Goal: Task Accomplishment & Management: Manage account settings

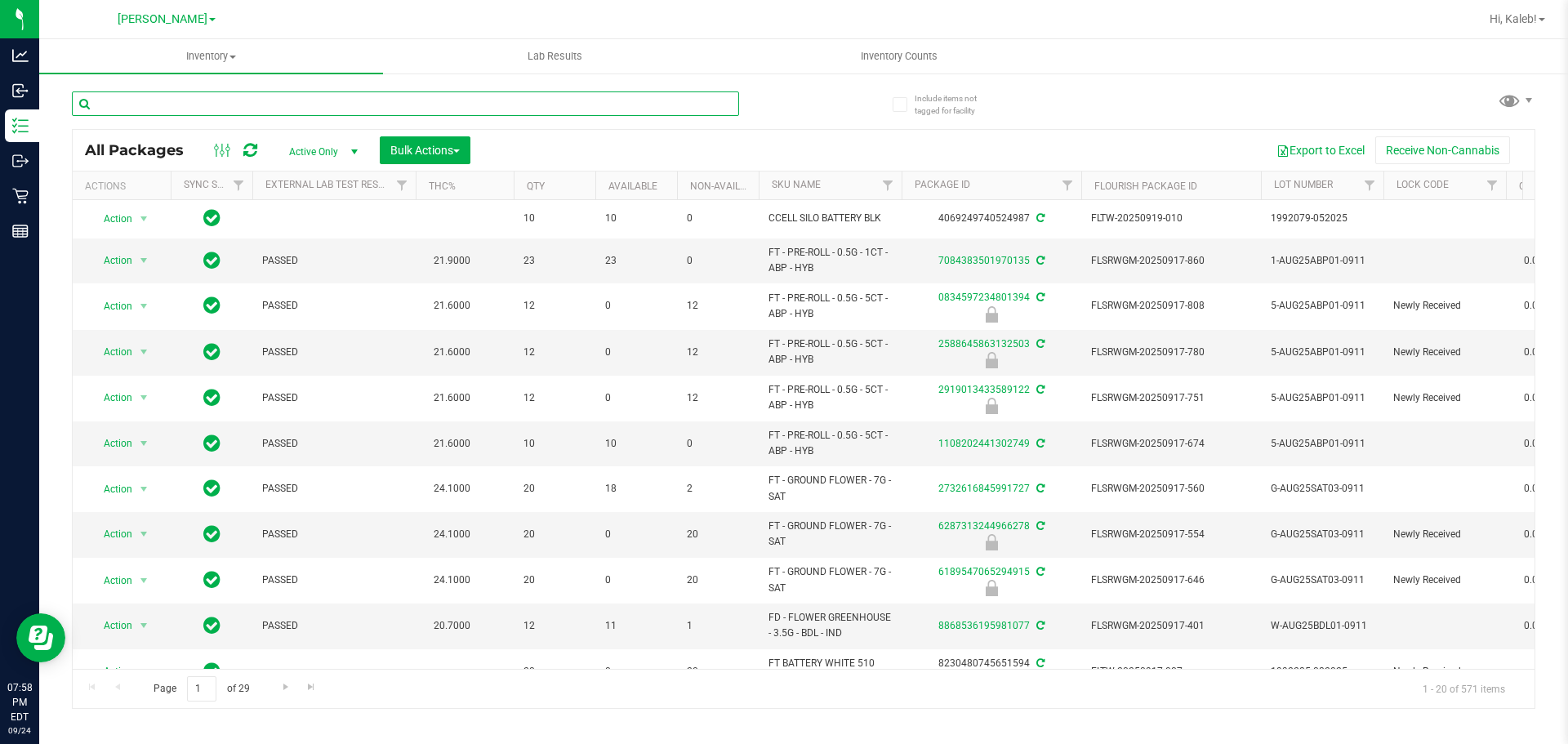
click at [262, 96] on input "text" at bounding box center [405, 103] width 668 height 25
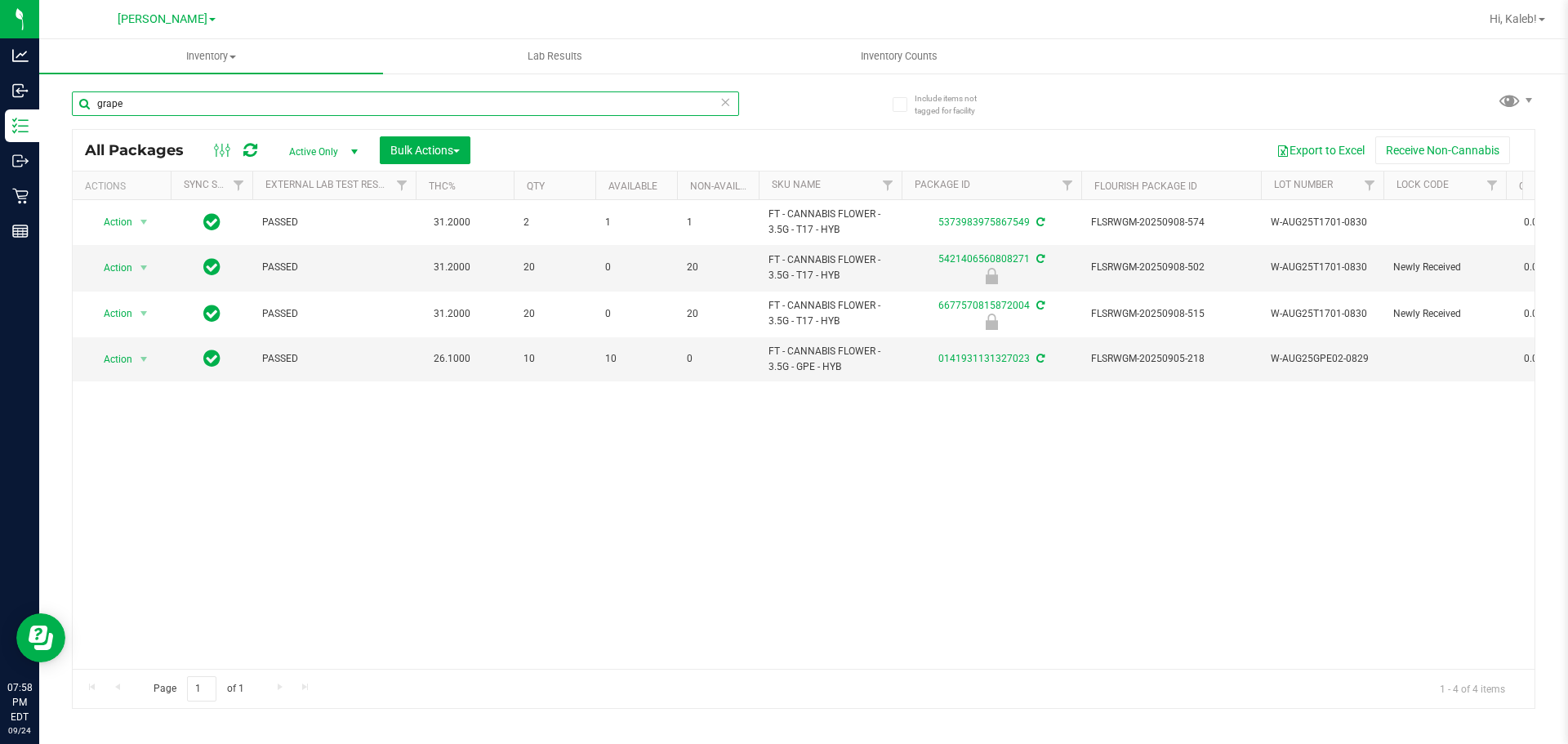
type input "grape"
click at [727, 101] on icon at bounding box center [726, 101] width 12 height 20
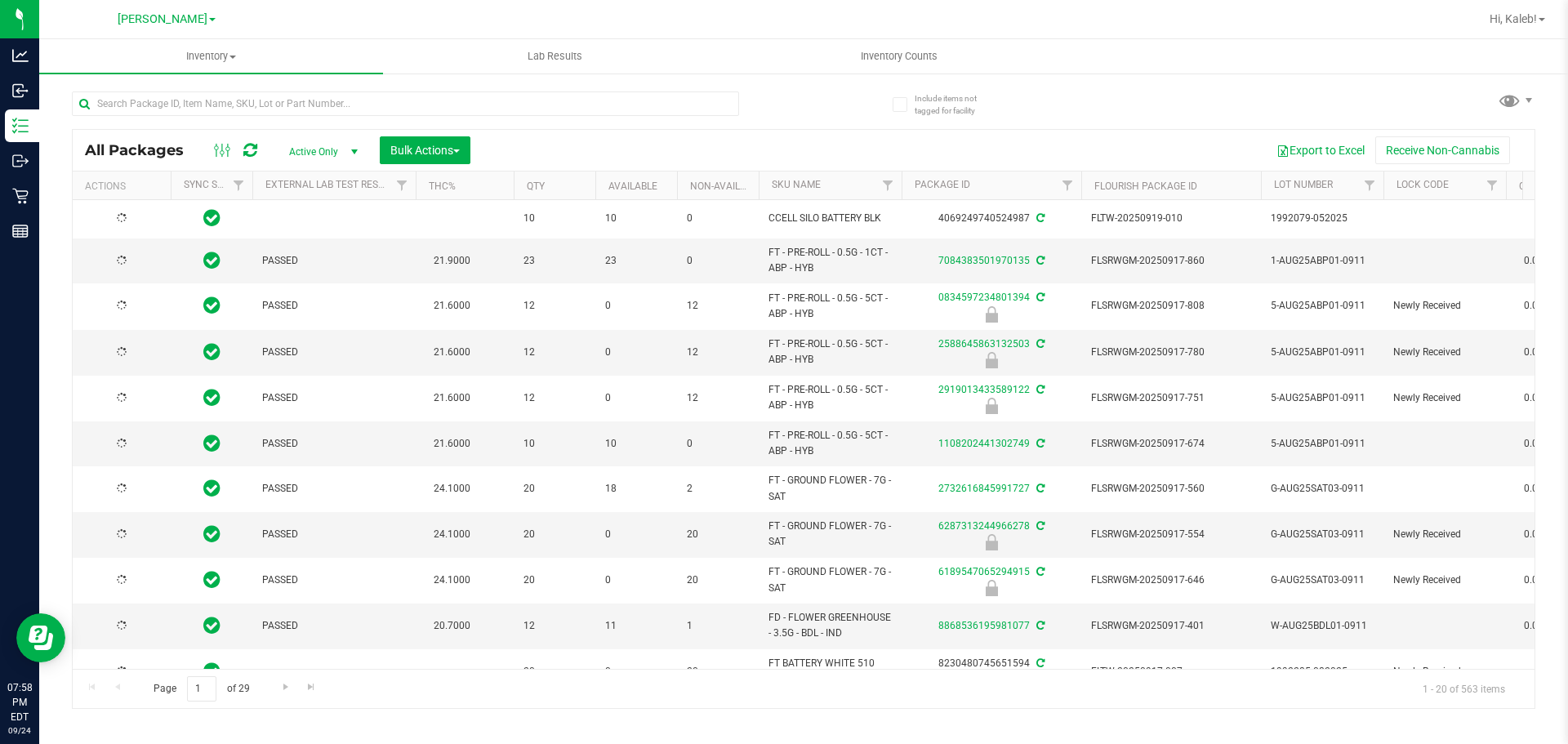
type input "[DATE]"
click at [272, 101] on input "text" at bounding box center [405, 103] width 668 height 25
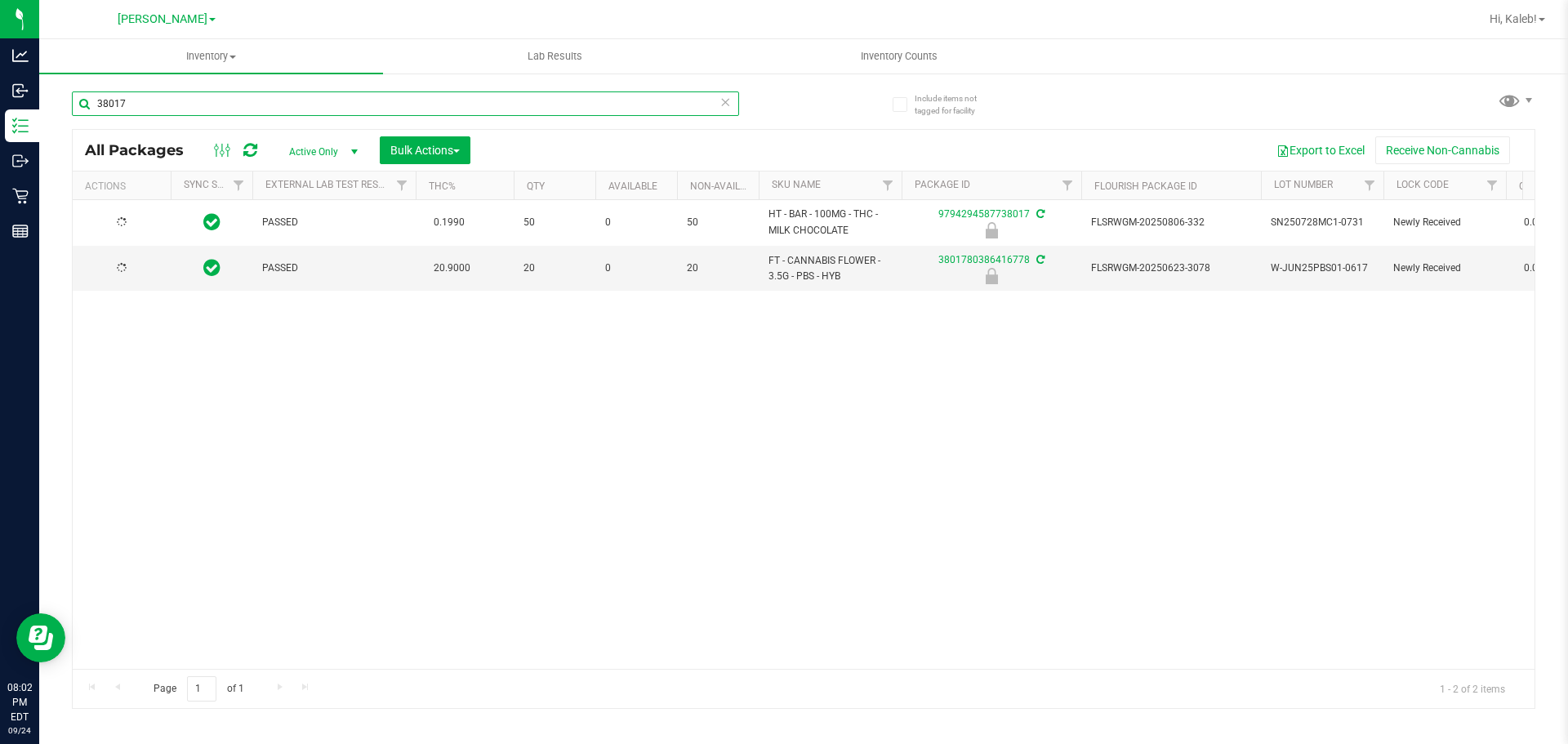
type input "38017"
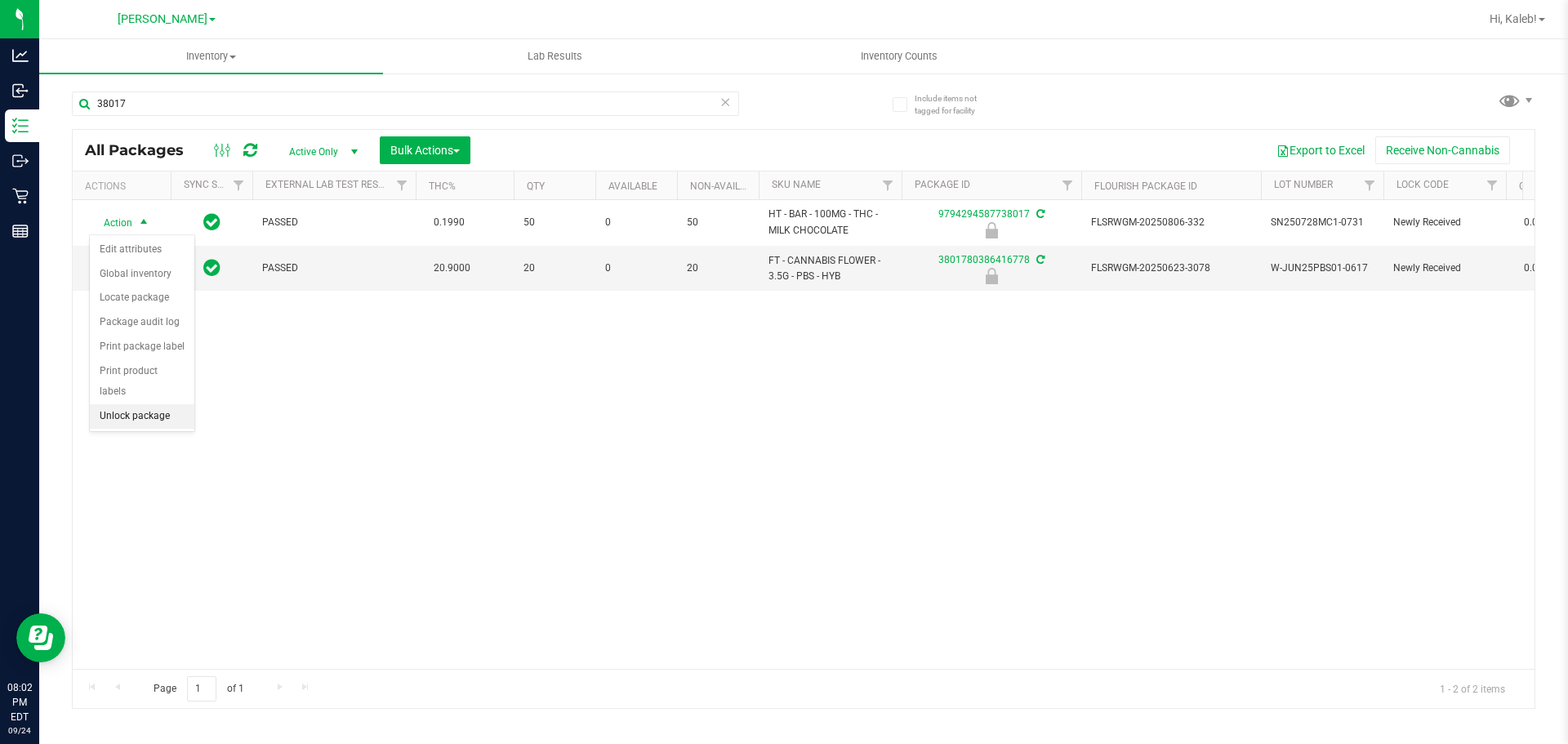
click at [140, 404] on li "Unlock package" at bounding box center [142, 416] width 105 height 25
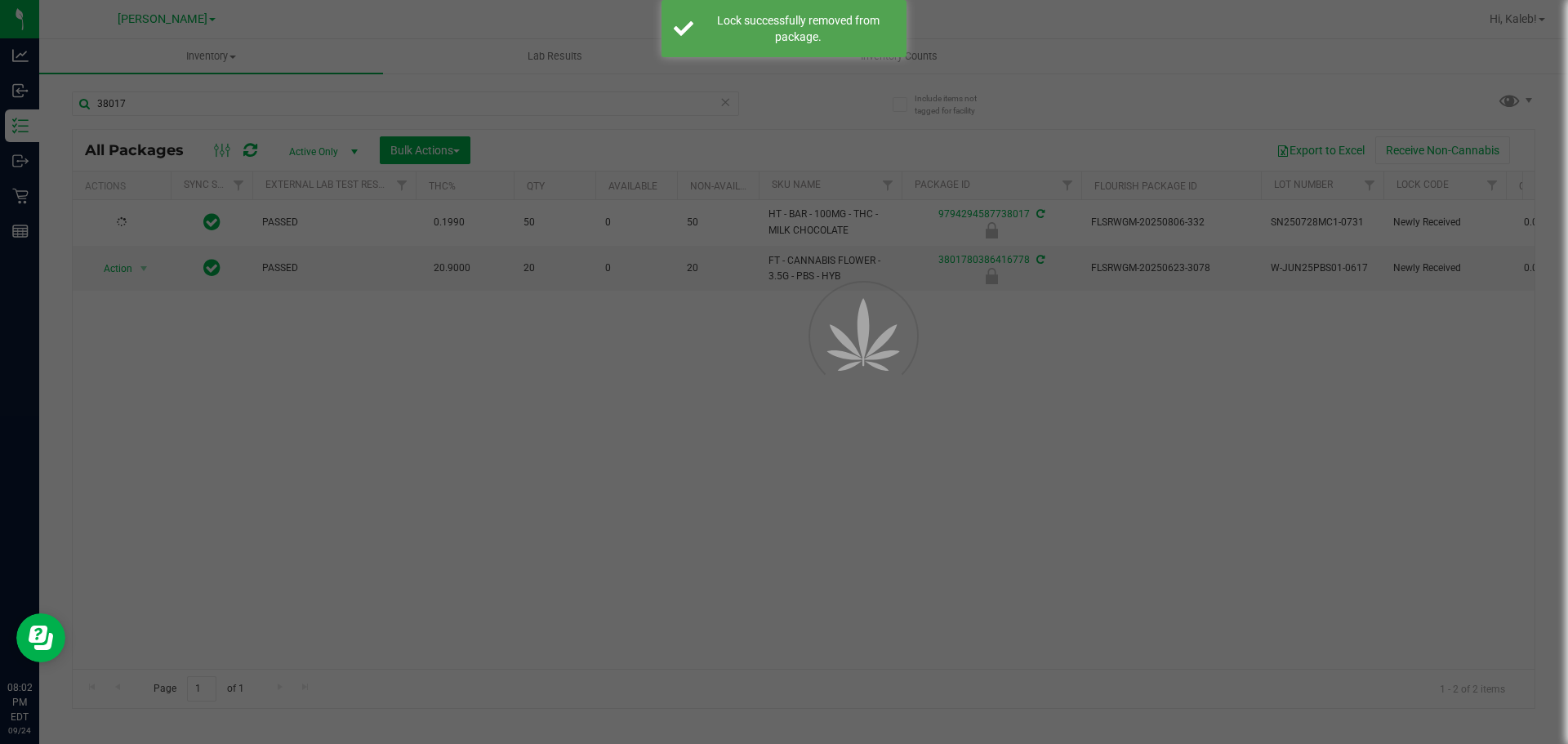
drag, startPoint x: 367, startPoint y: 609, endPoint x: 381, endPoint y: 480, distance: 129.8
click at [368, 606] on div at bounding box center [784, 372] width 1568 height 744
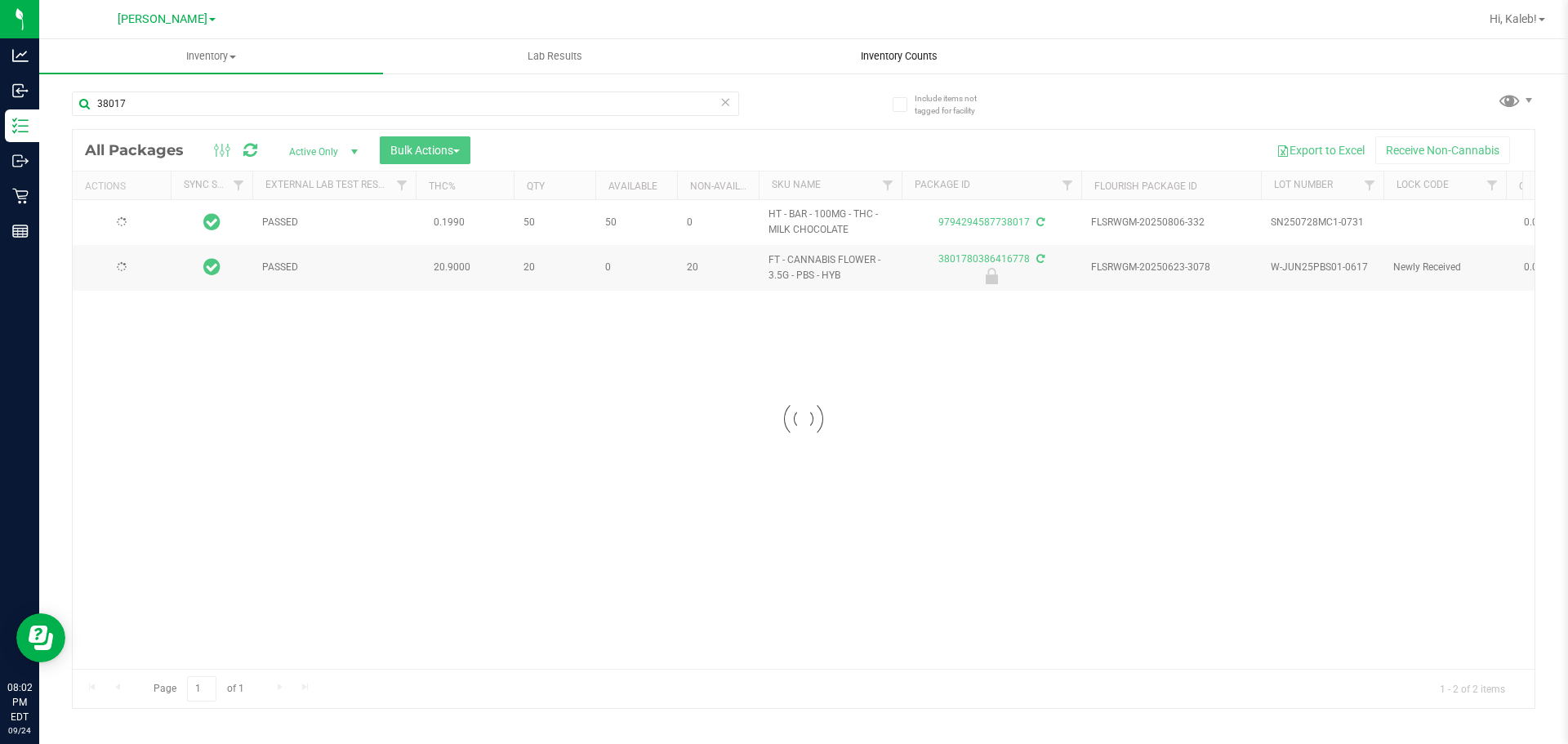
click at [913, 61] on span "Inventory Counts" at bounding box center [899, 56] width 121 height 15
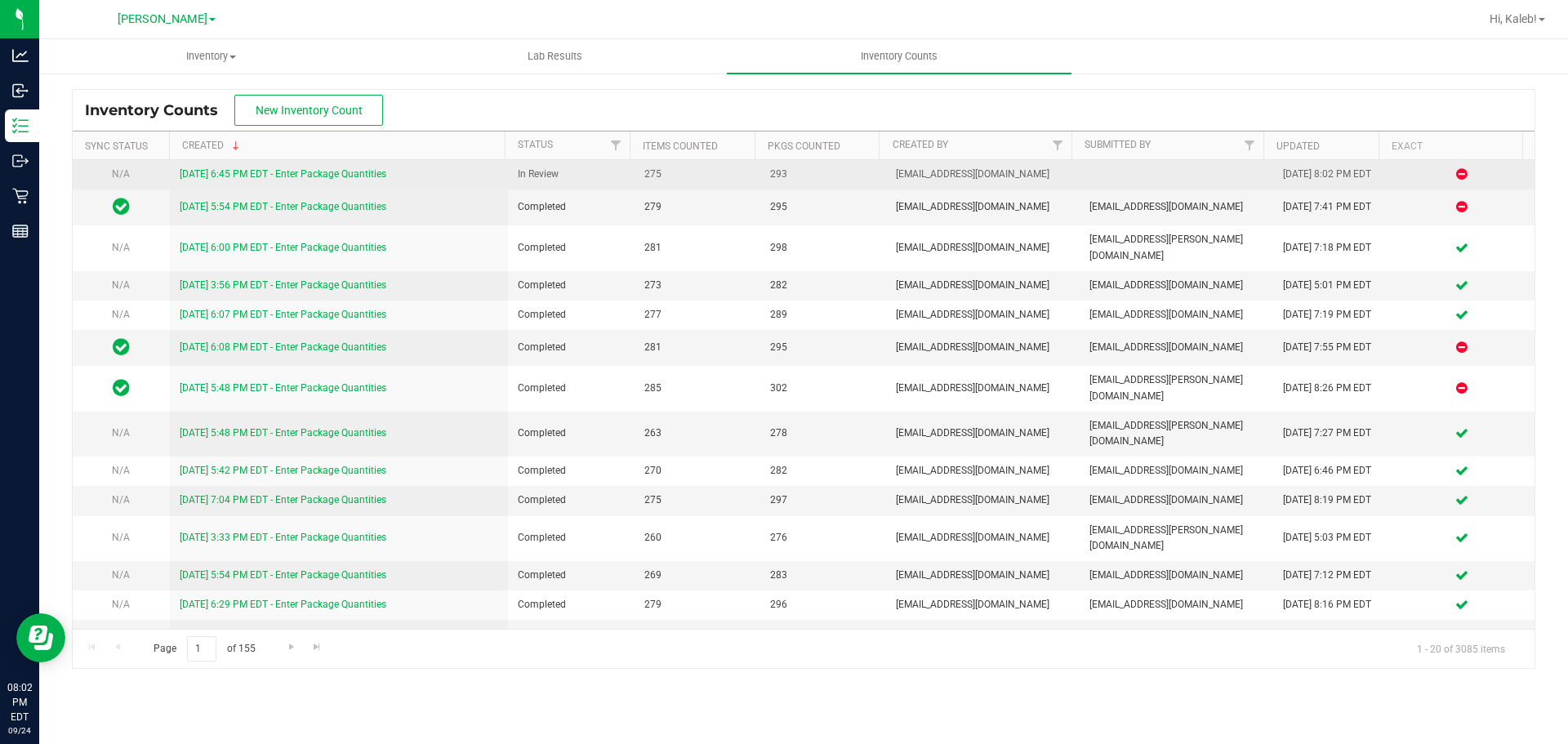
click at [358, 185] on td "[DATE] 6:45 PM EDT - Enter Package Quantities" at bounding box center [339, 174] width 339 height 29
click at [357, 180] on div "[DATE] 6:45 PM EDT - Enter Package Quantities" at bounding box center [339, 174] width 320 height 16
click at [360, 173] on link "[DATE] 6:45 PM EDT - Enter Package Quantities" at bounding box center [282, 174] width 207 height 12
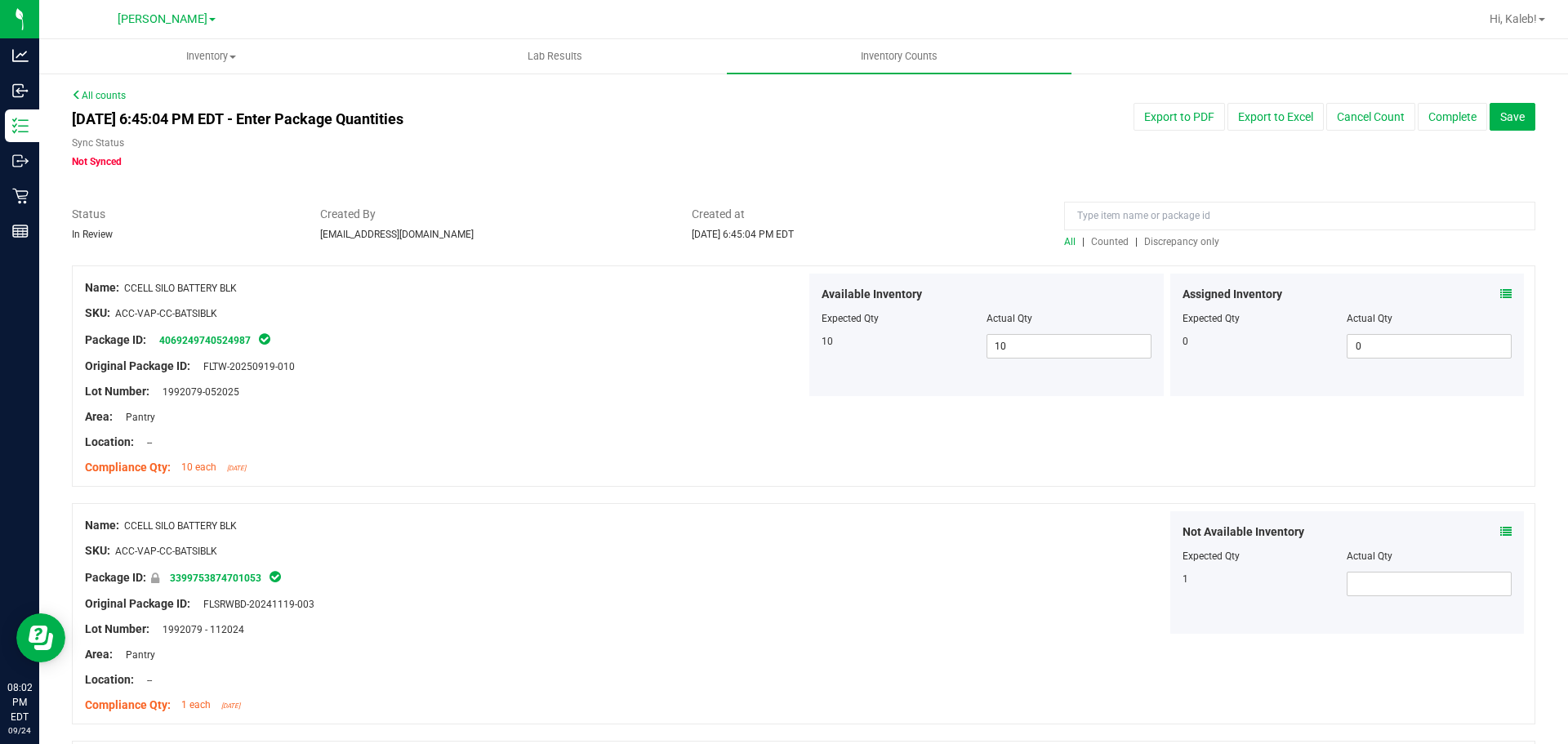
click at [1151, 236] on span "Discrepancy only" at bounding box center [1182, 242] width 76 height 12
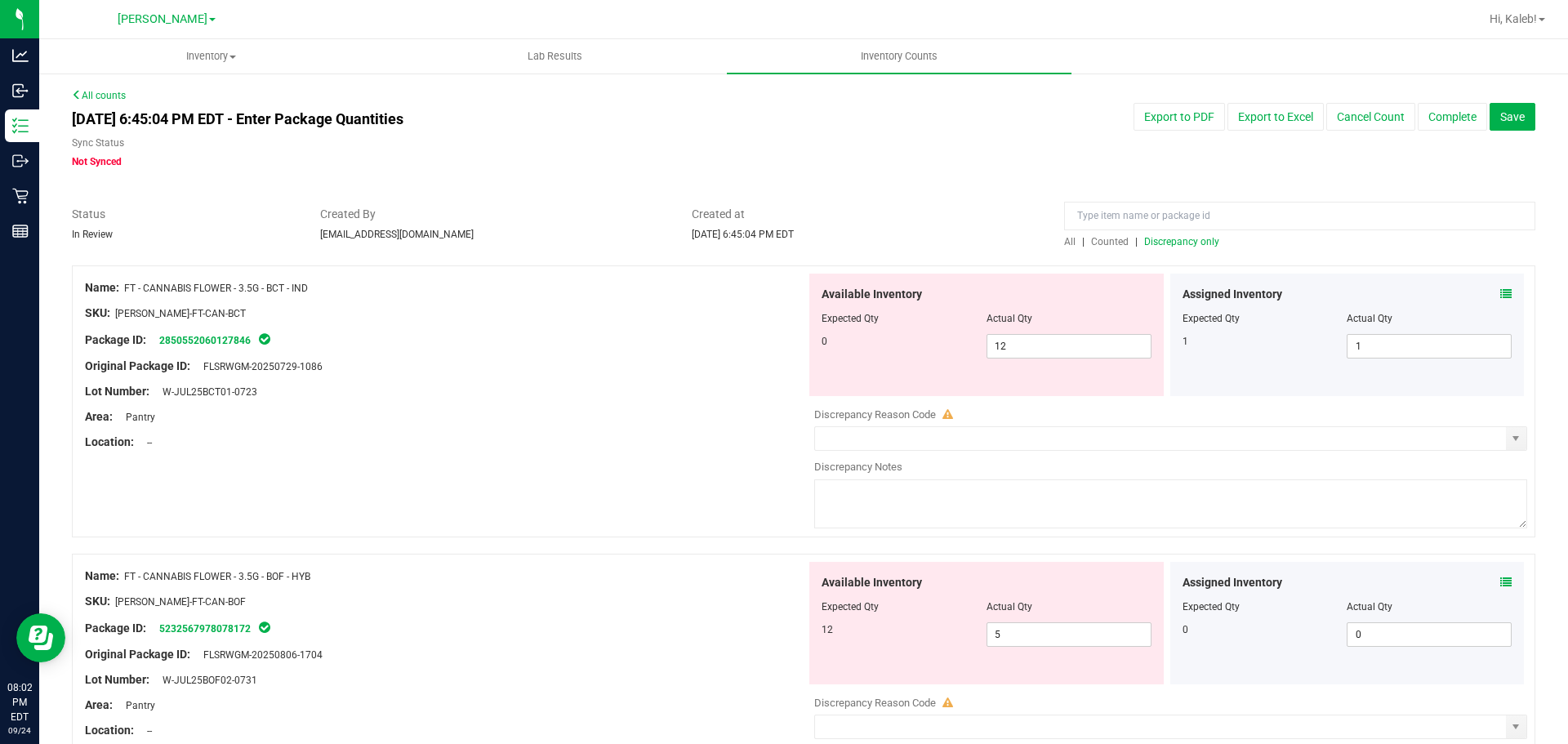
click at [1500, 296] on icon at bounding box center [1506, 294] width 12 height 12
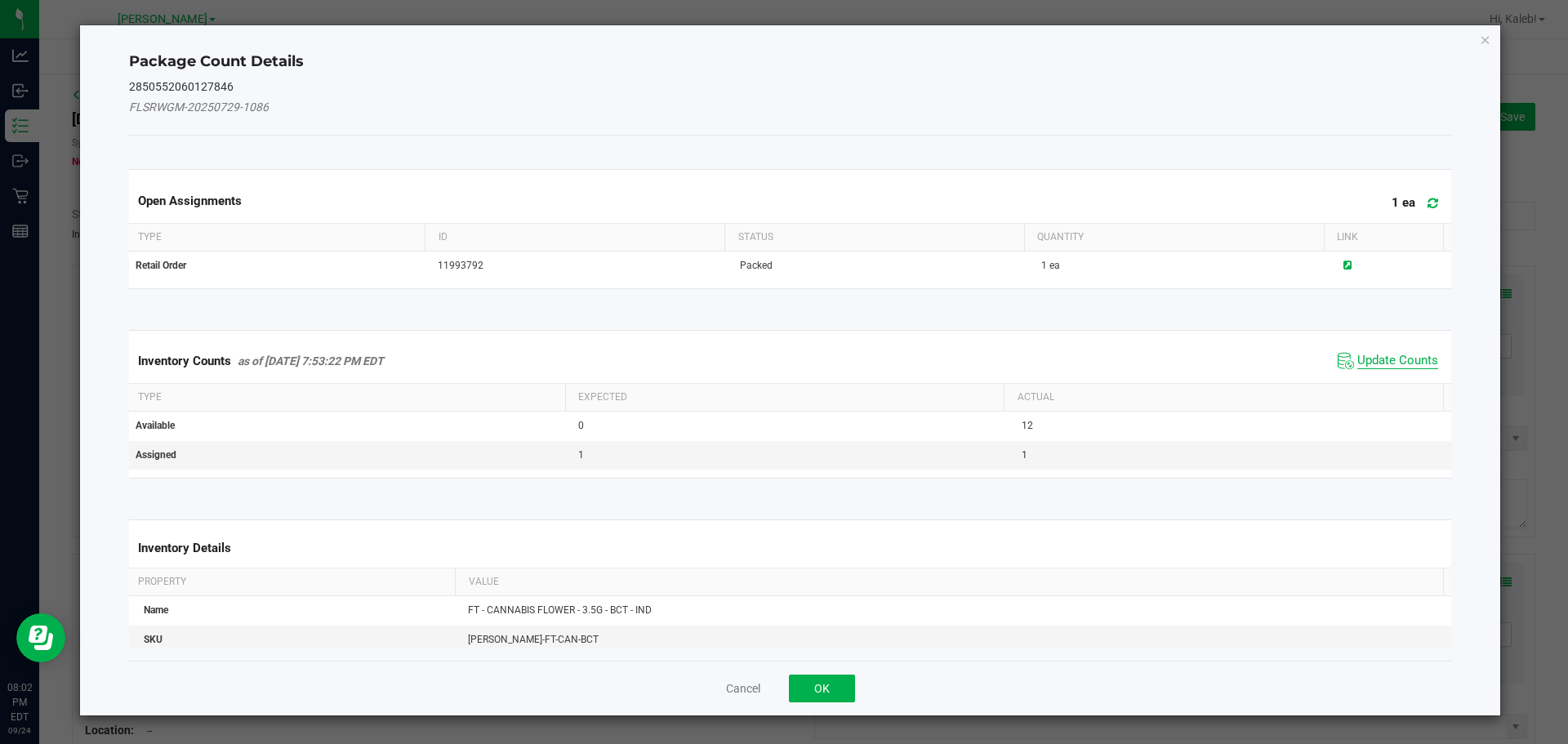
drag, startPoint x: 1382, startPoint y: 379, endPoint x: 1380, endPoint y: 364, distance: 15.1
click at [1380, 374] on div "Inventory Counts as of [DATE] 7:53:22 PM EDT Update Counts" at bounding box center [790, 361] width 1330 height 44
click at [1380, 364] on span "Update Counts" at bounding box center [1398, 361] width 80 height 17
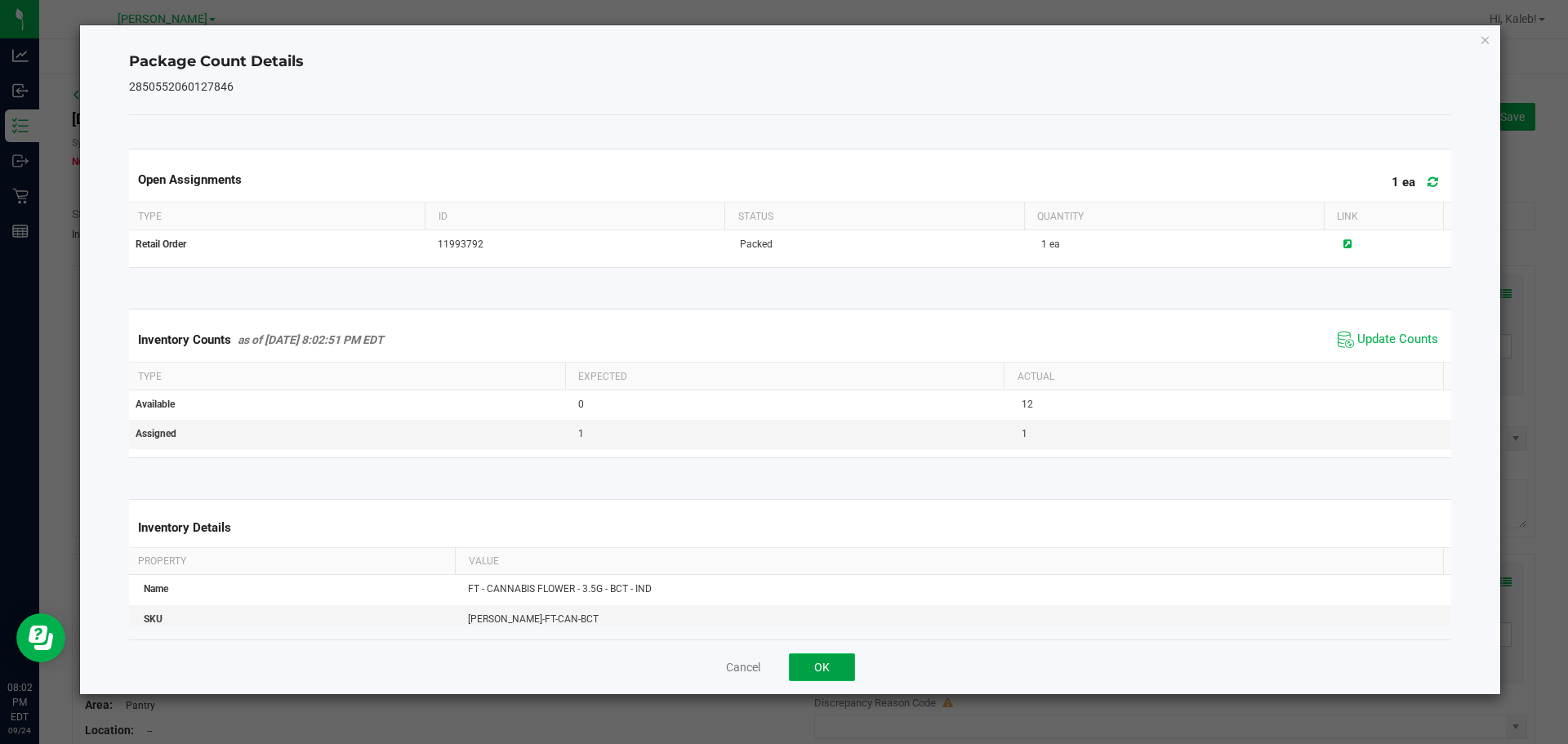
click at [820, 679] on button "OK" at bounding box center [822, 667] width 66 height 27
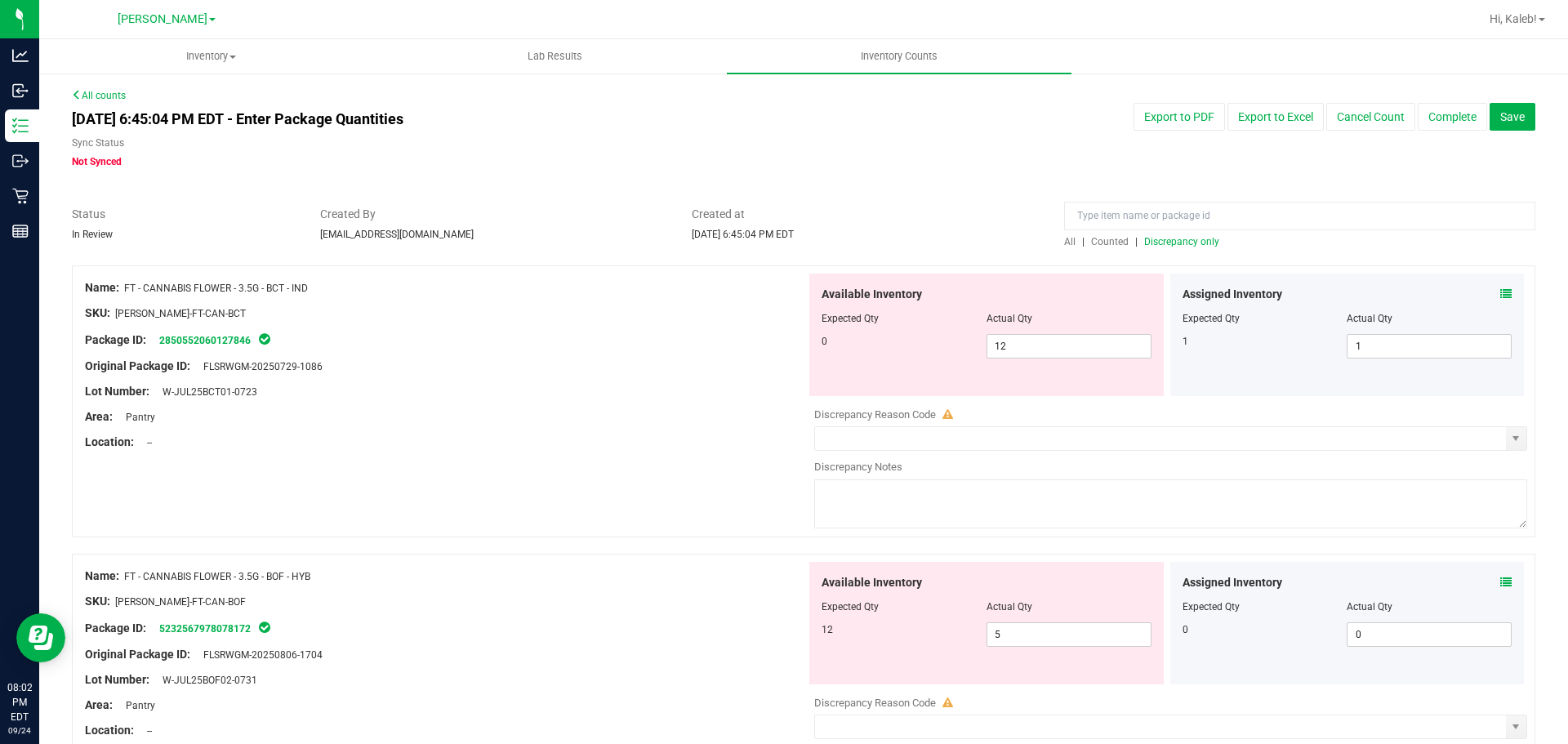
click at [726, 359] on div "Original Package ID: [GEOGRAPHIC_DATA]-20250729-1086" at bounding box center [446, 366] width 722 height 17
click at [1045, 342] on span "12 12" at bounding box center [1069, 346] width 165 height 25
click at [0, 0] on input "12" at bounding box center [0, 0] width 0 height 0
type input "0"
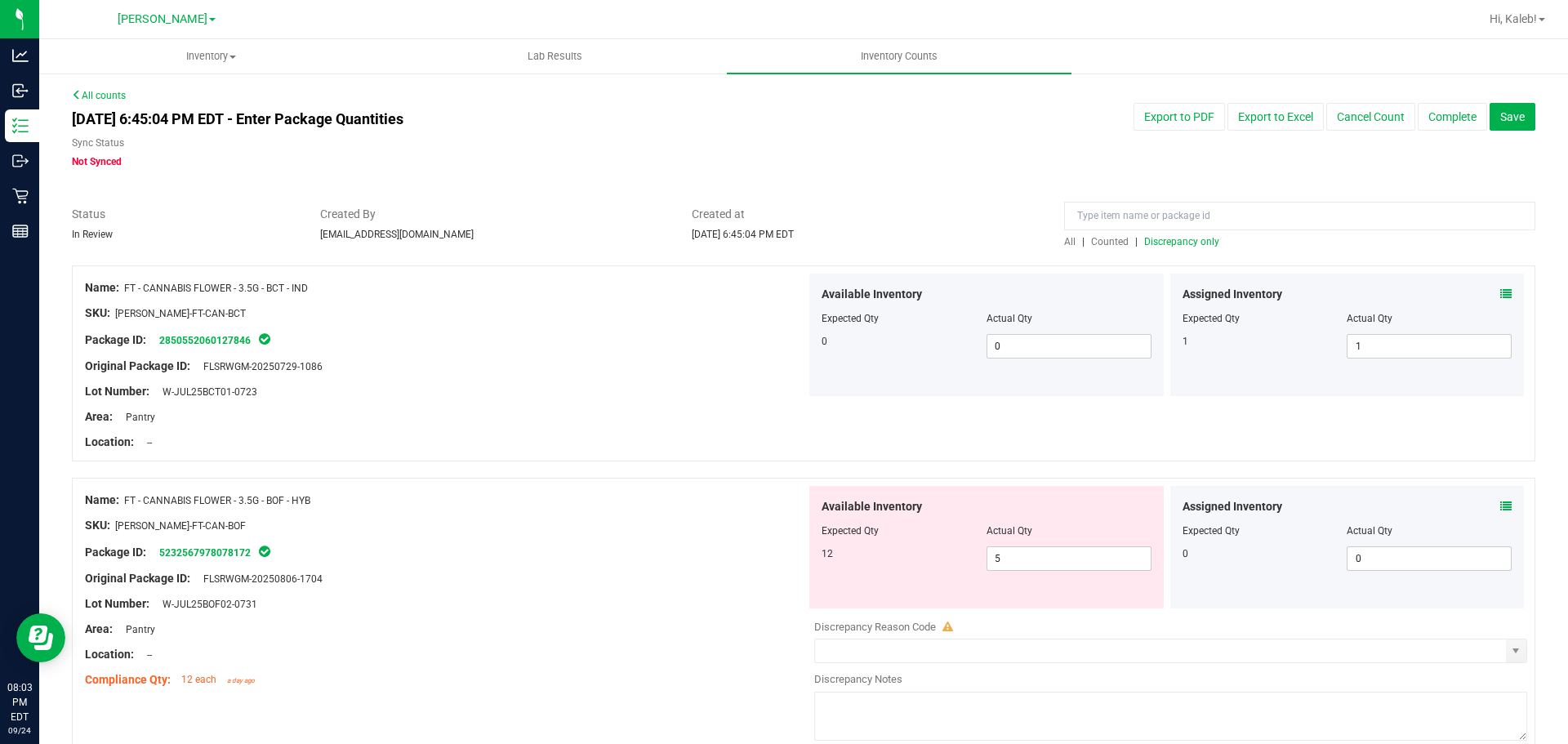
click at [1500, 502] on icon at bounding box center [1506, 507] width 12 height 12
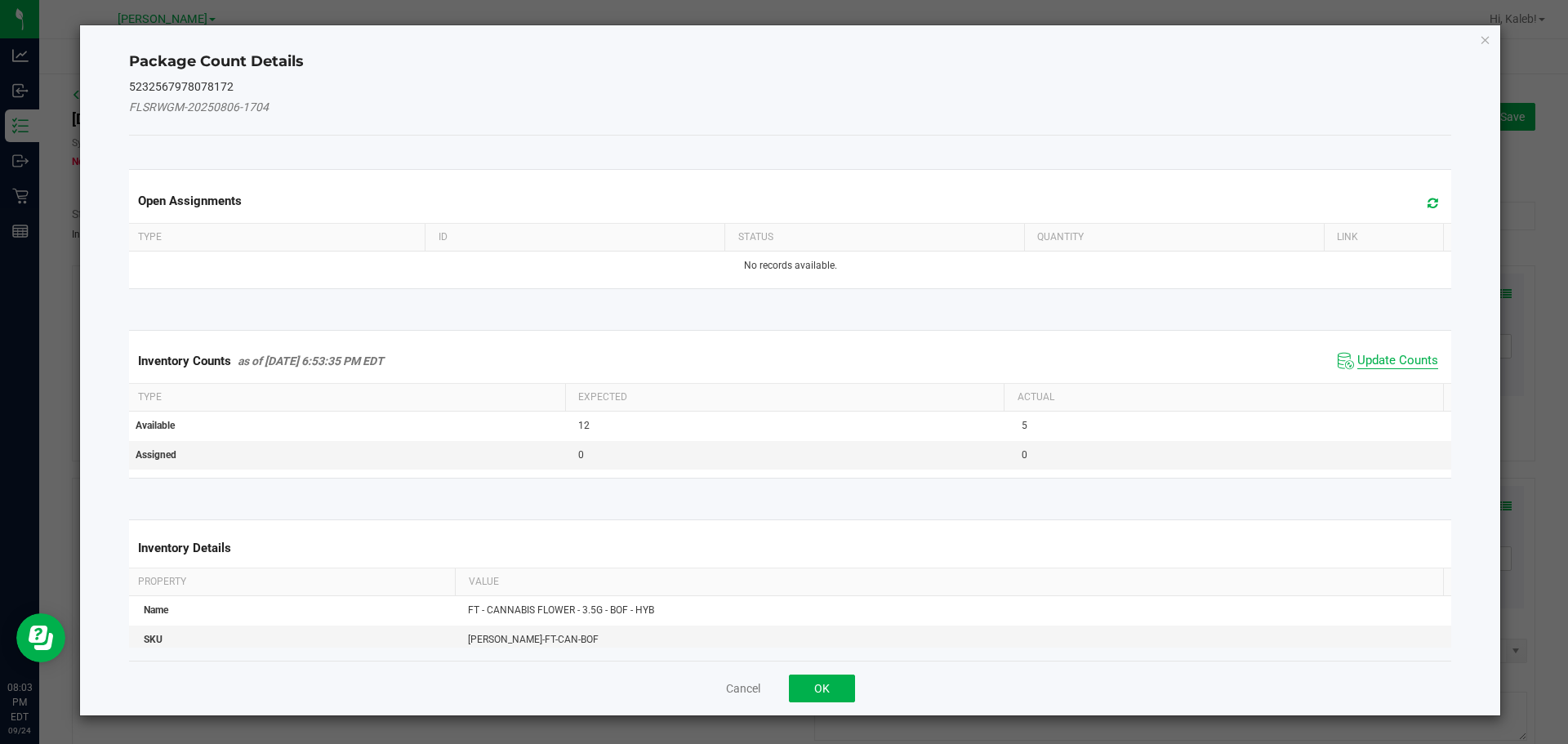
click at [1383, 360] on span "Update Counts" at bounding box center [1398, 361] width 80 height 17
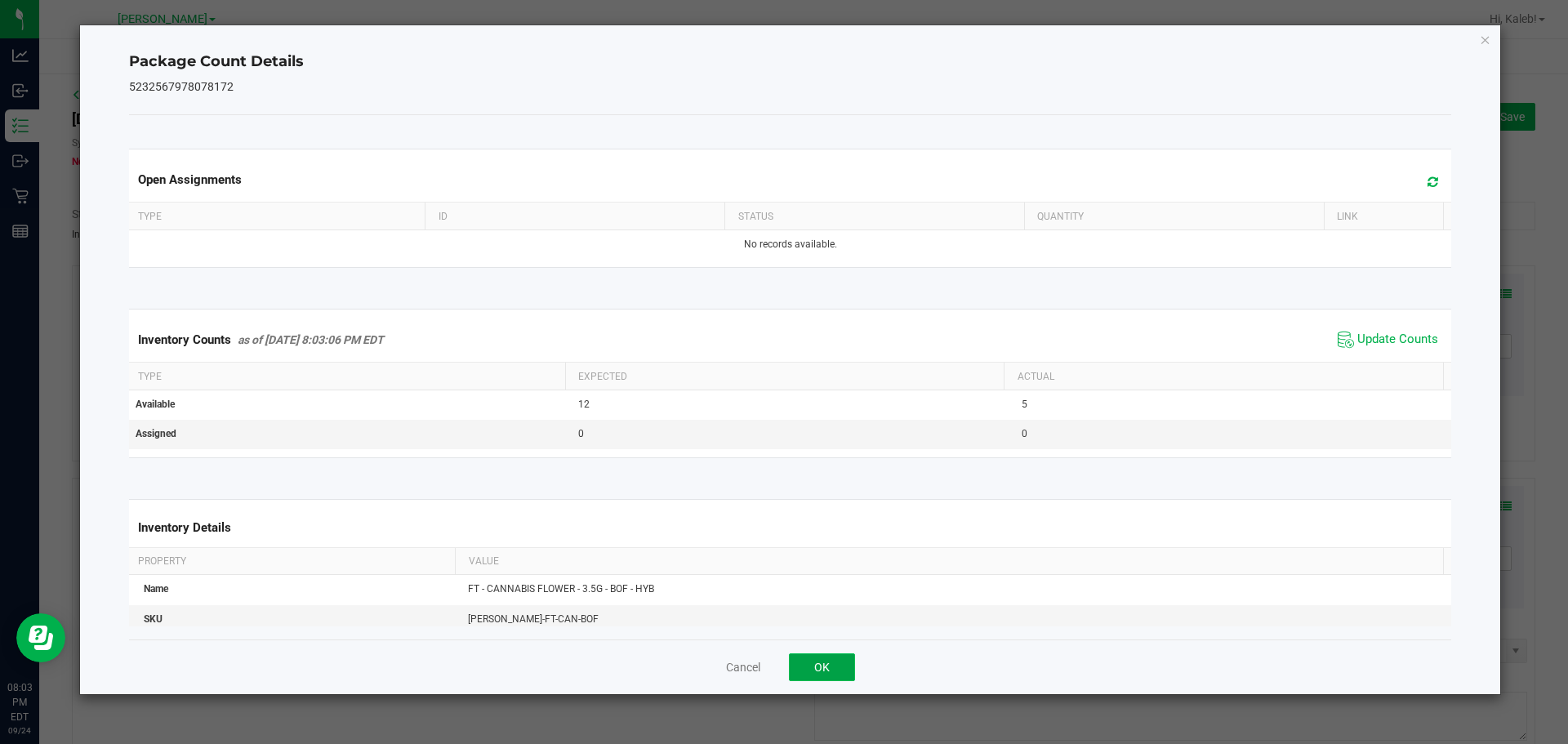
click at [800, 670] on button "OK" at bounding box center [822, 667] width 66 height 27
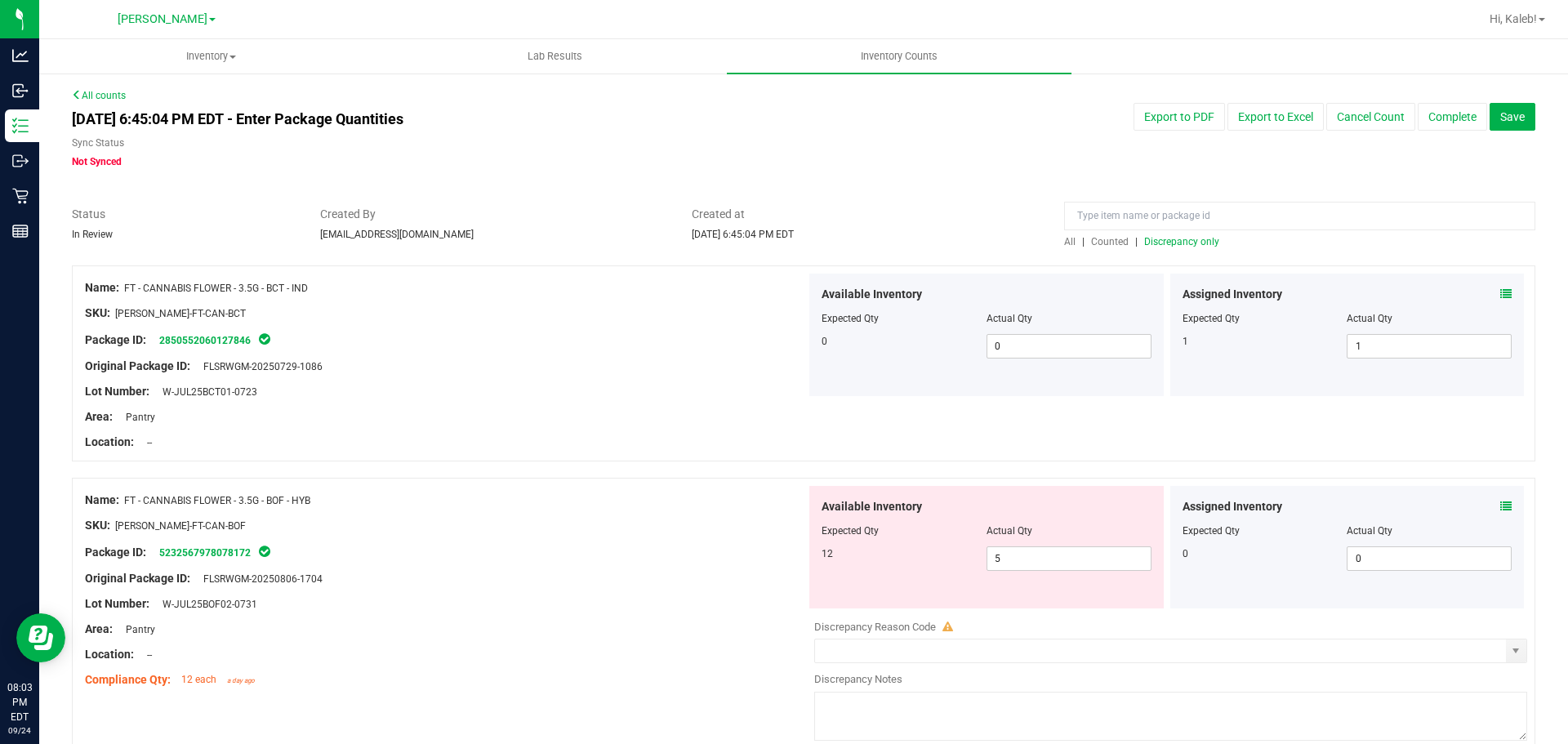
scroll to position [326, 0]
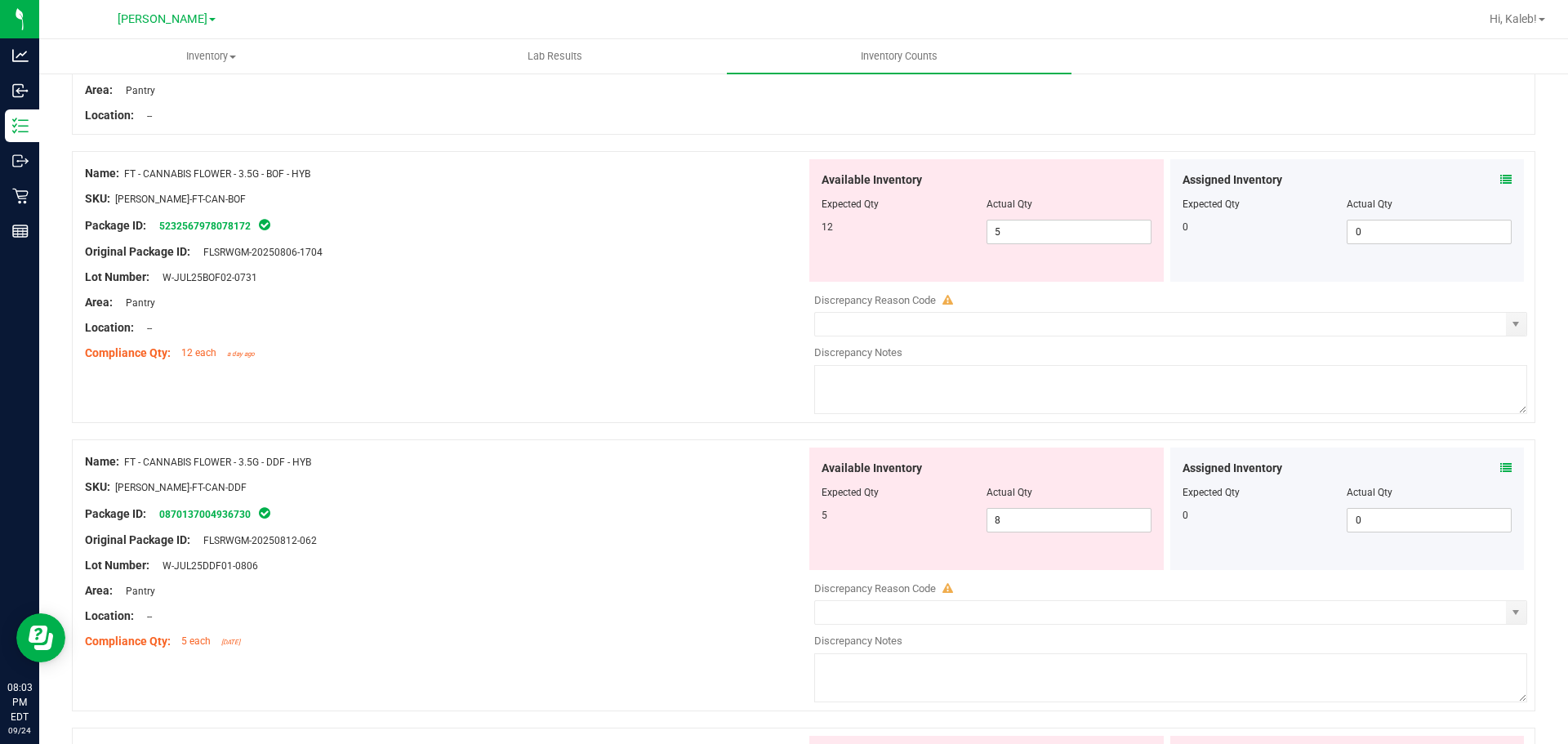
click at [695, 288] on div at bounding box center [446, 290] width 722 height 8
click at [1500, 467] on icon at bounding box center [1506, 468] width 12 height 12
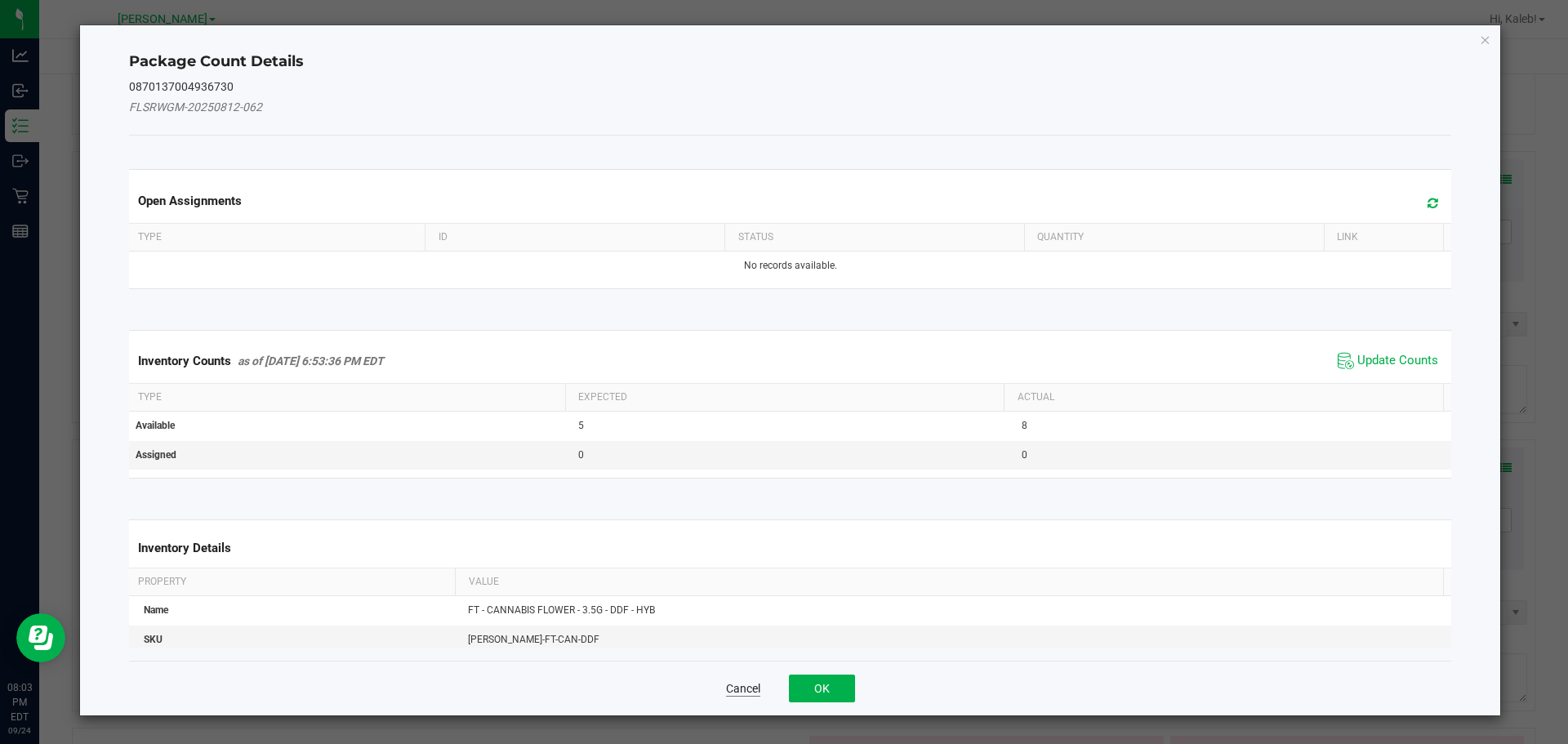
click at [741, 690] on button "Cancel" at bounding box center [743, 688] width 34 height 17
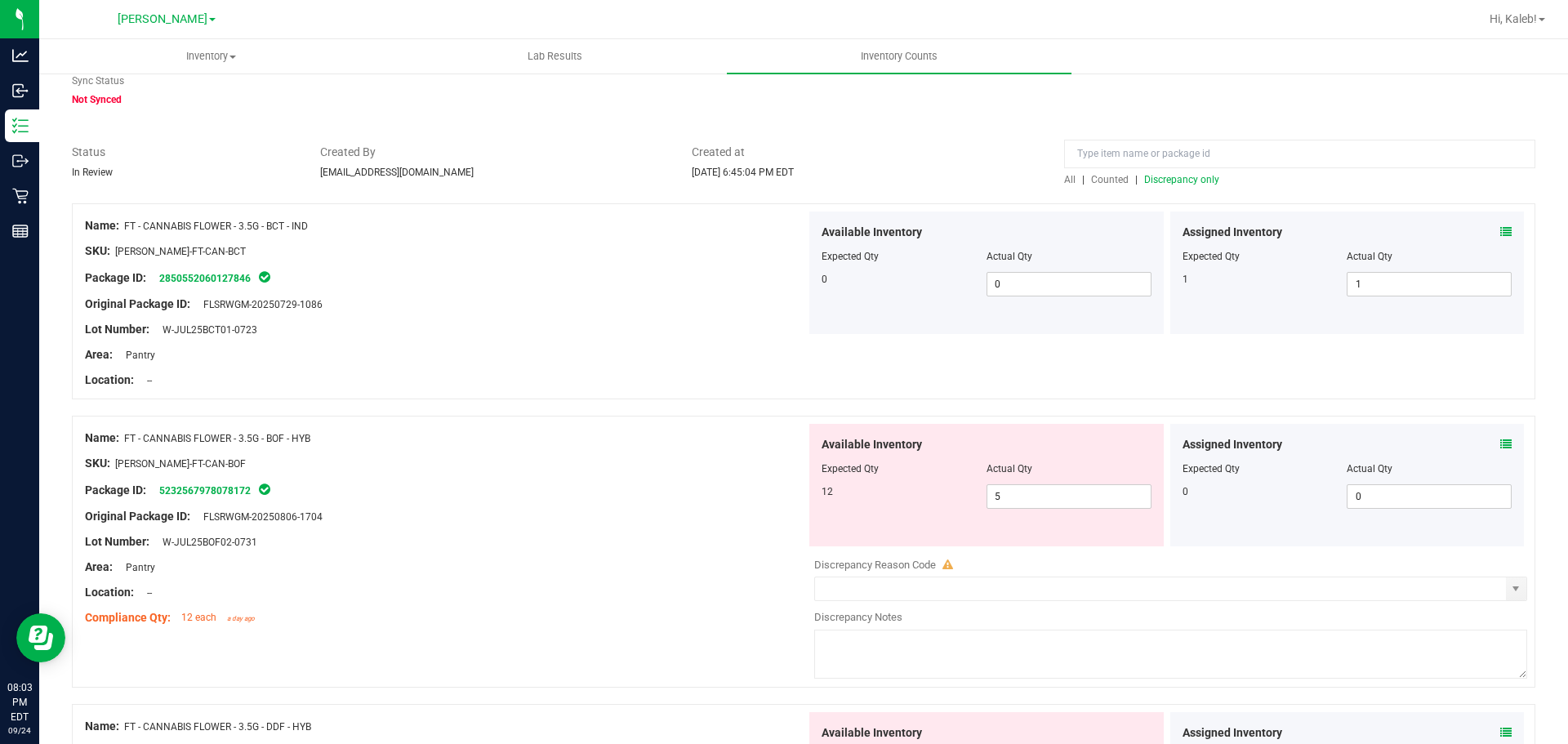
scroll to position [41, 0]
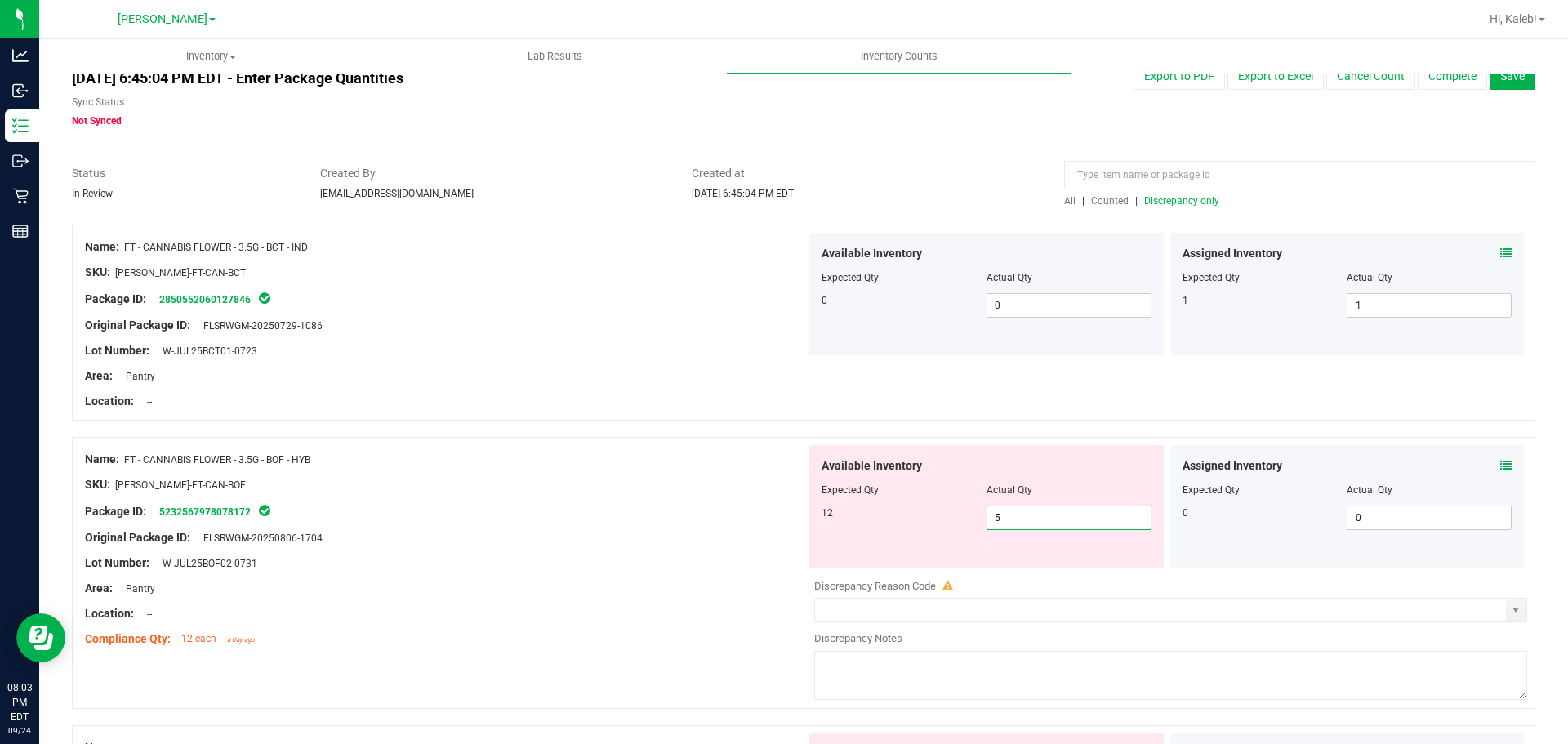
click at [1051, 525] on span "5 5" at bounding box center [1069, 518] width 165 height 25
click at [1051, 525] on input "5" at bounding box center [1069, 517] width 164 height 23
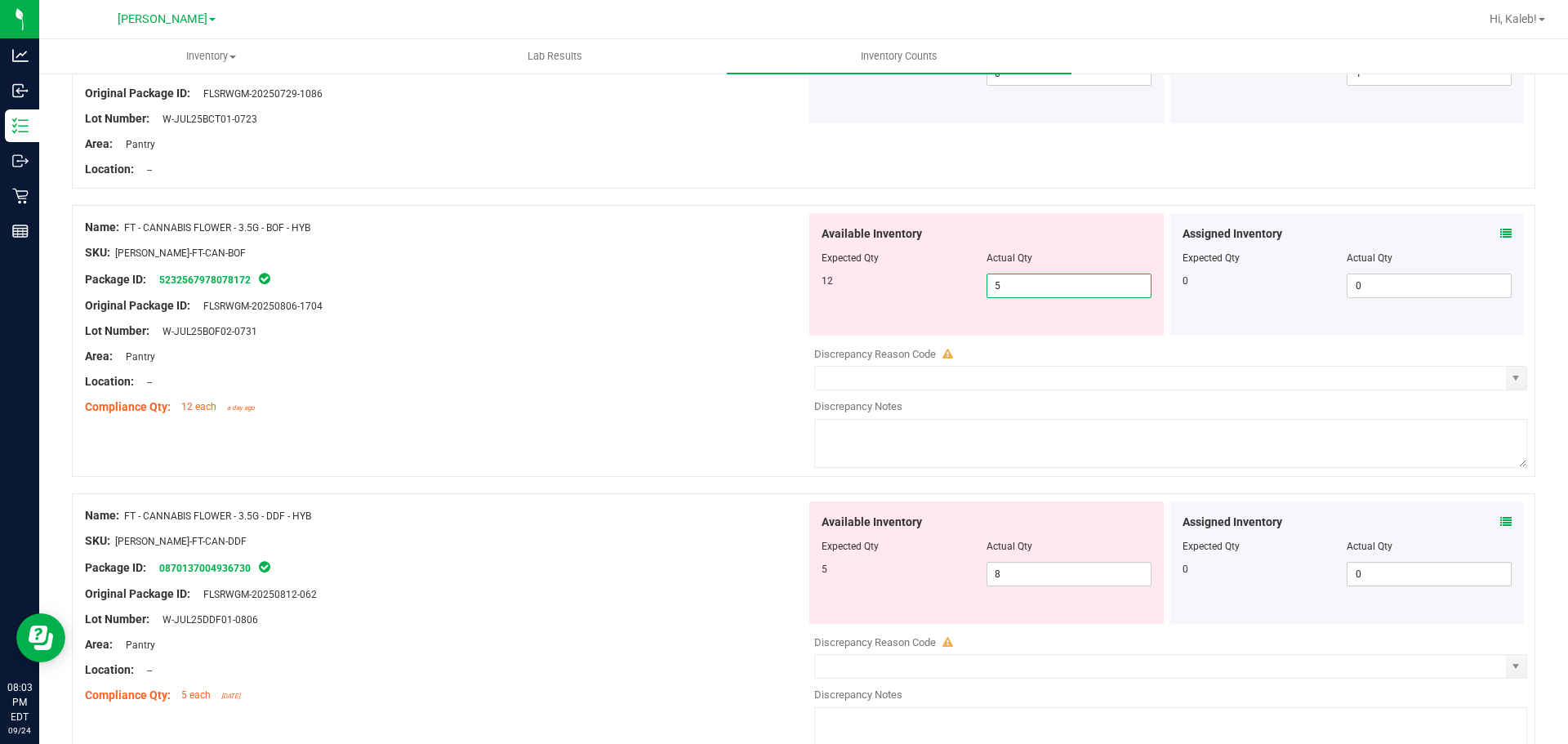
scroll to position [290, 0]
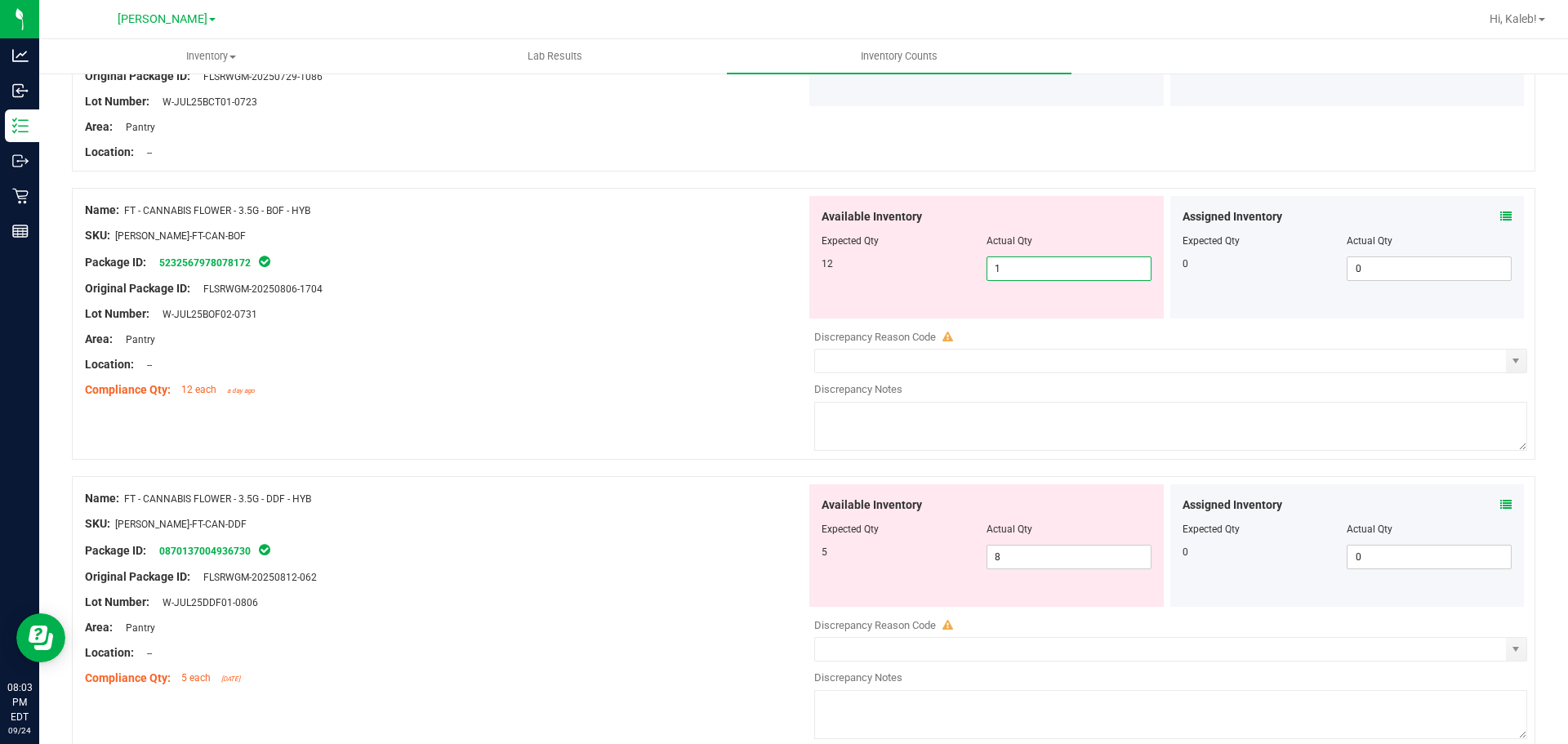
type input "12"
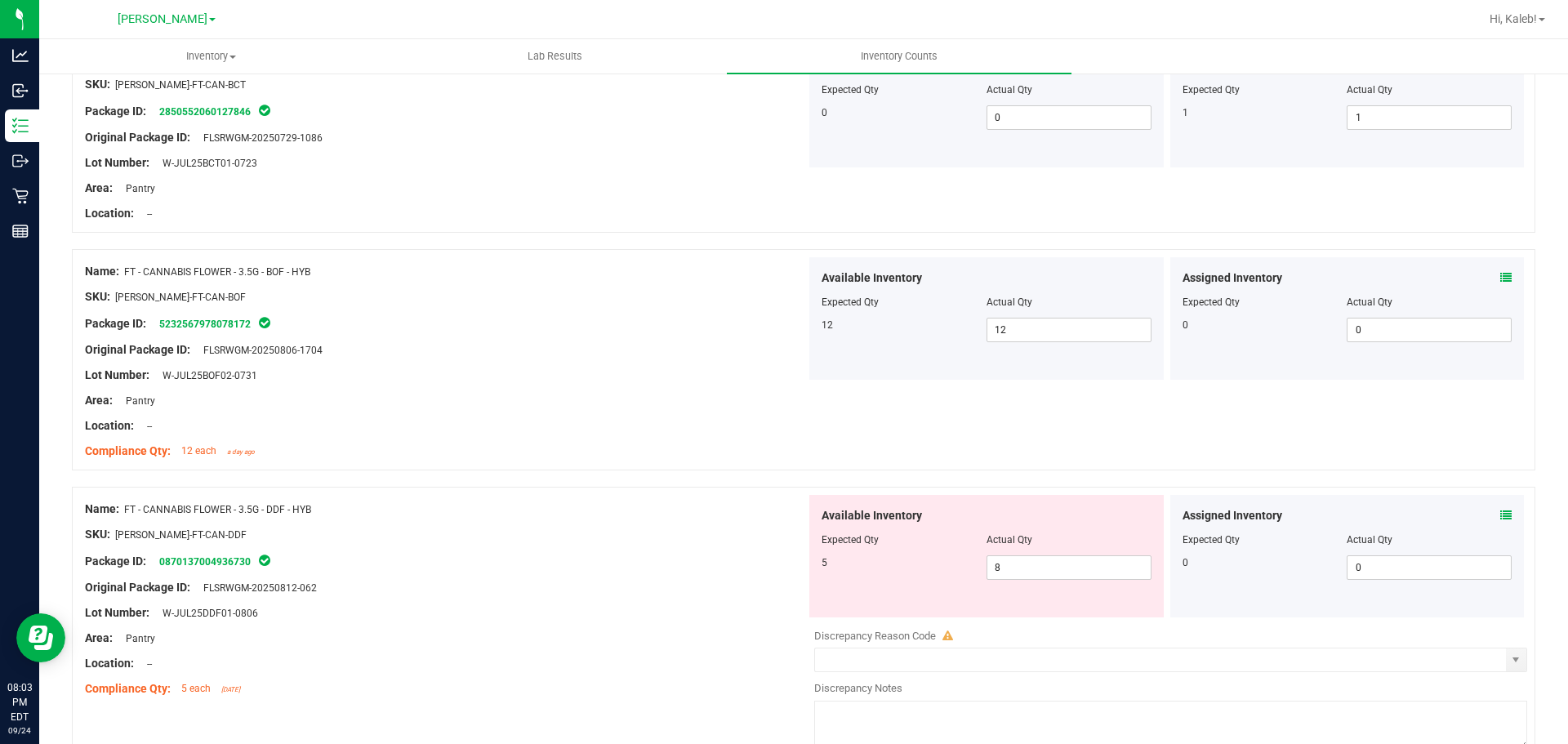
scroll to position [253, 0]
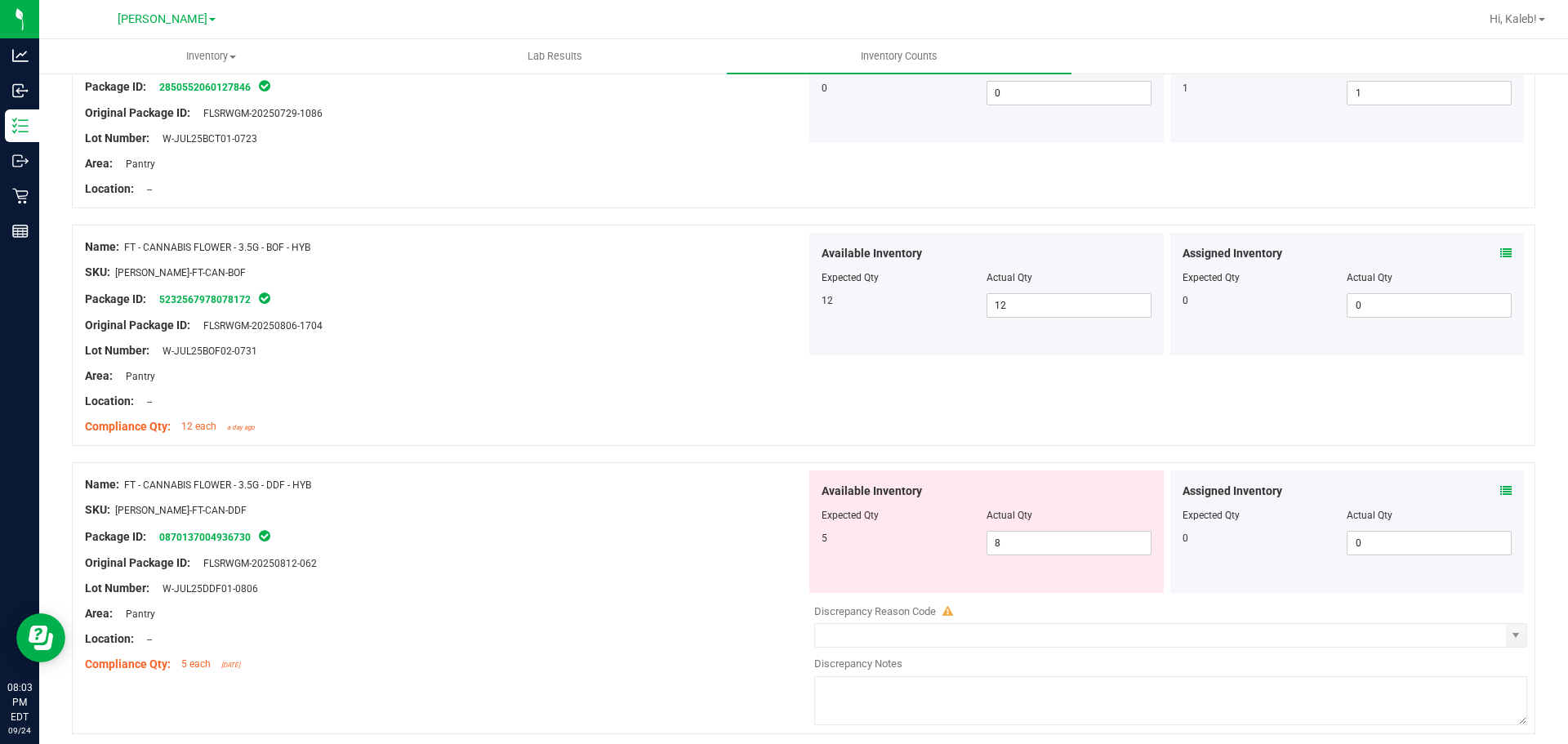
click at [1500, 496] on icon at bounding box center [1506, 491] width 12 height 12
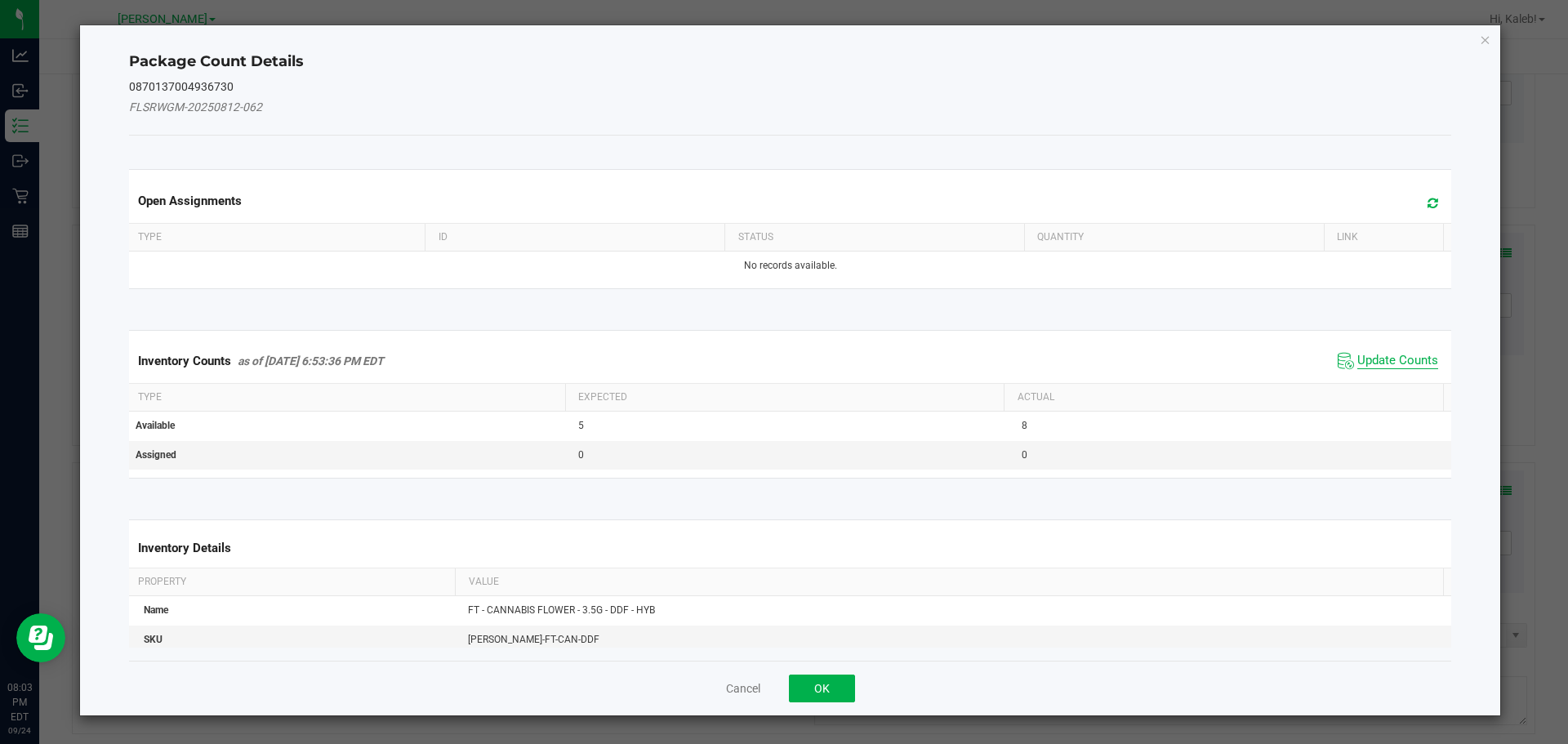
click at [1393, 363] on span "Update Counts" at bounding box center [1398, 361] width 80 height 17
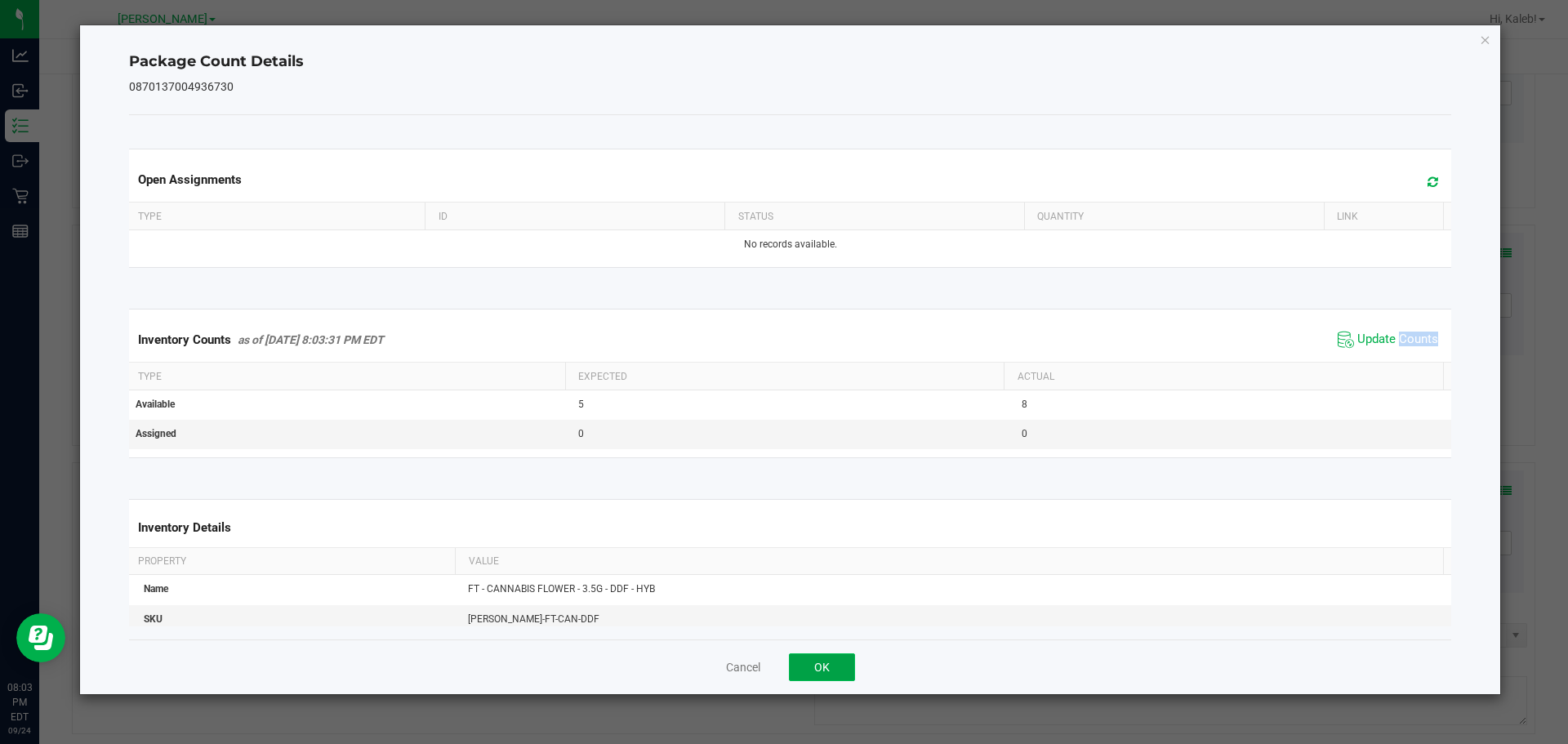
click at [834, 670] on button "OK" at bounding box center [822, 667] width 66 height 27
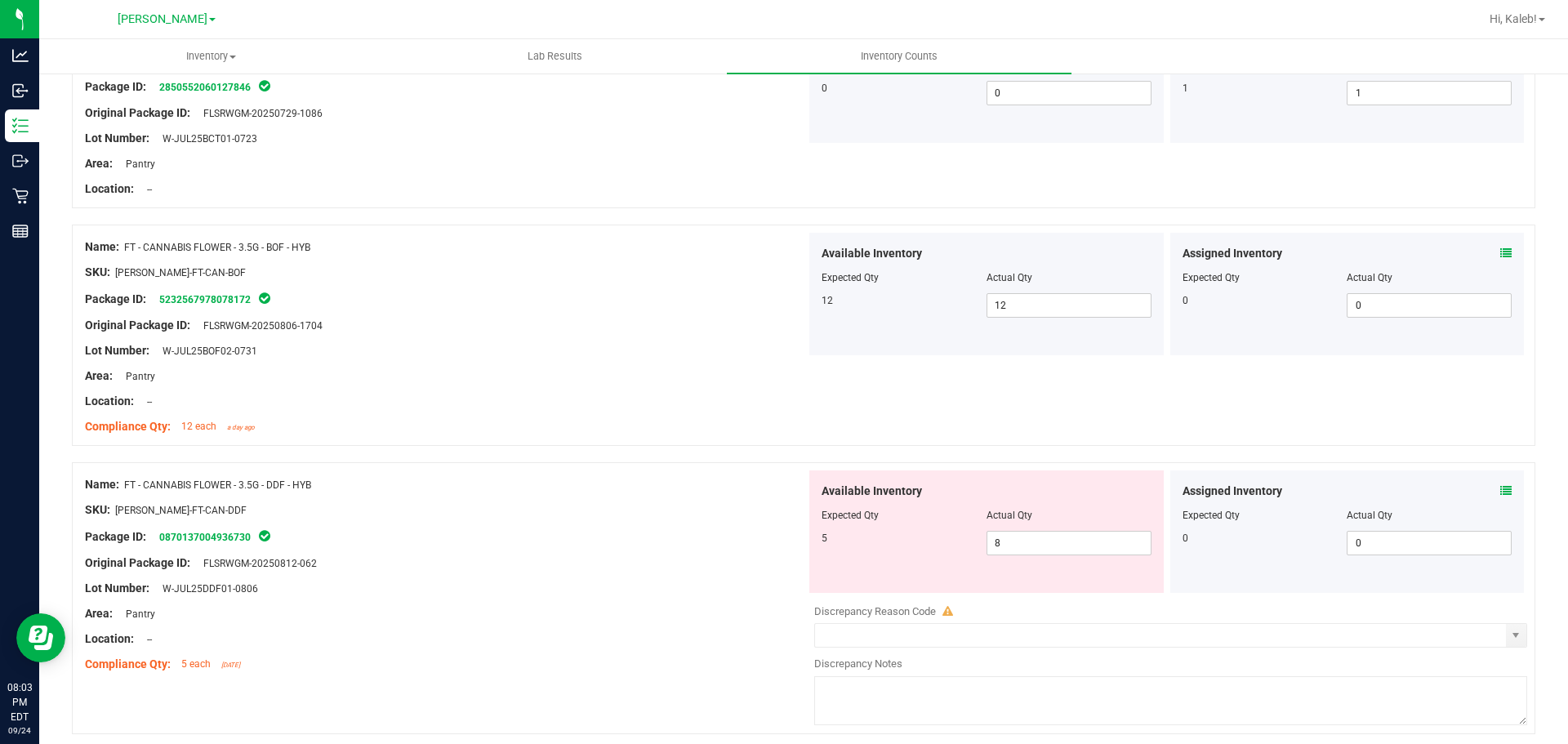
click at [1503, 258] on div "Assigned Inventory Expected Qty Actual Qty 0 0 0" at bounding box center [1348, 293] width 355 height 123
click at [1500, 257] on icon at bounding box center [1506, 253] width 12 height 12
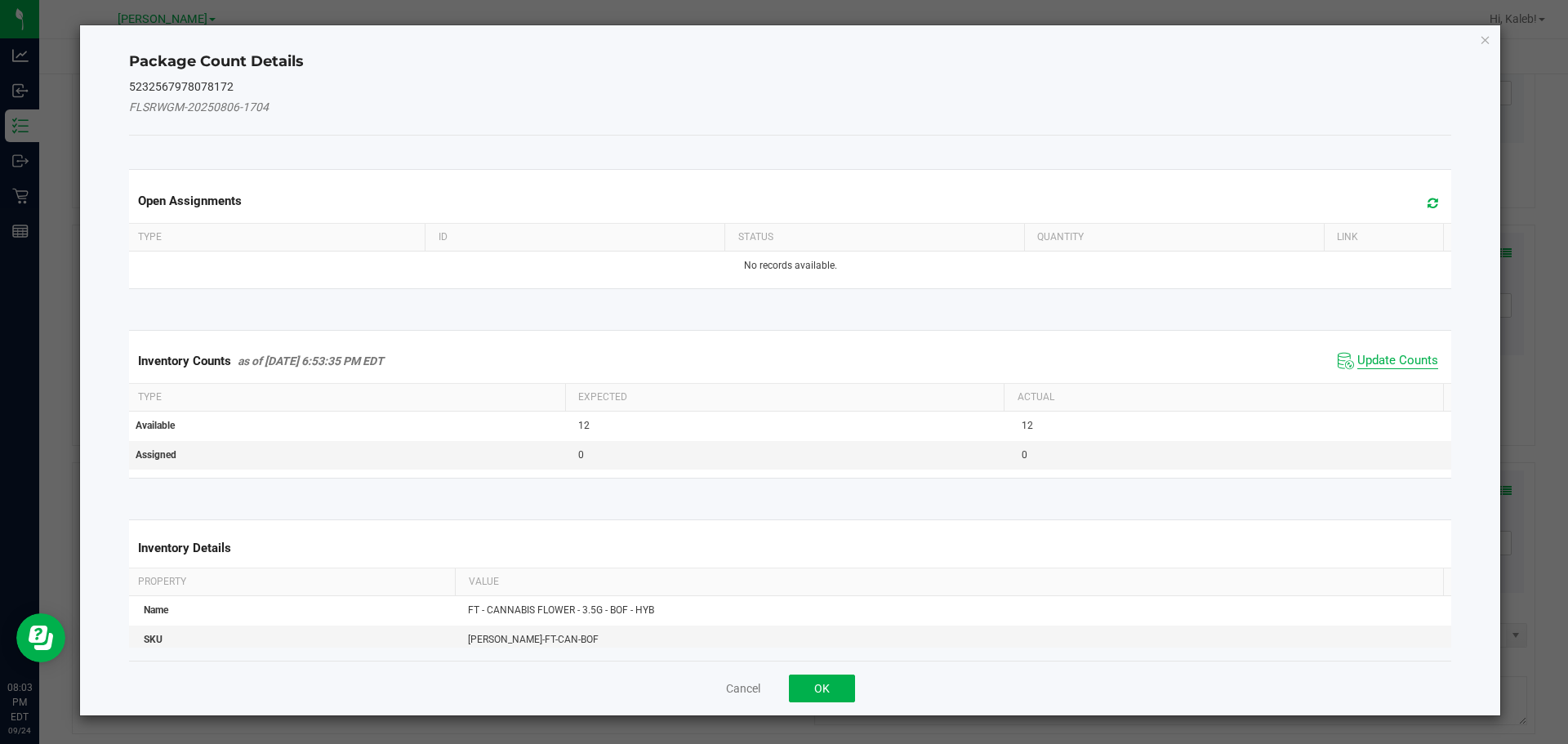
click at [1373, 367] on span "Update Counts" at bounding box center [1398, 361] width 80 height 17
click at [1373, 367] on span "Update Counts" at bounding box center [1398, 360] width 80 height 15
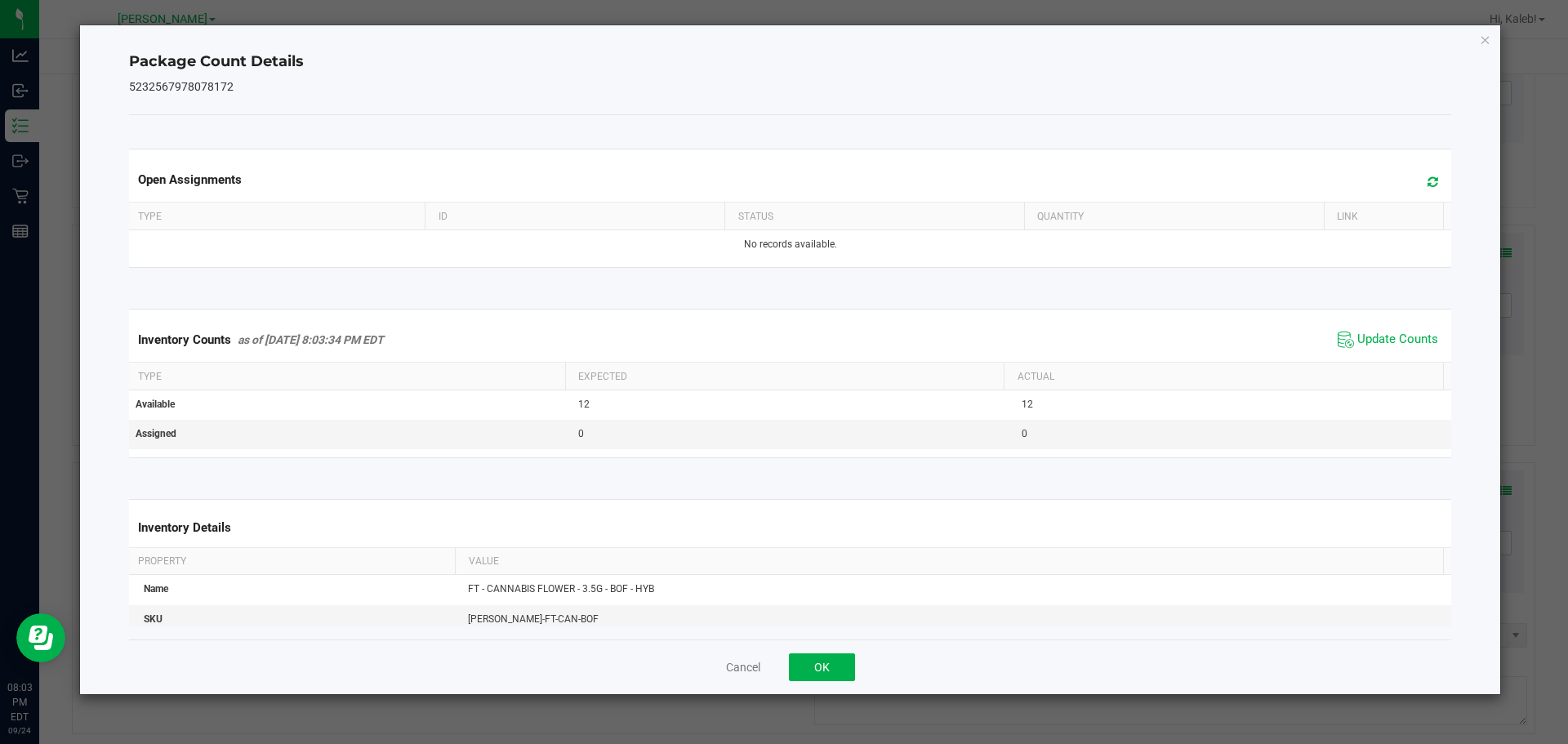
click at [1373, 352] on span "Update Counts" at bounding box center [1388, 339] width 109 height 25
click at [835, 668] on button "OK" at bounding box center [822, 667] width 66 height 27
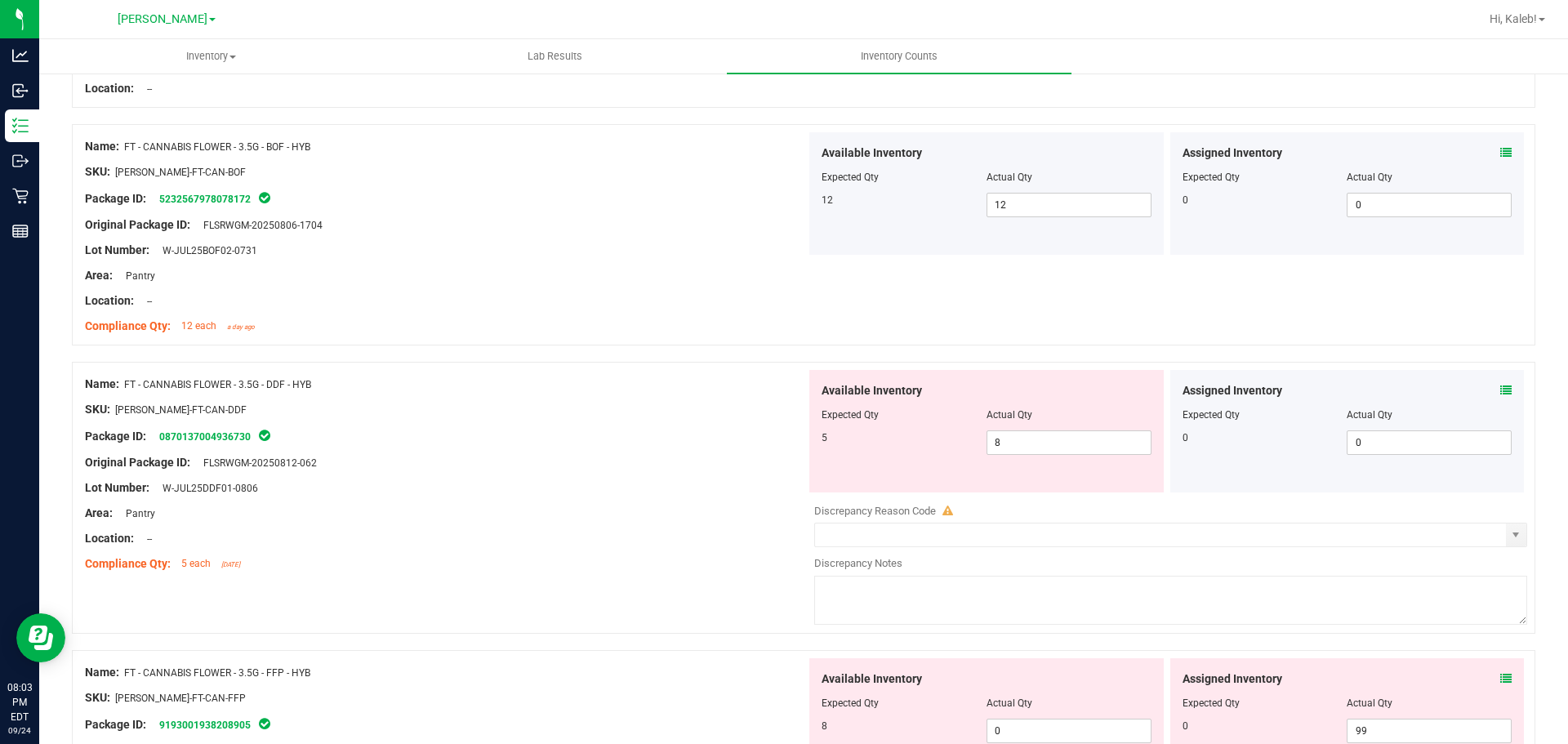
scroll to position [417, 0]
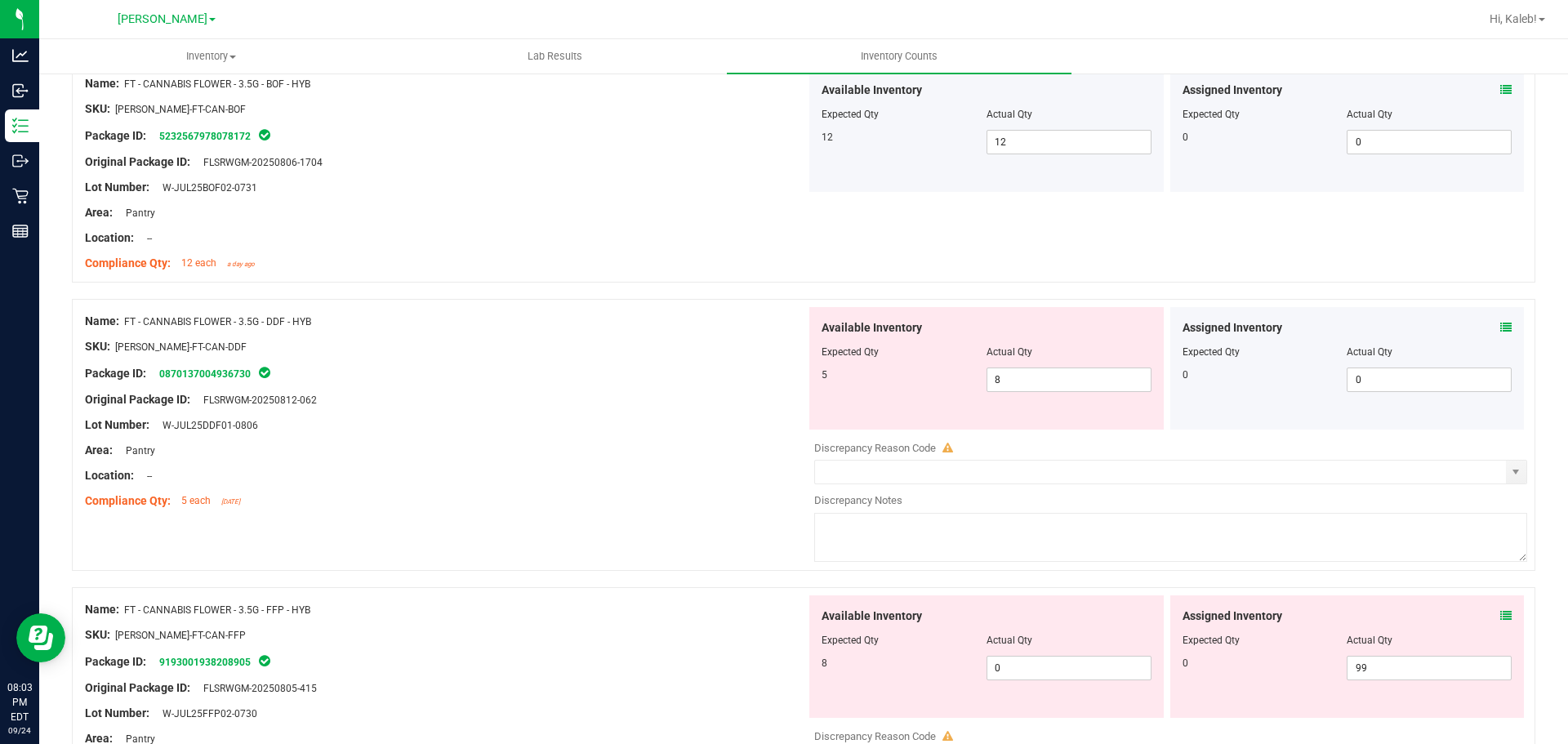
click at [1487, 339] on div at bounding box center [1347, 340] width 330 height 8
click at [1500, 326] on icon at bounding box center [1506, 327] width 12 height 12
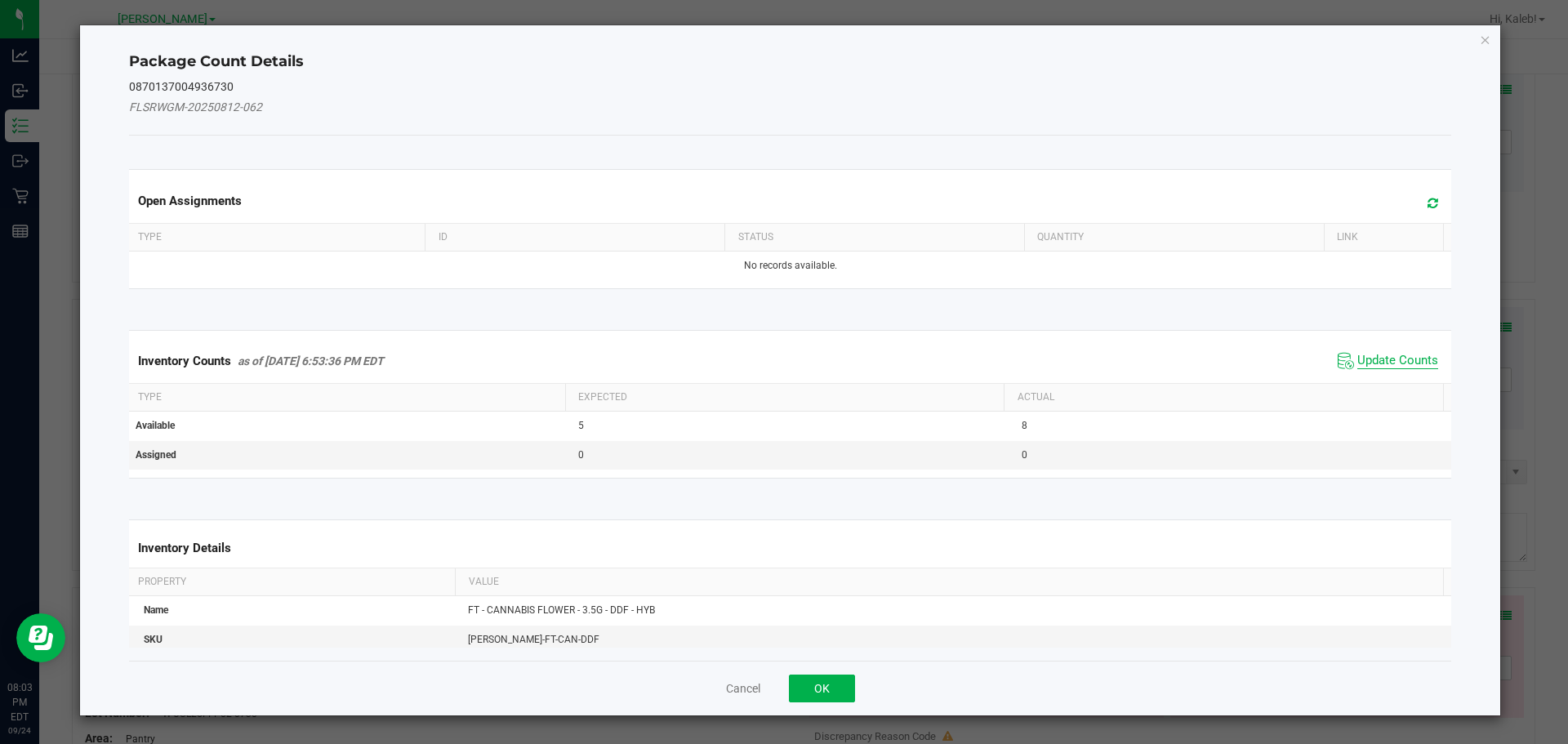
click at [1375, 356] on span "Update Counts" at bounding box center [1398, 361] width 80 height 17
drag, startPoint x: 1375, startPoint y: 356, endPoint x: 1365, endPoint y: 360, distance: 10.8
click at [1373, 358] on div "Inventory Counts as of [DATE] 6:53:36 PM EDT Update Counts" at bounding box center [790, 360] width 1330 height 42
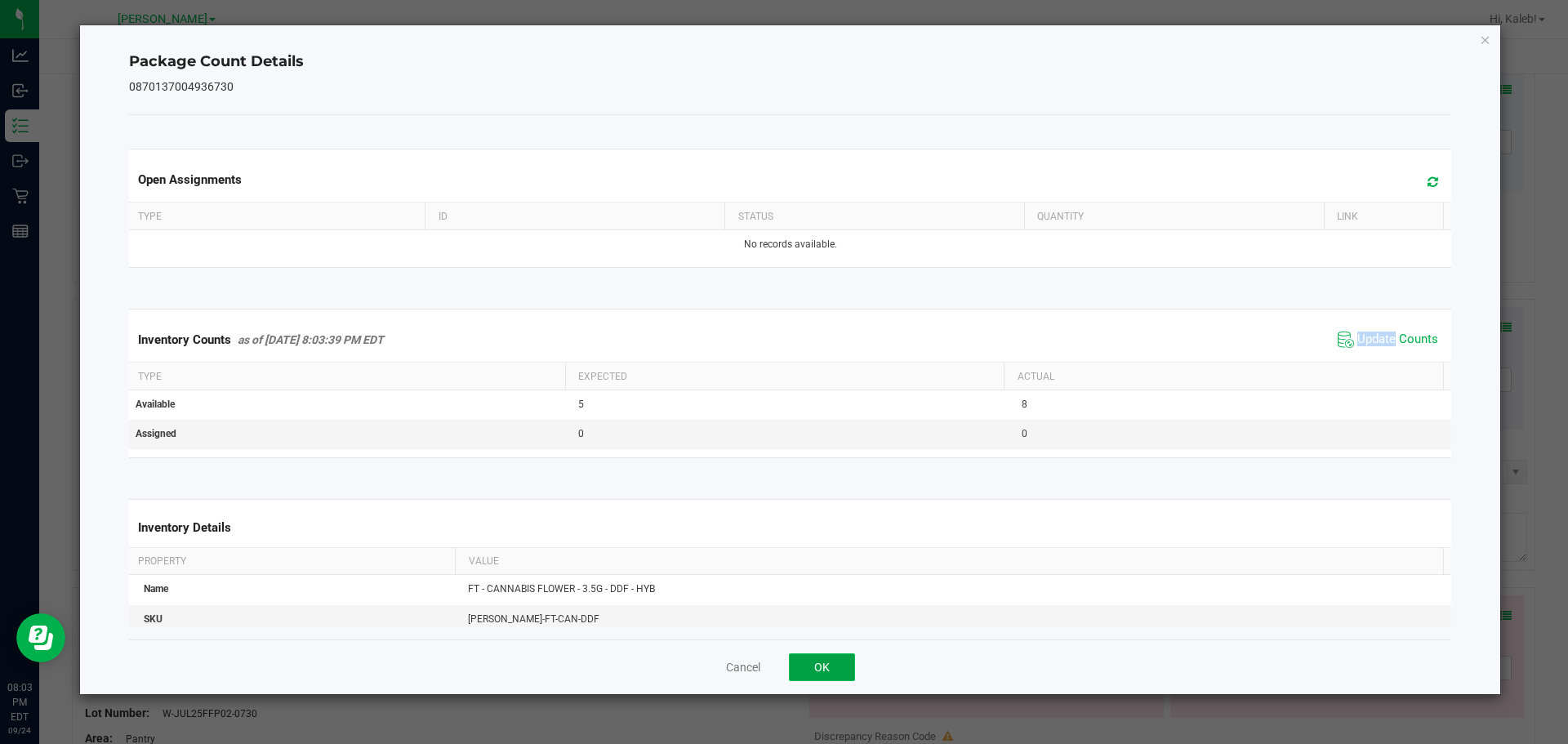
click at [825, 676] on button "OK" at bounding box center [822, 667] width 66 height 27
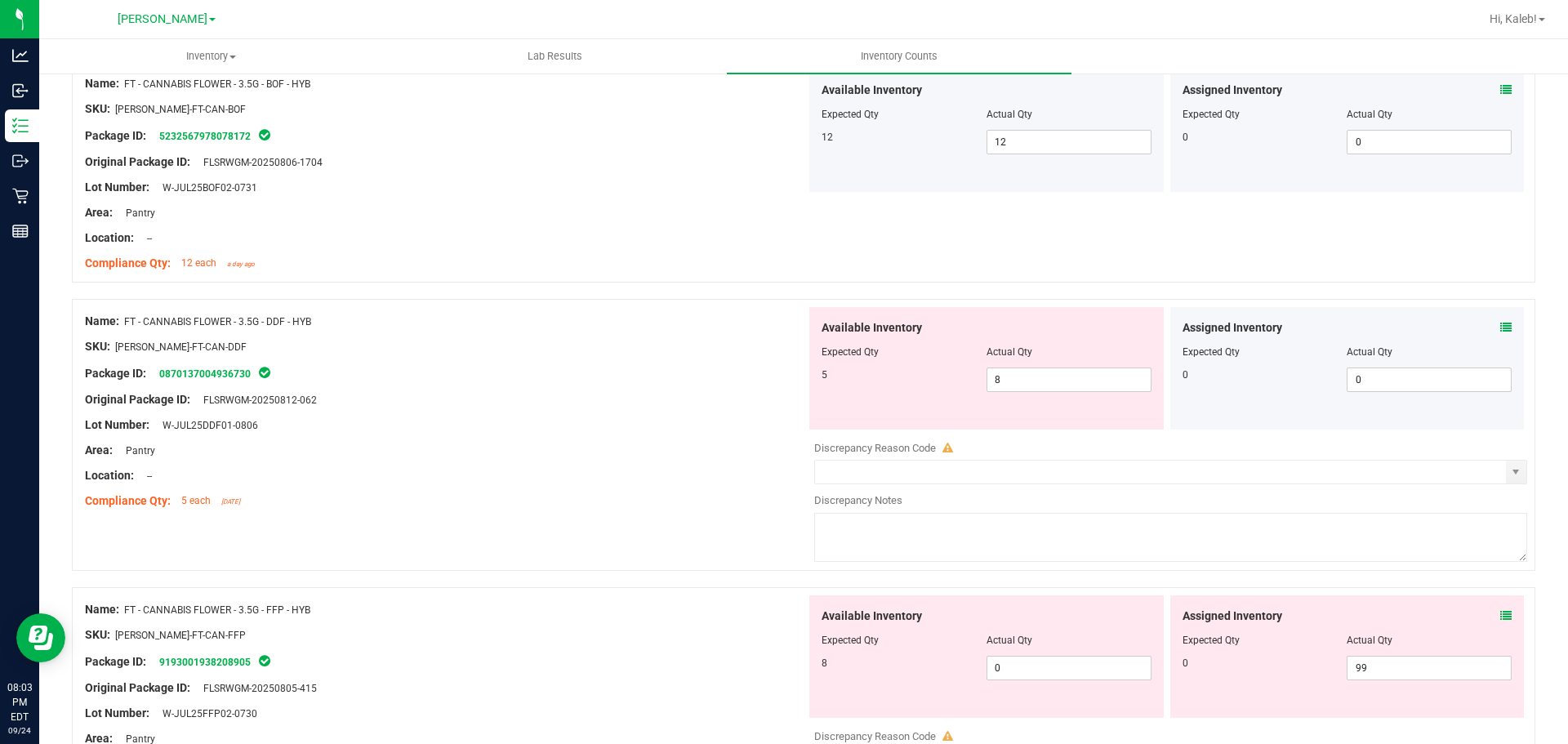
click at [553, 499] on div "Compliance Qty: 5 each [DATE]" at bounding box center [446, 500] width 722 height 17
click at [1014, 384] on span "8 8" at bounding box center [1069, 379] width 165 height 25
click at [1014, 384] on input "8" at bounding box center [1069, 379] width 164 height 23
type input "5"
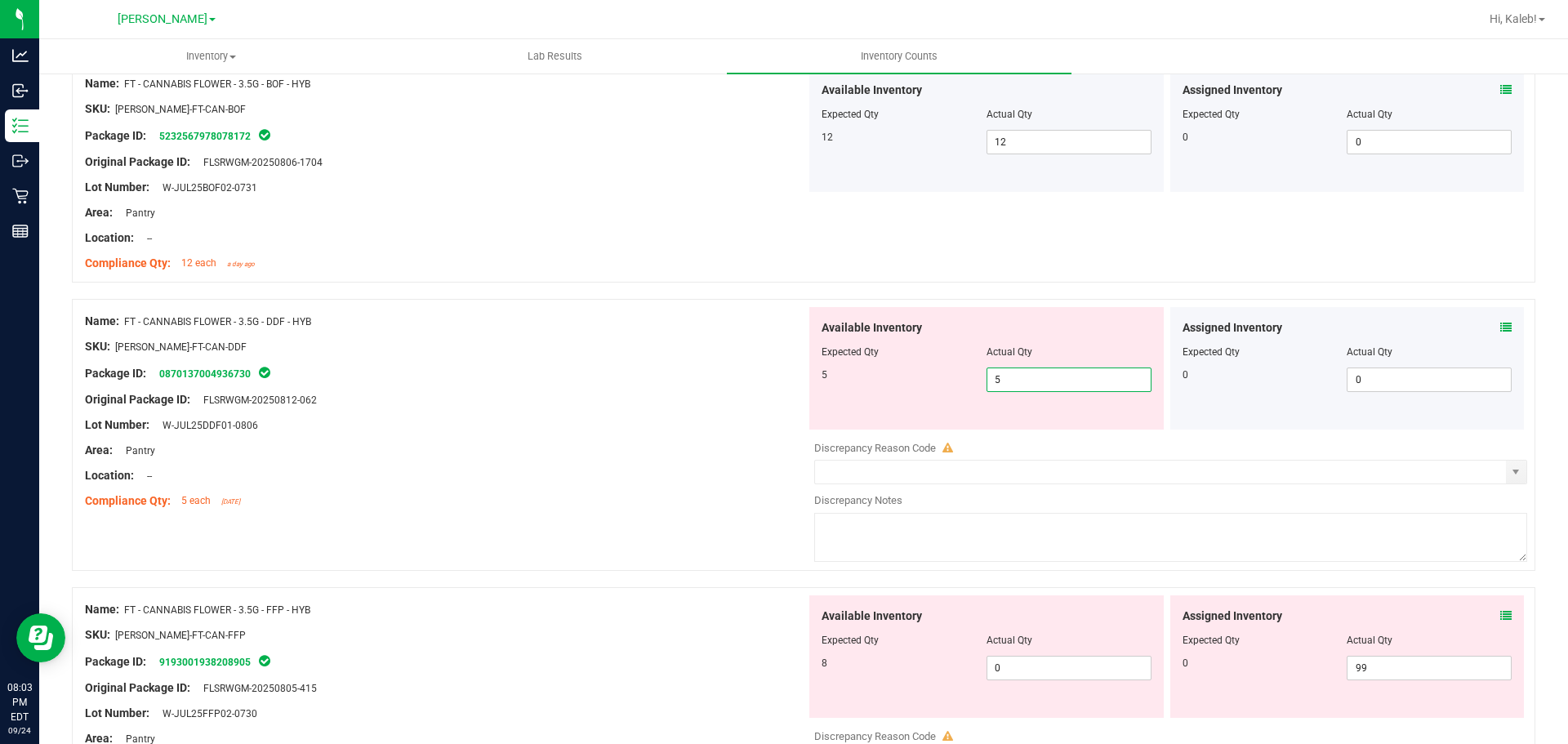
click at [822, 372] on span "5" at bounding box center [825, 375] width 6 height 12
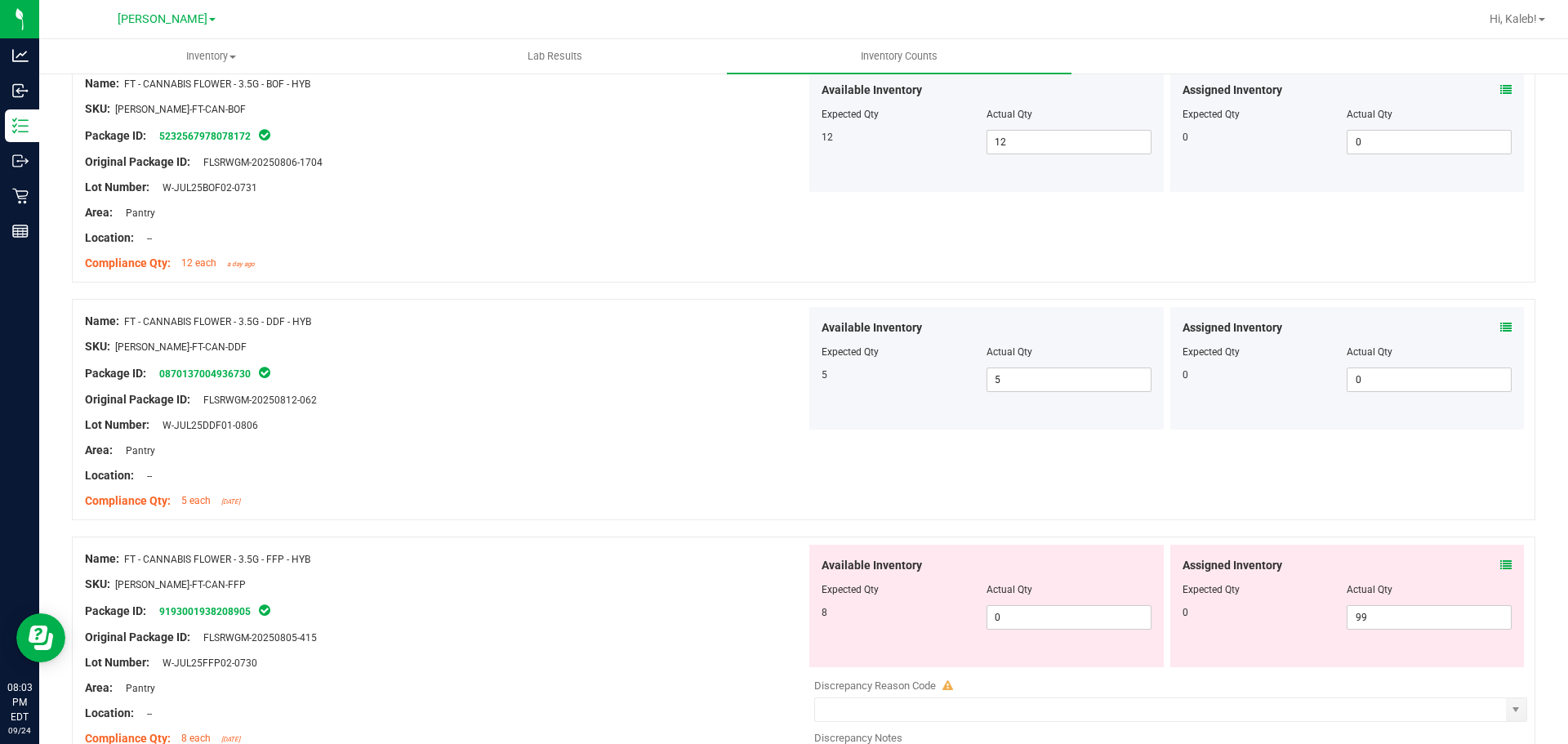
click at [773, 477] on div "Location: --" at bounding box center [446, 474] width 722 height 17
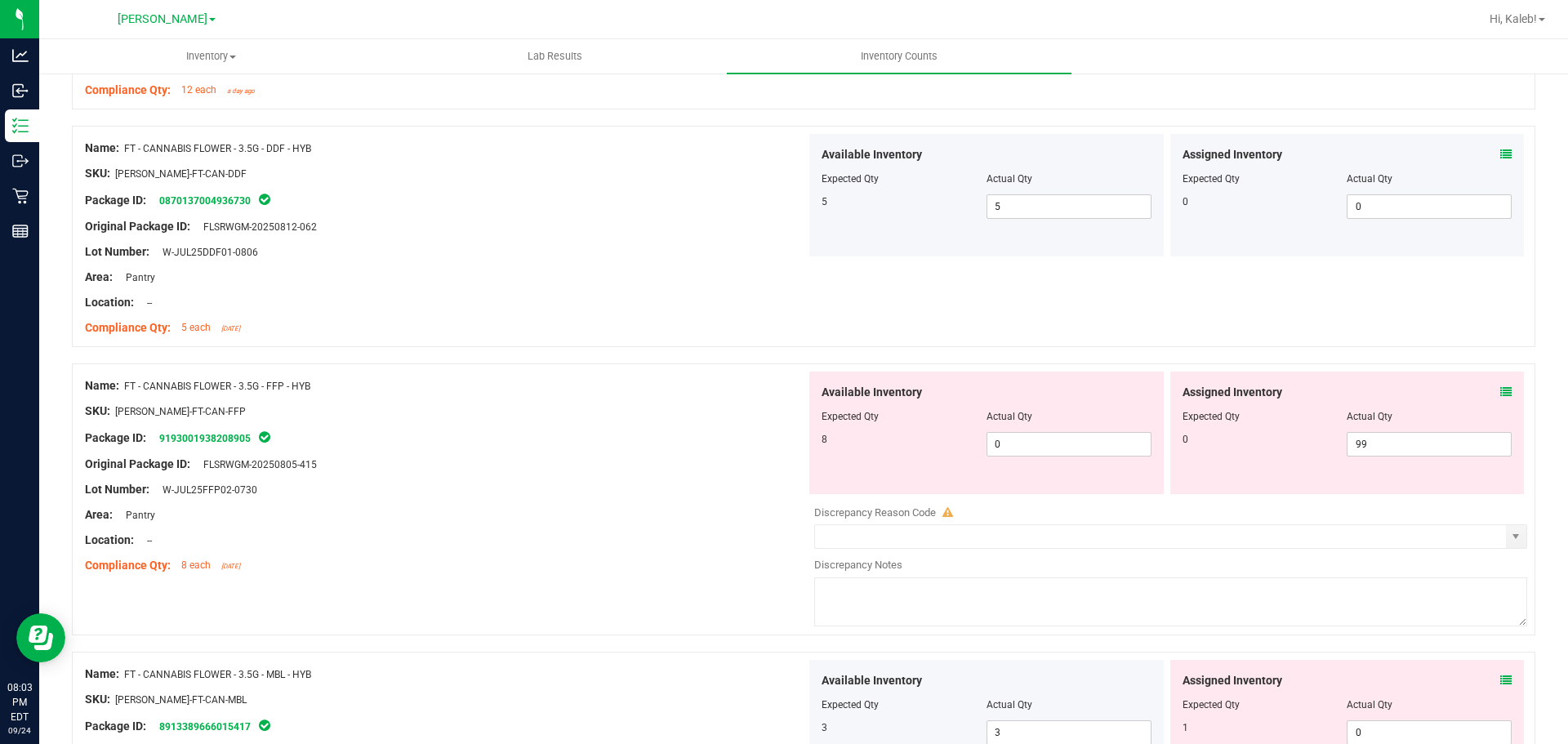
scroll to position [623, 0]
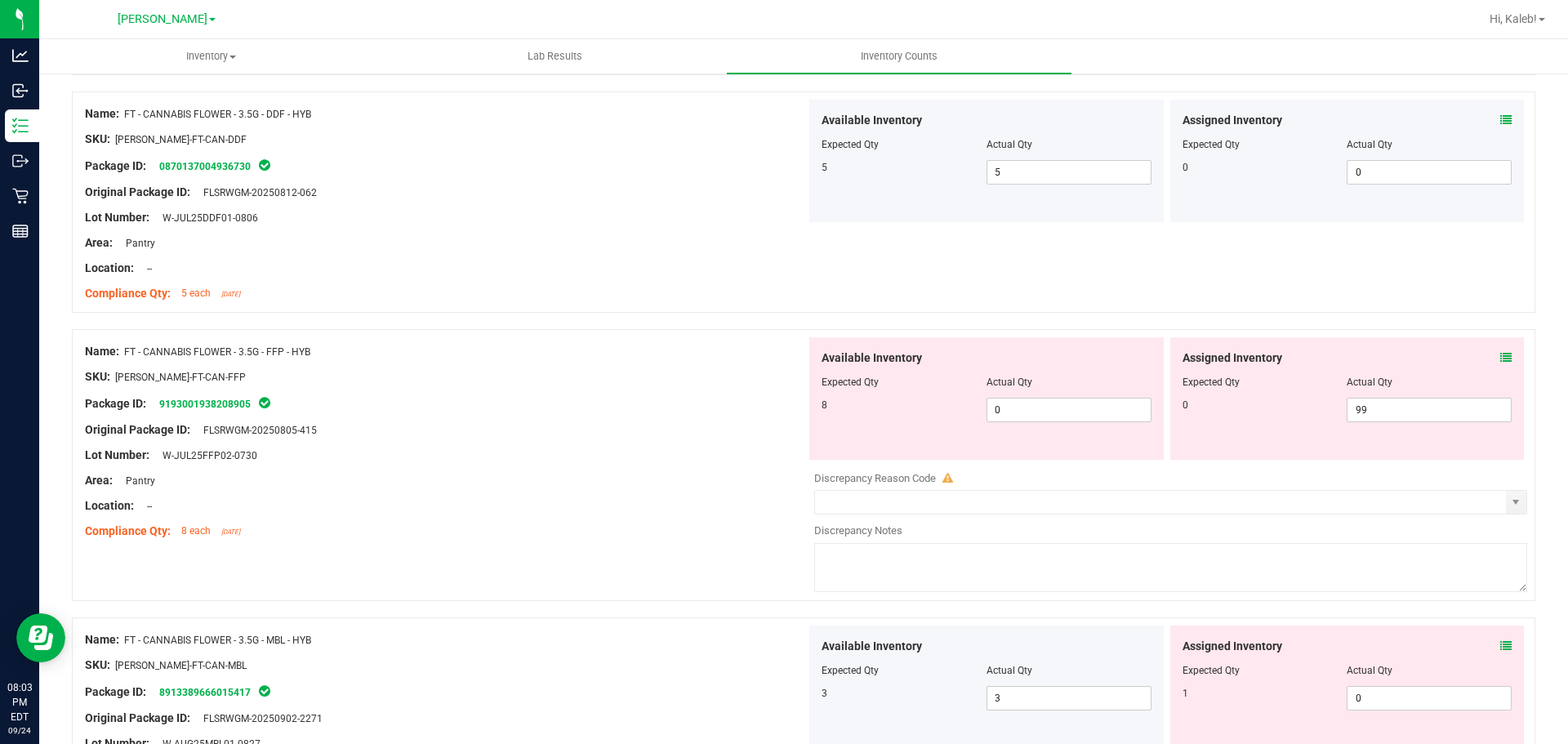
click at [1500, 359] on icon at bounding box center [1506, 358] width 12 height 12
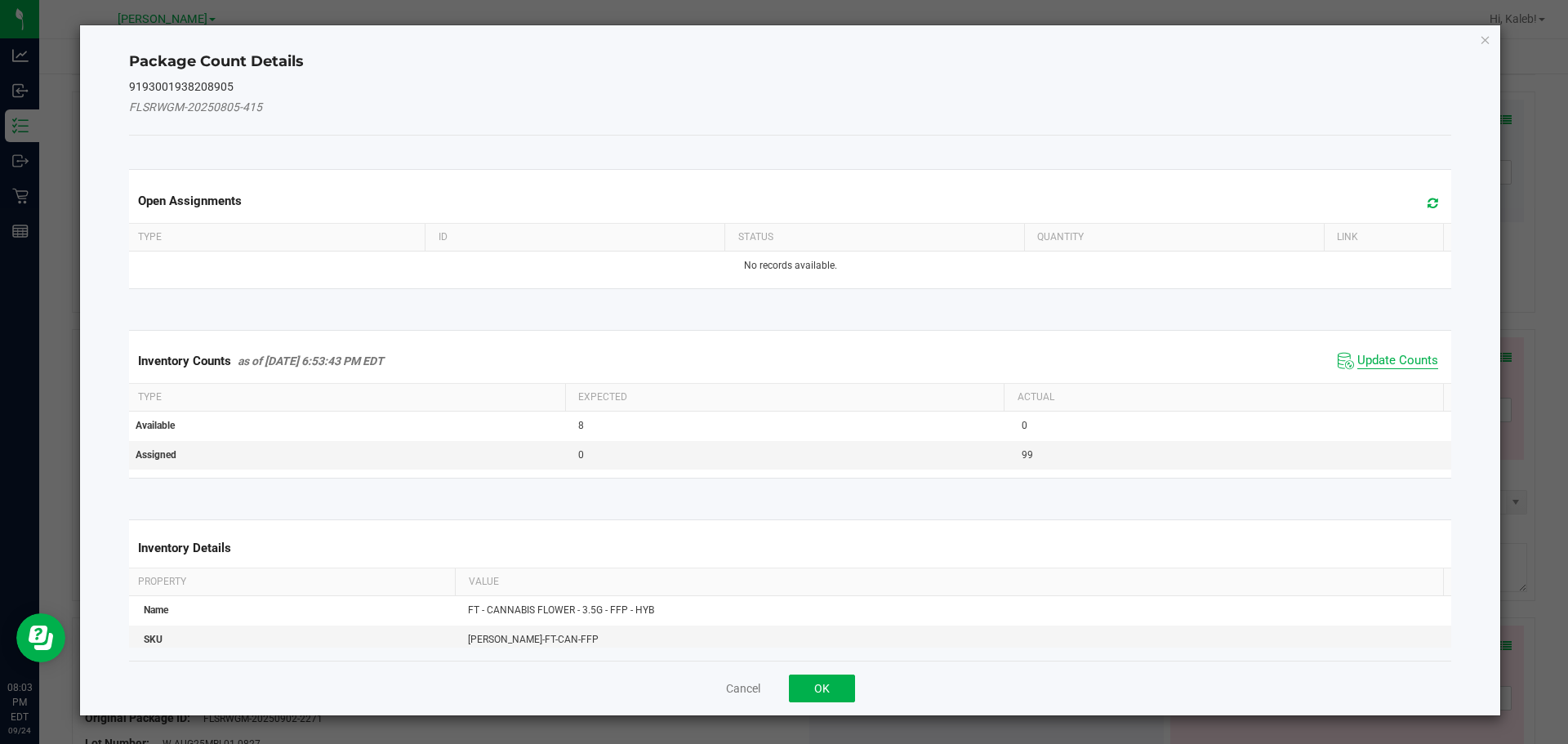
click at [1379, 354] on span "Update Counts" at bounding box center [1398, 361] width 80 height 17
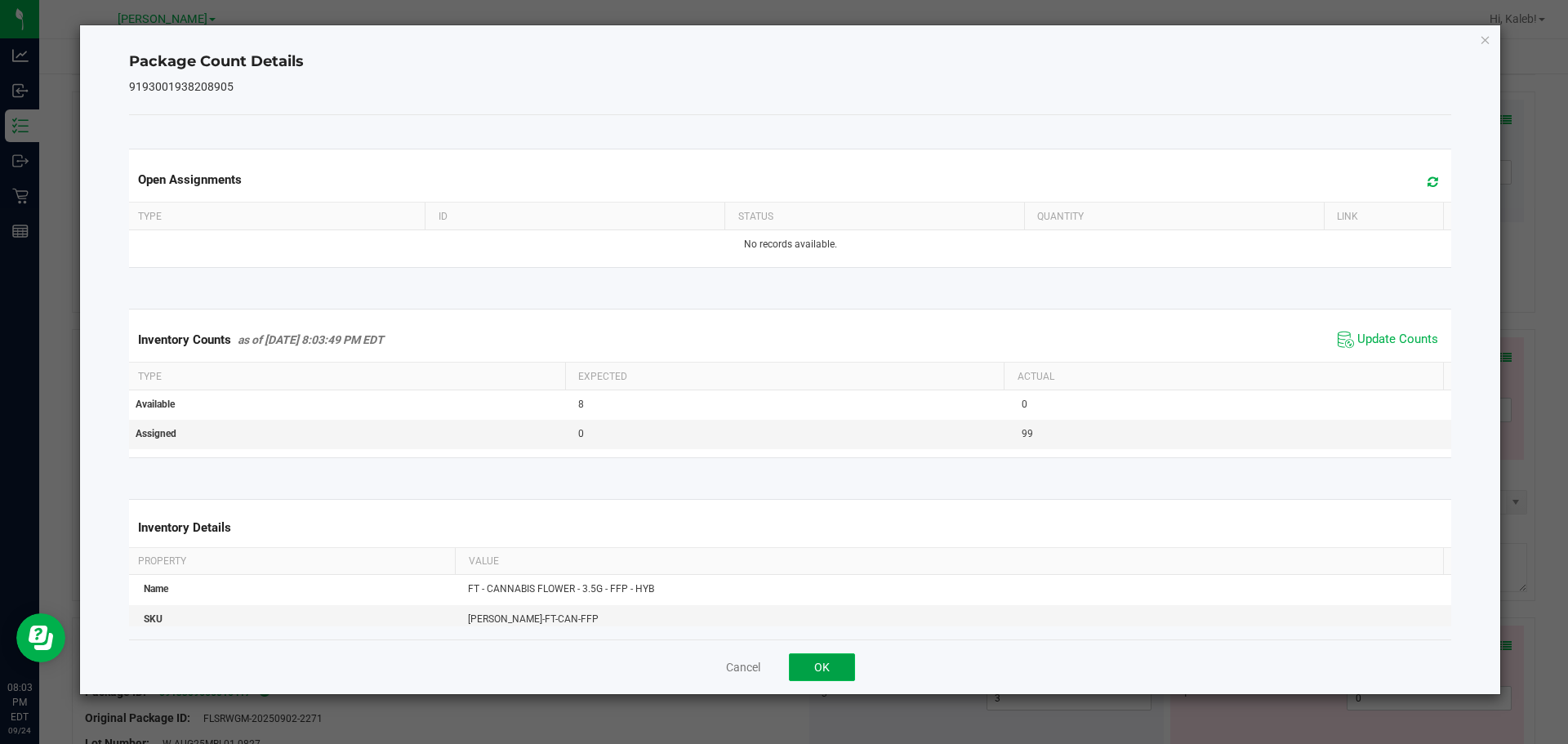
click at [810, 669] on button "OK" at bounding box center [822, 667] width 66 height 27
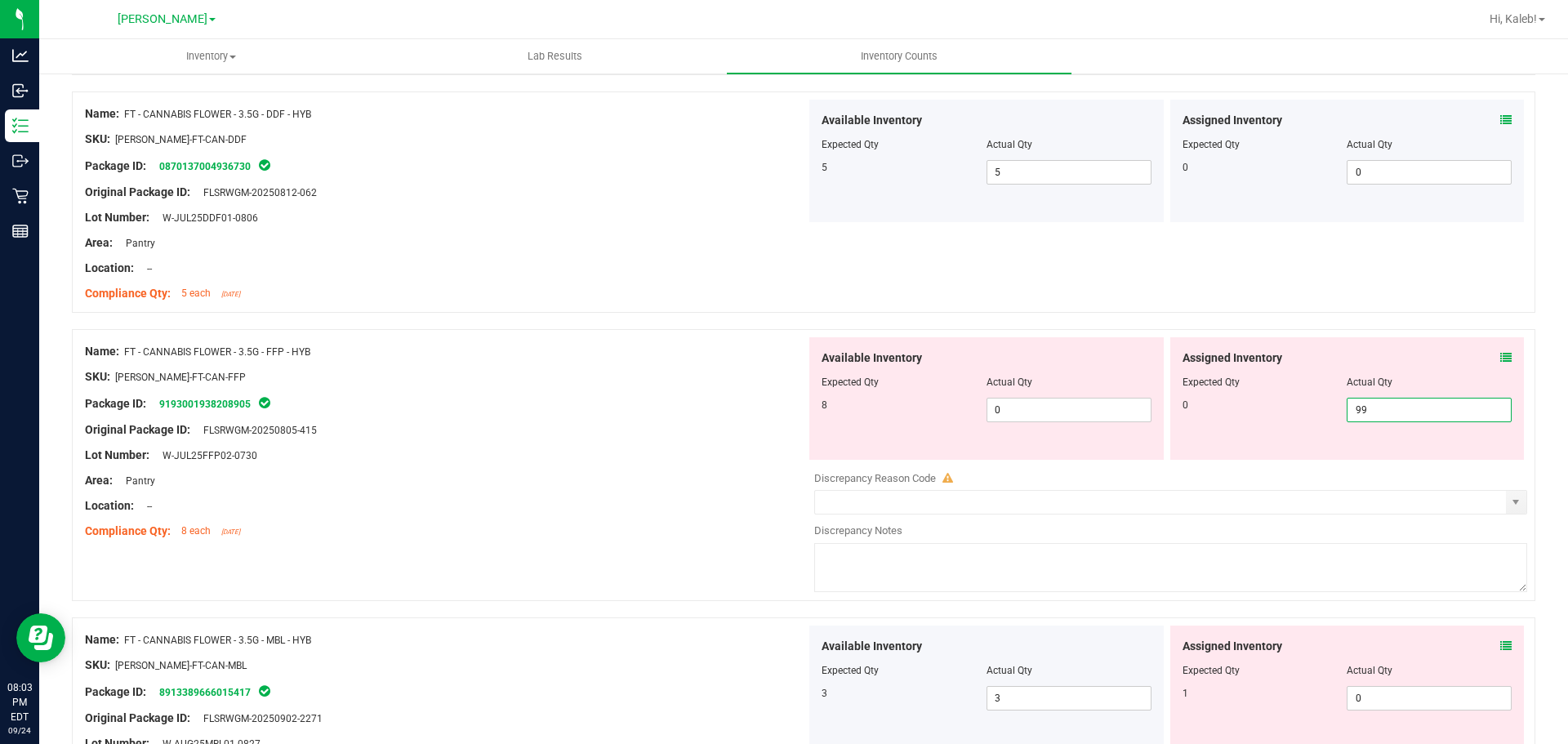
click at [1364, 409] on span "99 99" at bounding box center [1430, 410] width 165 height 25
click at [1364, 409] on input "99" at bounding box center [1430, 410] width 164 height 23
type input "0"
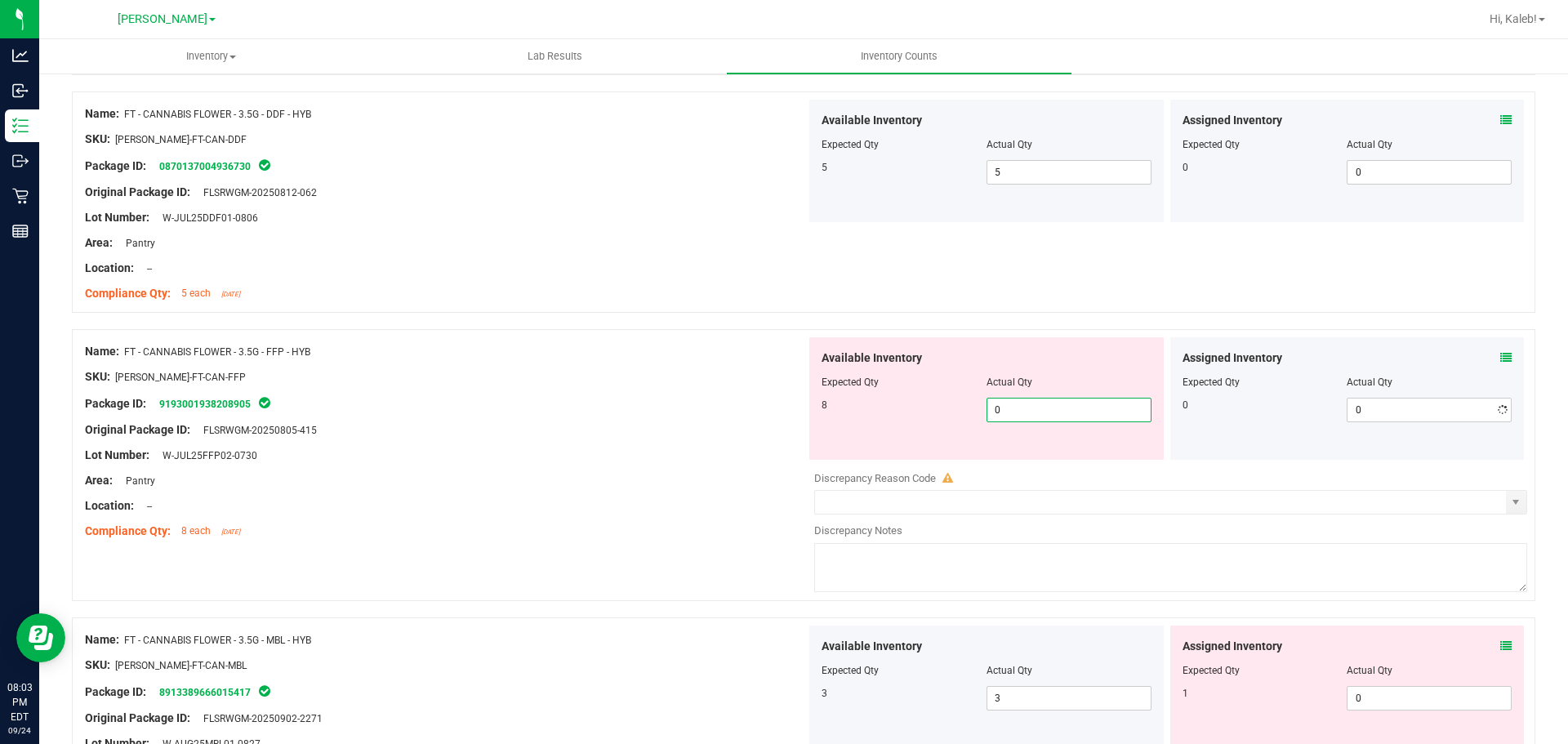
click at [1031, 421] on span "0 0" at bounding box center [1069, 410] width 165 height 25
click at [1031, 421] on input "0" at bounding box center [1069, 410] width 164 height 23
type input "8"
click at [704, 467] on div at bounding box center [446, 468] width 722 height 8
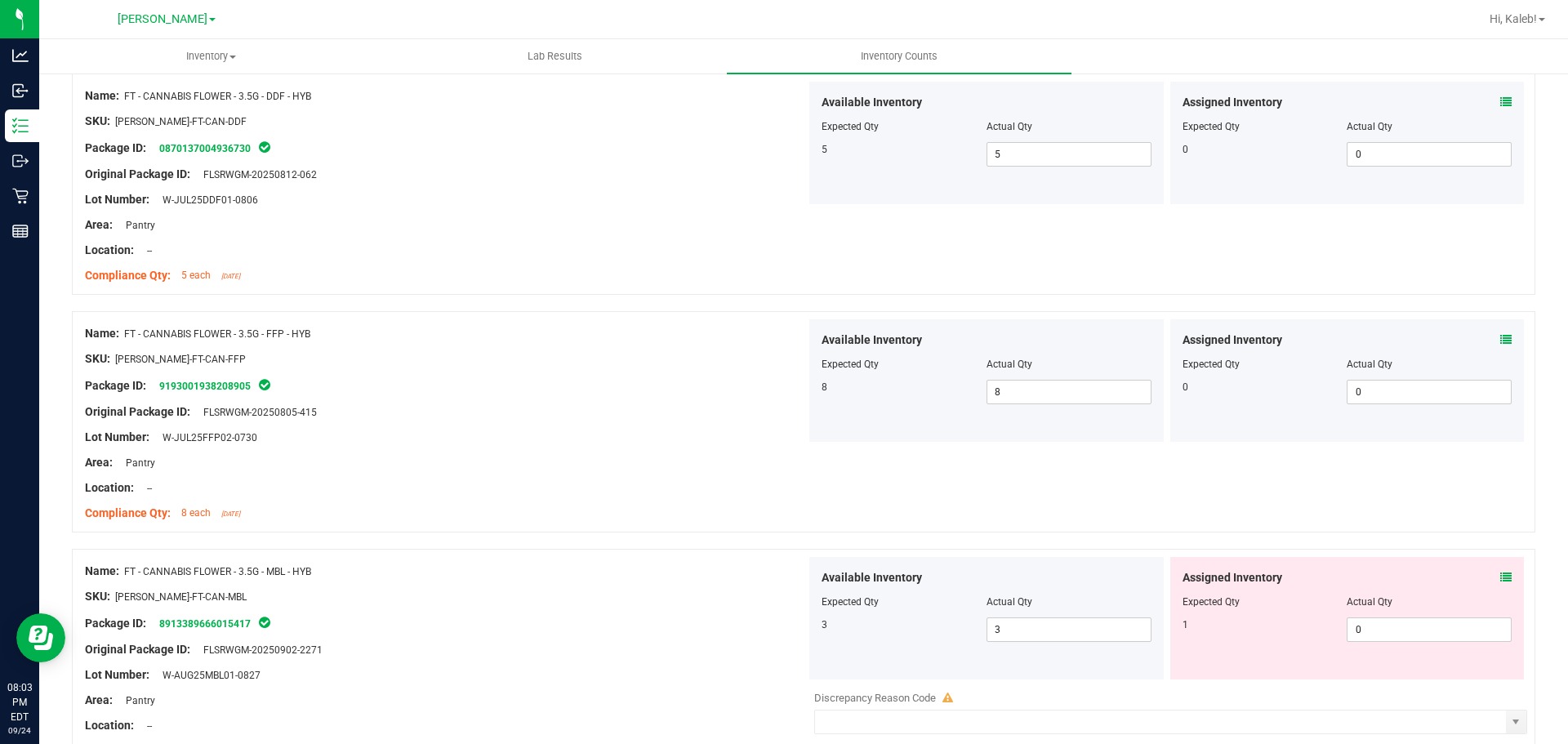
scroll to position [707, 0]
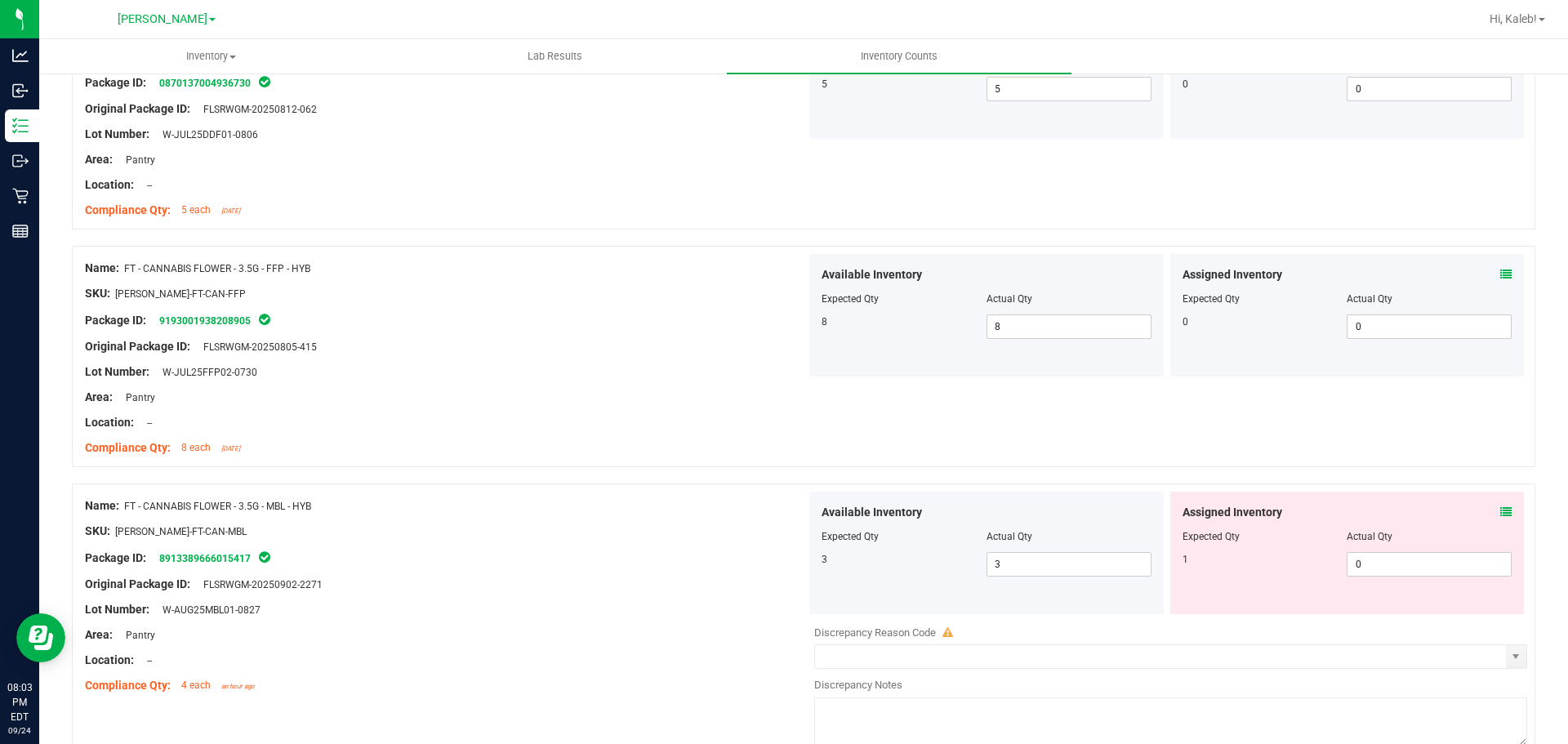
click at [1502, 508] on div "Assigned Inventory Expected Qty Actual Qty 1 0 0" at bounding box center [1348, 552] width 355 height 123
click at [1500, 506] on icon at bounding box center [1506, 512] width 12 height 12
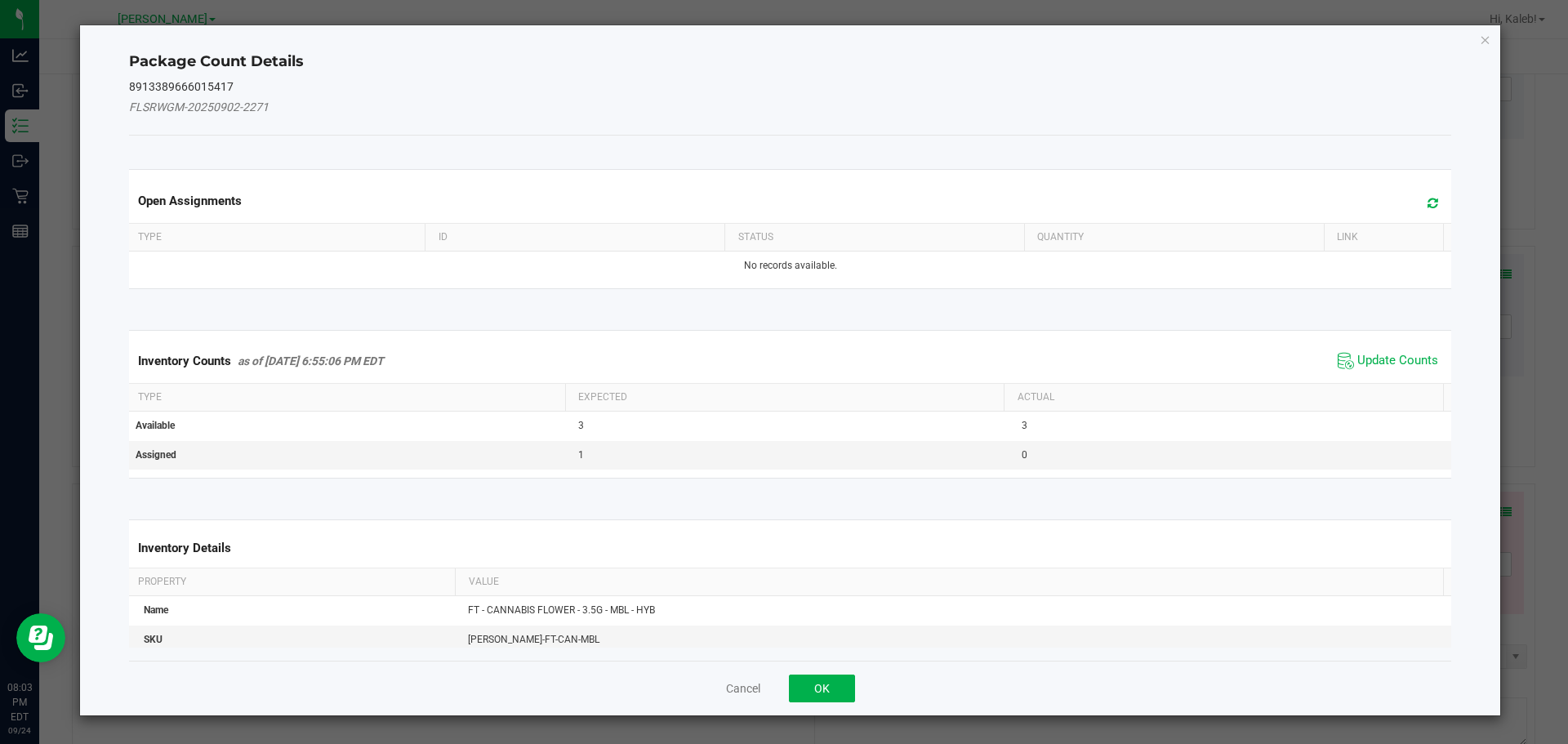
click at [1495, 506] on div "Package Count Details 8913389666015417 FLSRWGM-20250902-2271 Open Assignments T…" at bounding box center [790, 371] width 1421 height 690
click at [1400, 362] on span "Update Counts" at bounding box center [1398, 361] width 80 height 17
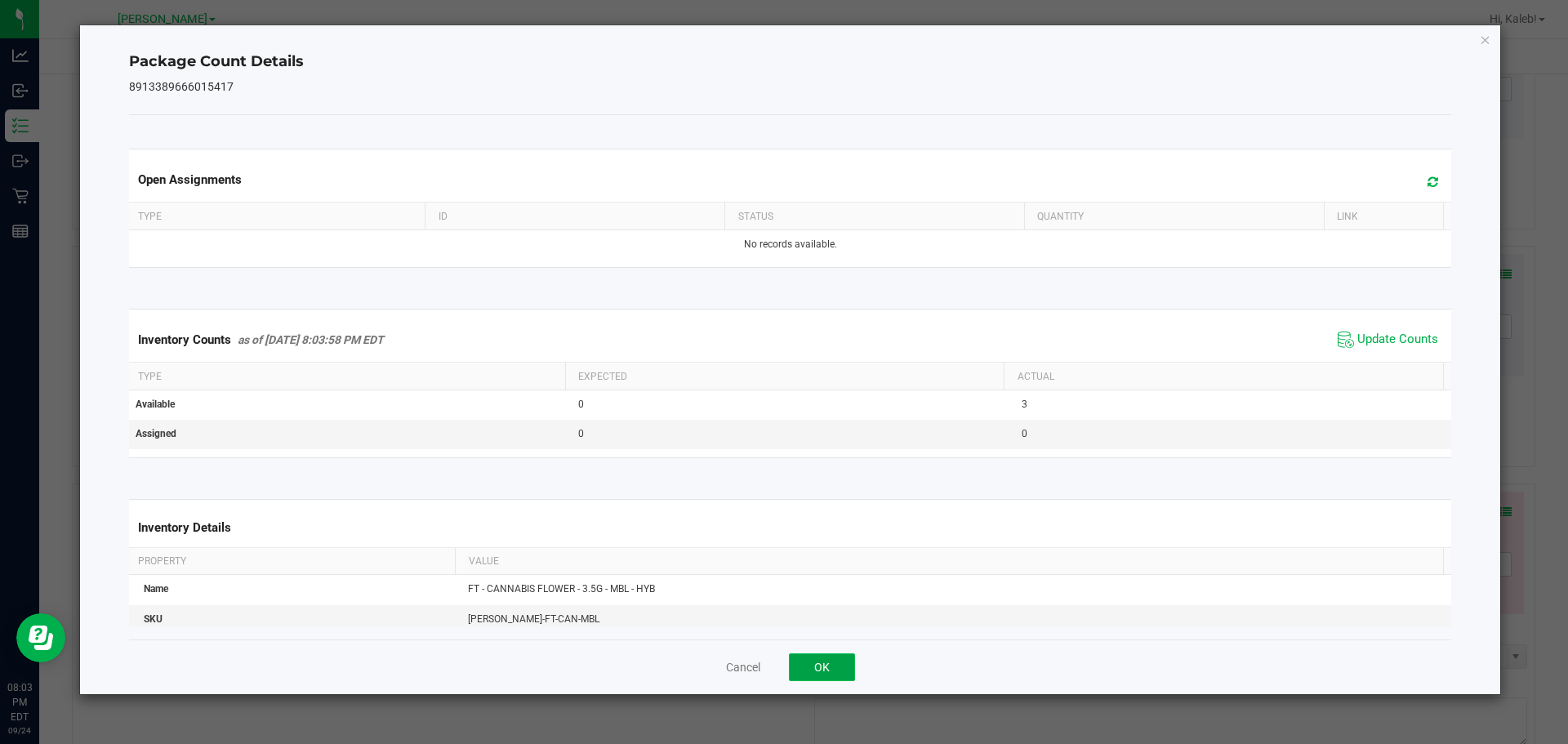
click at [794, 673] on button "OK" at bounding box center [822, 667] width 66 height 27
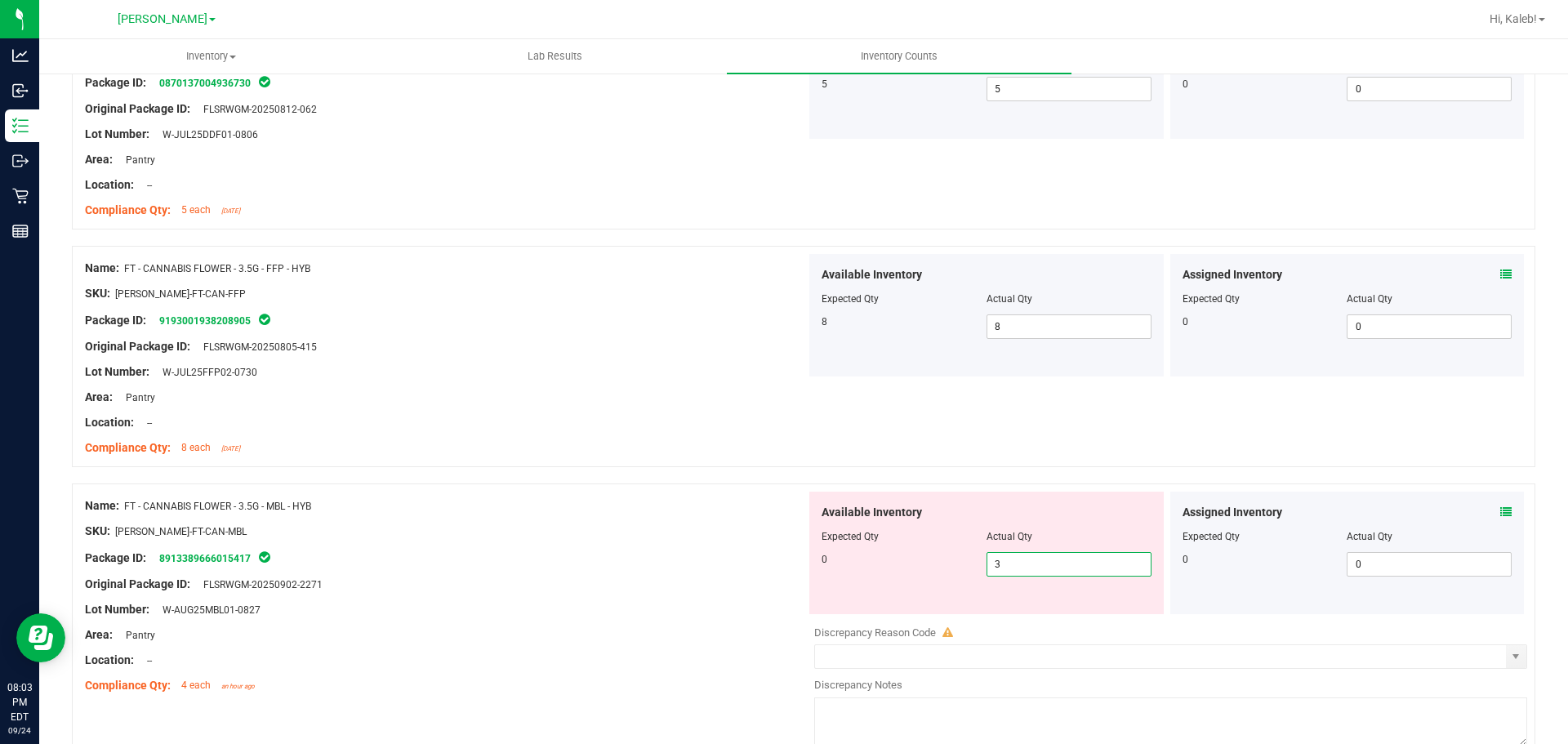
click at [1043, 555] on span "3 3" at bounding box center [1069, 564] width 165 height 25
click at [1043, 555] on input "3" at bounding box center [1069, 564] width 164 height 23
type input "0"
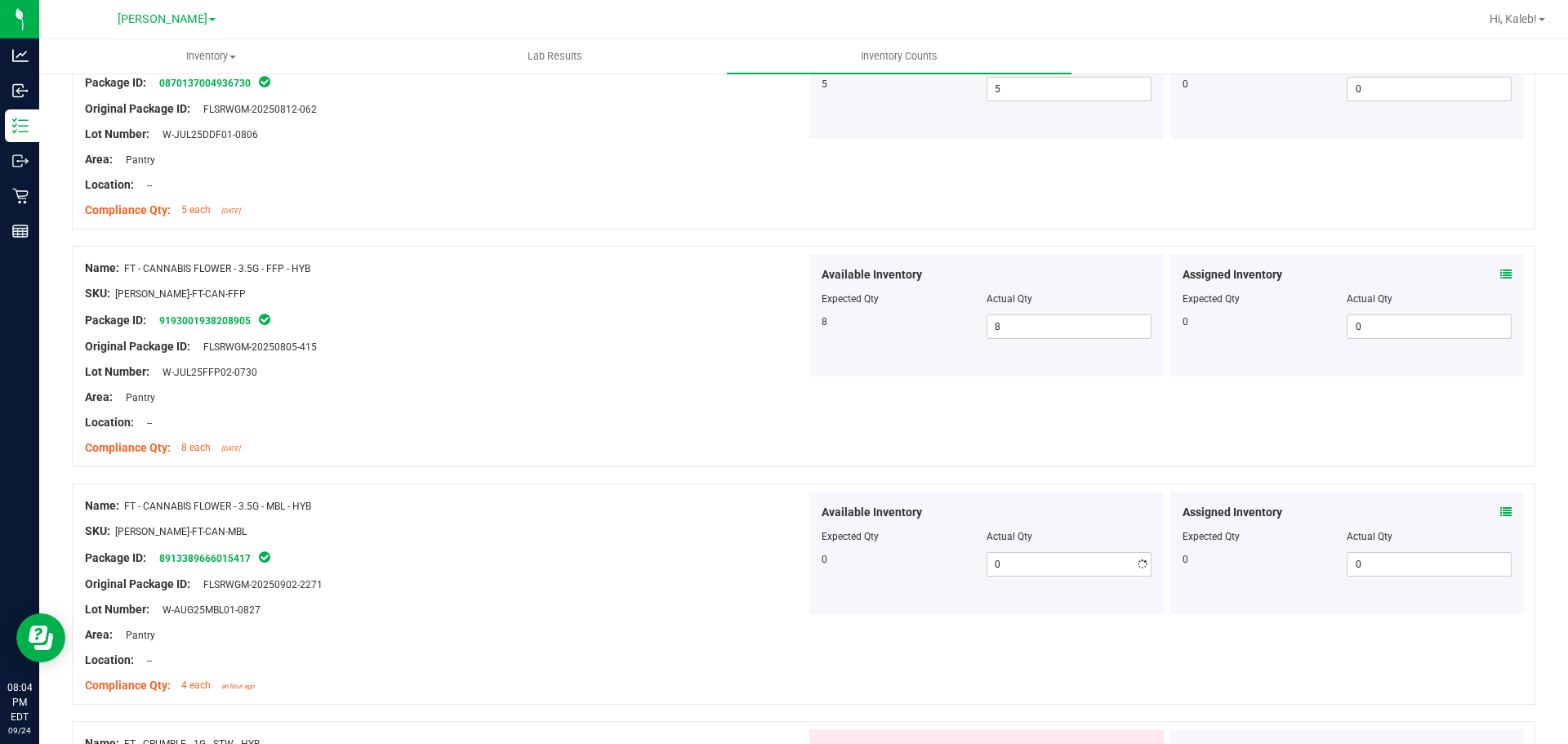
click at [795, 428] on div "Location: --" at bounding box center [446, 422] width 722 height 17
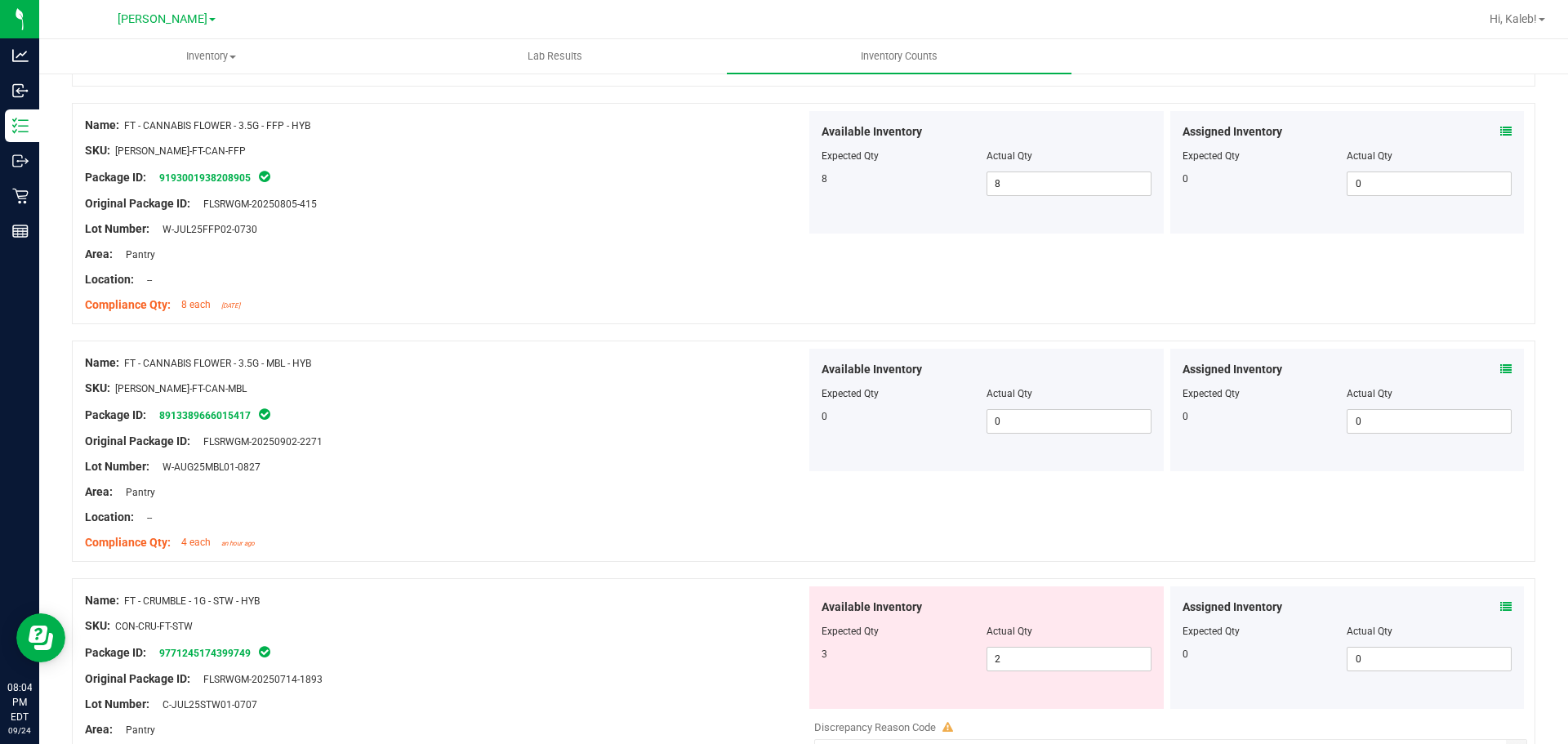
scroll to position [989, 0]
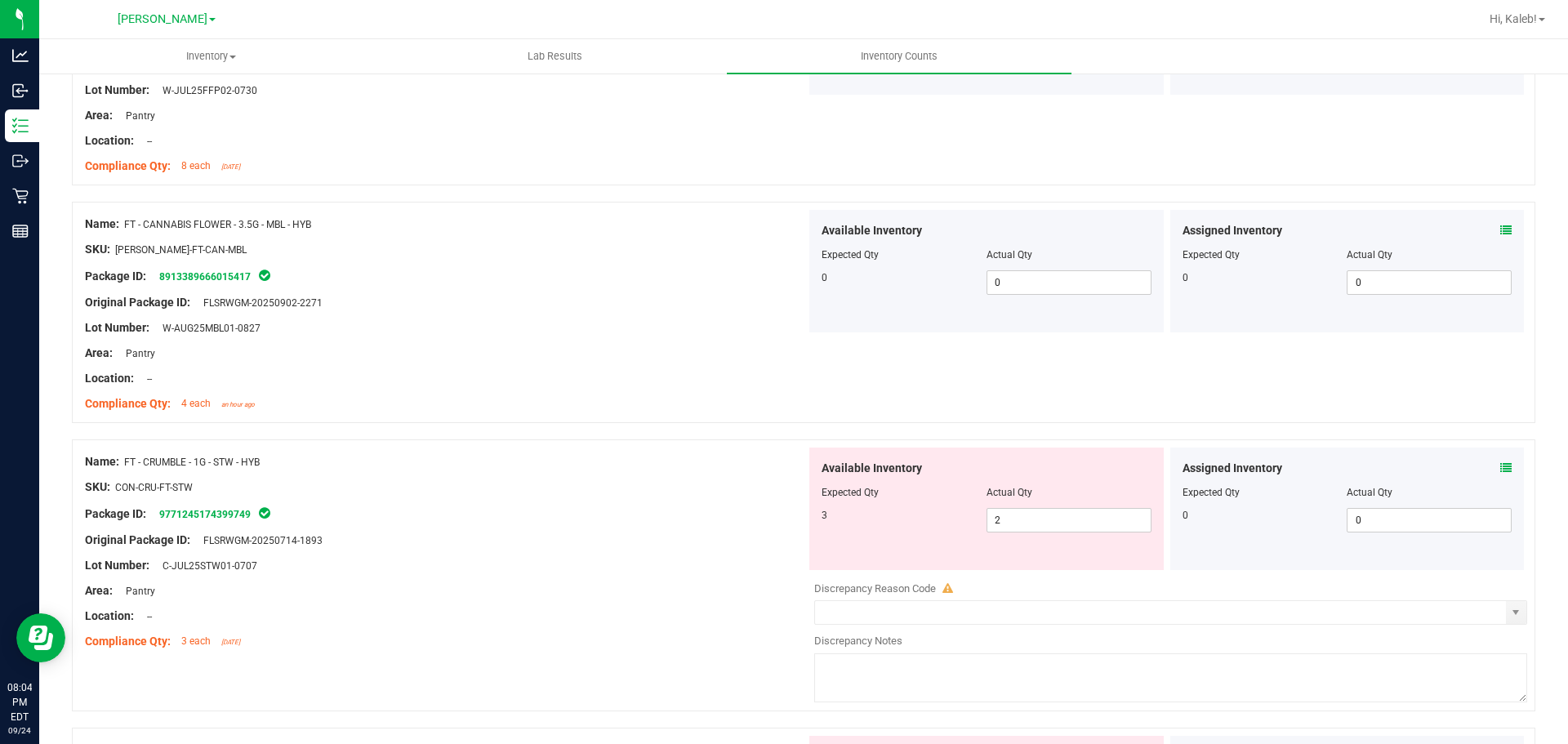
click at [1485, 462] on div "Assigned Inventory" at bounding box center [1347, 468] width 330 height 17
click at [1500, 462] on icon at bounding box center [1506, 468] width 12 height 12
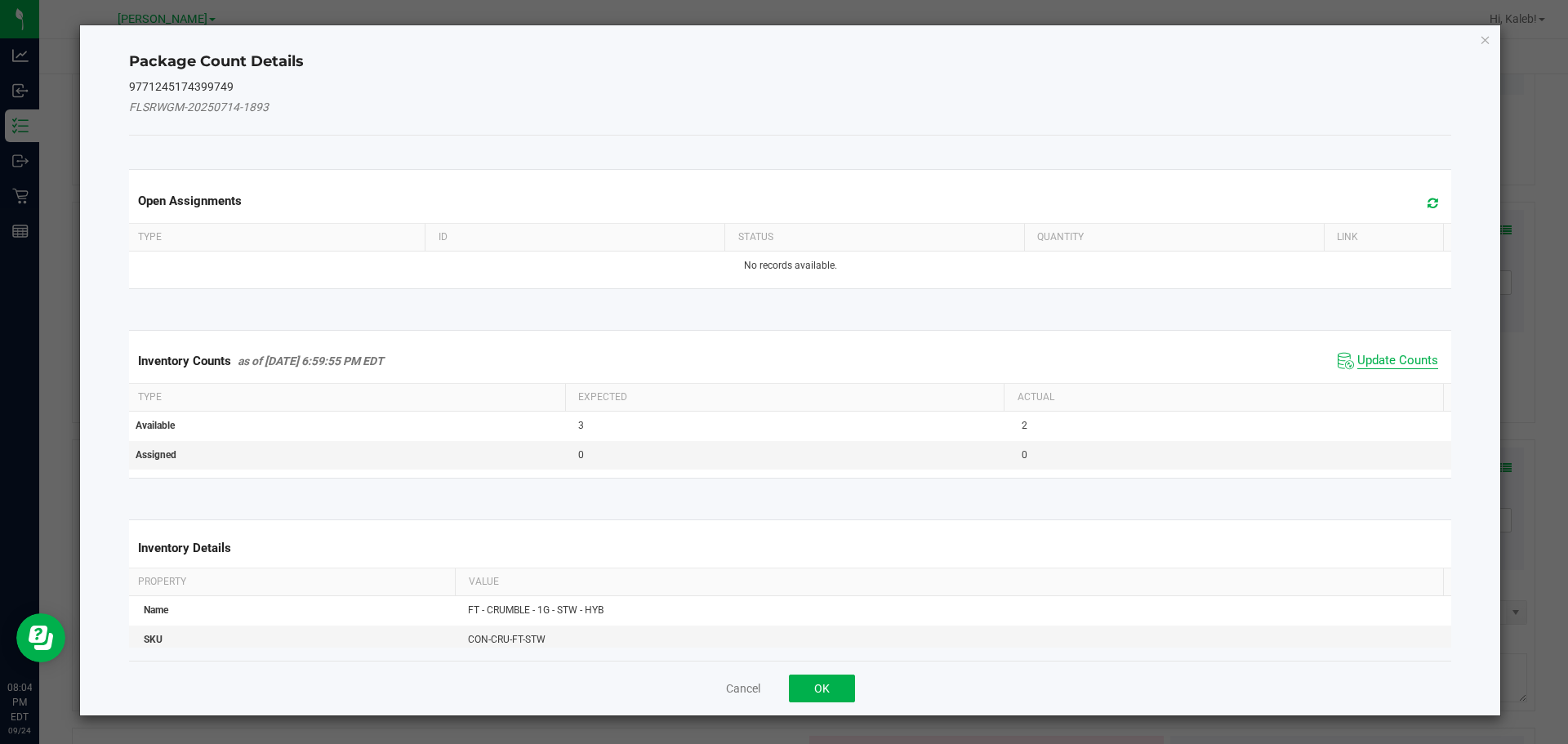
click at [1394, 362] on span "Update Counts" at bounding box center [1398, 361] width 80 height 17
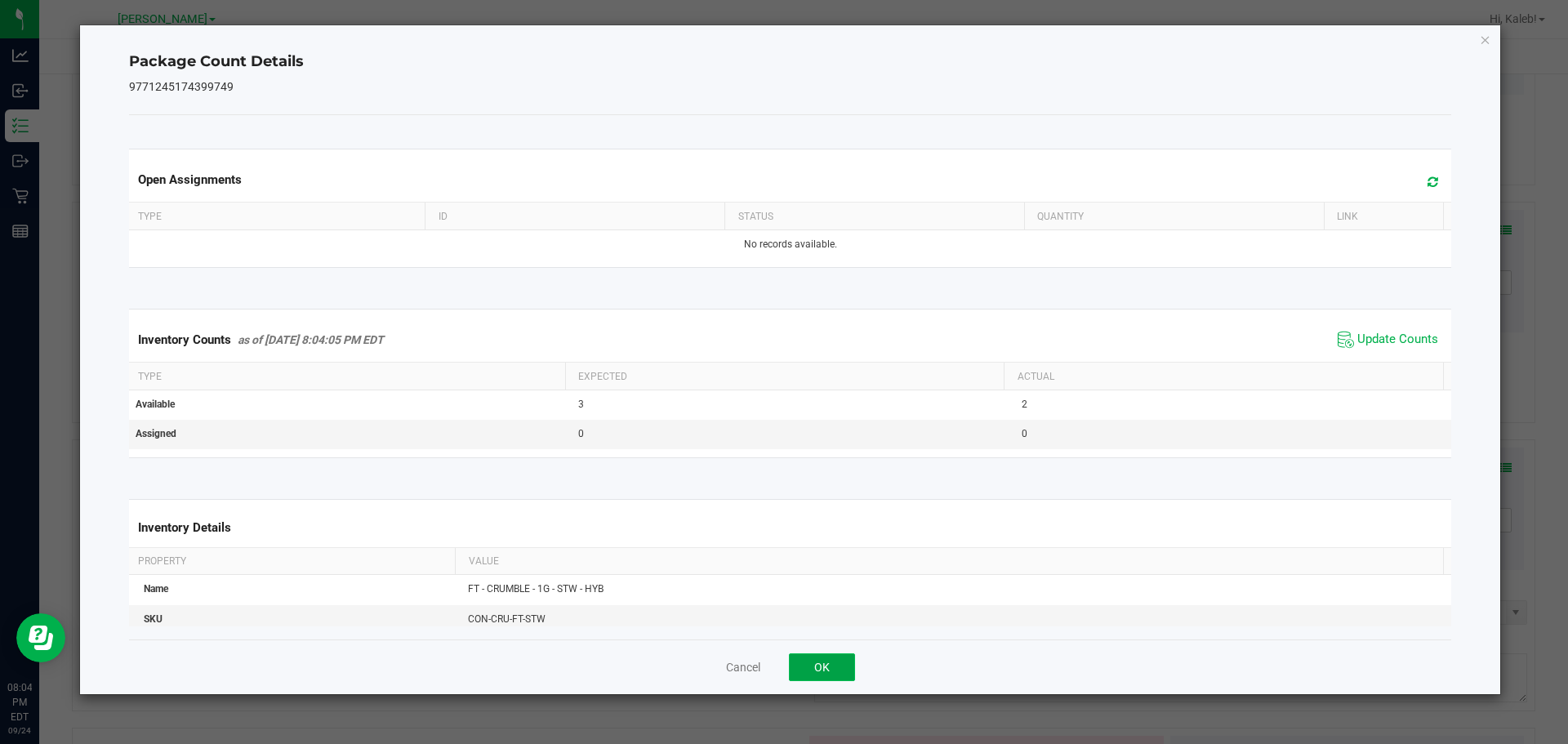
click at [815, 657] on button "OK" at bounding box center [822, 667] width 66 height 27
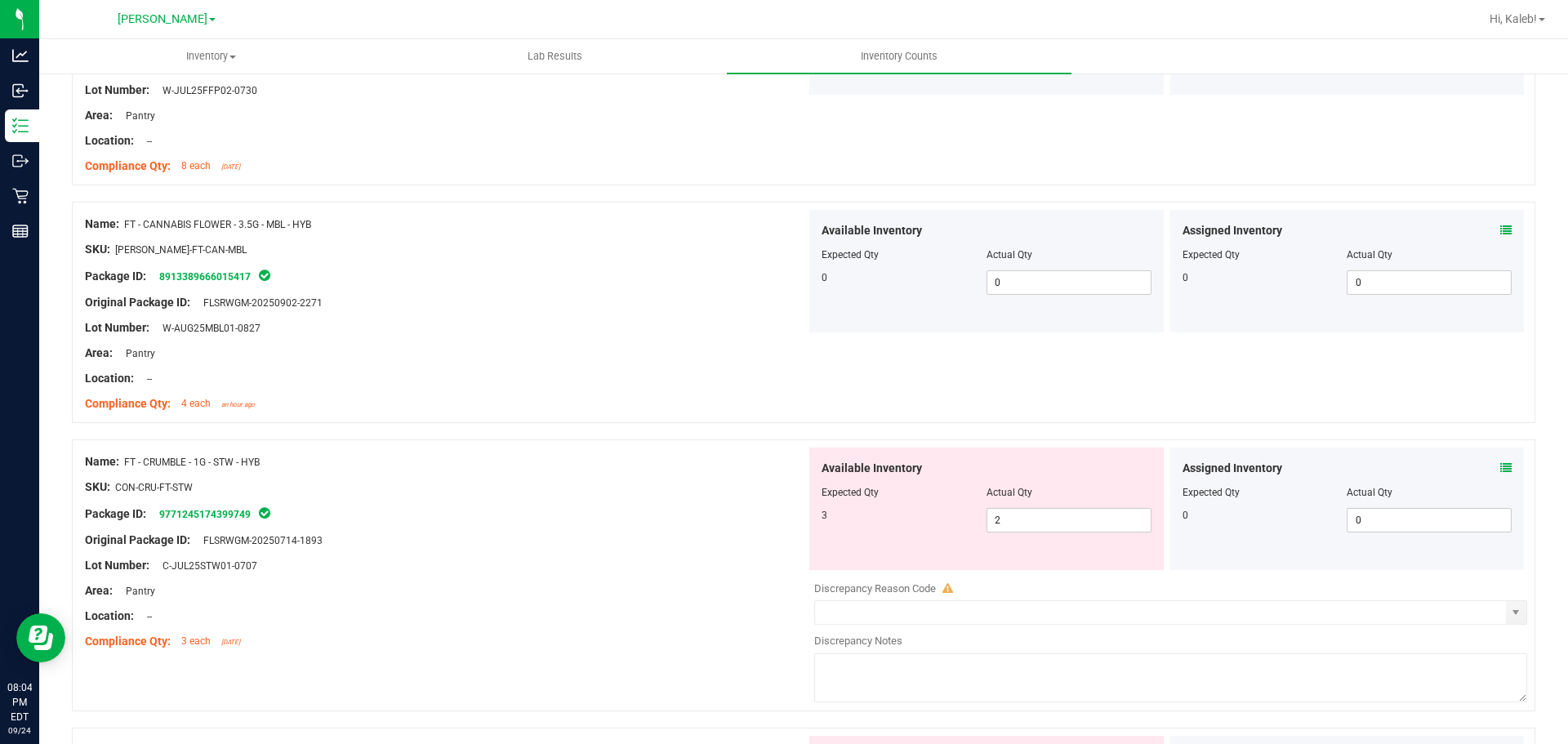
click at [659, 553] on div at bounding box center [446, 553] width 722 height 8
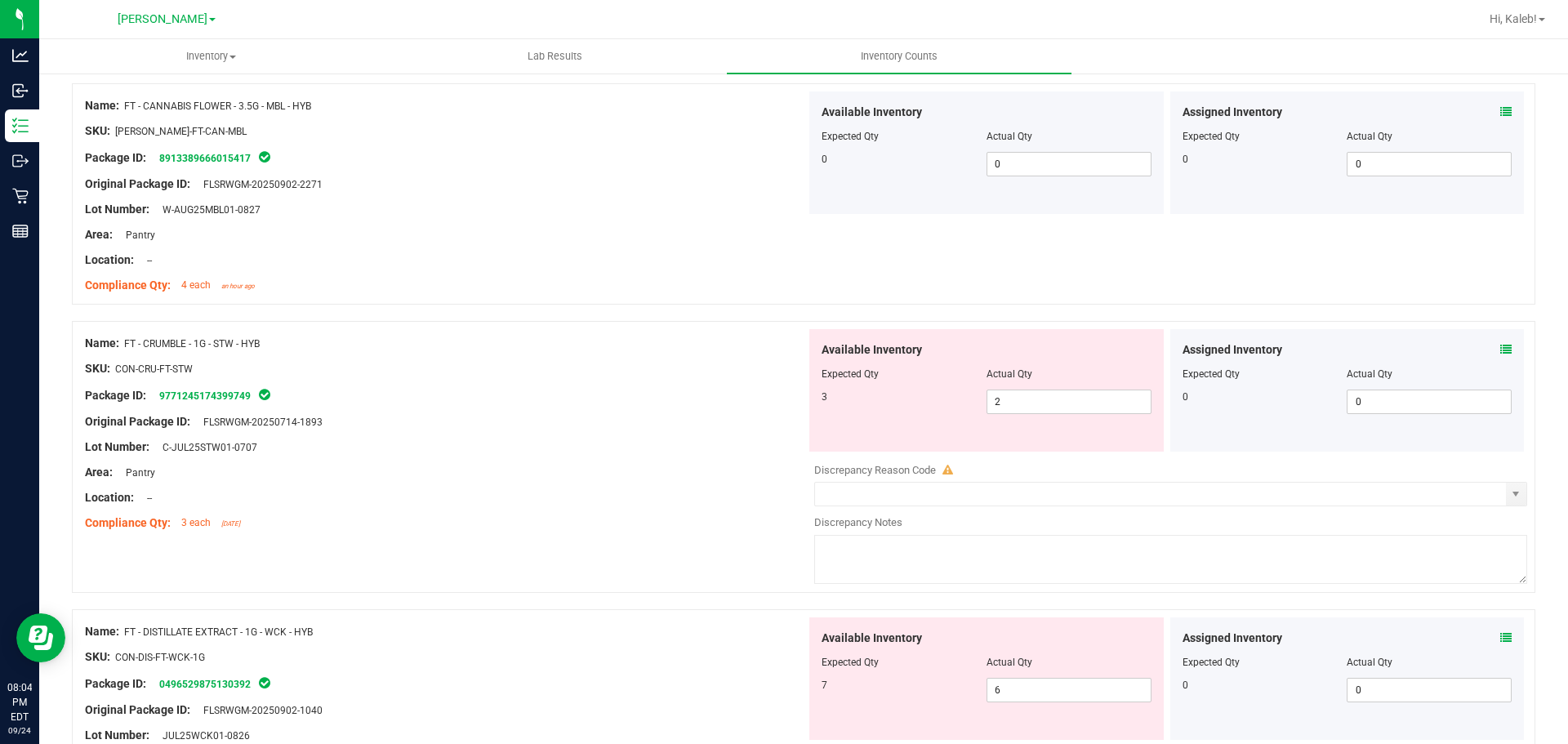
scroll to position [1143, 0]
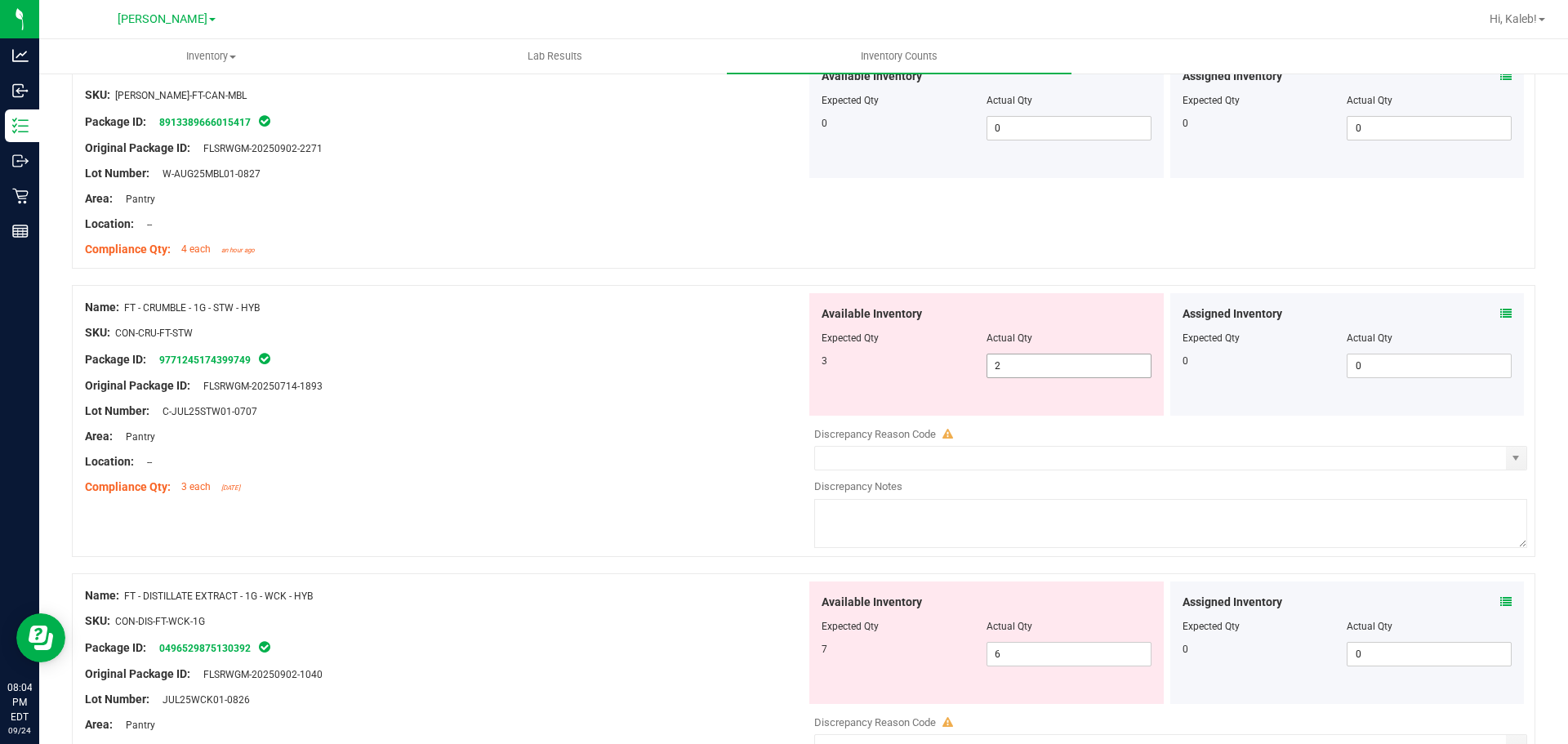
click at [1066, 366] on span "2 2" at bounding box center [1069, 366] width 165 height 25
click at [1066, 366] on input "2" at bounding box center [1069, 366] width 164 height 23
type input "3"
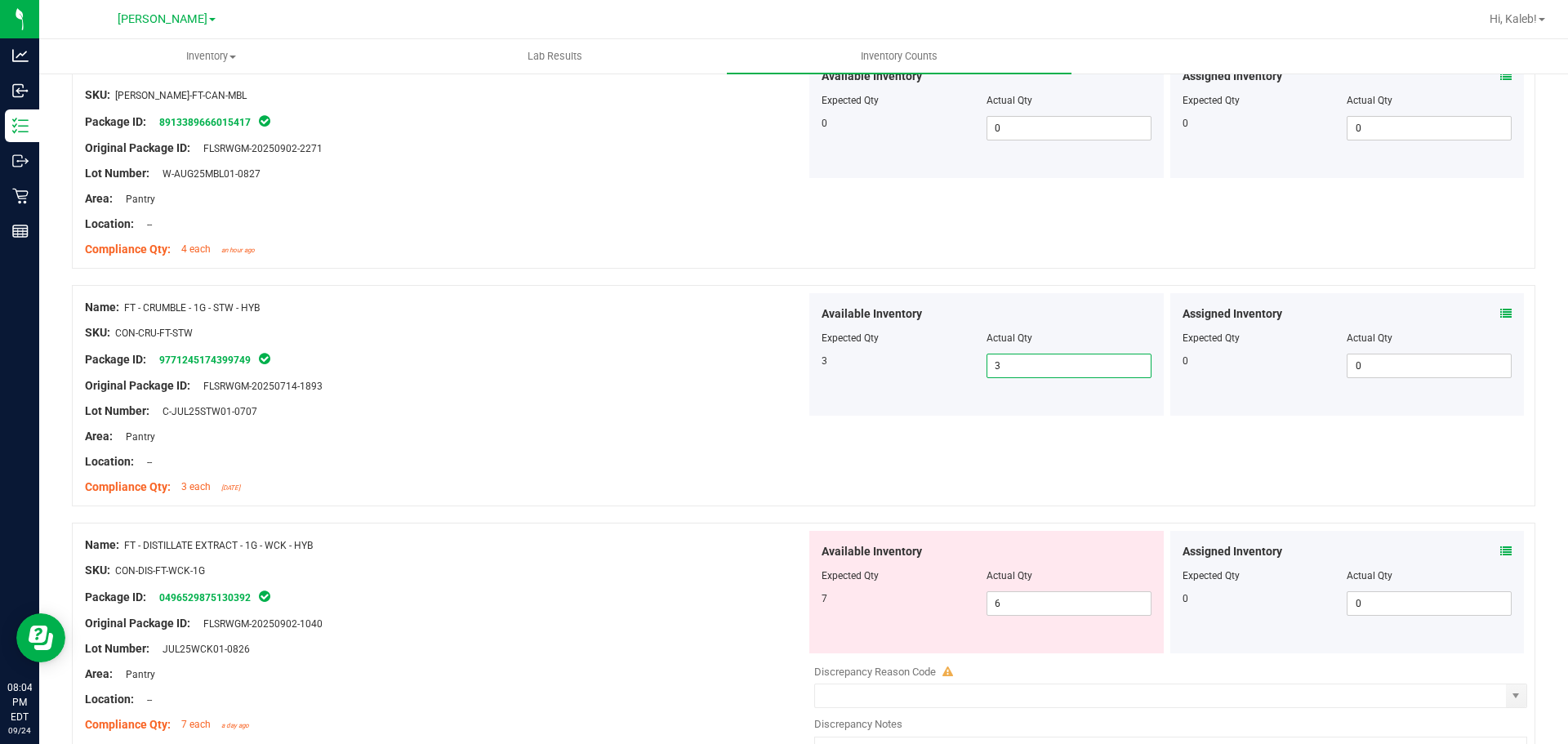
click at [885, 530] on div "Available Inventory Expected Qty Actual Qty 7 6 6" at bounding box center [987, 591] width 355 height 123
click at [1500, 552] on icon at bounding box center [1506, 551] width 12 height 12
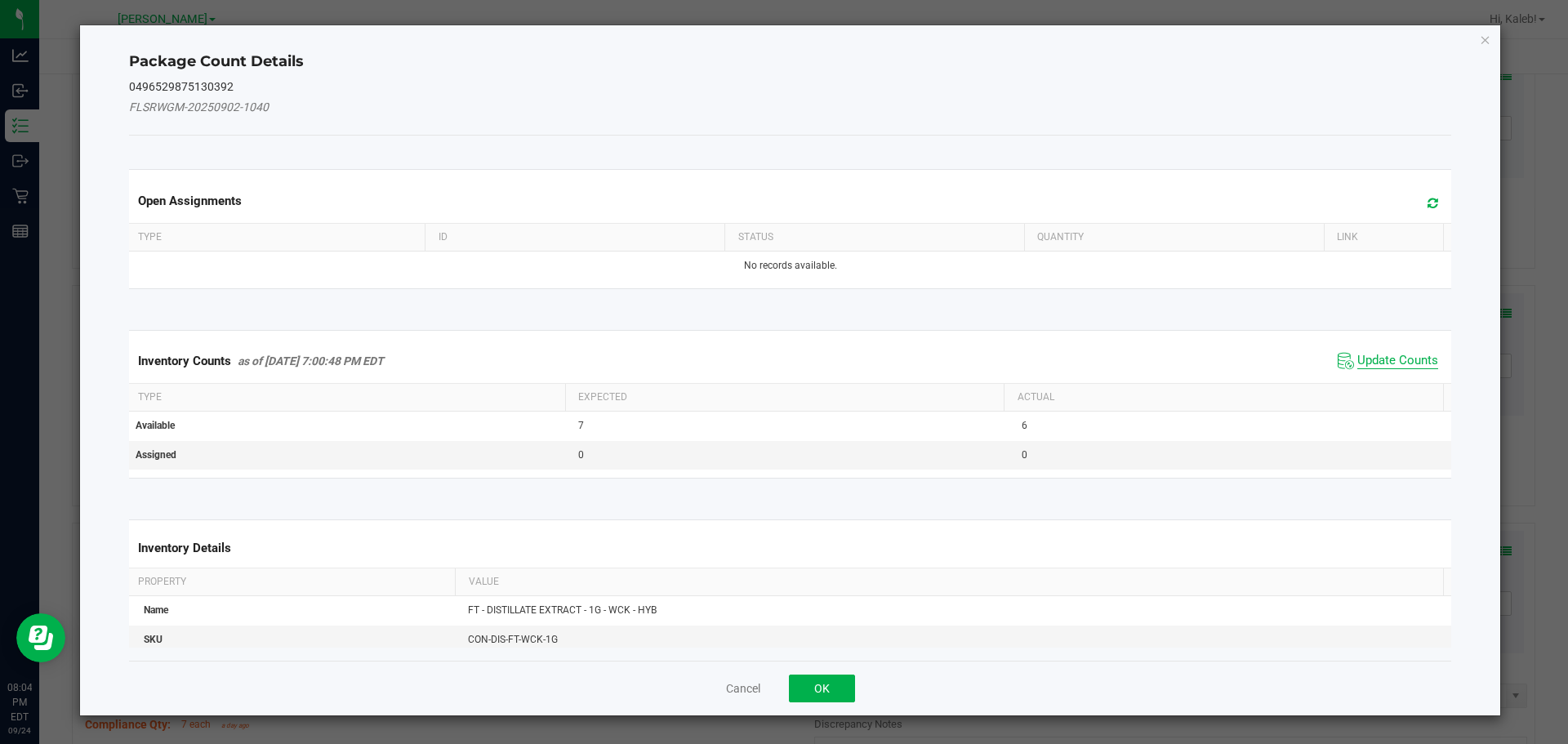
click at [1369, 361] on span "Update Counts" at bounding box center [1398, 361] width 80 height 17
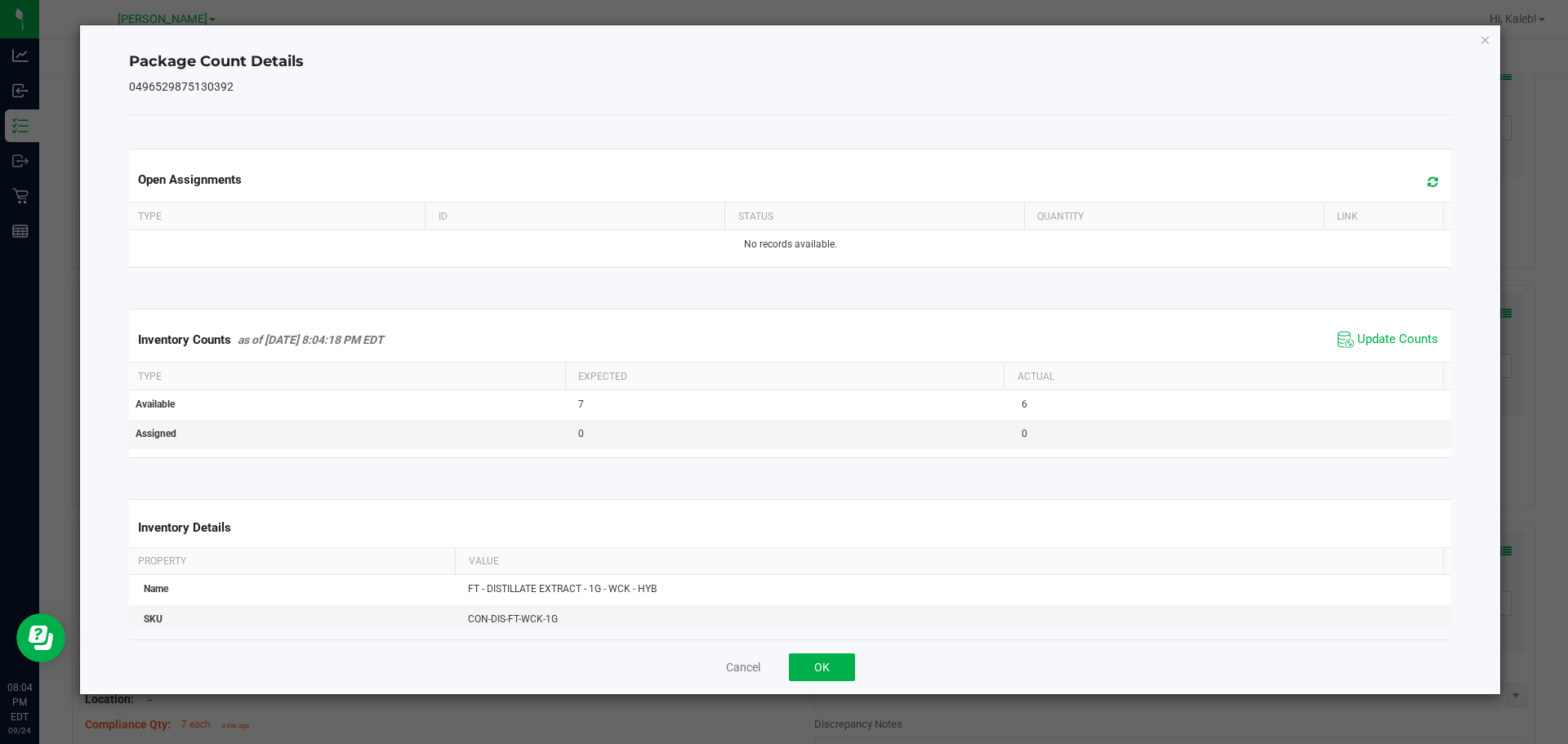
click at [798, 697] on ngb-modal-window "Package Count Details 0496529875130392 Open Assignments Type ID Status Quantity…" at bounding box center [790, 372] width 1581 height 744
click at [802, 675] on button "OK" at bounding box center [822, 667] width 66 height 27
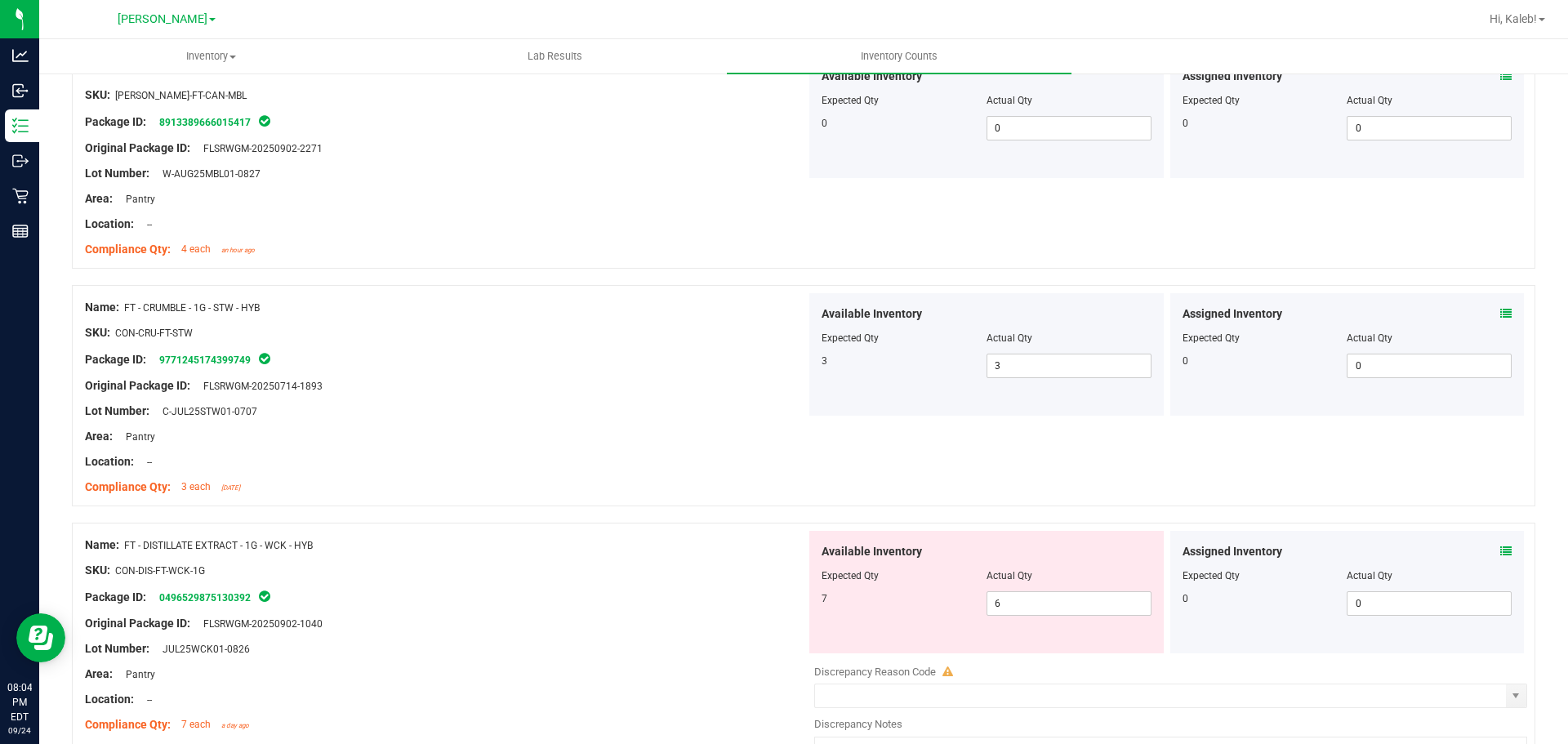
click at [765, 589] on div "Package ID: 0496529875130392" at bounding box center [446, 597] width 722 height 20
drag, startPoint x: 762, startPoint y: 580, endPoint x: 858, endPoint y: 716, distance: 166.5
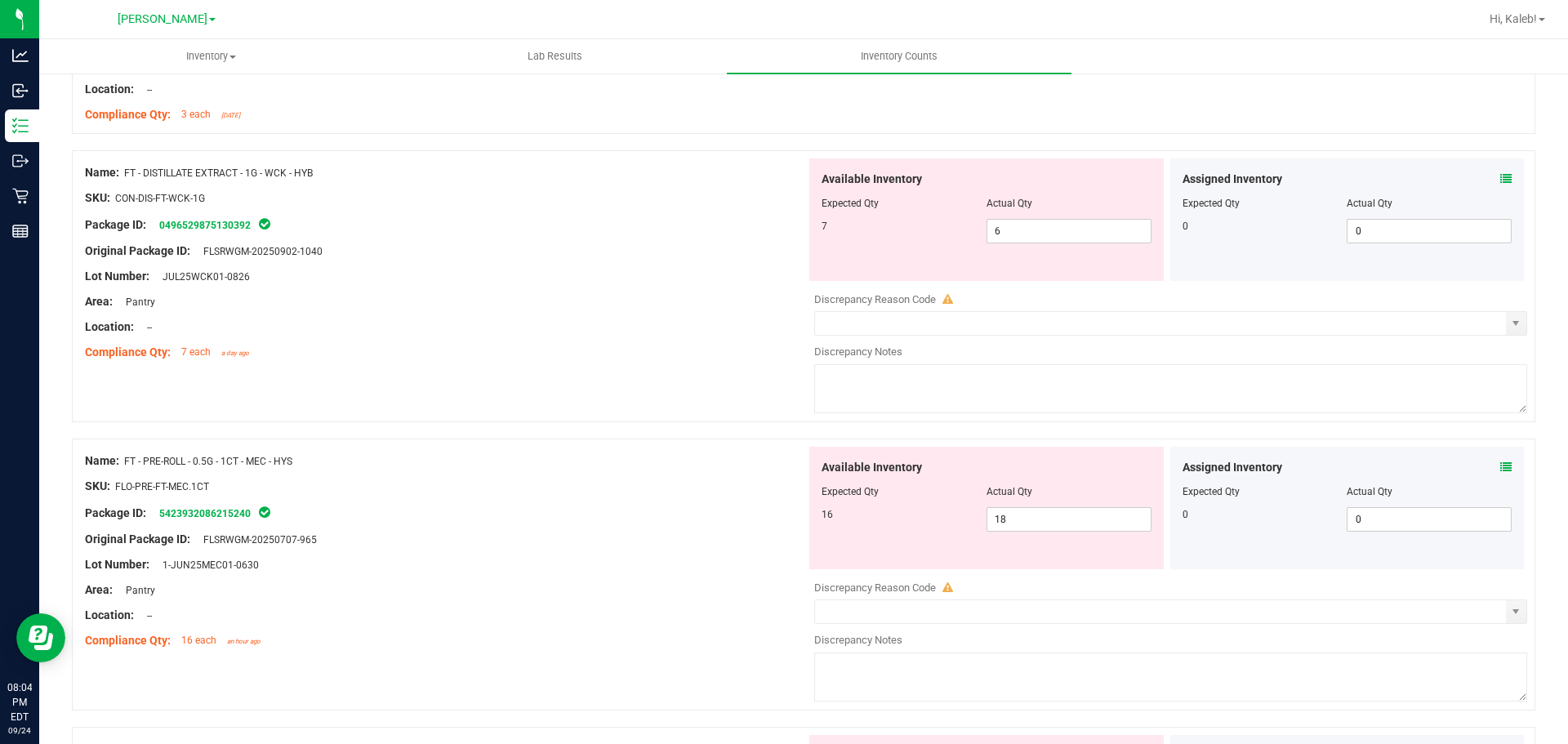
scroll to position [1443, 0]
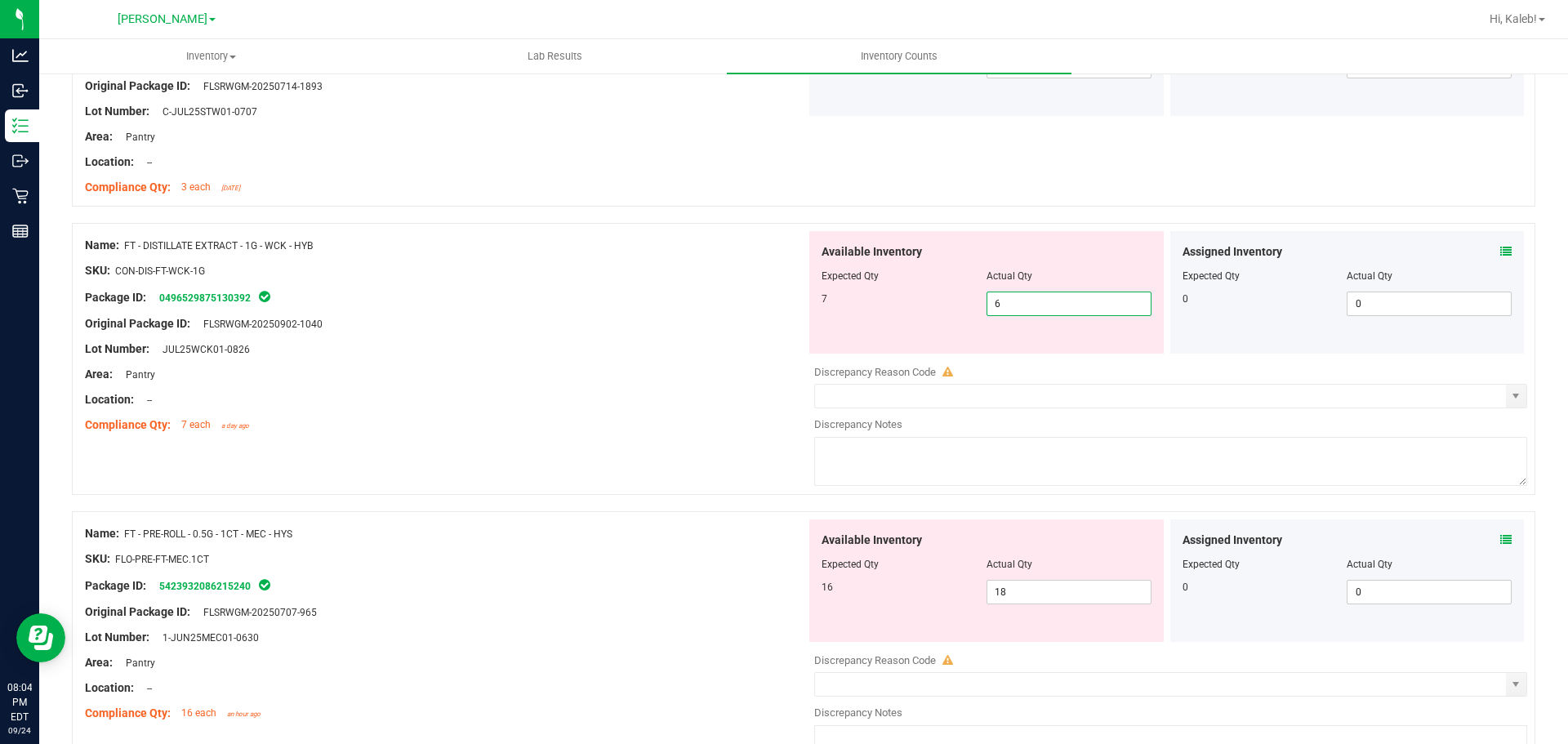
click at [1064, 293] on span "6 6" at bounding box center [1069, 303] width 165 height 25
type input "7"
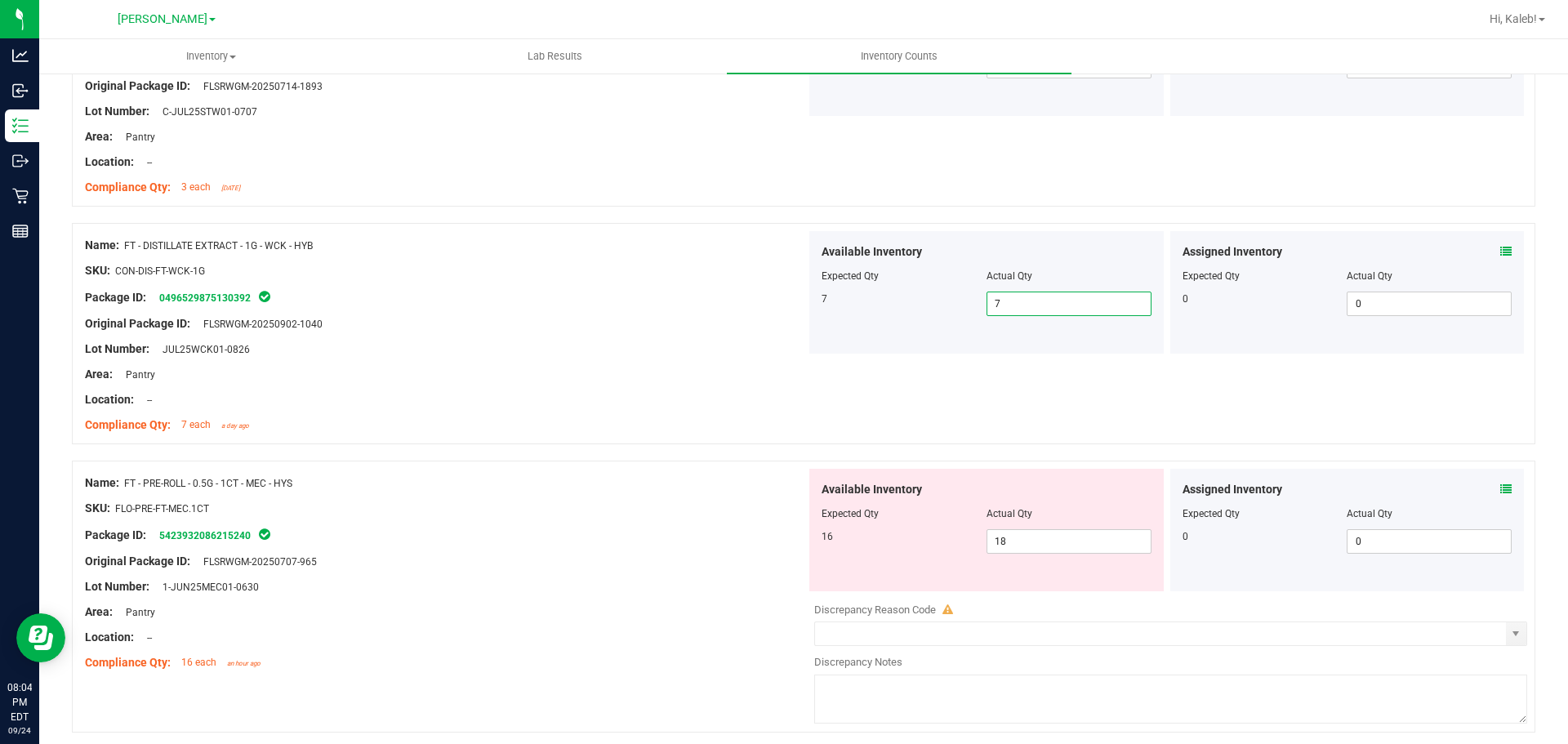
click at [1500, 248] on icon at bounding box center [1506, 252] width 12 height 12
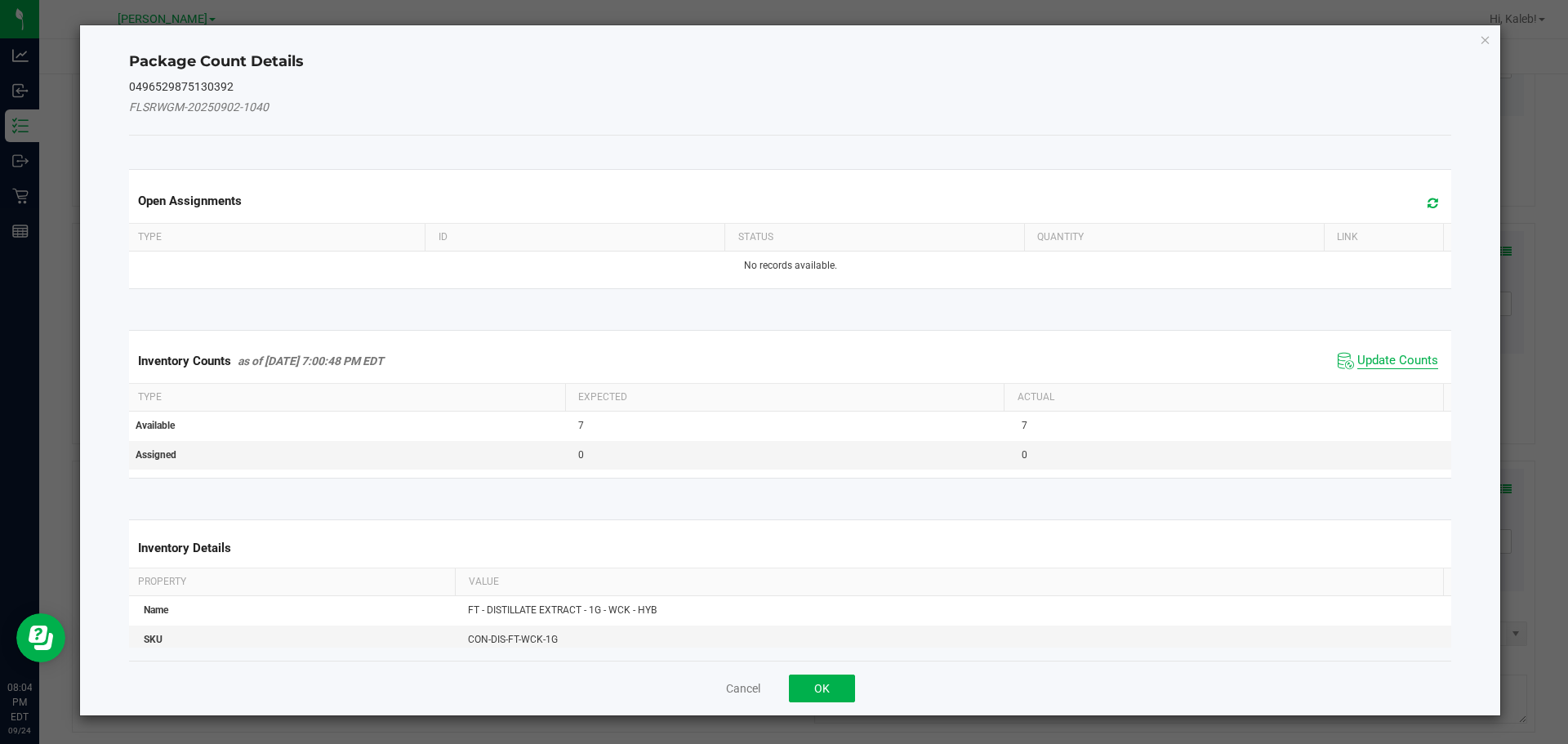
click at [1386, 357] on span "Update Counts" at bounding box center [1398, 361] width 80 height 17
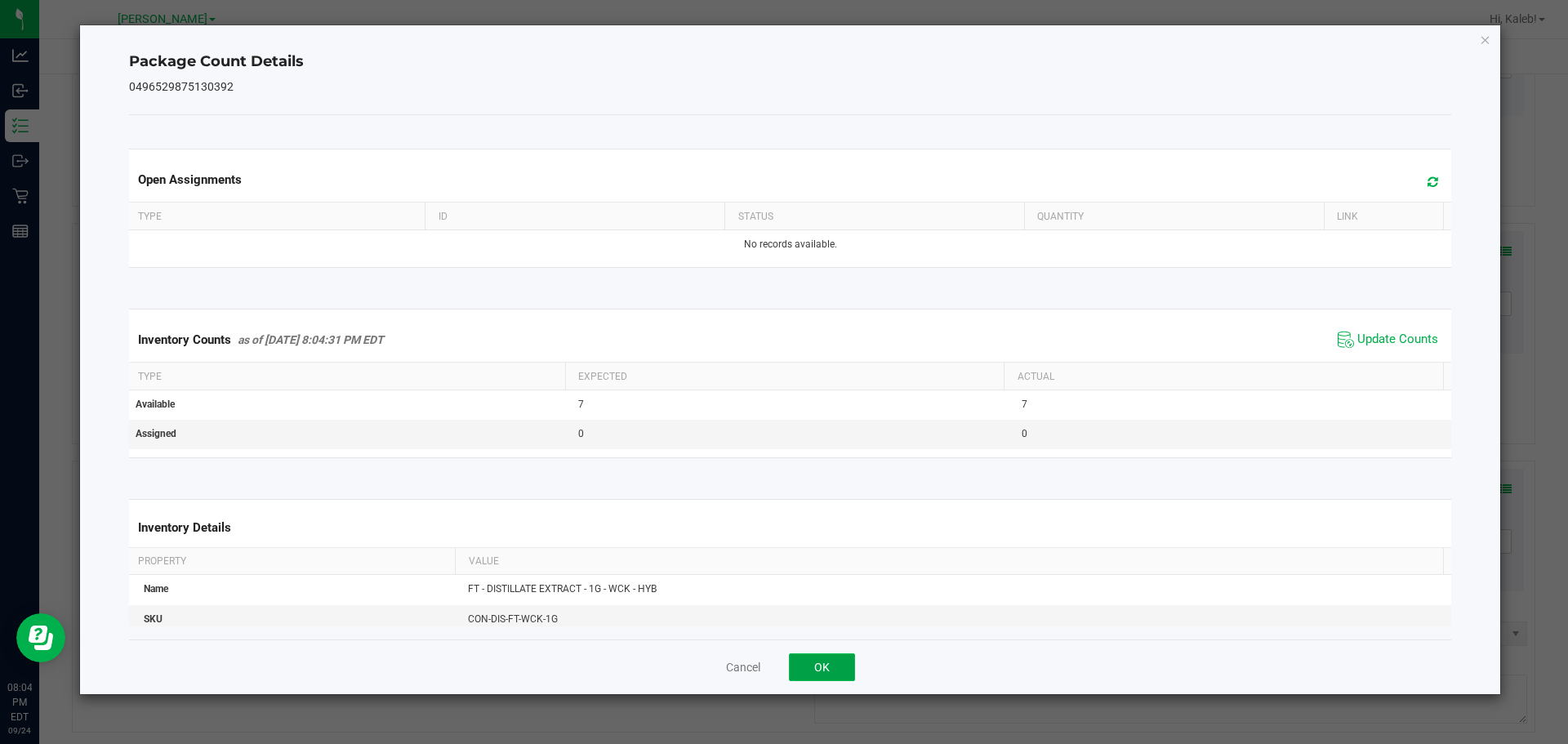
click at [832, 673] on button "OK" at bounding box center [822, 667] width 66 height 27
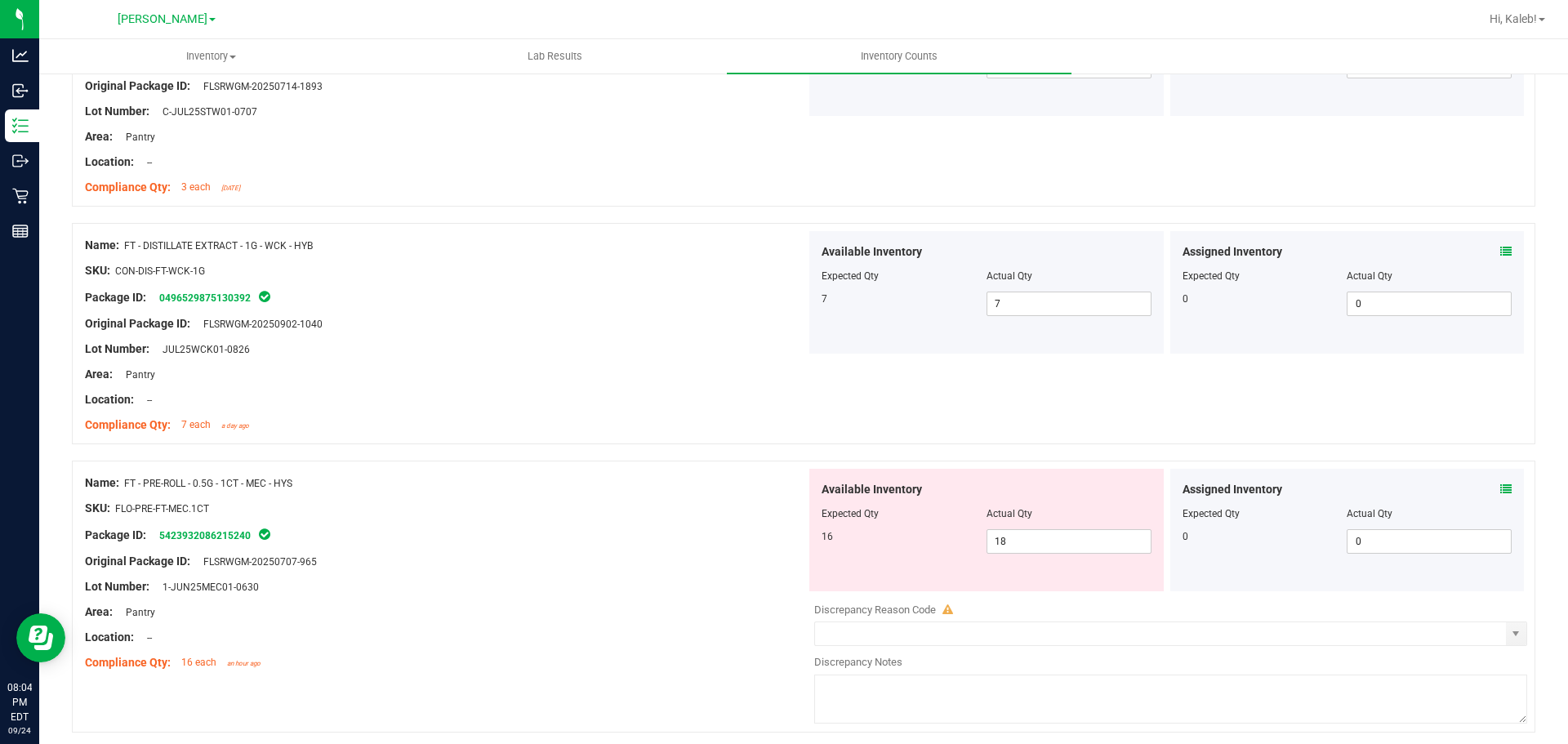
click at [1500, 488] on div "Assigned Inventory Expected Qty Actual Qty 0 0 0" at bounding box center [1348, 529] width 355 height 123
click at [1472, 481] on div "Assigned Inventory" at bounding box center [1347, 489] width 330 height 17
click at [1488, 489] on div "Assigned Inventory" at bounding box center [1347, 489] width 330 height 17
click at [1500, 489] on icon at bounding box center [1506, 489] width 12 height 12
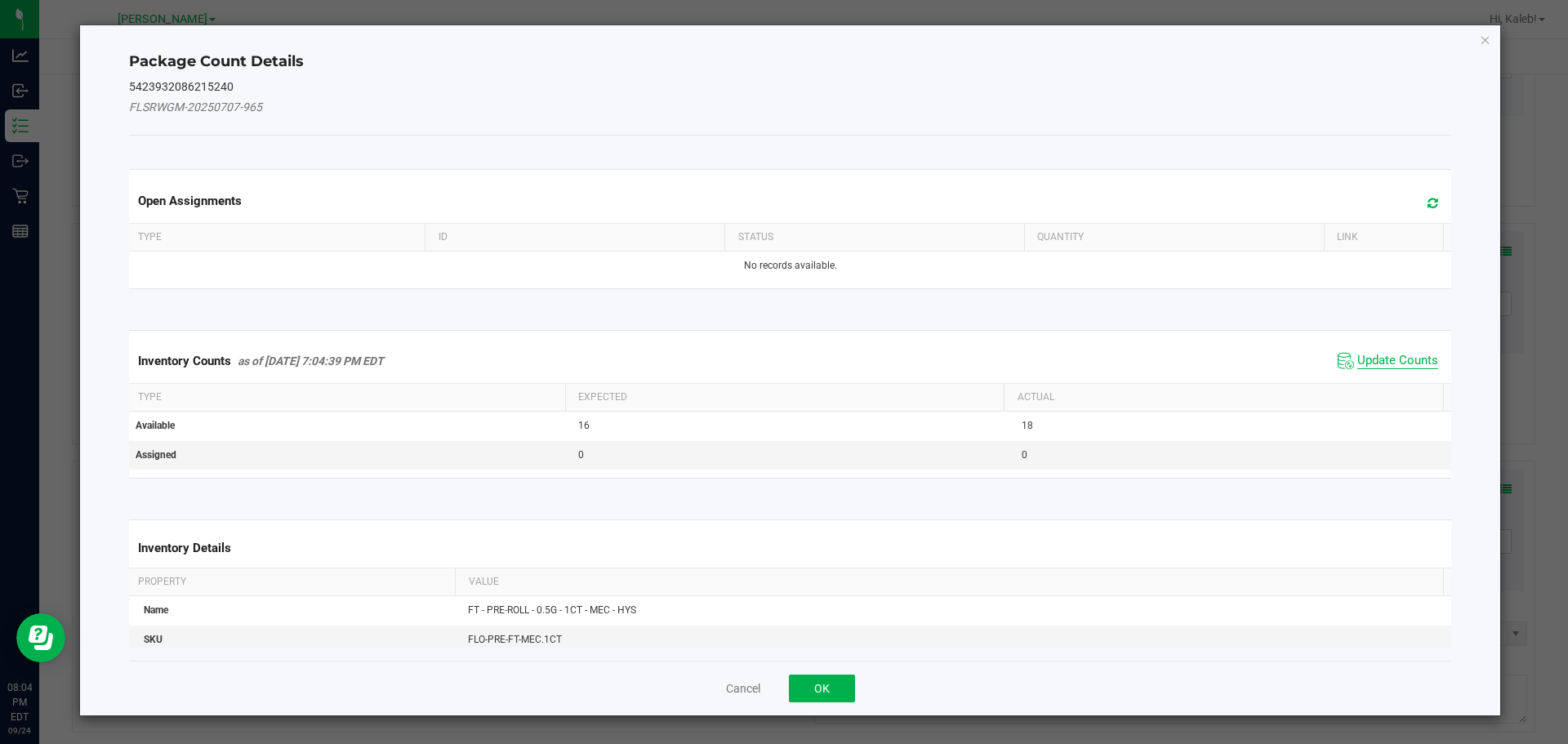
click at [1367, 359] on span "Update Counts" at bounding box center [1398, 361] width 80 height 17
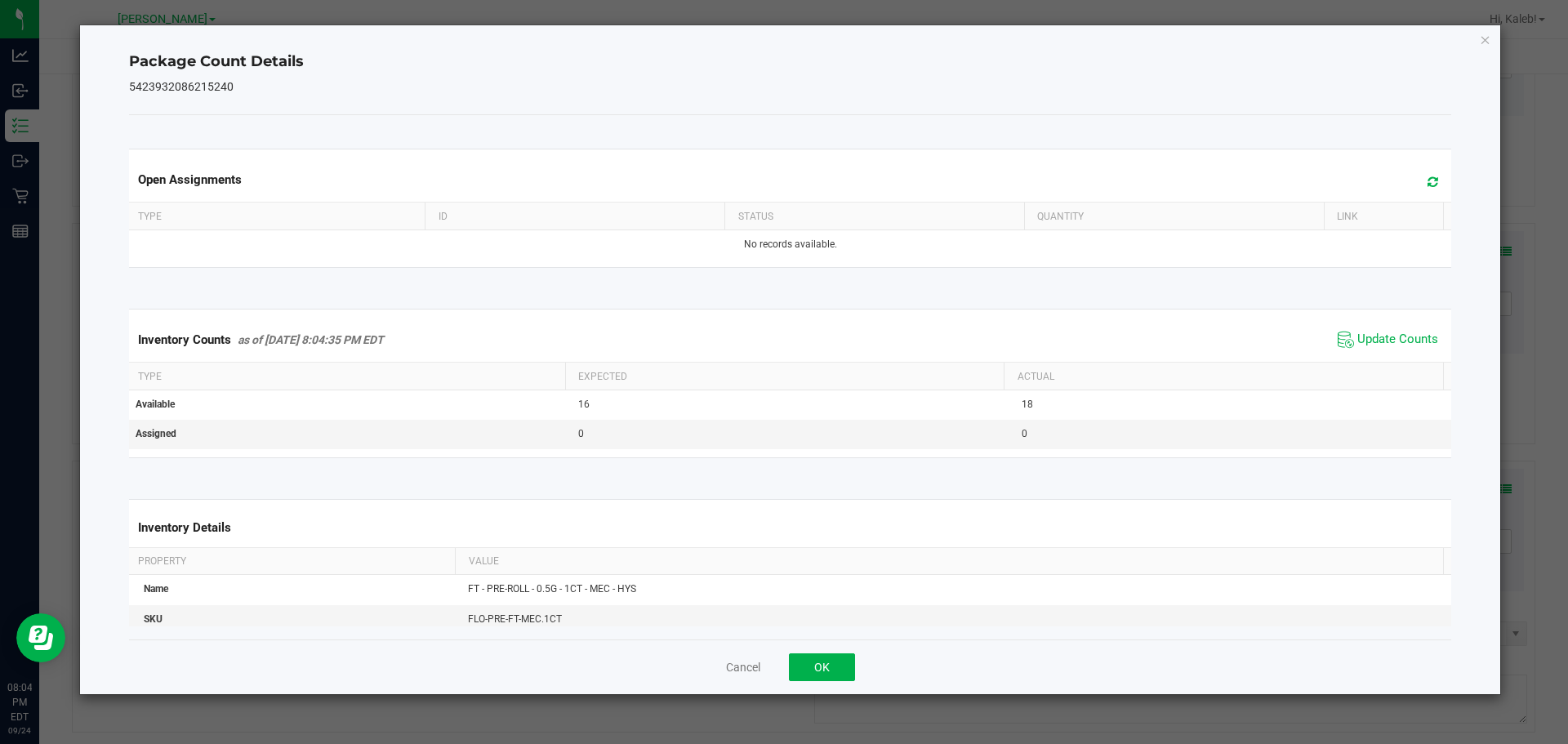
drag, startPoint x: 1373, startPoint y: 349, endPoint x: 1220, endPoint y: 435, distance: 175.5
click at [1373, 346] on span "Update Counts" at bounding box center [1388, 339] width 109 height 25
click at [797, 664] on button "OK" at bounding box center [822, 667] width 66 height 27
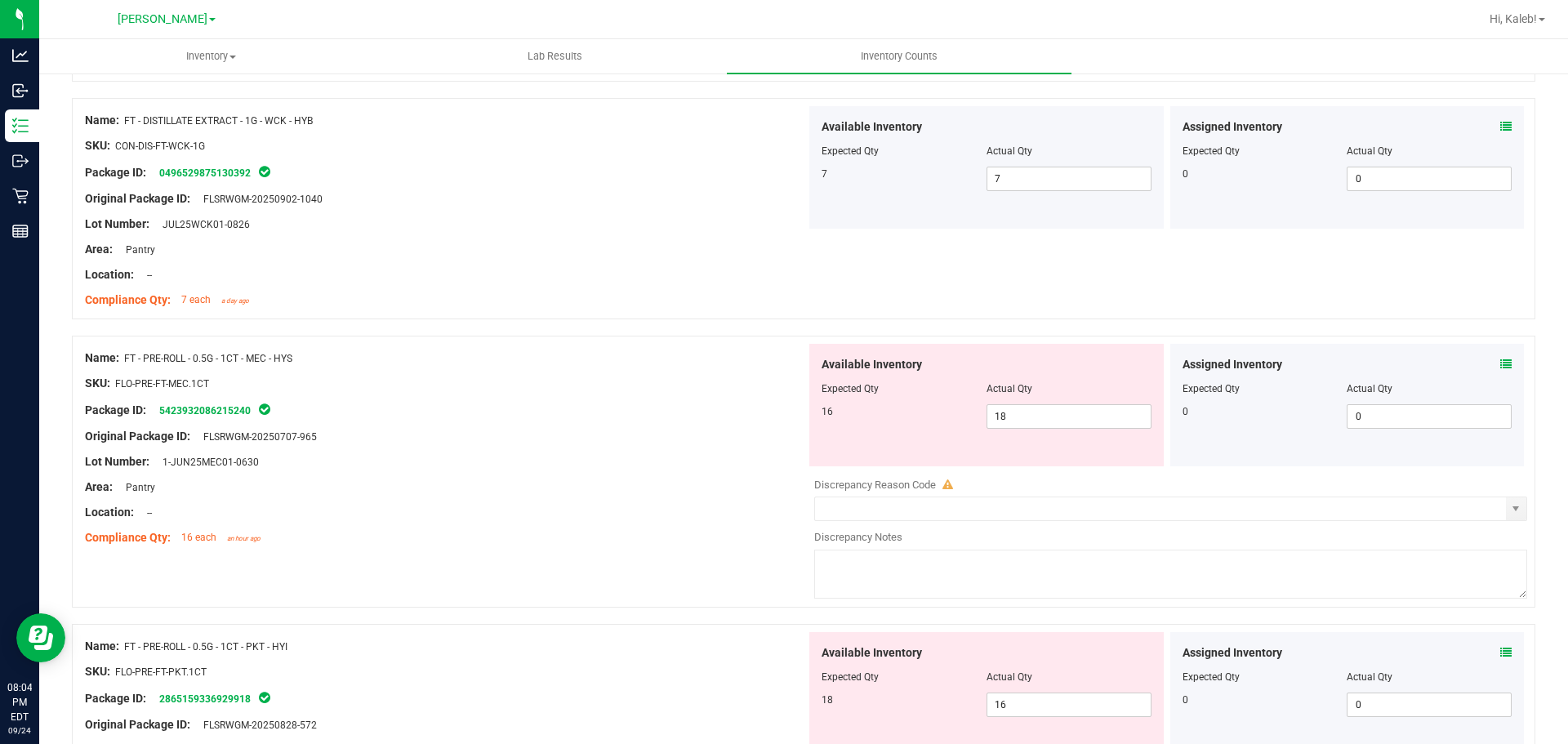
scroll to position [1607, 0]
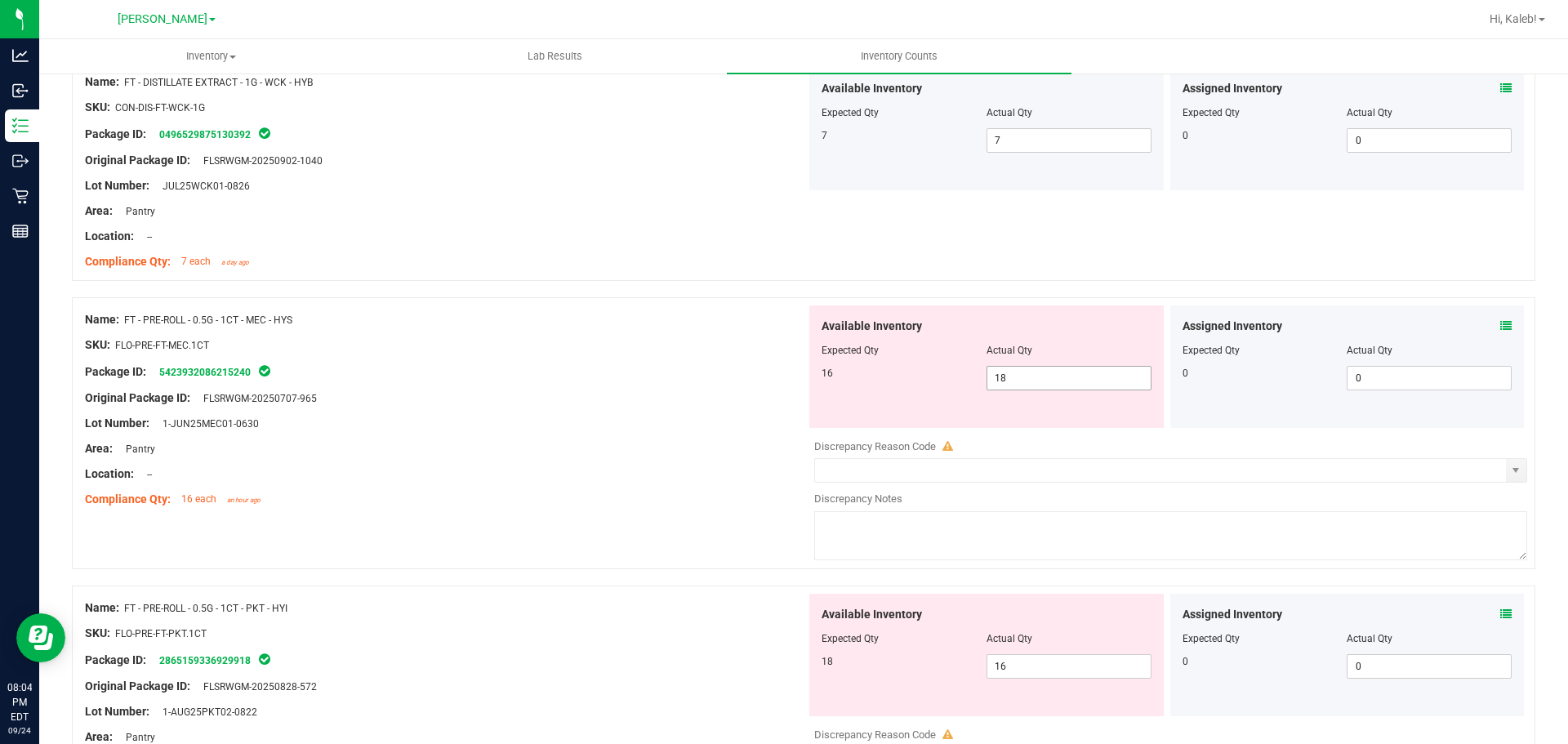
click at [1032, 380] on span "18 18" at bounding box center [1069, 377] width 165 height 25
click at [1032, 380] on input "18" at bounding box center [1069, 377] width 164 height 23
type input "16"
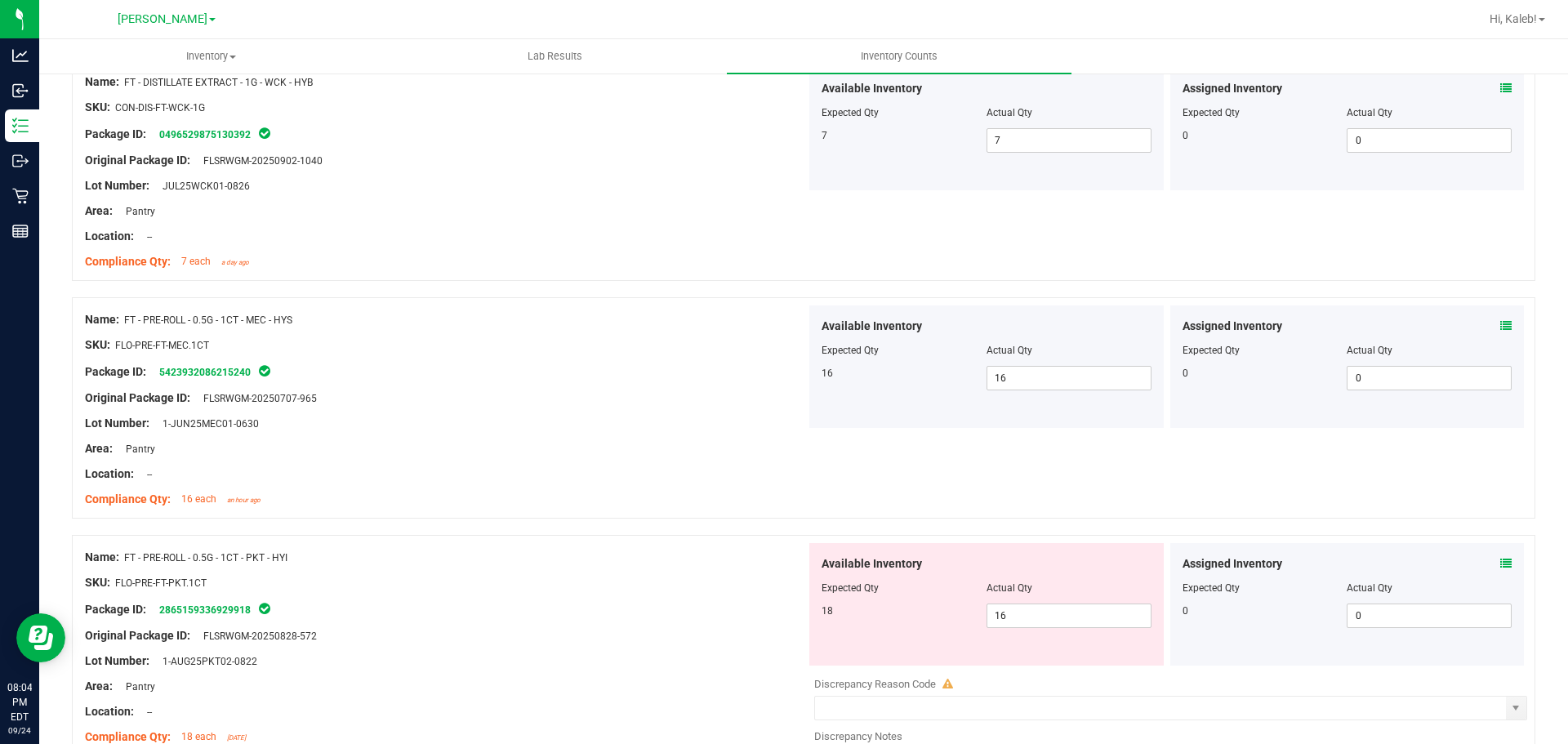
drag, startPoint x: 1503, startPoint y: 560, endPoint x: 1490, endPoint y: 565, distance: 13.9
click at [1497, 564] on div "Assigned Inventory Expected Qty Actual Qty 0 0 0" at bounding box center [1348, 604] width 355 height 123
click at [1500, 566] on icon at bounding box center [1506, 564] width 12 height 12
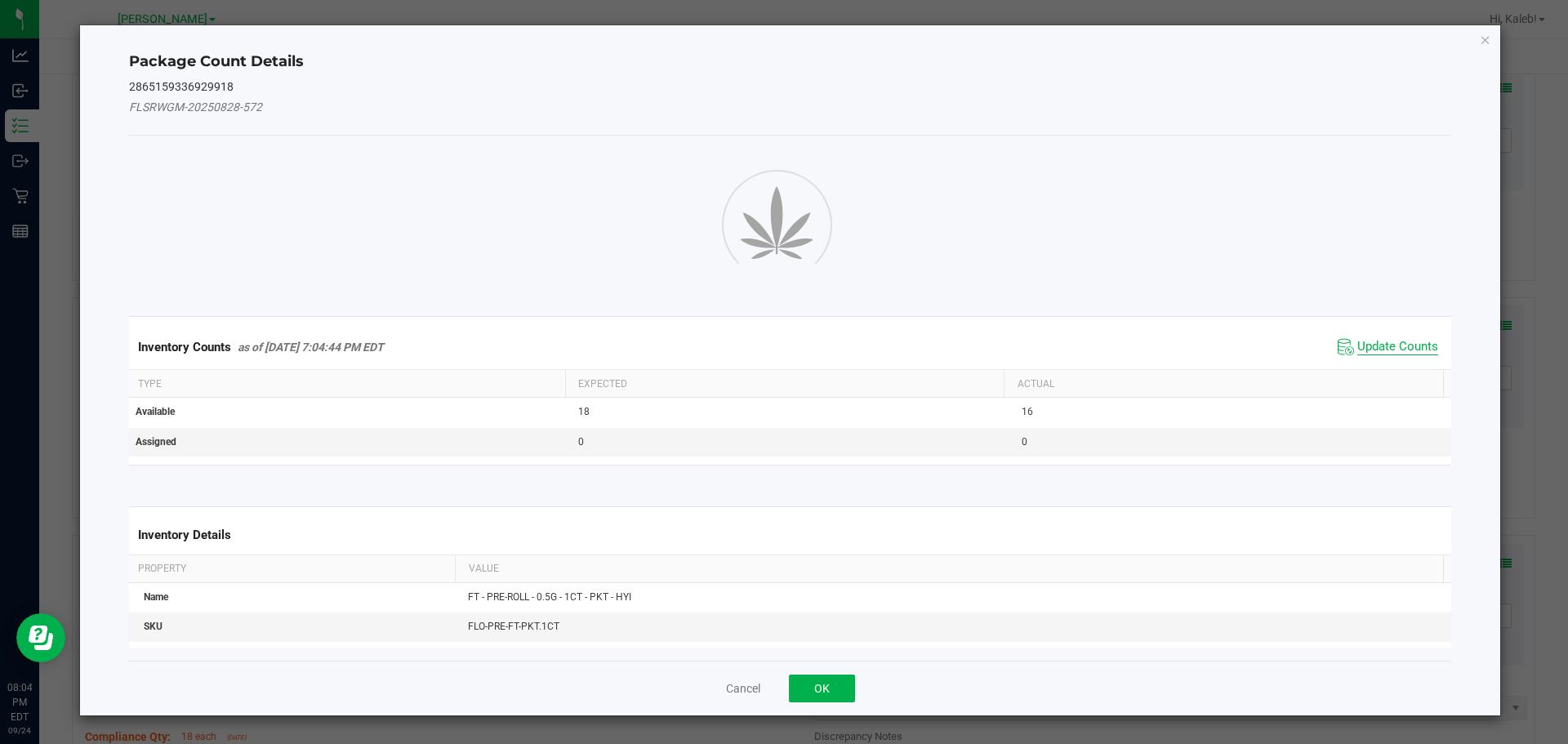
click at [1407, 343] on div "Inventory Counts as of [DATE] 7:04:44 PM EDT Update Counts" at bounding box center [790, 347] width 1330 height 44
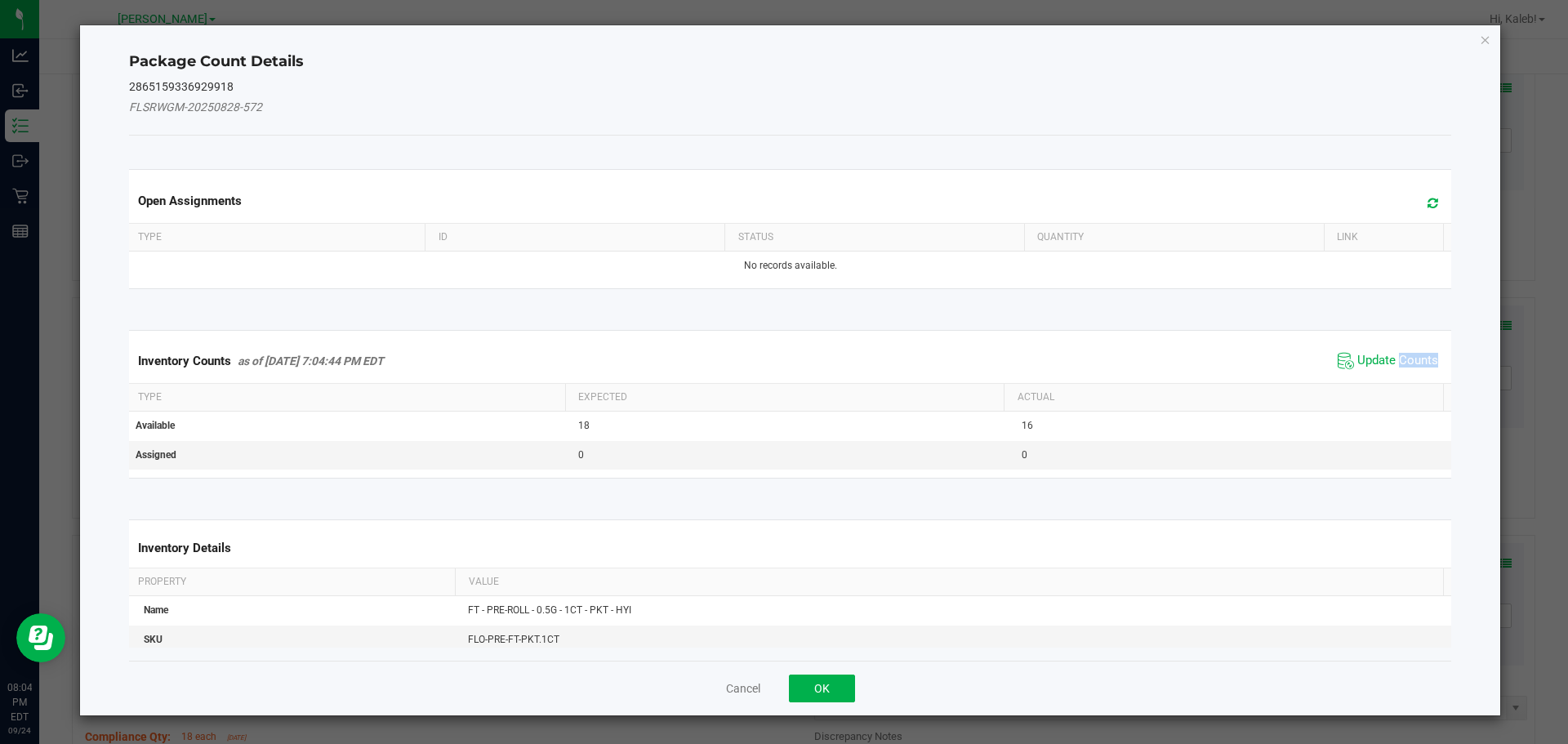
click at [1406, 342] on div "Inventory Counts as of [DATE] 7:04:44 PM EDT Update Counts" at bounding box center [790, 361] width 1330 height 44
click at [794, 691] on button "OK" at bounding box center [822, 688] width 66 height 27
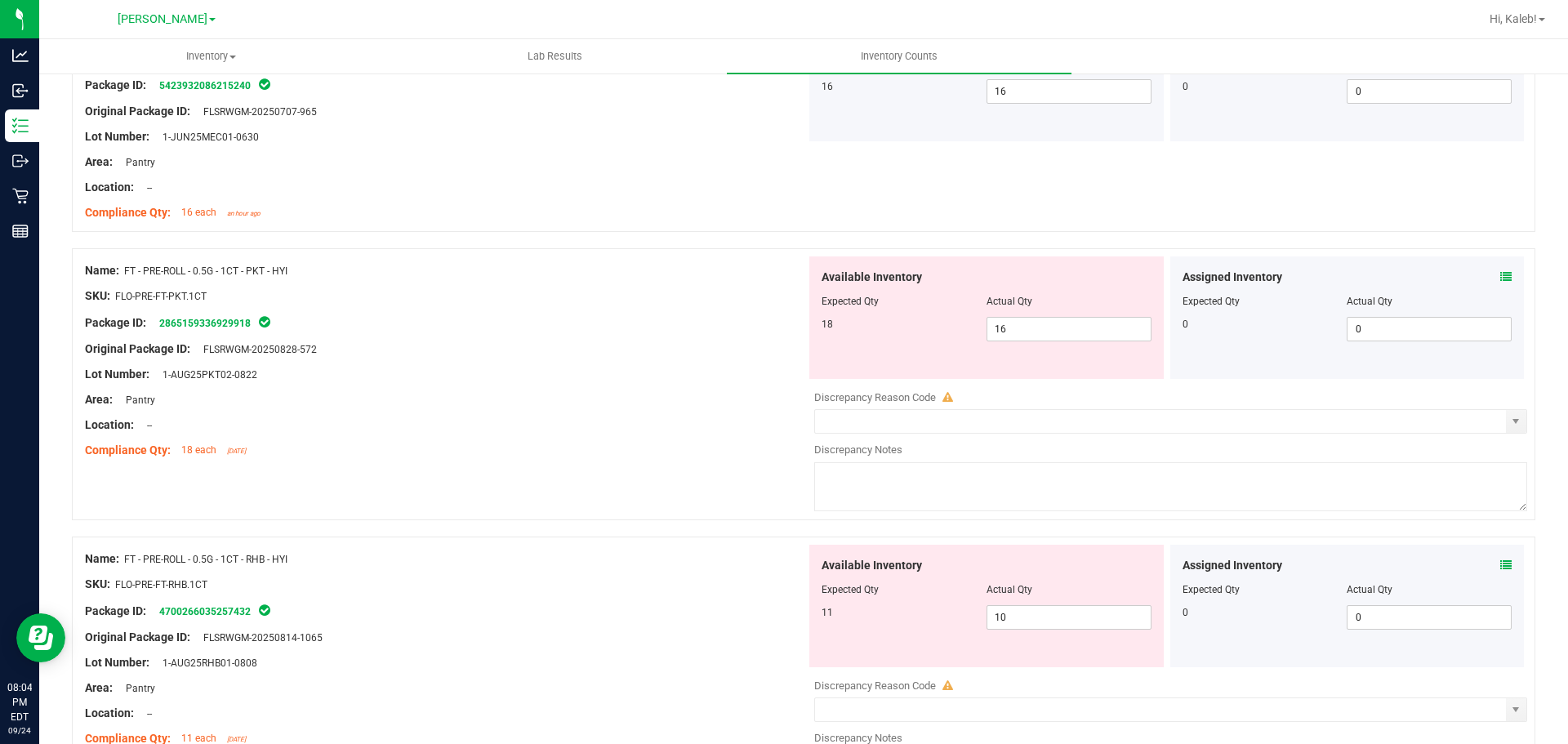
scroll to position [1901, 0]
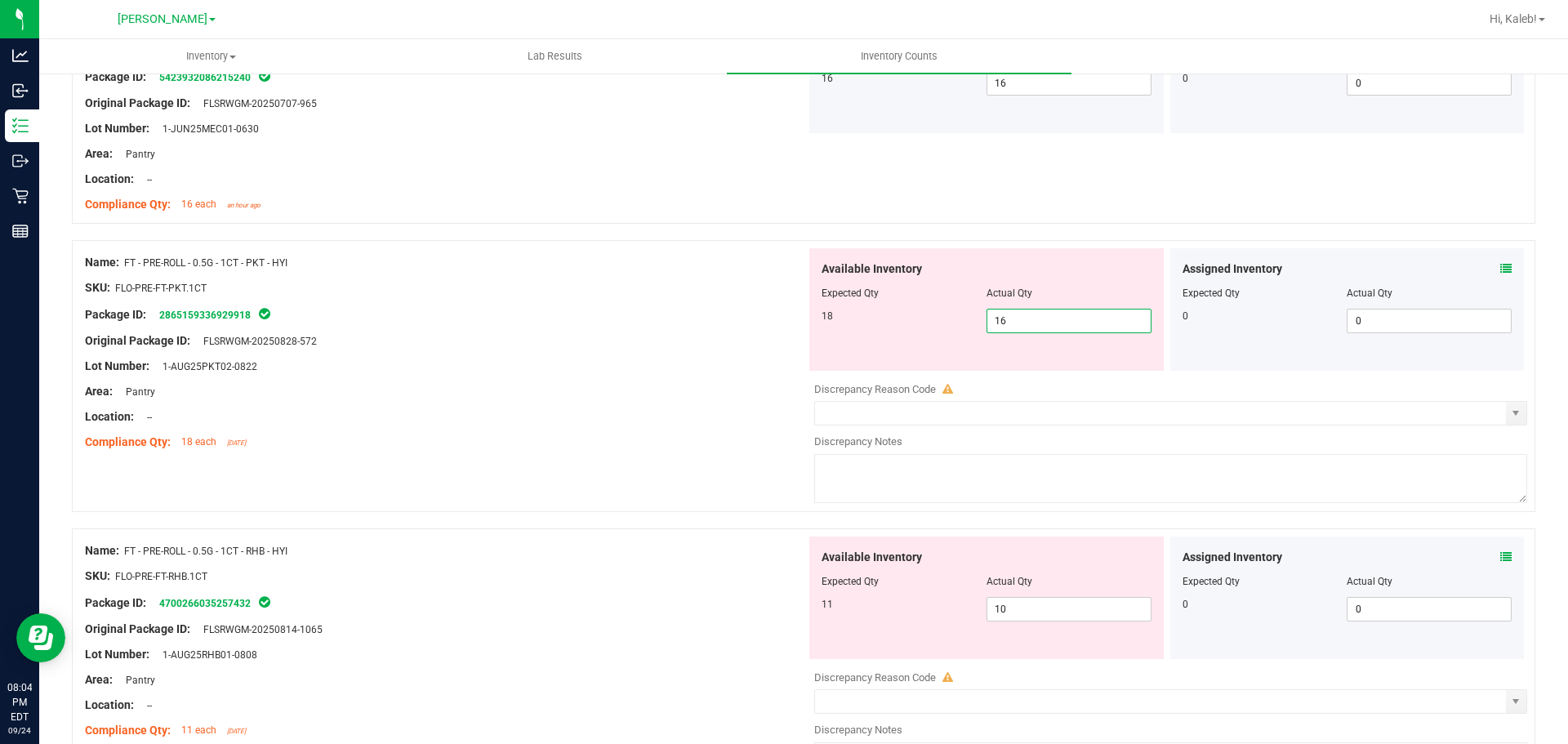
click at [1042, 331] on span "16 16" at bounding box center [1069, 321] width 165 height 25
click at [1042, 331] on input "16" at bounding box center [1069, 321] width 164 height 23
type input "18"
click at [781, 428] on div at bounding box center [446, 429] width 722 height 8
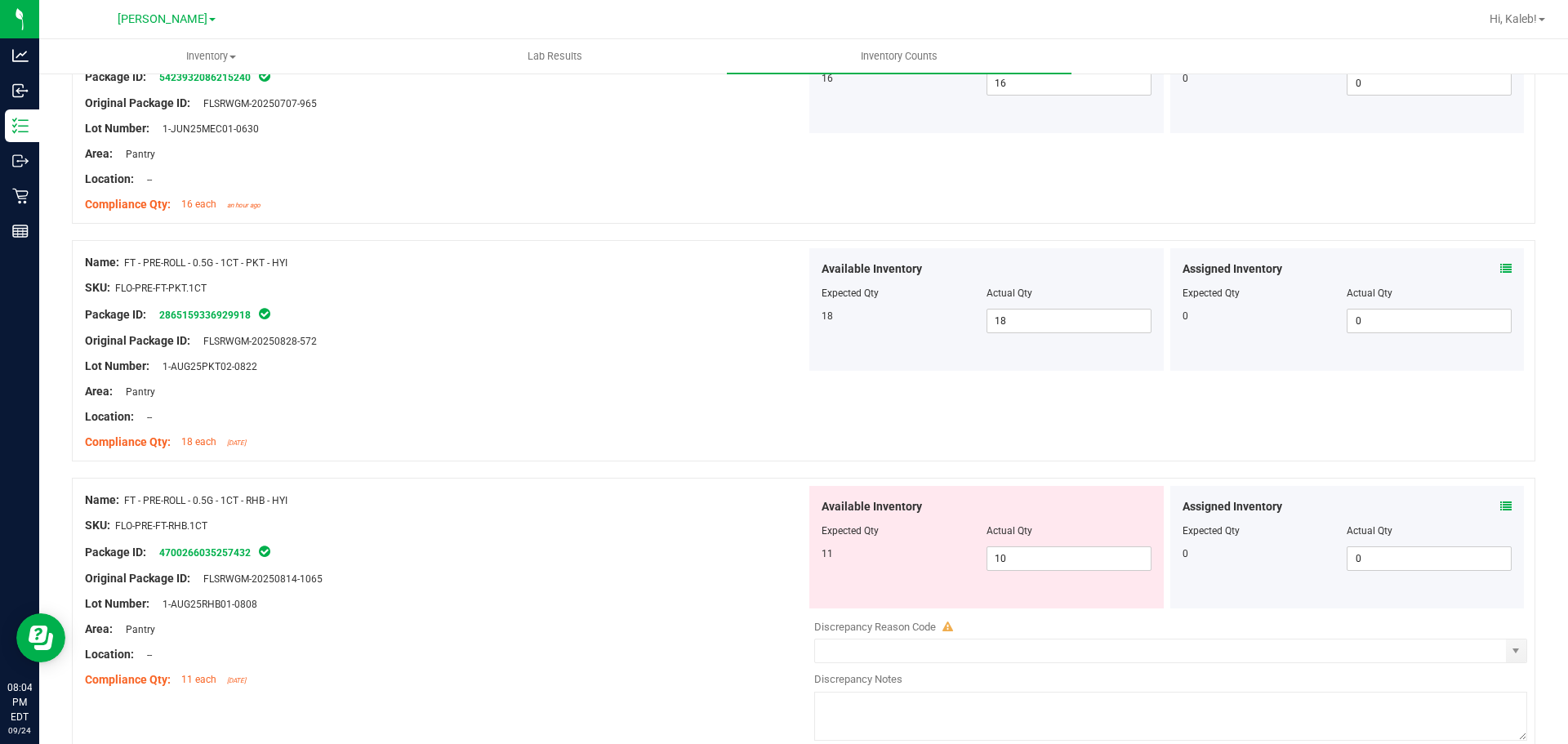
click at [1500, 507] on icon at bounding box center [1506, 507] width 12 height 12
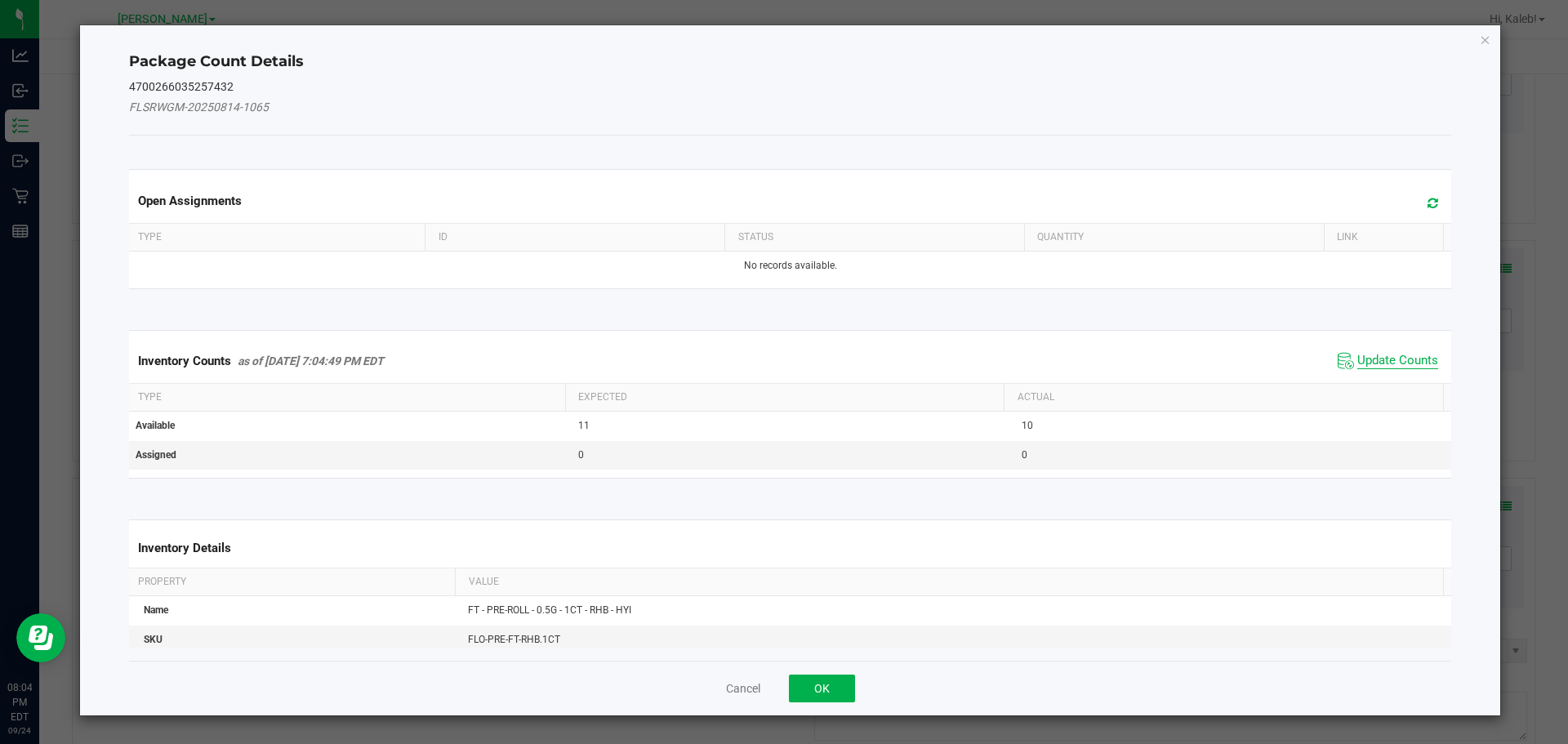
click at [1396, 367] on span "Update Counts" at bounding box center [1398, 361] width 80 height 17
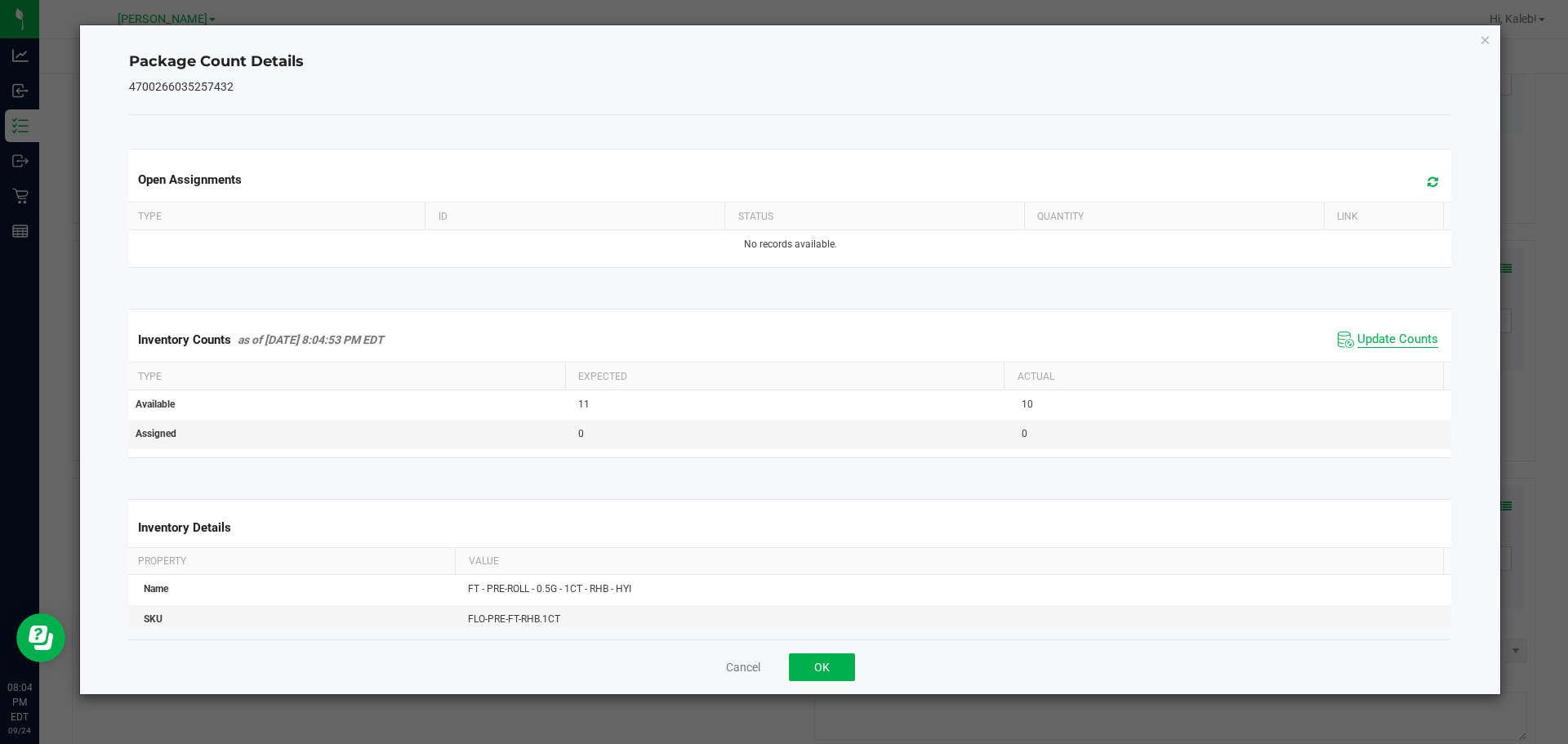
click at [1358, 347] on span "Update Counts" at bounding box center [1398, 339] width 80 height 17
drag, startPoint x: 869, startPoint y: 662, endPoint x: 790, endPoint y: 656, distance: 79.2
click at [867, 662] on div "Cancel OK" at bounding box center [791, 667] width 1324 height 55
click at [788, 656] on div "Cancel OK" at bounding box center [791, 667] width 1324 height 55
click at [808, 655] on button "OK" at bounding box center [822, 667] width 66 height 27
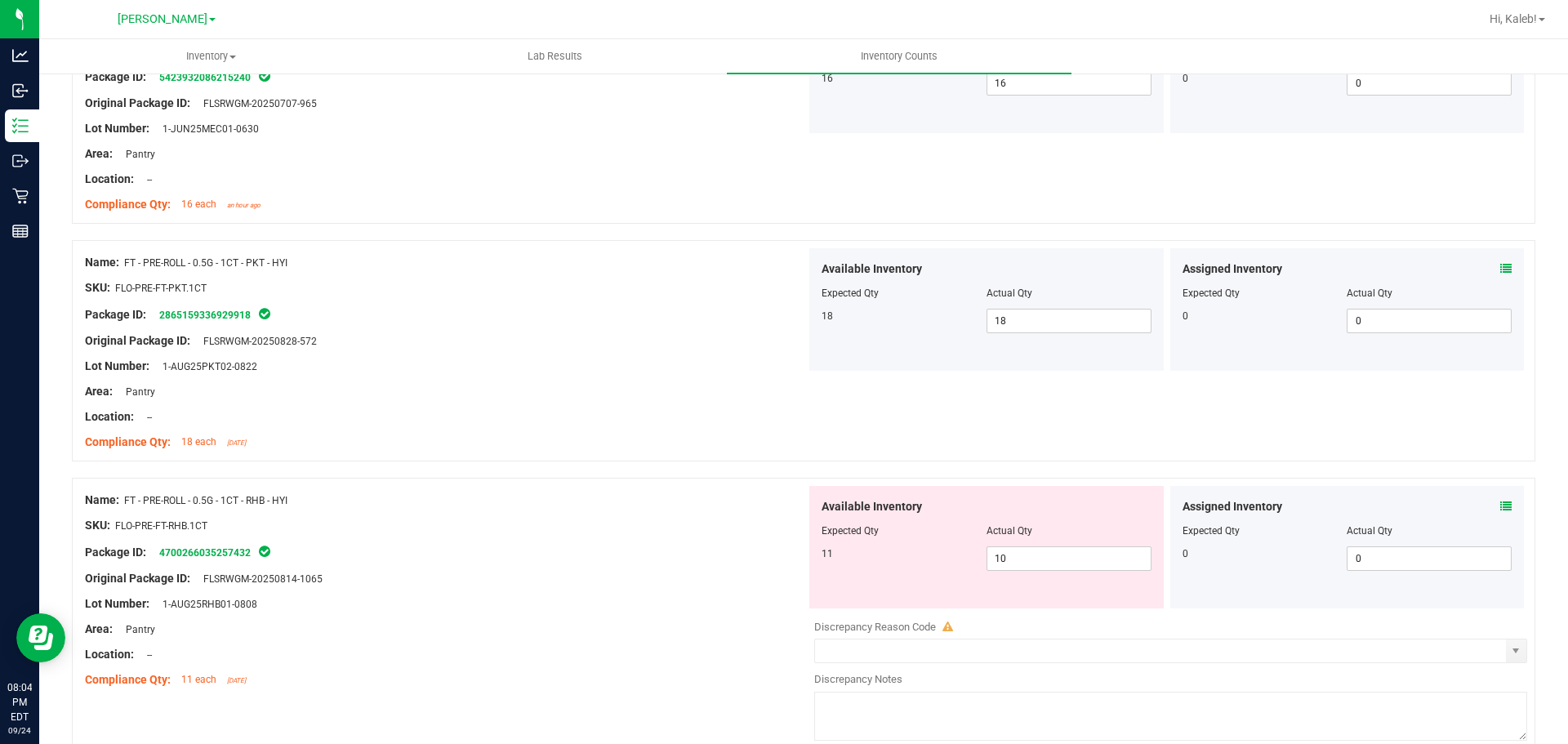
click at [399, 471] on div at bounding box center [803, 470] width 1464 height 17
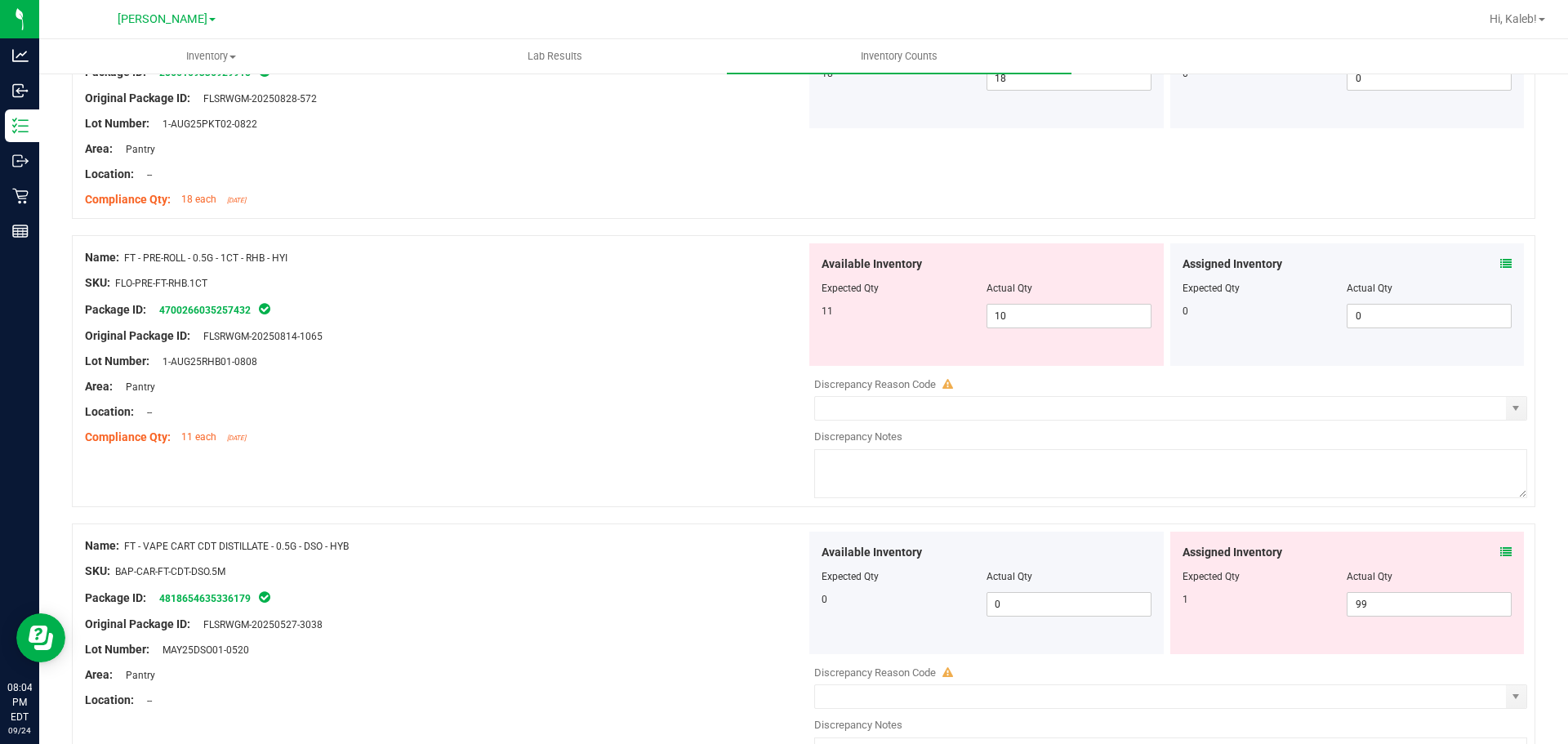
scroll to position [2206, 0]
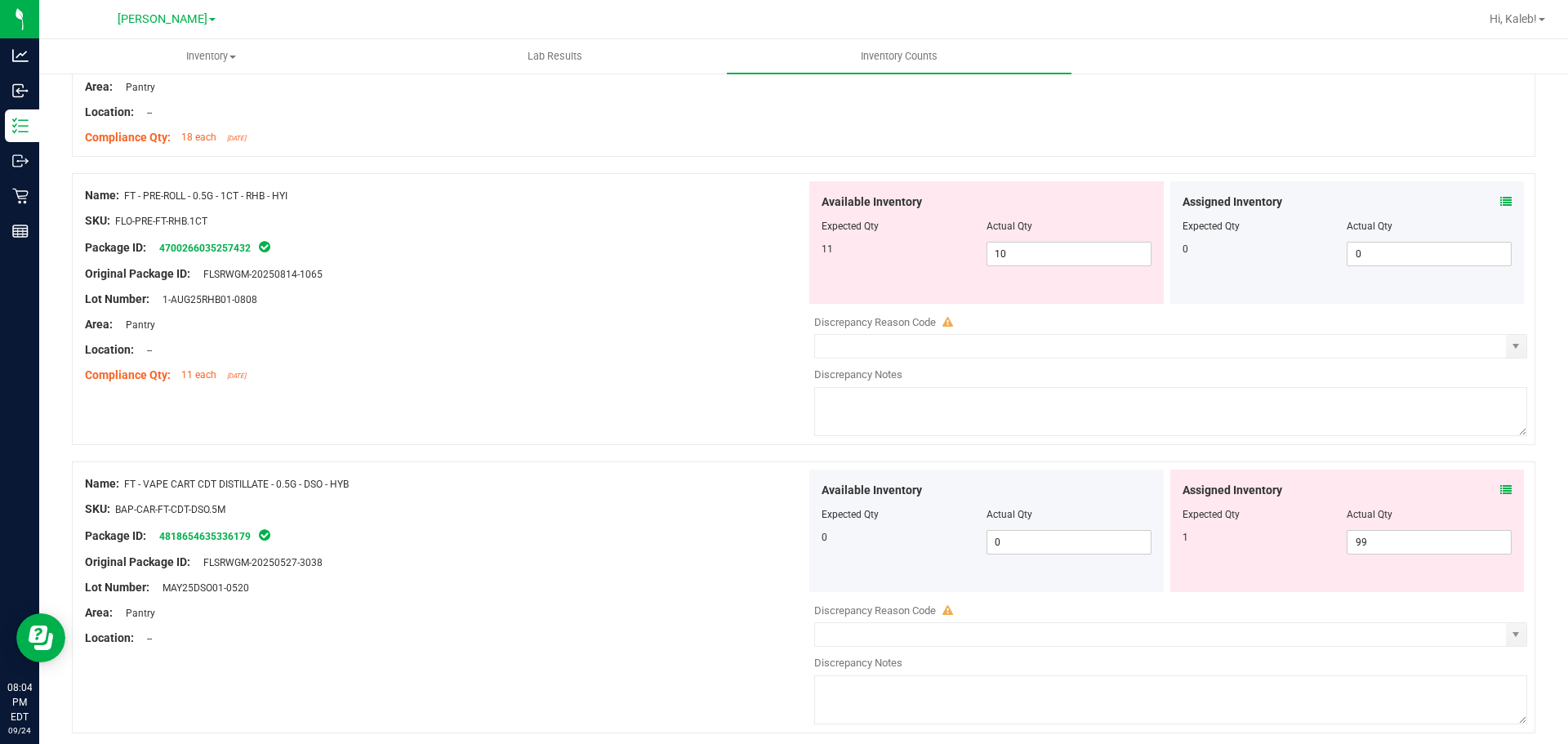
click at [1500, 485] on icon at bounding box center [1506, 490] width 12 height 12
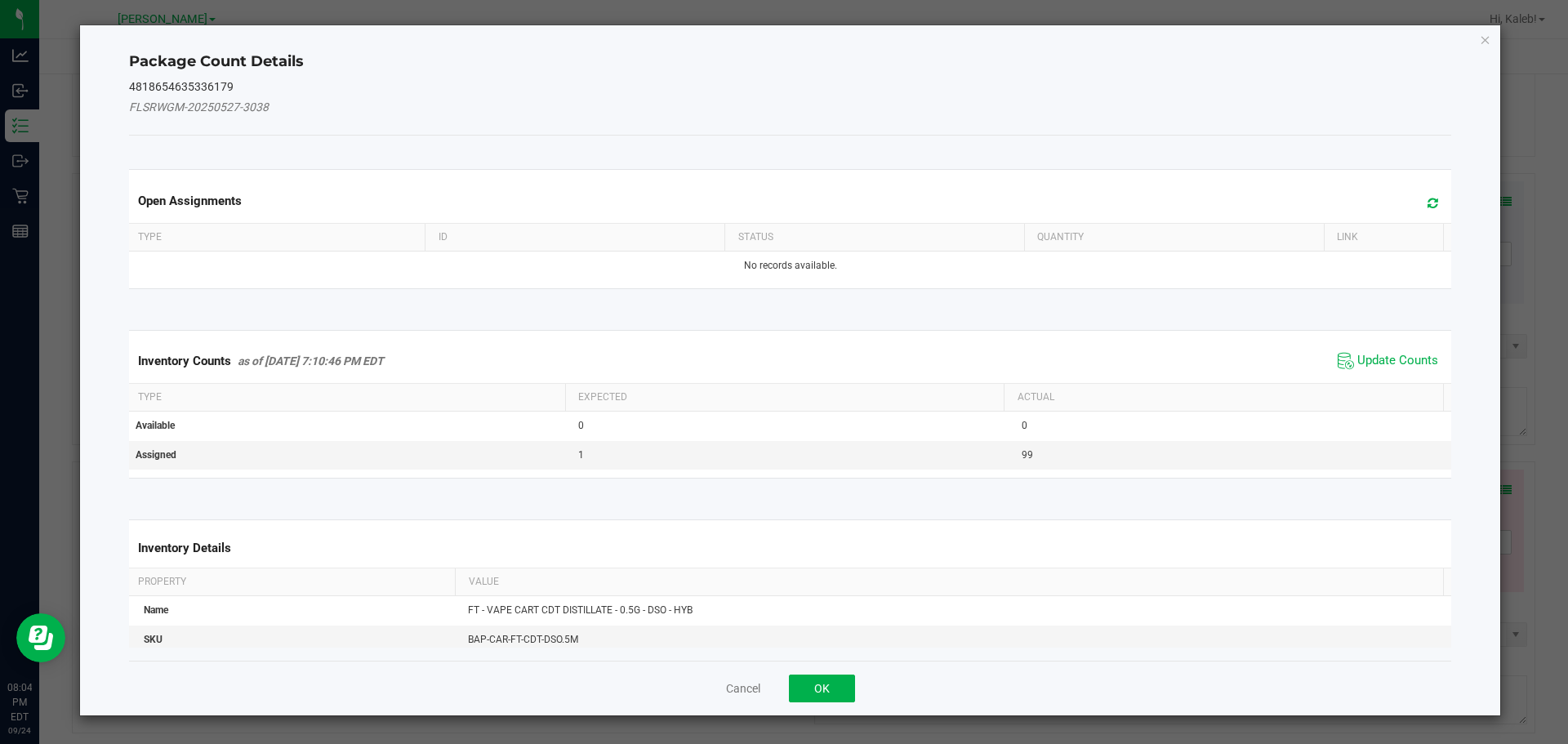
click at [1365, 350] on span "Update Counts" at bounding box center [1388, 361] width 109 height 25
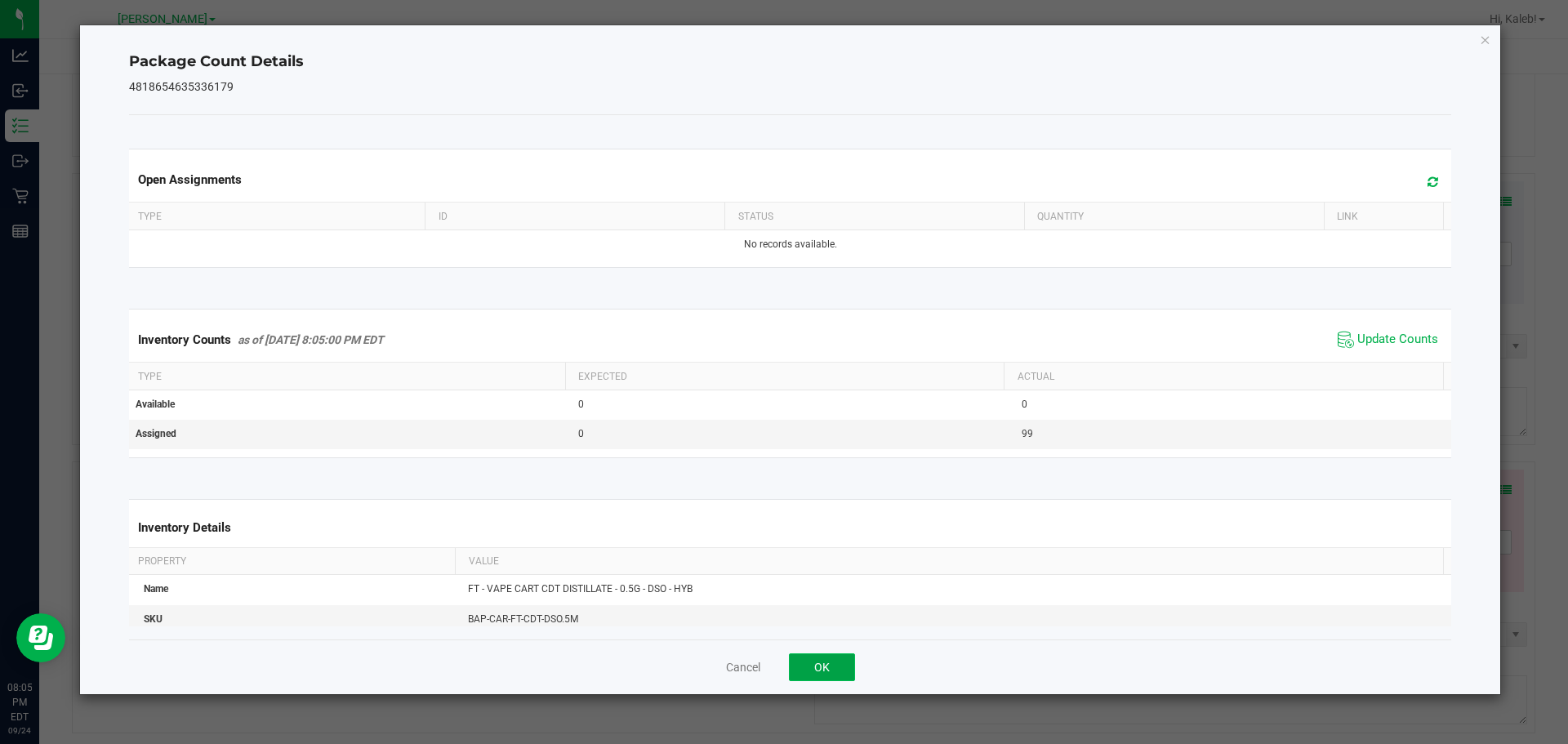
click at [800, 675] on button "OK" at bounding box center [822, 667] width 66 height 27
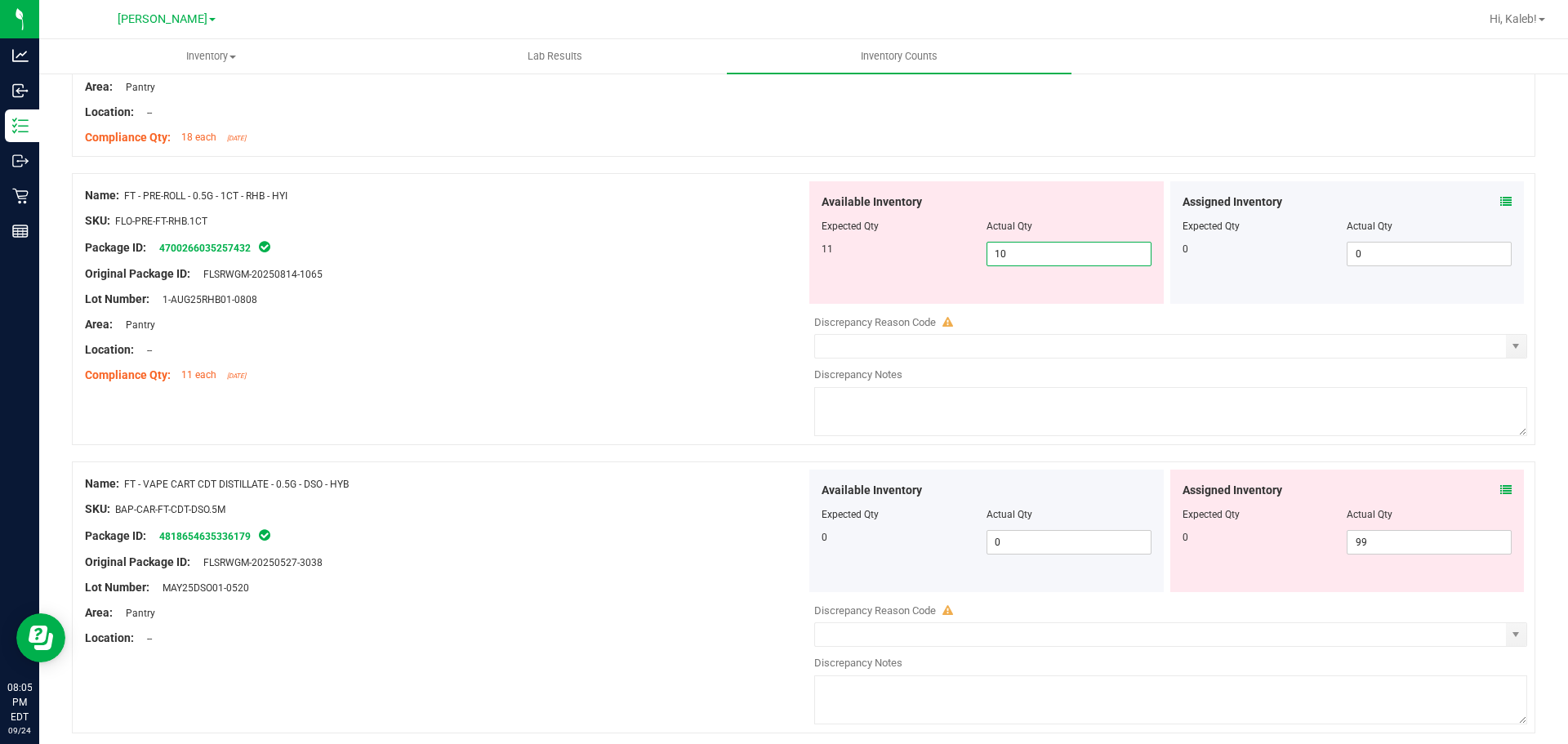
click at [1012, 257] on span "10 10" at bounding box center [1069, 254] width 165 height 25
type input "11"
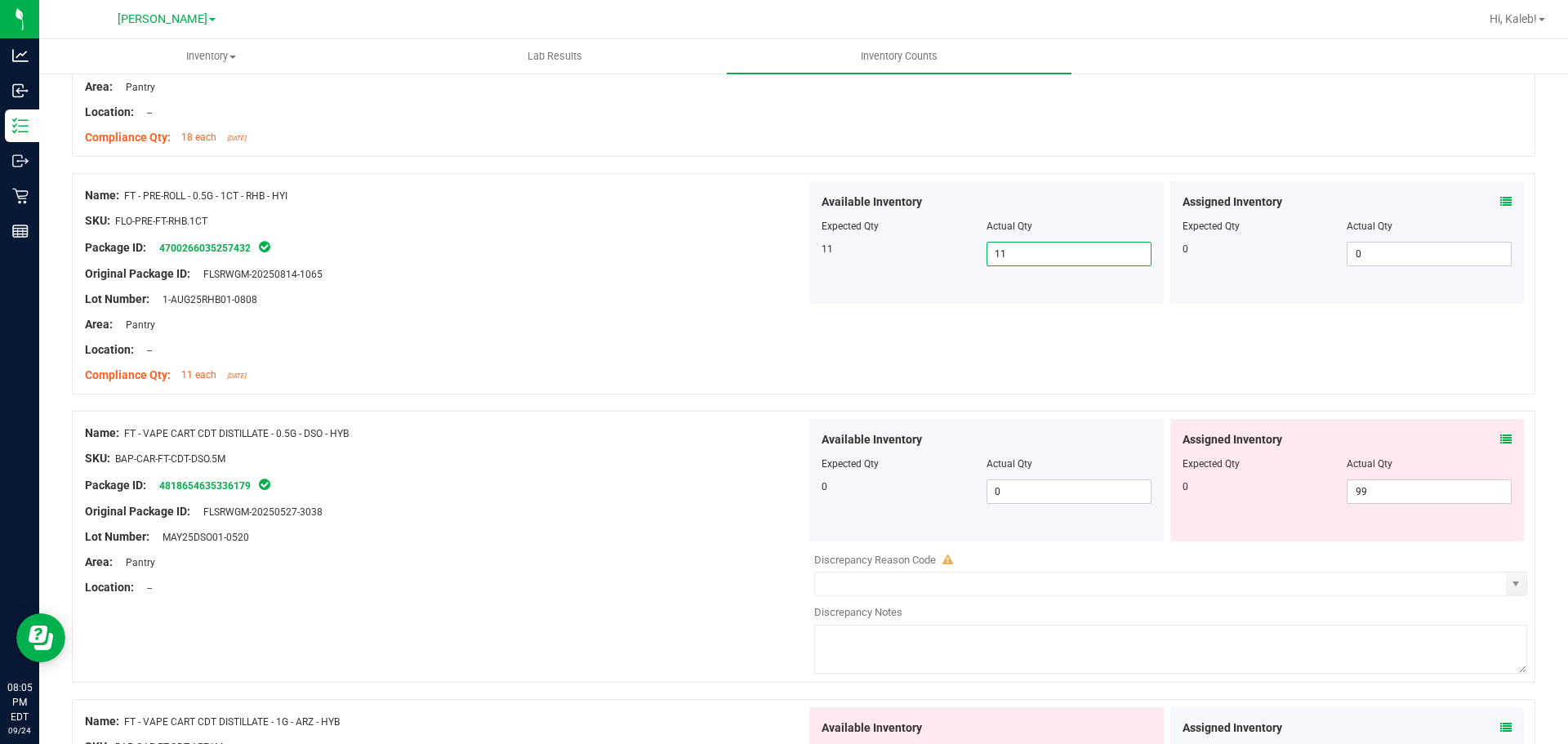
click at [787, 398] on div at bounding box center [803, 402] width 1464 height 17
click at [1435, 507] on div "Assigned Inventory Expected Qty Actual Qty 0 99 99" at bounding box center [1348, 479] width 355 height 123
click at [1434, 507] on div "Assigned Inventory Expected Qty Actual Qty 0 99 99" at bounding box center [1348, 479] width 355 height 123
click at [1429, 486] on span "99 99" at bounding box center [1430, 491] width 165 height 25
click at [1429, 486] on input "99" at bounding box center [1430, 491] width 164 height 23
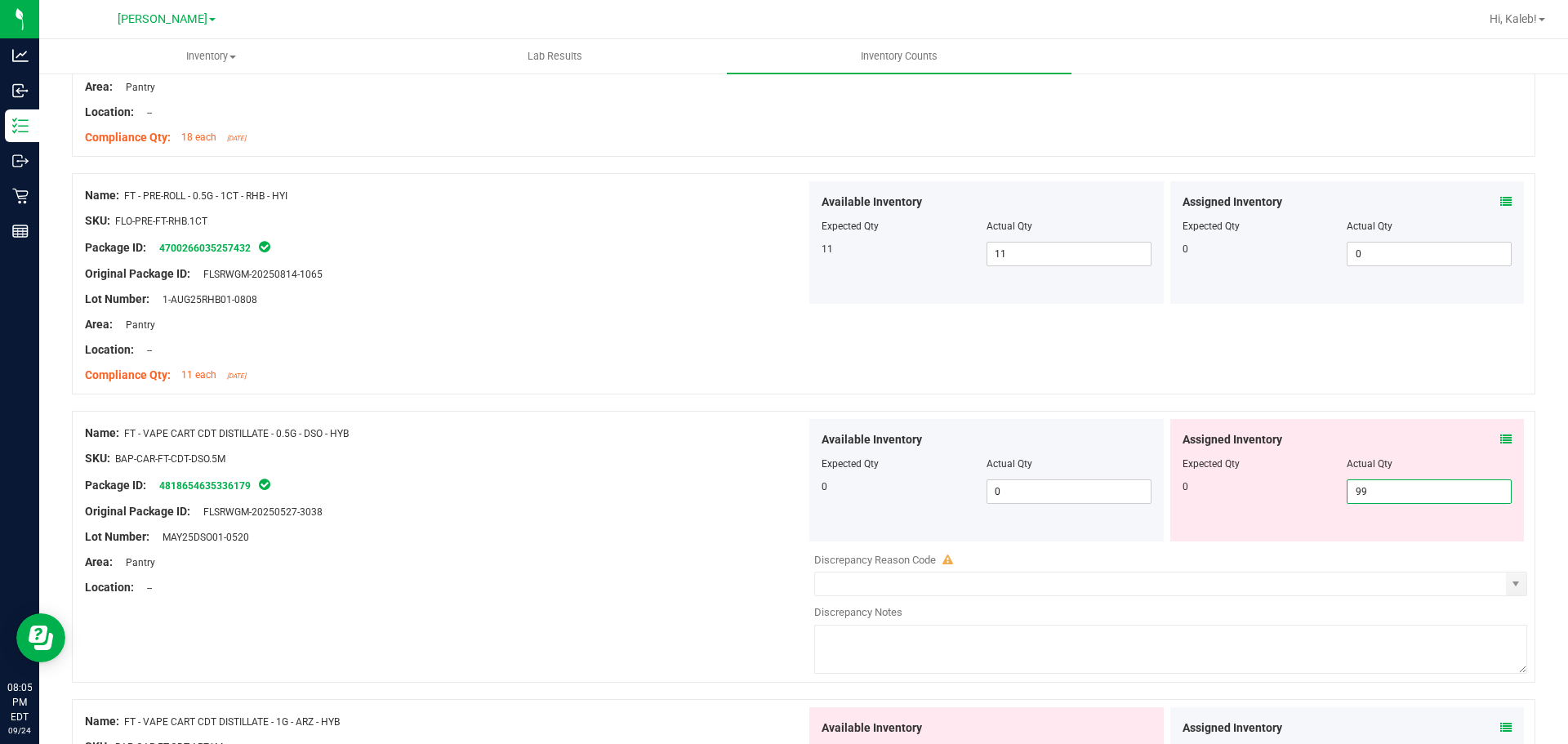
type input "0"
click at [1412, 398] on div at bounding box center [803, 402] width 1464 height 17
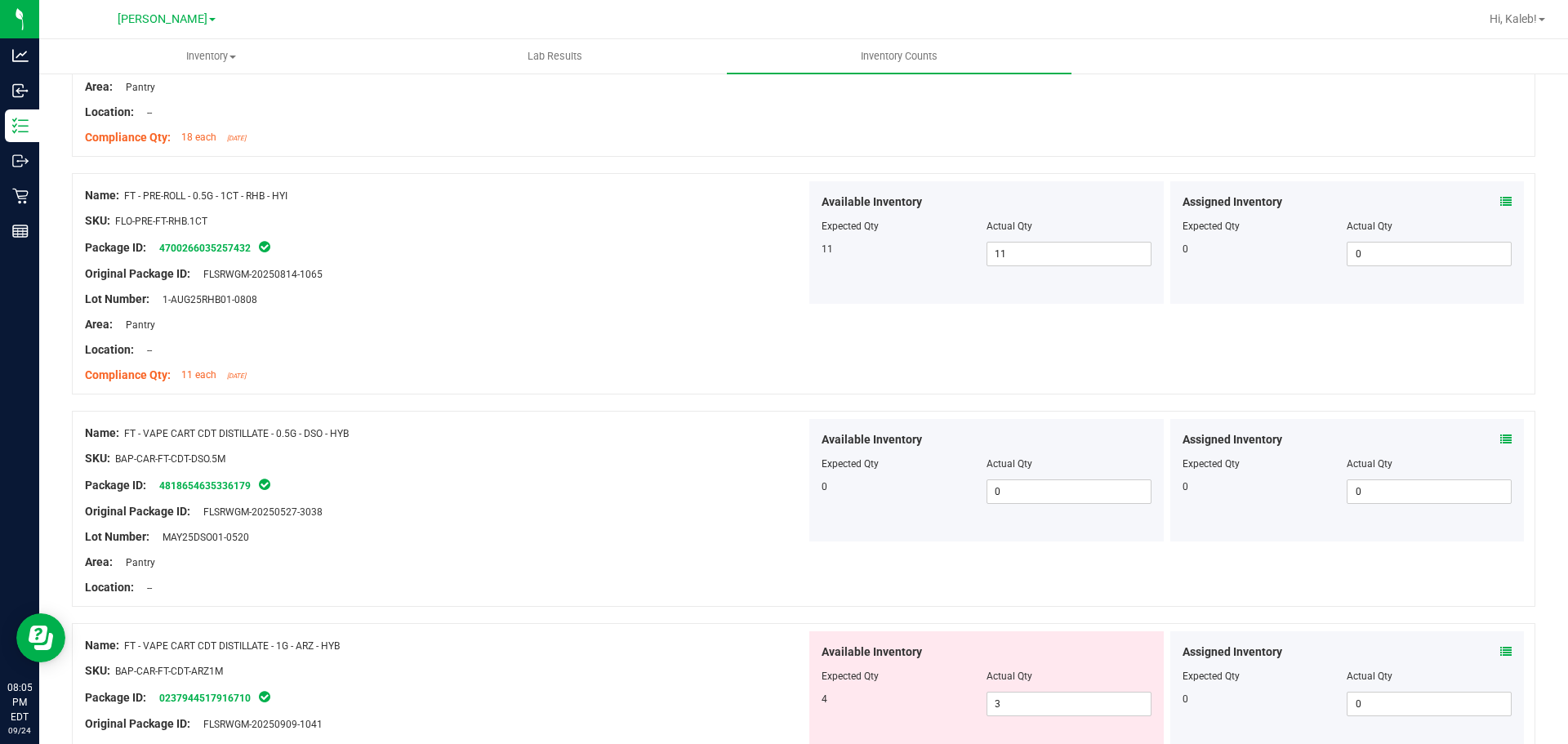
click at [1500, 436] on icon at bounding box center [1506, 439] width 12 height 12
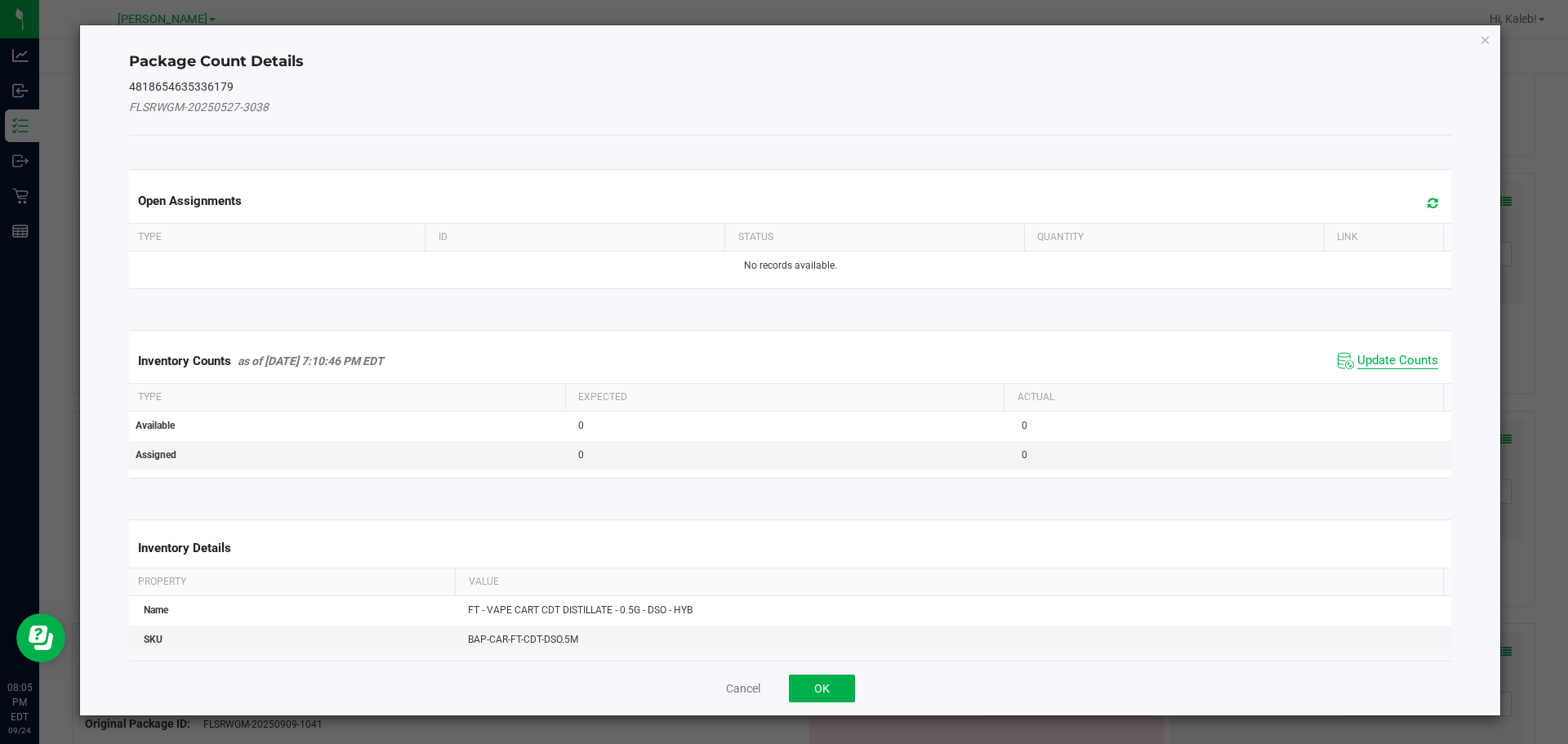
click at [1391, 366] on span "Update Counts" at bounding box center [1398, 361] width 80 height 17
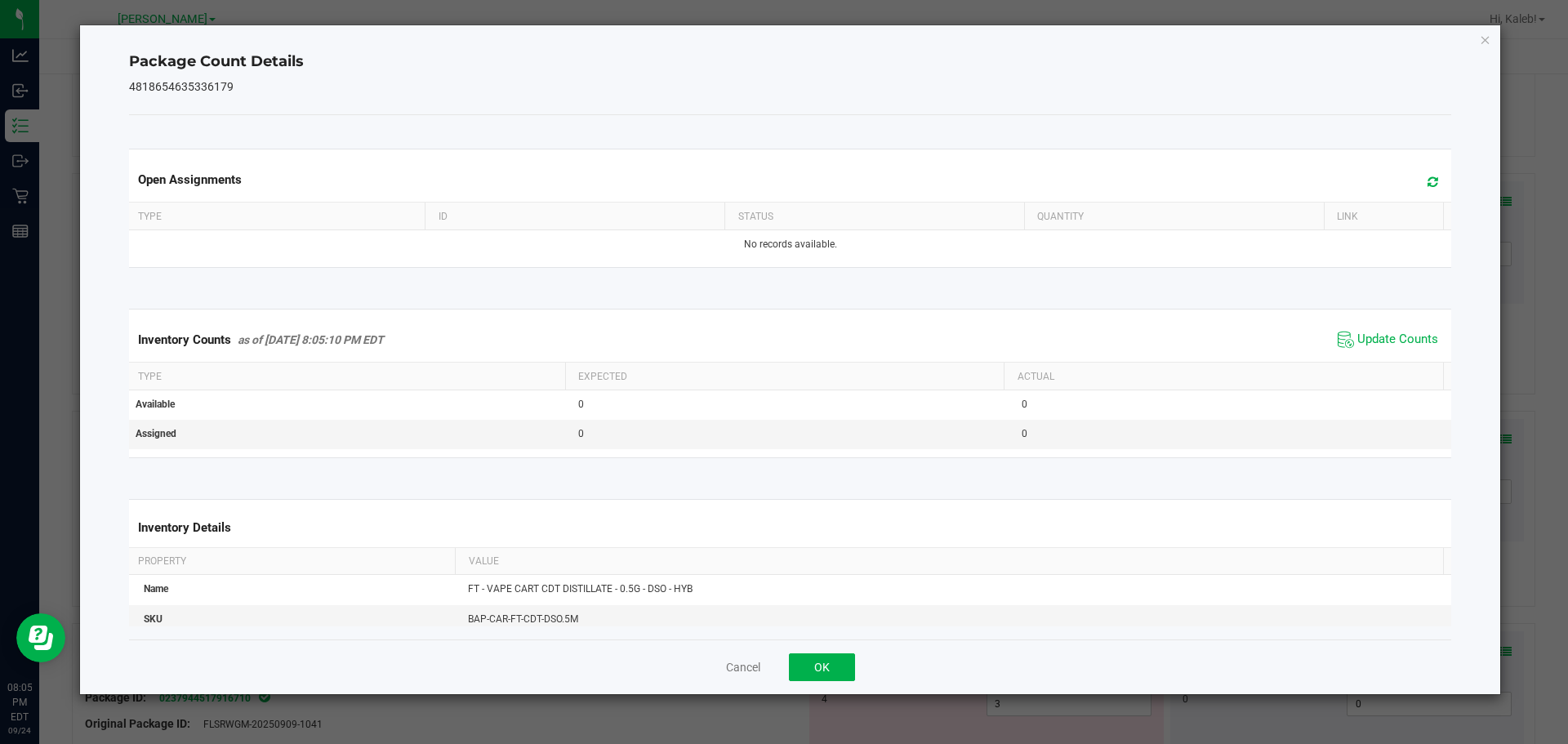
click at [843, 646] on div "Cancel OK" at bounding box center [791, 667] width 1324 height 55
click at [835, 663] on button "OK" at bounding box center [822, 667] width 66 height 27
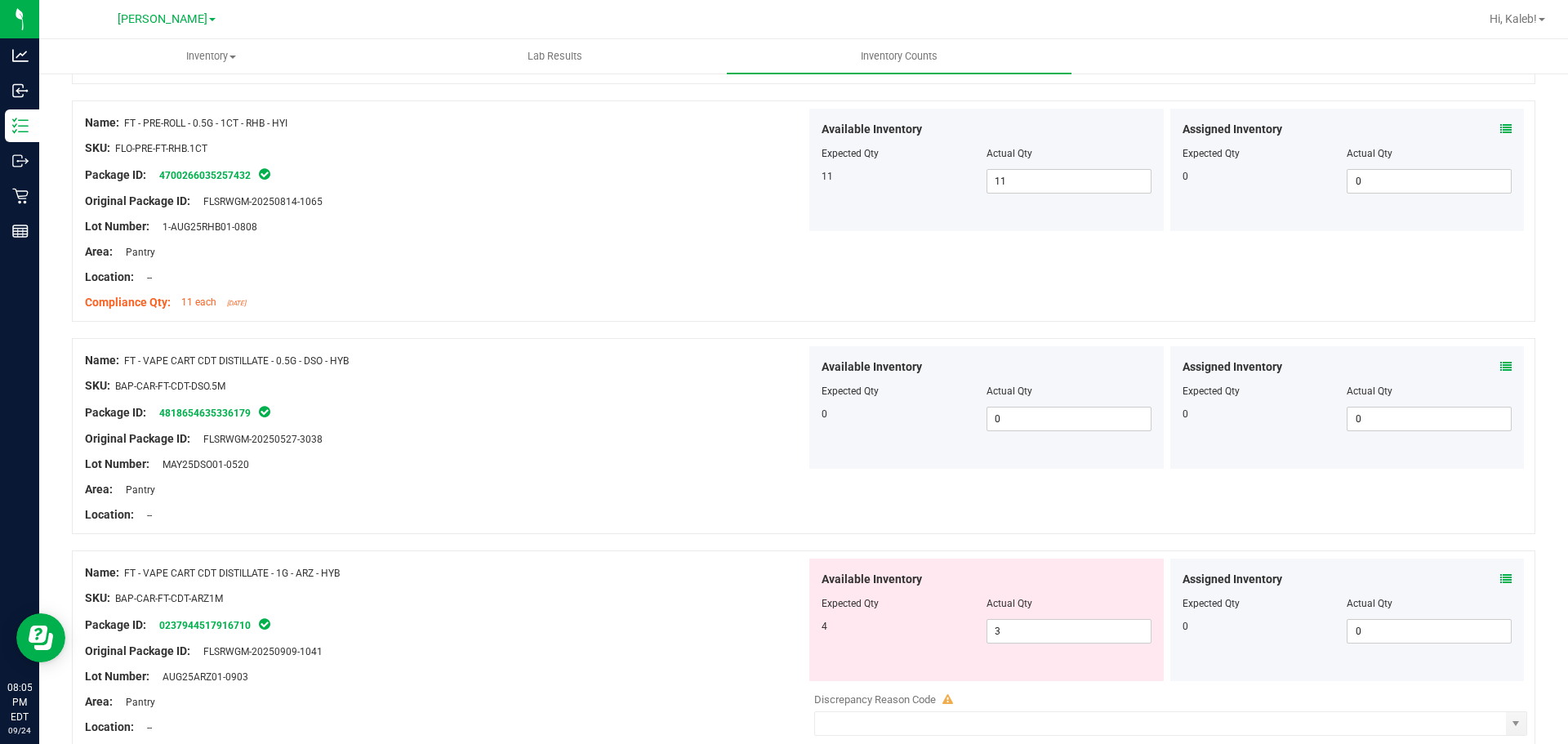
scroll to position [2288, 0]
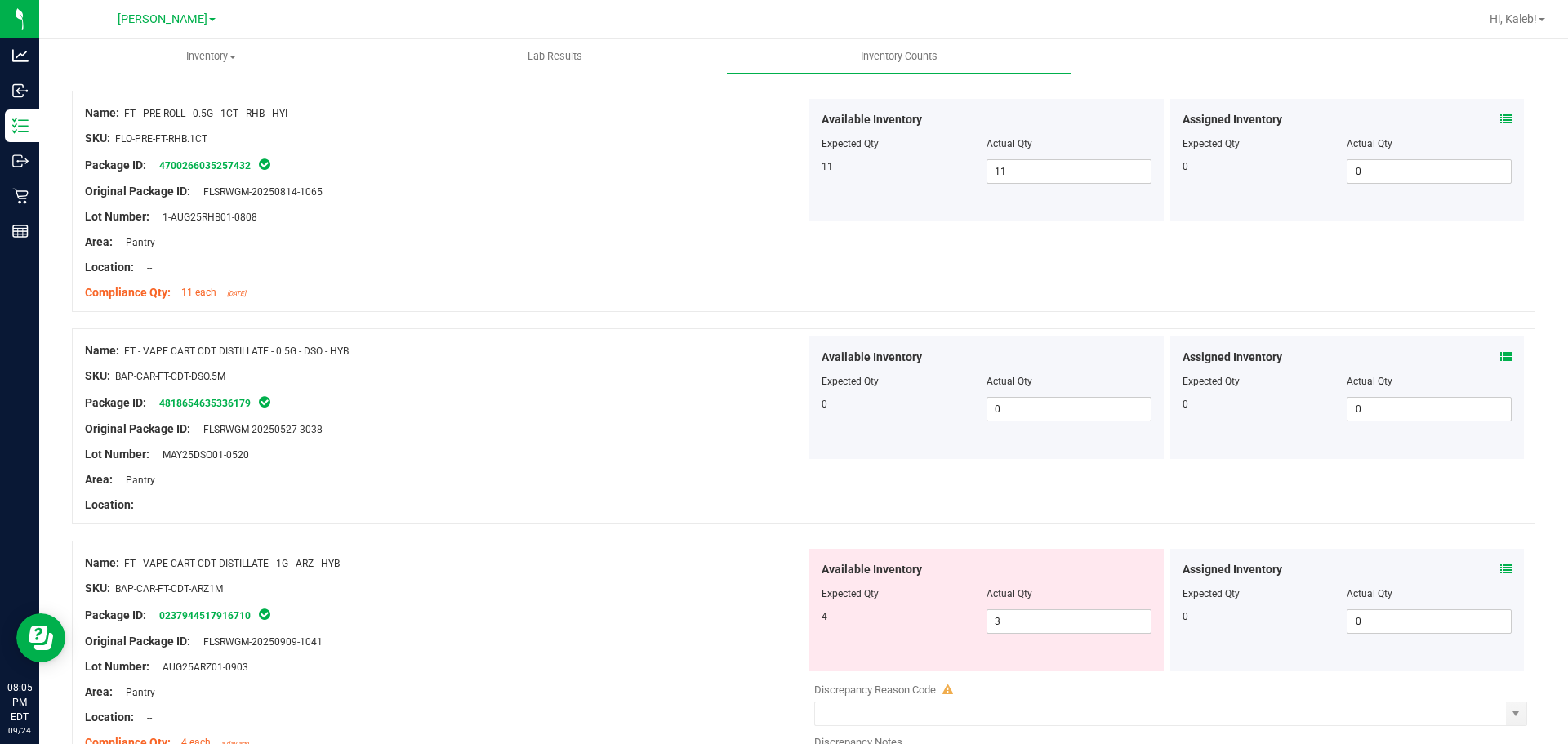
click at [1500, 569] on icon at bounding box center [1506, 570] width 12 height 12
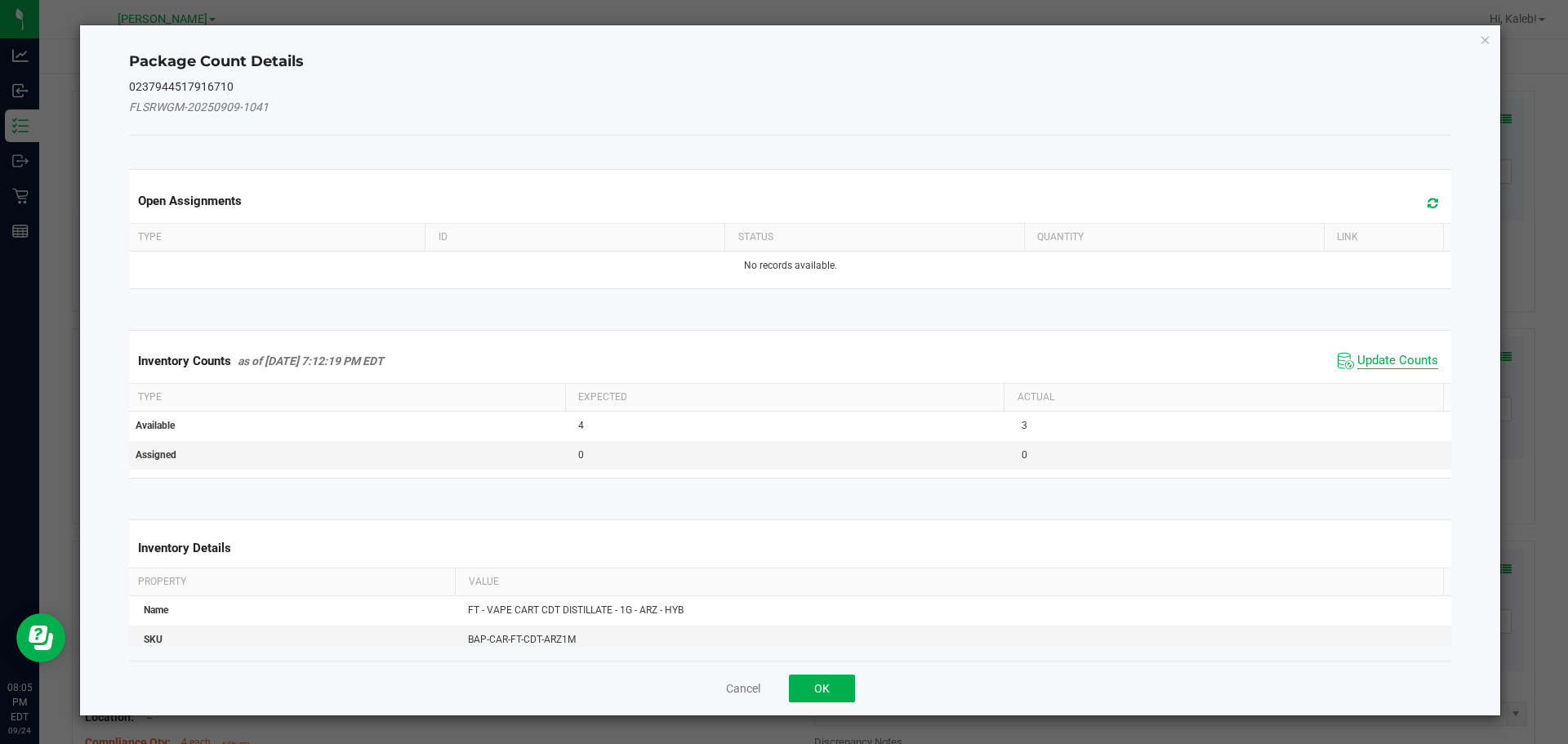
click at [1377, 353] on span "Update Counts" at bounding box center [1398, 361] width 80 height 17
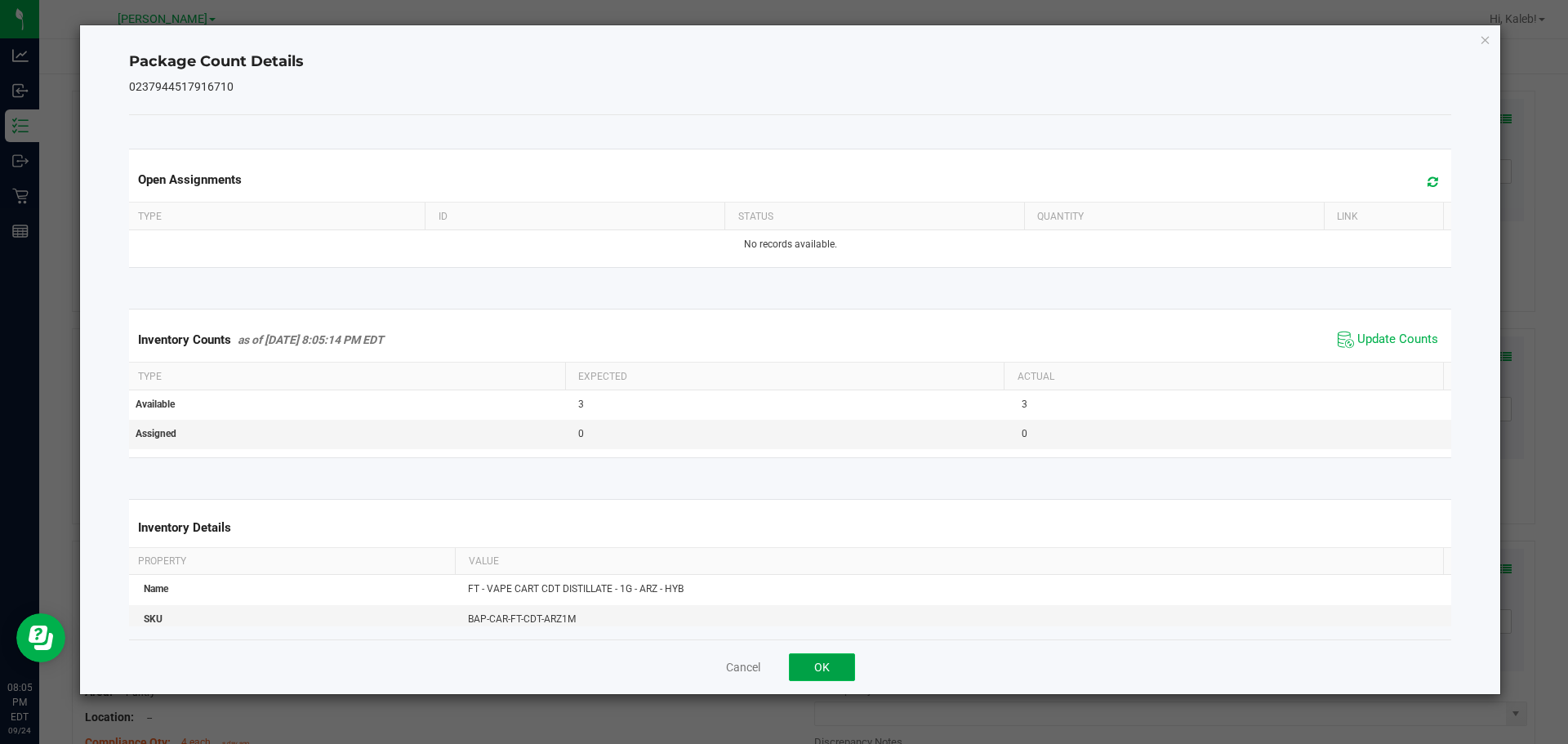
click at [804, 658] on button "OK" at bounding box center [822, 667] width 66 height 27
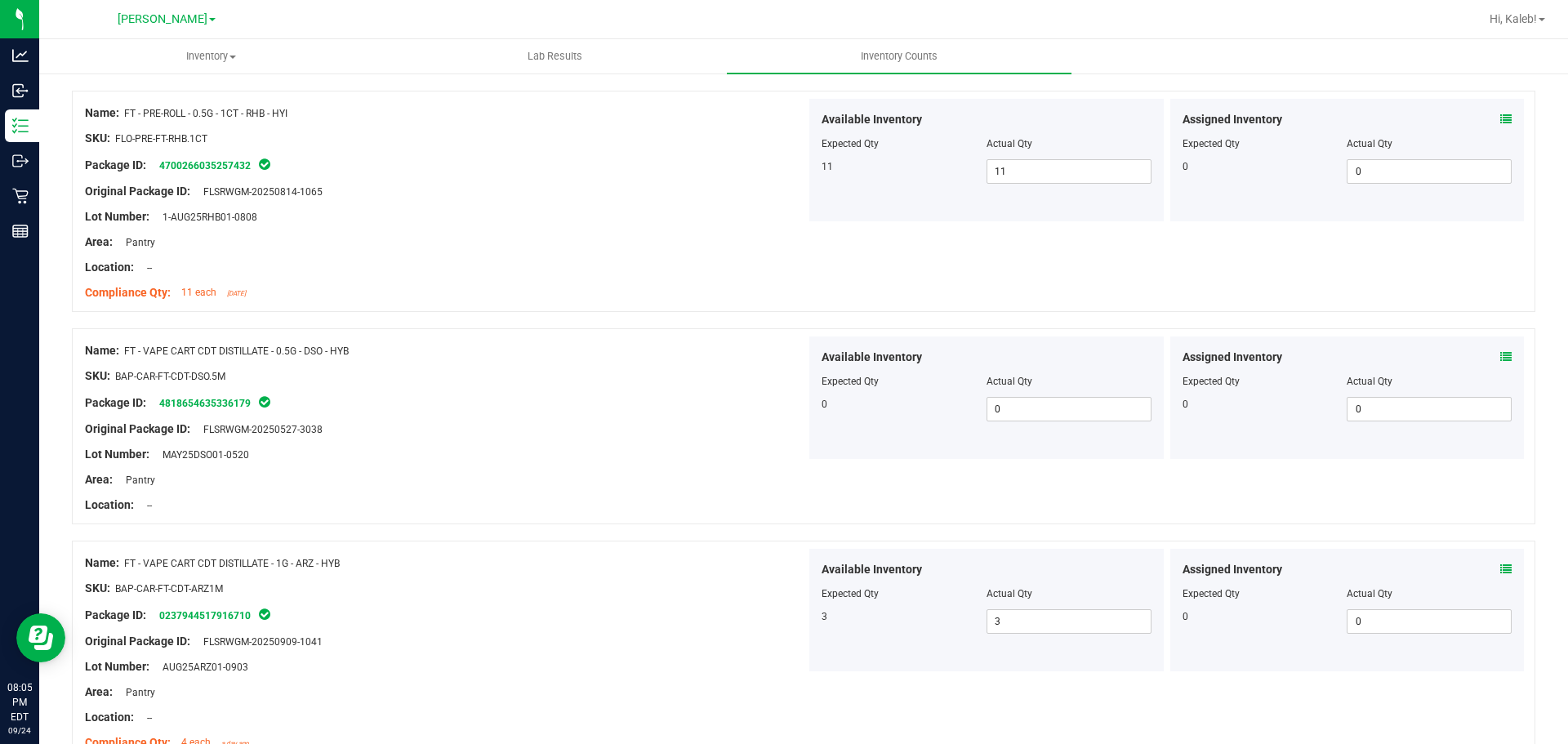
drag, startPoint x: 750, startPoint y: 487, endPoint x: 751, endPoint y: 574, distance: 87.0
click at [746, 577] on div at bounding box center [446, 574] width 722 height 8
drag, startPoint x: 746, startPoint y: 577, endPoint x: 734, endPoint y: 600, distance: 25.9
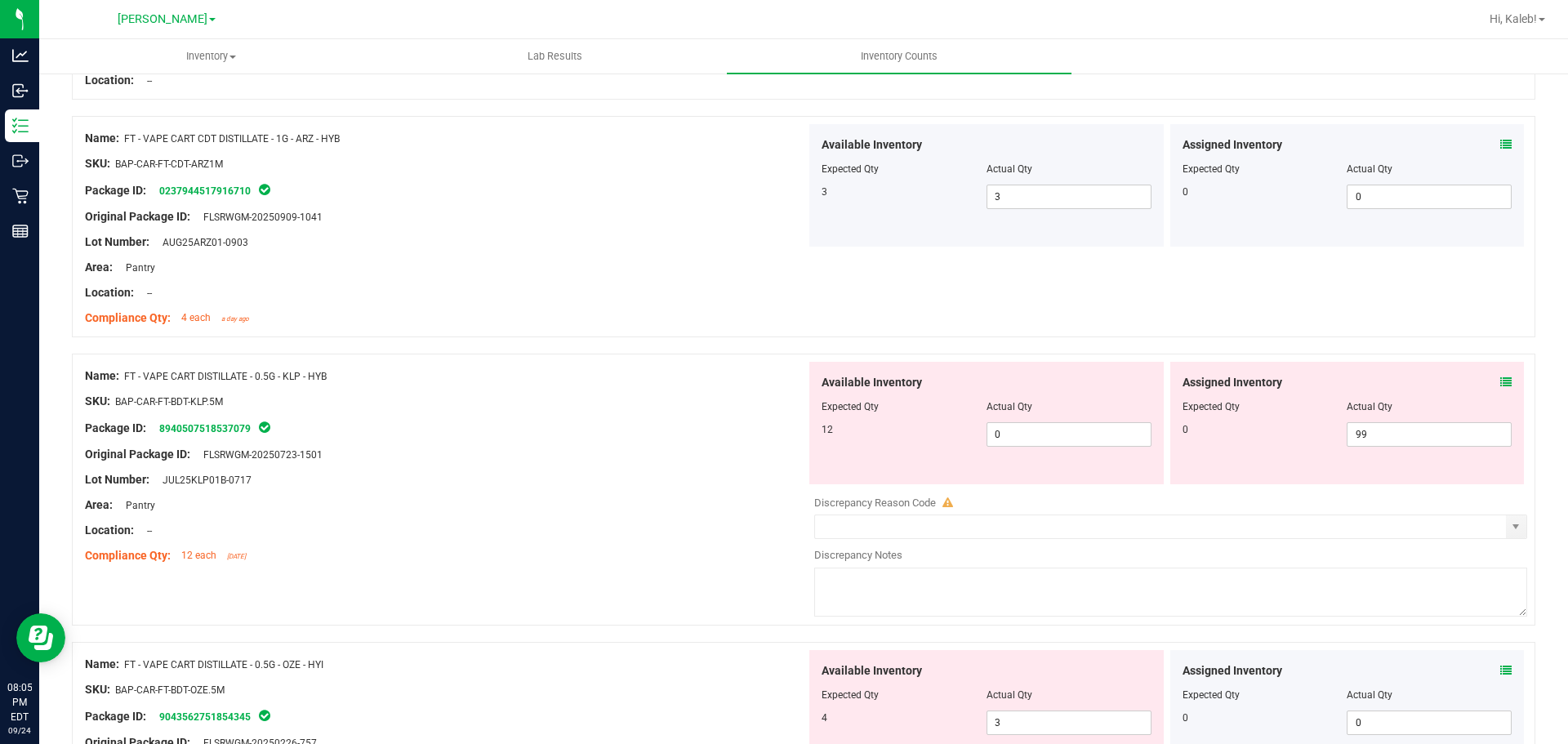
scroll to position [2750, 0]
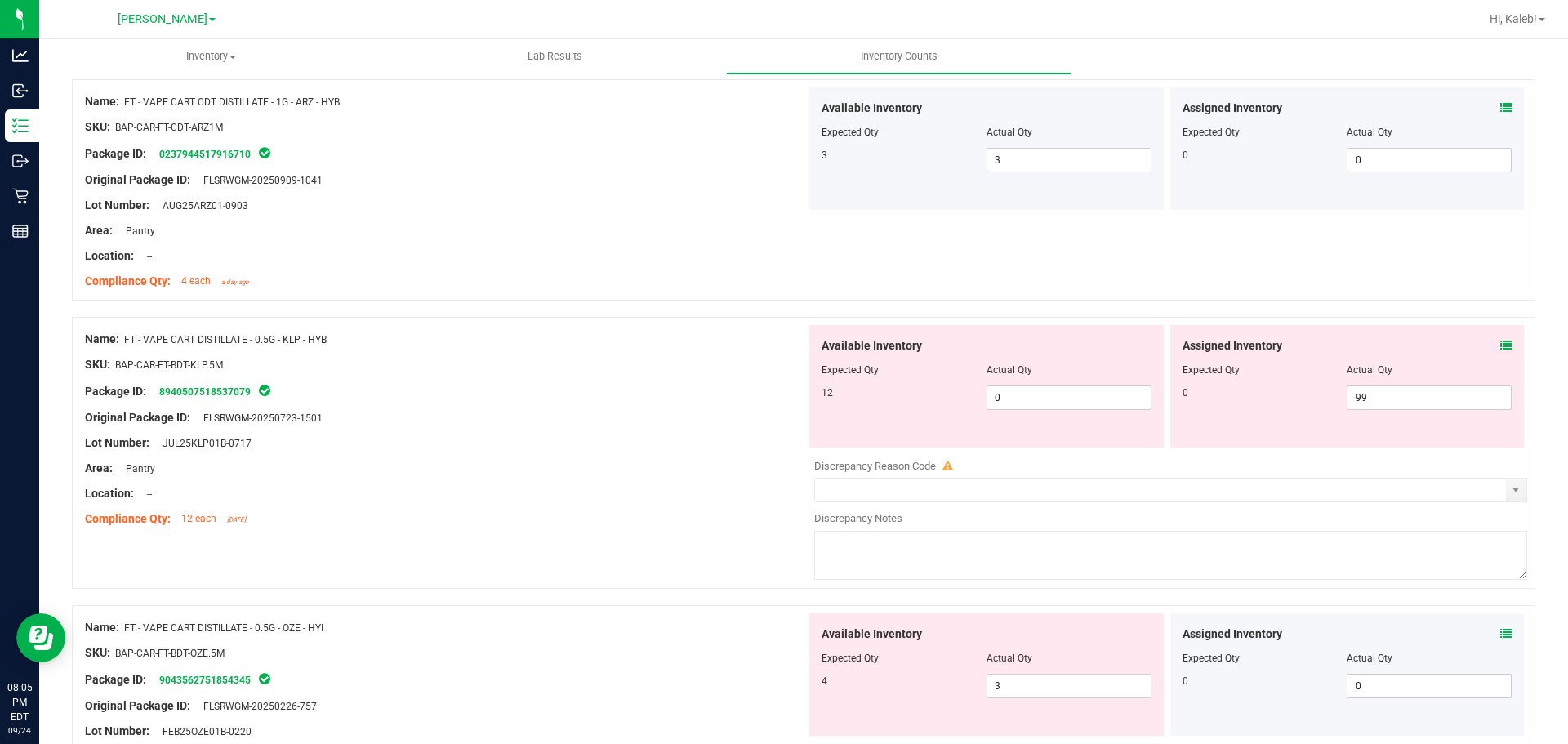
click at [1500, 343] on icon at bounding box center [1506, 346] width 12 height 12
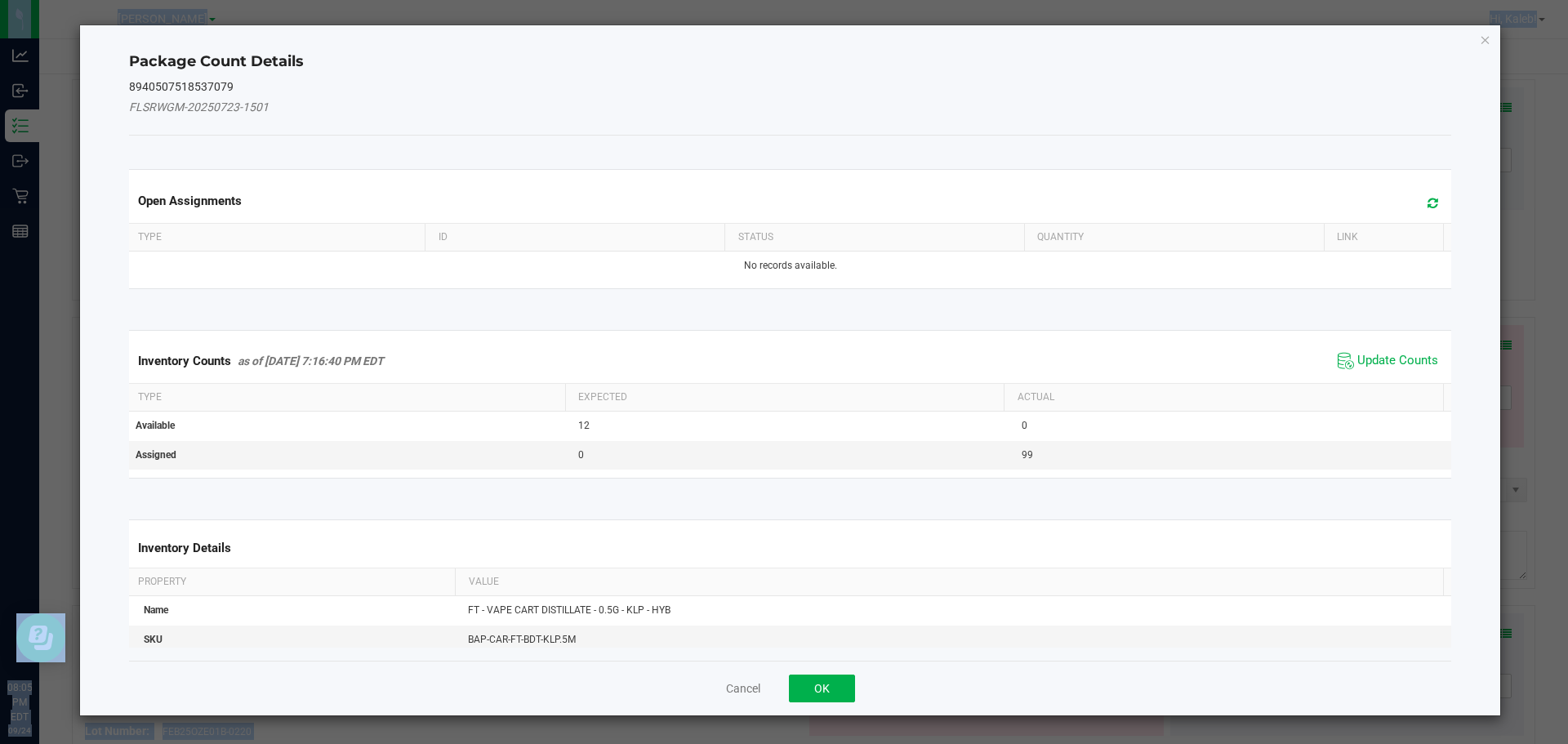
click at [1424, 370] on span "Update Counts" at bounding box center [1388, 361] width 109 height 25
click at [1403, 370] on kendo-grid "Inventory Counts as of [DATE] 7:16:40 PM EDT Update Counts Type Expected Actual…" at bounding box center [790, 405] width 1348 height 149
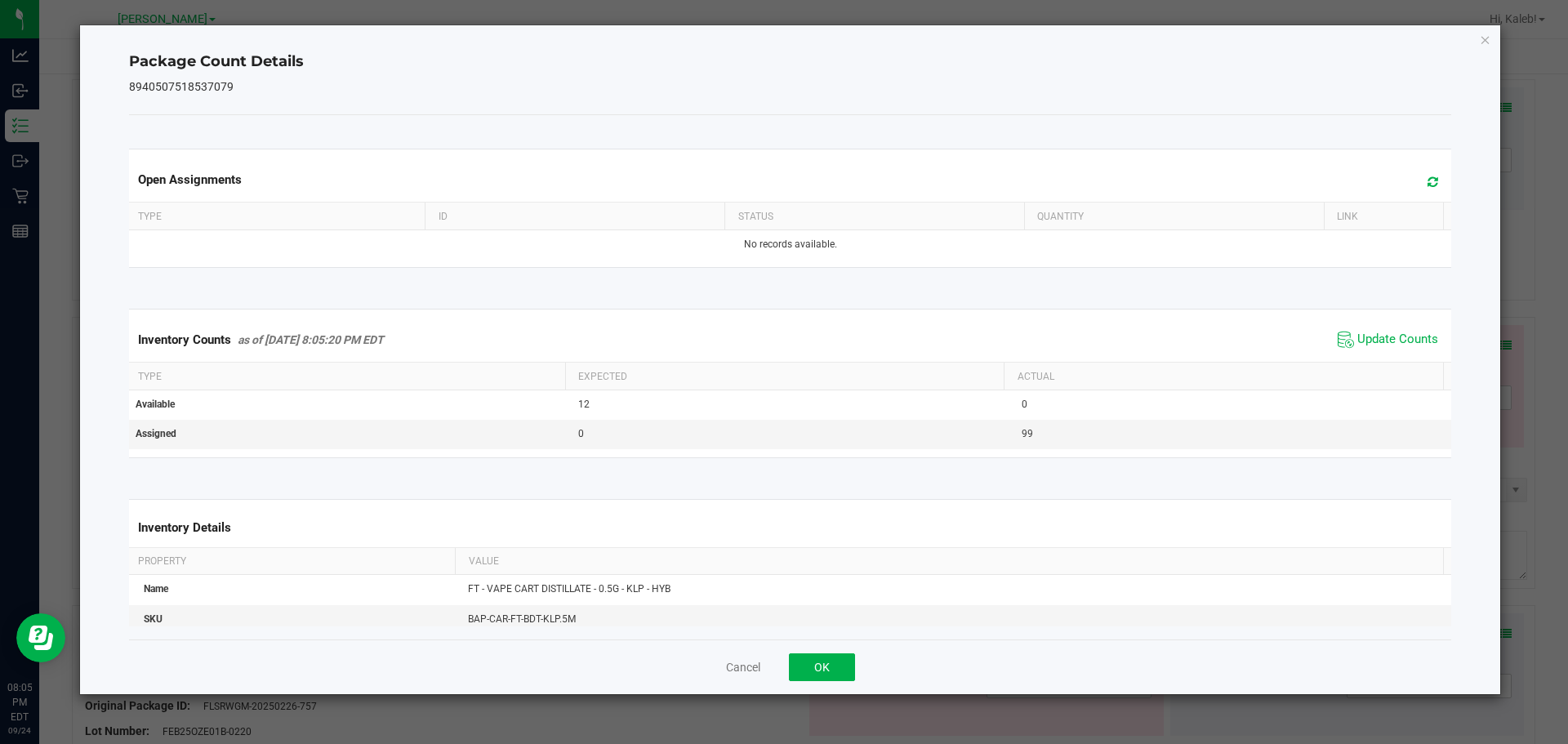
click at [1400, 365] on th "Actual" at bounding box center [1224, 376] width 439 height 27
click at [844, 685] on div "Cancel OK" at bounding box center [791, 667] width 1324 height 55
click at [792, 643] on div "Cancel OK" at bounding box center [791, 667] width 1324 height 55
click at [810, 675] on button "OK" at bounding box center [822, 667] width 66 height 27
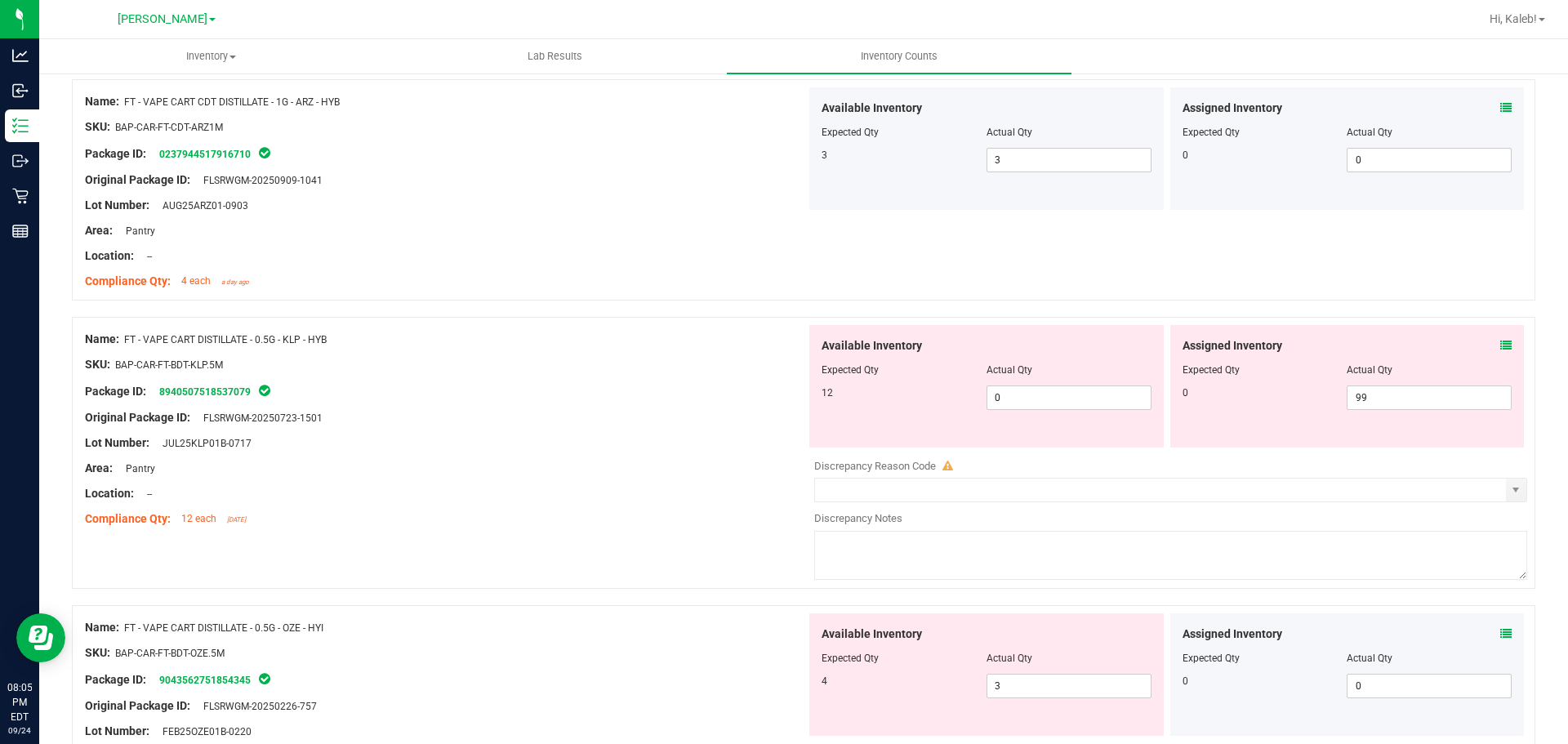
click at [637, 543] on div "Name: FT - VAPE CART DISTILLATE - 0.5G - KLP - HYB SKU: BAP-CAR-FT-BDT-KLP.5M P…" at bounding box center [803, 452] width 1464 height 272
click at [1414, 394] on span "99 99" at bounding box center [1430, 397] width 165 height 25
click at [1413, 394] on input "99" at bounding box center [1430, 397] width 164 height 23
type input "0"
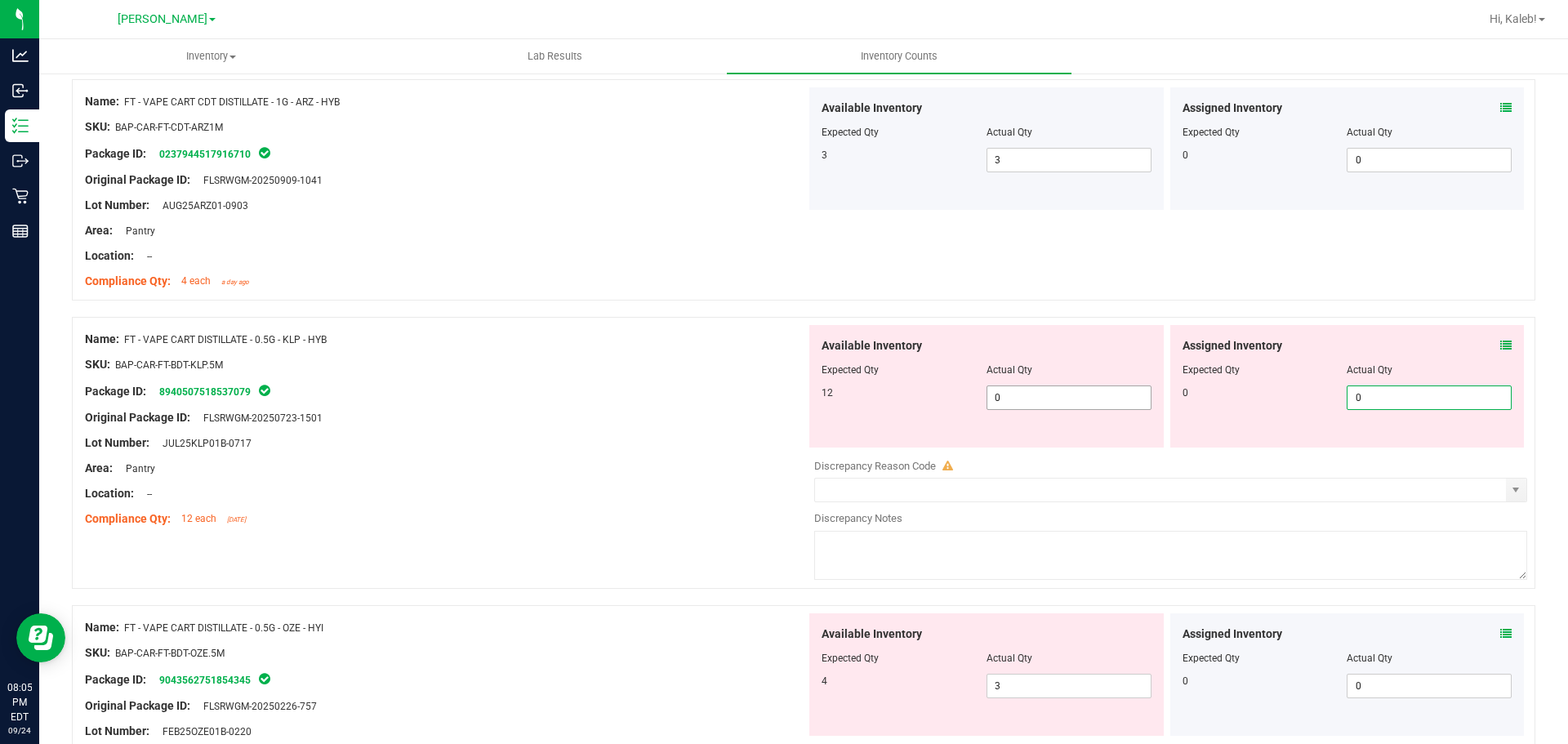
click at [1031, 394] on span "0 0" at bounding box center [1069, 397] width 165 height 25
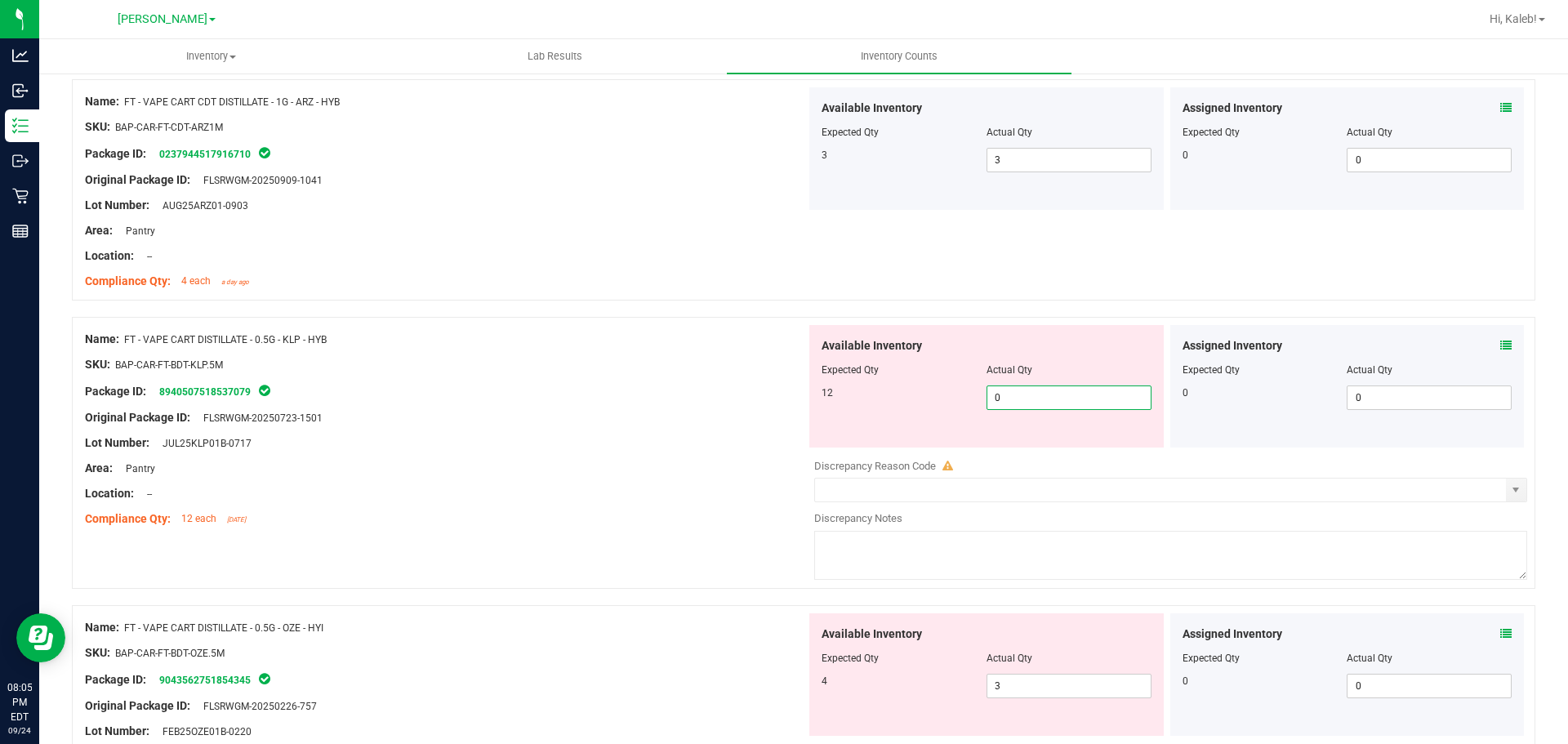
click at [1031, 394] on input "0" at bounding box center [1069, 397] width 164 height 23
click at [1488, 357] on div at bounding box center [1347, 359] width 330 height 8
click at [1488, 355] on div at bounding box center [1347, 359] width 330 height 8
click at [1499, 347] on div "Assigned Inventory Expected Qty Actual Qty 0 0 0" at bounding box center [1348, 386] width 355 height 123
click at [1500, 347] on icon at bounding box center [1506, 346] width 12 height 12
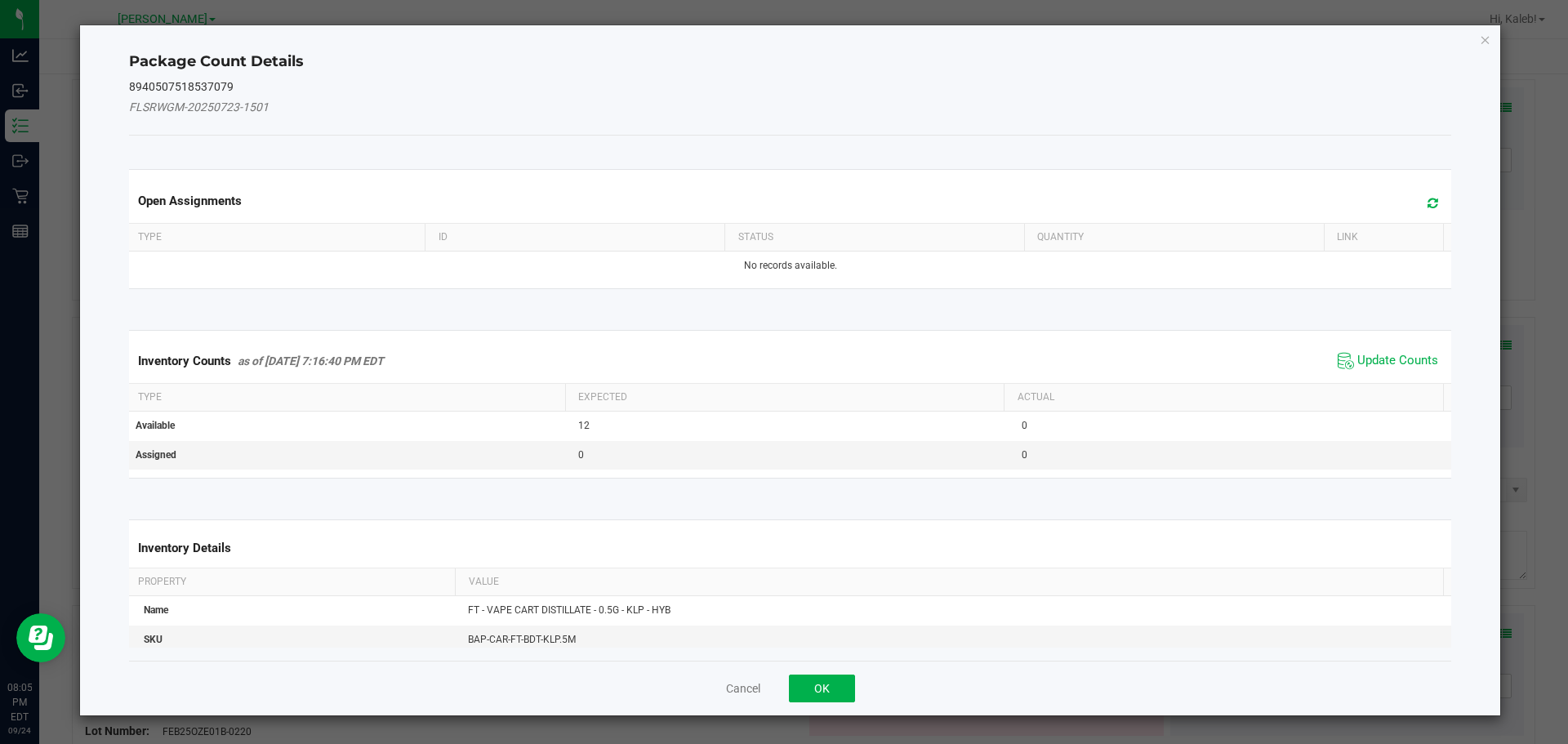
click at [1359, 376] on div "Inventory Counts as of [DATE] 7:16:40 PM EDT Update Counts" at bounding box center [790, 361] width 1330 height 44
click at [1366, 362] on span "Update Counts" at bounding box center [1398, 361] width 80 height 17
click at [1366, 362] on div "Inventory Counts as of [DATE] 7:16:40 PM EDT Update Counts" at bounding box center [790, 360] width 1330 height 42
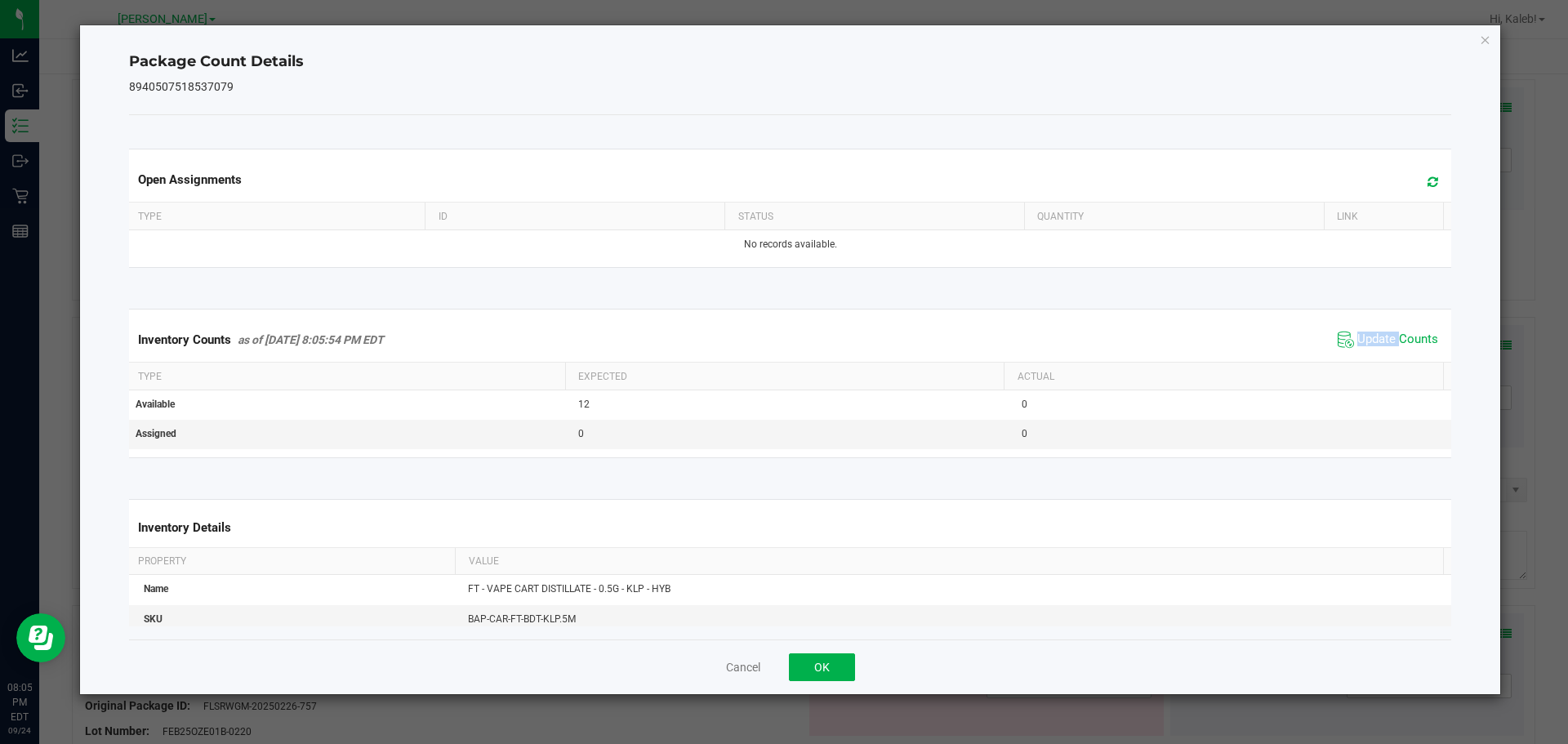
click at [1366, 360] on div "Inventory Counts as of [DATE] 8:05:54 PM EDT Update Counts" at bounding box center [790, 339] width 1330 height 44
click at [844, 651] on div "Cancel OK" at bounding box center [791, 667] width 1324 height 55
drag, startPoint x: 839, startPoint y: 654, endPoint x: 838, endPoint y: 666, distance: 12.0
click at [839, 657] on button "OK" at bounding box center [822, 667] width 66 height 27
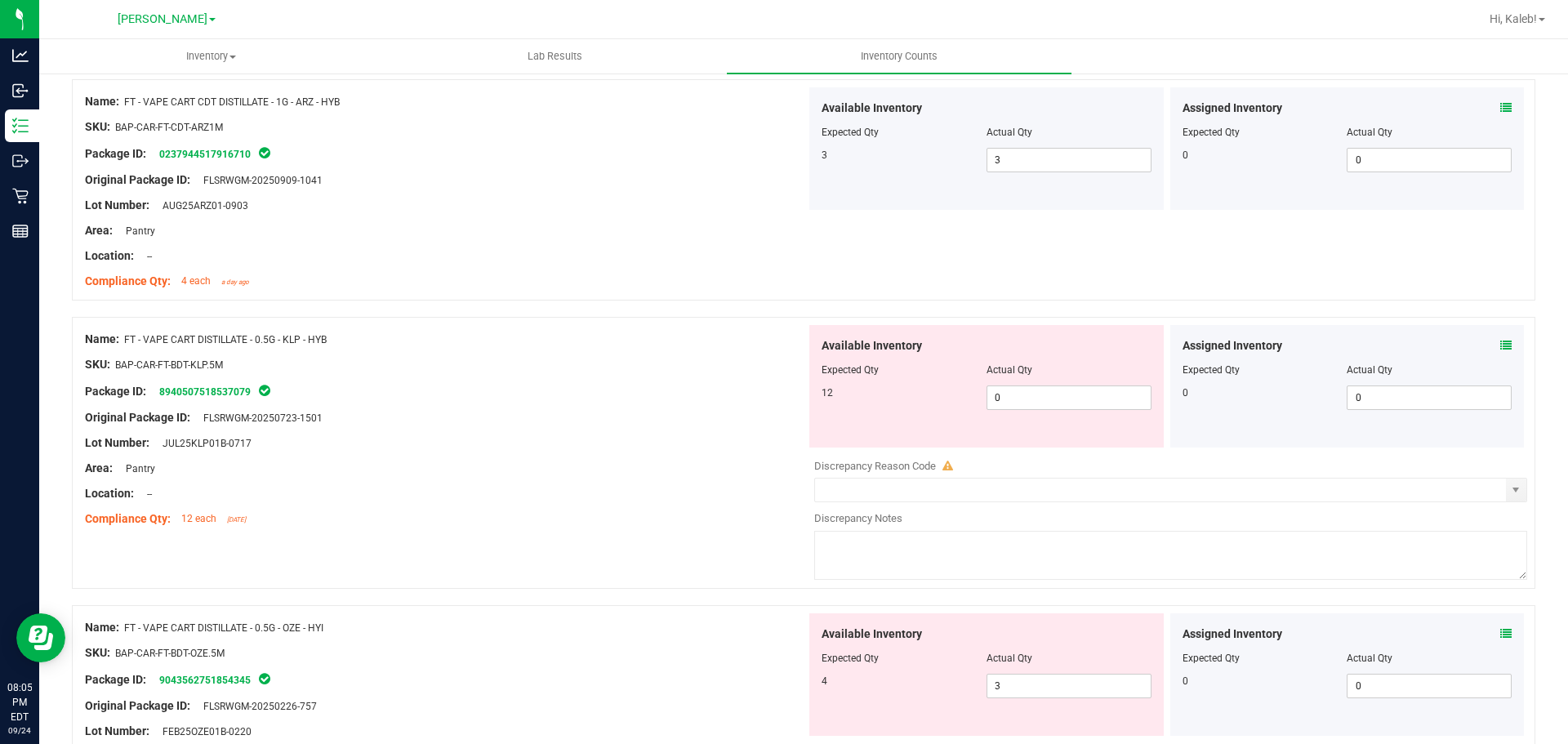
click at [838, 666] on div at bounding box center [986, 670] width 330 height 8
click at [1002, 458] on div "Discrepancy Reason Code" at bounding box center [1171, 466] width 713 height 17
click at [1500, 346] on icon at bounding box center [1506, 346] width 12 height 12
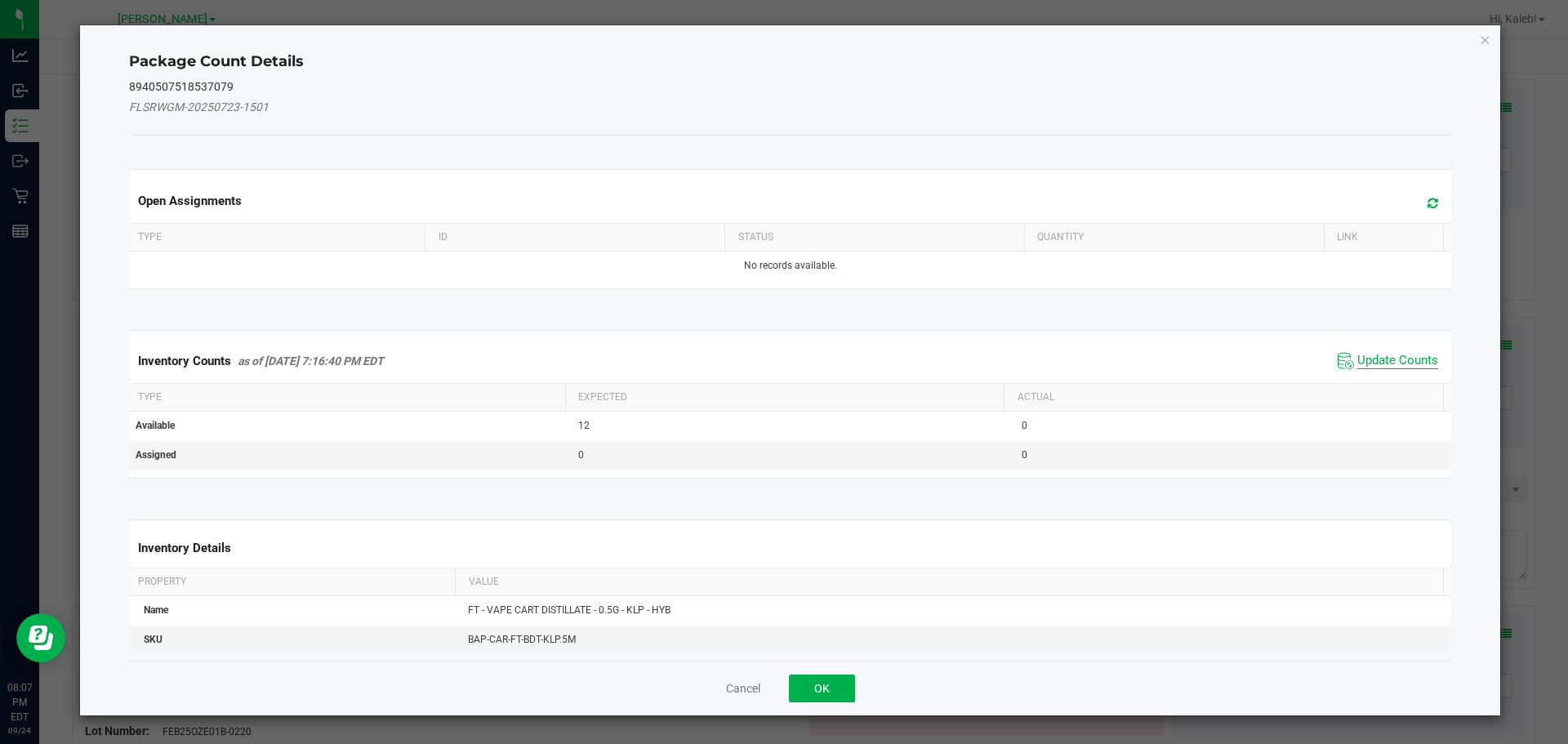
click at [1377, 361] on span "Update Counts" at bounding box center [1398, 361] width 80 height 17
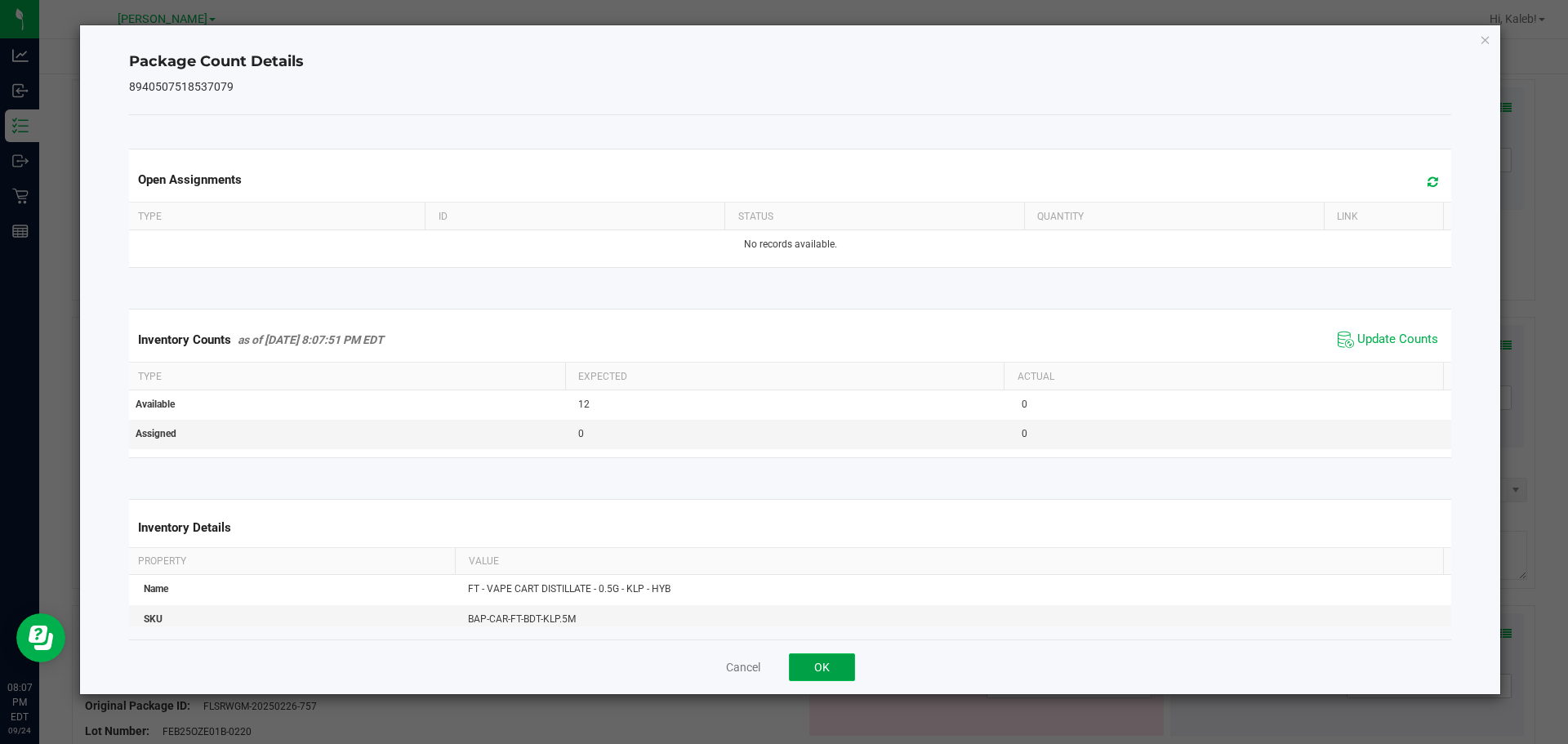
click at [810, 668] on button "OK" at bounding box center [822, 667] width 66 height 27
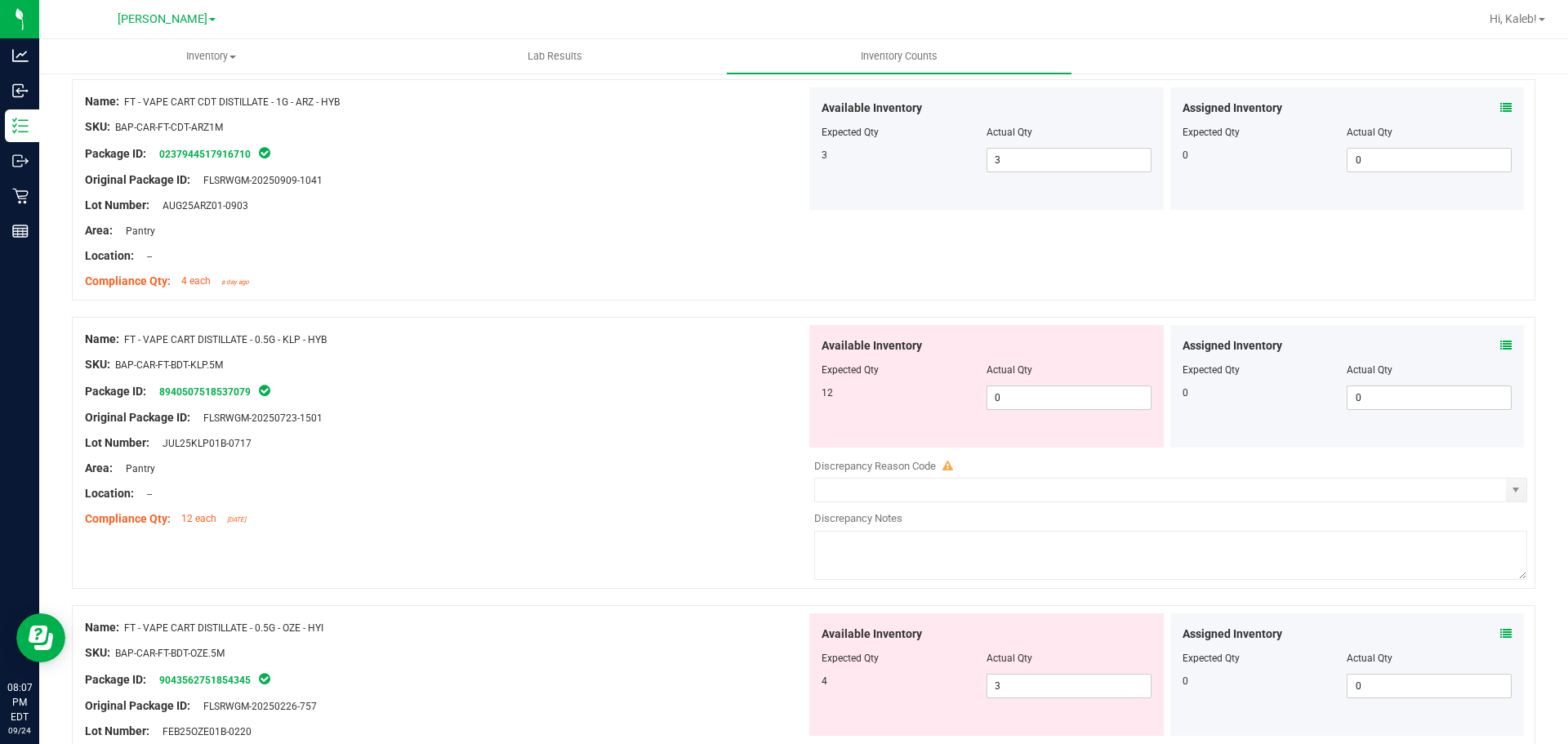
click at [415, 413] on div "Original Package ID: FLSRWGM-20250723-1501" at bounding box center [446, 417] width 722 height 17
click at [379, 445] on div "Lot Number: JUL25KLP01B-0717" at bounding box center [446, 442] width 722 height 17
click at [1015, 394] on span "0 0" at bounding box center [1069, 397] width 165 height 25
click at [1016, 394] on input "0" at bounding box center [1069, 397] width 164 height 23
type input "12"
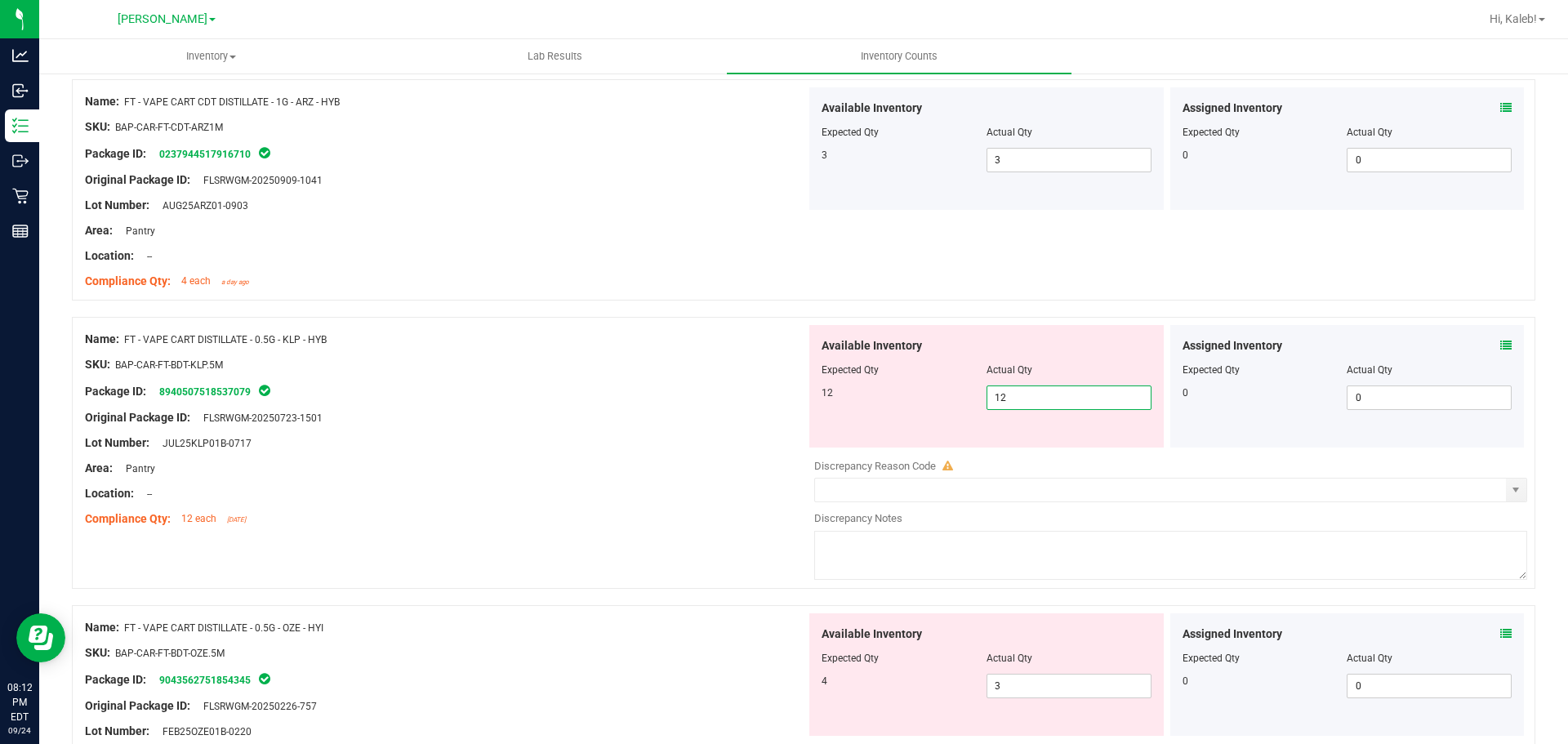
type input "12"
click at [1070, 301] on div at bounding box center [803, 309] width 1464 height 17
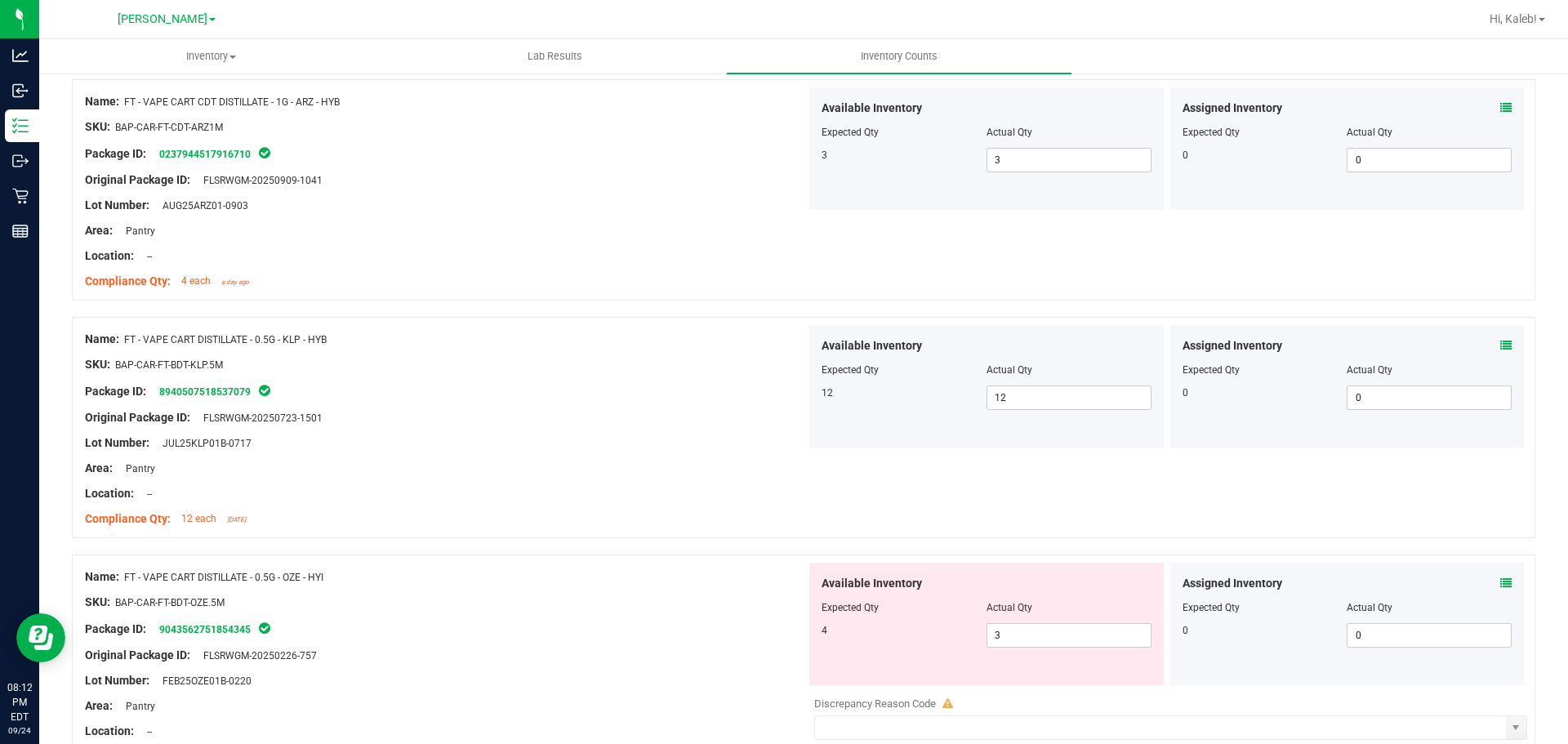
click at [1500, 341] on icon at bounding box center [1506, 346] width 12 height 12
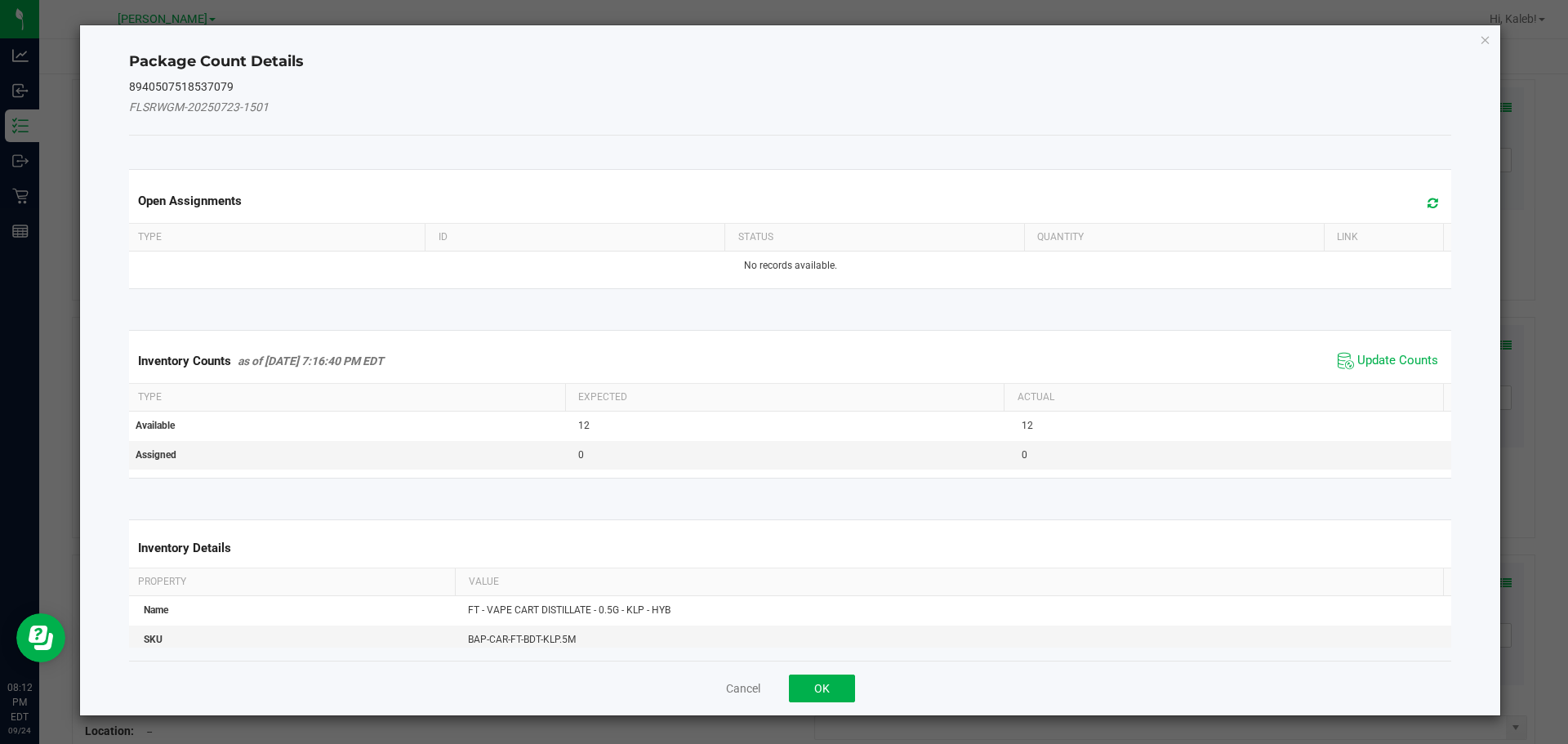
click at [1391, 346] on div "Inventory Counts as of [DATE] 7:16:40 PM EDT Update Counts" at bounding box center [790, 361] width 1330 height 44
click at [1397, 371] on span "Update Counts" at bounding box center [1388, 361] width 109 height 25
click at [1398, 352] on span "Update Counts" at bounding box center [1391, 360] width 105 height 23
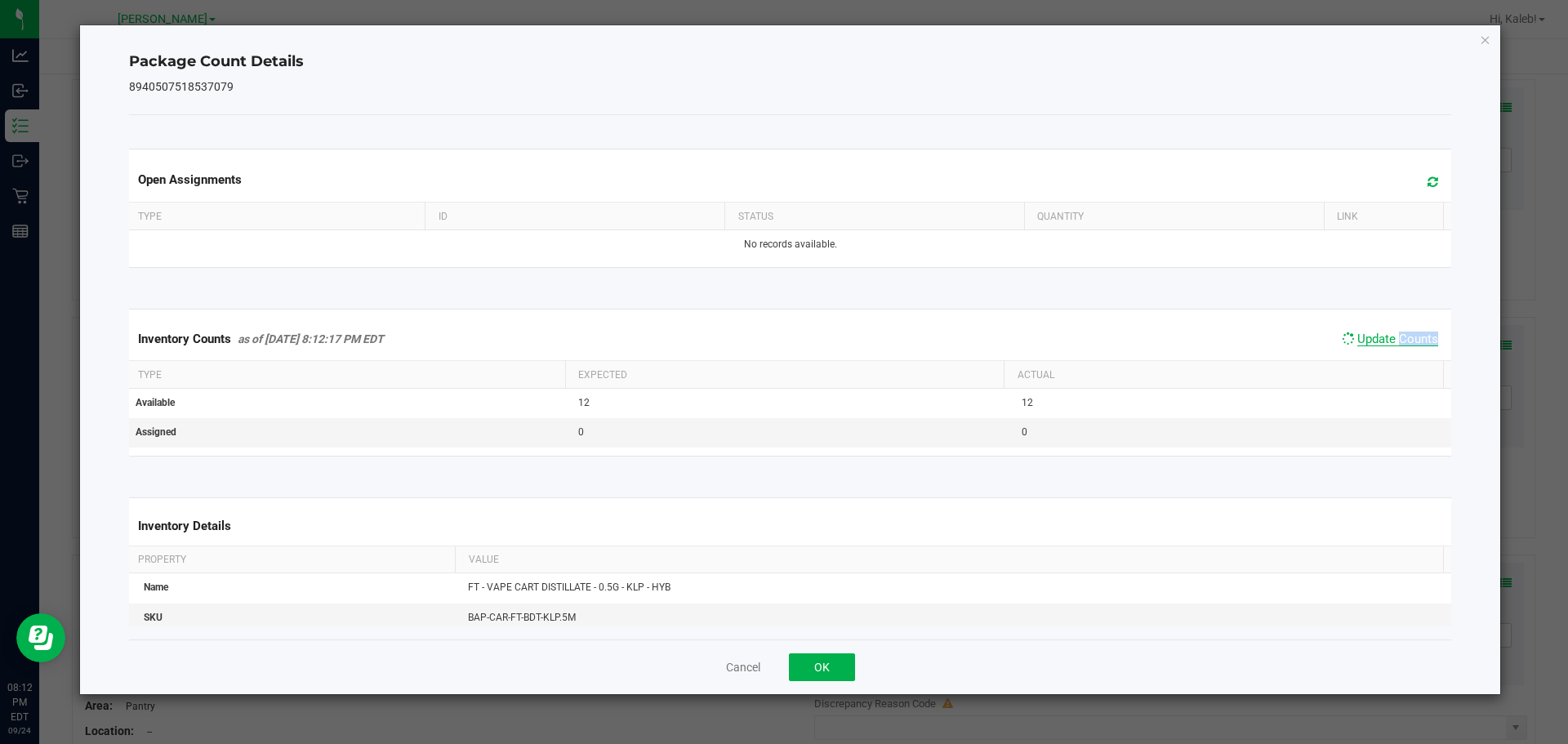
click at [1398, 352] on div "Inventory Counts as of [DATE] 8:12:17 PM EDT Update Counts" at bounding box center [790, 338] width 1330 height 42
click at [828, 675] on button "OK" at bounding box center [822, 667] width 66 height 27
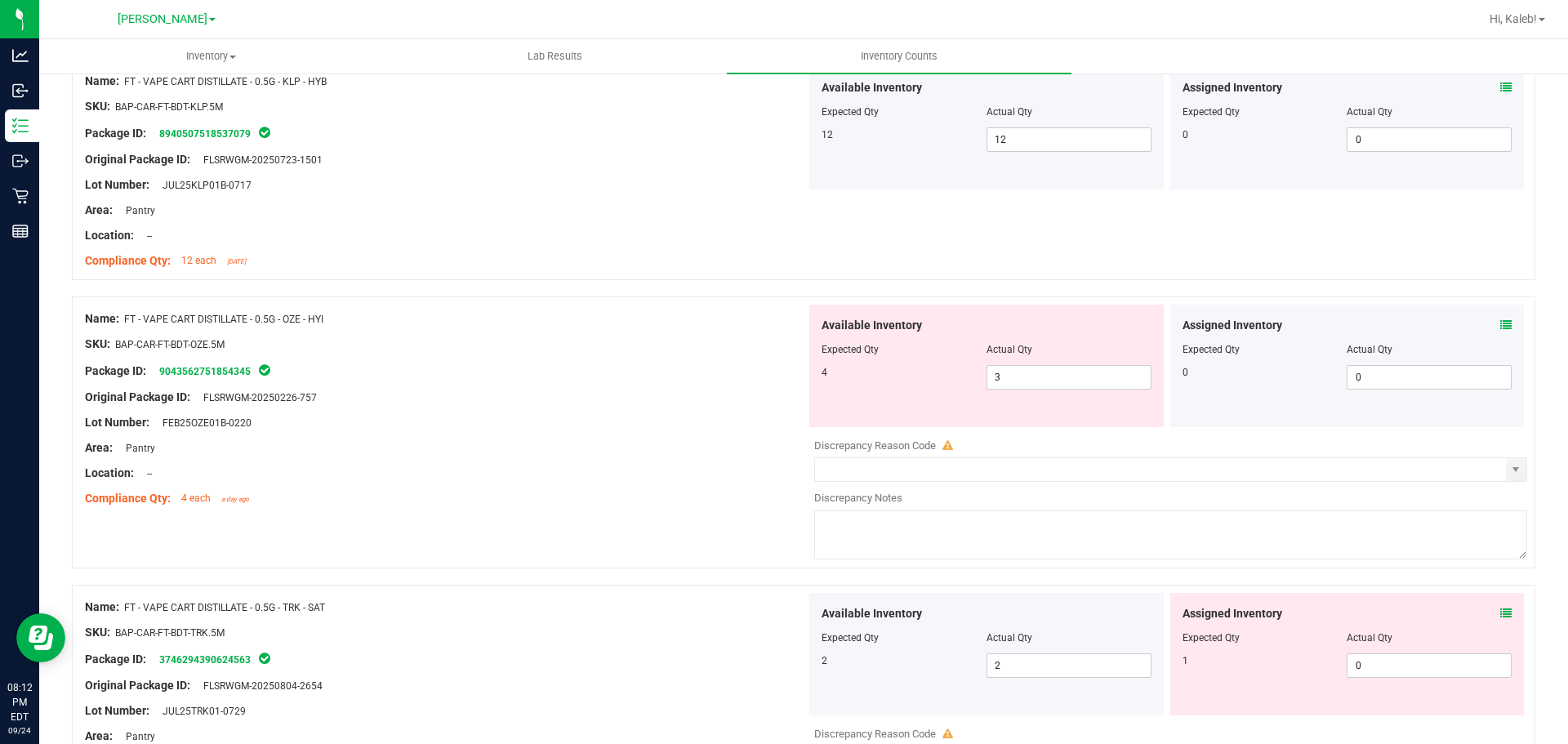
scroll to position [3098, 0]
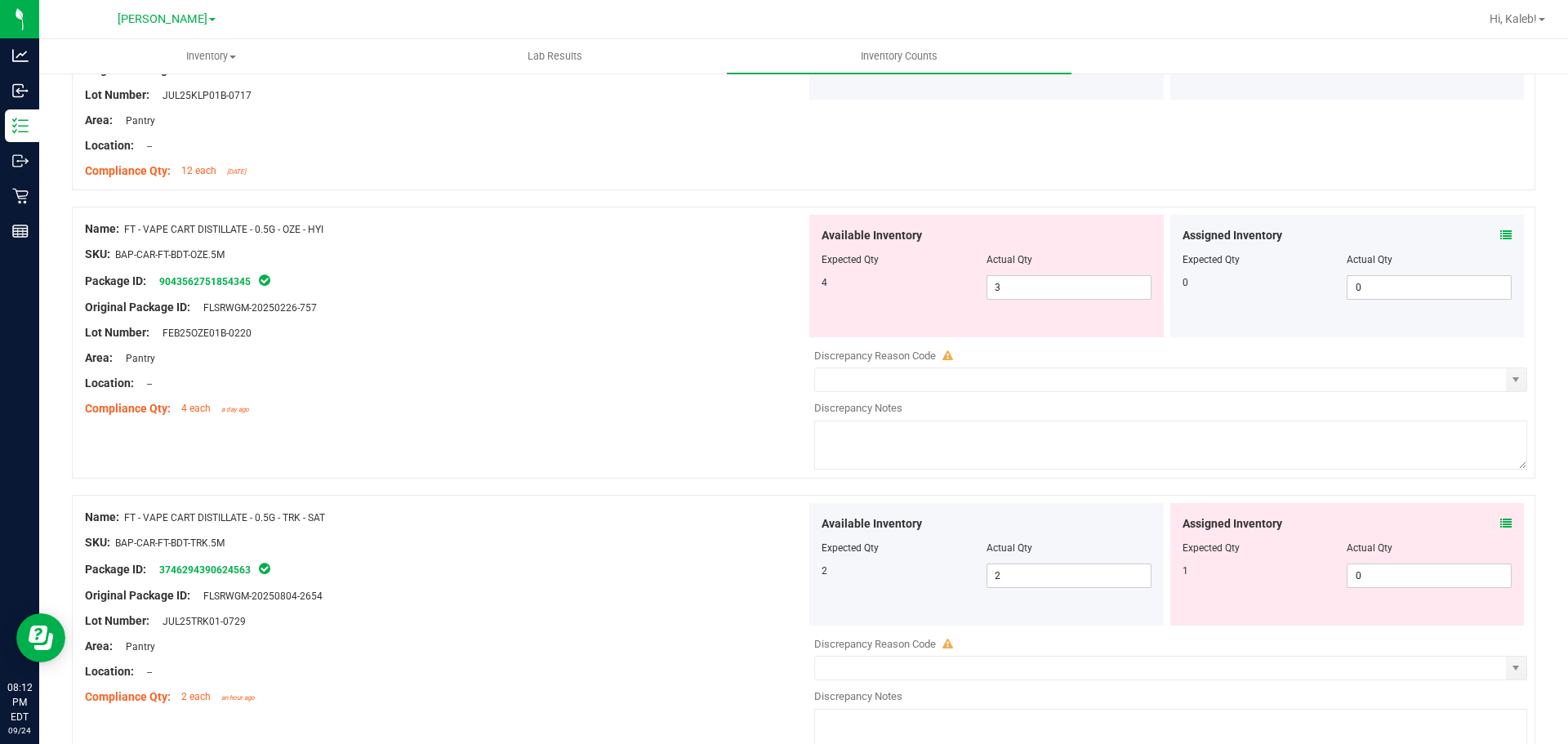
click at [1500, 242] on div "Assigned Inventory Expected Qty Actual Qty 0 0 0" at bounding box center [1348, 275] width 355 height 123
click at [1500, 237] on icon at bounding box center [1506, 235] width 12 height 12
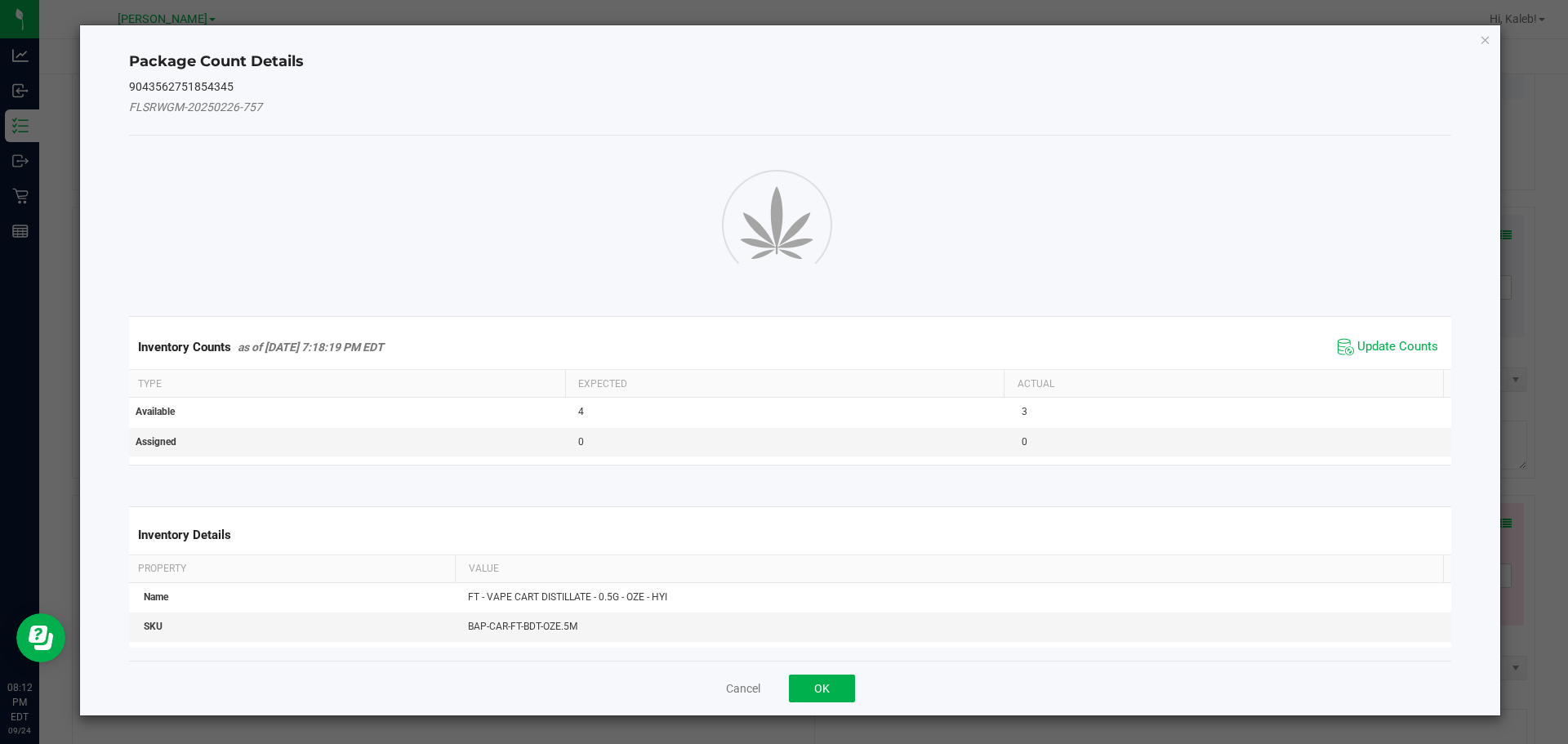
click at [1499, 237] on div "Package Count Details 9043562751854345 FLSRWGM-20250226-757 Inventory Counts as…" at bounding box center [790, 371] width 1421 height 690
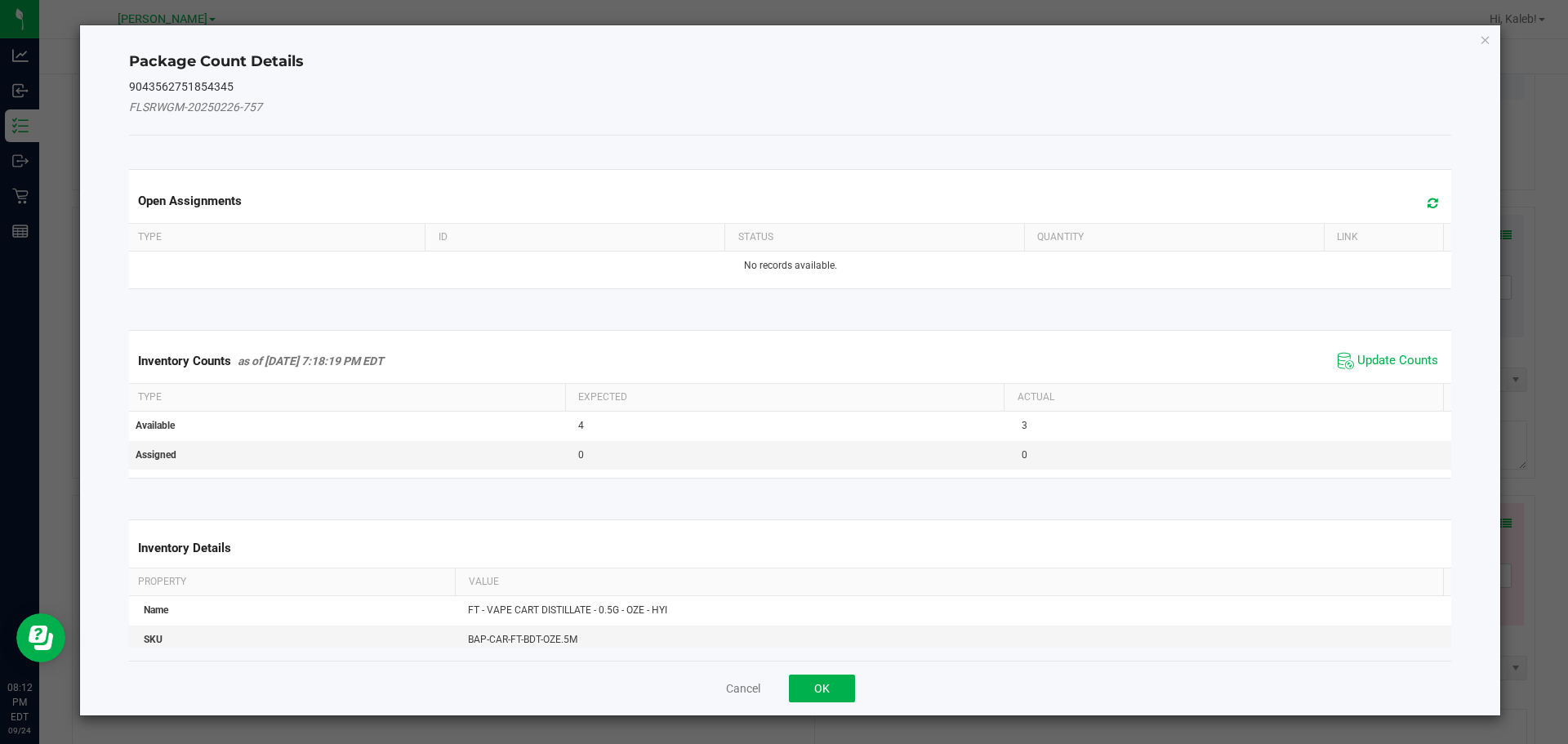
click at [1385, 351] on span "Update Counts" at bounding box center [1388, 361] width 109 height 25
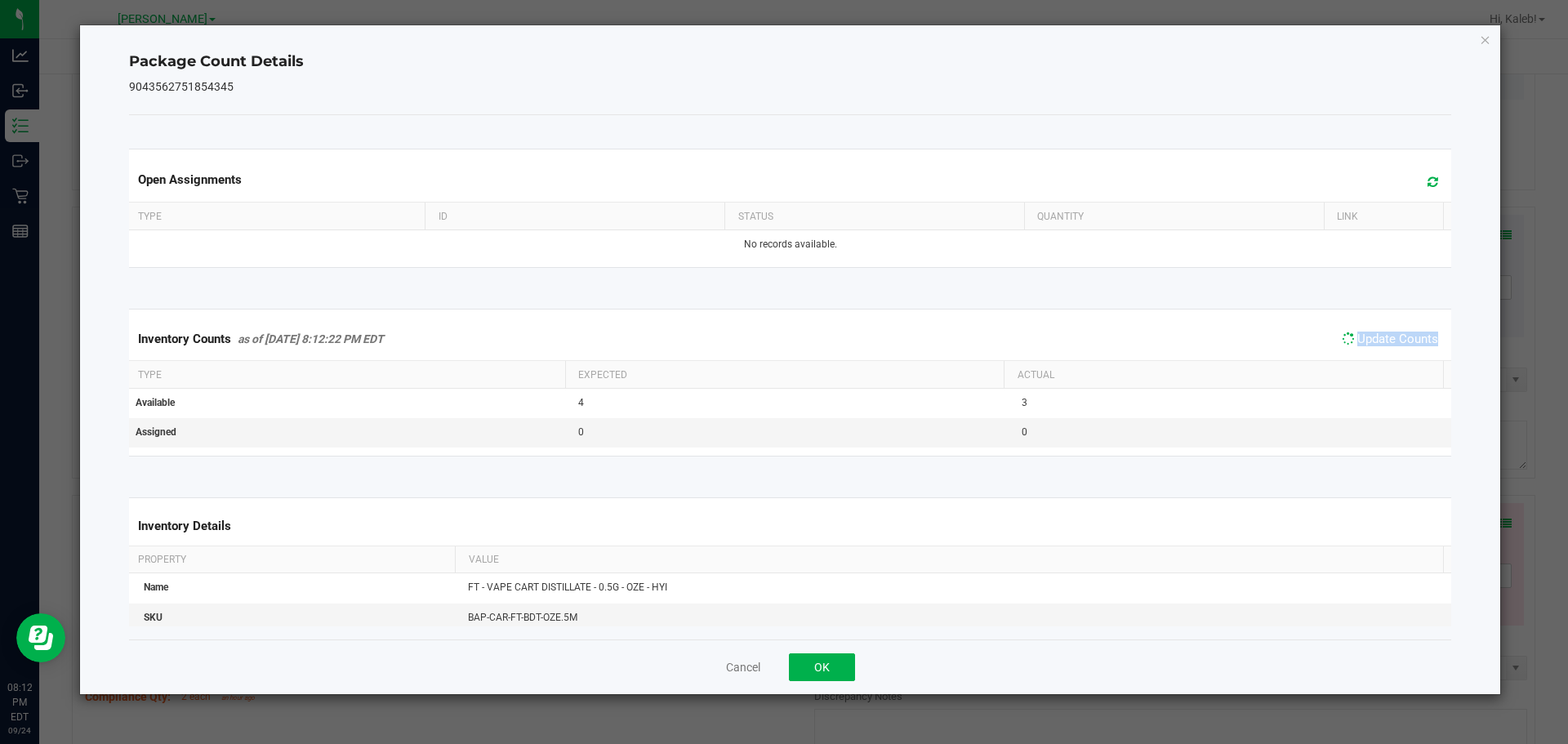
click at [1385, 351] on div "Inventory Counts as of [DATE] 8:12:22 PM EDT Update Counts" at bounding box center [790, 338] width 1330 height 42
click at [821, 676] on button "OK" at bounding box center [822, 667] width 66 height 27
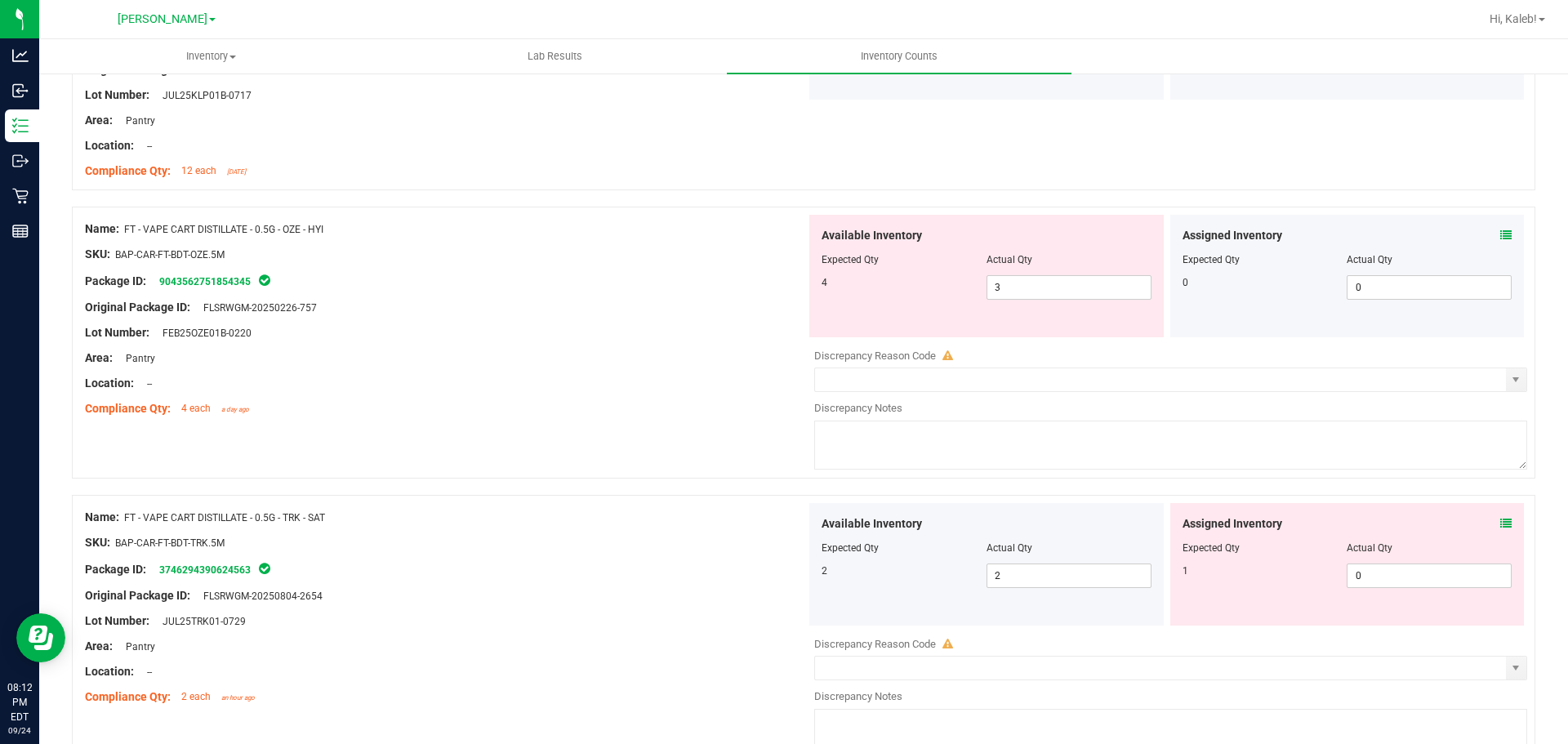
click at [742, 394] on div at bounding box center [446, 396] width 722 height 8
click at [1087, 283] on span "3 3" at bounding box center [1069, 287] width 165 height 25
type input "4"
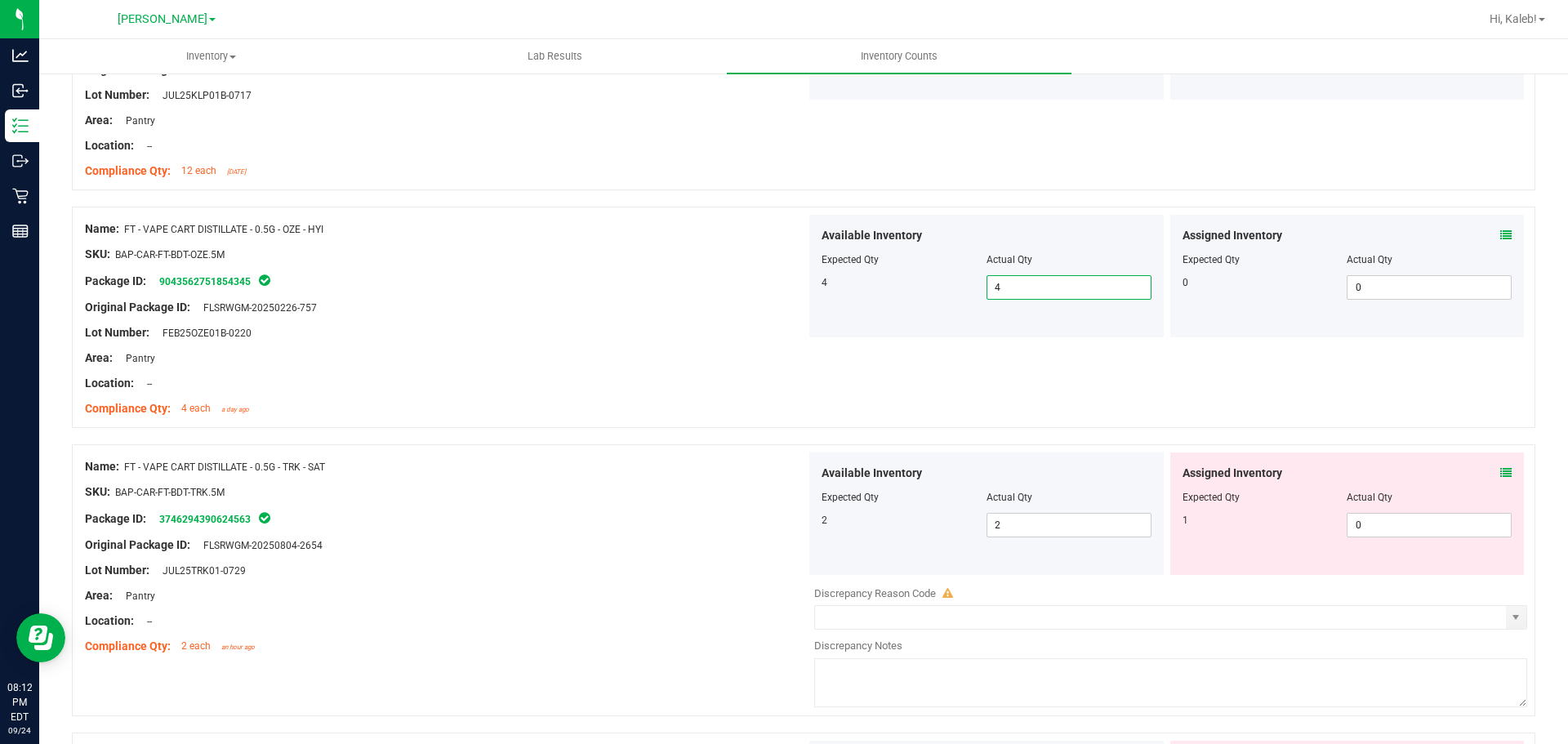
click at [1500, 473] on icon at bounding box center [1506, 472] width 12 height 12
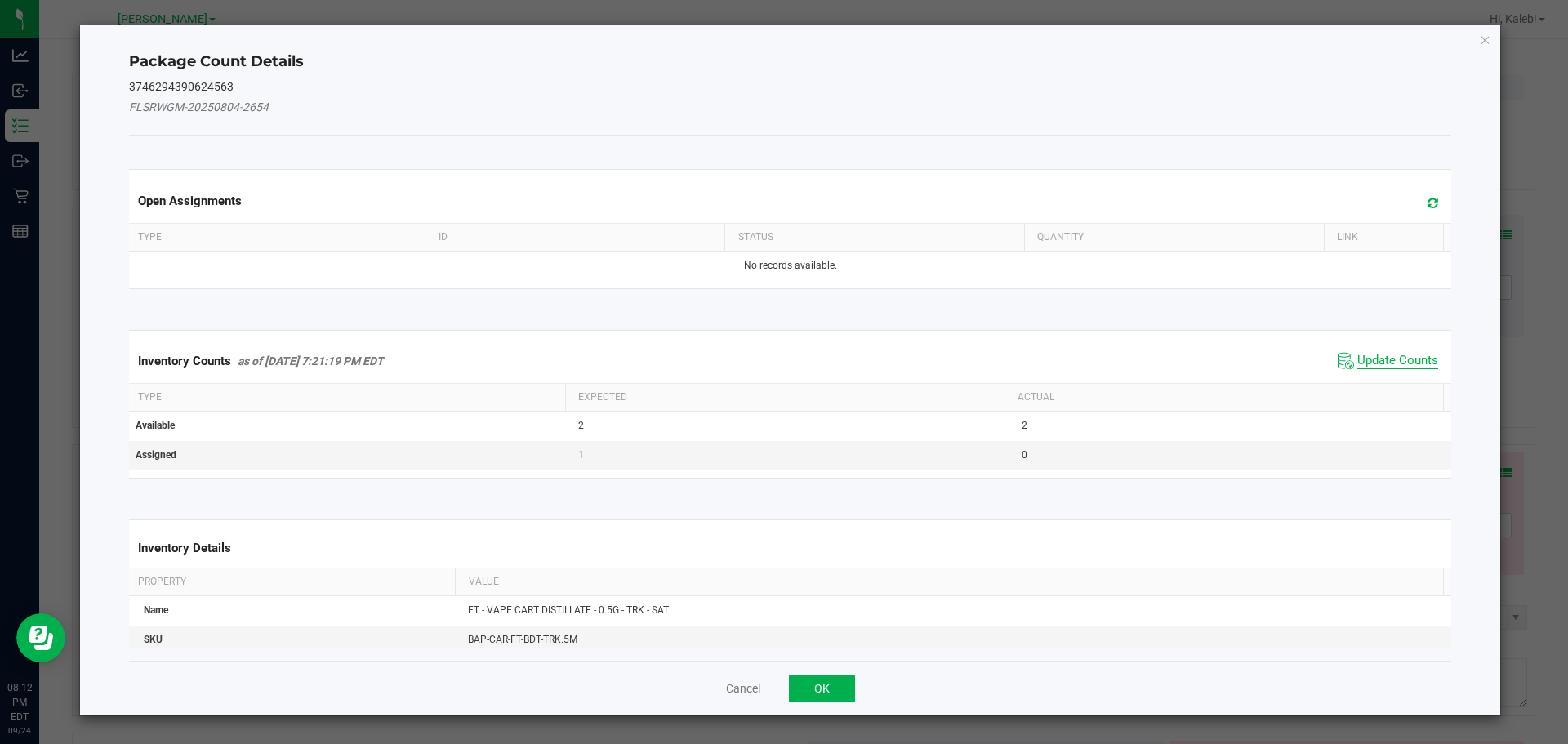
click at [1401, 355] on span "Update Counts" at bounding box center [1398, 361] width 80 height 17
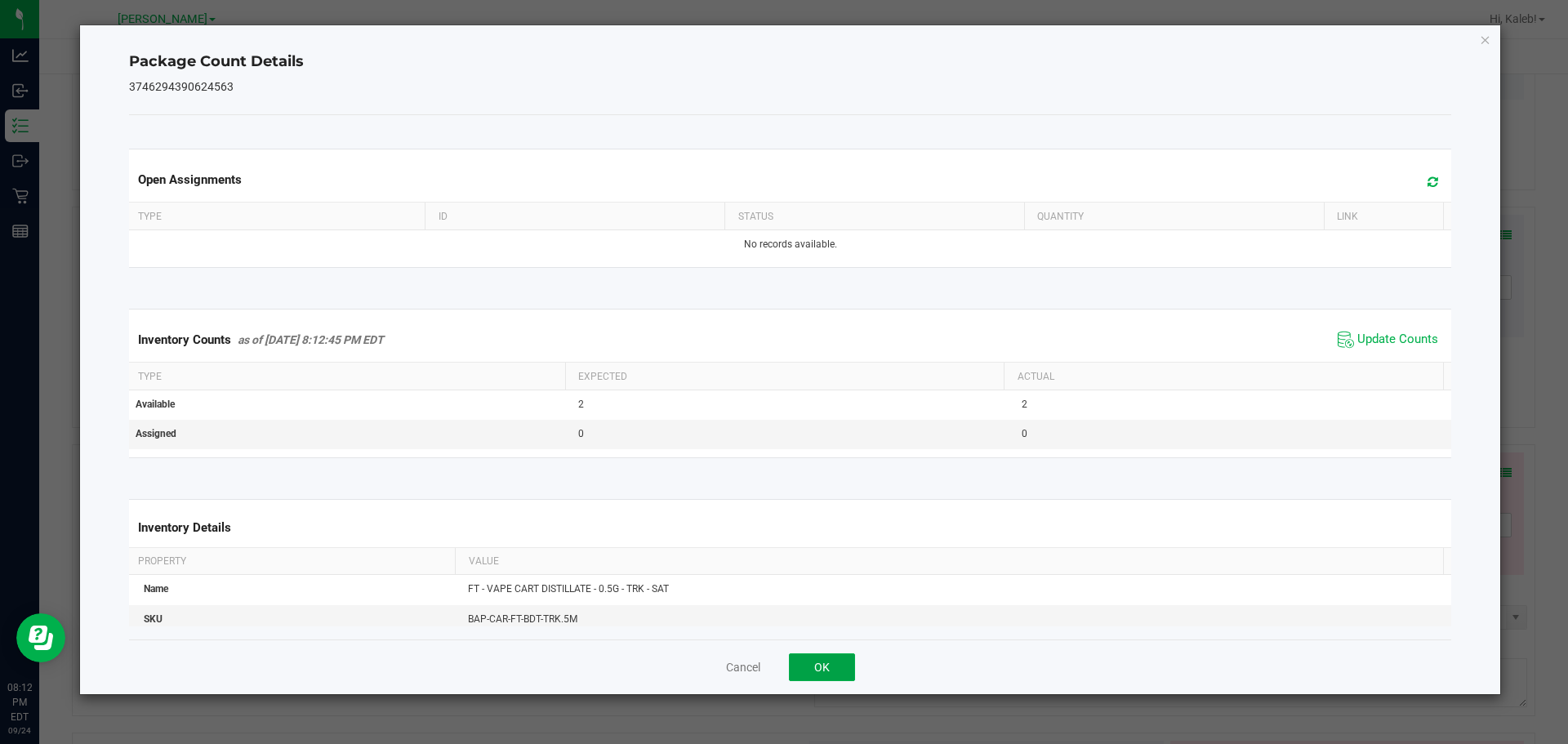
drag, startPoint x: 819, startPoint y: 665, endPoint x: 650, endPoint y: 554, distance: 202.2
click at [817, 664] on button "OK" at bounding box center [822, 667] width 66 height 27
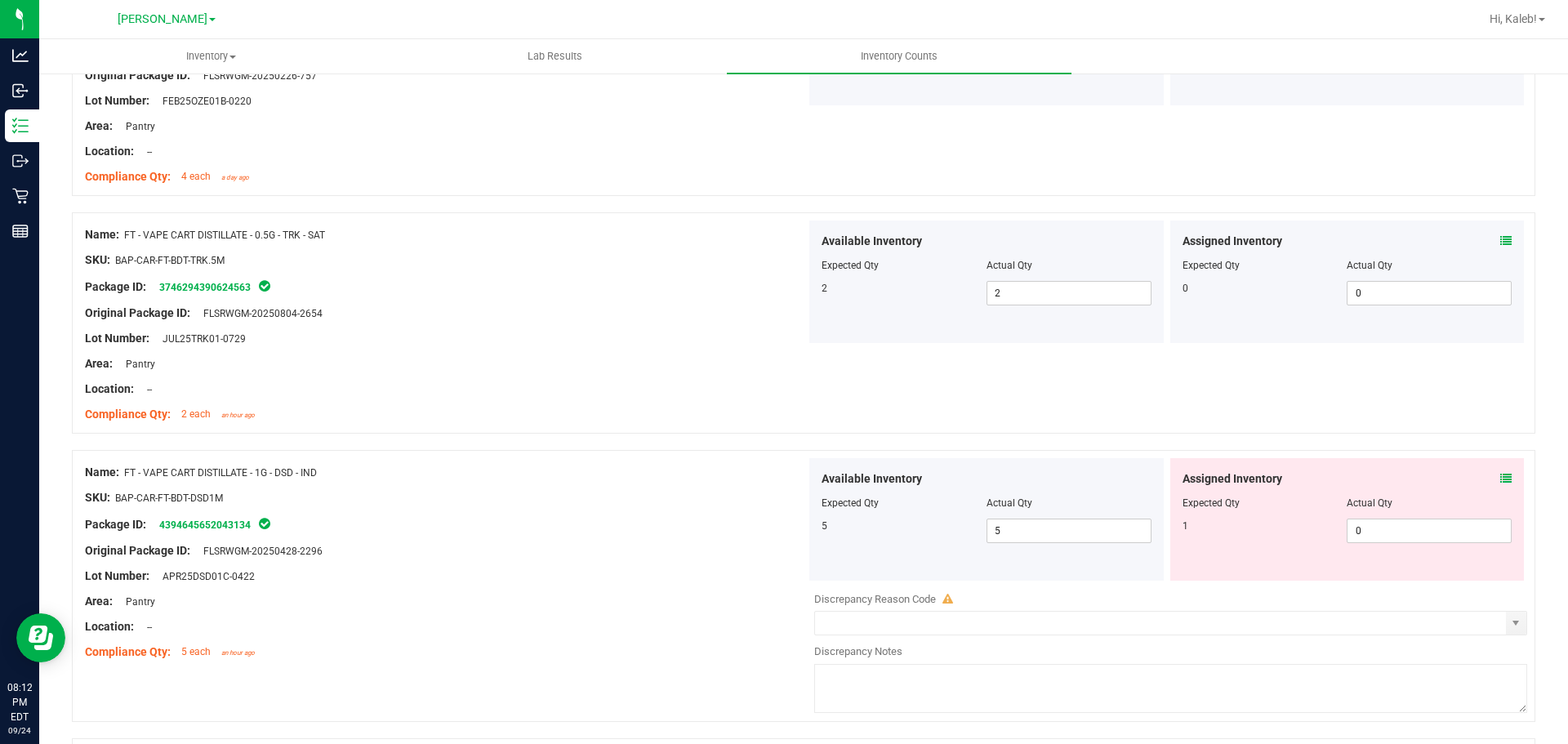
scroll to position [3381, 0]
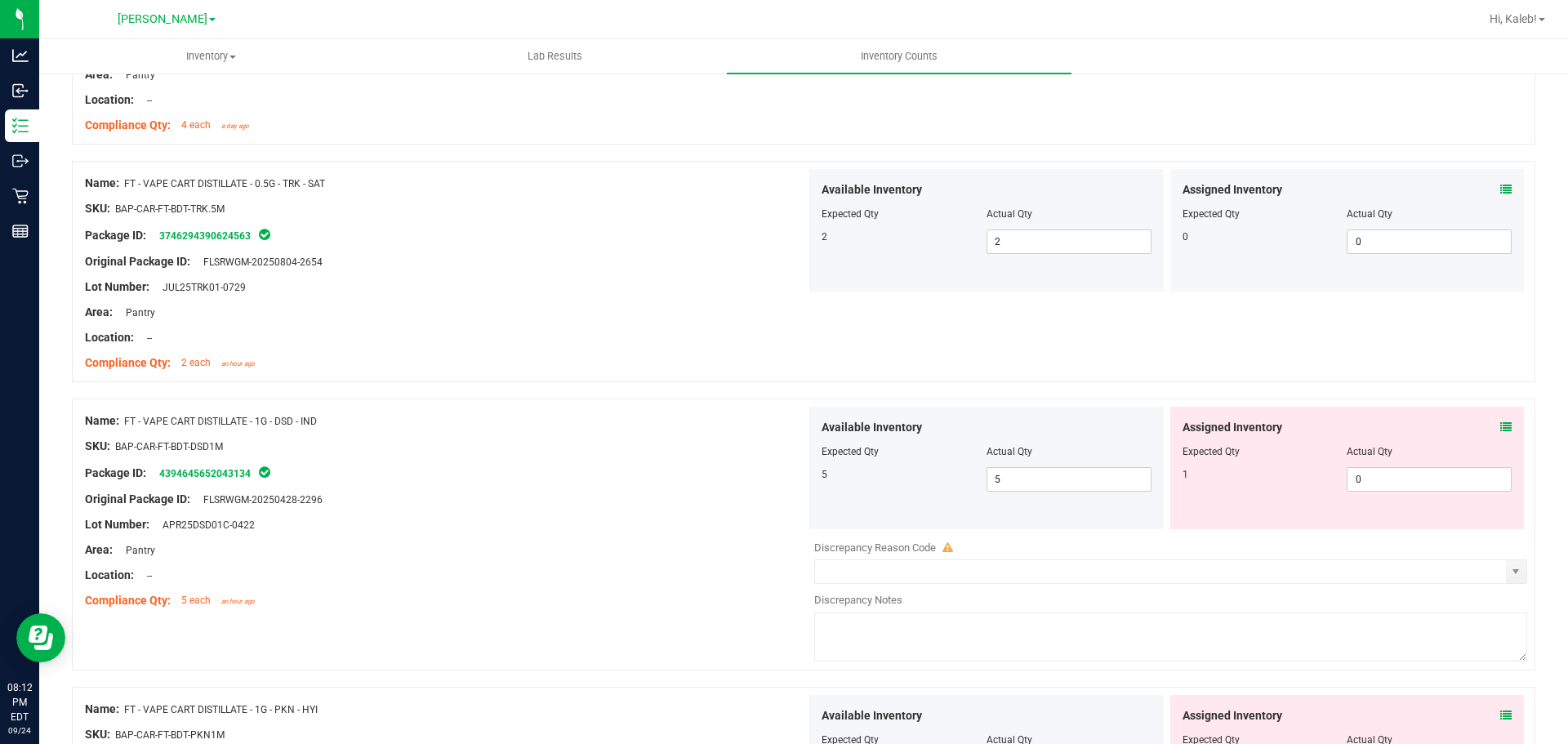
click at [1500, 424] on icon at bounding box center [1506, 427] width 12 height 12
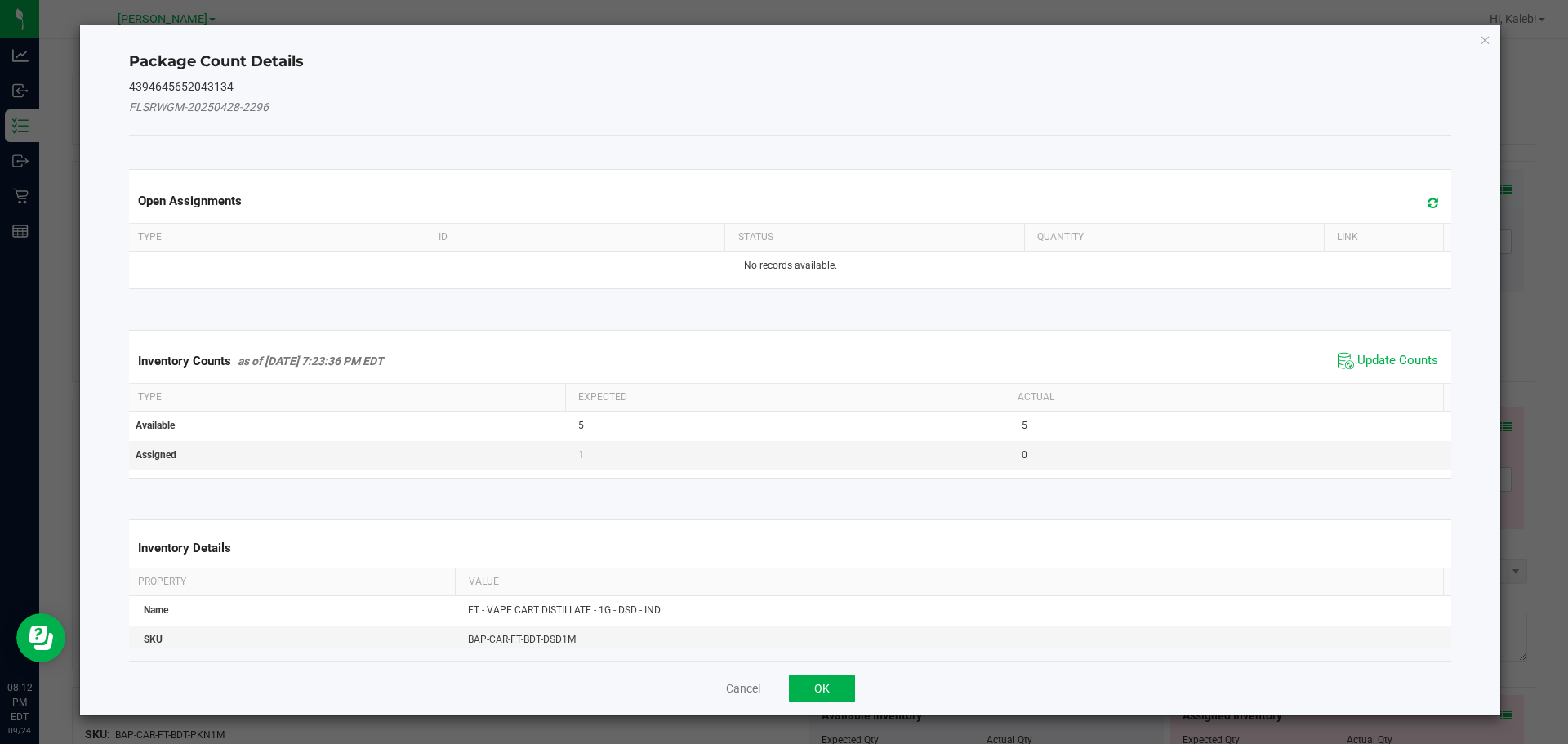
click at [1376, 375] on div "Inventory Counts as of [DATE] 7:23:36 PM EDT Update Counts" at bounding box center [790, 361] width 1330 height 44
click at [1372, 361] on span "Update Counts" at bounding box center [1398, 361] width 80 height 17
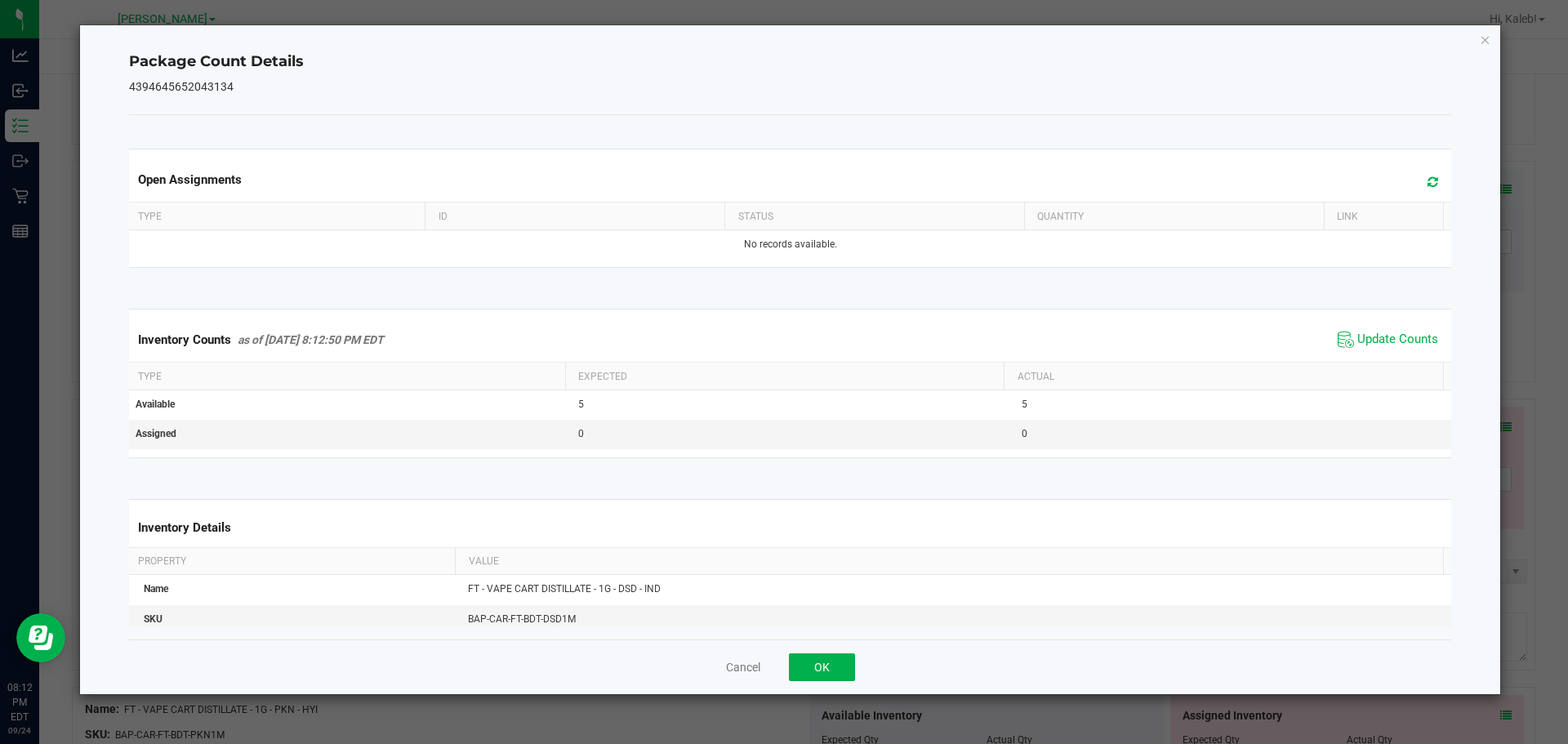
click at [832, 649] on div "Cancel OK" at bounding box center [791, 667] width 1324 height 55
click at [828, 663] on button "OK" at bounding box center [822, 667] width 66 height 27
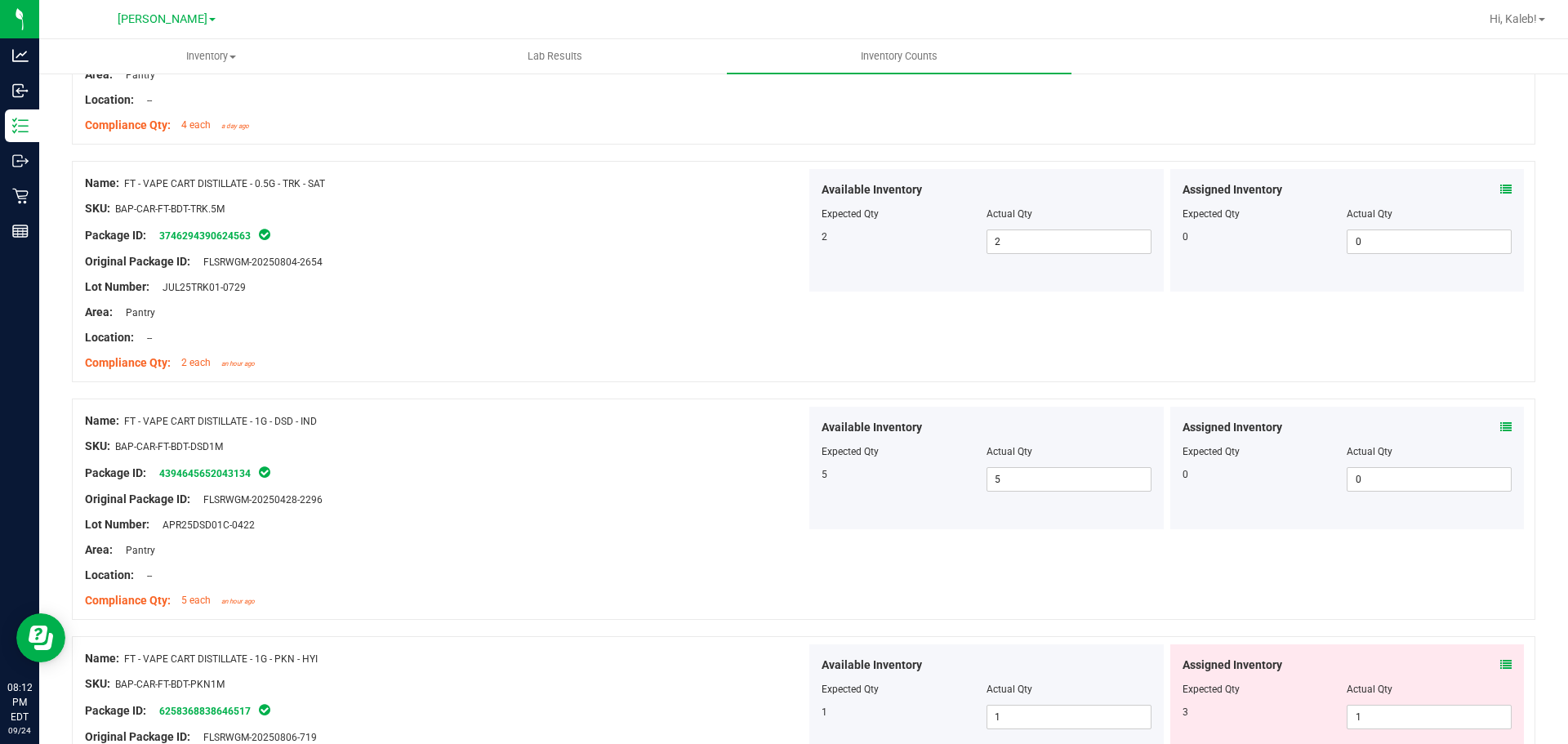
drag, startPoint x: 729, startPoint y: 490, endPoint x: 721, endPoint y: 531, distance: 41.8
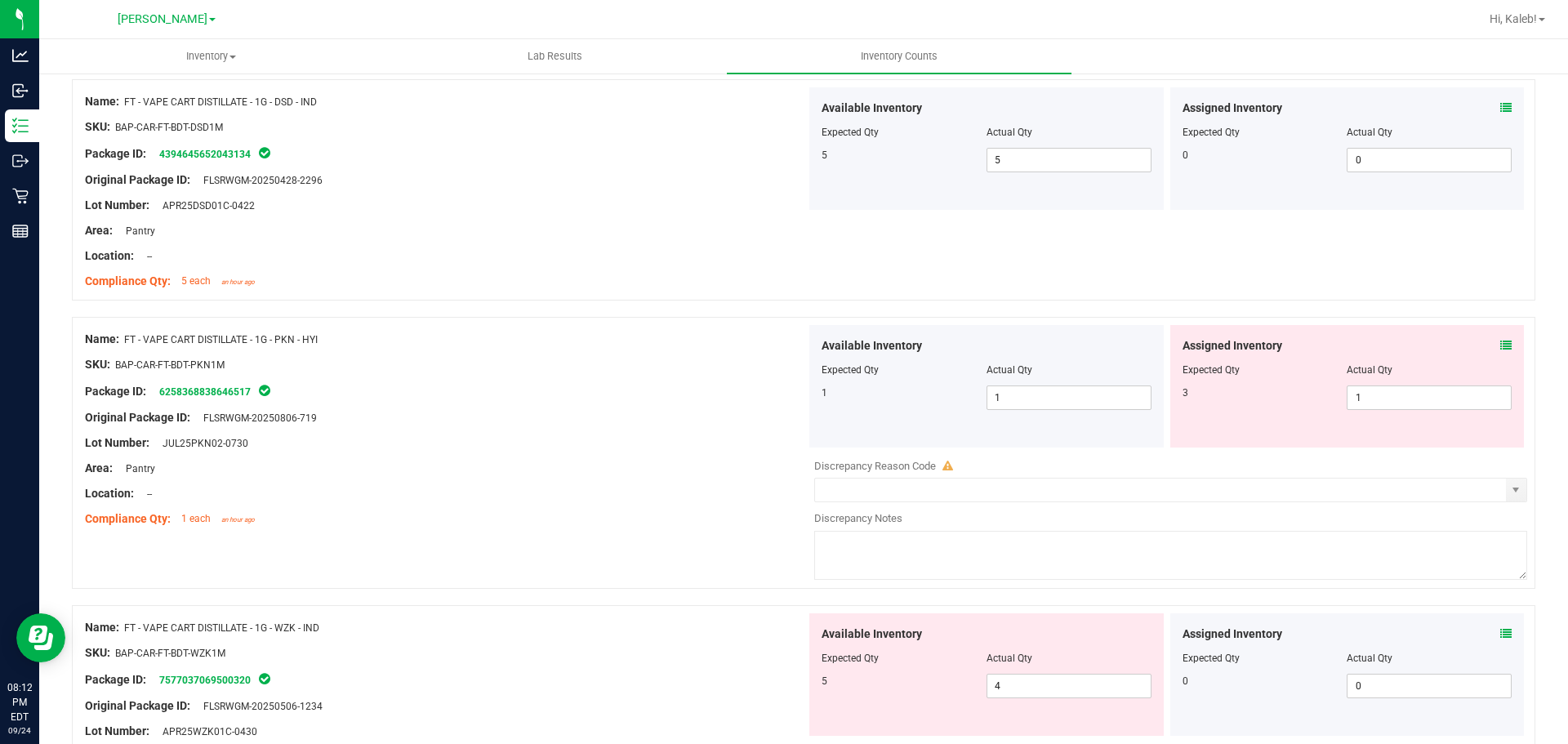
scroll to position [3735, 0]
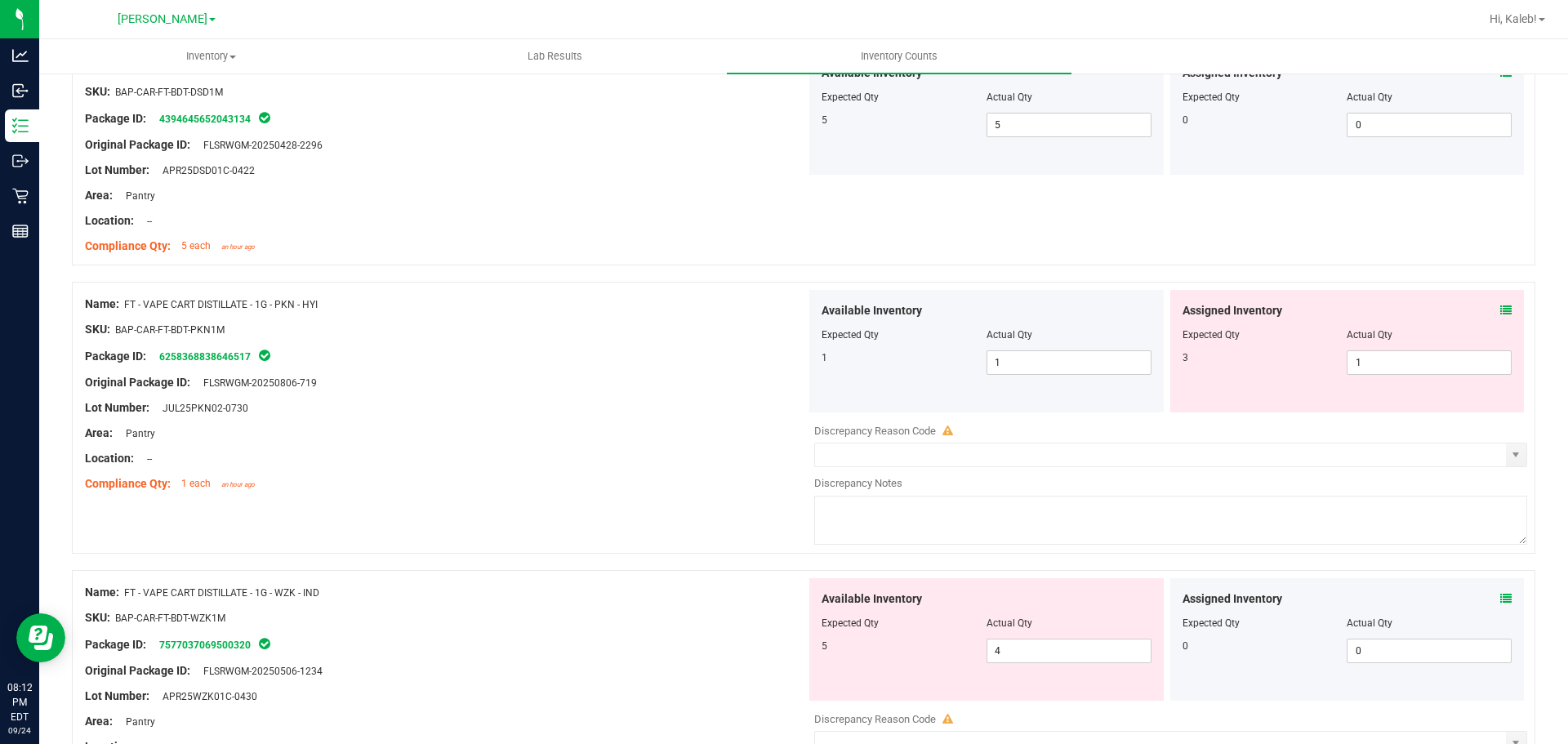
click at [1500, 312] on icon at bounding box center [1506, 311] width 12 height 12
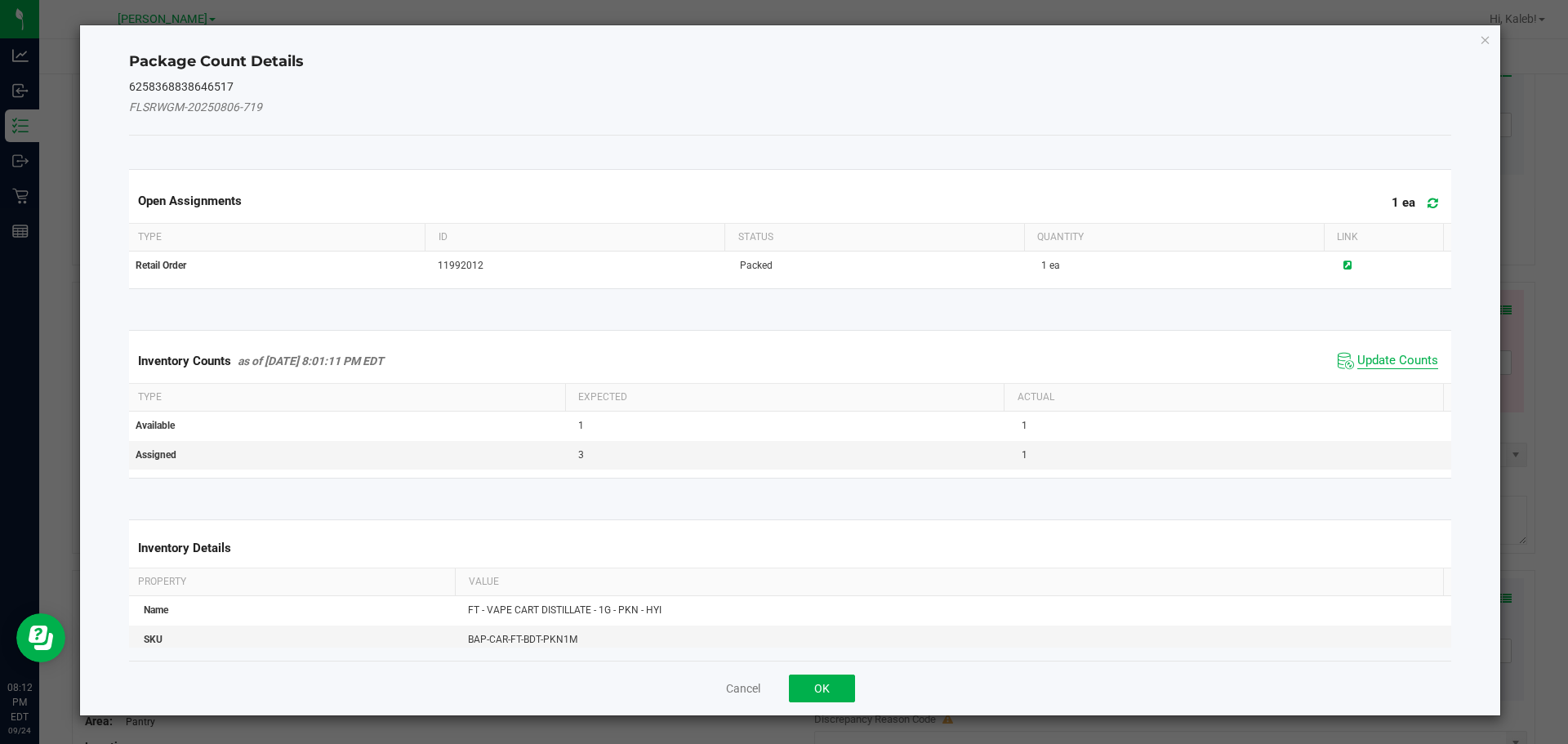
click at [1377, 359] on span "Update Counts" at bounding box center [1398, 361] width 80 height 17
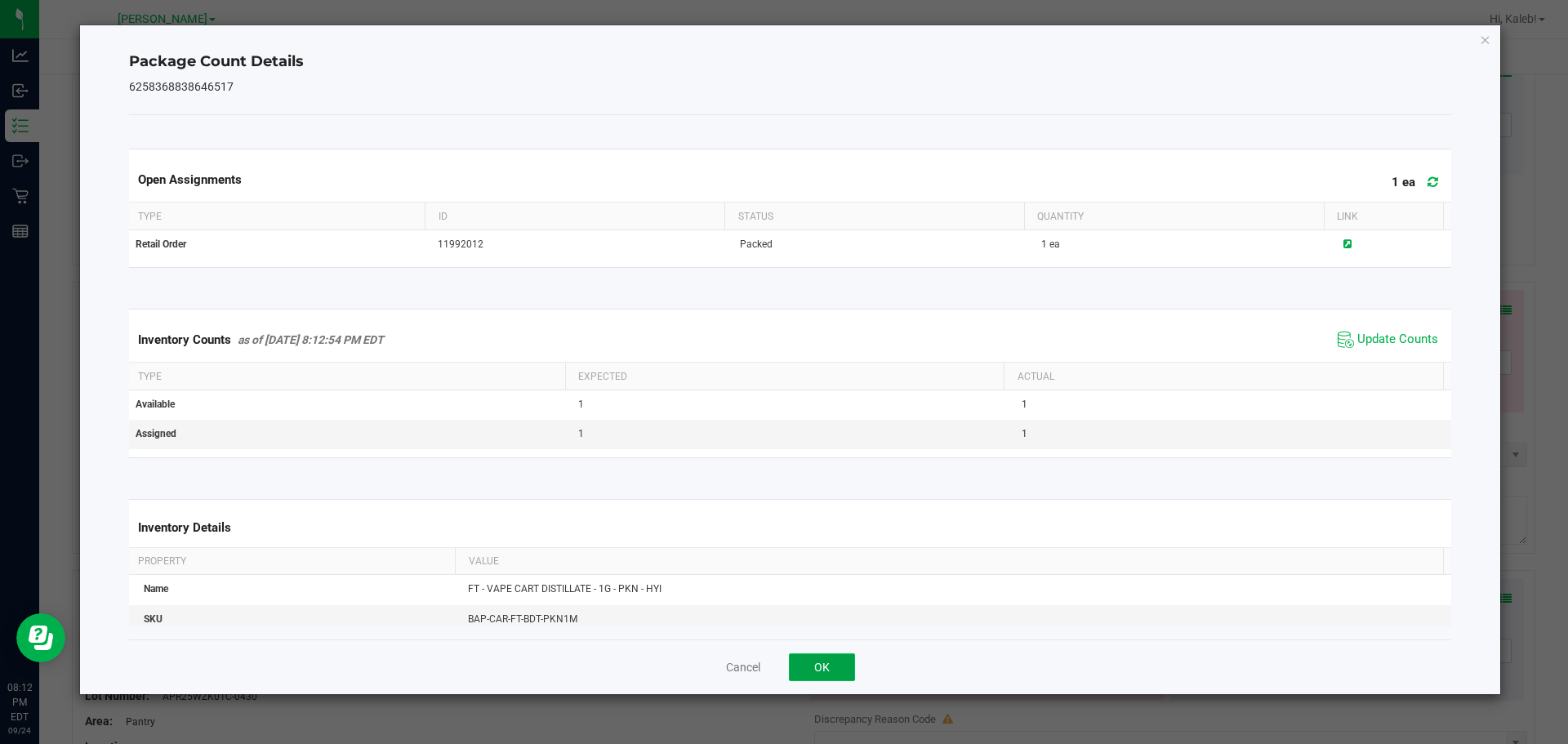
click at [830, 668] on button "OK" at bounding box center [822, 667] width 66 height 27
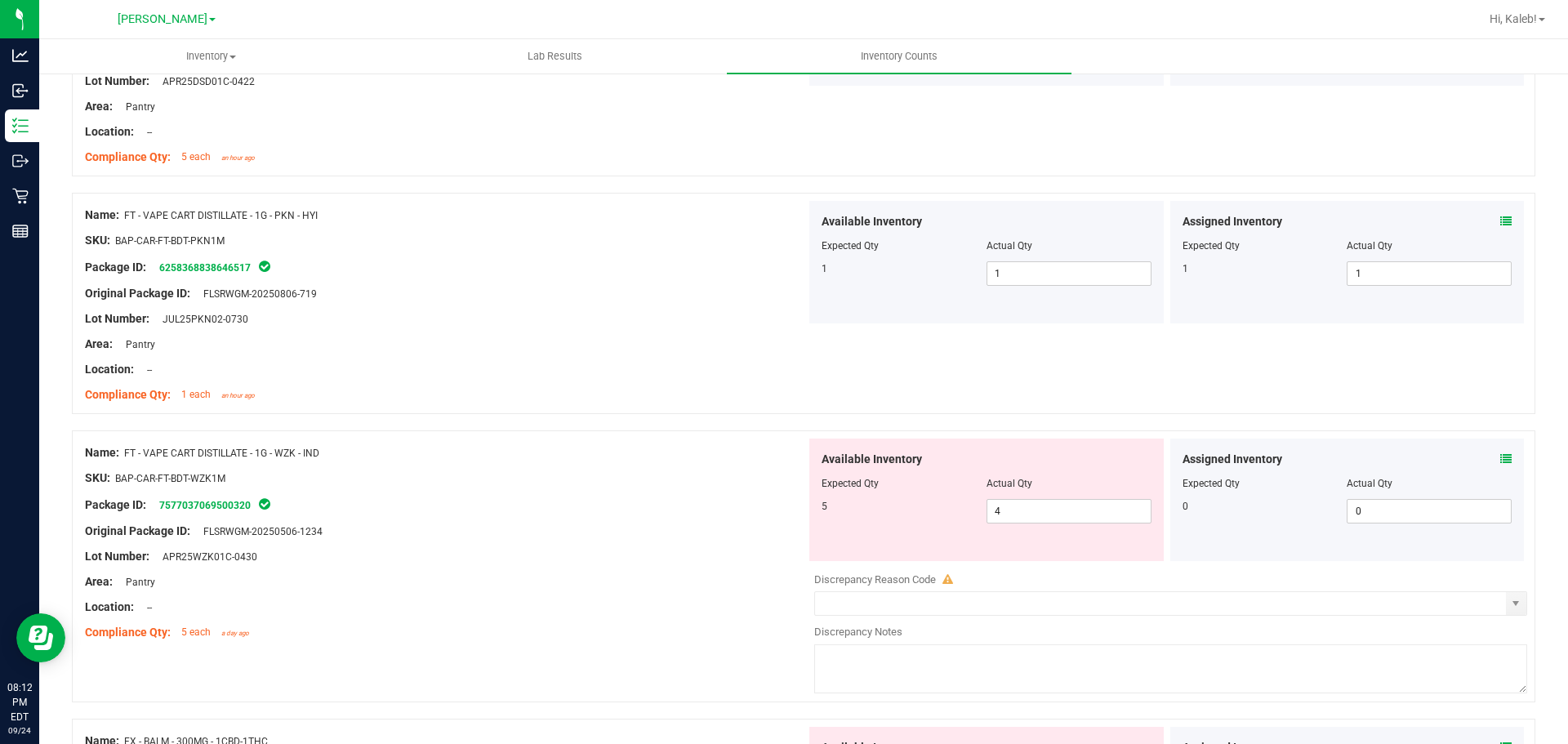
scroll to position [3896, 0]
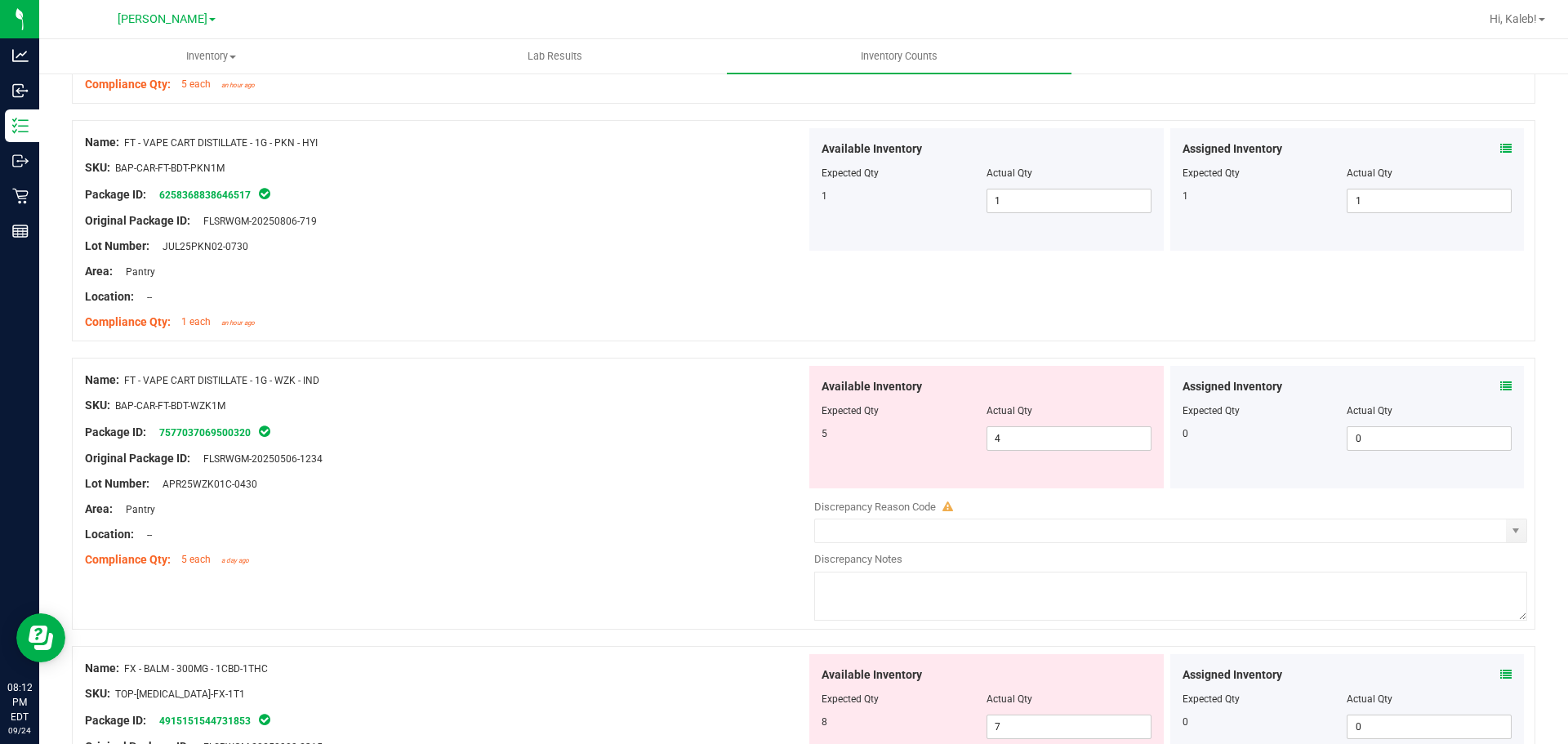
drag, startPoint x: 1506, startPoint y: 385, endPoint x: 1496, endPoint y: 383, distance: 10.2
click at [1505, 385] on div "Assigned Inventory Expected Qty Actual Qty 0 0 0" at bounding box center [1348, 426] width 355 height 123
click at [1500, 383] on icon at bounding box center [1506, 386] width 12 height 12
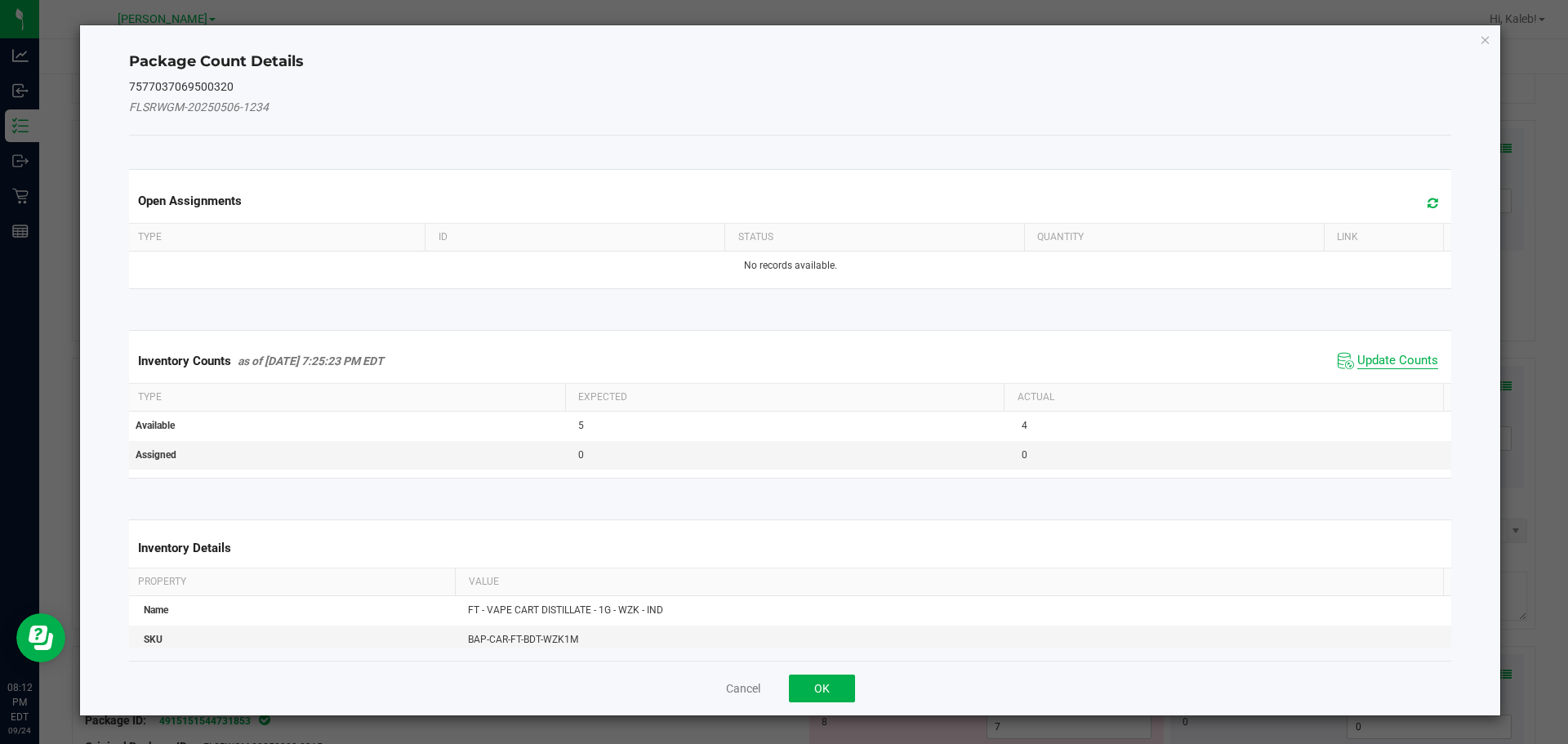
click at [1396, 360] on span "Update Counts" at bounding box center [1398, 361] width 80 height 17
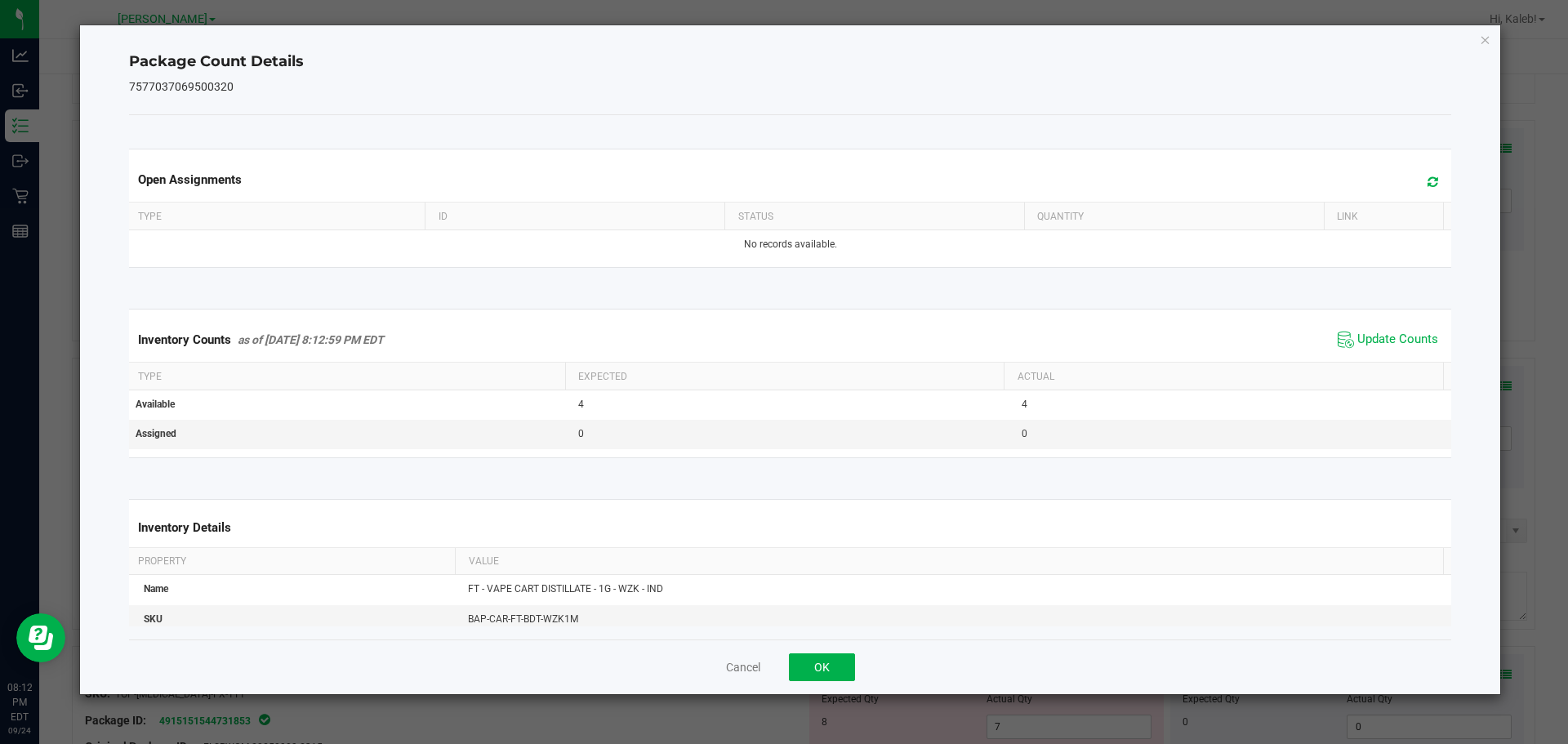
click at [846, 643] on div "Cancel OK" at bounding box center [791, 667] width 1324 height 55
click at [841, 650] on div "Cancel OK" at bounding box center [791, 667] width 1324 height 55
drag, startPoint x: 790, startPoint y: 648, endPoint x: 800, endPoint y: 665, distance: 19.7
click at [793, 653] on div "Cancel OK" at bounding box center [791, 667] width 1324 height 55
click at [801, 667] on button "OK" at bounding box center [822, 667] width 66 height 27
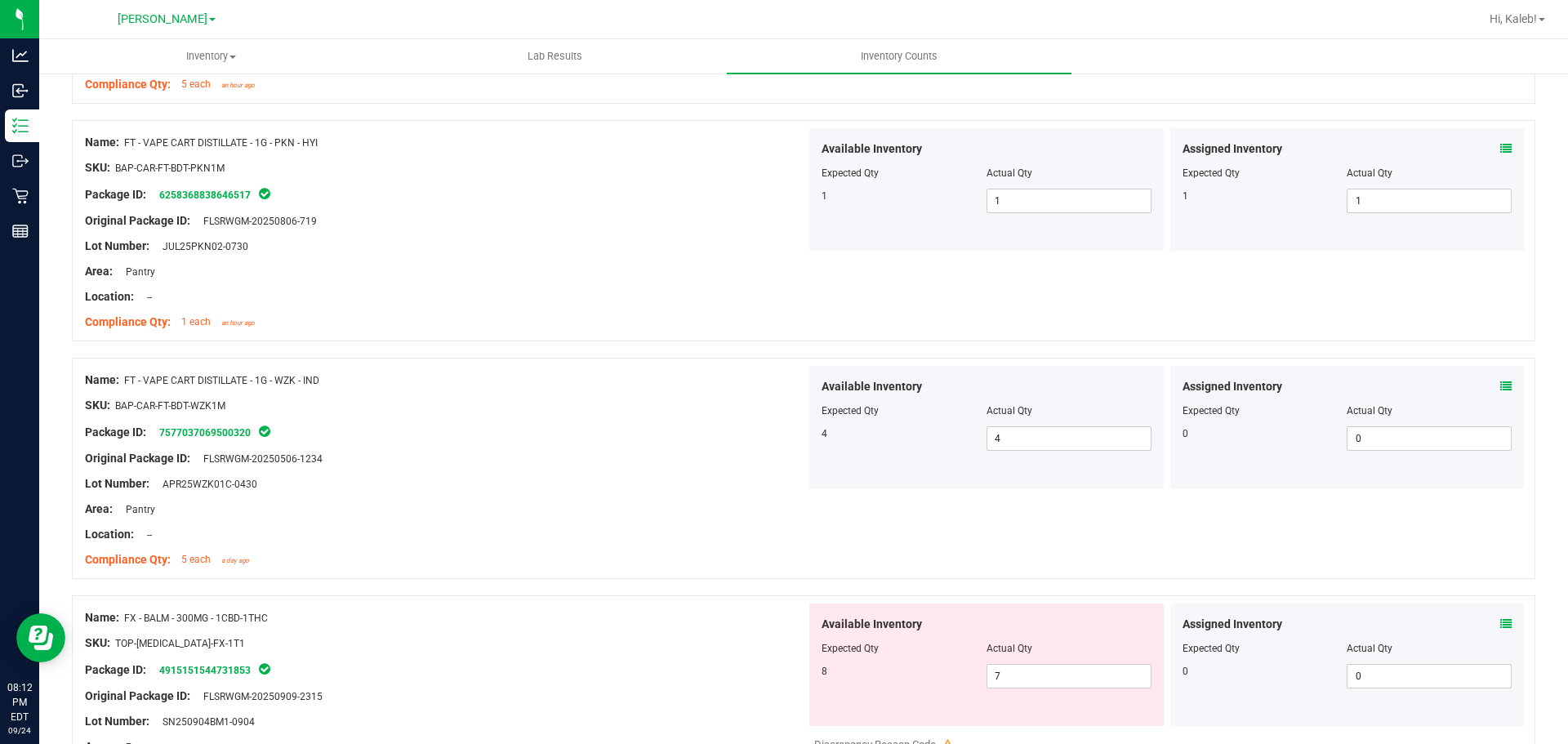
drag, startPoint x: 681, startPoint y: 482, endPoint x: 687, endPoint y: 623, distance: 141.1
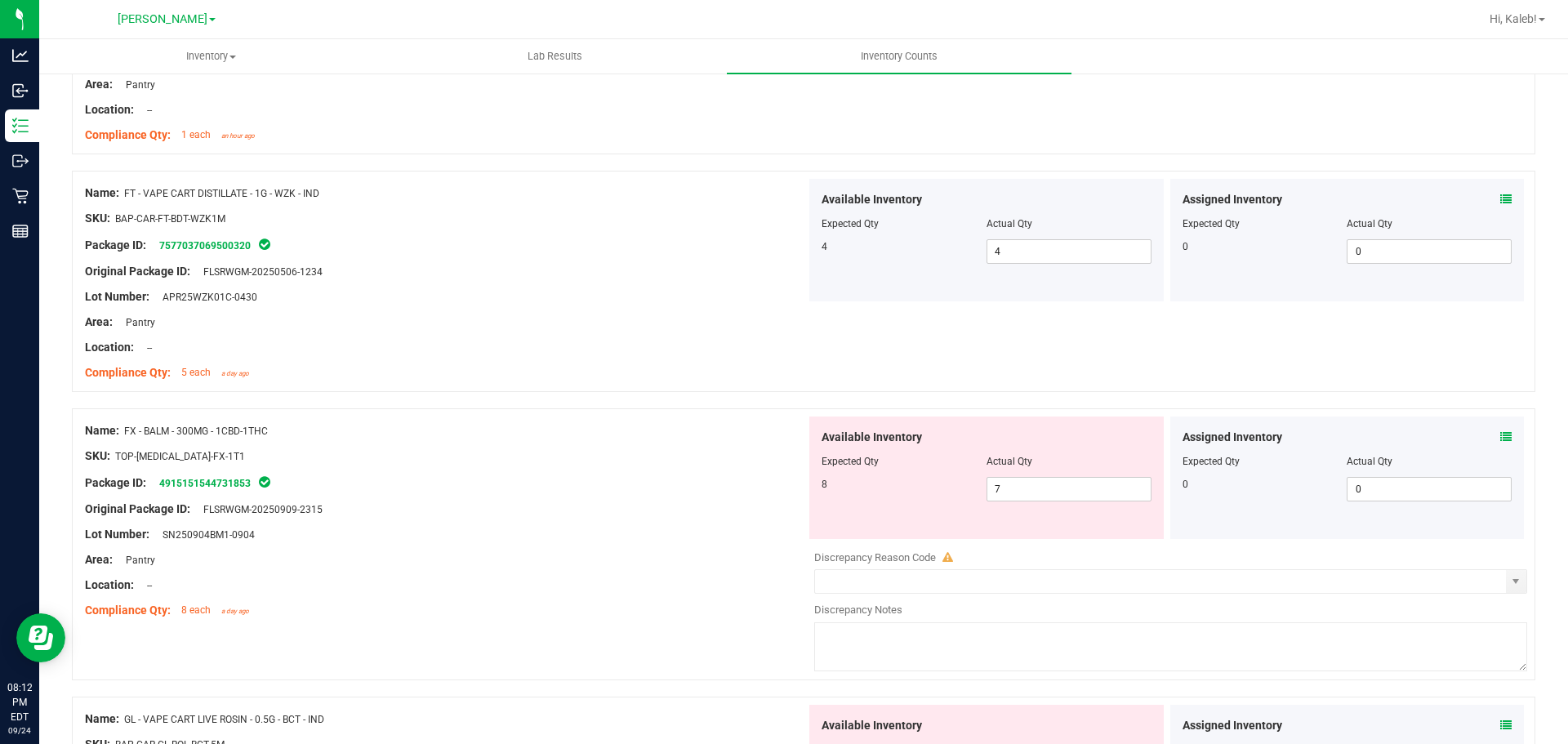
scroll to position [4380, 0]
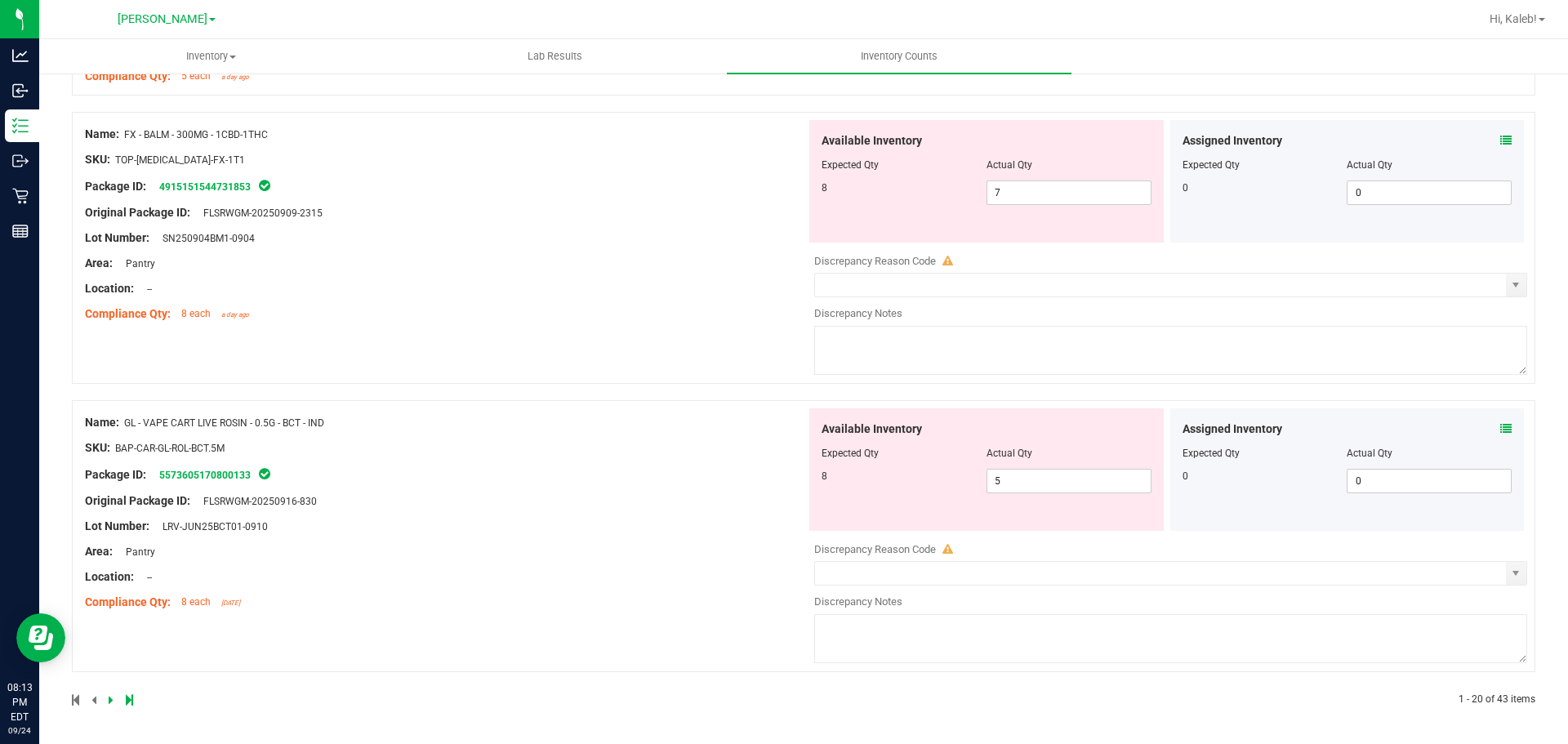
click at [1496, 129] on div "Assigned Inventory Expected Qty Actual Qty 0 0 0" at bounding box center [1348, 180] width 355 height 123
click at [1496, 130] on div "Assigned Inventory Expected Qty Actual Qty 0 0 0" at bounding box center [1348, 180] width 355 height 123
click at [1487, 156] on div at bounding box center [1347, 153] width 330 height 8
click at [1487, 149] on div at bounding box center [1347, 153] width 330 height 8
click at [1500, 145] on icon at bounding box center [1506, 140] width 12 height 12
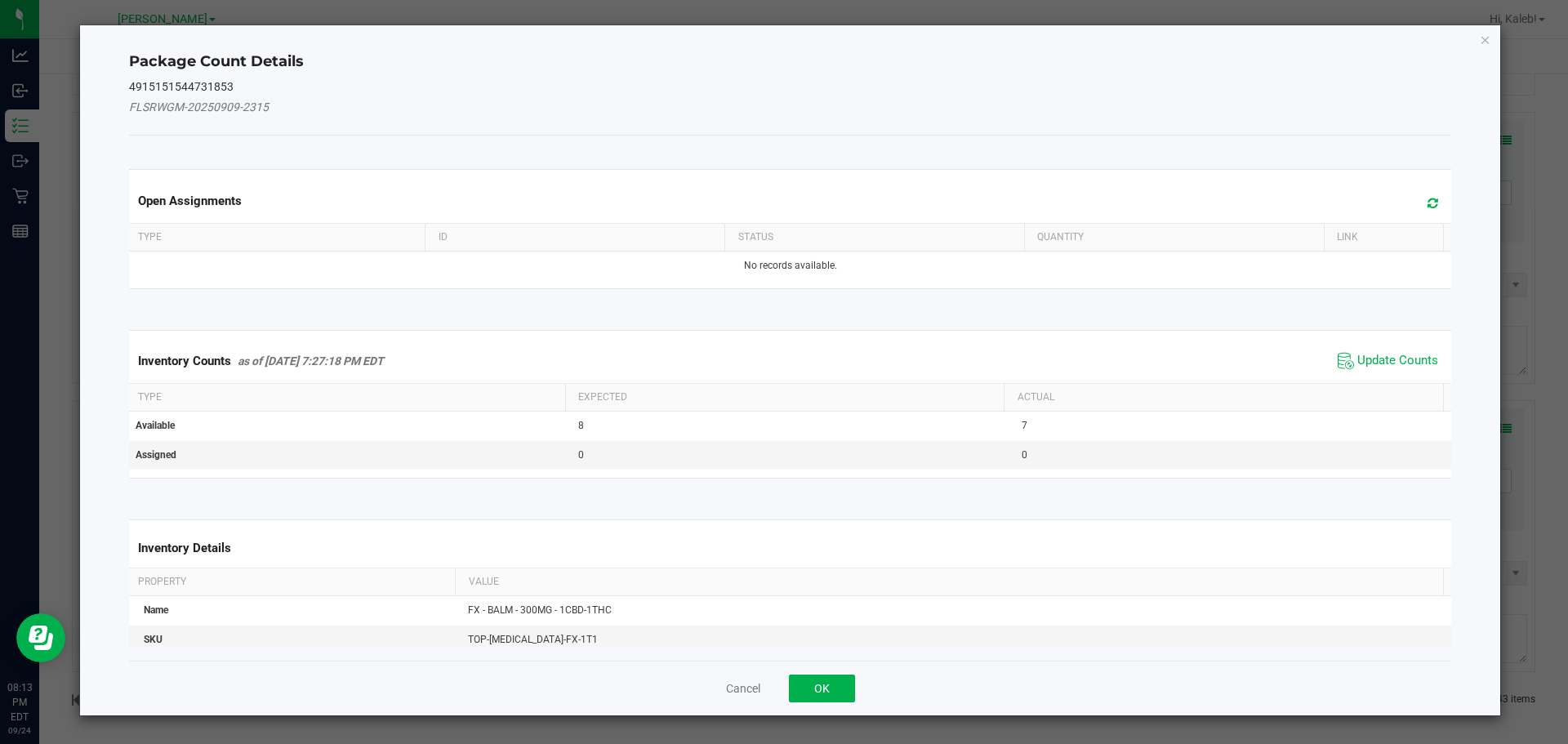
click at [1353, 370] on span "Update Counts" at bounding box center [1388, 361] width 109 height 25
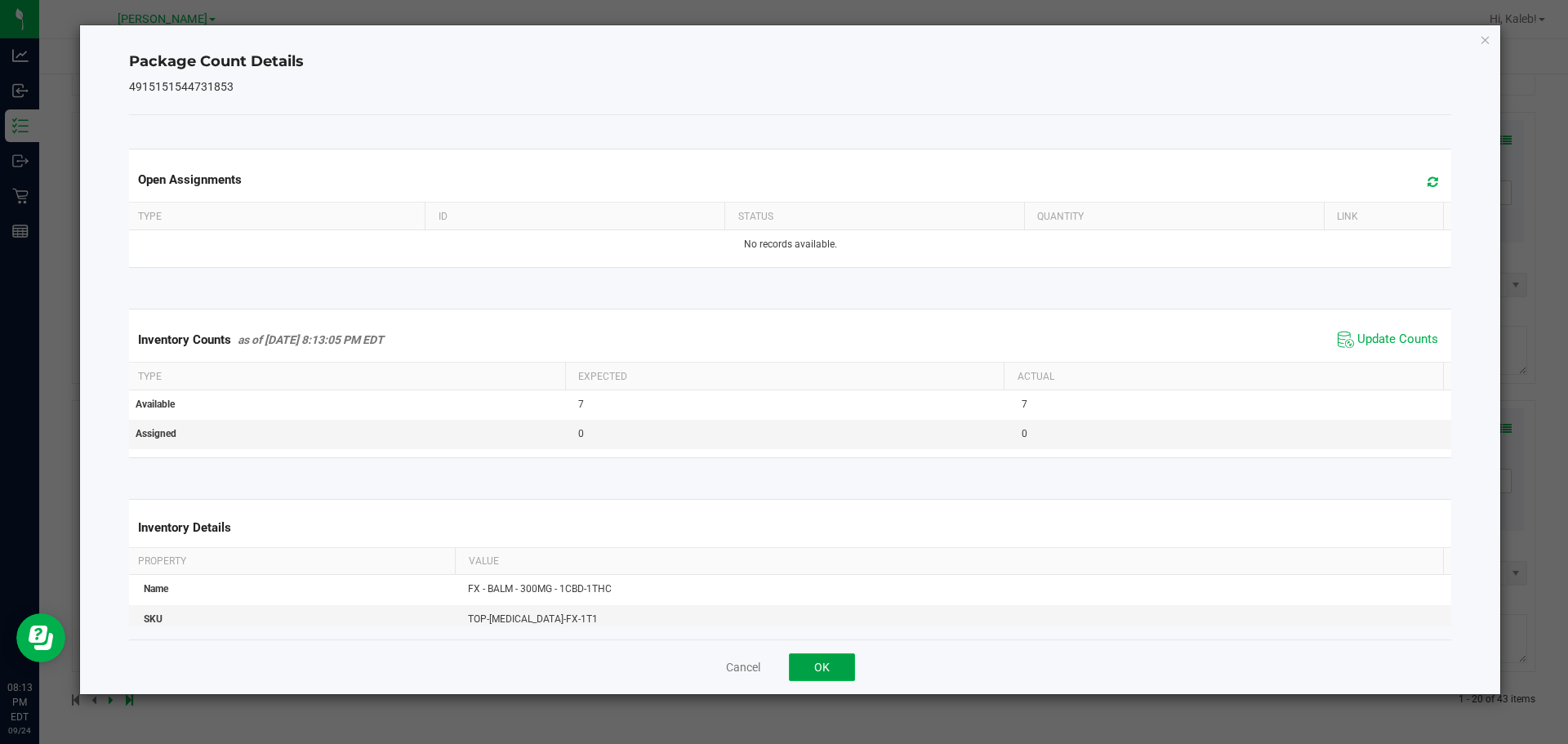
click at [845, 665] on button "OK" at bounding box center [822, 667] width 66 height 27
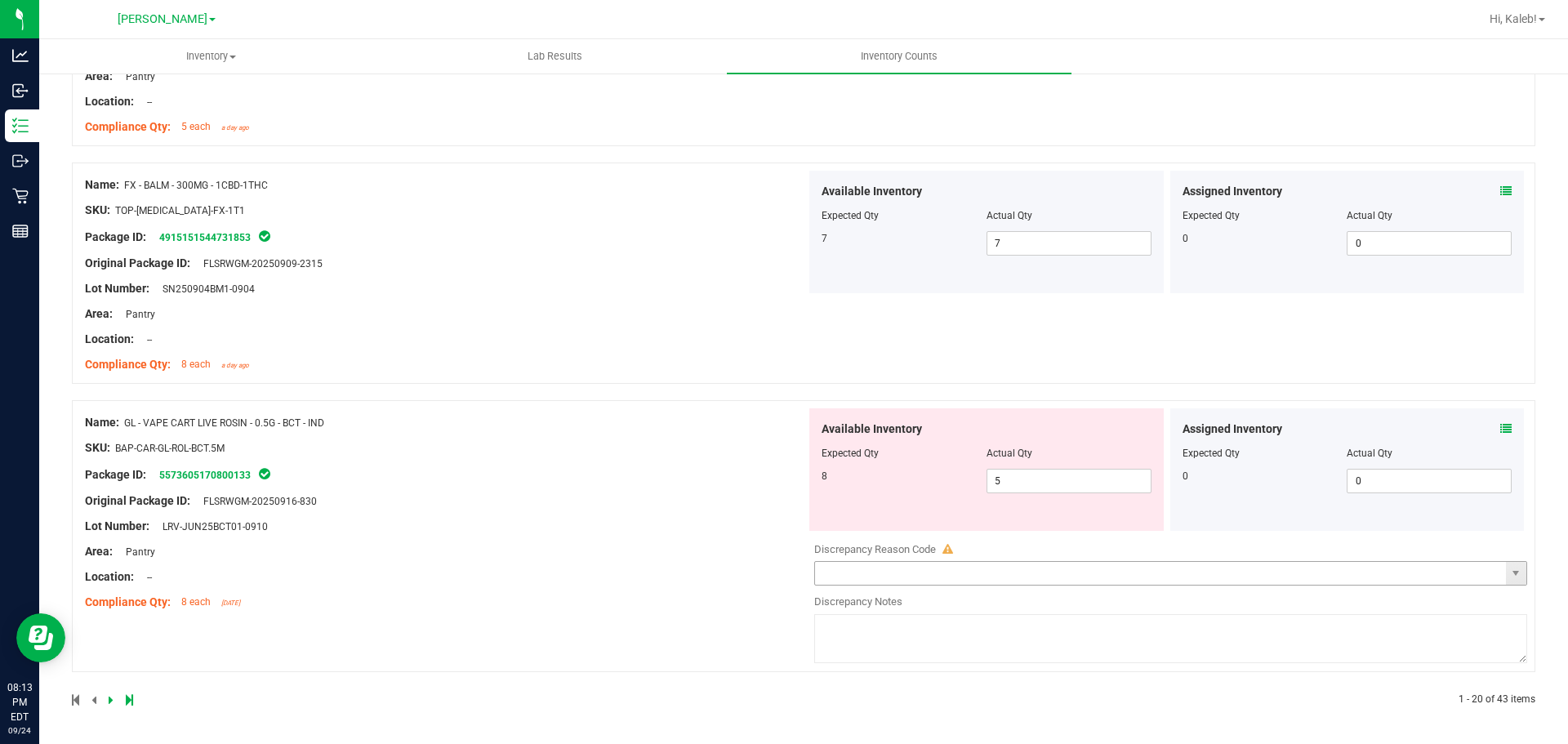
scroll to position [4330, 0]
click at [1505, 428] on div "Assigned Inventory Expected Qty Actual Qty 0 0 0" at bounding box center [1348, 470] width 355 height 123
click at [1500, 430] on icon at bounding box center [1506, 429] width 12 height 12
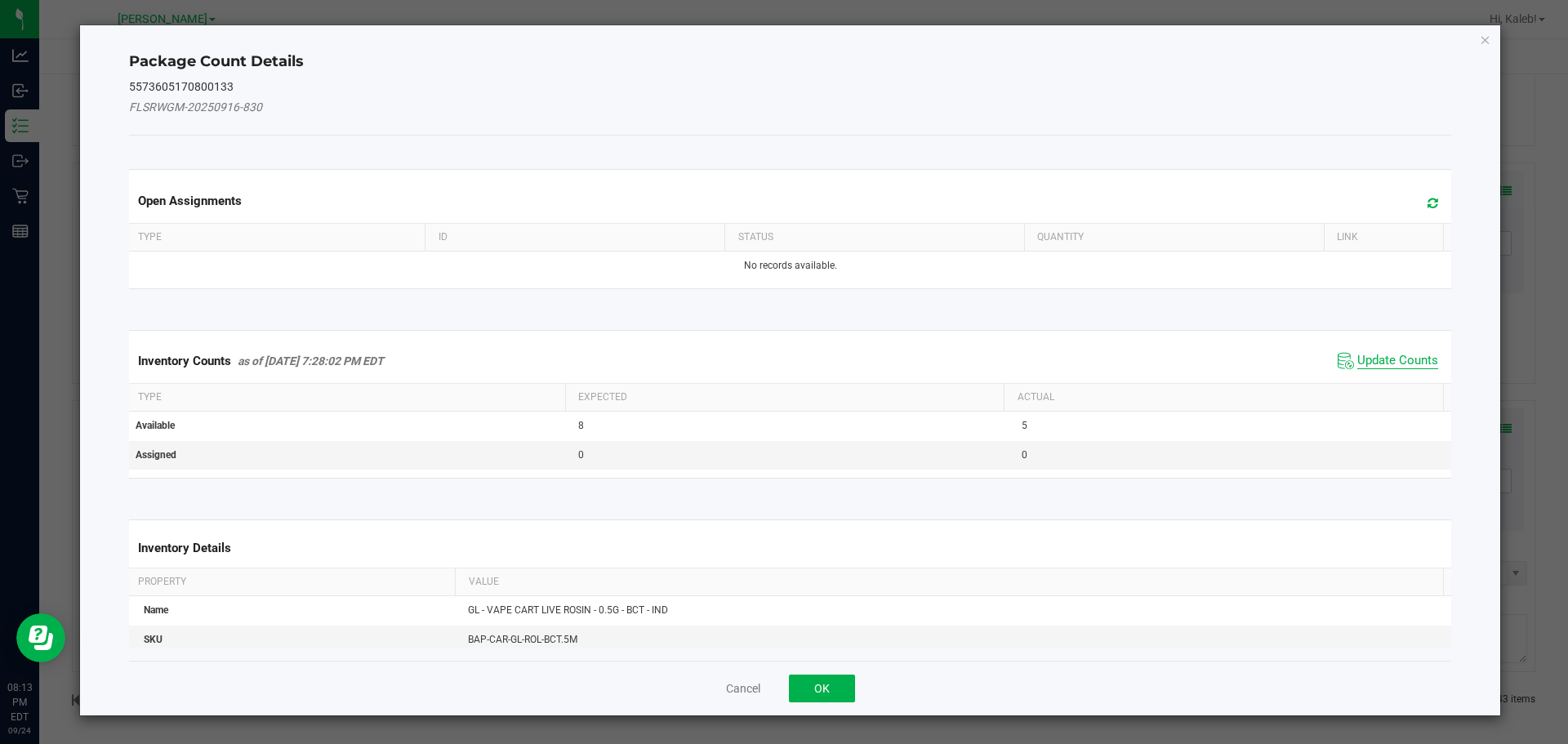
click at [1396, 357] on span "Update Counts" at bounding box center [1398, 361] width 80 height 17
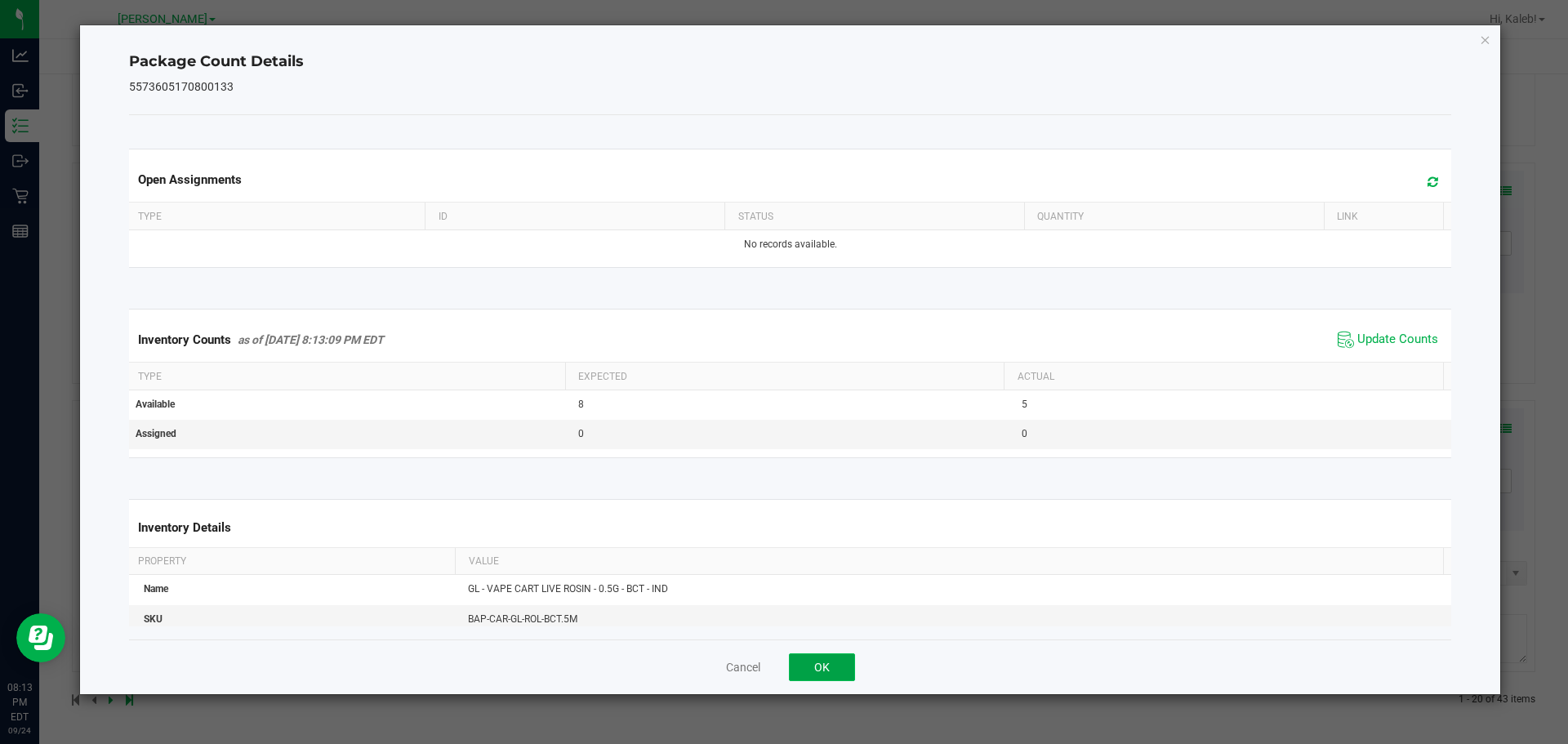
click at [832, 668] on button "OK" at bounding box center [822, 667] width 66 height 27
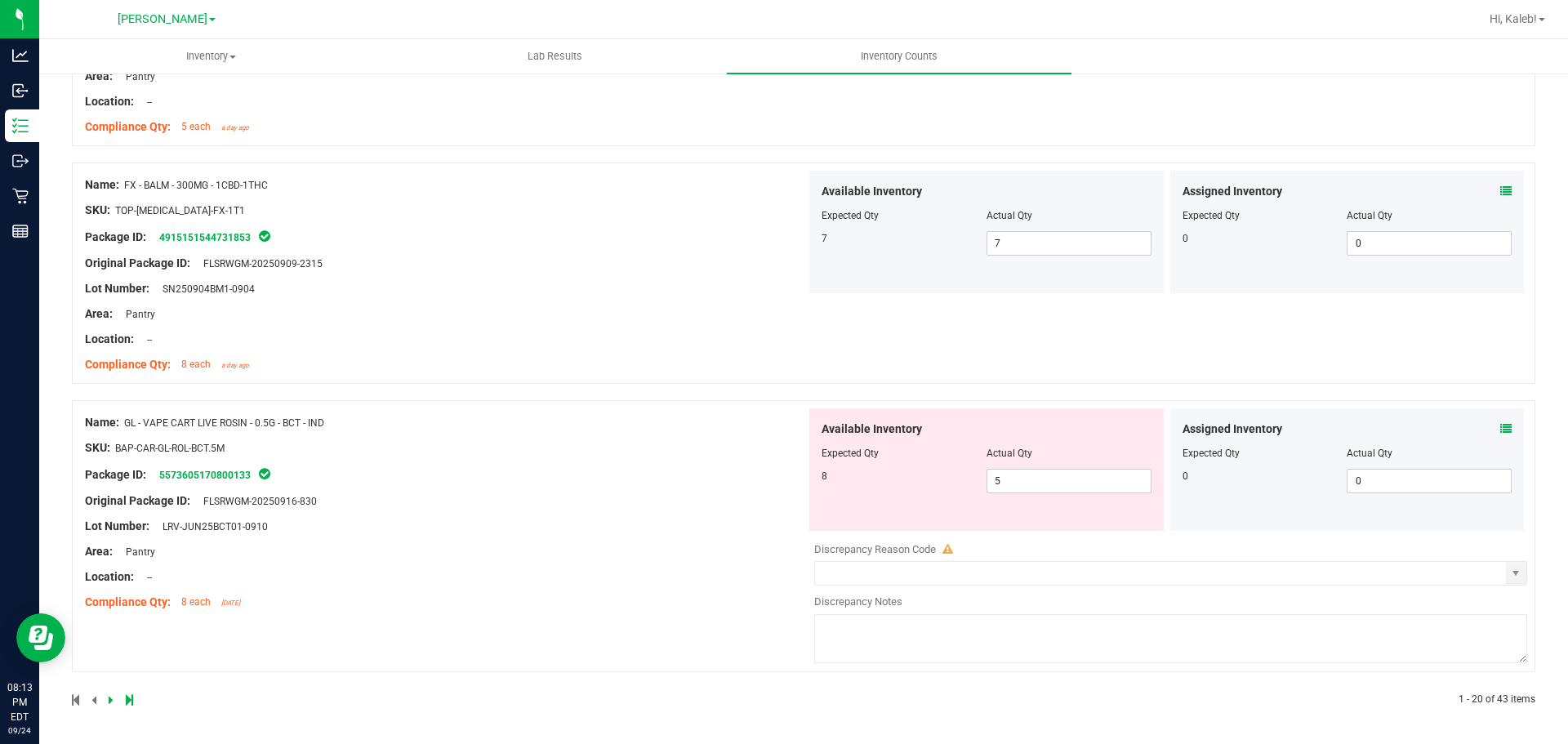
click at [584, 603] on div "Compliance Qty: 8 each [DATE]" at bounding box center [446, 602] width 722 height 17
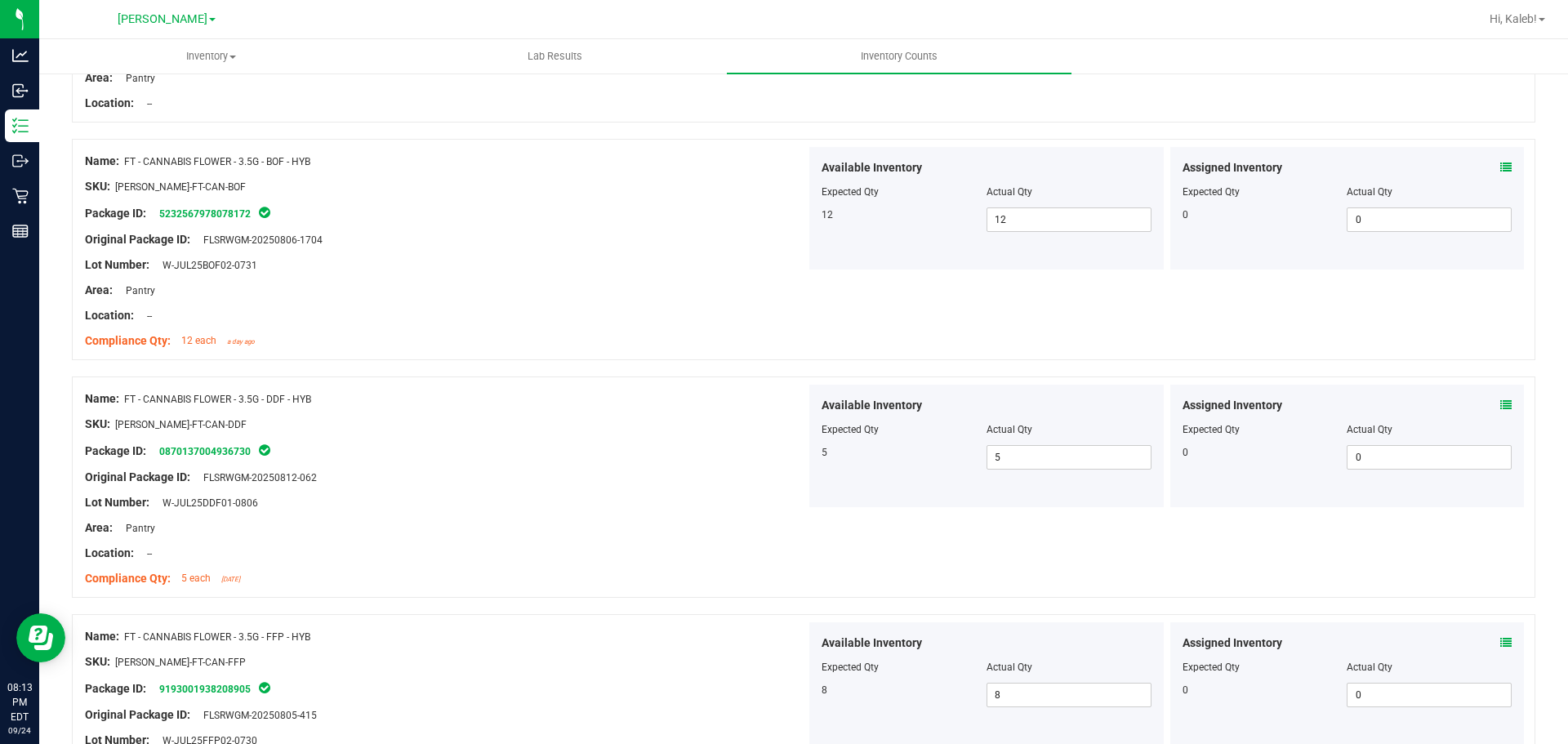
scroll to position [0, 0]
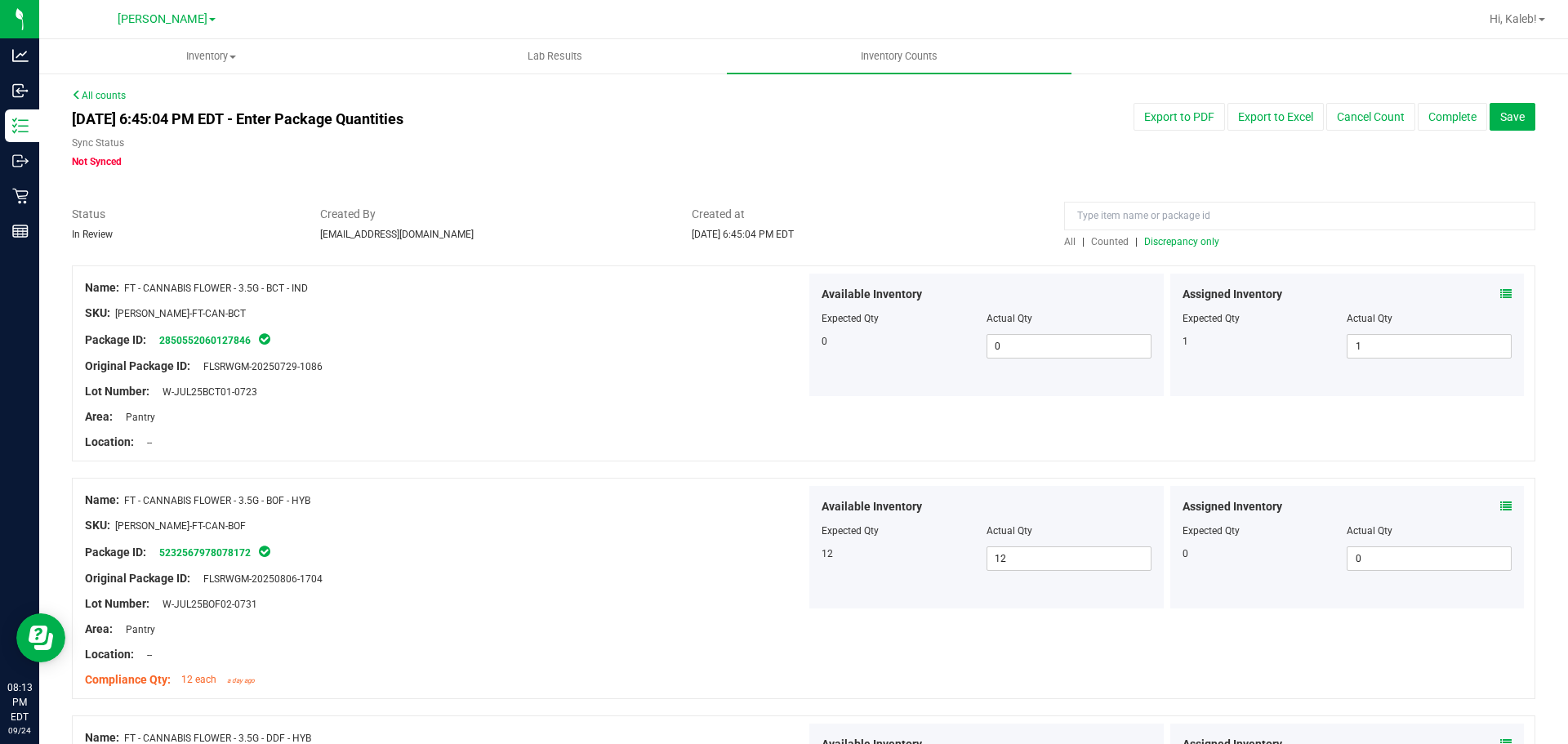
click at [1144, 240] on span "Discrepancy only" at bounding box center [1182, 242] width 76 height 12
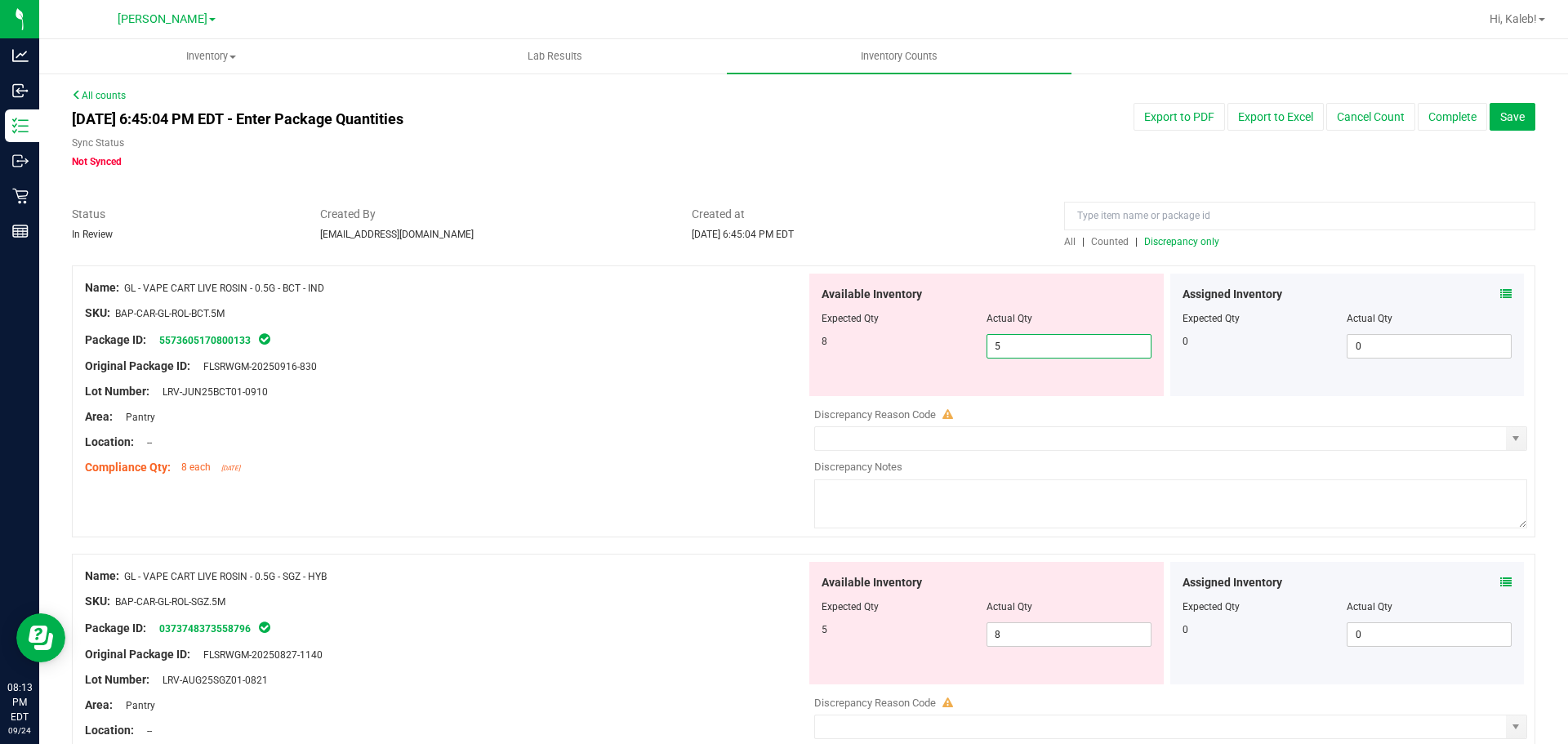
click at [1067, 350] on span "5 5" at bounding box center [1069, 346] width 165 height 25
click at [1067, 350] on input "5" at bounding box center [1069, 346] width 164 height 23
type input "8"
click at [1057, 625] on div "Available Inventory Expected Qty Actual Qty 5 8 8" at bounding box center [987, 622] width 355 height 123
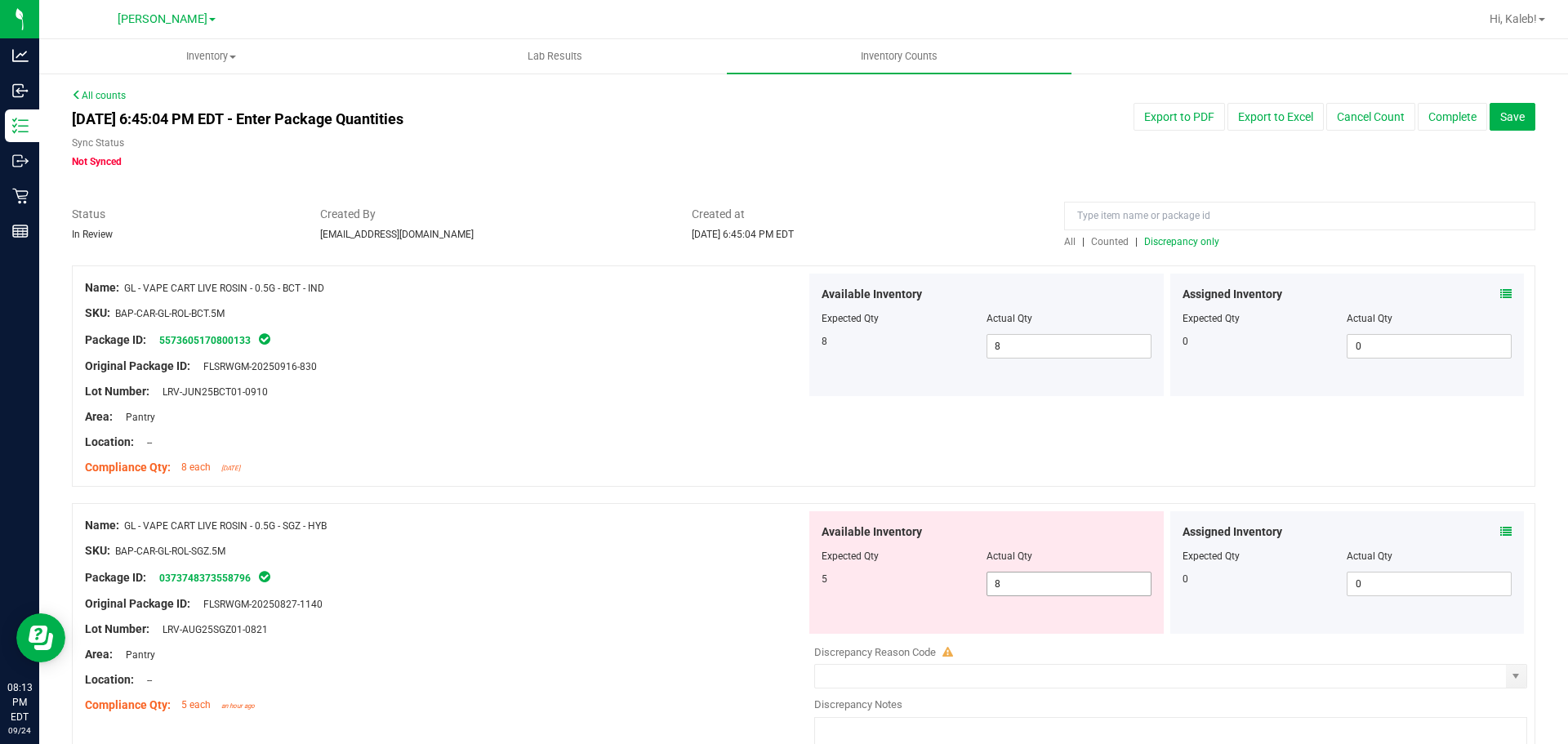
click at [1057, 625] on div "Available Inventory Expected Qty Actual Qty 5 8 8" at bounding box center [987, 571] width 355 height 123
click at [1046, 584] on span "8 8" at bounding box center [1069, 583] width 165 height 25
click at [0, 0] on input "8" at bounding box center [0, 0] width 0 height 0
type input "5"
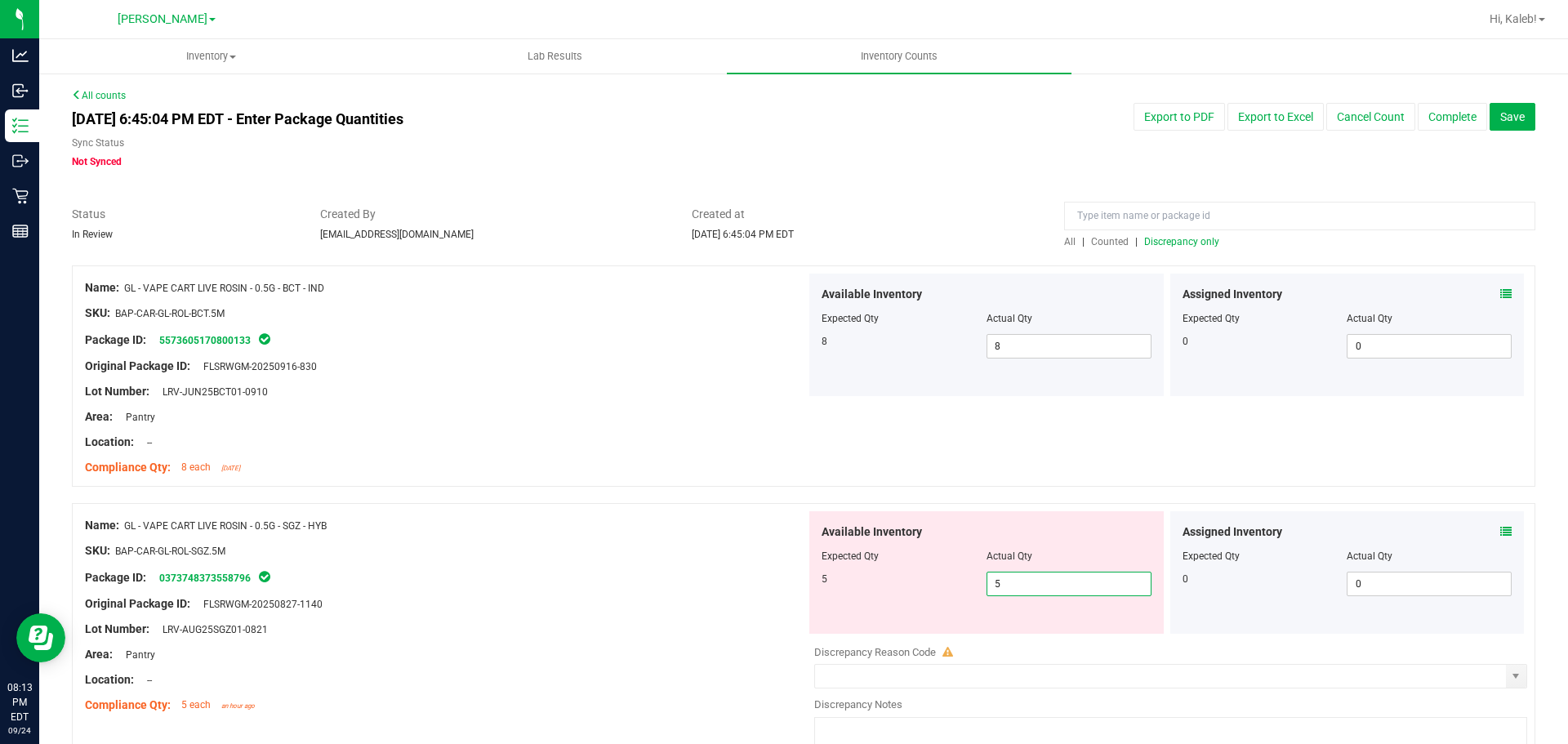
click at [1500, 291] on icon at bounding box center [1506, 294] width 12 height 12
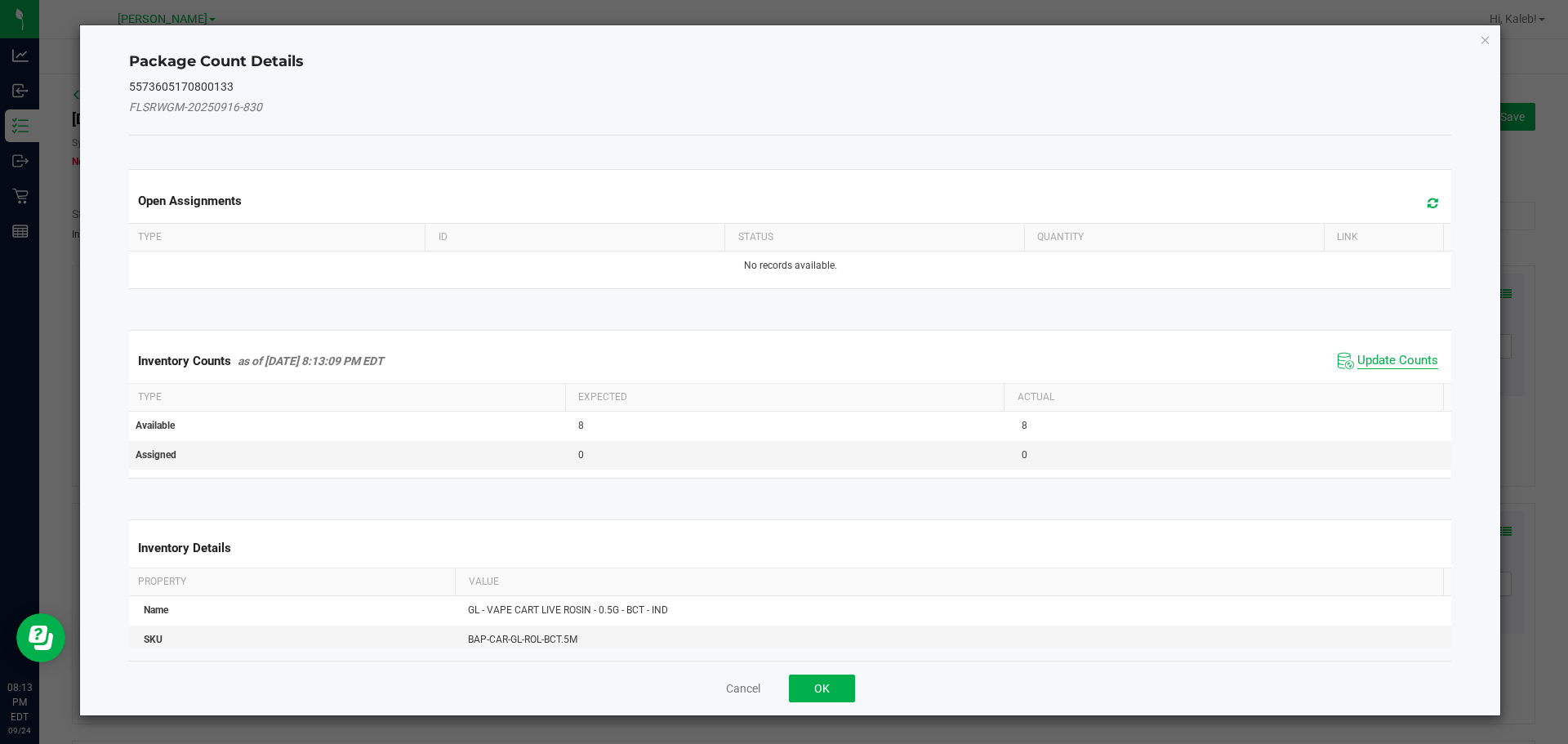
click at [1388, 367] on span "Update Counts" at bounding box center [1398, 361] width 80 height 17
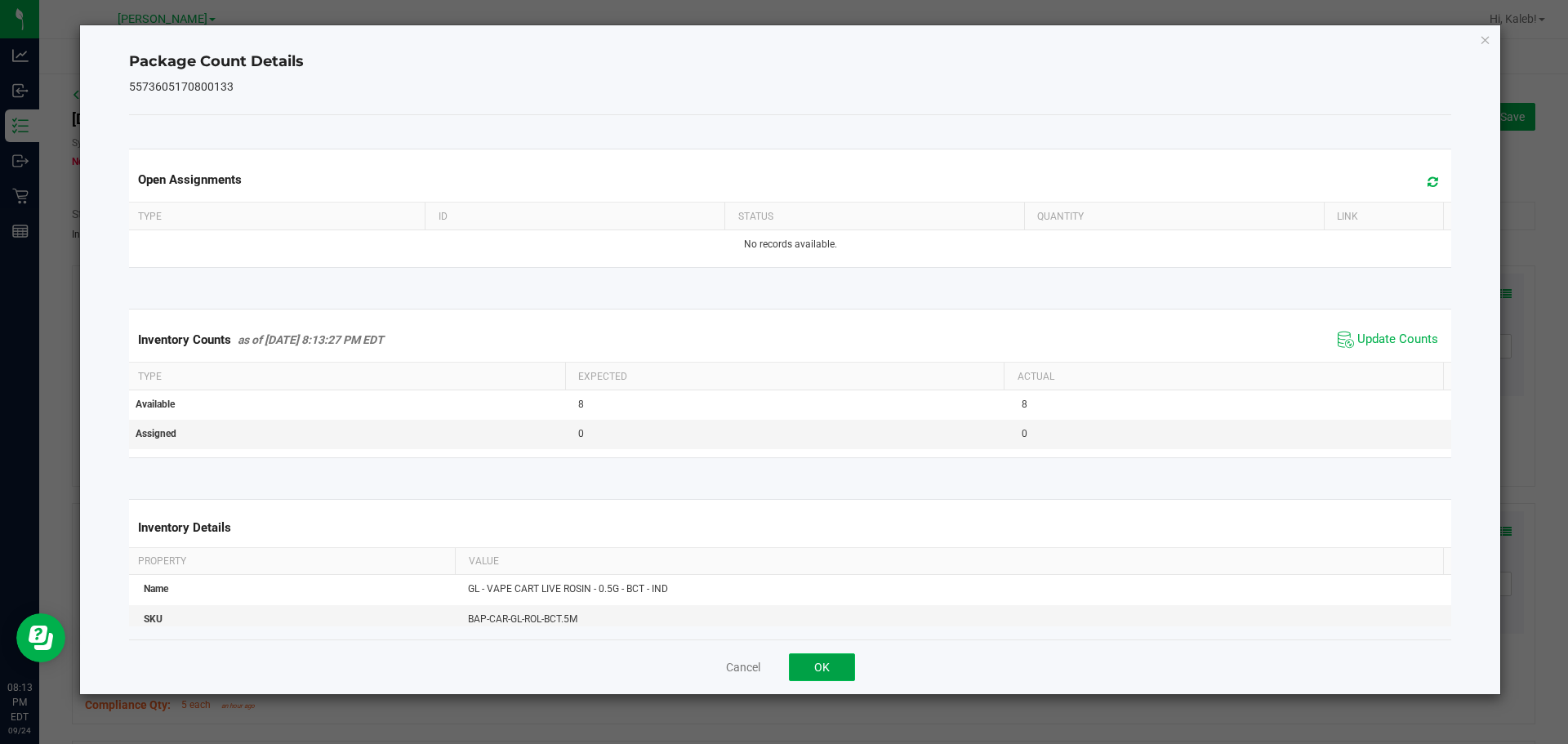
click at [833, 681] on button "OK" at bounding box center [822, 667] width 66 height 27
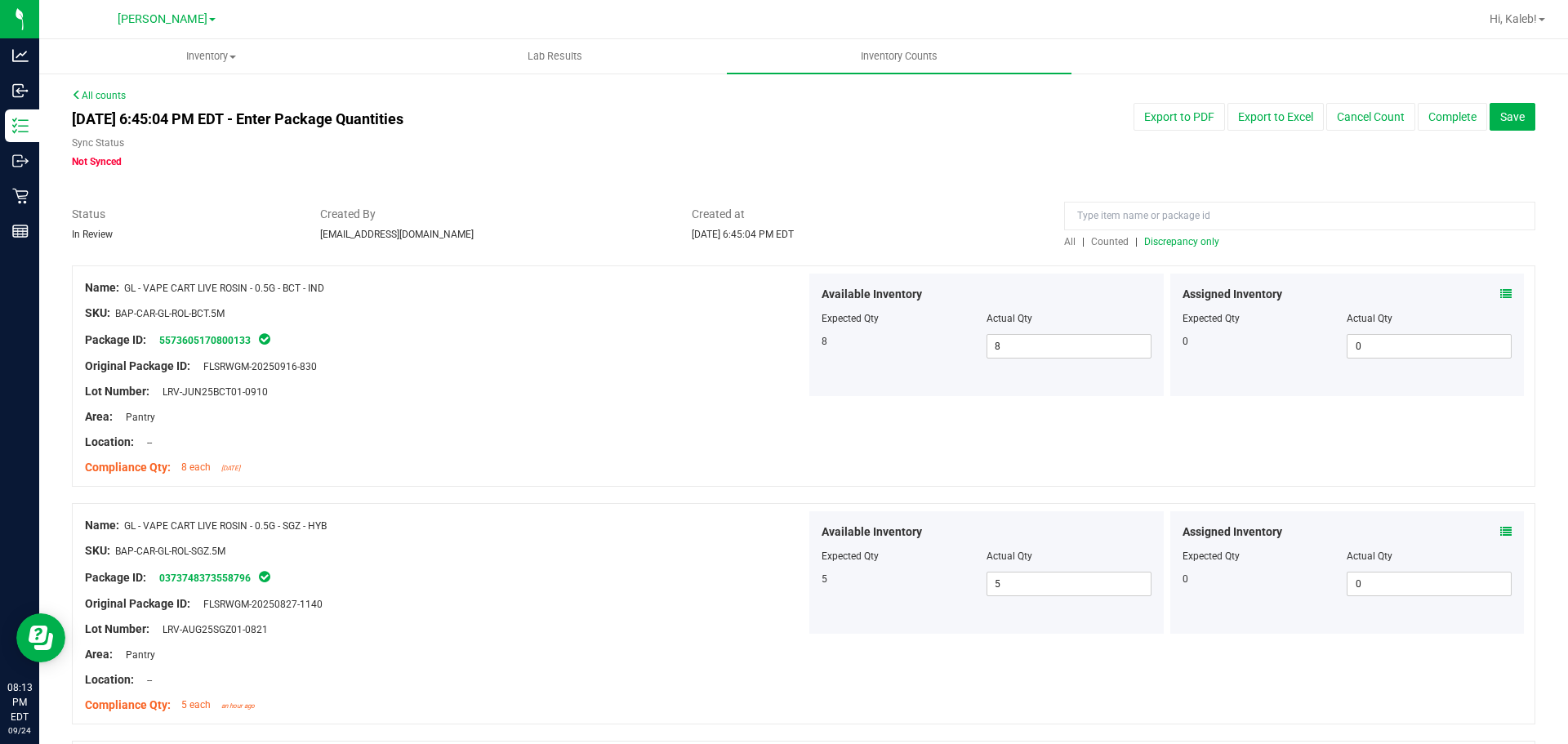
click at [1500, 529] on icon at bounding box center [1506, 531] width 12 height 12
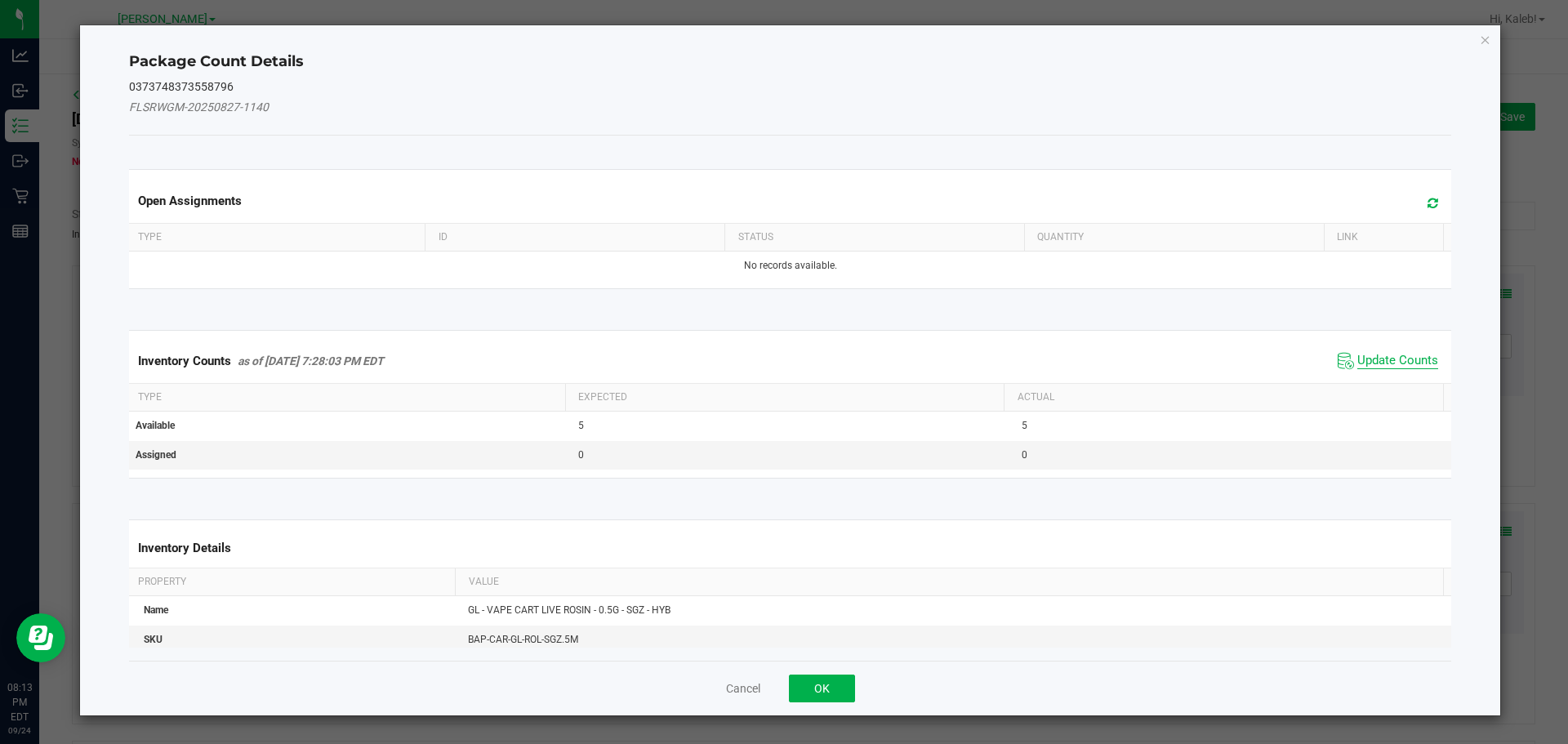
click at [1363, 364] on span "Update Counts" at bounding box center [1398, 361] width 80 height 17
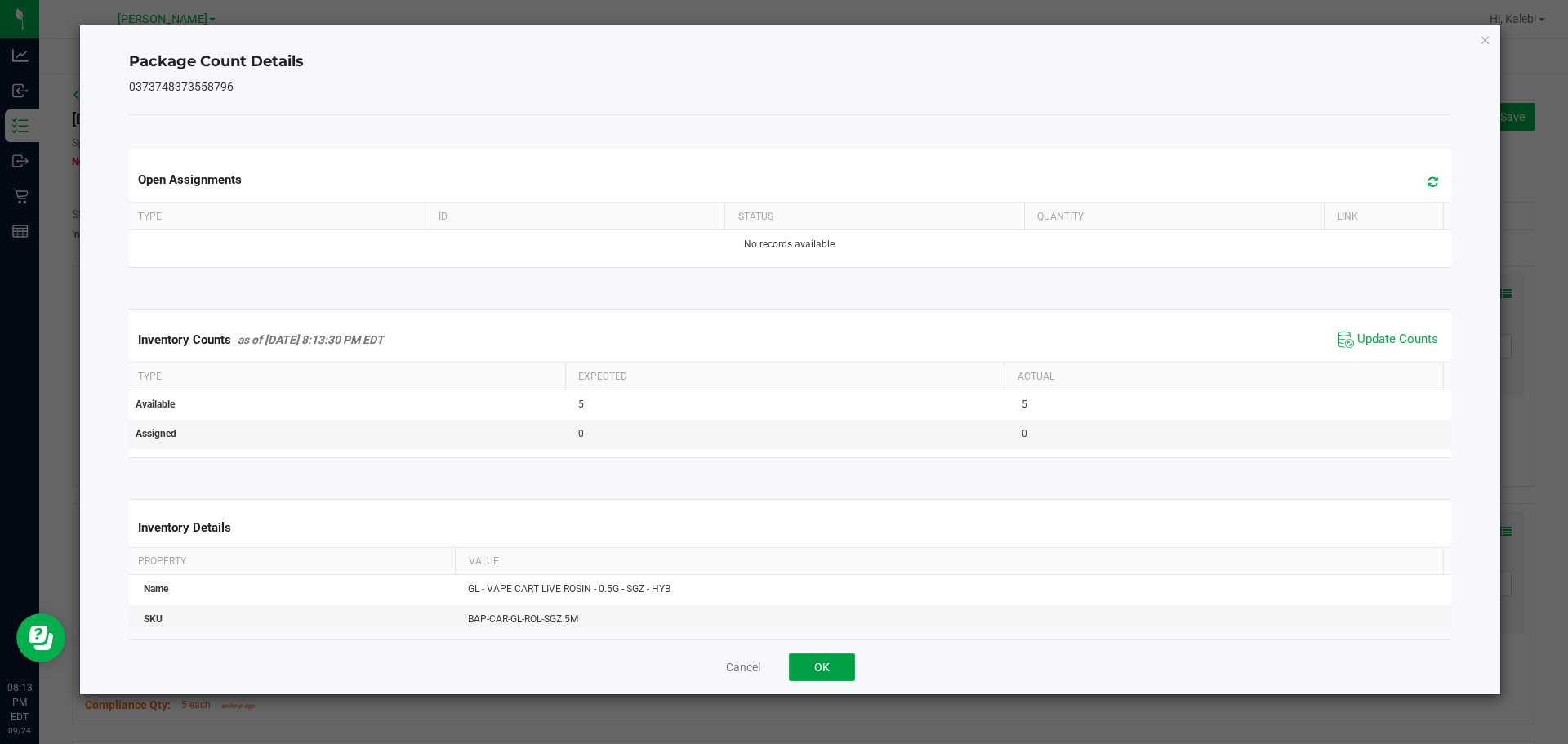
click at [844, 656] on button "OK" at bounding box center [822, 667] width 66 height 27
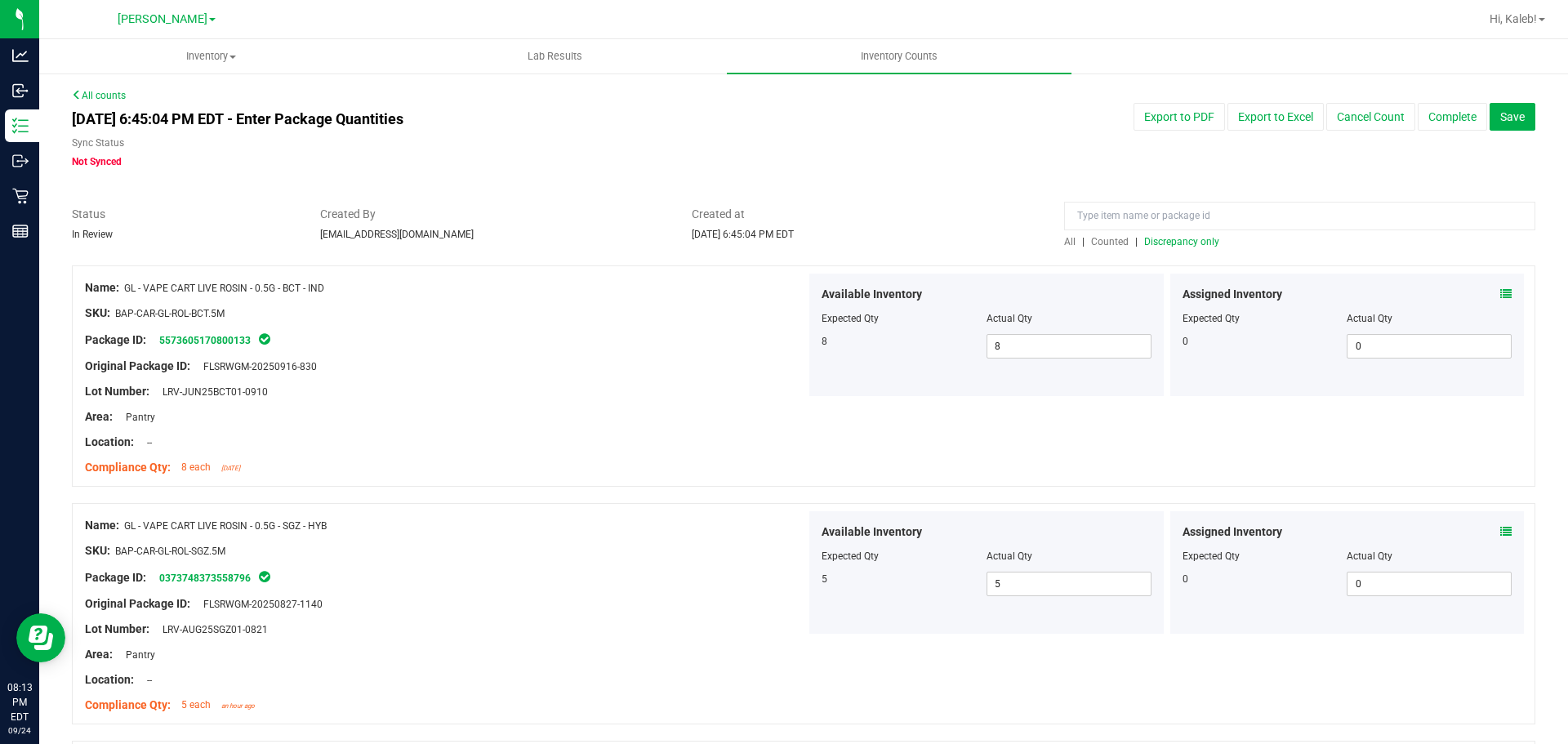
click at [1200, 237] on span "Discrepancy only" at bounding box center [1182, 242] width 76 height 12
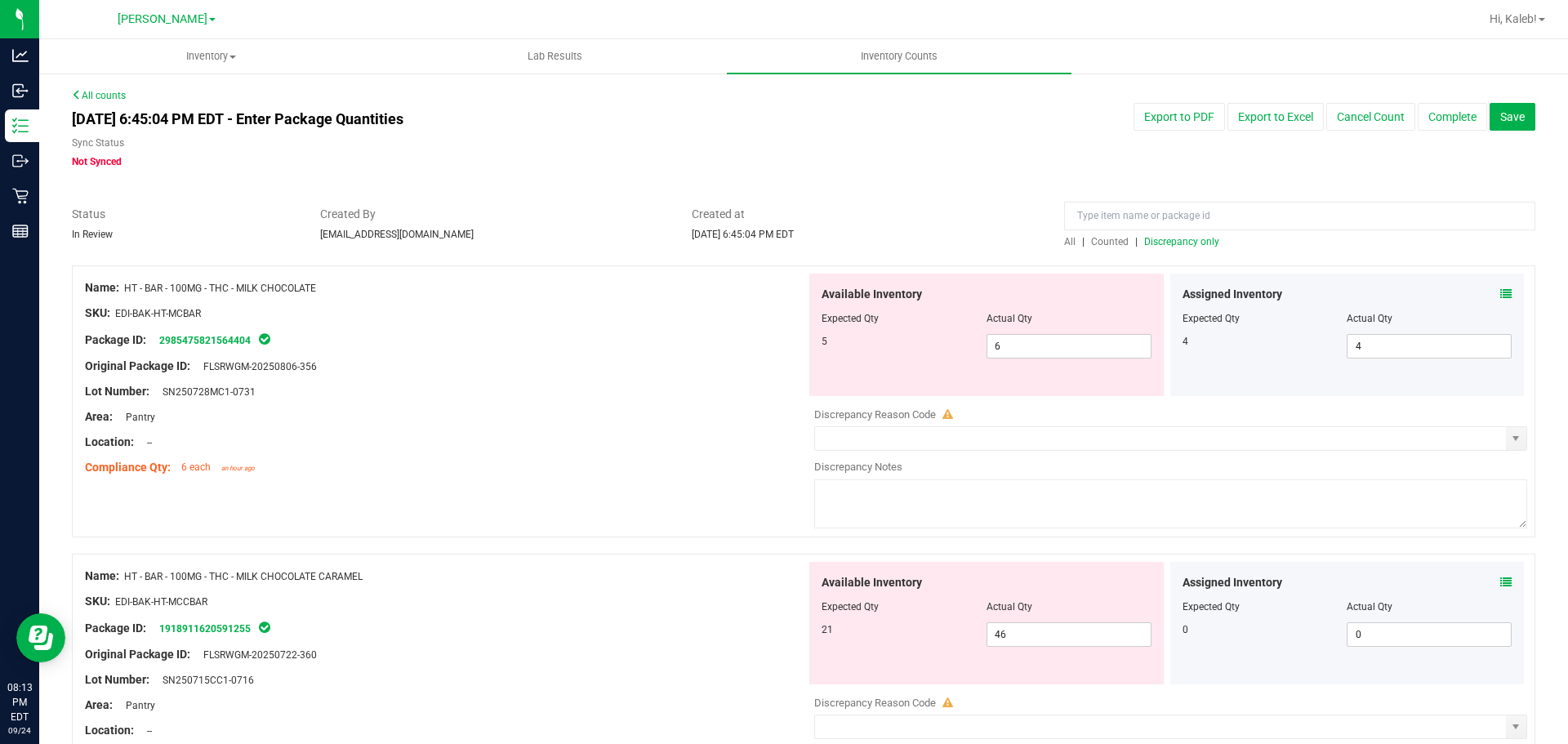
click at [1500, 291] on icon at bounding box center [1506, 294] width 12 height 12
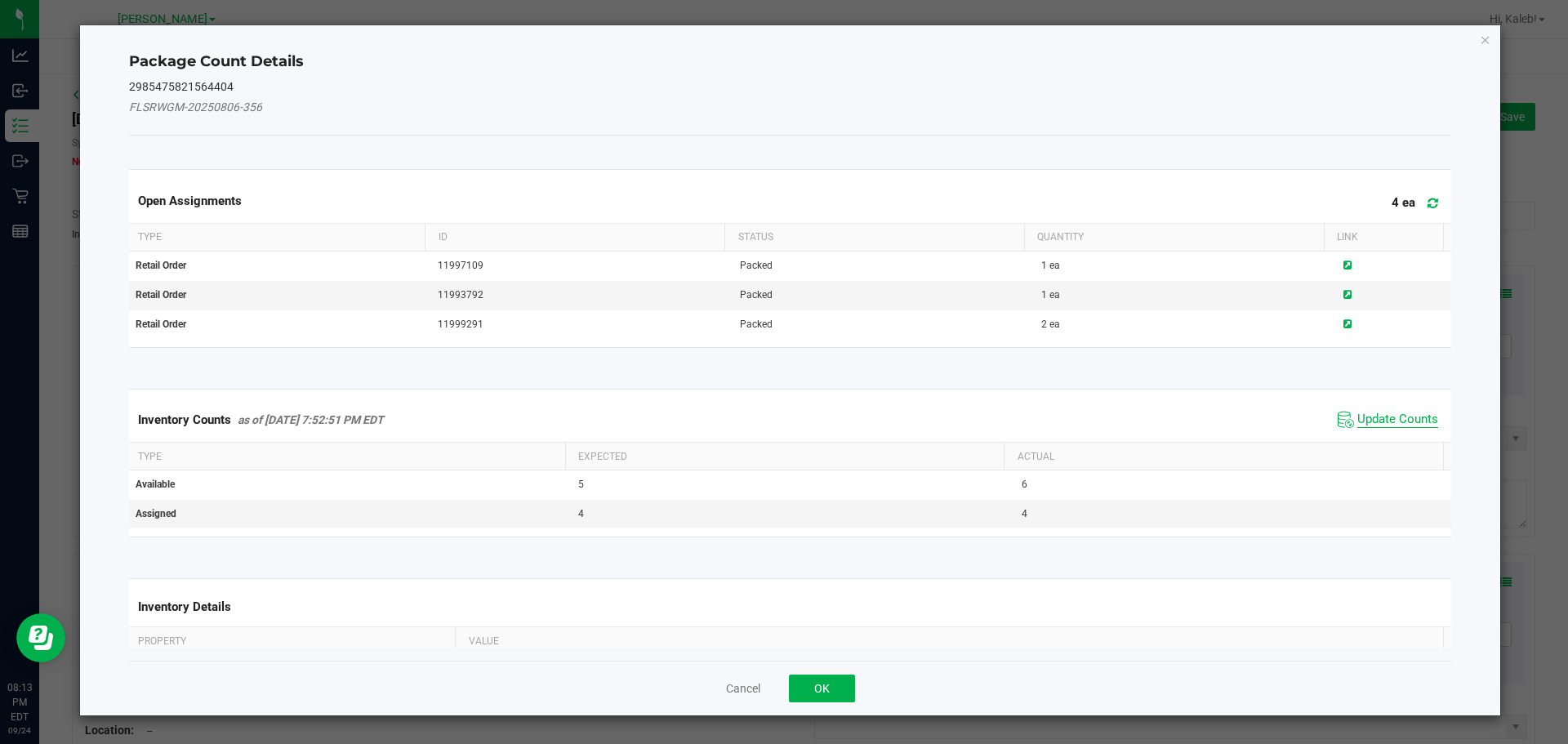
click at [1364, 415] on span "Update Counts" at bounding box center [1398, 420] width 80 height 17
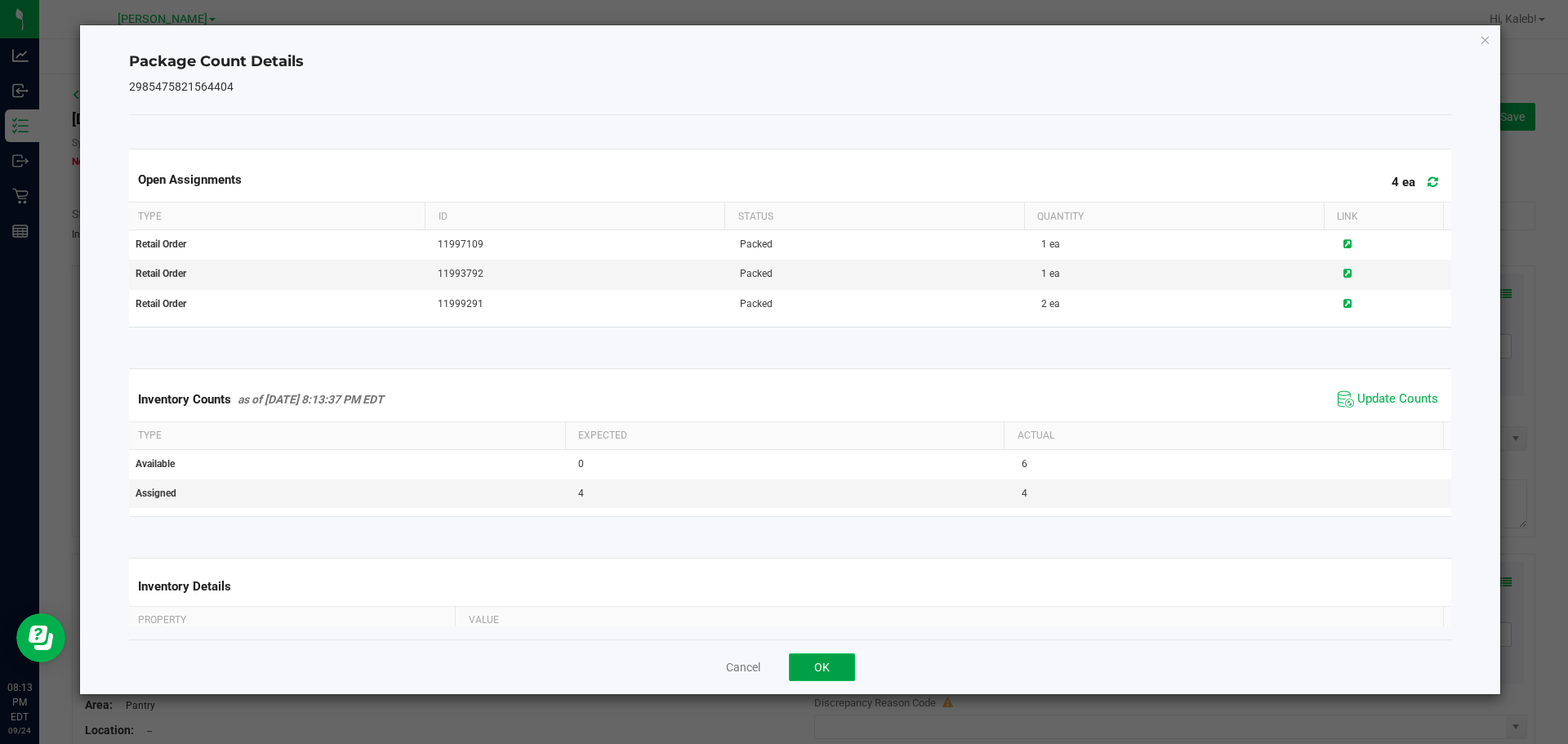
click at [824, 674] on button "OK" at bounding box center [822, 667] width 66 height 27
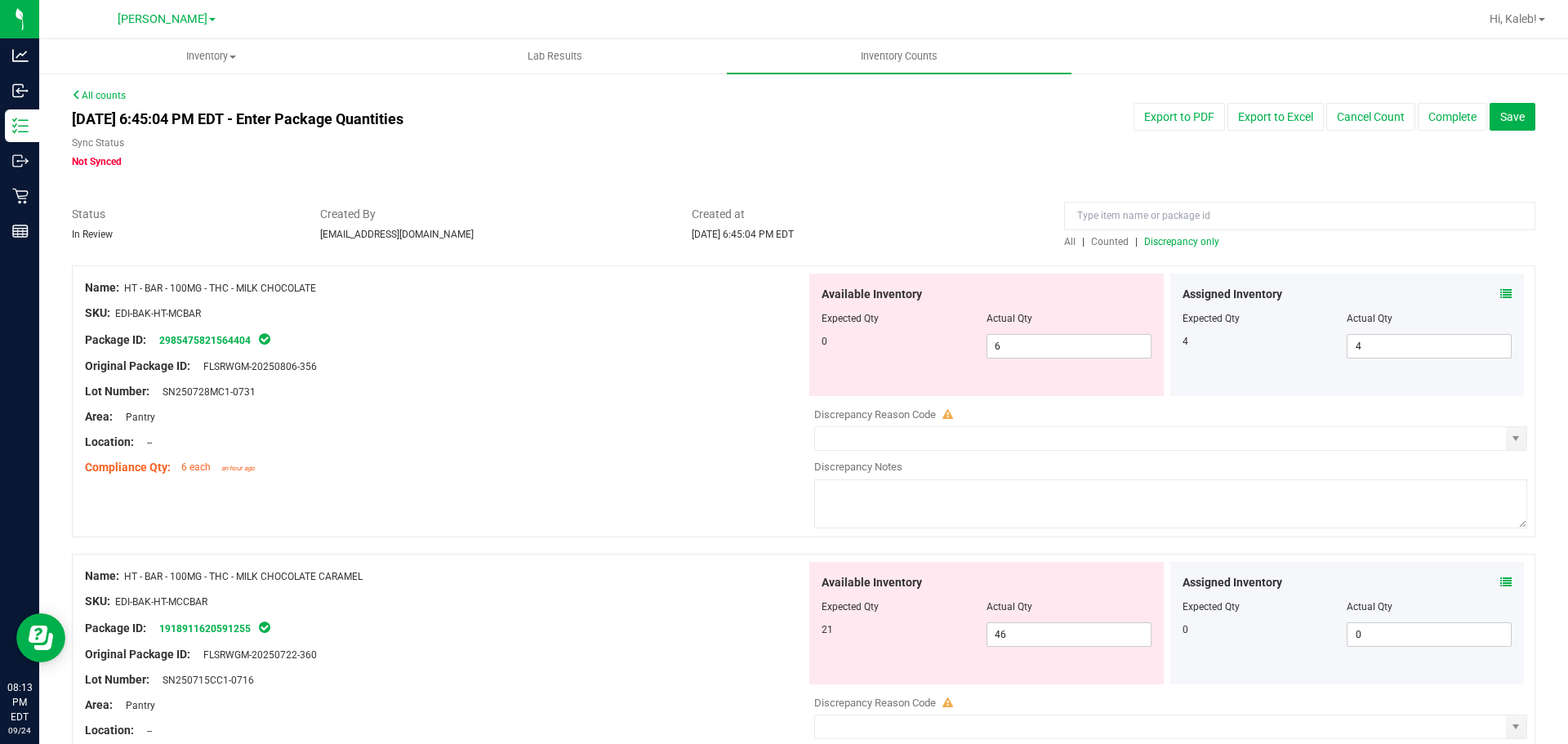
click at [1051, 321] on div "Actual Qty" at bounding box center [1069, 318] width 165 height 15
click at [1039, 335] on span "6 6" at bounding box center [1069, 346] width 165 height 25
click at [1039, 335] on input "6" at bounding box center [1069, 346] width 164 height 23
type input "0"
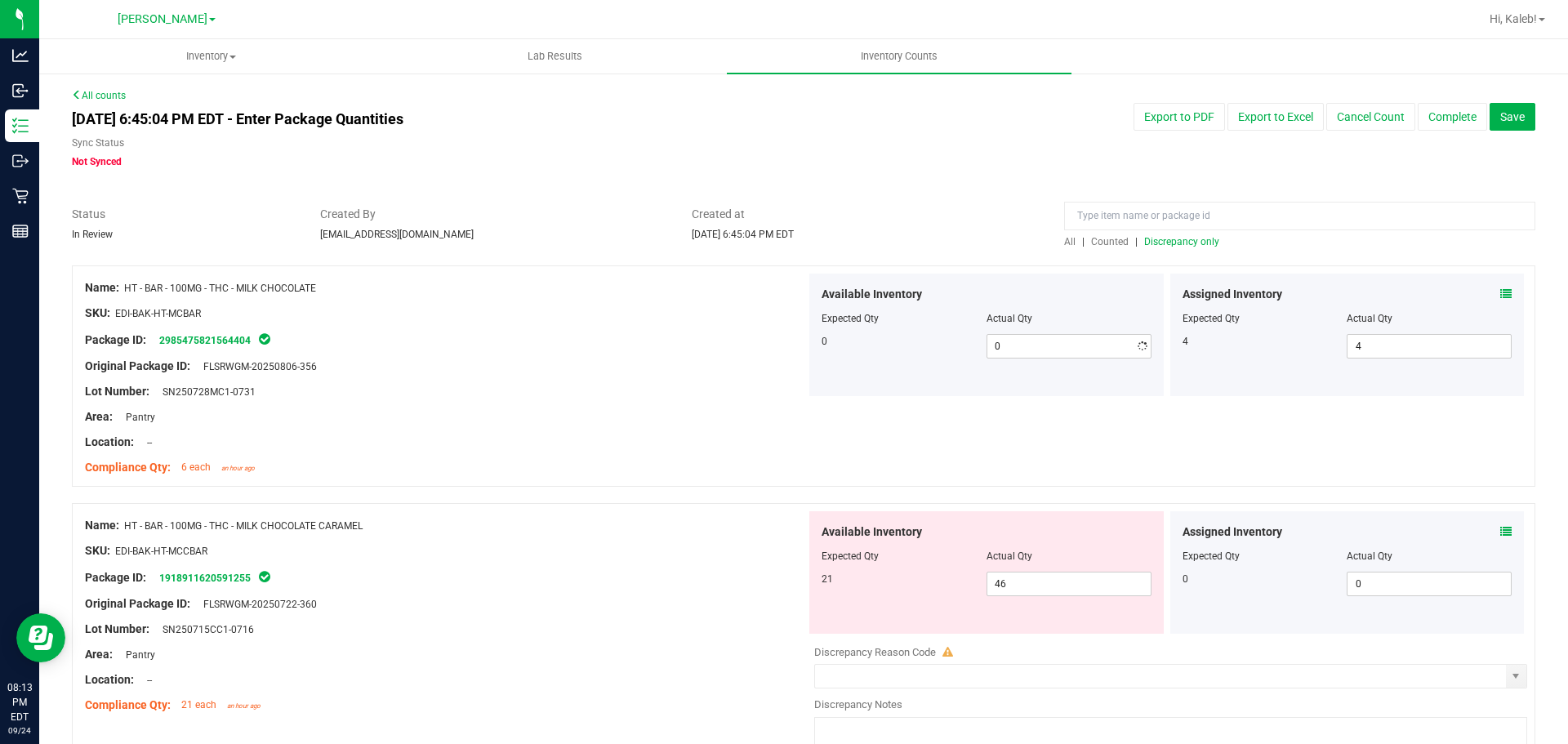
click at [770, 423] on div "Area: Pantry" at bounding box center [446, 417] width 722 height 17
click at [1500, 530] on icon at bounding box center [1506, 531] width 12 height 12
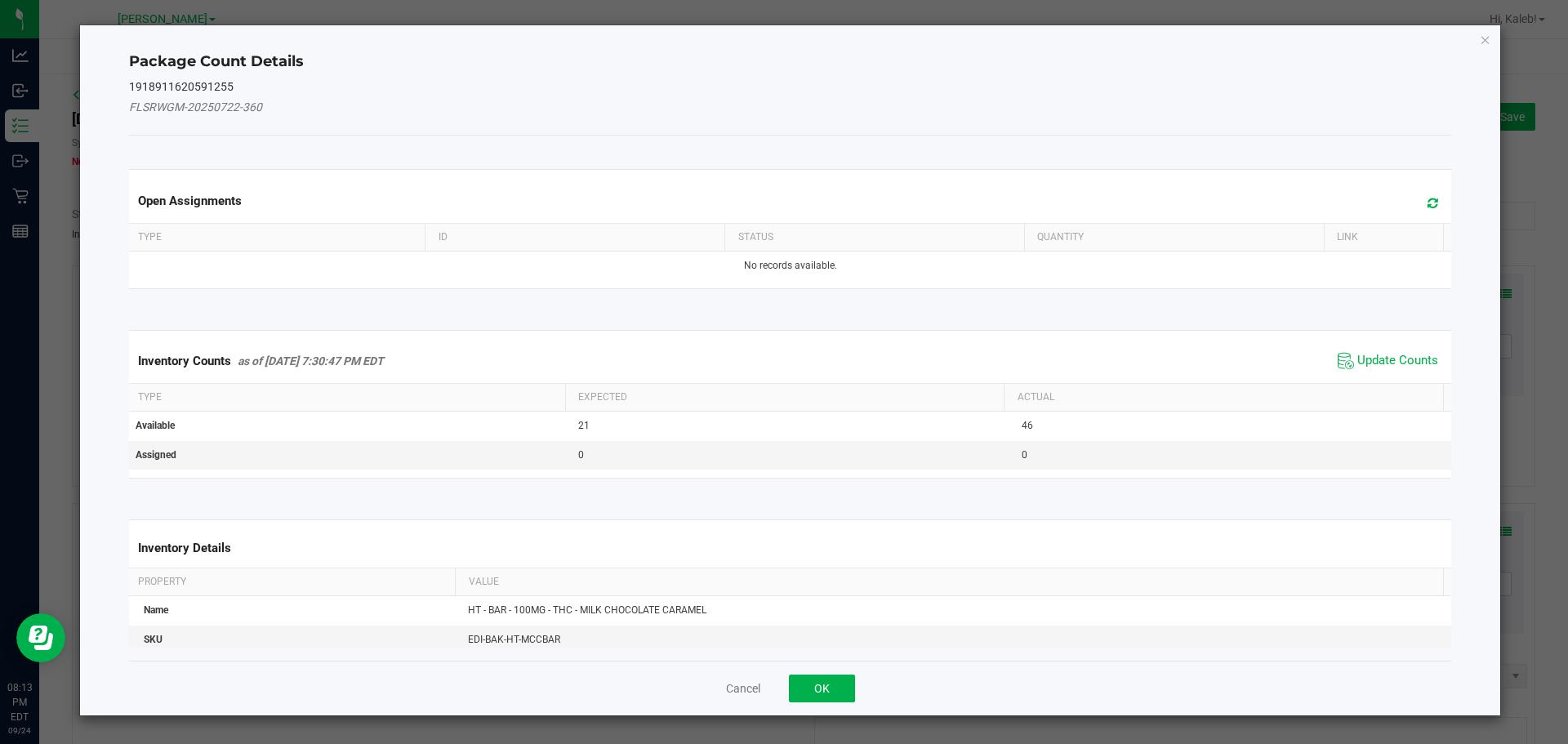
click at [1392, 347] on div "Inventory Counts as of [DATE] 7:30:47 PM EDT Update Counts" at bounding box center [790, 361] width 1330 height 44
click at [1385, 358] on span "Update Counts" at bounding box center [1398, 361] width 80 height 17
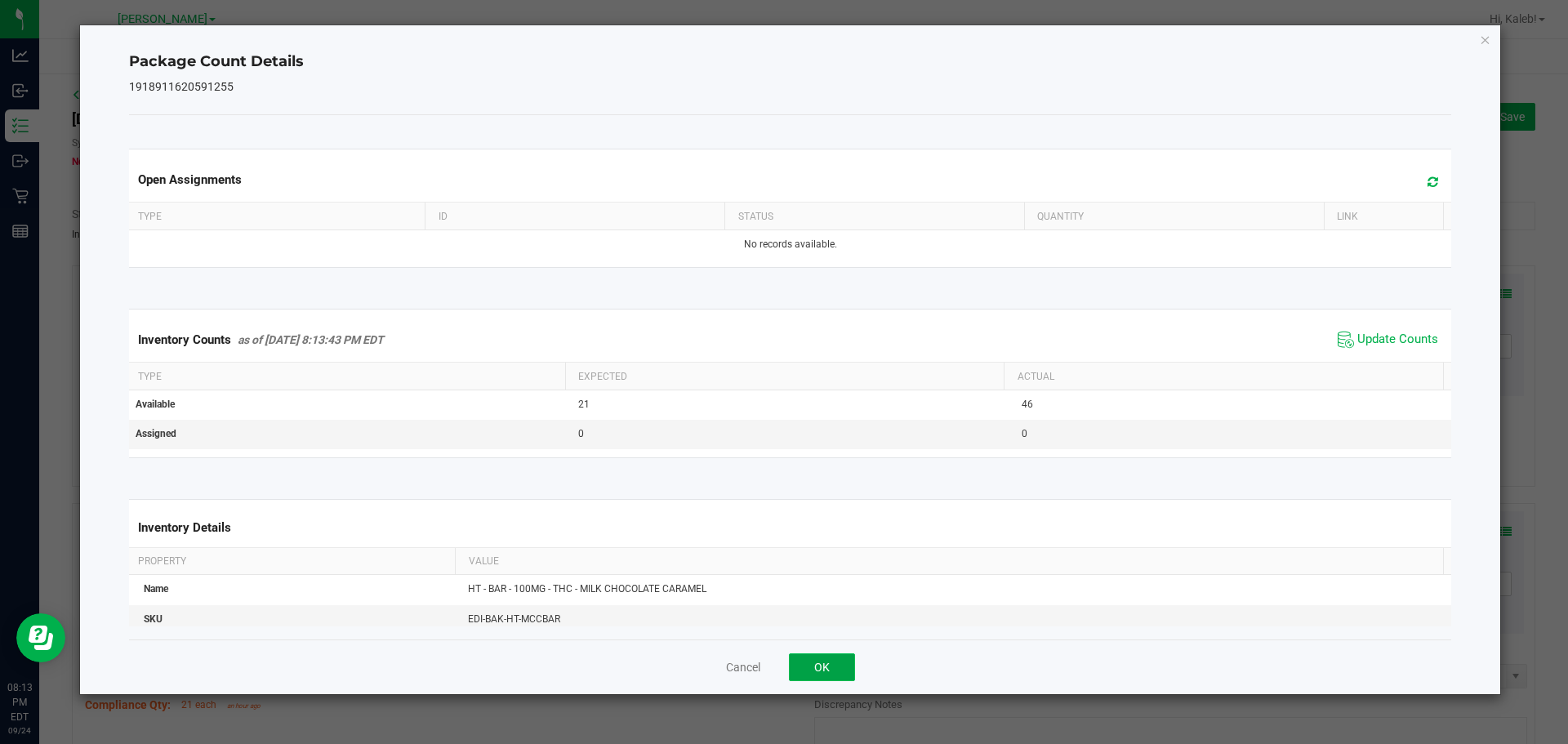
click at [805, 678] on button "OK" at bounding box center [822, 667] width 66 height 27
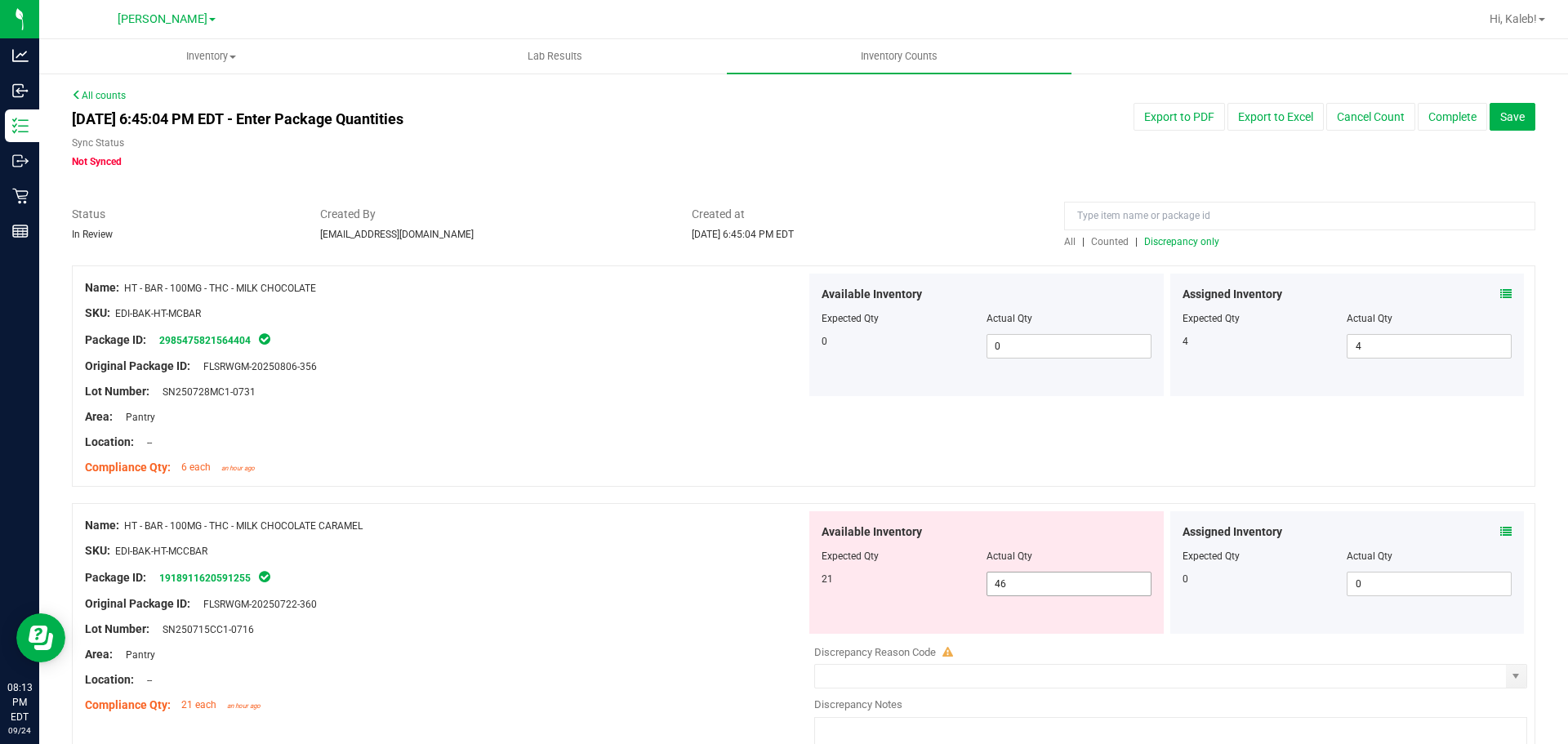
click at [1040, 574] on span "46 46" at bounding box center [1069, 583] width 165 height 25
click at [1040, 574] on input "46" at bounding box center [1069, 583] width 164 height 23
type input "21"
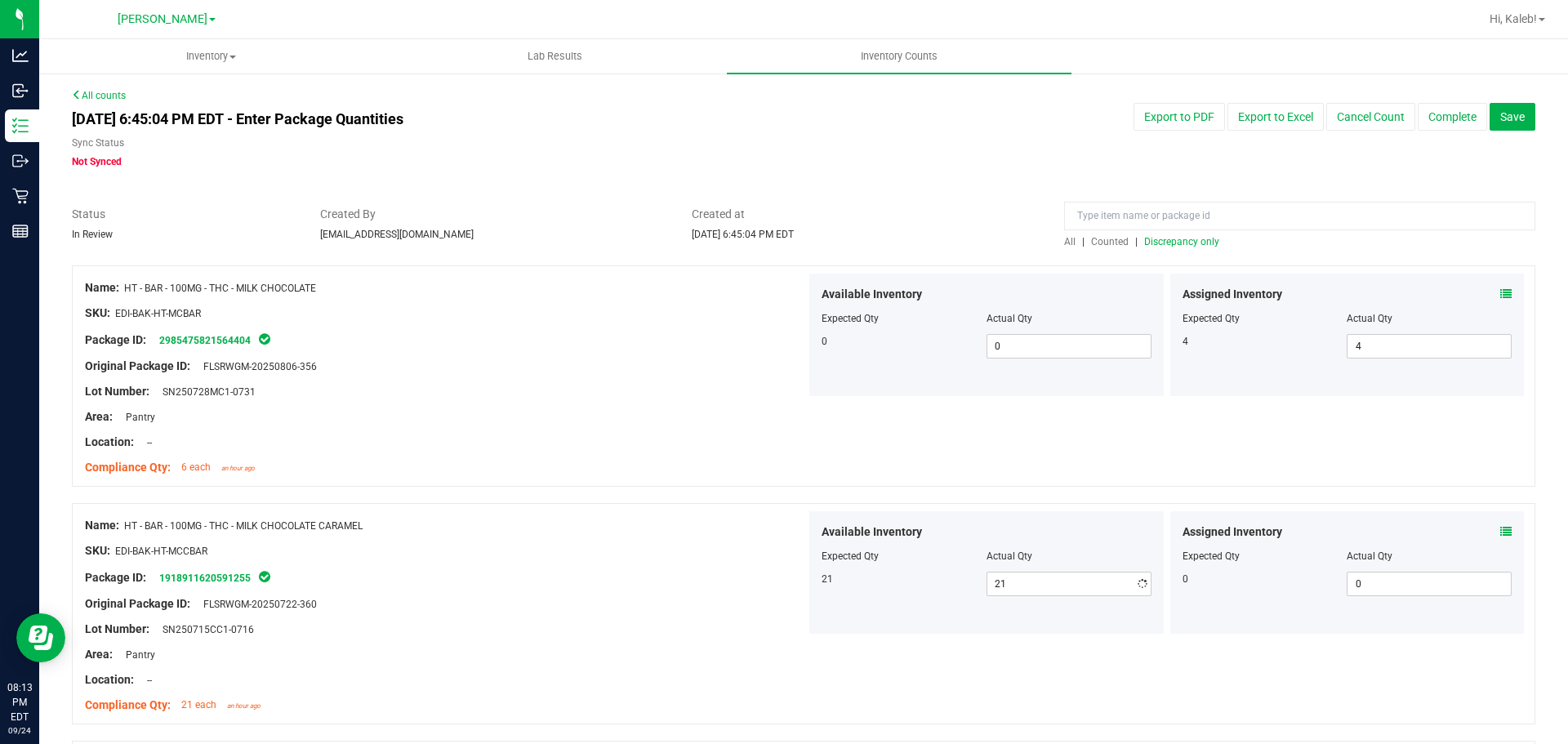
click at [766, 426] on div at bounding box center [446, 429] width 722 height 8
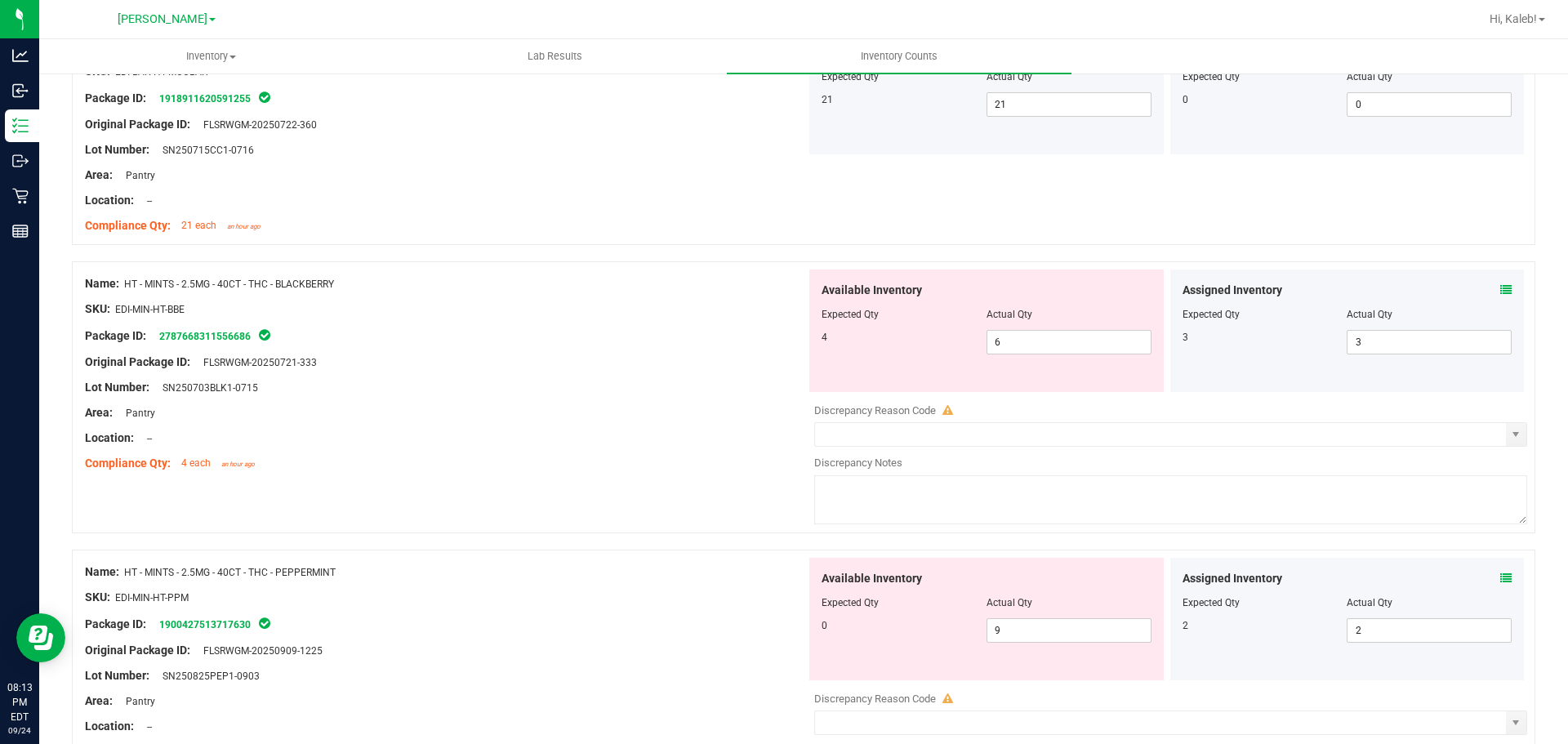
scroll to position [676, 0]
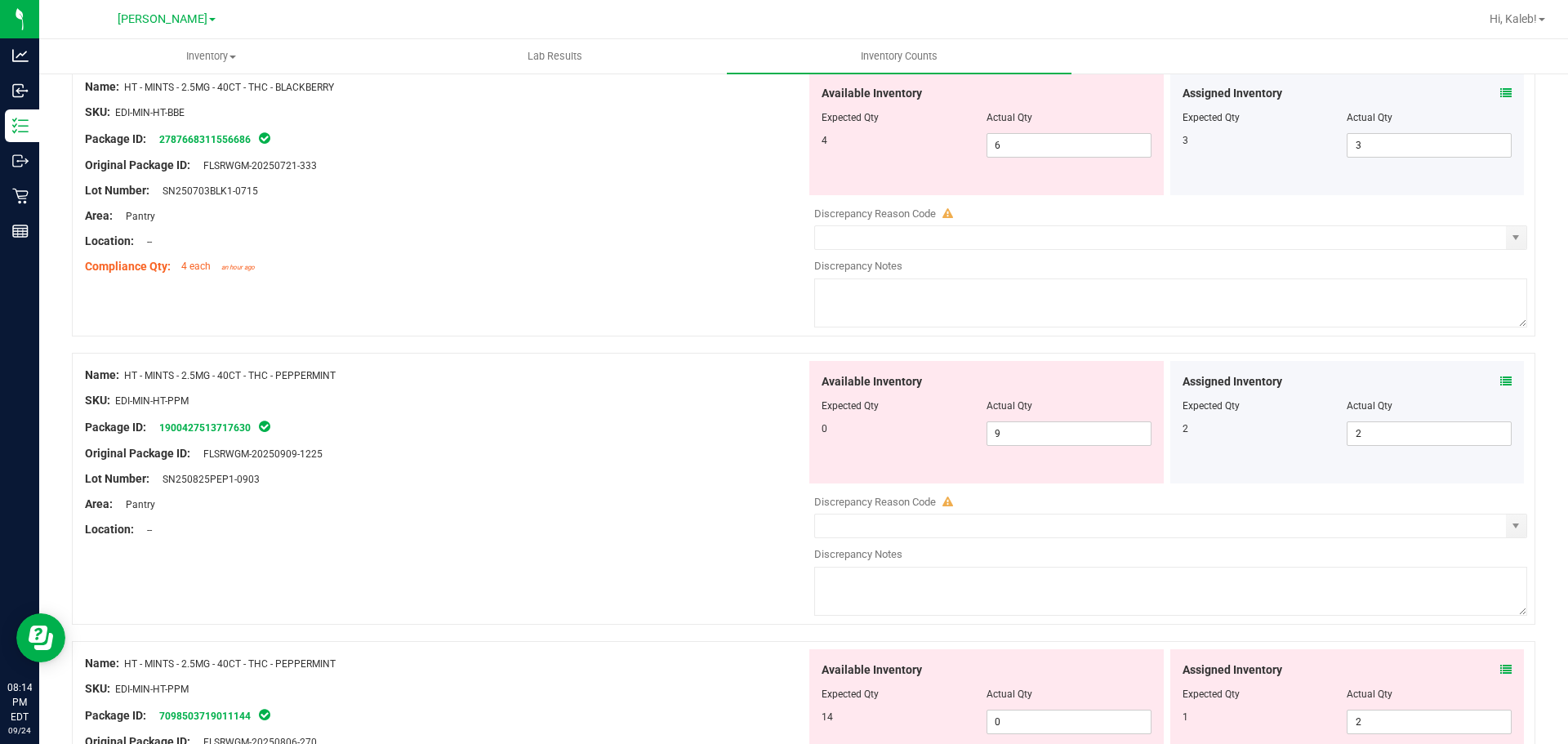
click at [1500, 91] on icon at bounding box center [1506, 93] width 12 height 12
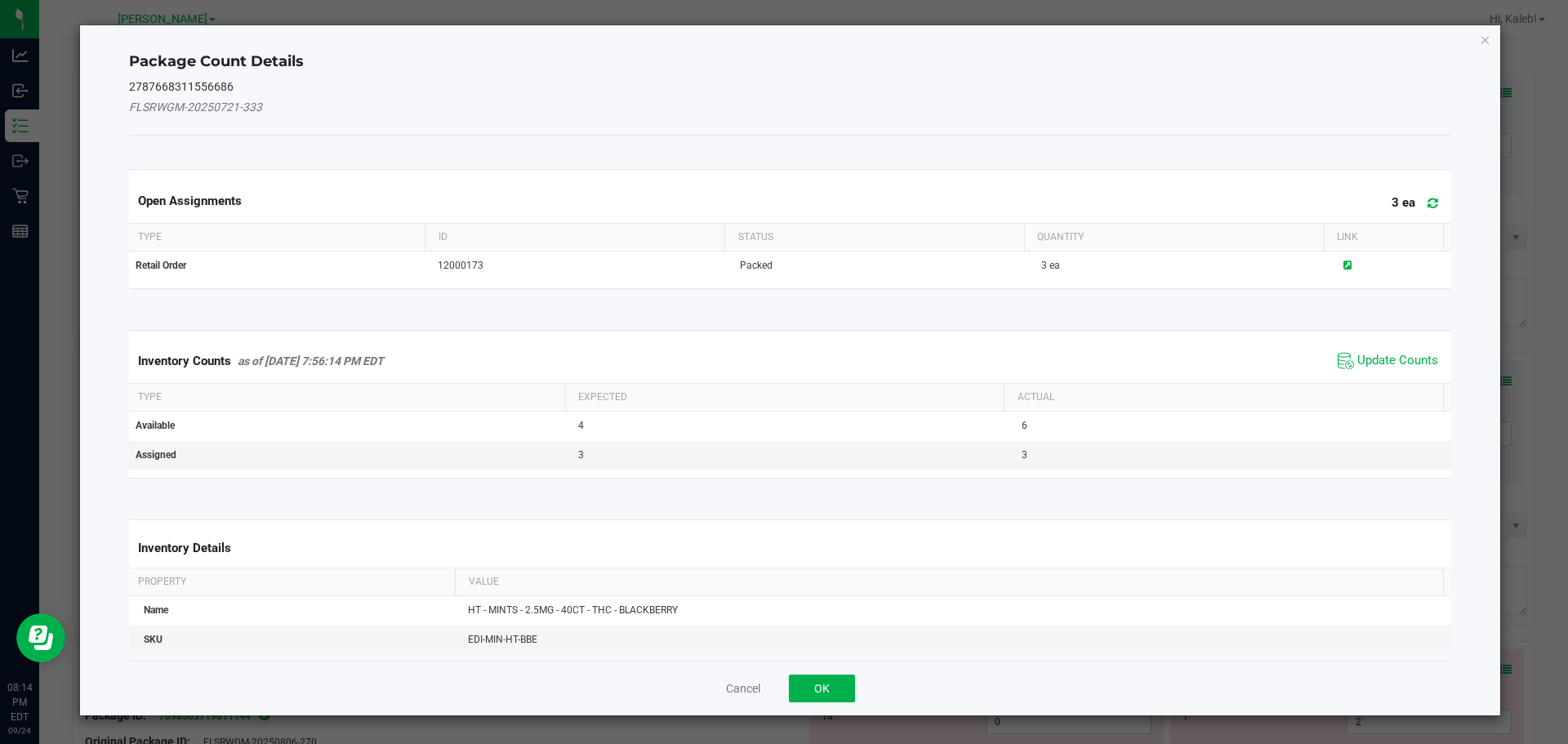
click at [1391, 371] on span "Update Counts" at bounding box center [1388, 361] width 109 height 25
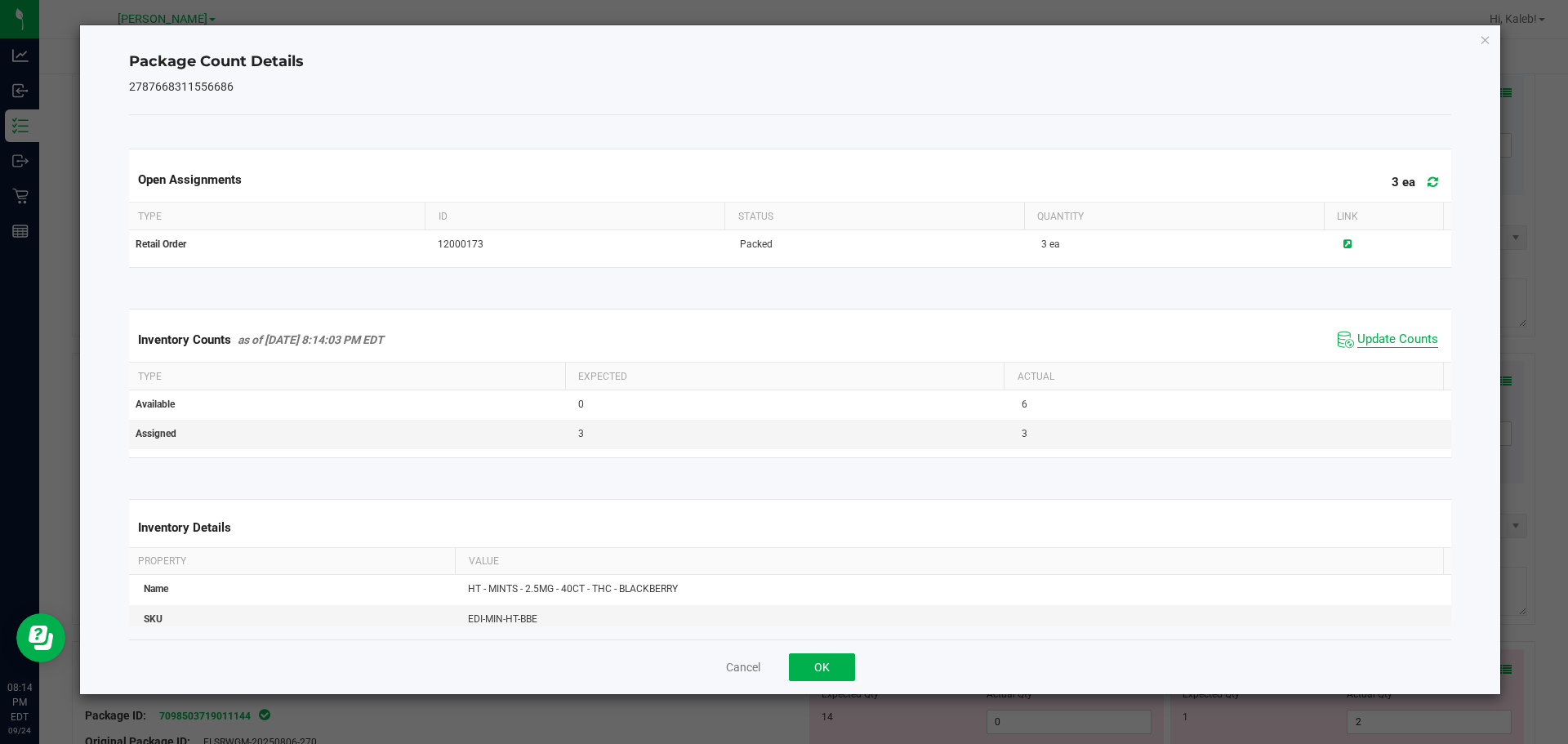
click at [1391, 366] on th "Actual" at bounding box center [1224, 376] width 439 height 27
click at [849, 658] on button "OK" at bounding box center [822, 667] width 66 height 27
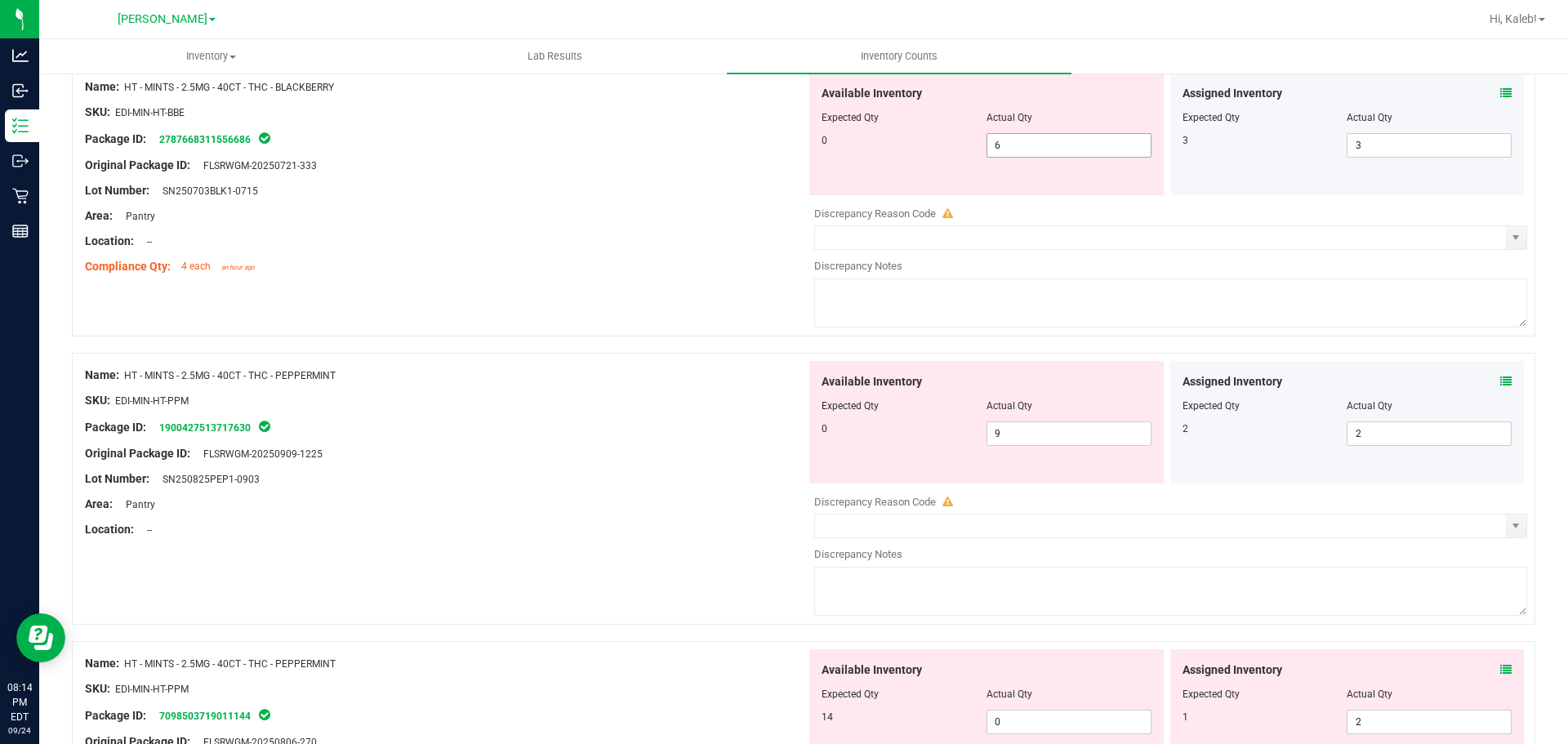
click at [1007, 149] on span "6 6" at bounding box center [1069, 145] width 165 height 25
click at [1007, 149] on input "6" at bounding box center [1069, 145] width 164 height 23
type input "0"
click at [865, 384] on div "Available Inventory Expected Qty Actual Qty 0 9 9" at bounding box center [987, 422] width 355 height 123
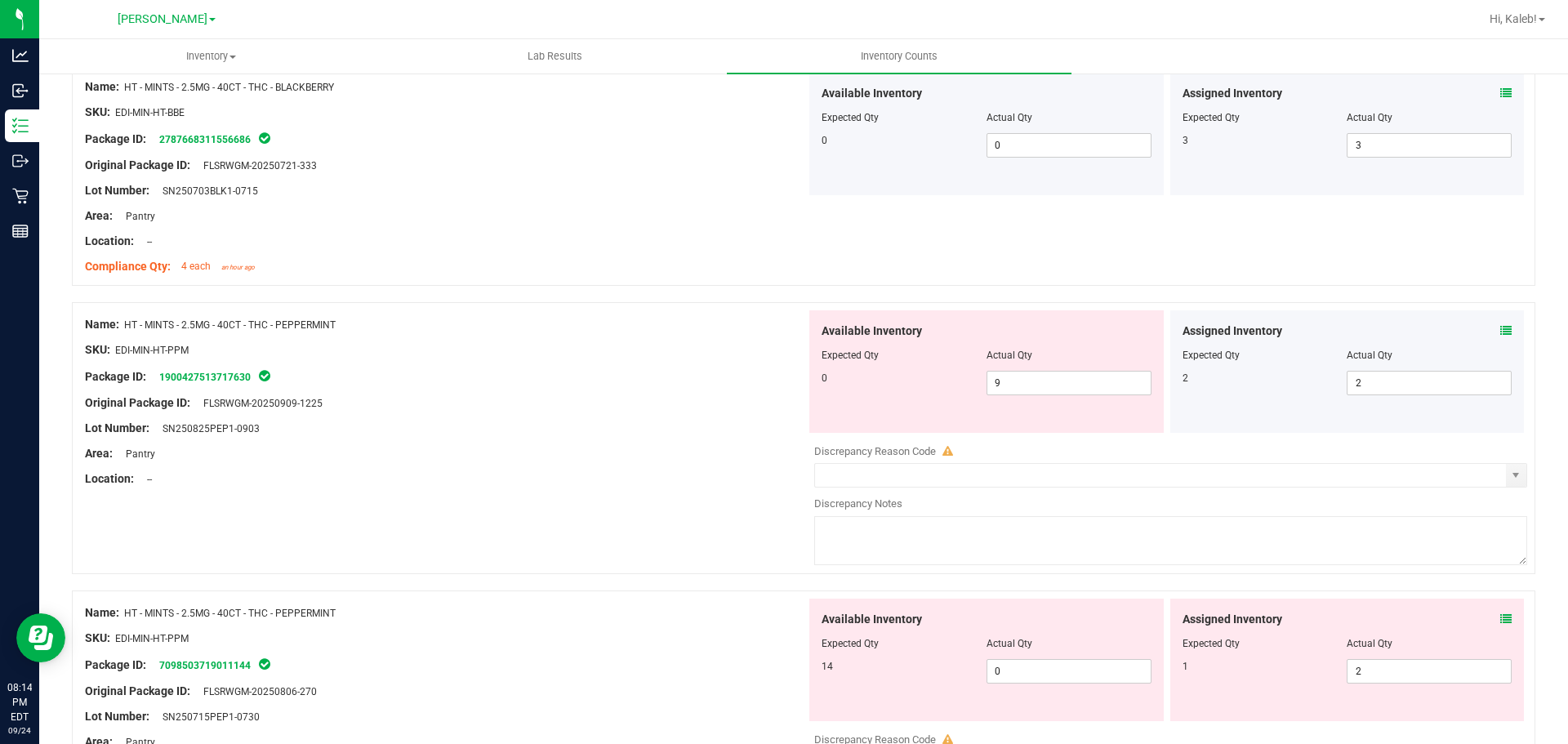
click at [1500, 332] on icon at bounding box center [1506, 331] width 12 height 12
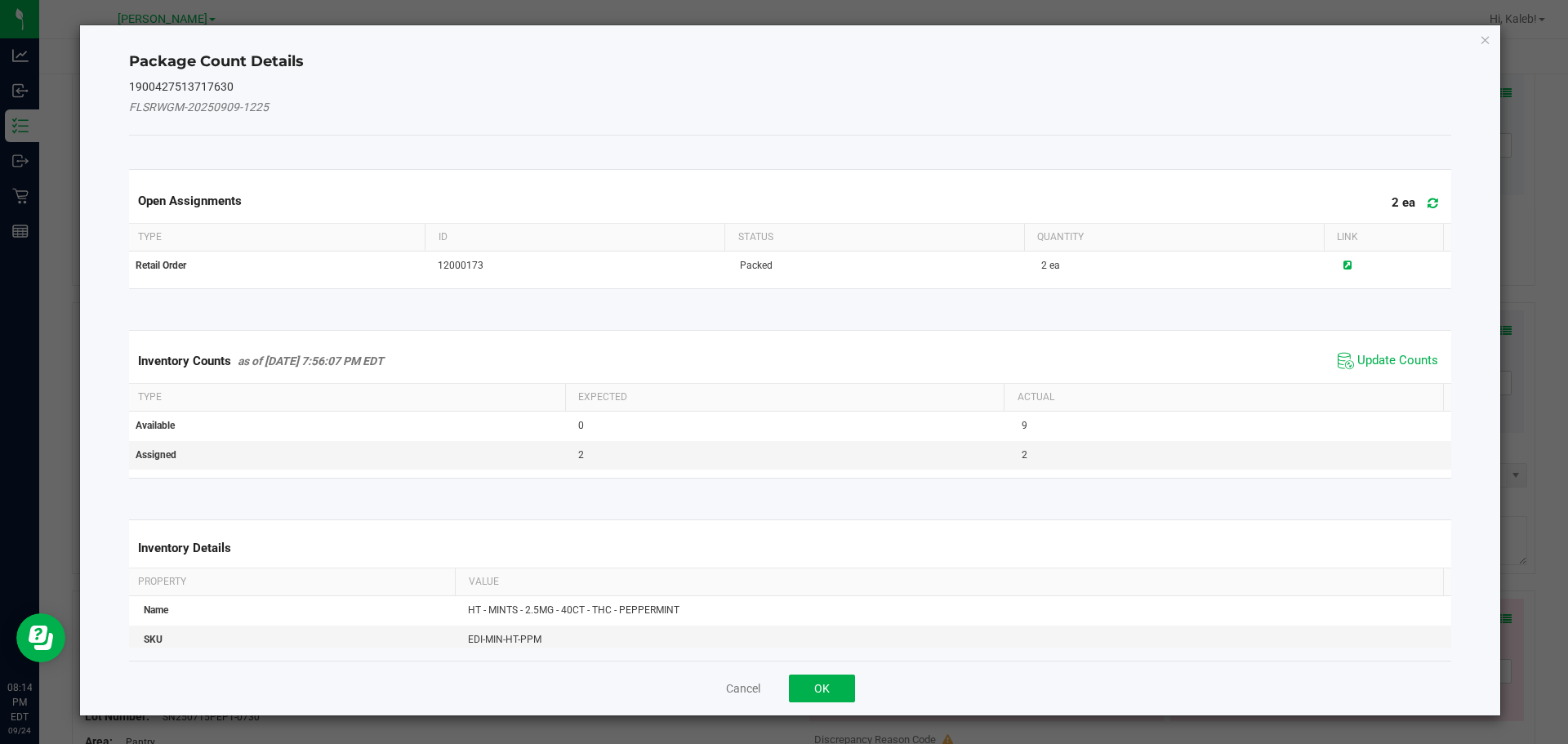
click at [1342, 360] on span "Update Counts" at bounding box center [1388, 361] width 109 height 25
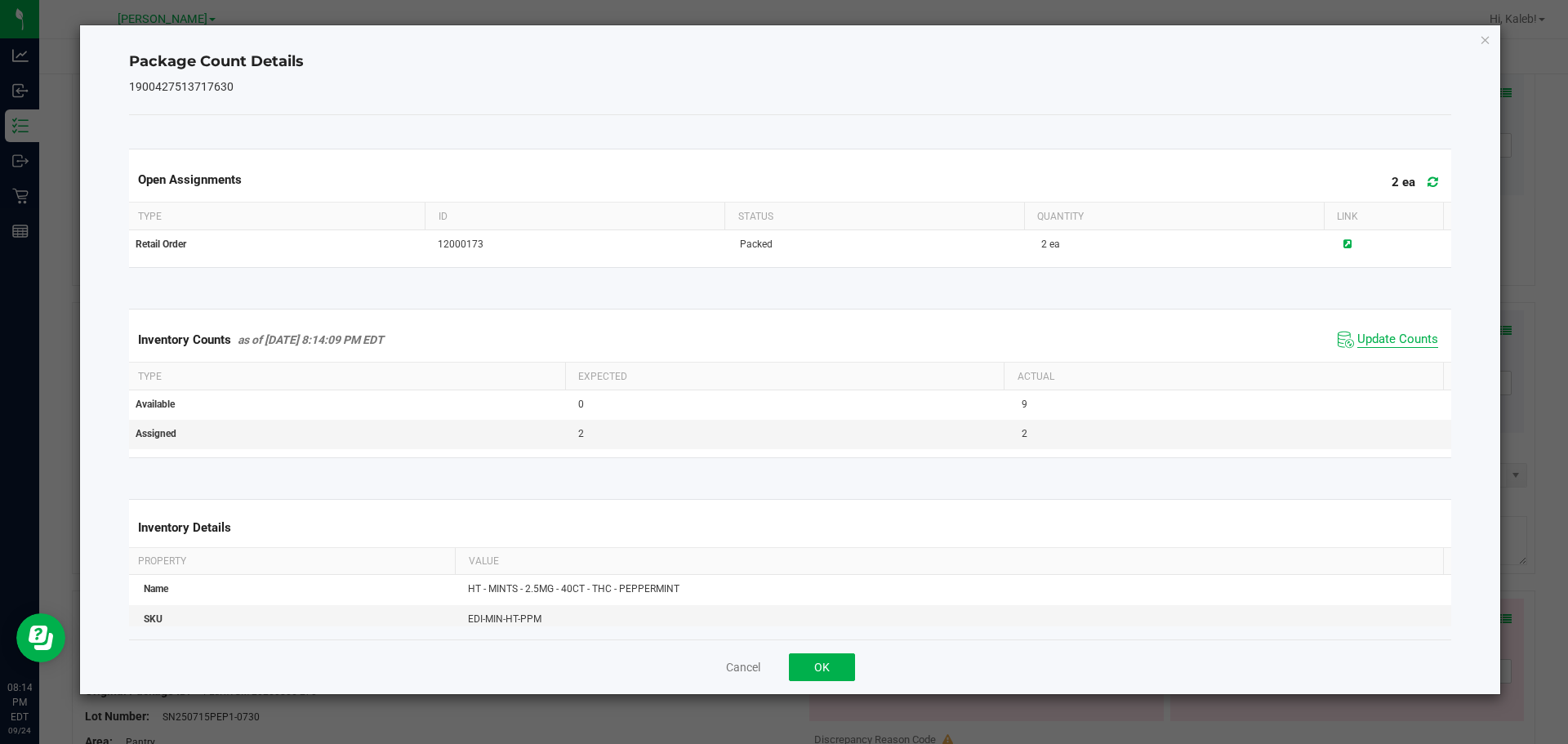
click at [1365, 345] on span "Update Counts" at bounding box center [1398, 339] width 80 height 17
click at [893, 659] on div "Cancel OK" at bounding box center [791, 667] width 1324 height 55
click at [837, 663] on button "OK" at bounding box center [822, 667] width 66 height 27
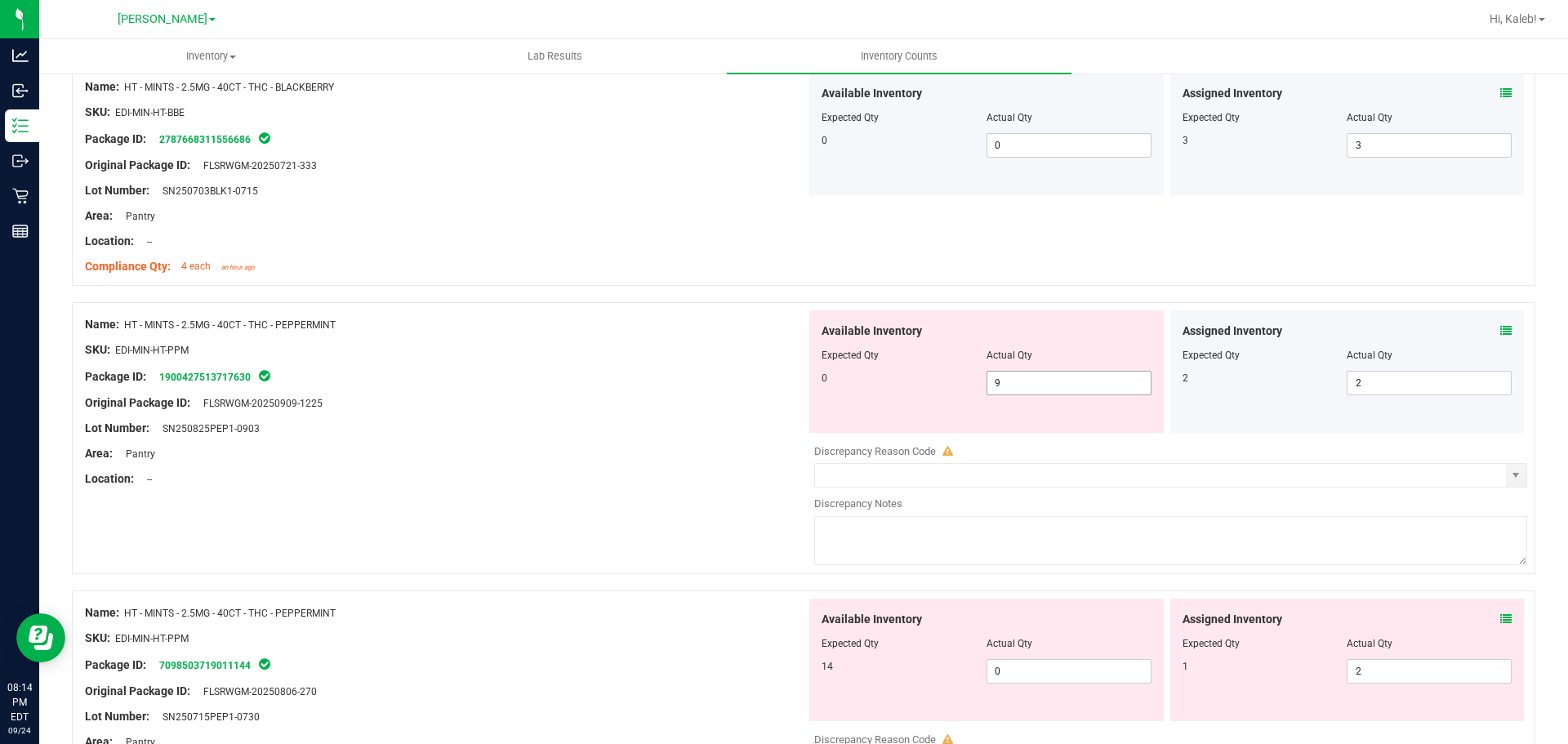
click at [1003, 378] on span "9 9" at bounding box center [1069, 382] width 165 height 25
click at [1003, 378] on input "9" at bounding box center [1069, 382] width 164 height 23
type input "0"
click at [758, 379] on div "Package ID: 1900427513717630" at bounding box center [446, 376] width 722 height 20
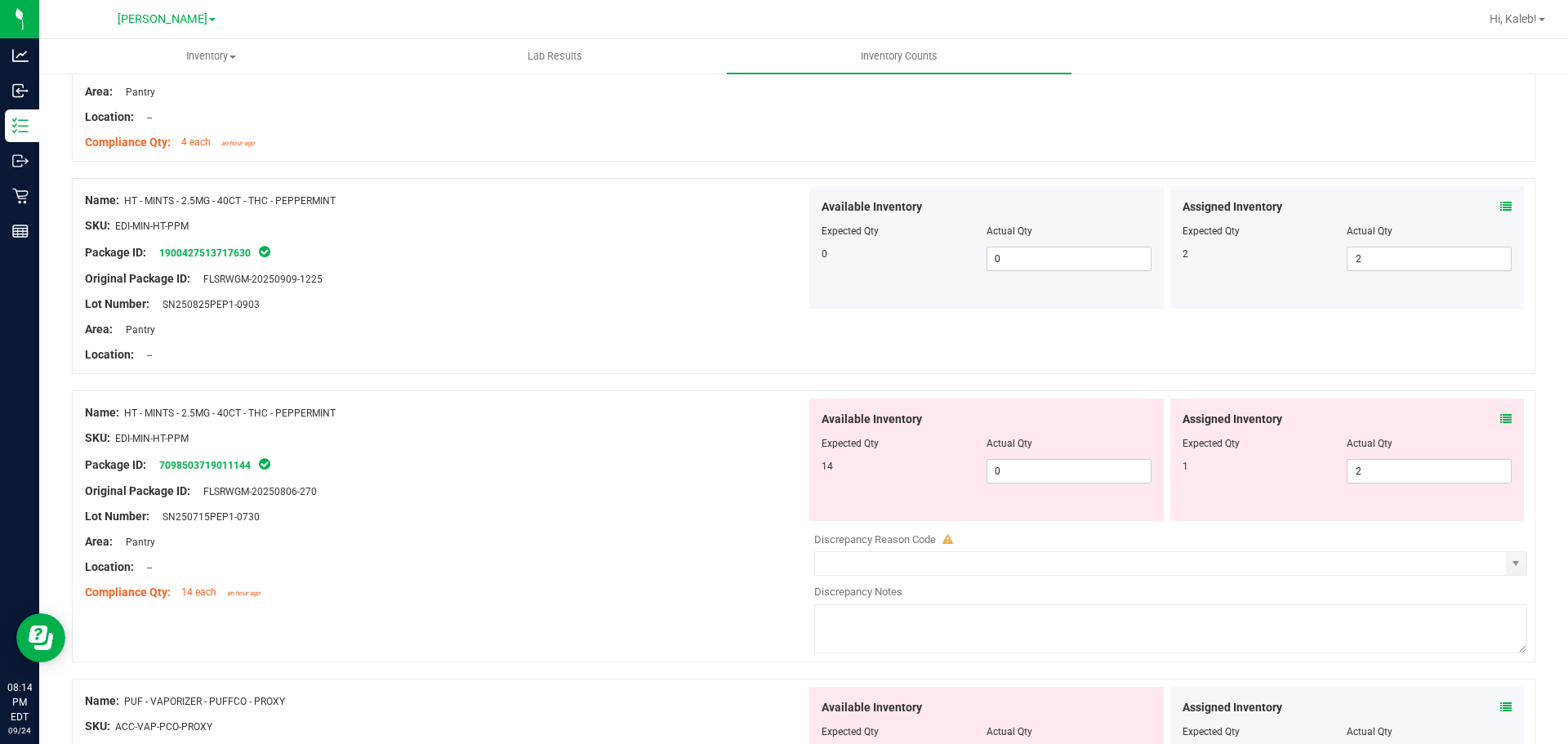
scroll to position [839, 0]
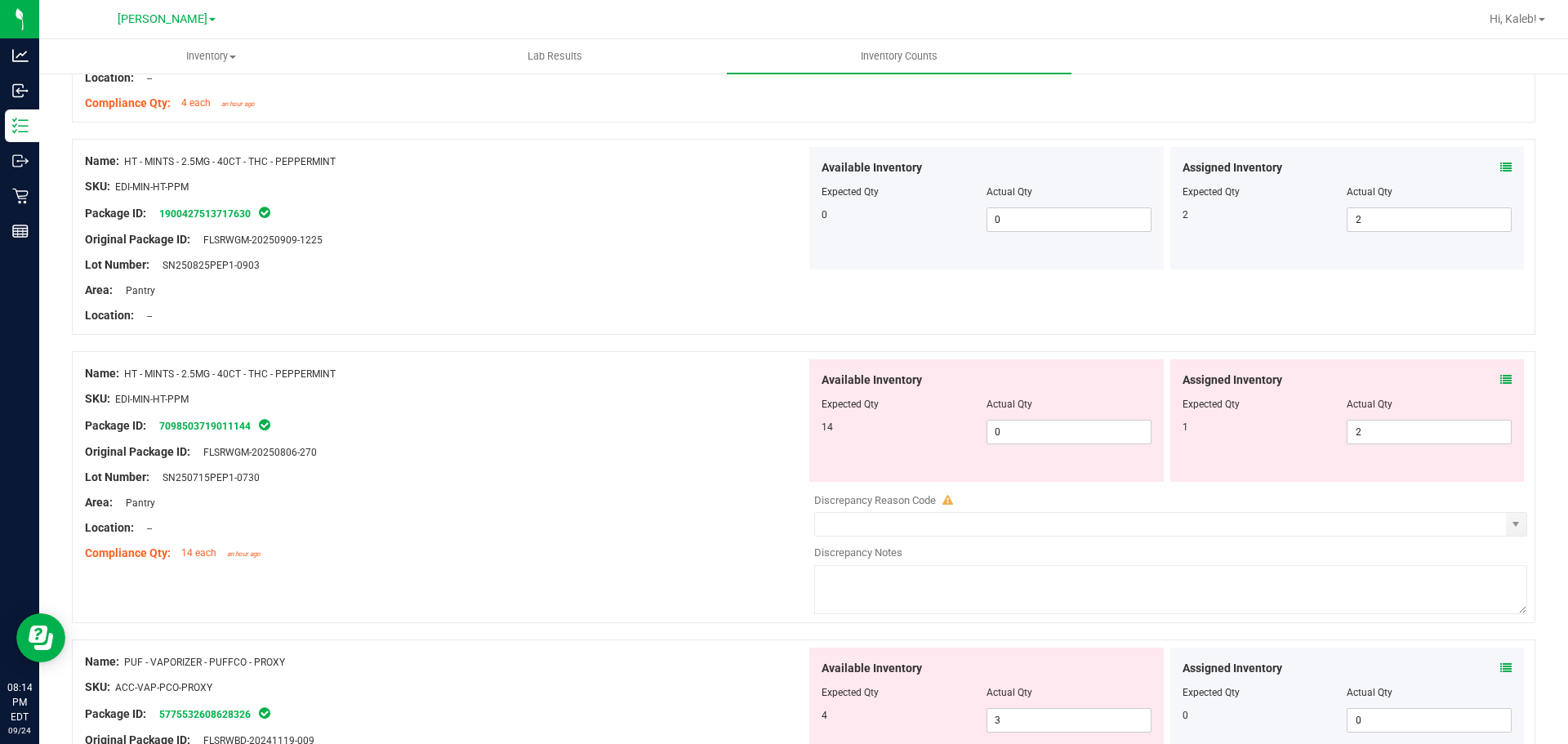
click at [1502, 377] on div "Assigned Inventory Expected Qty Actual Qty 1 2 2" at bounding box center [1348, 421] width 355 height 123
click at [1500, 377] on icon at bounding box center [1506, 380] width 12 height 12
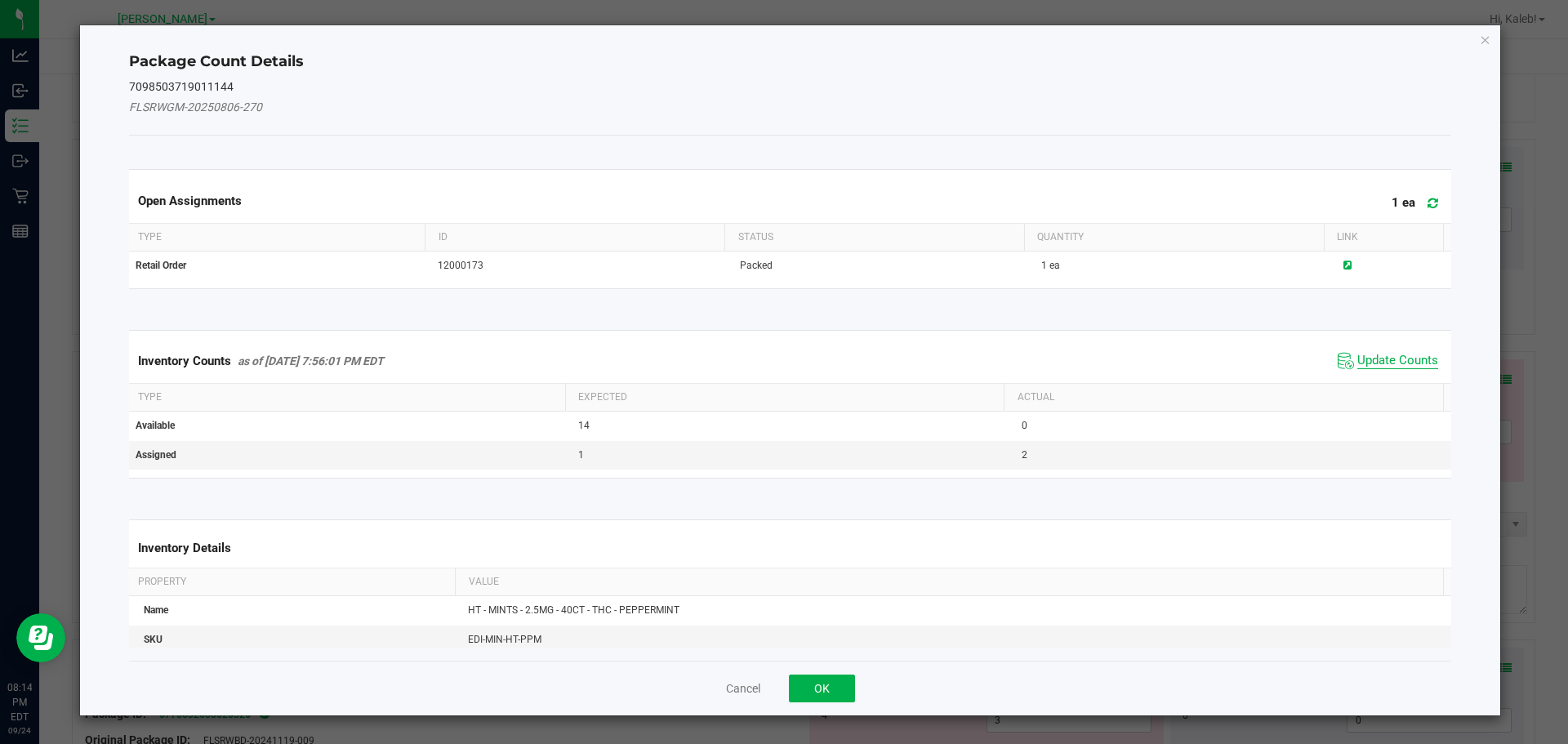
click at [1382, 360] on span "Update Counts" at bounding box center [1398, 361] width 80 height 17
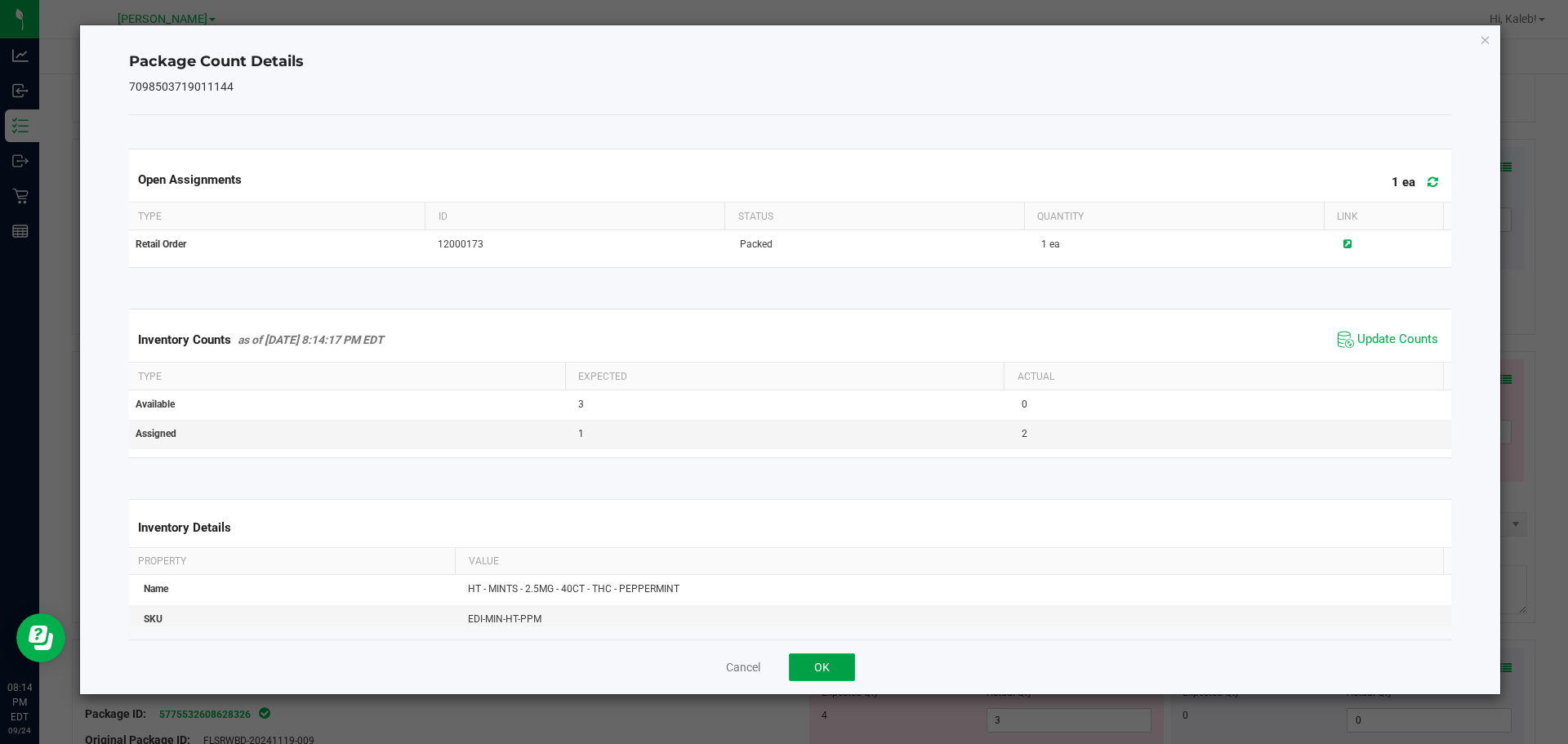
click at [815, 655] on button "OK" at bounding box center [822, 667] width 66 height 27
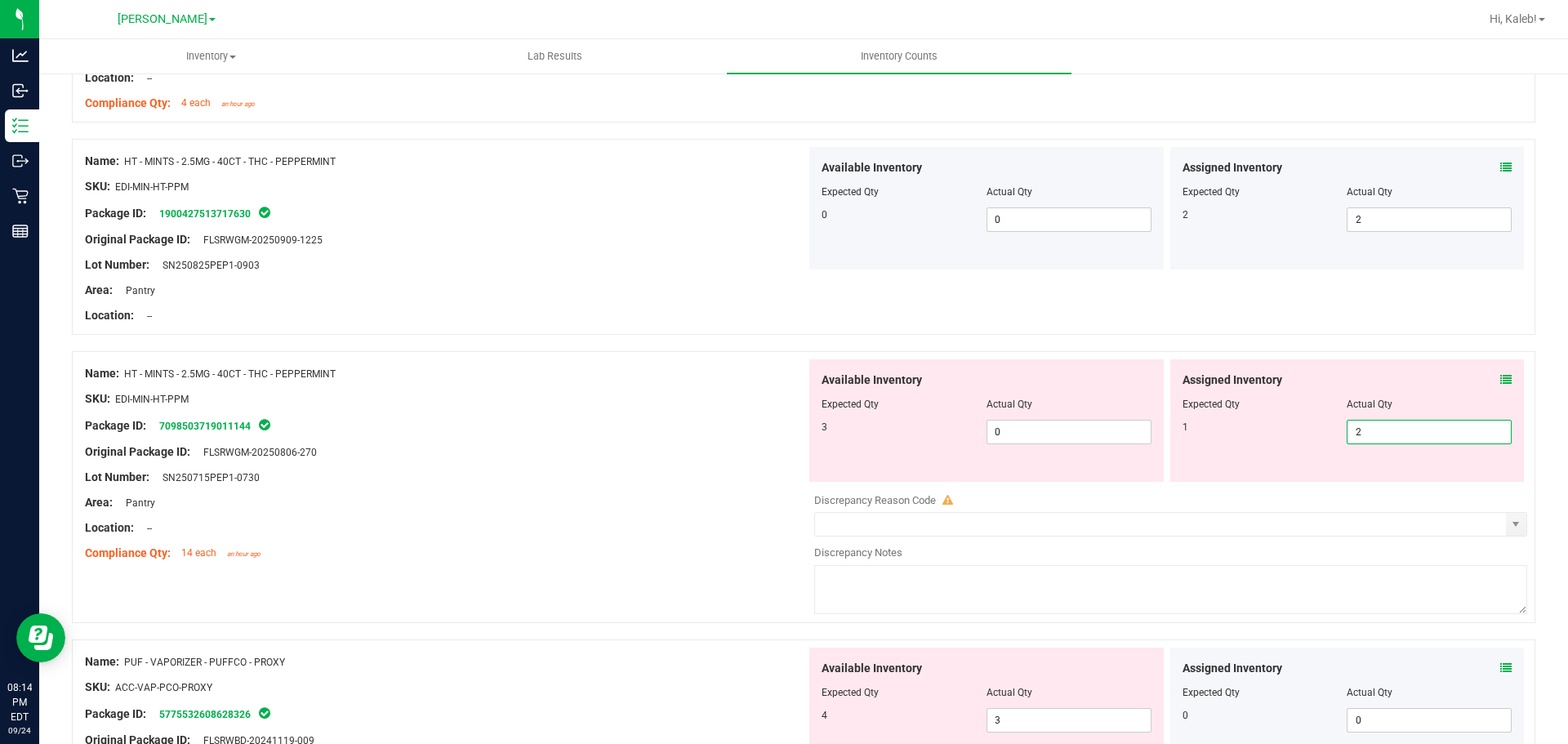
click at [1415, 433] on span "2 2" at bounding box center [1430, 431] width 165 height 25
click at [1415, 433] on input "2" at bounding box center [1430, 431] width 164 height 23
type input "1"
click at [544, 539] on div at bounding box center [446, 540] width 722 height 8
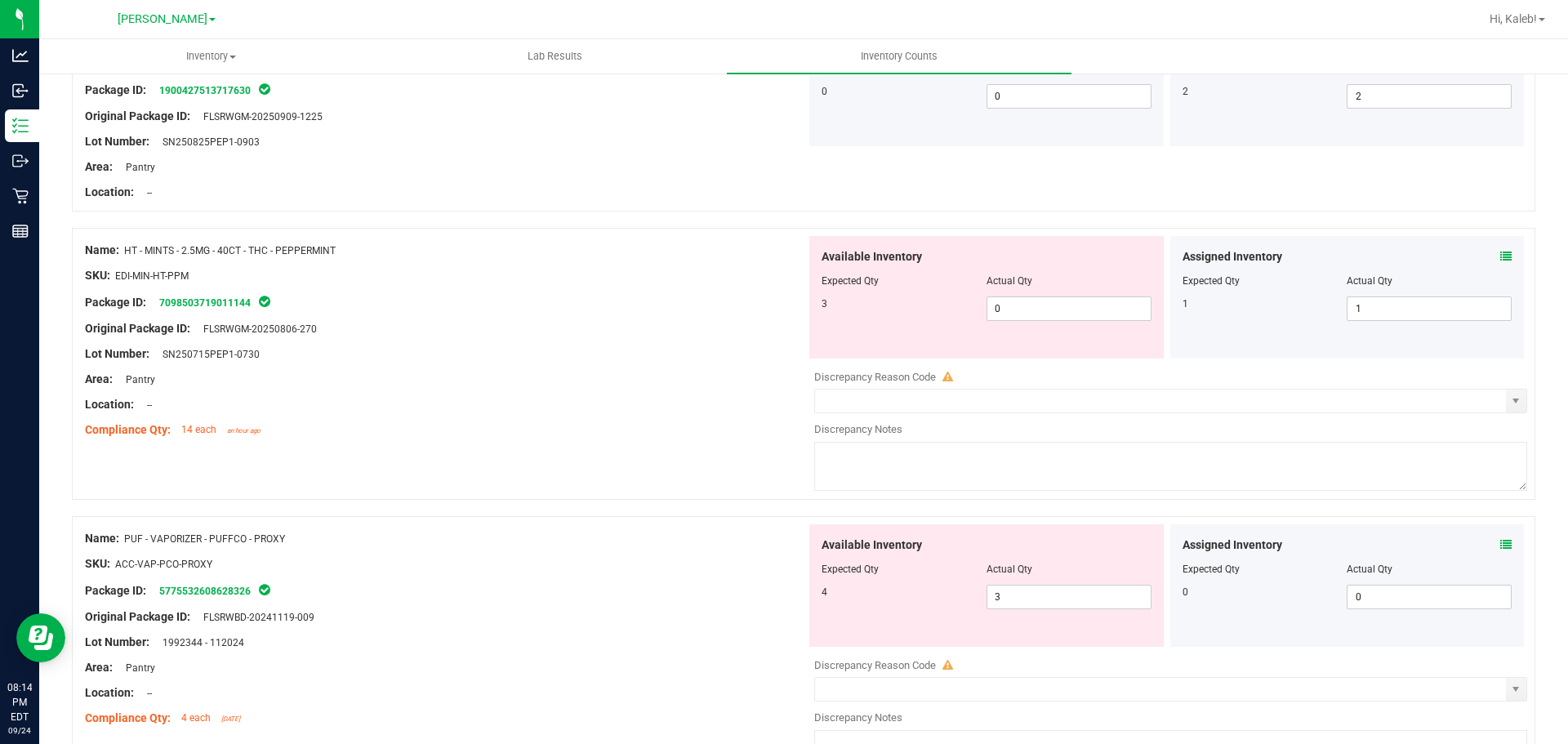
scroll to position [1003, 0]
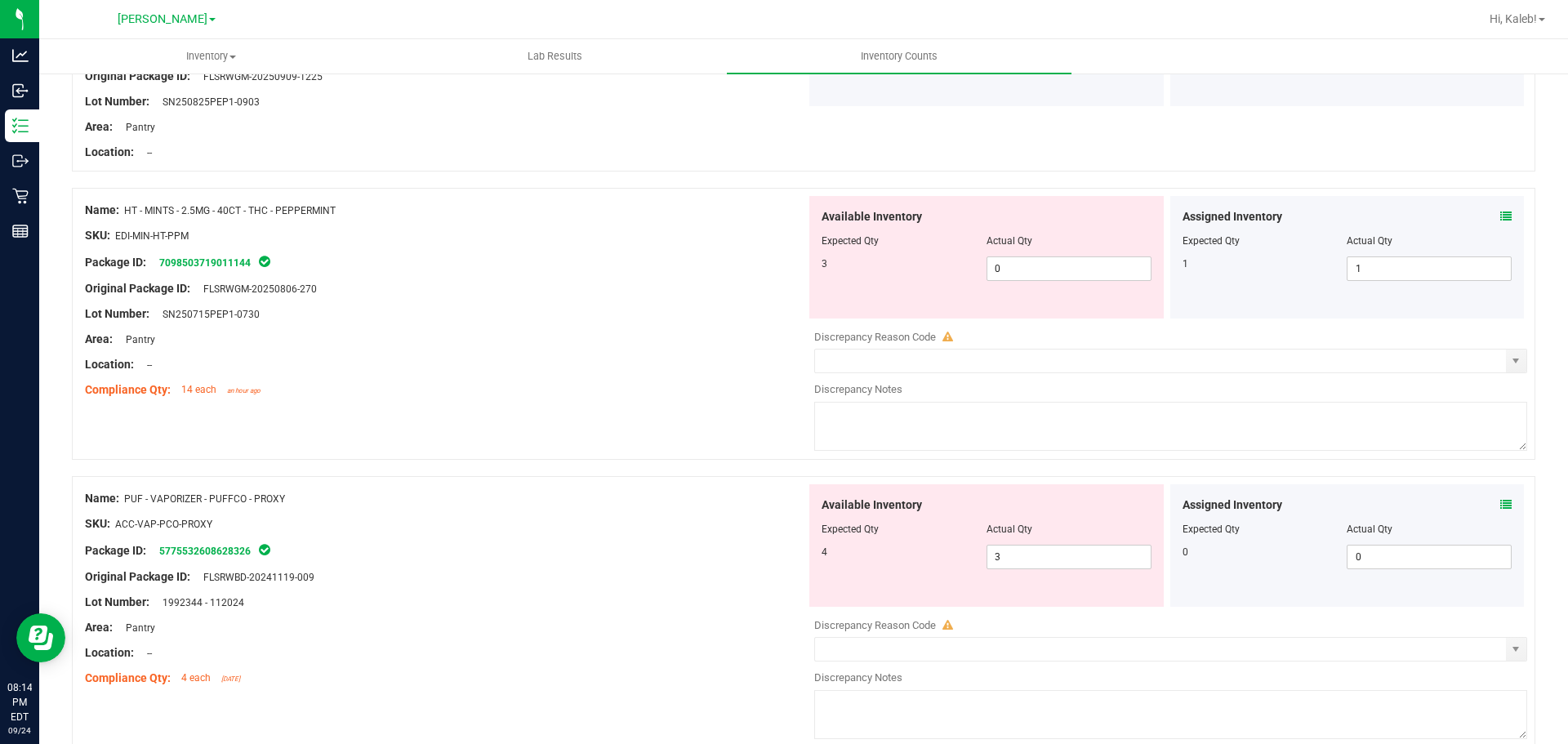
click at [1499, 505] on div "Assigned Inventory Expected Qty Actual Qty 0 0 0" at bounding box center [1348, 545] width 355 height 123
click at [1500, 511] on span at bounding box center [1506, 504] width 12 height 17
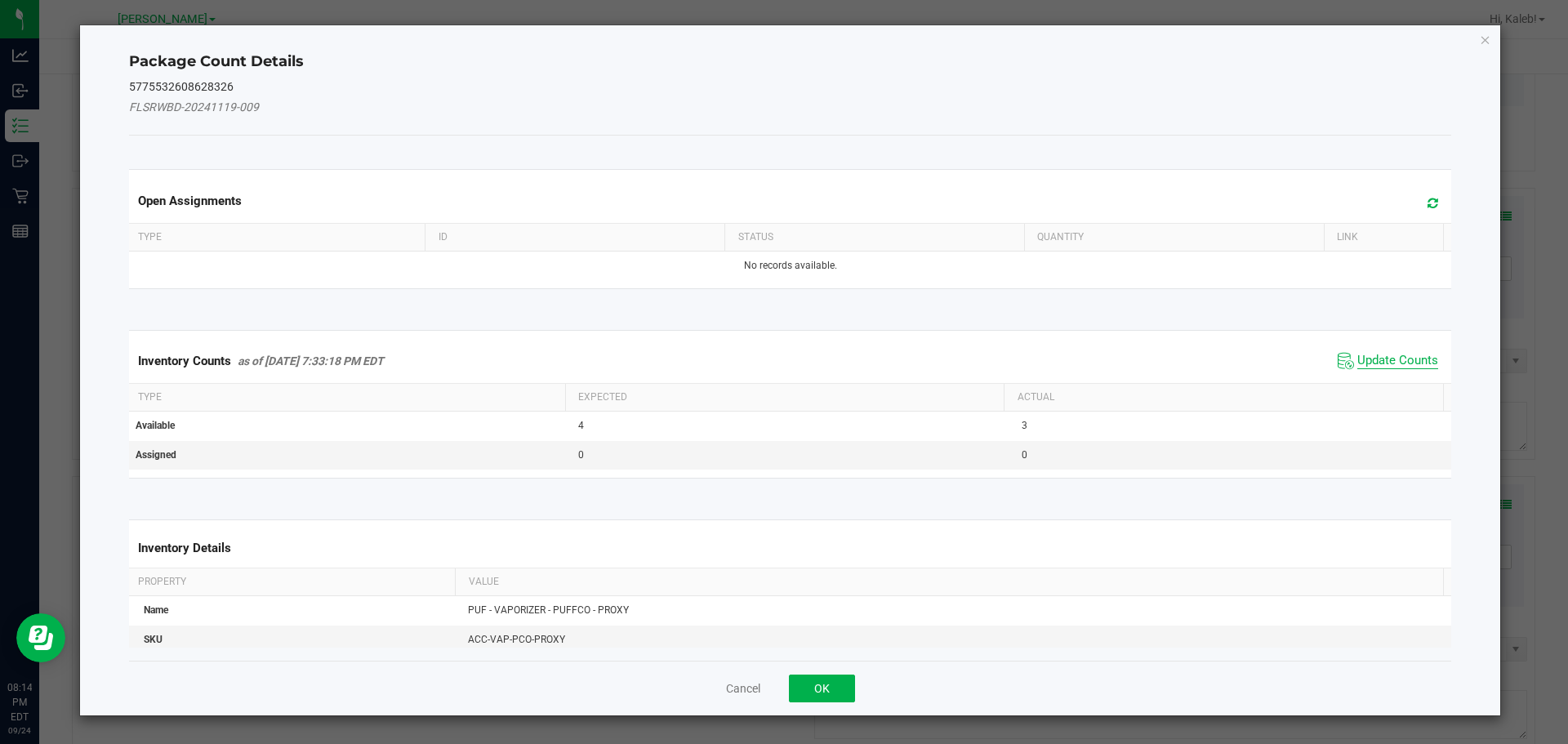
click at [1387, 355] on span "Update Counts" at bounding box center [1398, 361] width 80 height 17
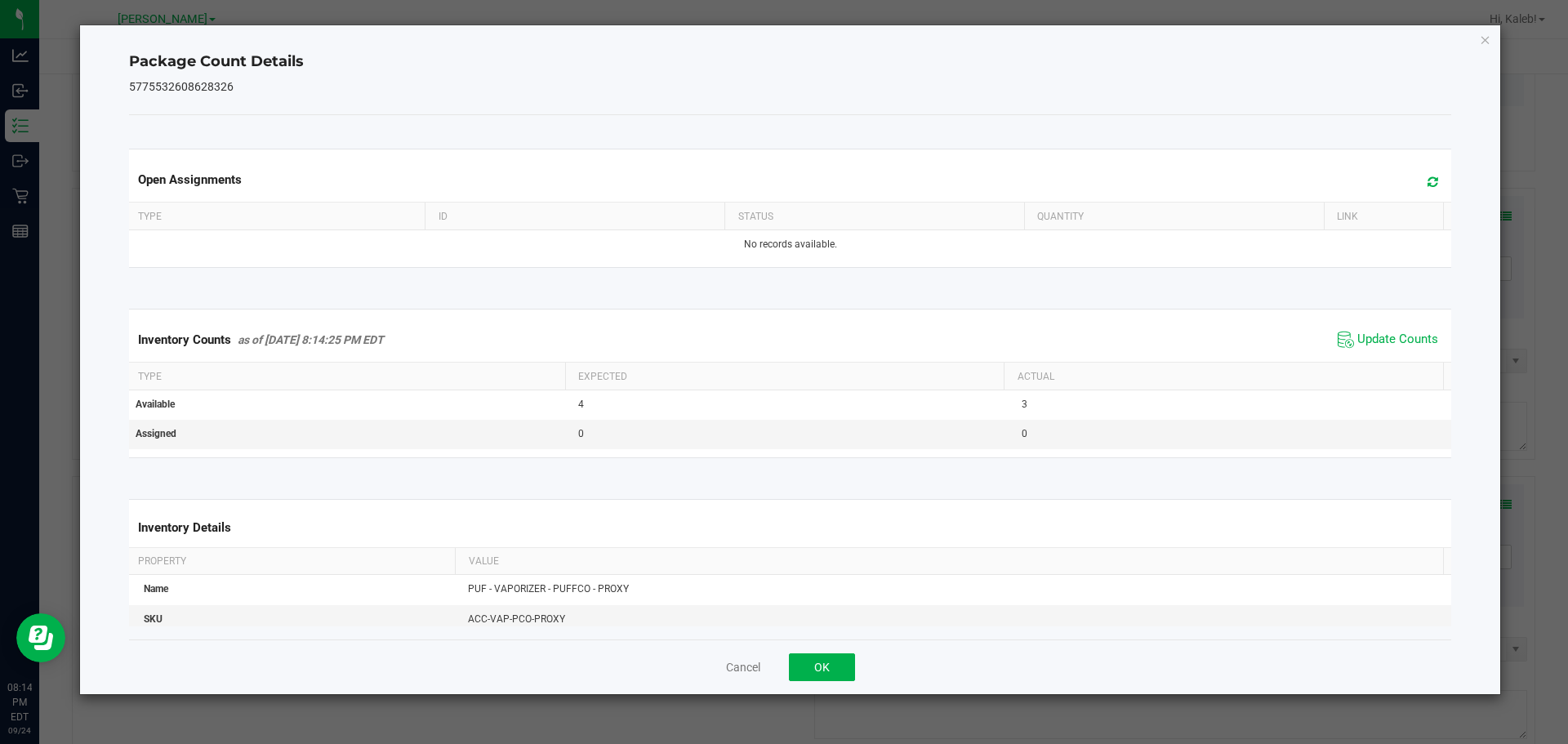
click at [824, 652] on div "Cancel OK" at bounding box center [791, 667] width 1324 height 55
click at [824, 657] on button "OK" at bounding box center [822, 667] width 66 height 27
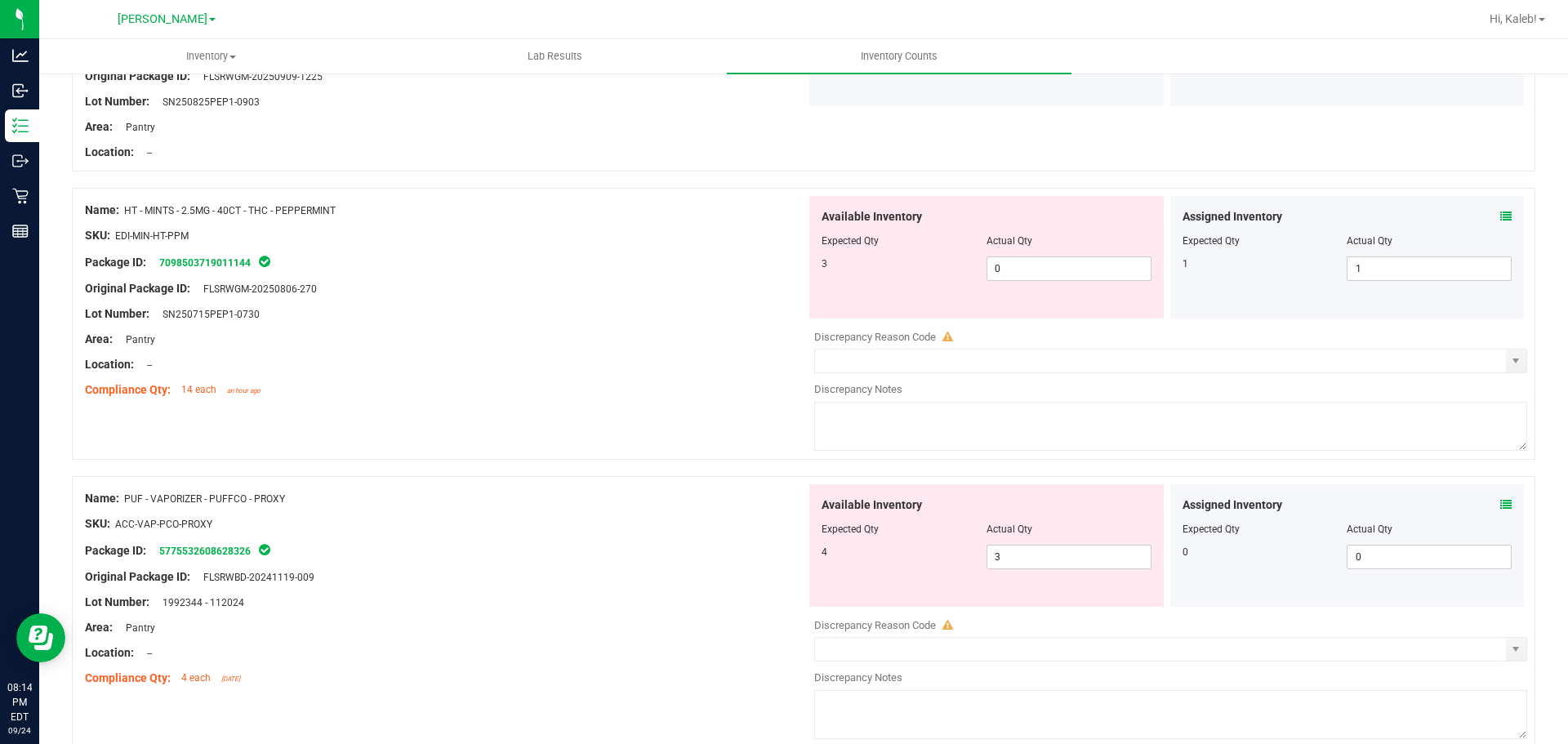
click at [790, 570] on div "Original Package ID: FLSRWBD-20241119-009" at bounding box center [446, 576] width 722 height 17
click at [1045, 566] on span "3 3" at bounding box center [1069, 557] width 165 height 25
type input "4"
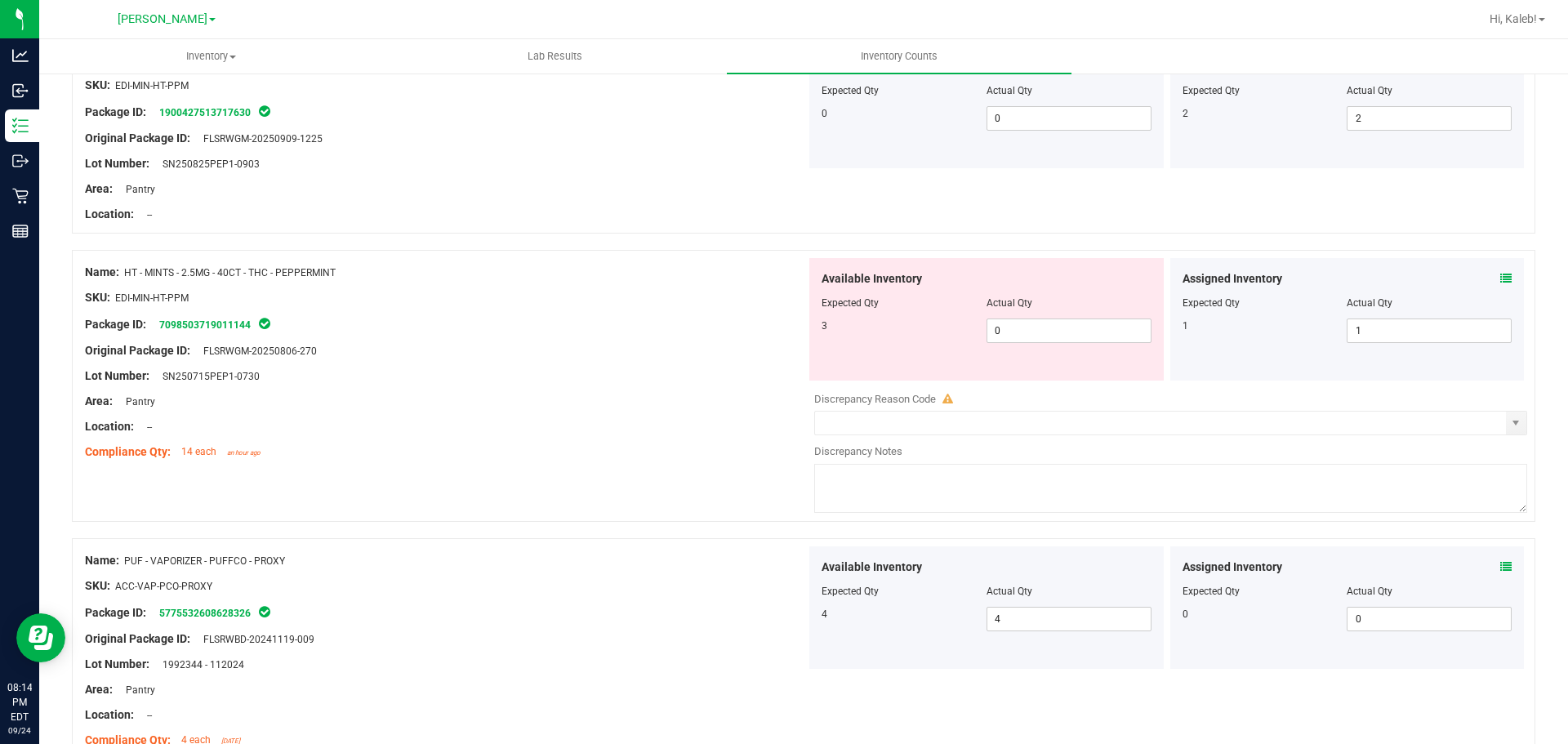
scroll to position [935, 0]
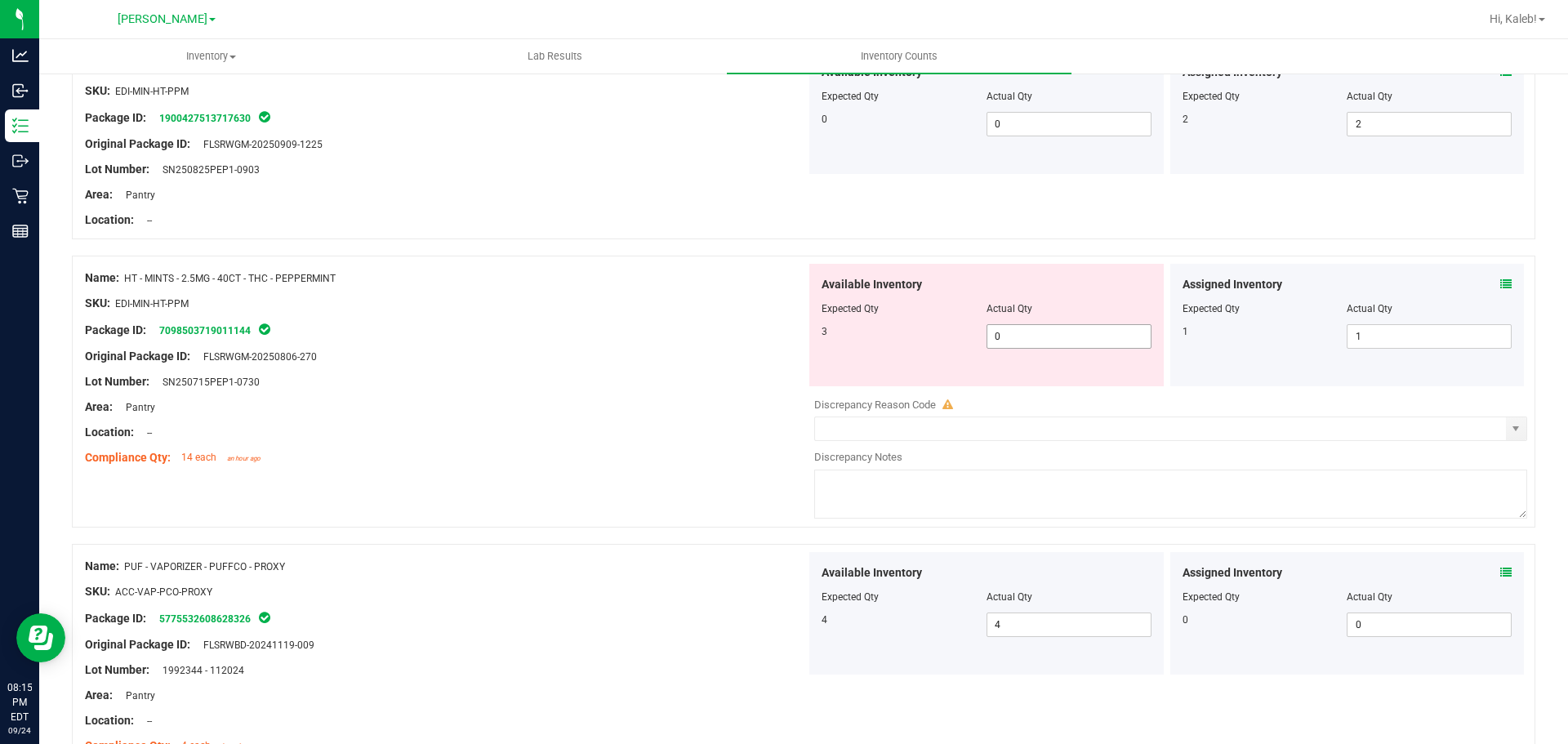
click at [1010, 339] on span "0 0" at bounding box center [1069, 336] width 165 height 25
click at [1000, 343] on input "0" at bounding box center [1069, 336] width 164 height 23
type input "3"
click at [810, 325] on div "Available Inventory Expected Qty Actual Qty 3 3 3" at bounding box center [987, 324] width 355 height 123
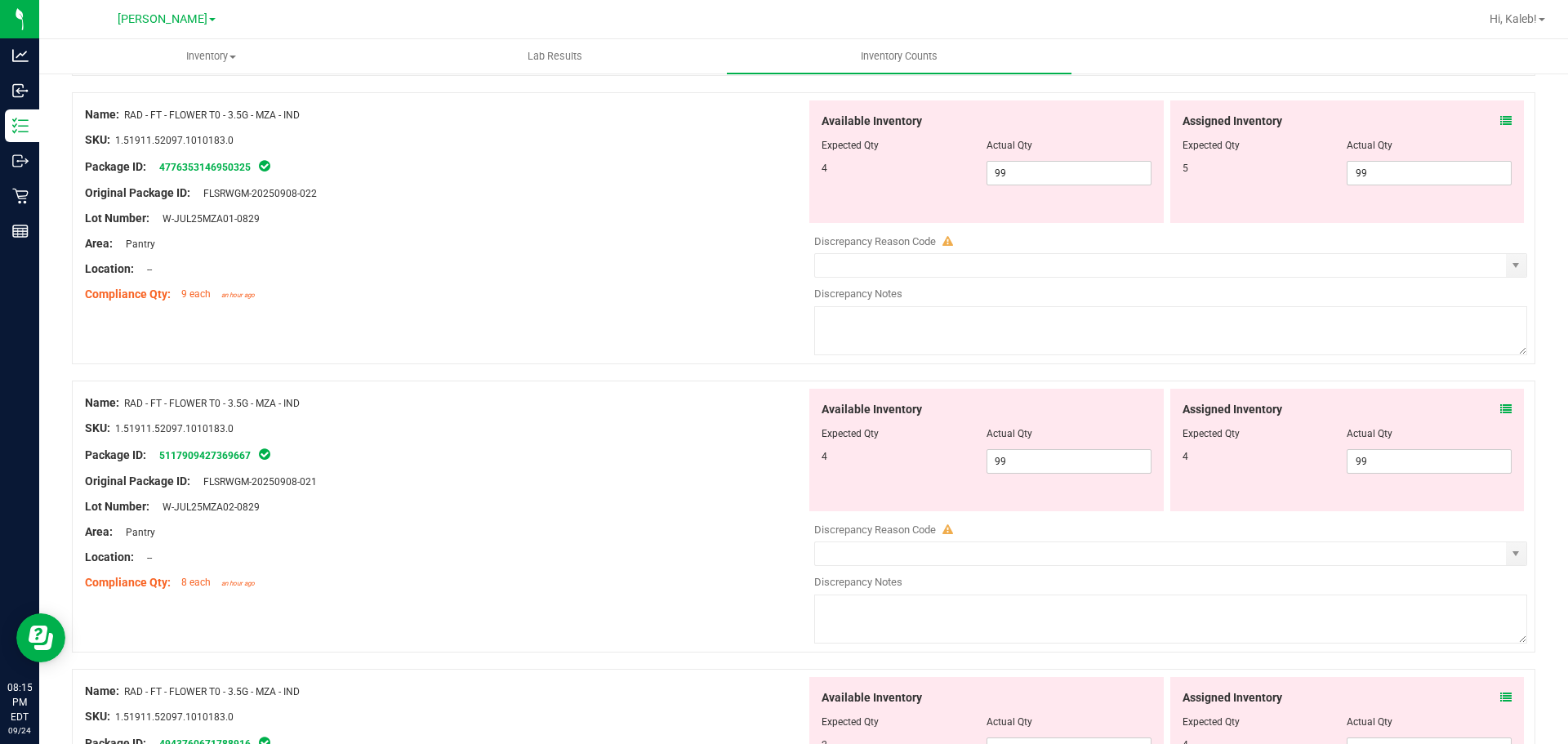
scroll to position [1518, 0]
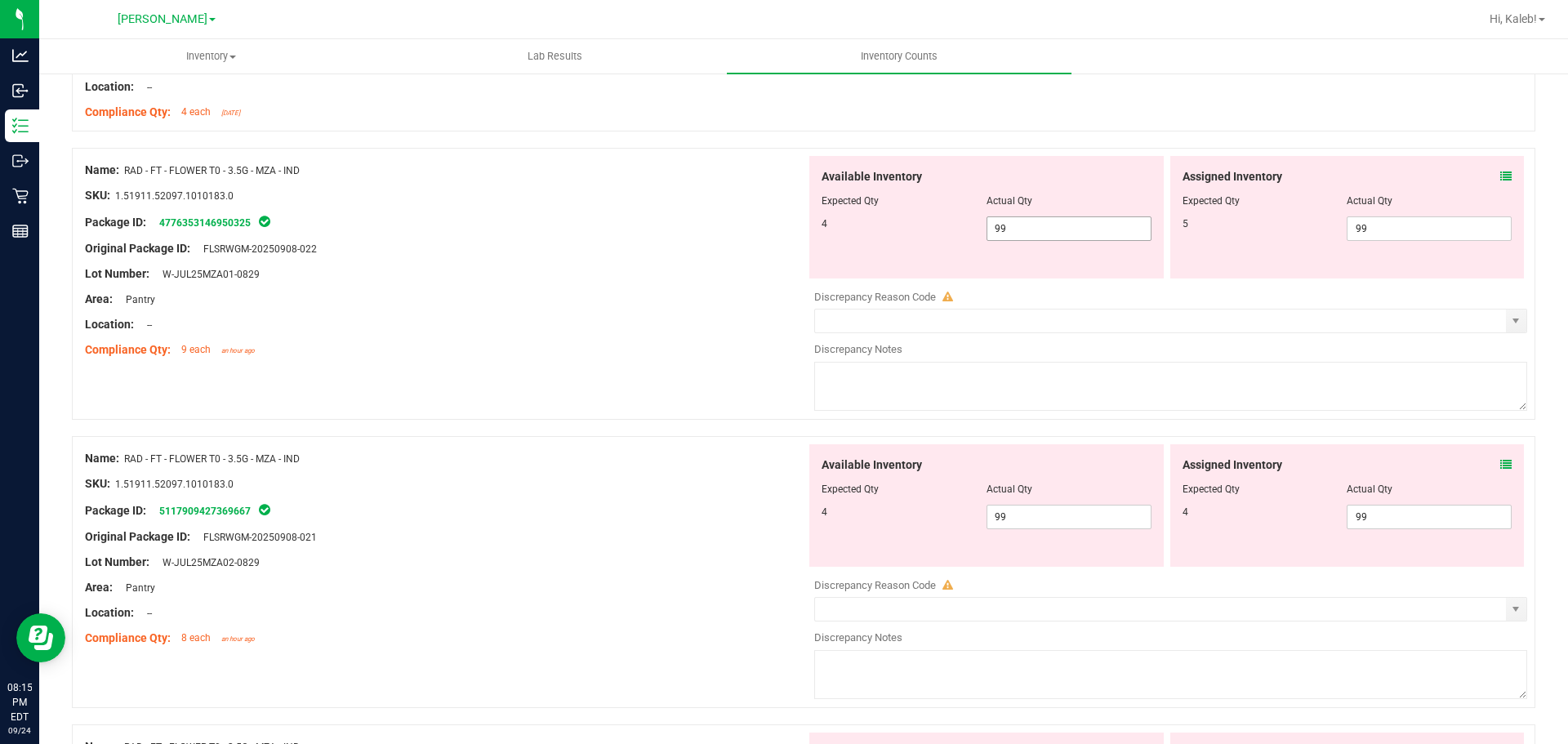
click at [1112, 229] on span "99 99" at bounding box center [1069, 228] width 165 height 25
click at [1110, 229] on input "99" at bounding box center [1069, 228] width 164 height 23
type input "4"
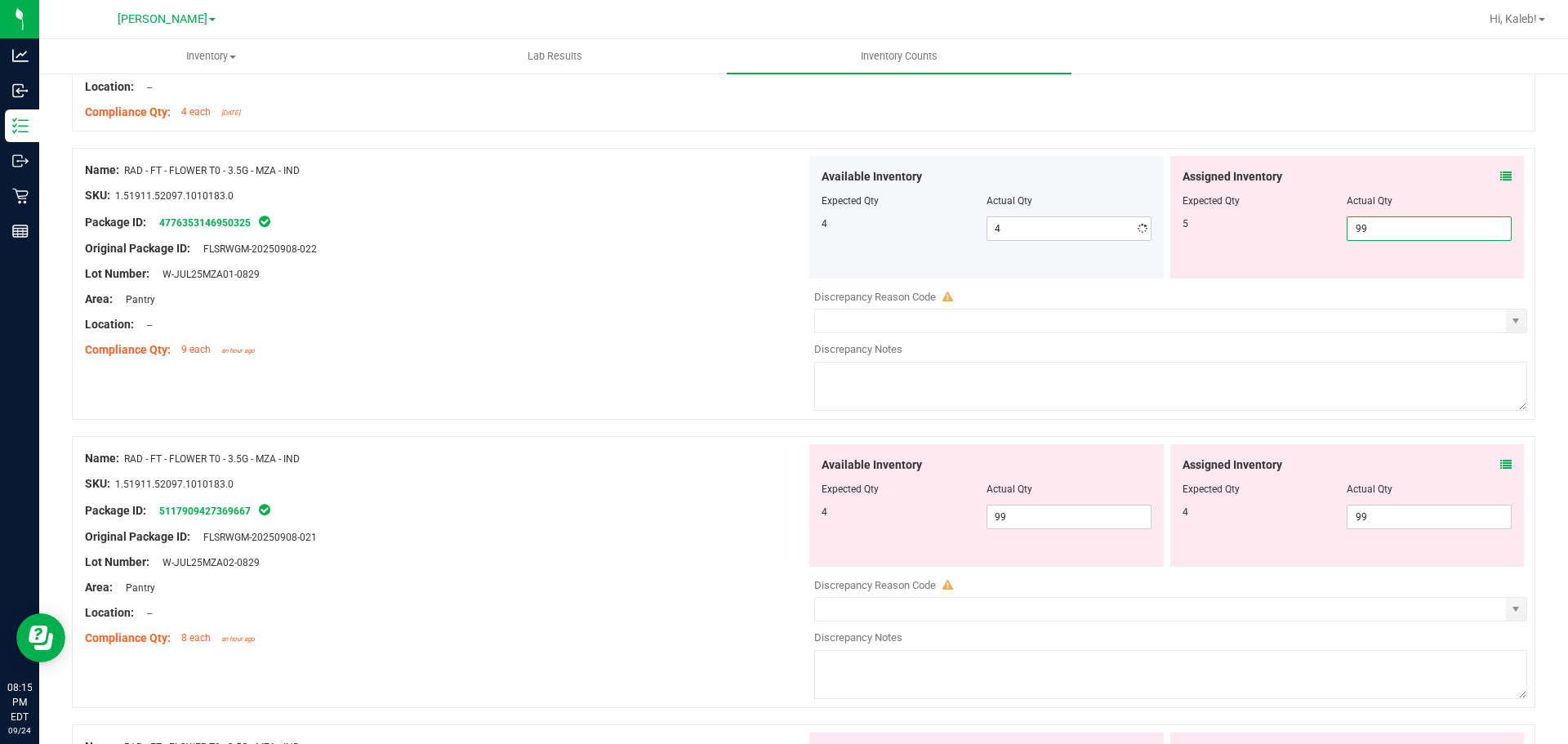
click at [1374, 223] on span "99 99" at bounding box center [1430, 228] width 165 height 25
click at [1374, 223] on input "99" at bounding box center [1430, 228] width 164 height 23
type input "5"
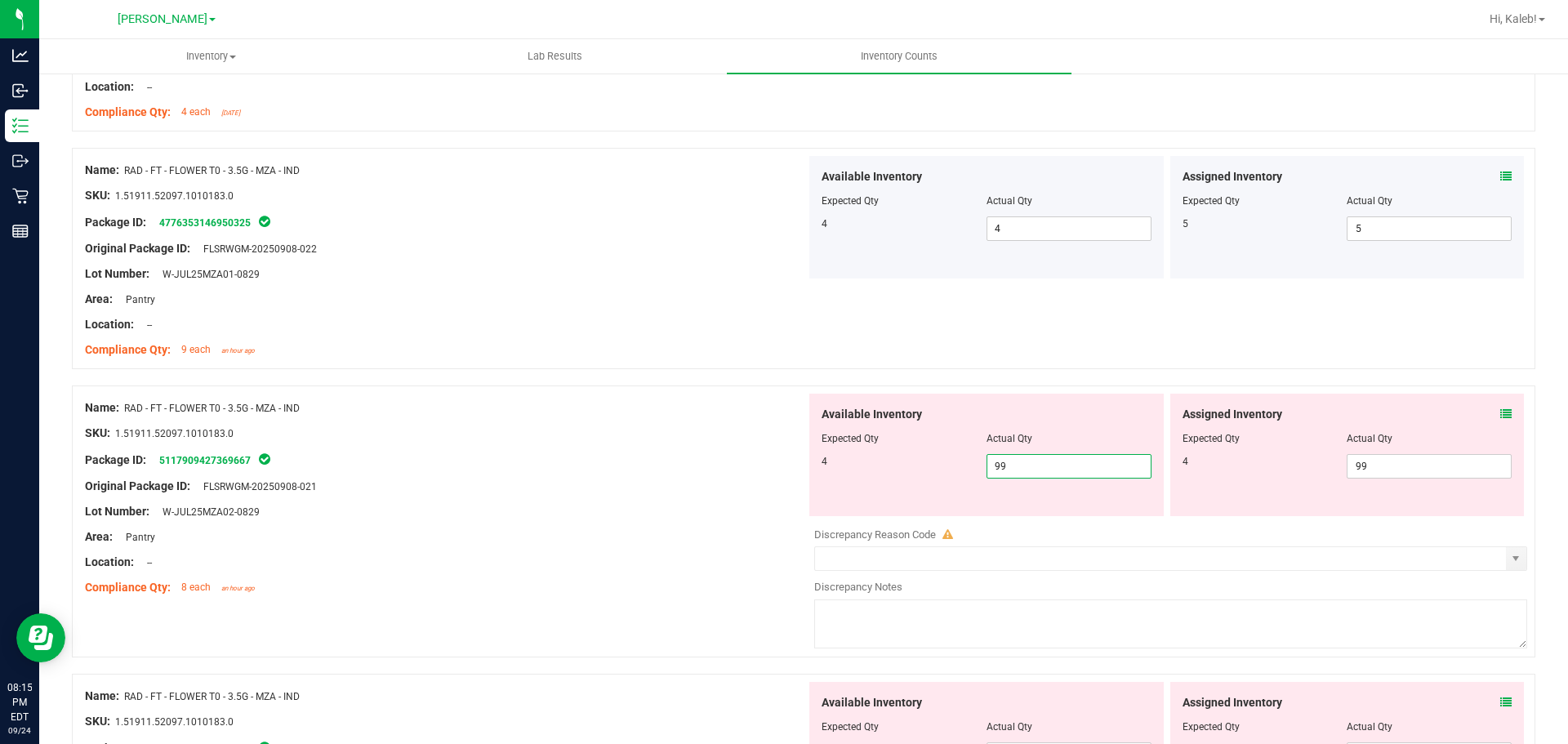
click at [1079, 462] on span "99 99" at bounding box center [1069, 466] width 165 height 25
click at [1079, 462] on input "99" at bounding box center [1069, 466] width 164 height 23
type input "4"
click at [1380, 458] on span "99 99" at bounding box center [1430, 466] width 165 height 25
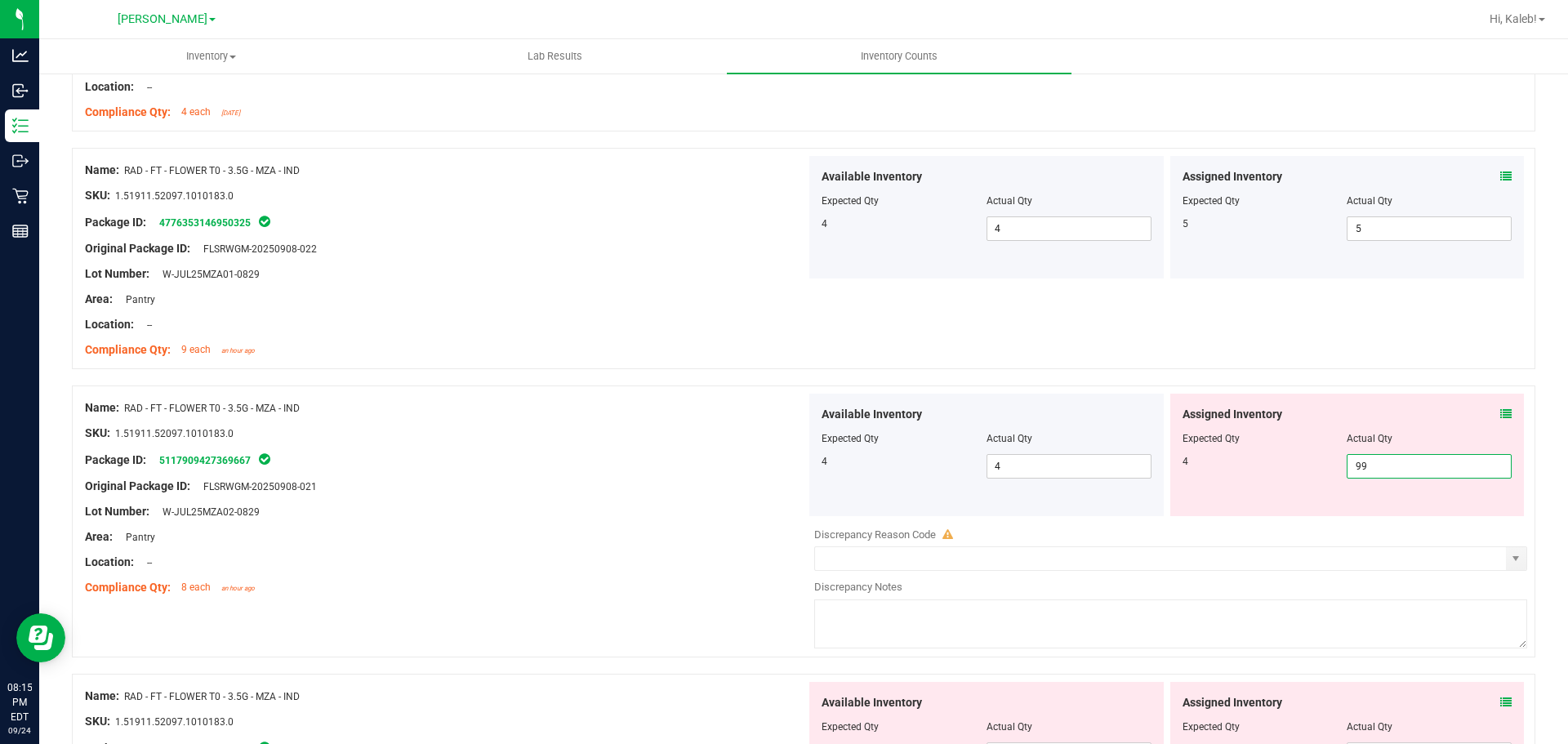
click at [1380, 458] on input "99" at bounding box center [1430, 466] width 164 height 23
type input "4"
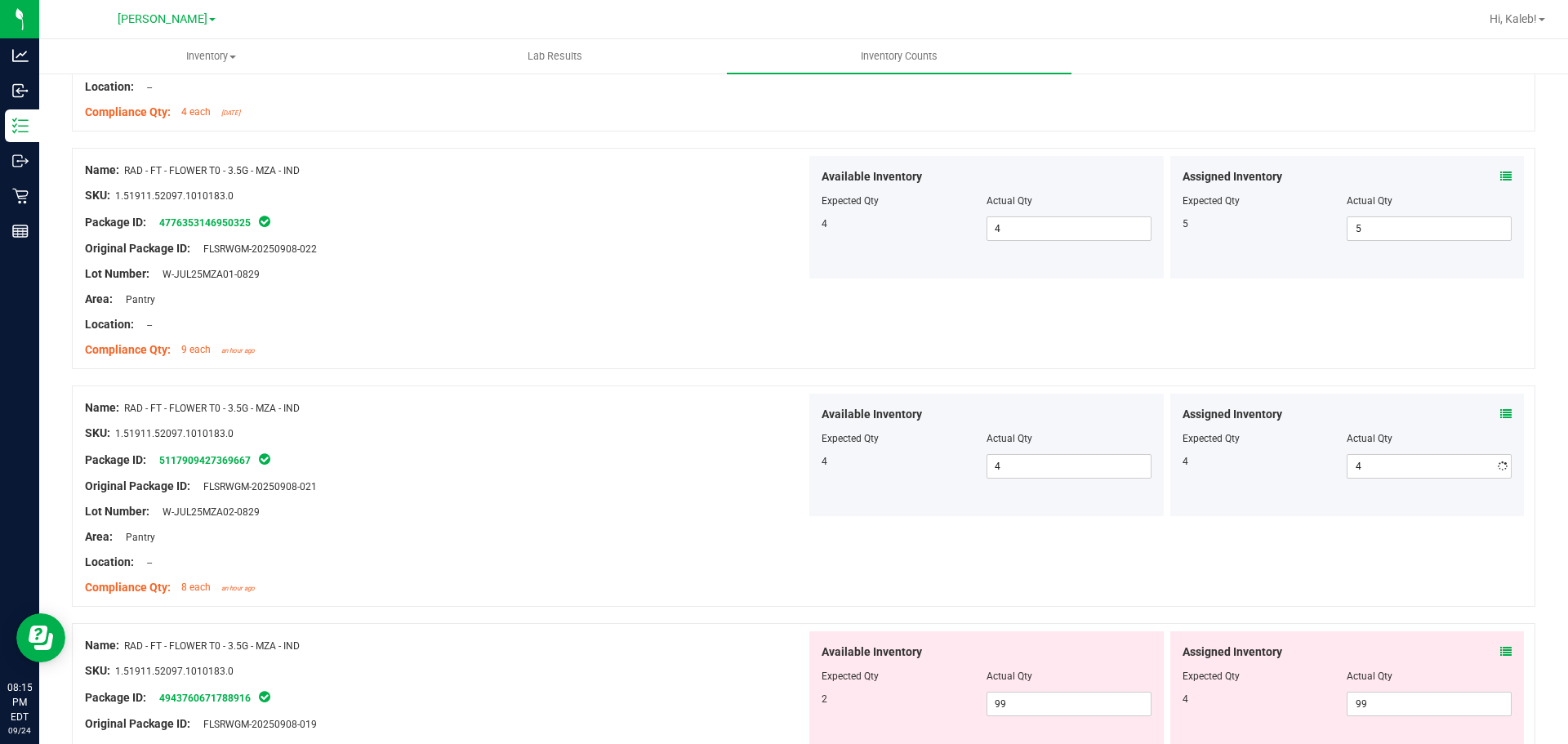
click at [1294, 459] on div "4" at bounding box center [1265, 461] width 165 height 15
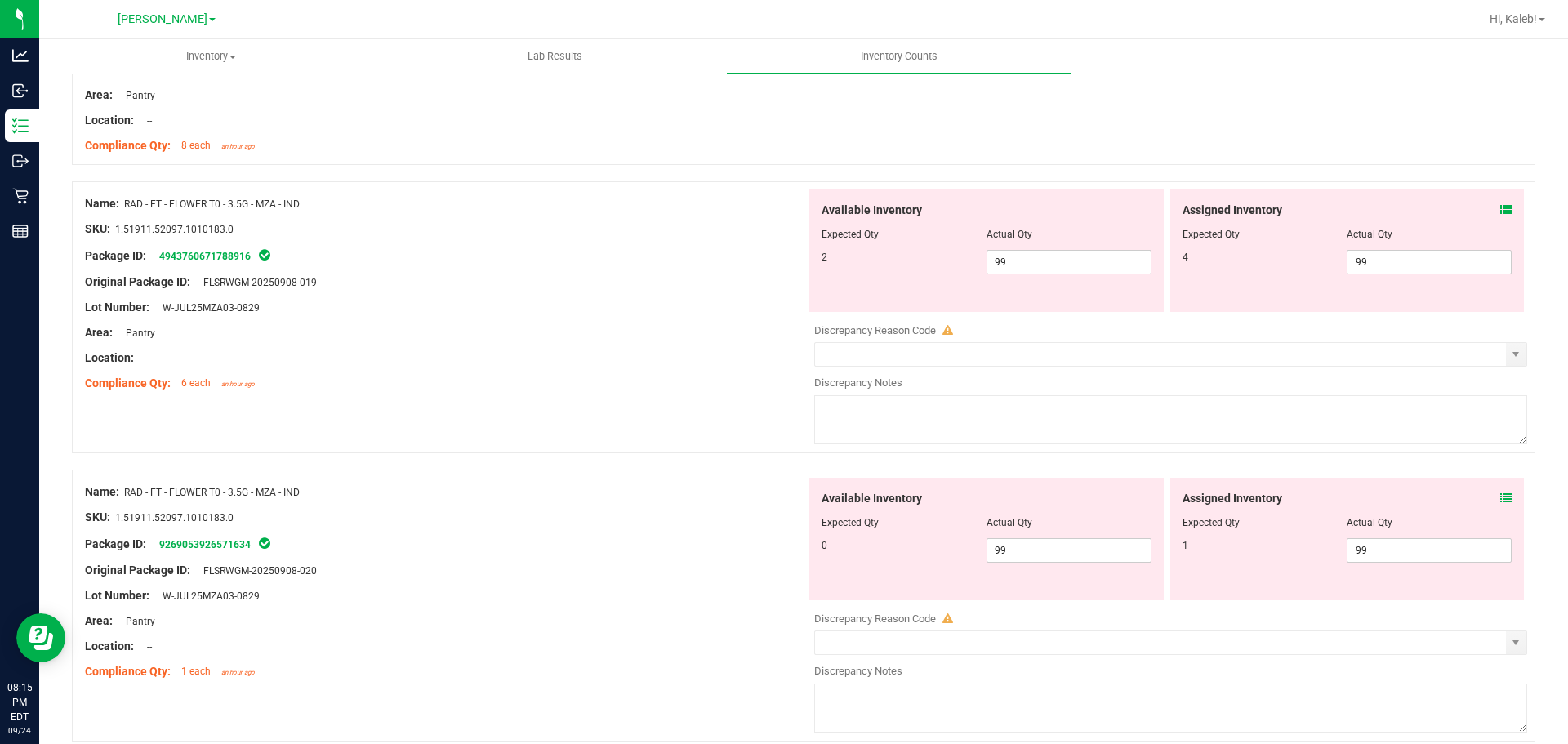
scroll to position [2013, 0]
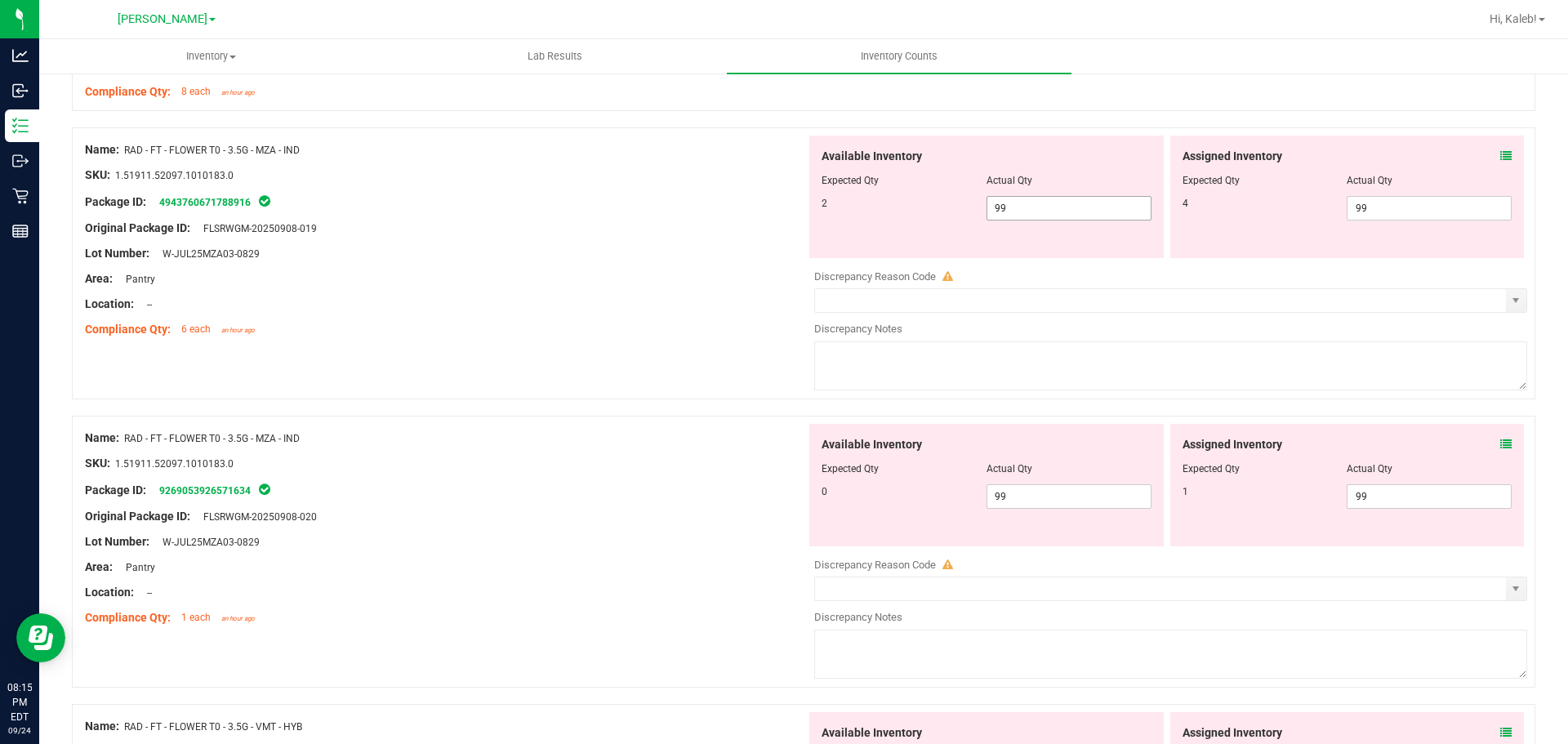
click at [1015, 203] on span "99 99" at bounding box center [1069, 208] width 165 height 25
click at [1015, 203] on input "99" at bounding box center [1069, 208] width 164 height 23
type input "2"
click at [1370, 205] on span "99 99" at bounding box center [1430, 208] width 165 height 25
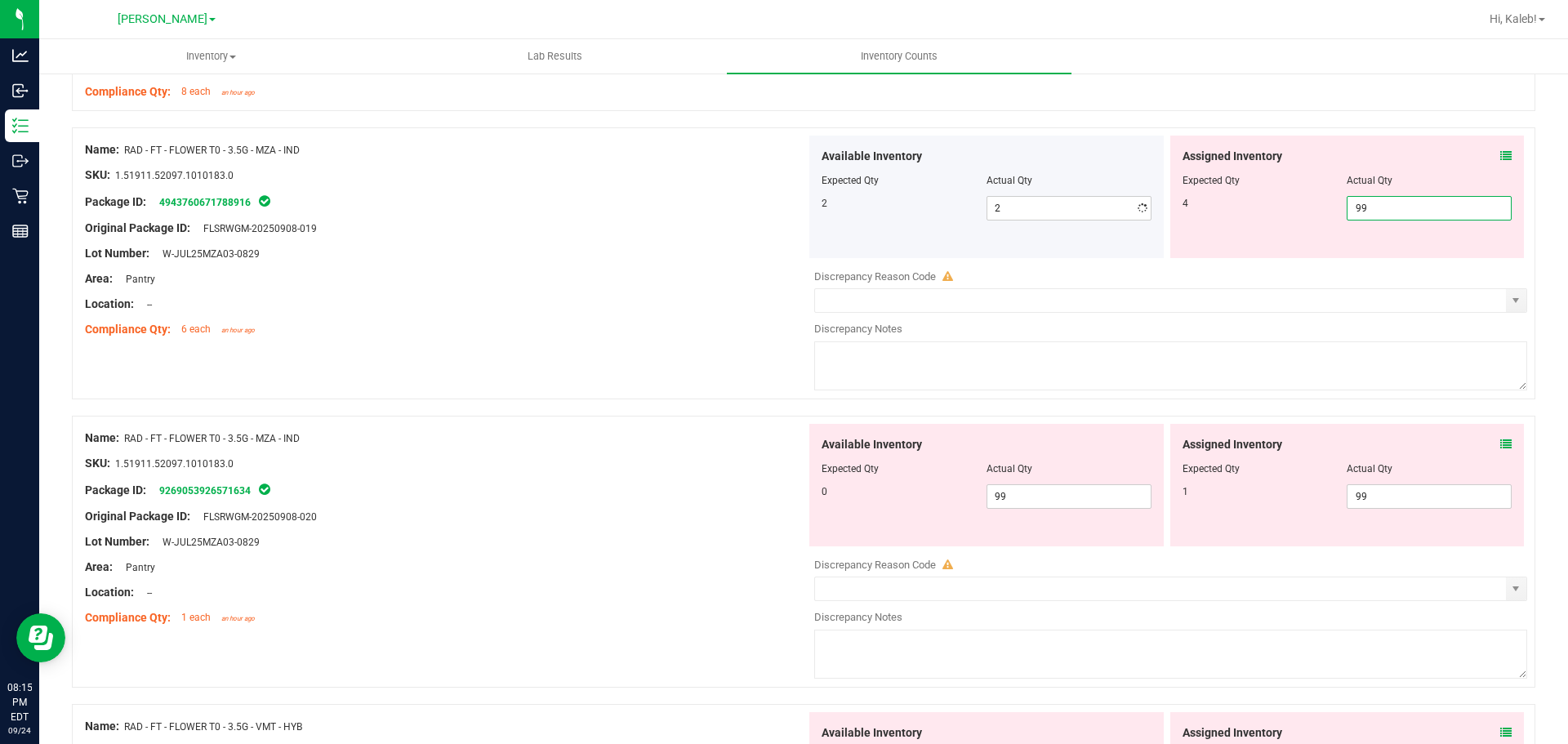
click at [1370, 205] on input "99" at bounding box center [1430, 208] width 164 height 23
type input "4"
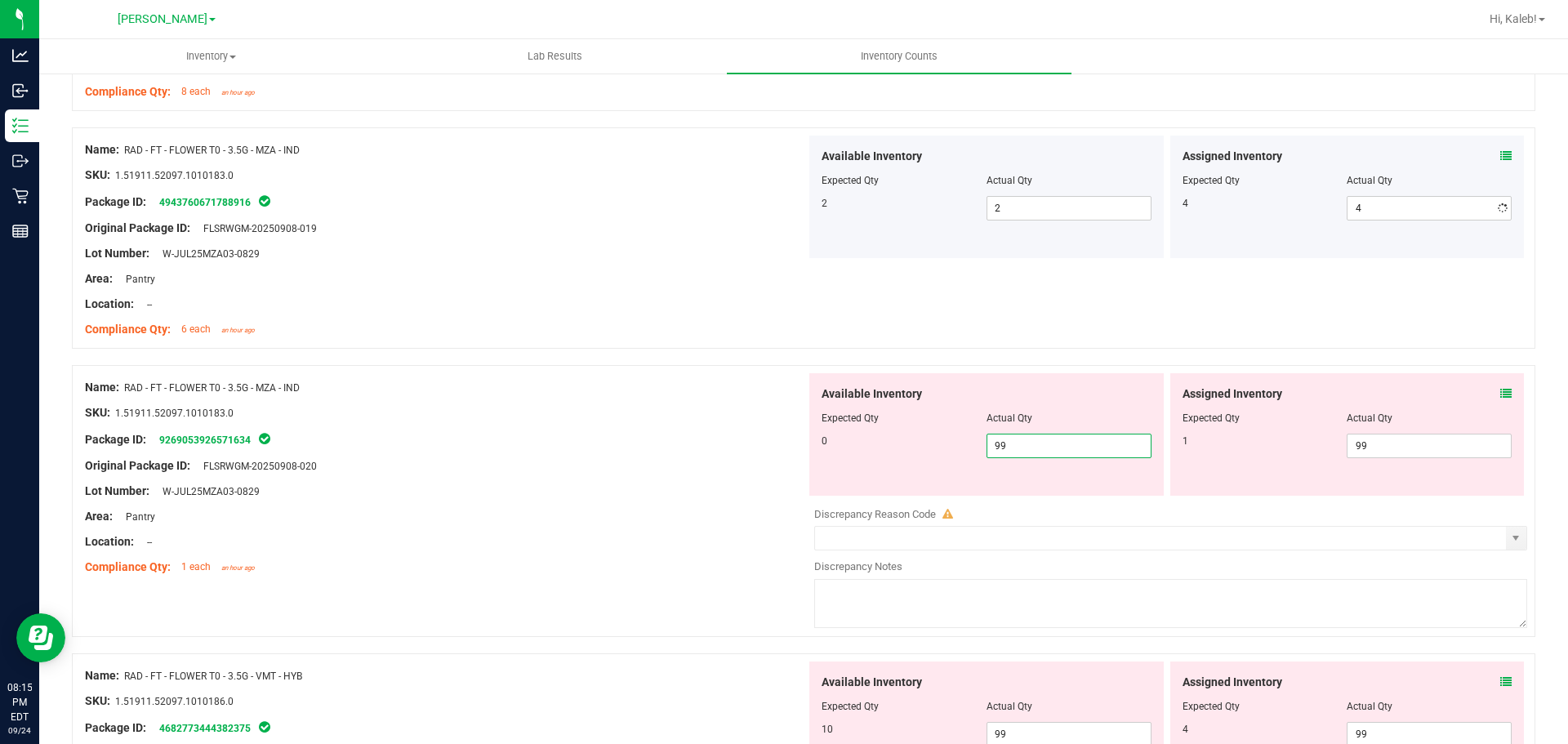
click at [1044, 489] on div "Available Inventory Expected Qty Actual Qty 0 99 99" at bounding box center [987, 434] width 355 height 123
click at [1055, 442] on span "99 99" at bounding box center [1069, 445] width 165 height 25
click at [1055, 442] on input "99" at bounding box center [1069, 445] width 164 height 23
type input "0"
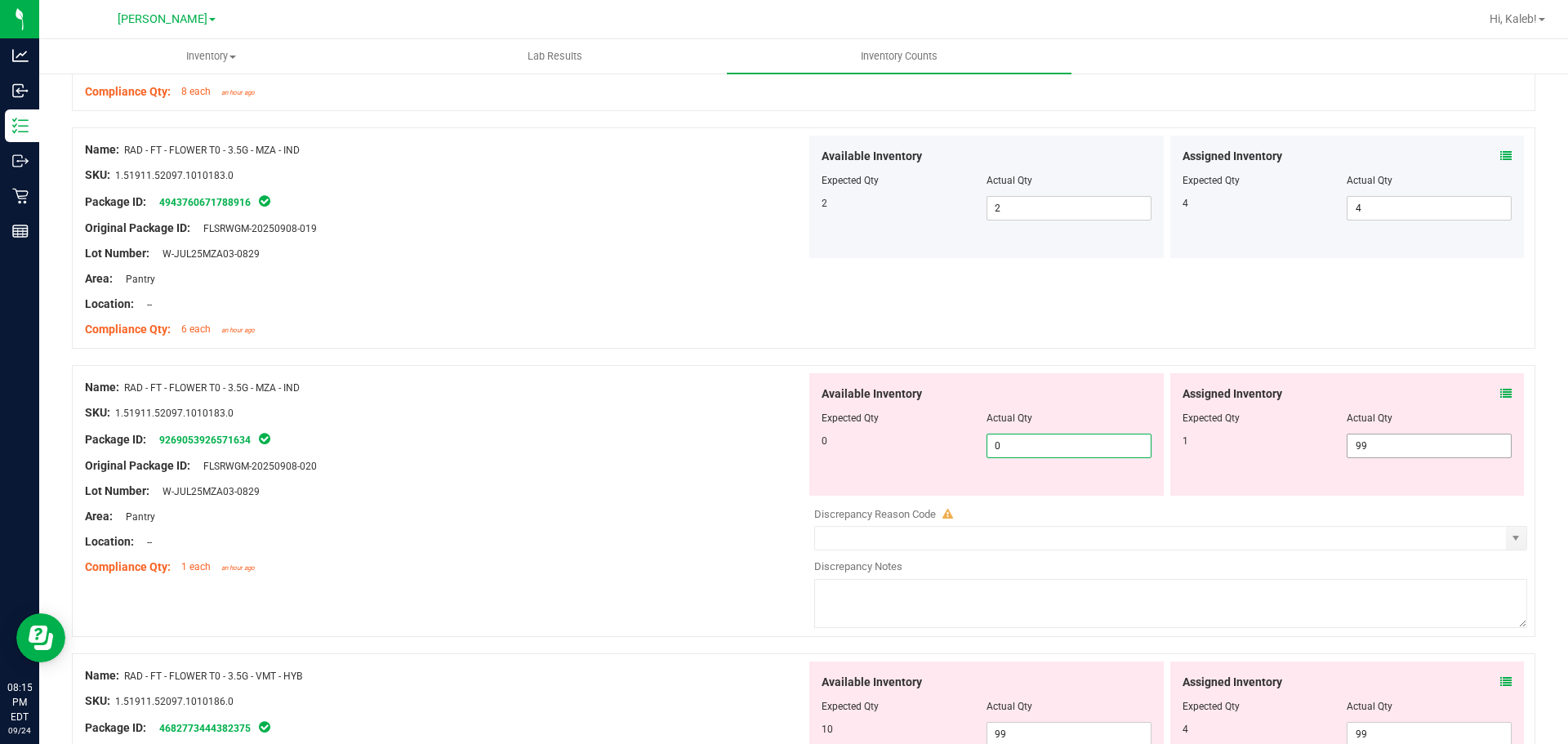
type input "0"
click at [1347, 437] on span "99 99" at bounding box center [1430, 445] width 165 height 25
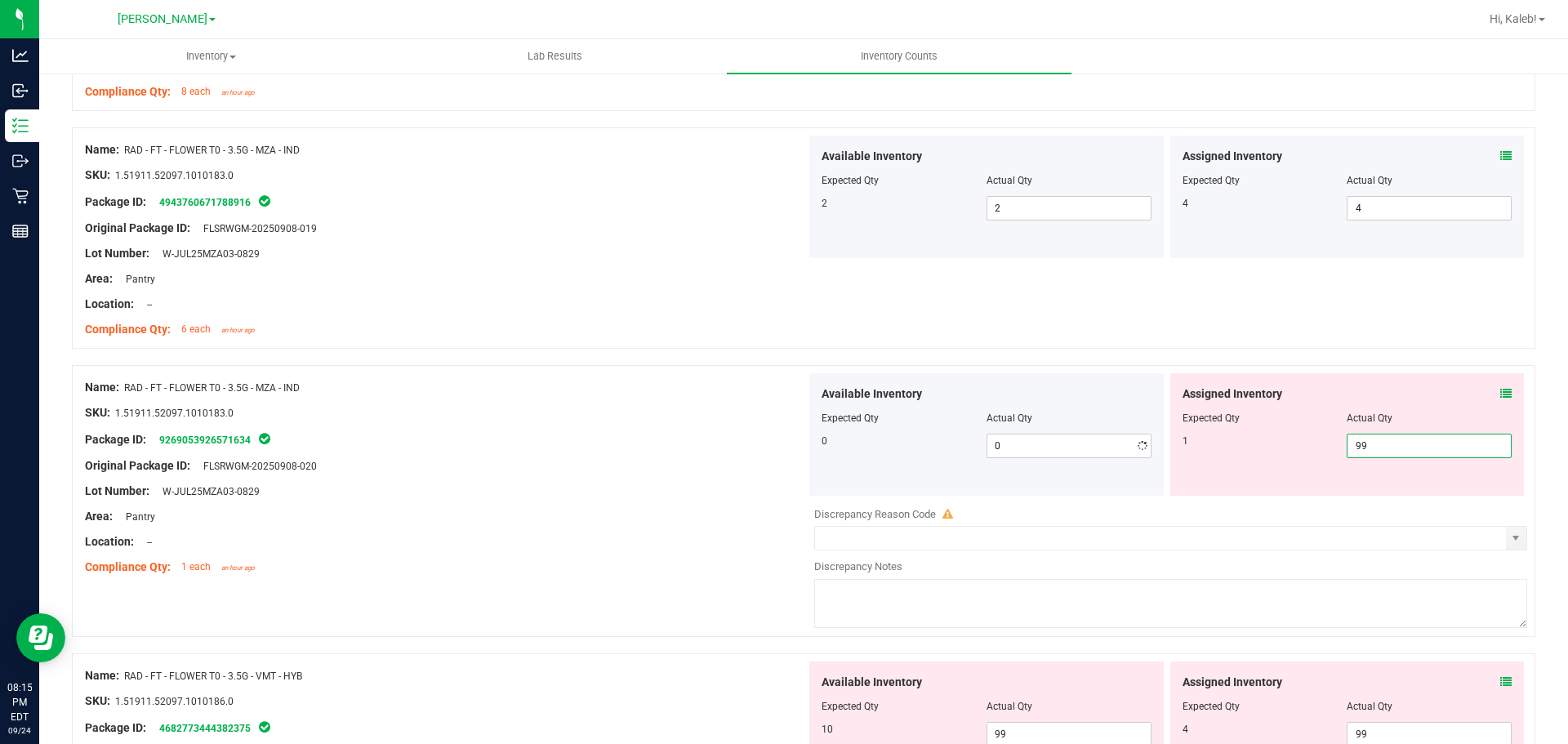
click at [1348, 437] on input "99" at bounding box center [1430, 445] width 164 height 23
type input "1"
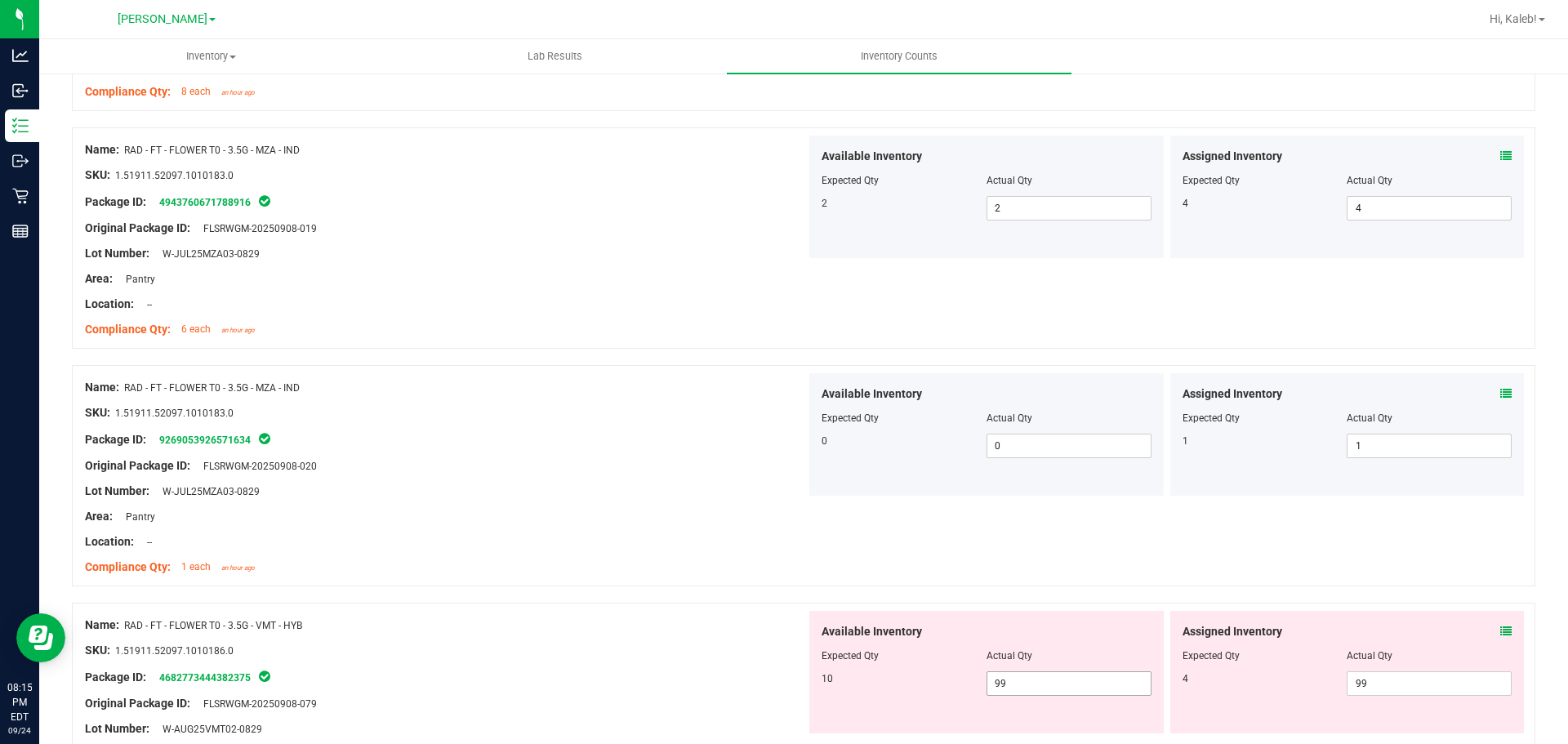
click at [999, 675] on span "99 99" at bounding box center [1069, 683] width 165 height 25
click at [999, 675] on input "99" at bounding box center [1069, 683] width 164 height 23
type input "10"
click at [1372, 677] on span "99 99" at bounding box center [1430, 683] width 165 height 25
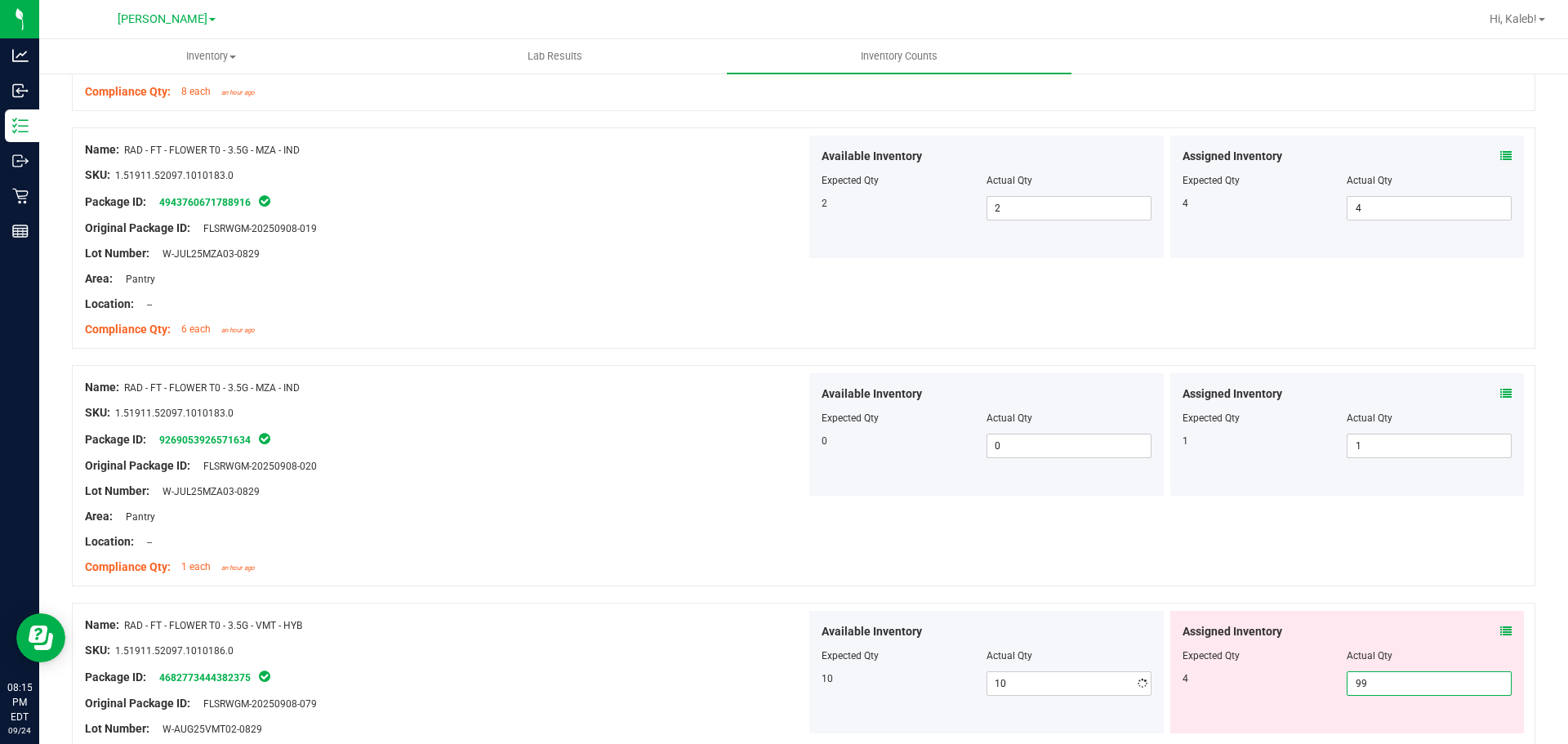
click at [1372, 677] on input "99" at bounding box center [1430, 683] width 164 height 23
type input "4"
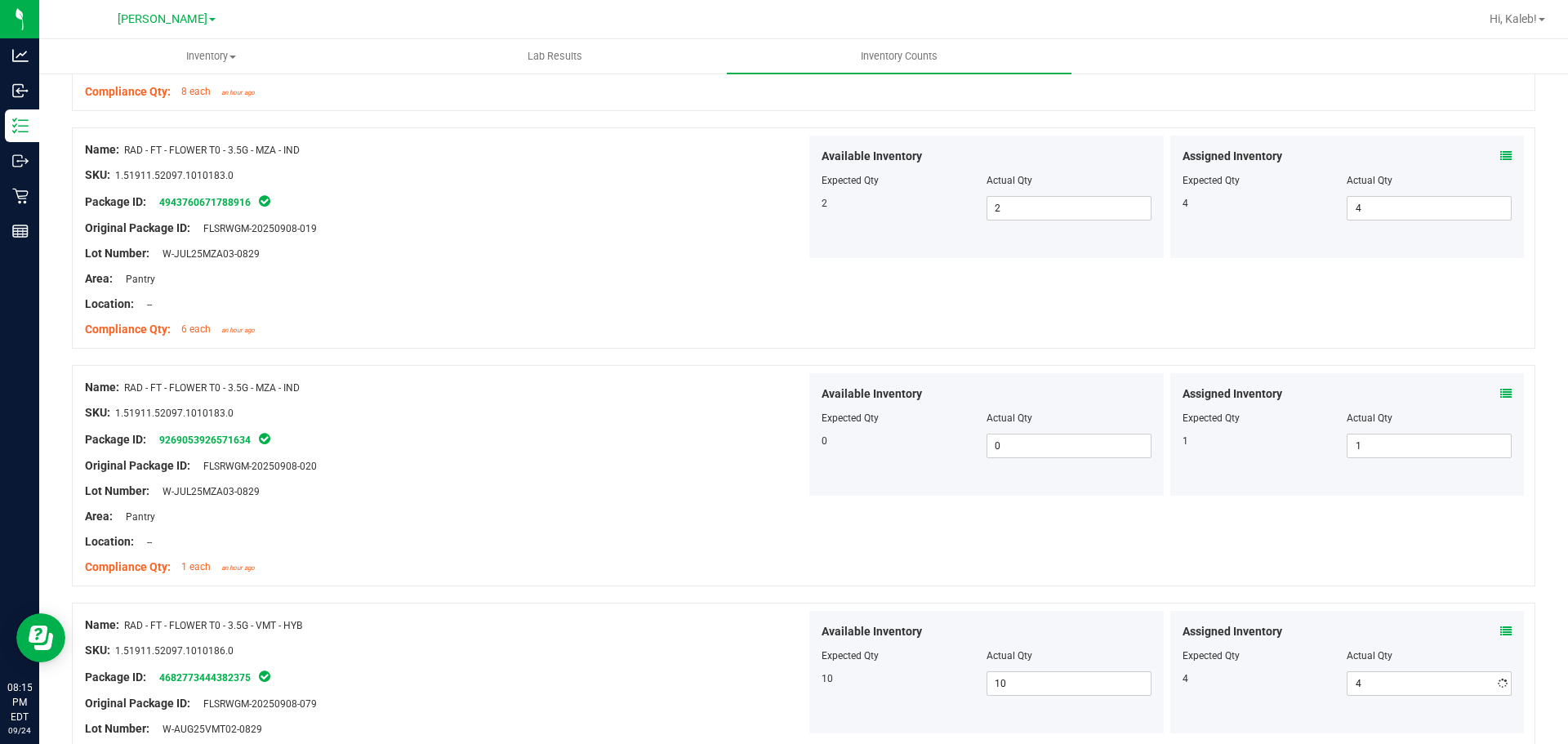
click at [1375, 551] on div "Name: RAD - FT - FLOWER T0 - 3.5G - MZA - IND SKU: 1.51911.52097.1010183.0 Pack…" at bounding box center [803, 475] width 1464 height 222
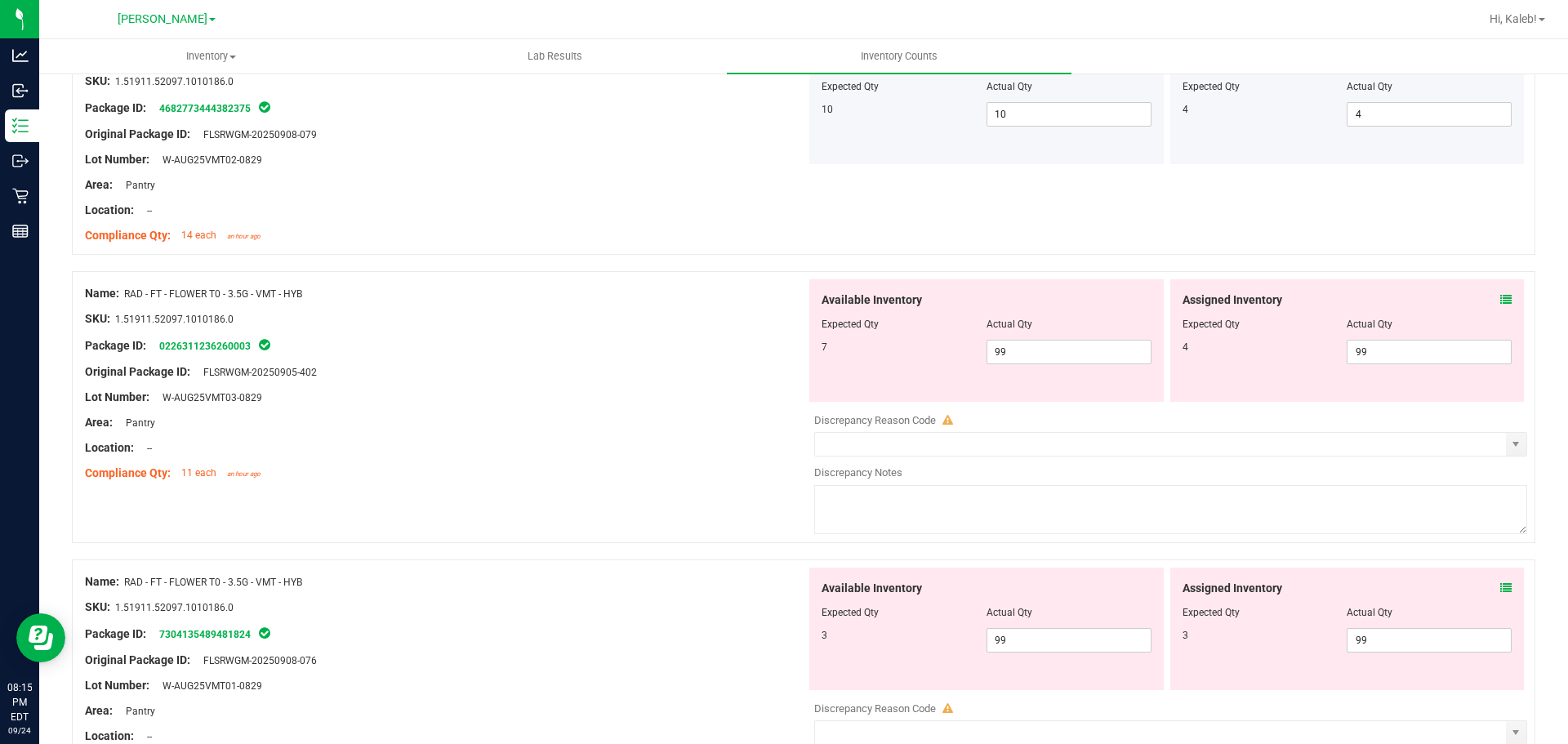
scroll to position [2655, 0]
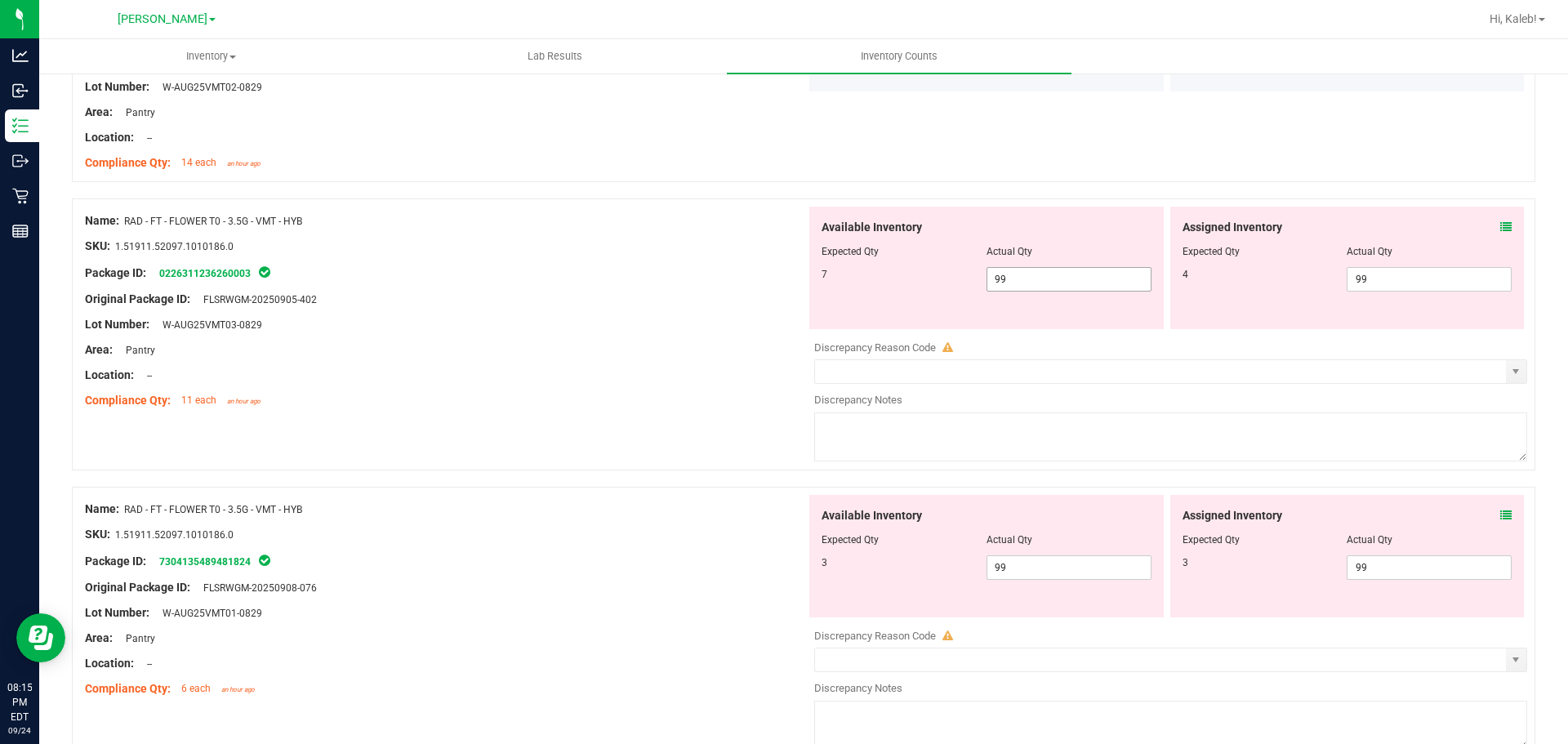
click at [1091, 279] on span "99 99" at bounding box center [1069, 278] width 165 height 25
click at [1091, 279] on input "99" at bounding box center [1069, 278] width 164 height 23
type input "7"
click at [1363, 291] on span "99 99" at bounding box center [1430, 278] width 165 height 25
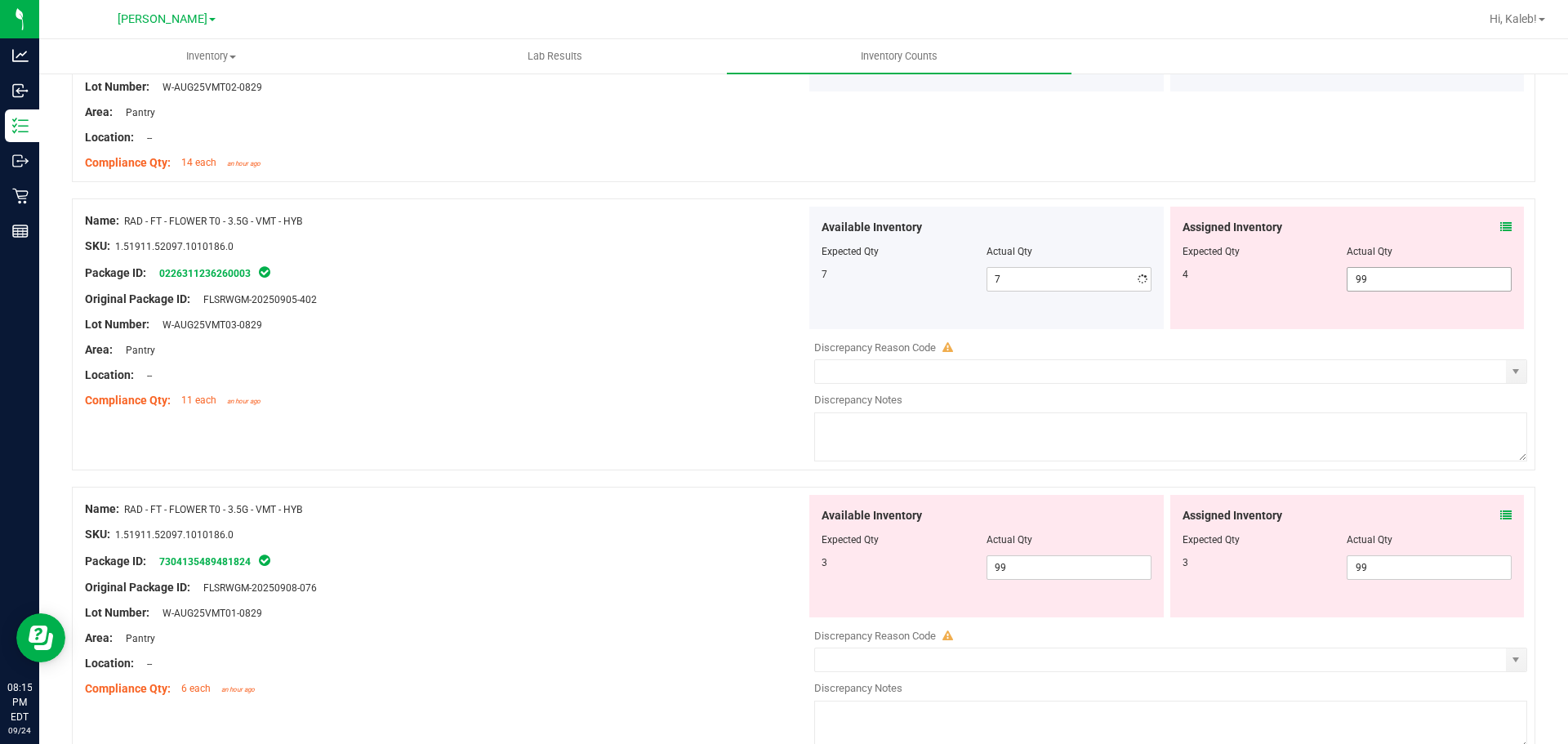
click at [1366, 286] on span "99 99" at bounding box center [1430, 278] width 165 height 25
click at [1366, 286] on input "99" at bounding box center [1430, 278] width 164 height 23
type input "4"
click at [1141, 468] on div "Name: HT - BAR - 100MG - THC - MILK CHOCOLATE SKU: EDI-BAK-HT-MCBAR Package ID:…" at bounding box center [803, 211] width 1464 height 5201
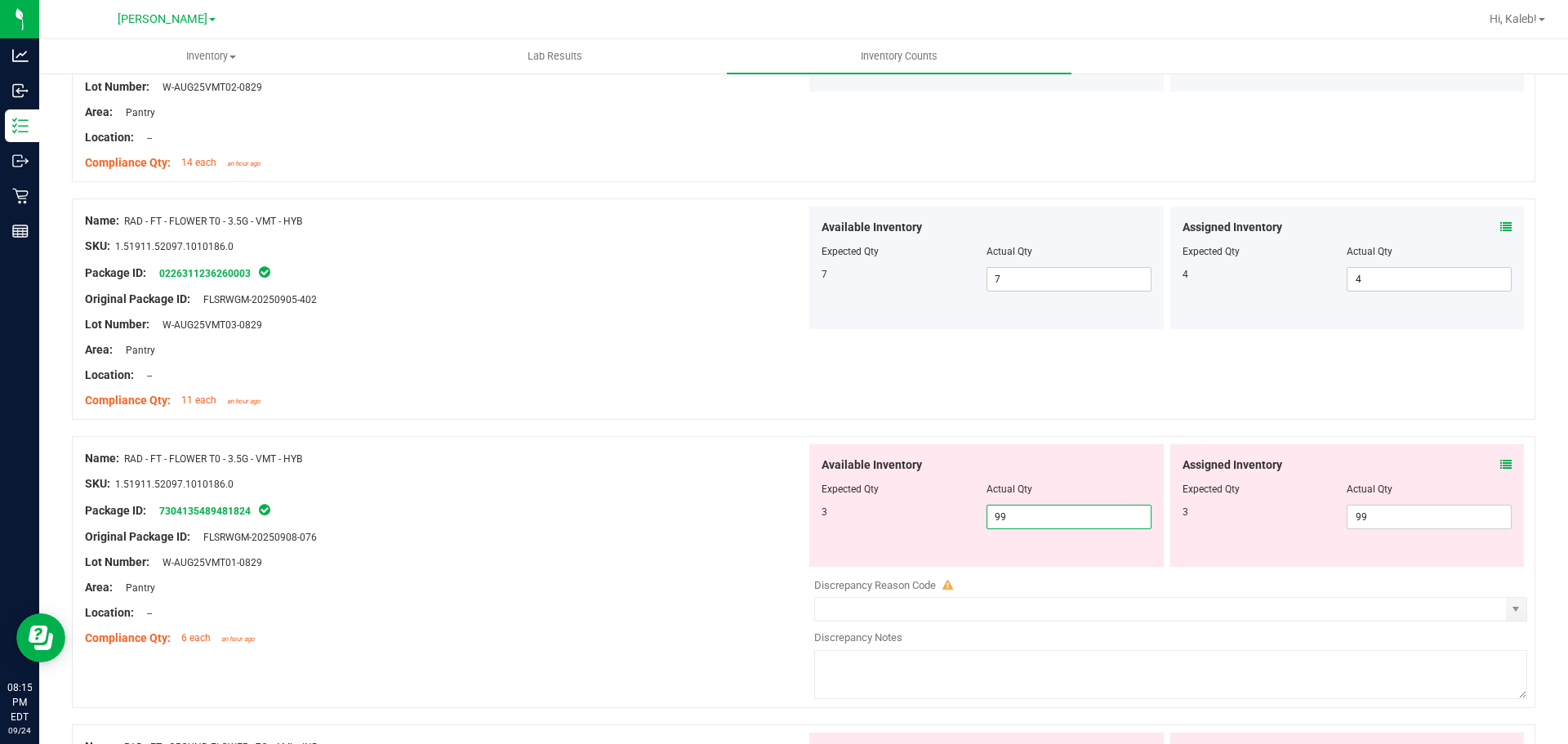
click at [1069, 523] on span "99 99" at bounding box center [1069, 517] width 165 height 25
click at [1069, 523] on input "99" at bounding box center [1069, 517] width 164 height 23
type input "3"
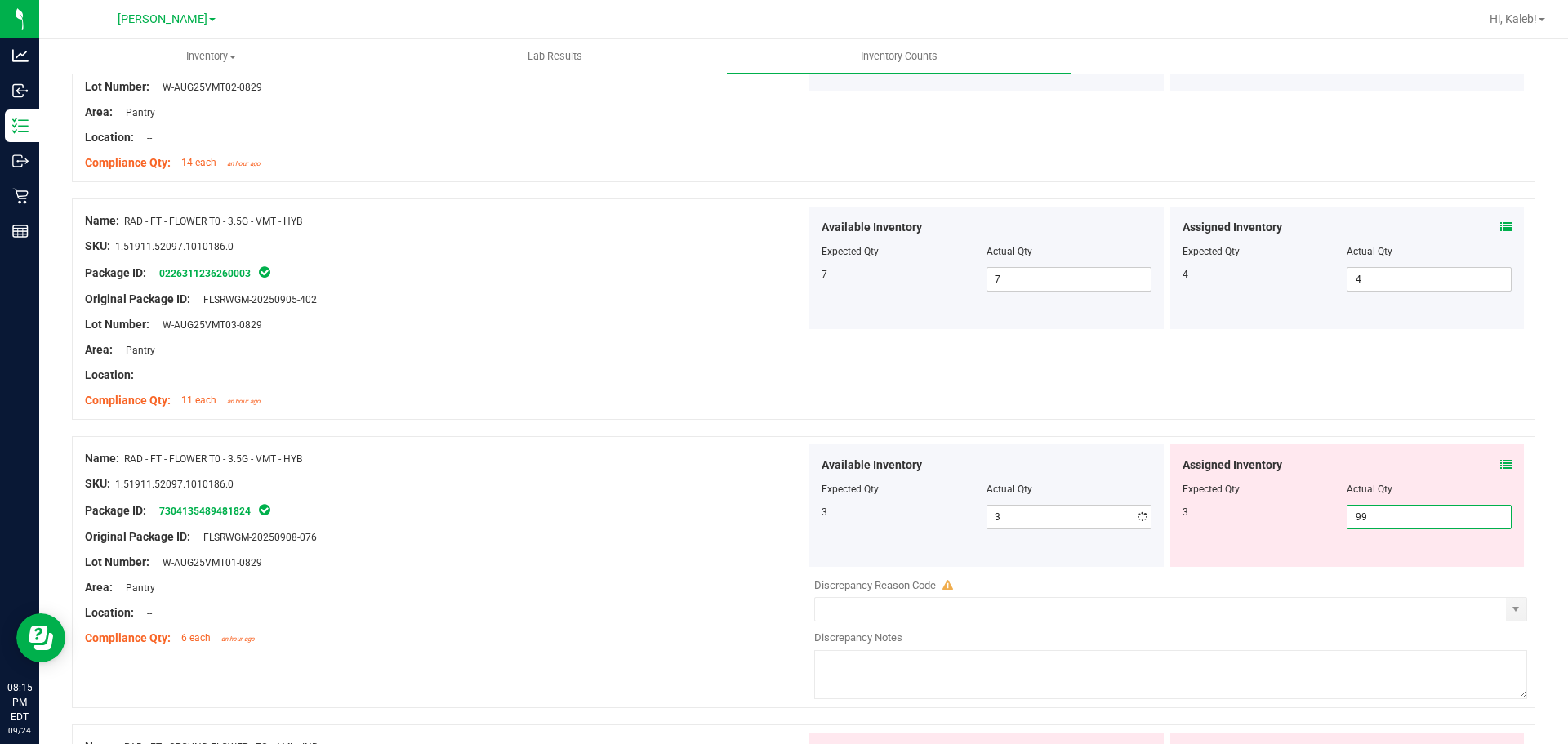
click at [1389, 514] on span "99 99" at bounding box center [1430, 517] width 165 height 25
click at [1389, 514] on input "99" at bounding box center [1430, 517] width 164 height 23
type input "3"
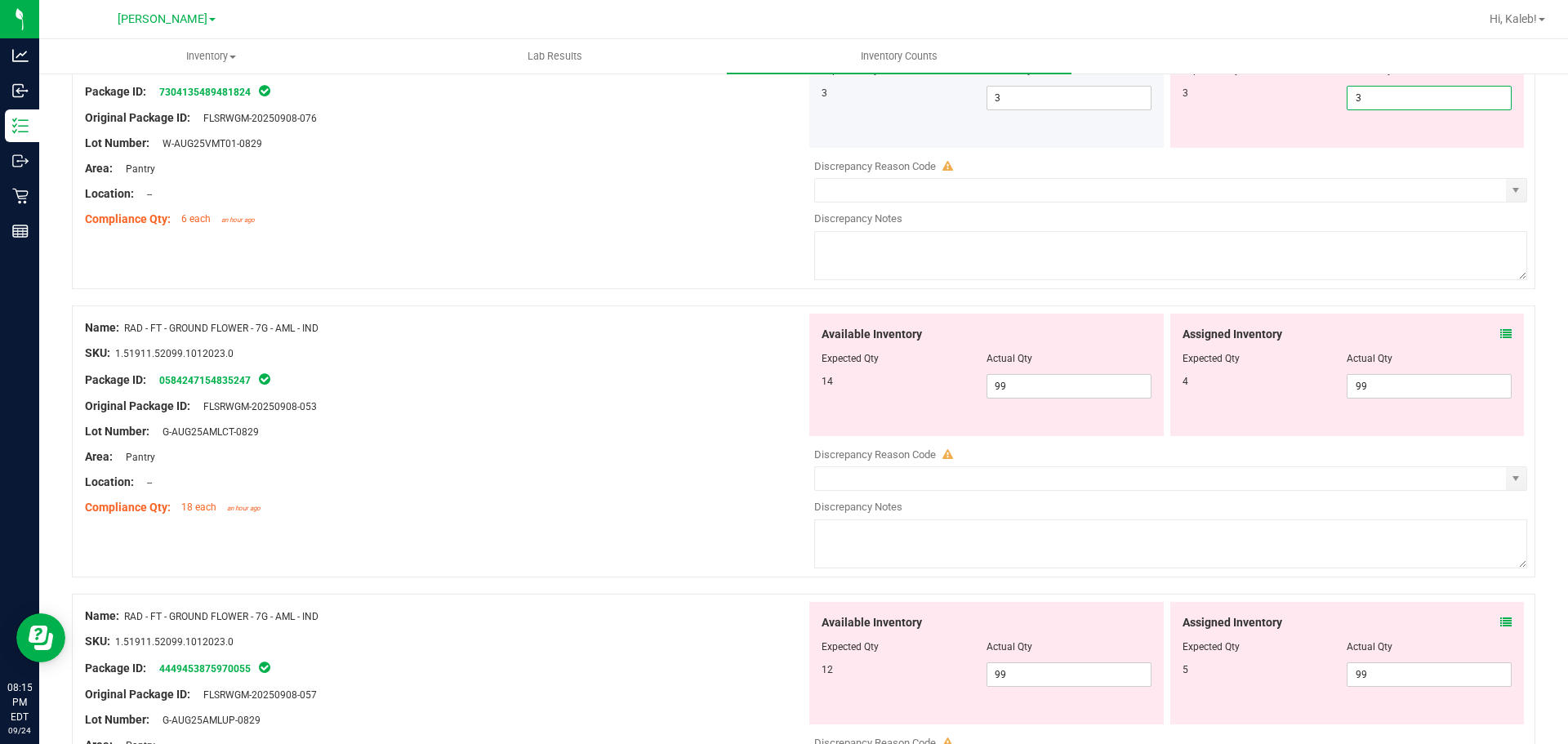
scroll to position [3081, 0]
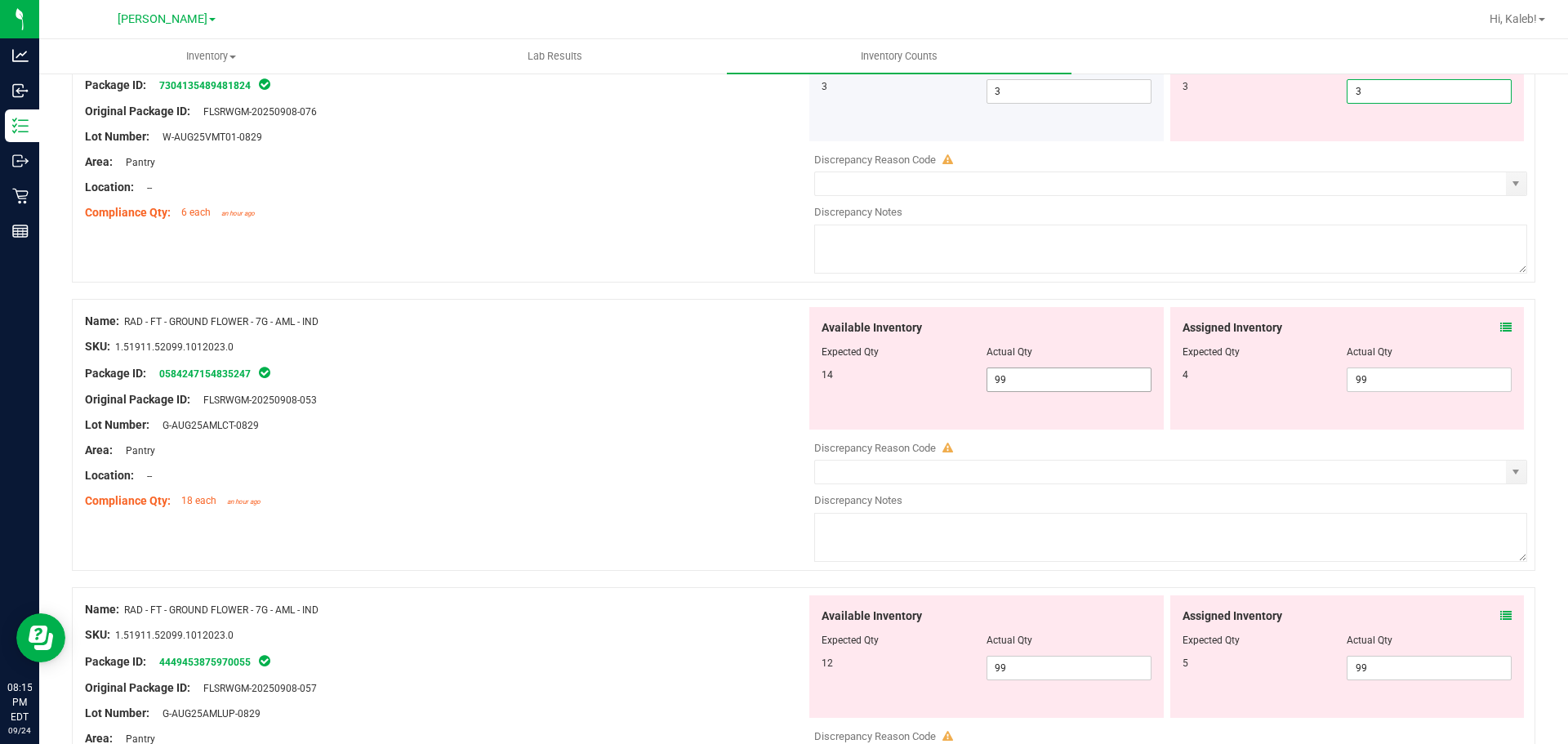
type input "3"
click at [1045, 385] on div "Available Inventory Expected Qty Actual Qty 14 99 99" at bounding box center [1167, 436] width 722 height 259
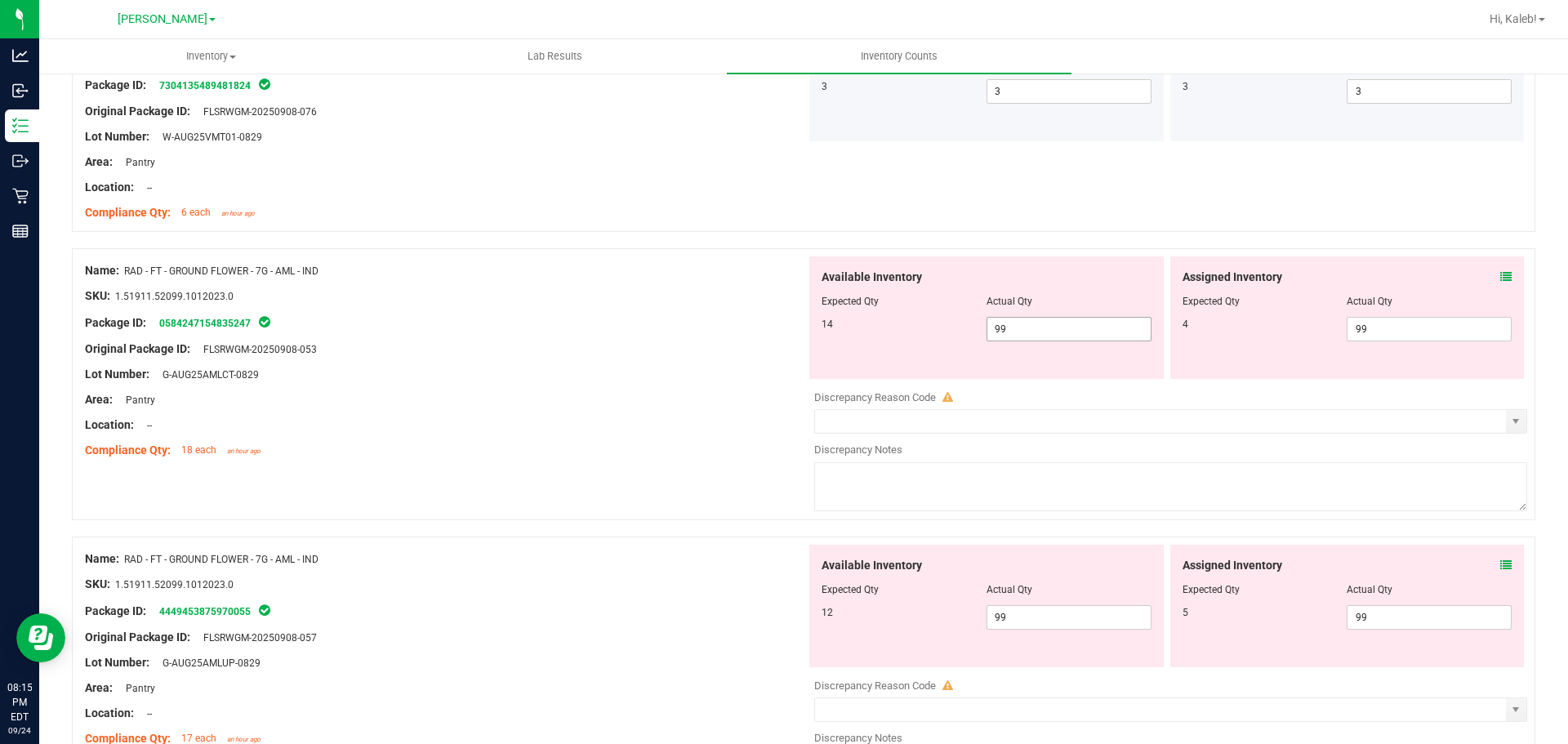
click at [1045, 385] on div at bounding box center [1171, 385] width 713 height 8
click at [1043, 321] on span "99 99" at bounding box center [1069, 328] width 165 height 25
click at [1043, 322] on input "99" at bounding box center [1069, 328] width 164 height 23
type input "14"
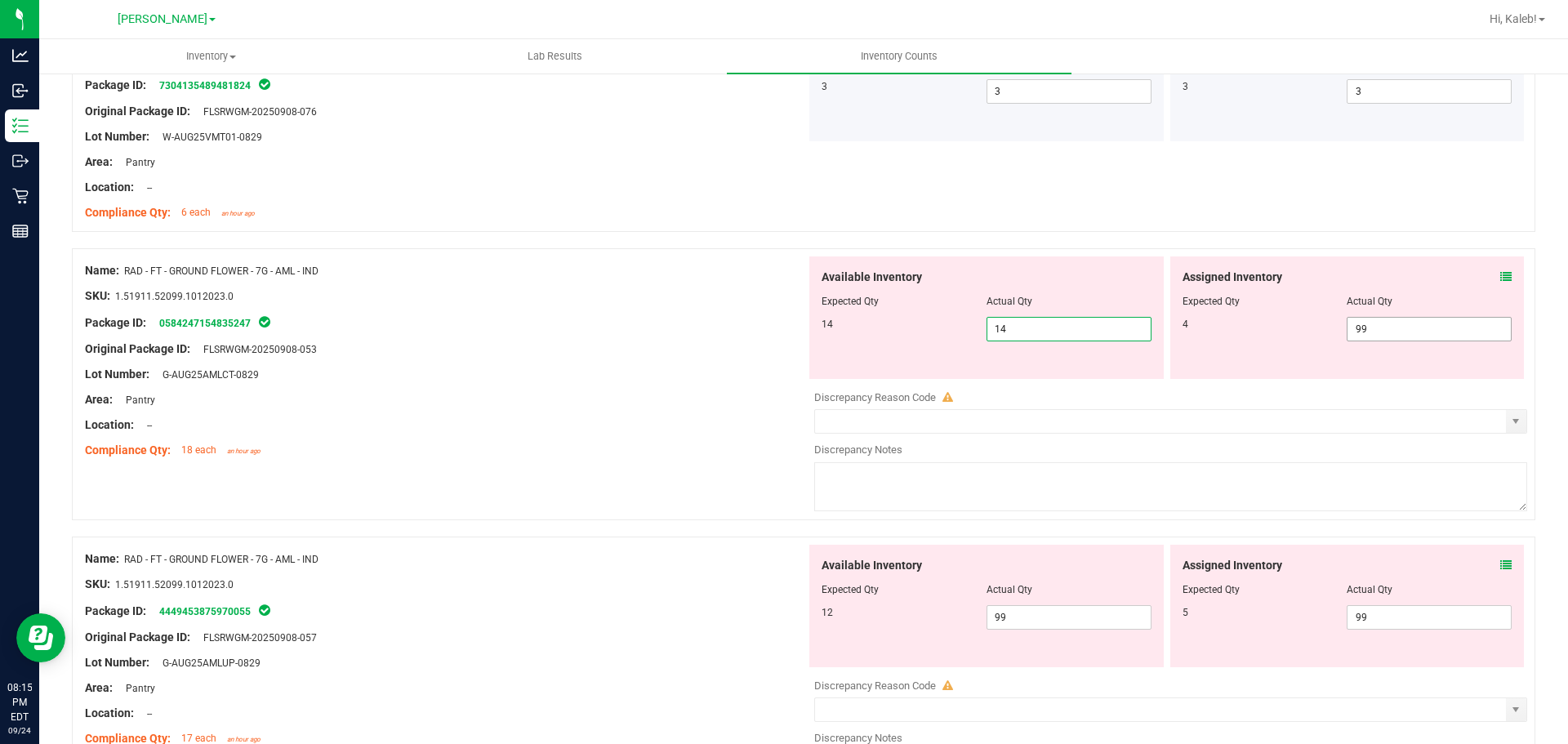
type input "14"
click at [1387, 327] on span "99 99" at bounding box center [1430, 328] width 165 height 25
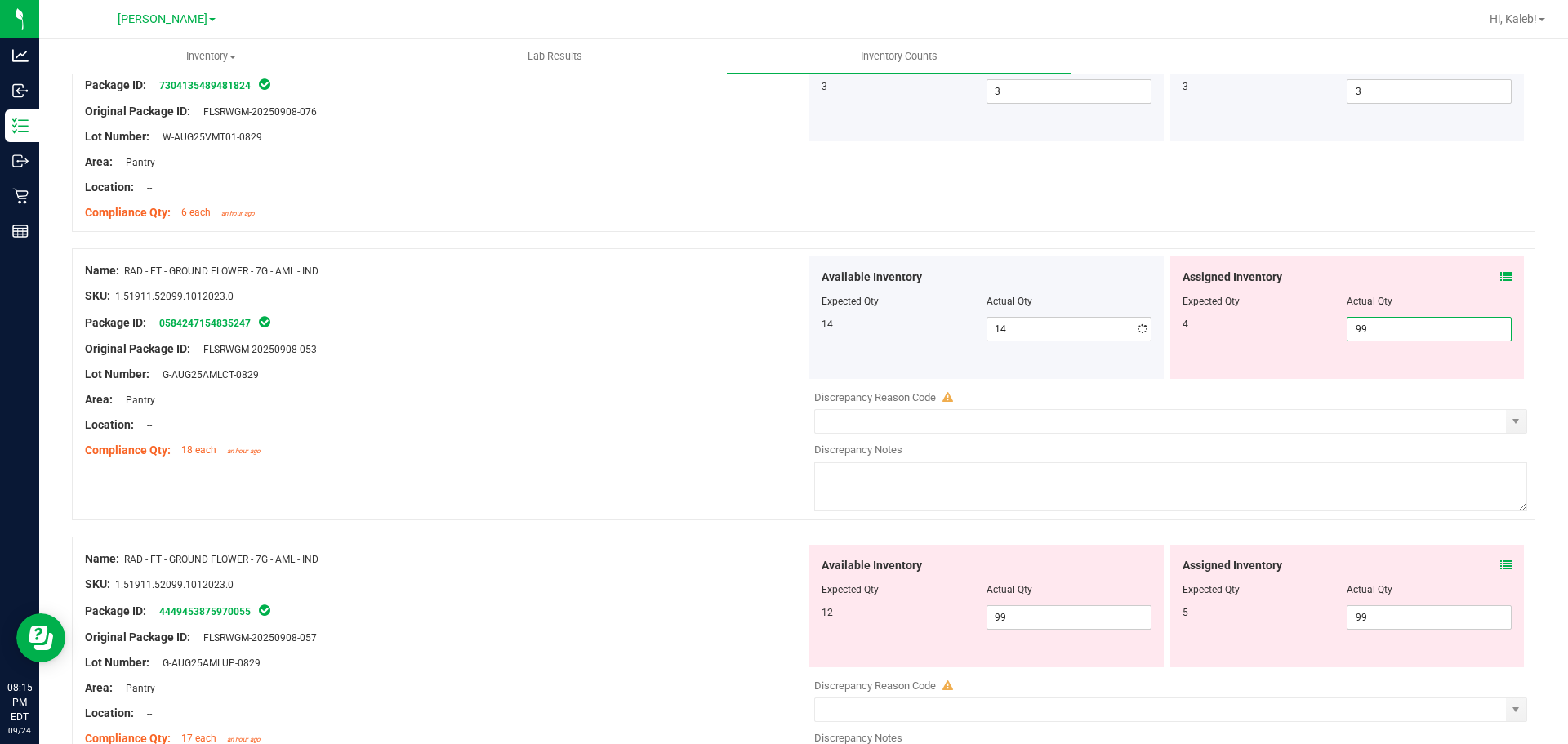
click at [1387, 327] on input "99" at bounding box center [1430, 328] width 164 height 23
type input "4"
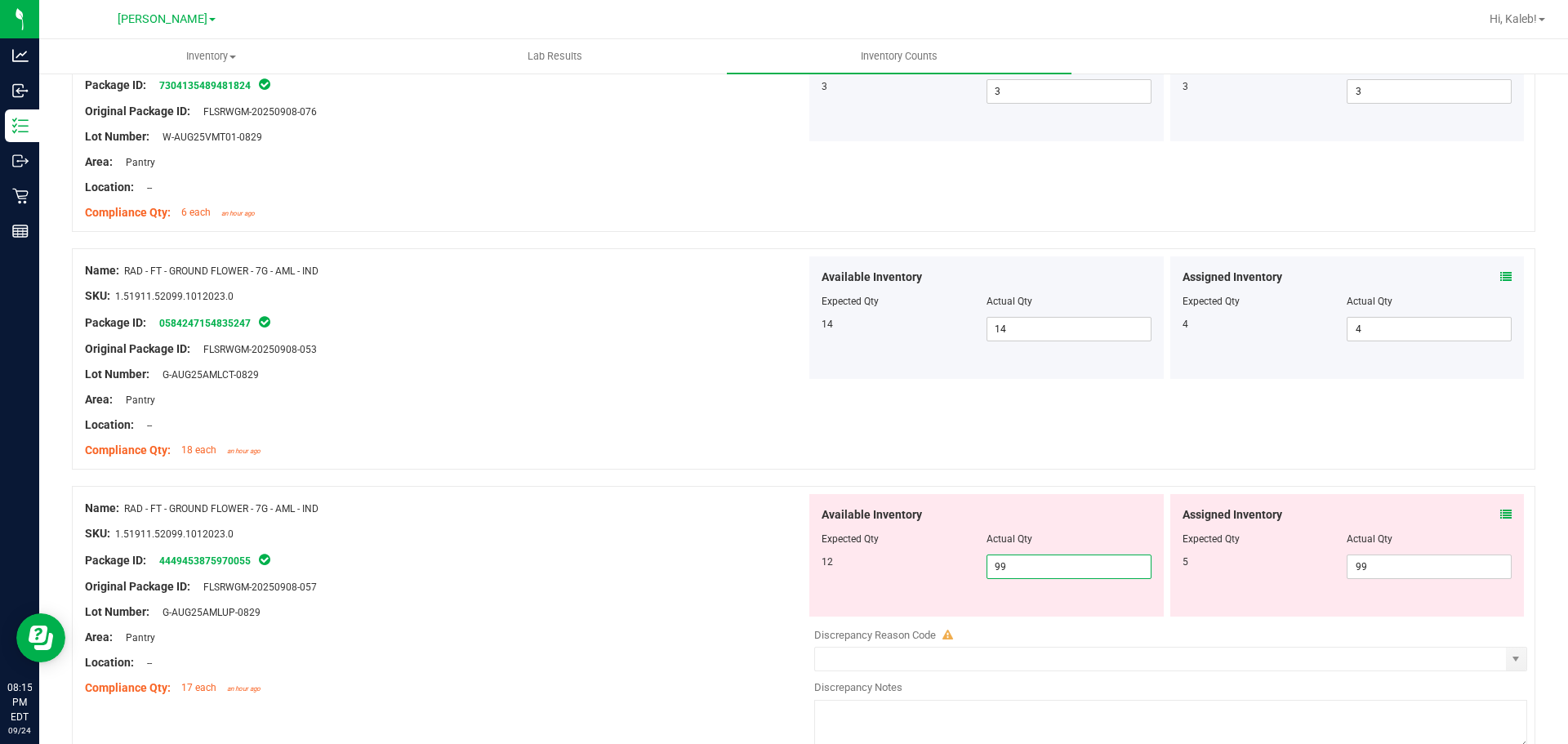
click at [1064, 568] on span "99 99" at bounding box center [1069, 567] width 165 height 25
click at [1064, 568] on input "99" at bounding box center [1069, 566] width 164 height 23
type input "12"
click at [1368, 566] on span "99 99" at bounding box center [1430, 567] width 165 height 25
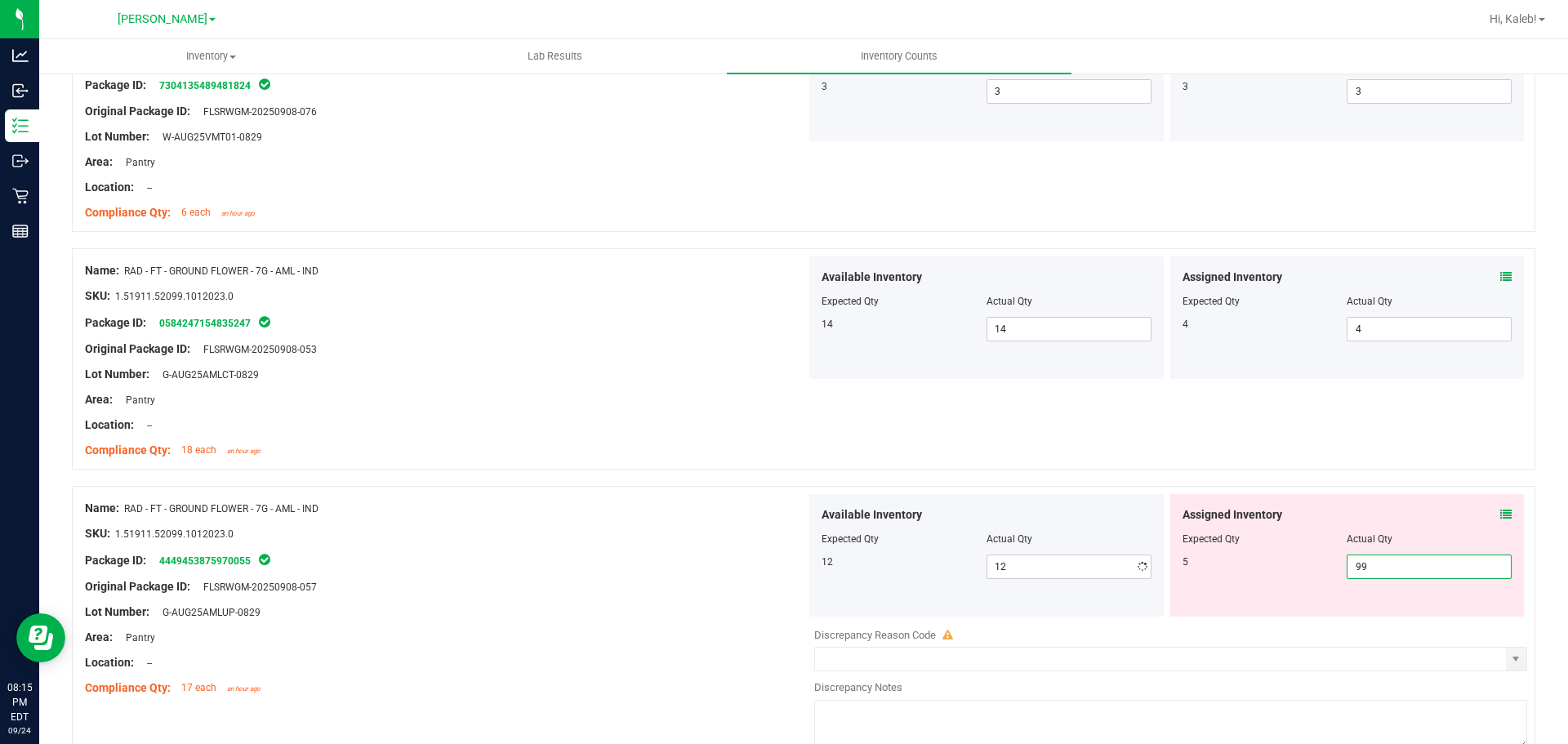
click at [1368, 566] on input "99" at bounding box center [1430, 566] width 164 height 23
type input "5"
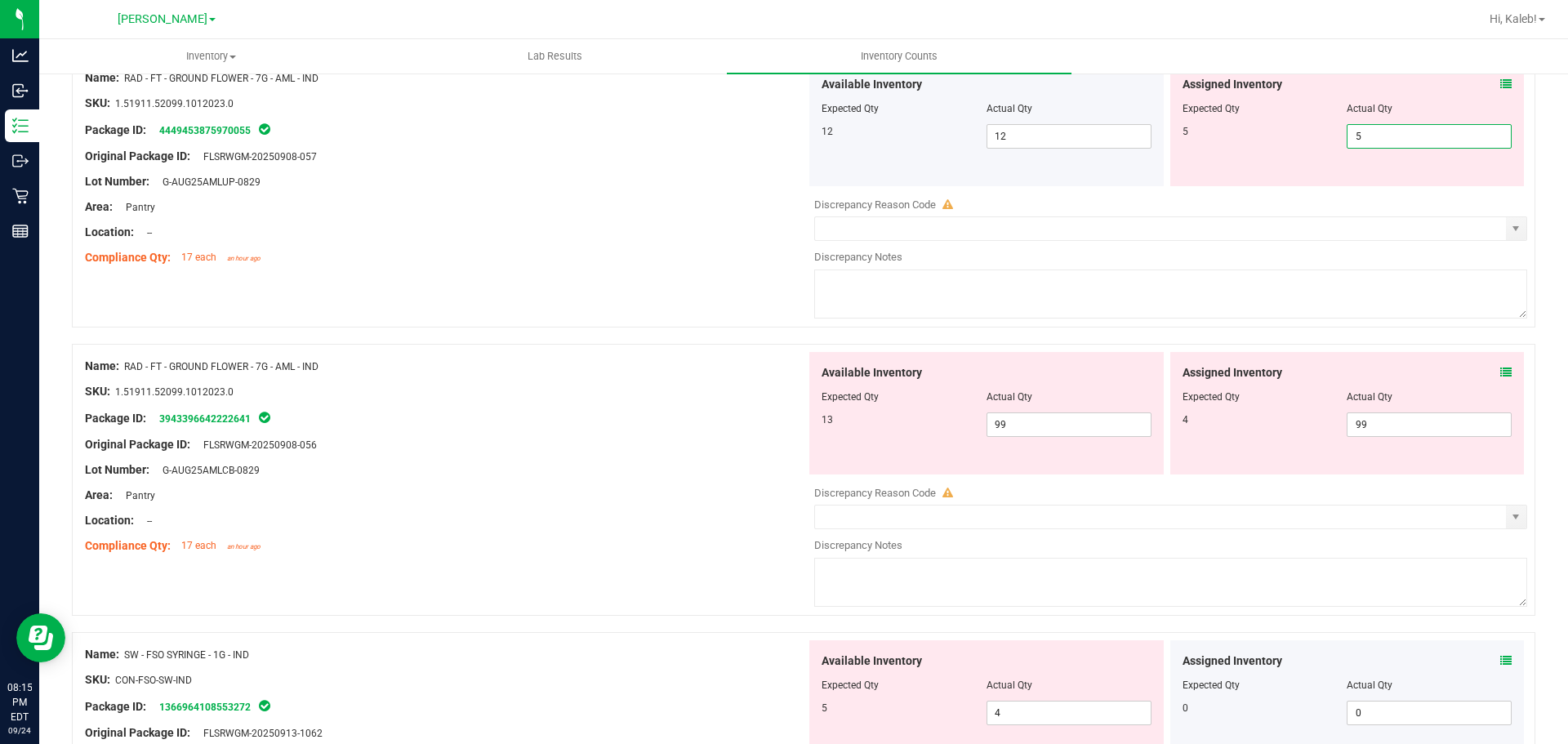
scroll to position [3538, 0]
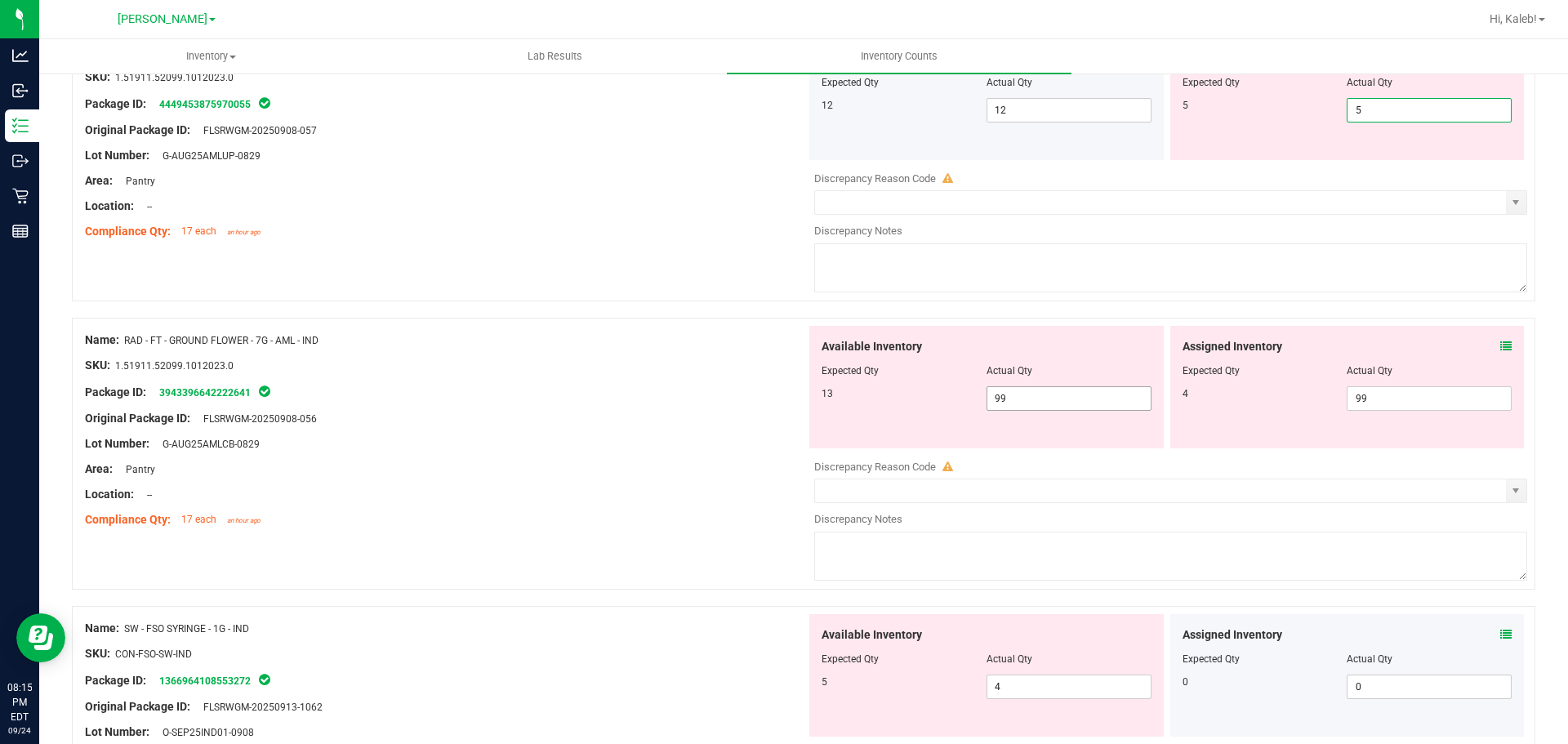
type input "5"
click at [1085, 404] on div "Available Inventory Expected Qty Actual Qty 13 99 99" at bounding box center [1167, 455] width 722 height 259
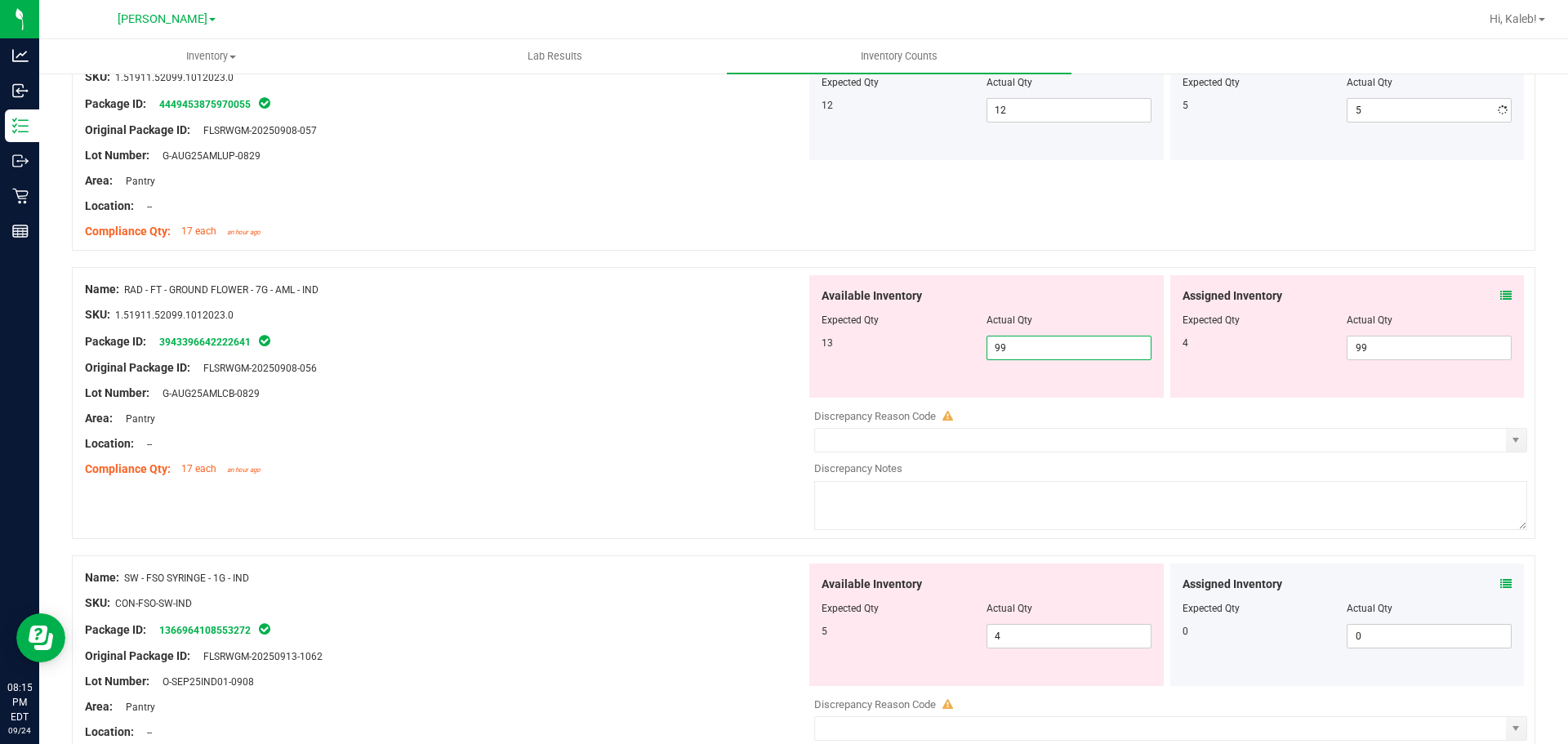
click at [1085, 404] on div at bounding box center [1171, 404] width 713 height 8
click at [1067, 357] on span "99 99" at bounding box center [1069, 347] width 165 height 25
click at [1067, 357] on input "99" at bounding box center [1069, 347] width 164 height 23
type input "13"
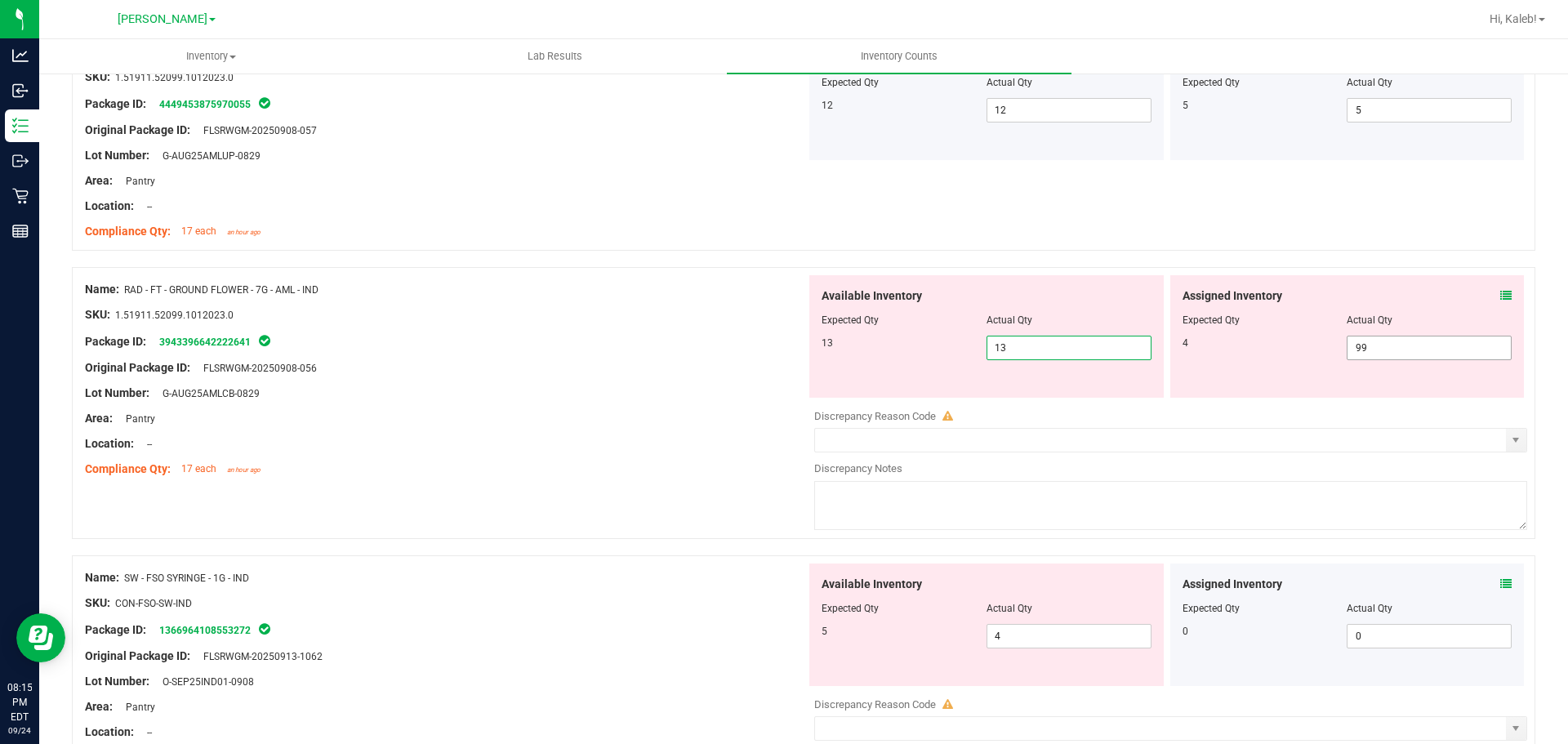
click at [1396, 340] on span "99 99" at bounding box center [1430, 347] width 165 height 25
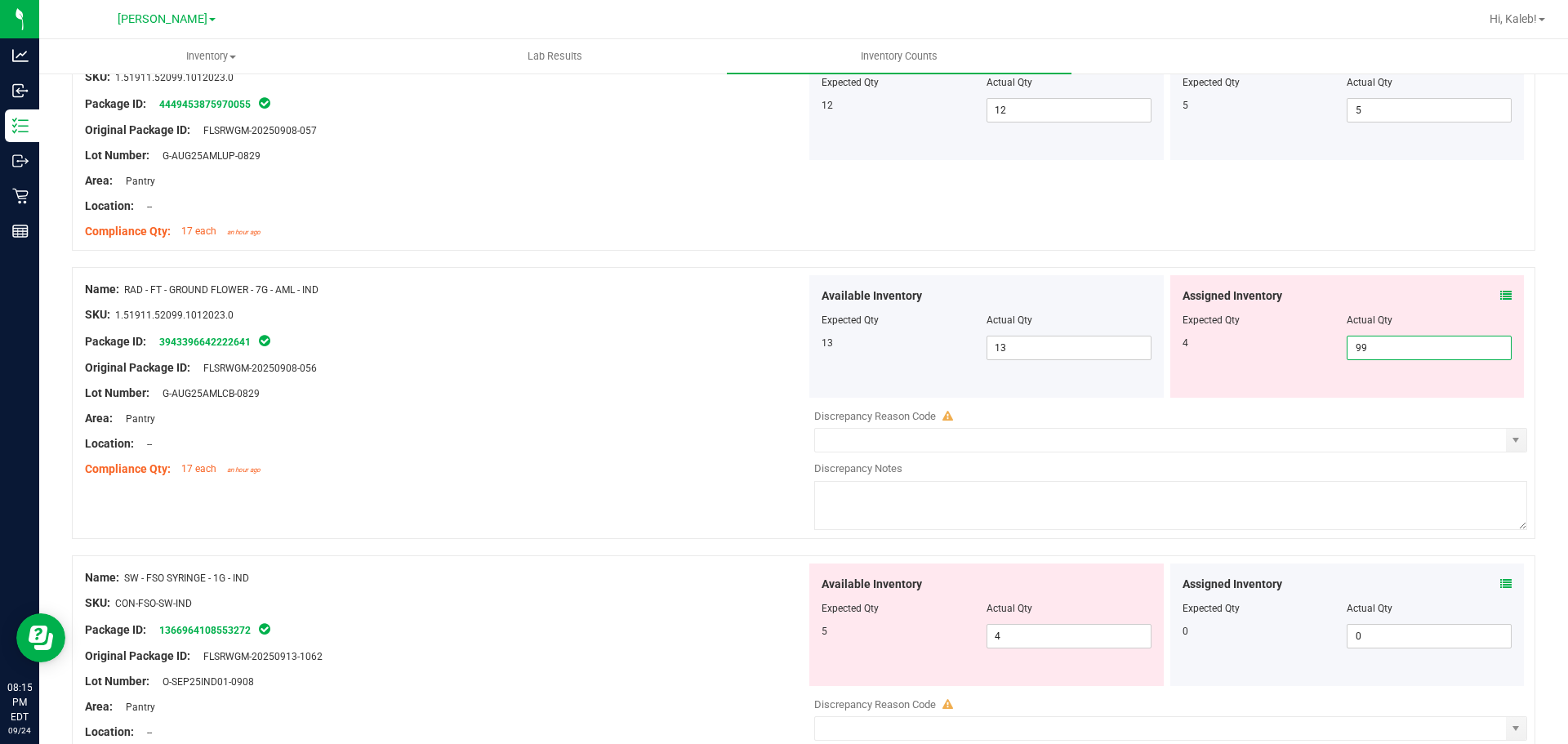
click at [1396, 340] on input "99" at bounding box center [1430, 347] width 164 height 23
type input "4"
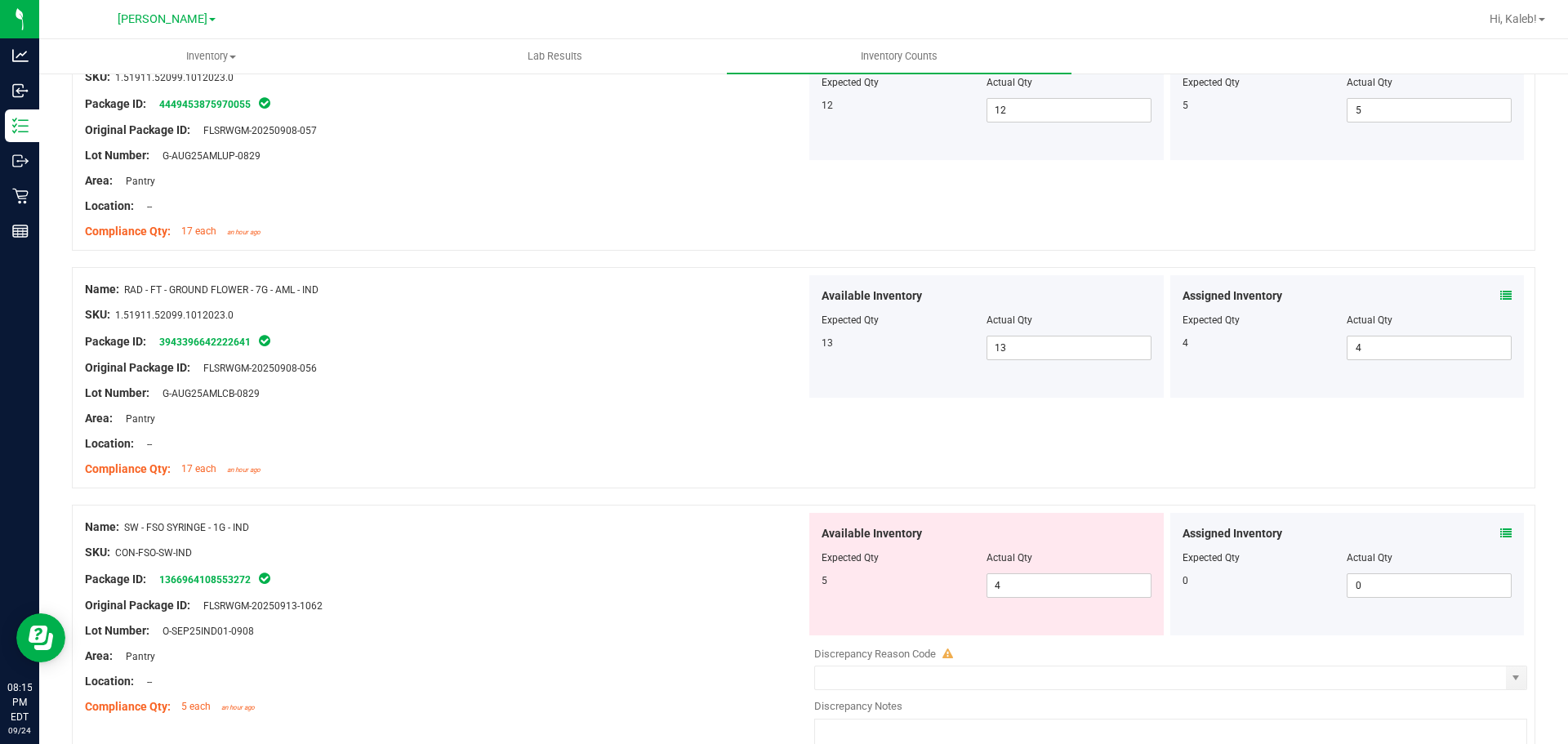
click at [1500, 537] on icon at bounding box center [1506, 533] width 12 height 12
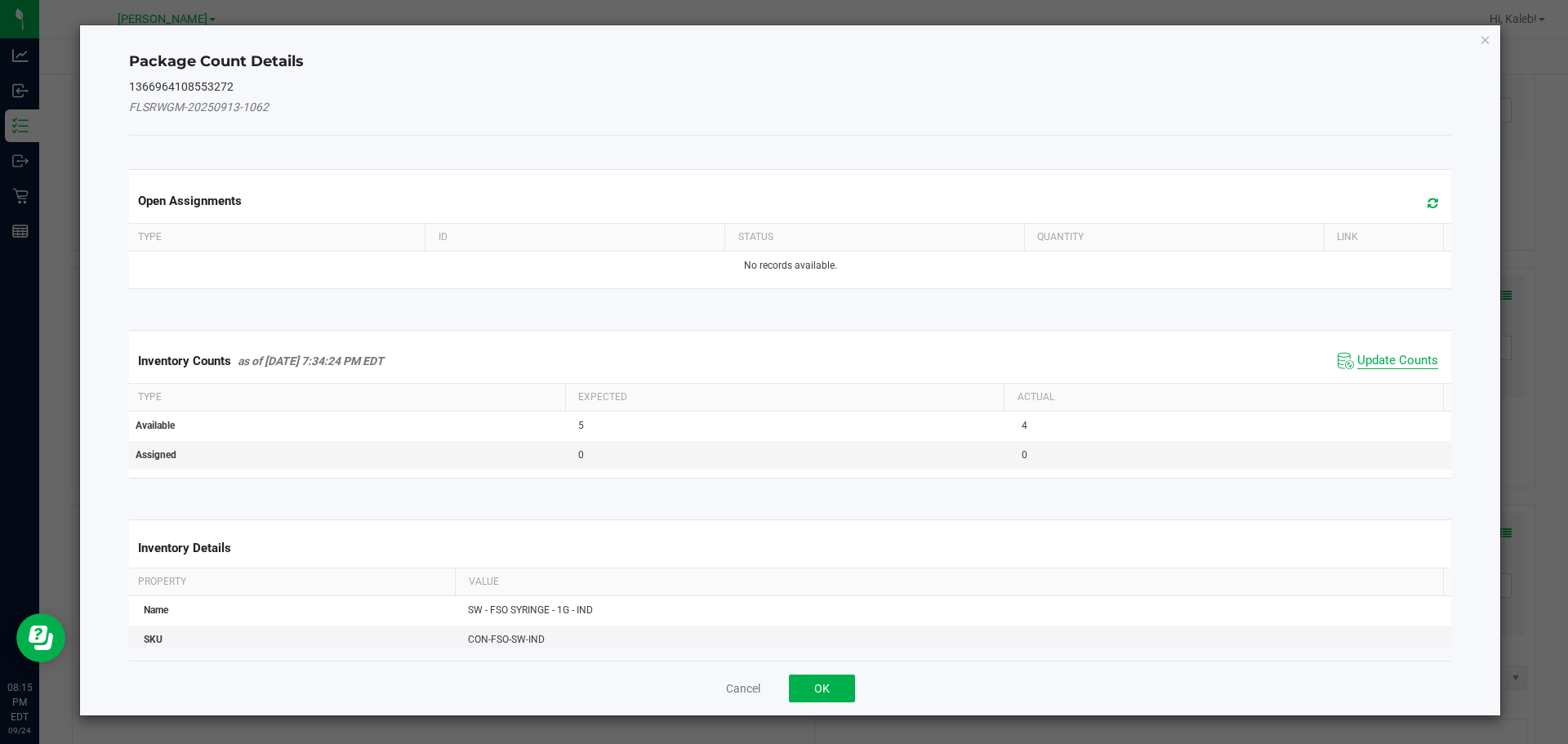
click at [1376, 355] on span "Update Counts" at bounding box center [1398, 361] width 80 height 17
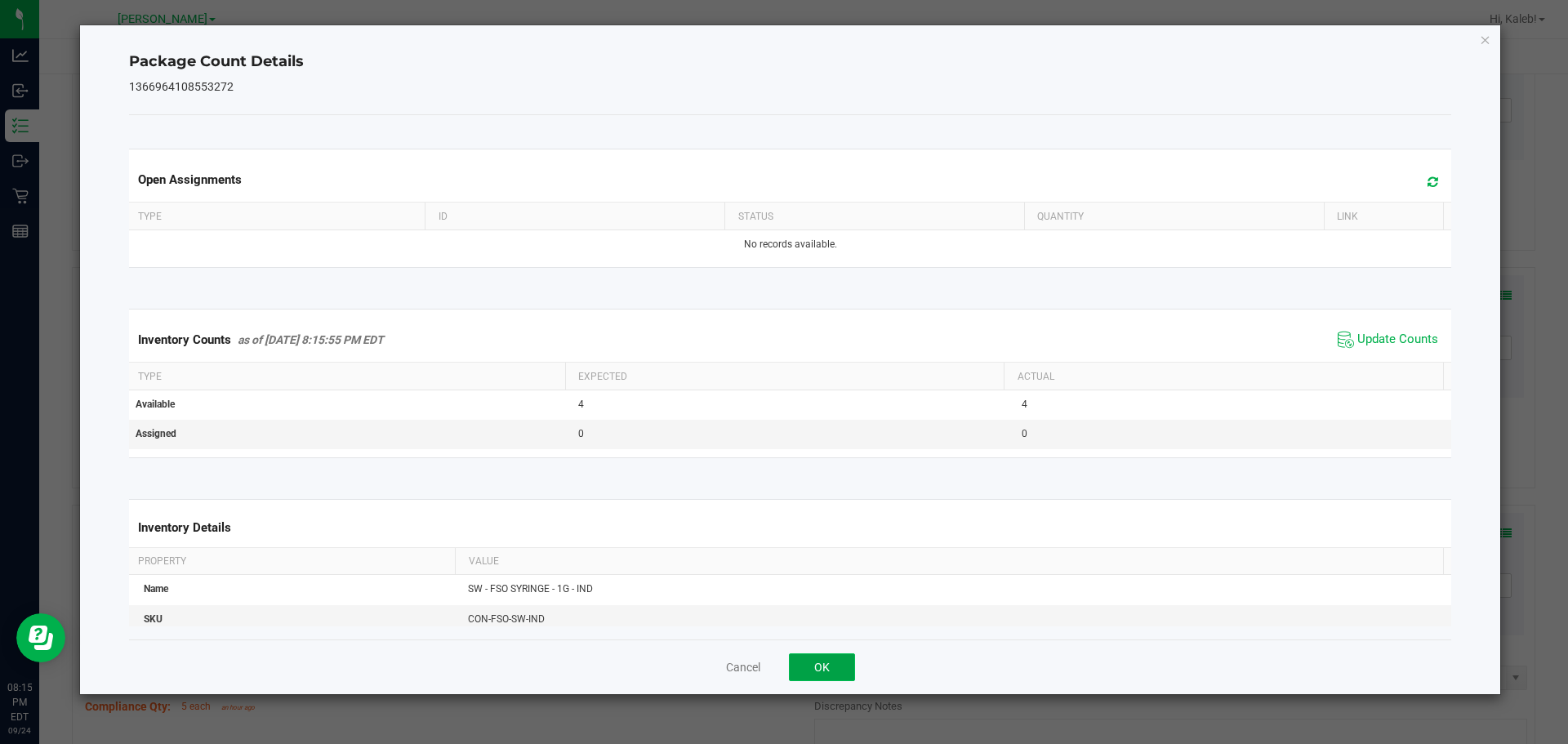
click at [810, 663] on button "OK" at bounding box center [822, 667] width 66 height 27
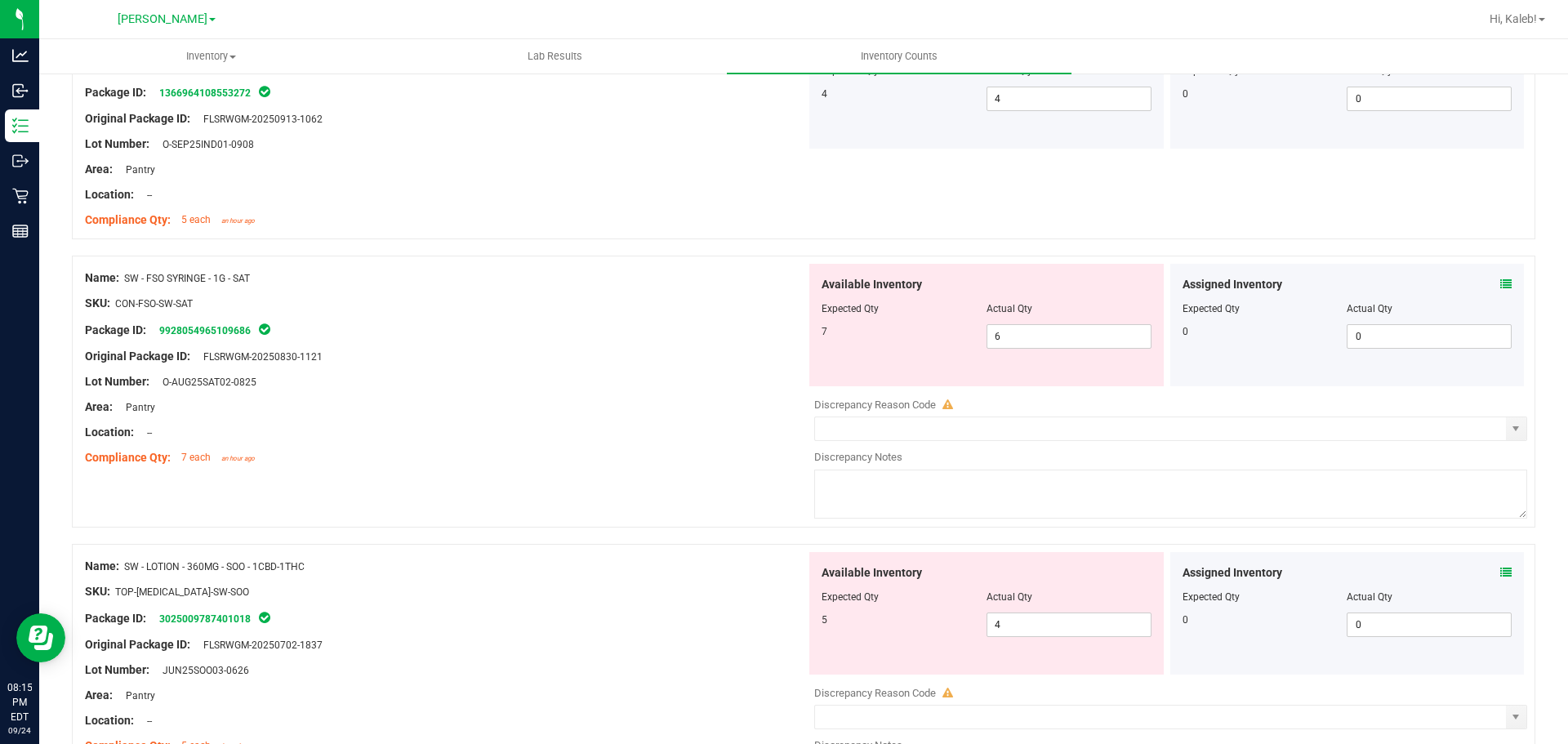
scroll to position [4031, 0]
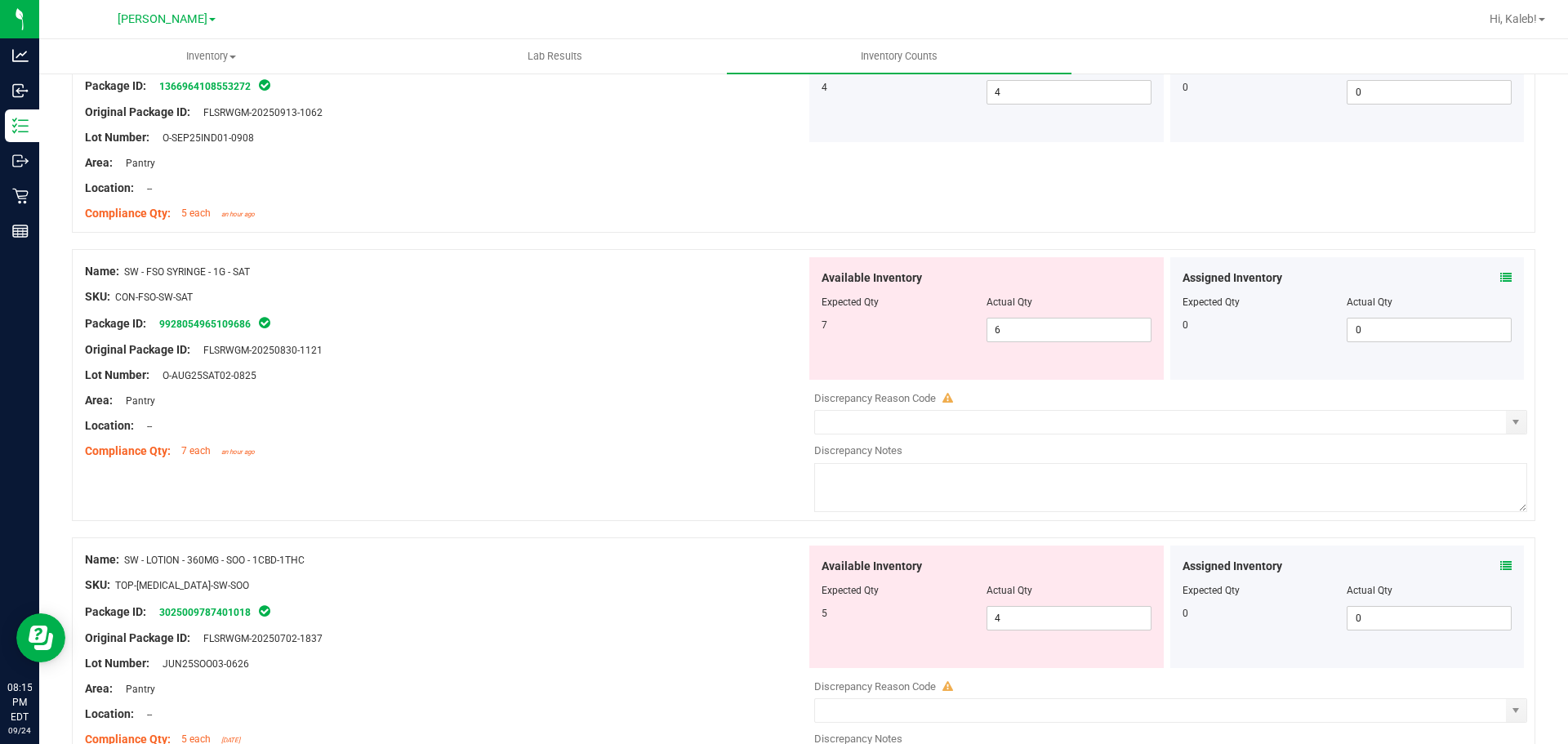
click at [1500, 271] on span at bounding box center [1506, 277] width 12 height 17
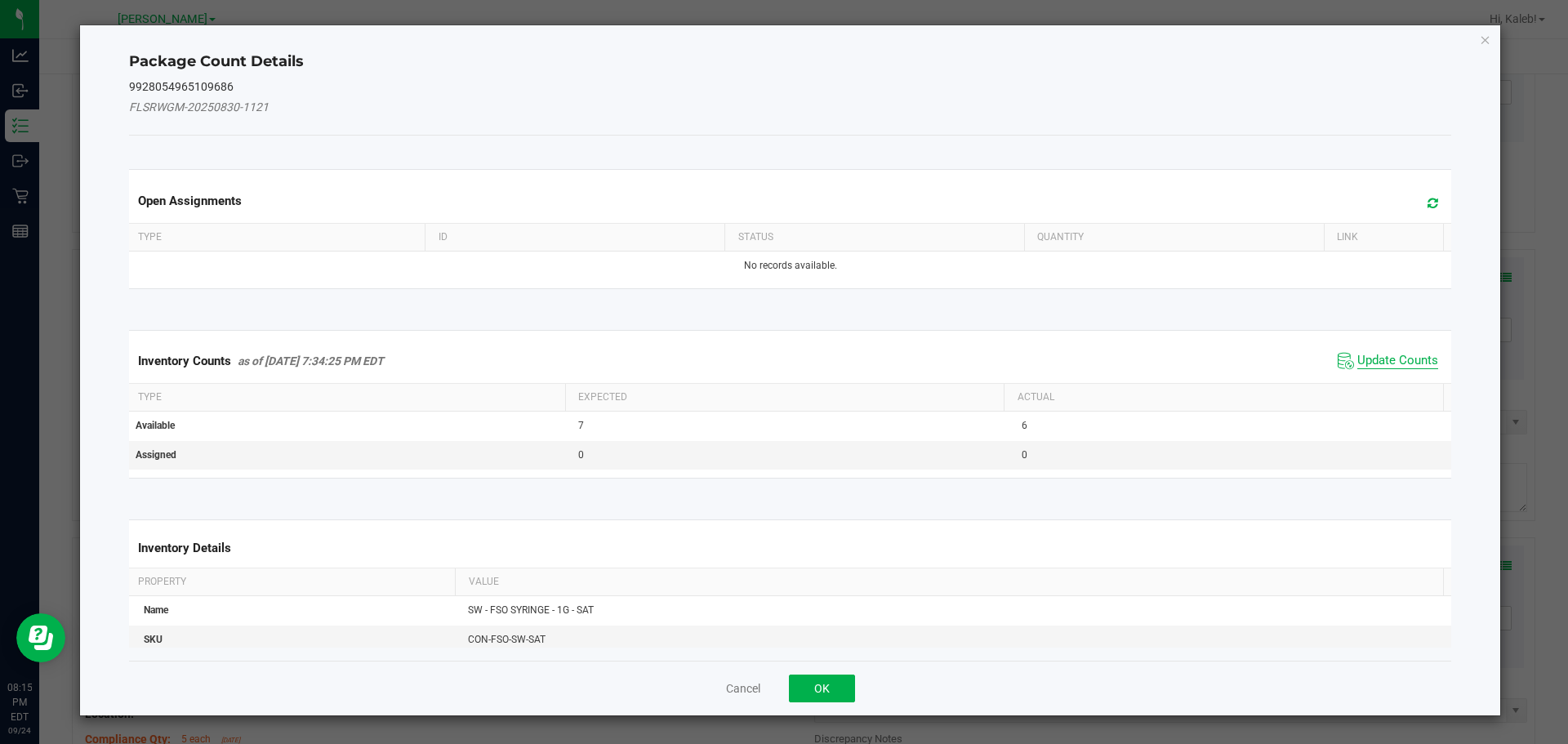
click at [1401, 355] on span "Update Counts" at bounding box center [1398, 361] width 80 height 17
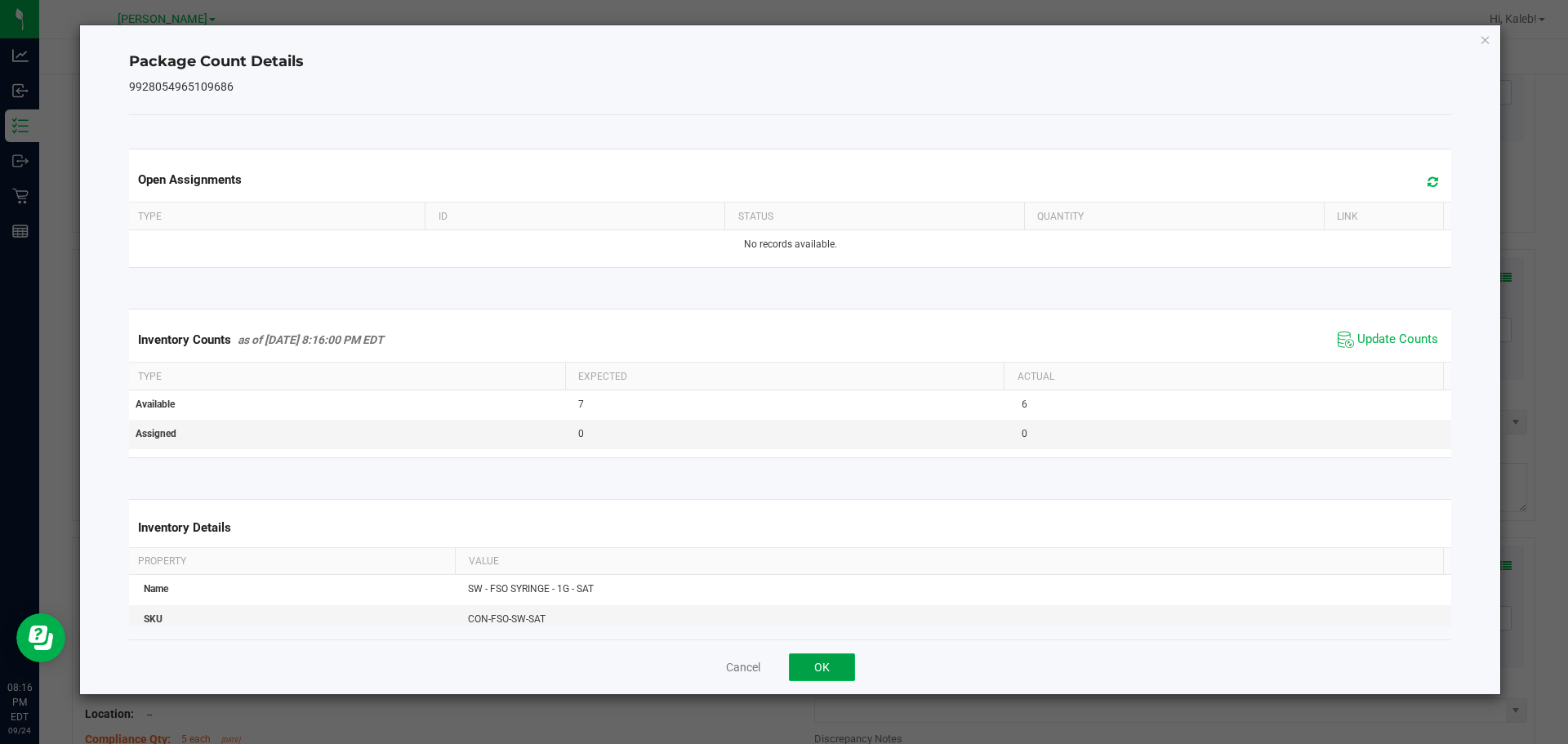
click at [839, 672] on button "OK" at bounding box center [822, 667] width 66 height 27
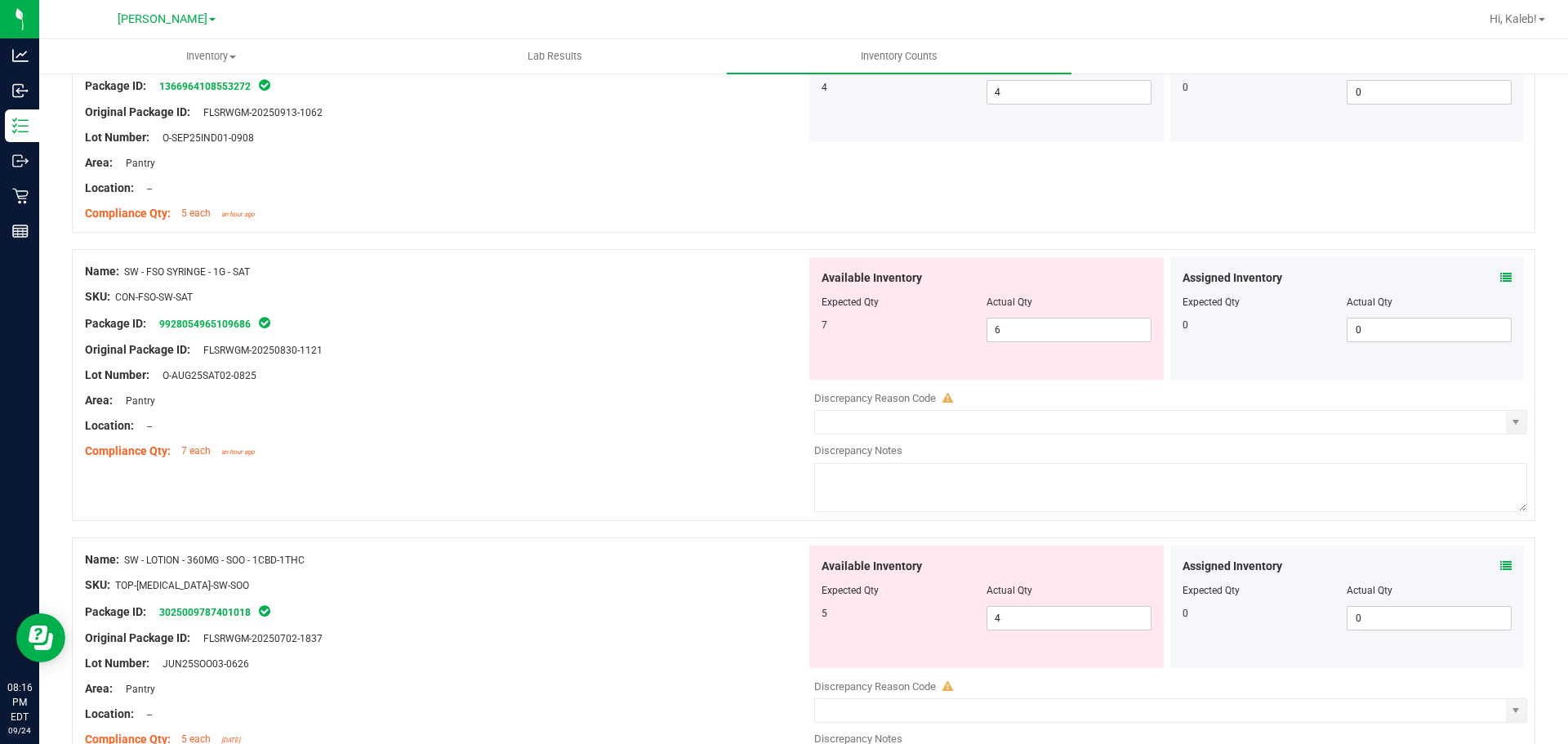
click at [1500, 566] on icon at bounding box center [1506, 566] width 12 height 12
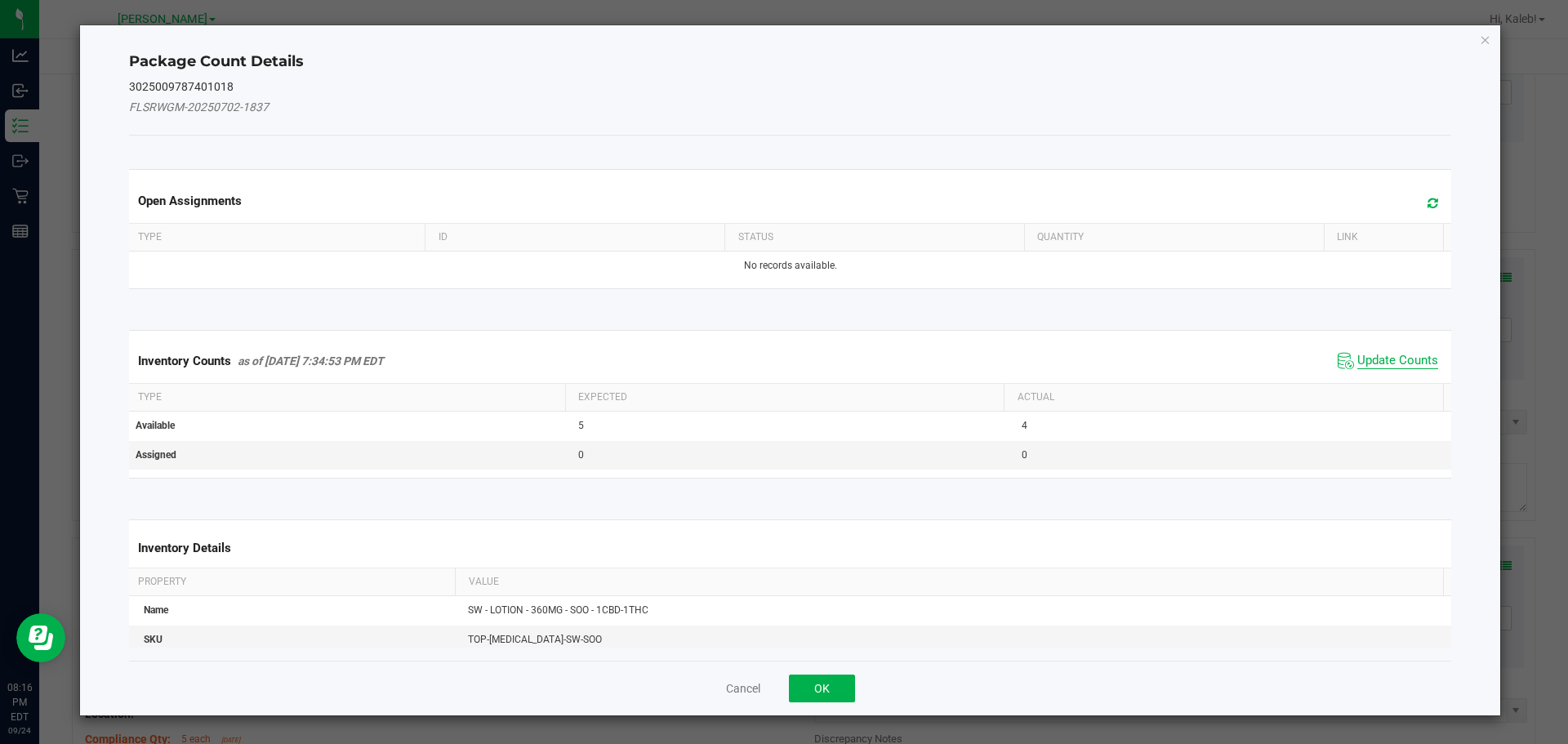
click at [1378, 353] on span "Update Counts" at bounding box center [1398, 361] width 80 height 17
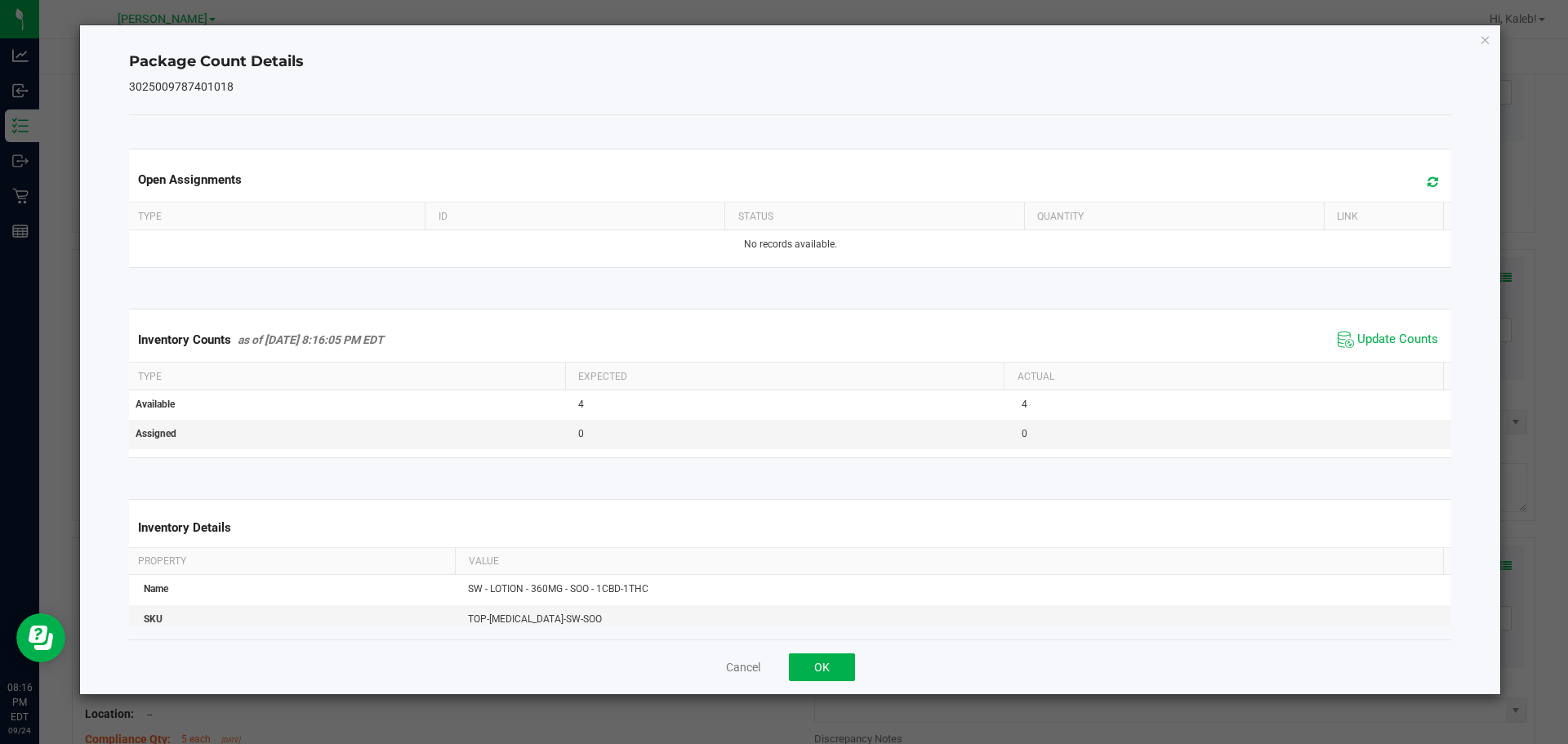
drag, startPoint x: 869, startPoint y: 682, endPoint x: 839, endPoint y: 668, distance: 33.1
click at [866, 682] on div "Cancel OK" at bounding box center [791, 667] width 1324 height 55
click at [839, 668] on button "OK" at bounding box center [822, 667] width 66 height 27
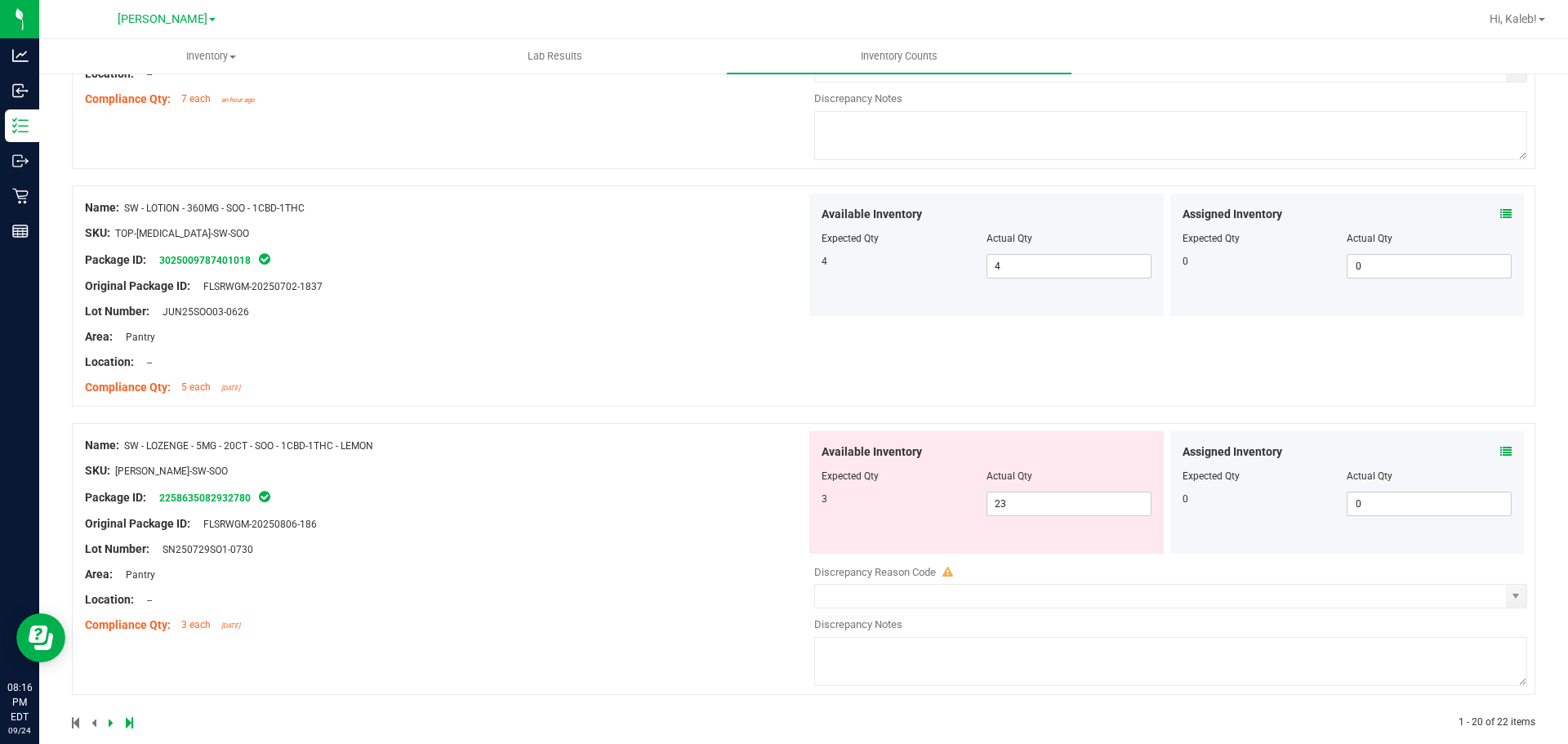
scroll to position [4394, 0]
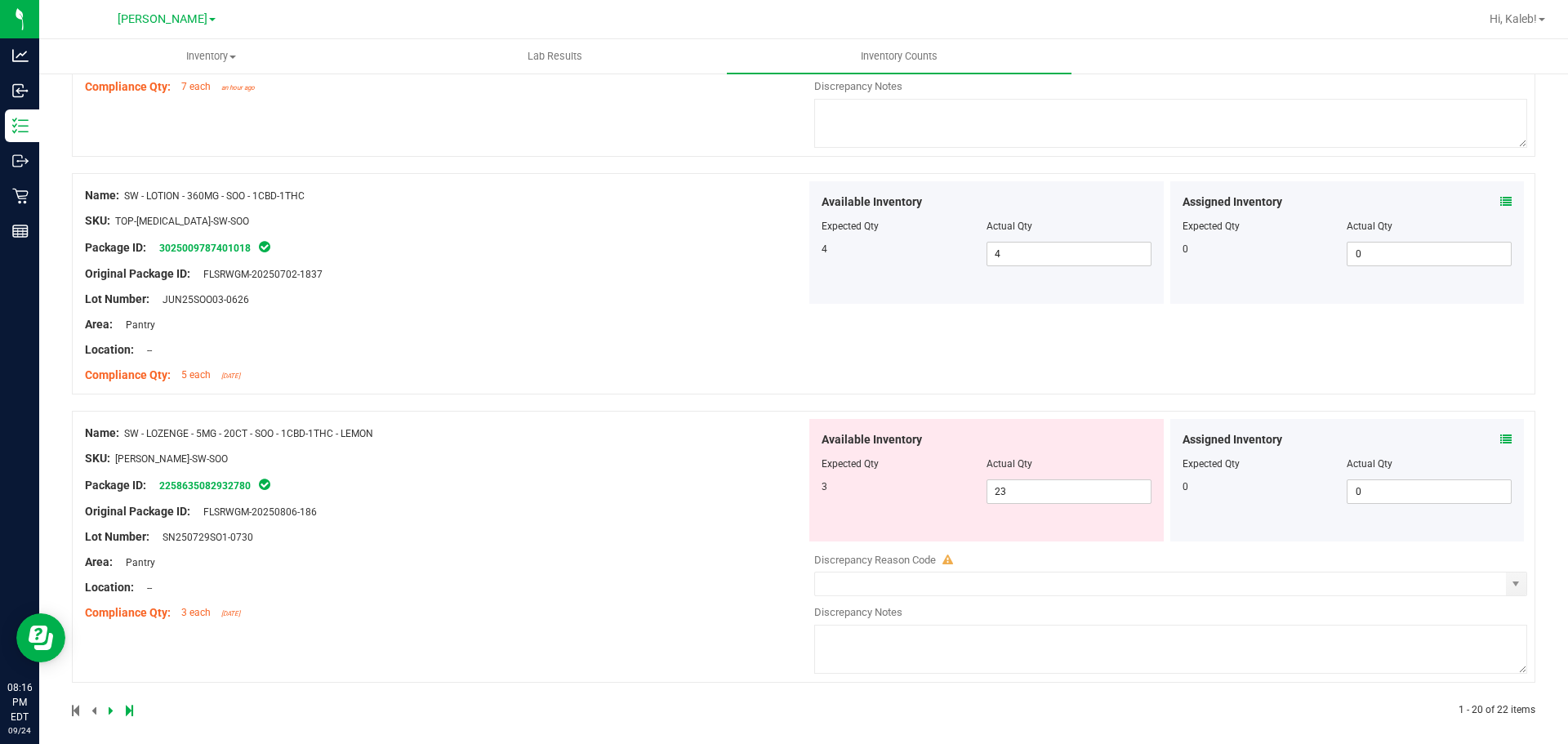
click at [1499, 438] on div "Assigned Inventory Expected Qty Actual Qty 0 0 0" at bounding box center [1348, 479] width 355 height 123
click at [1500, 438] on icon at bounding box center [1506, 439] width 12 height 12
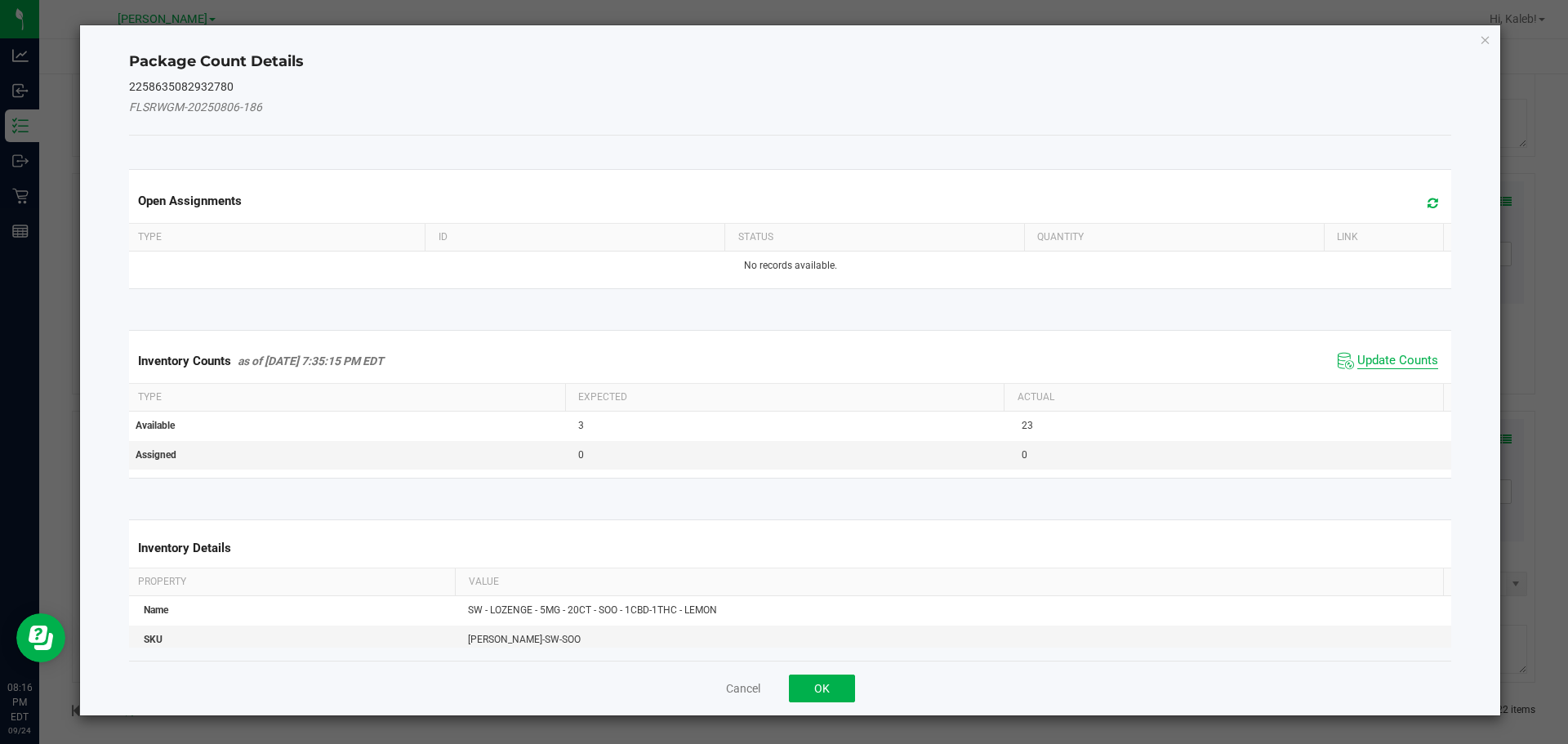
drag, startPoint x: 1362, startPoint y: 345, endPoint x: 1375, endPoint y: 360, distance: 19.8
click at [1366, 352] on div "Inventory Counts as of [DATE] 7:35:15 PM EDT Update Counts" at bounding box center [790, 361] width 1330 height 44
click at [1375, 360] on span "Update Counts" at bounding box center [1398, 361] width 80 height 17
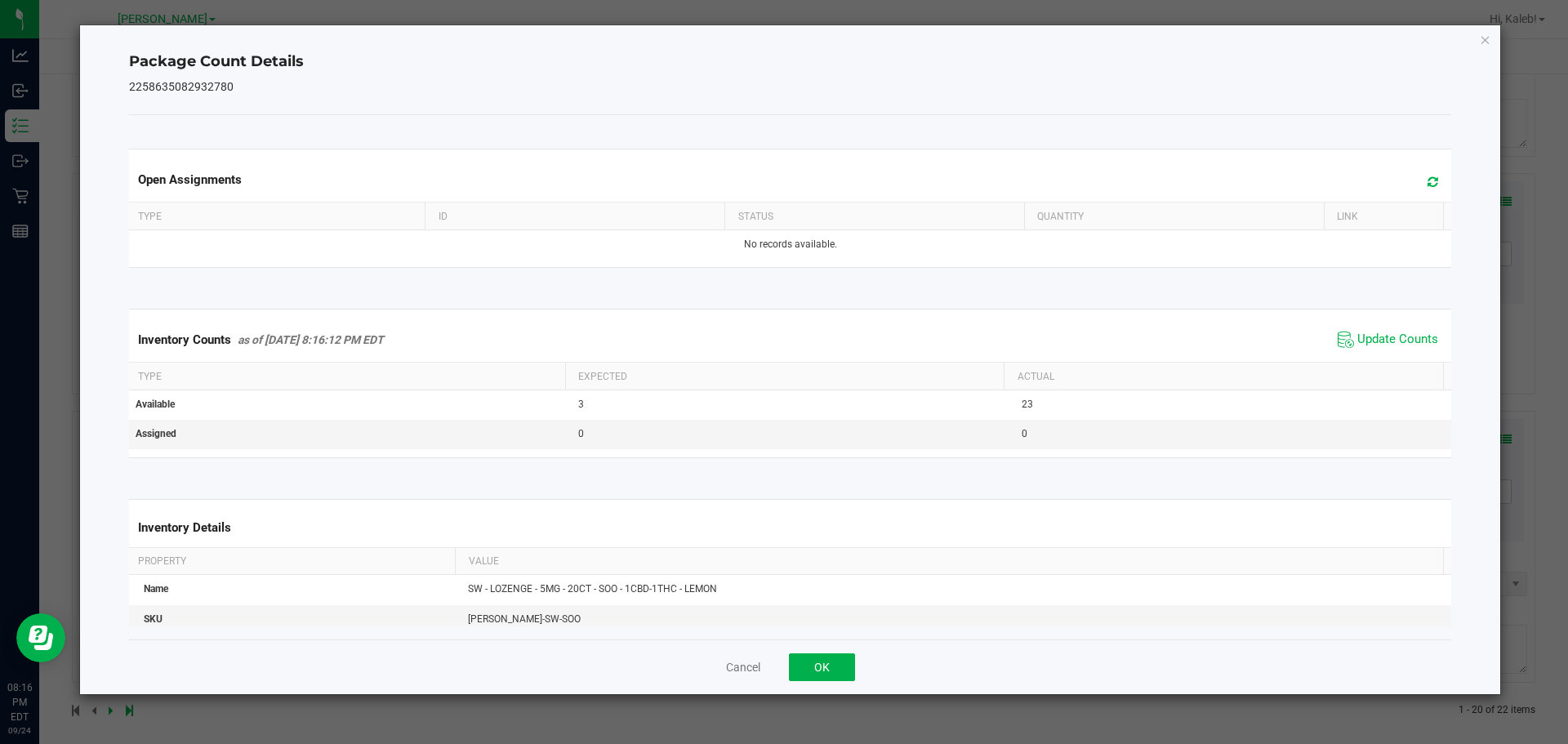
click at [1375, 359] on div "Inventory Counts as of [DATE] 8:16:12 PM EDT Update Counts" at bounding box center [790, 339] width 1330 height 44
click at [830, 669] on button "OK" at bounding box center [822, 667] width 66 height 27
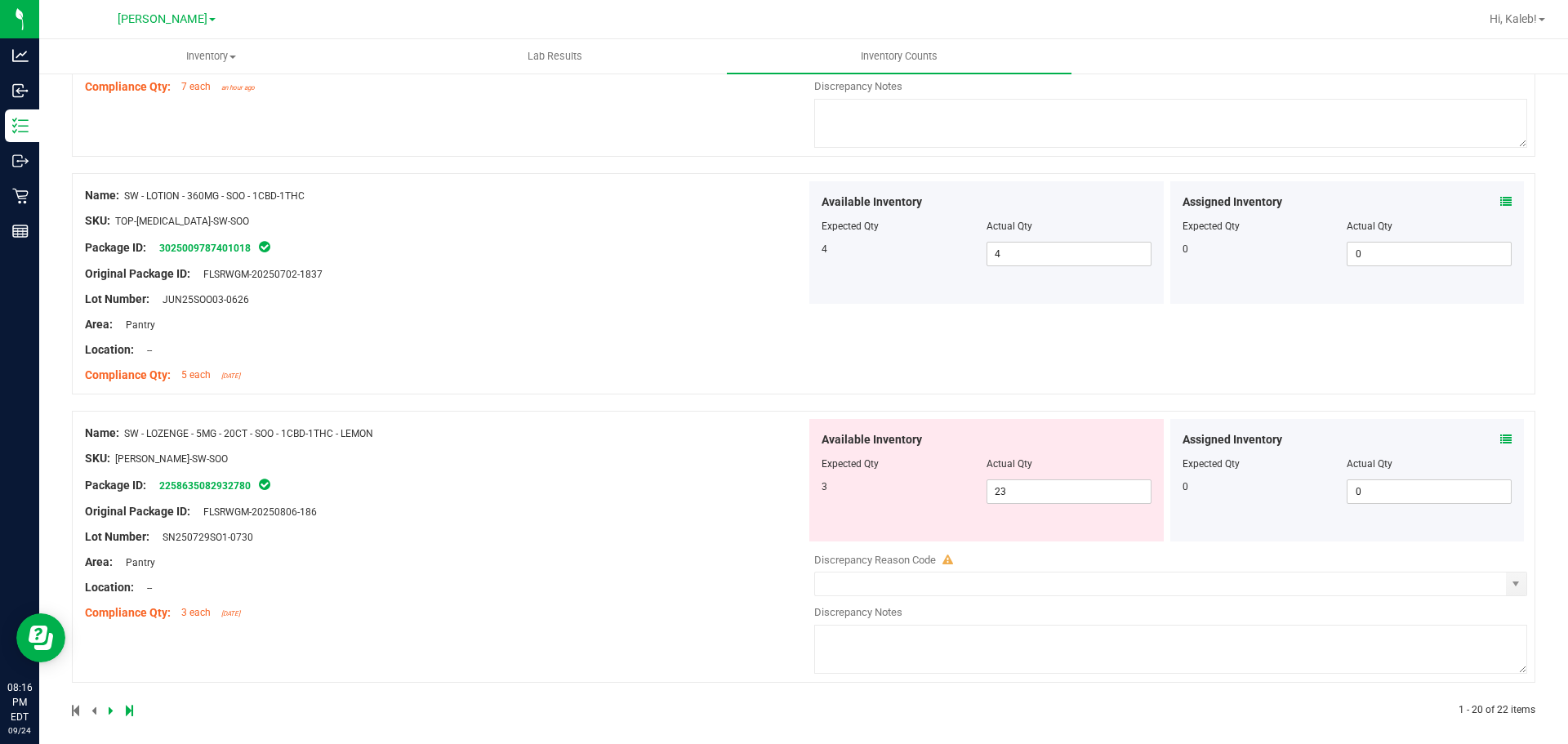
drag, startPoint x: 1550, startPoint y: 654, endPoint x: 1550, endPoint y: 666, distance: 12.0
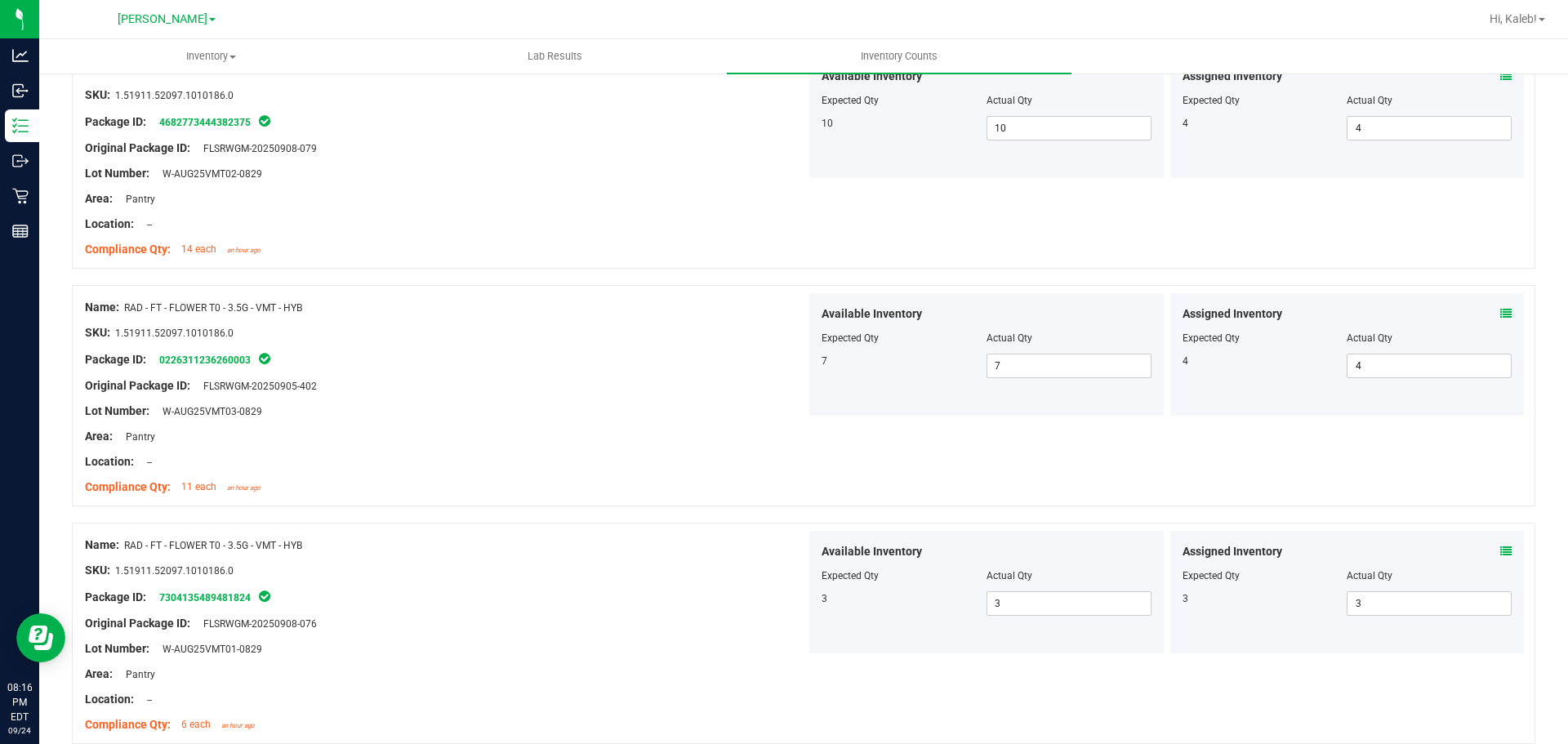
scroll to position [0, 0]
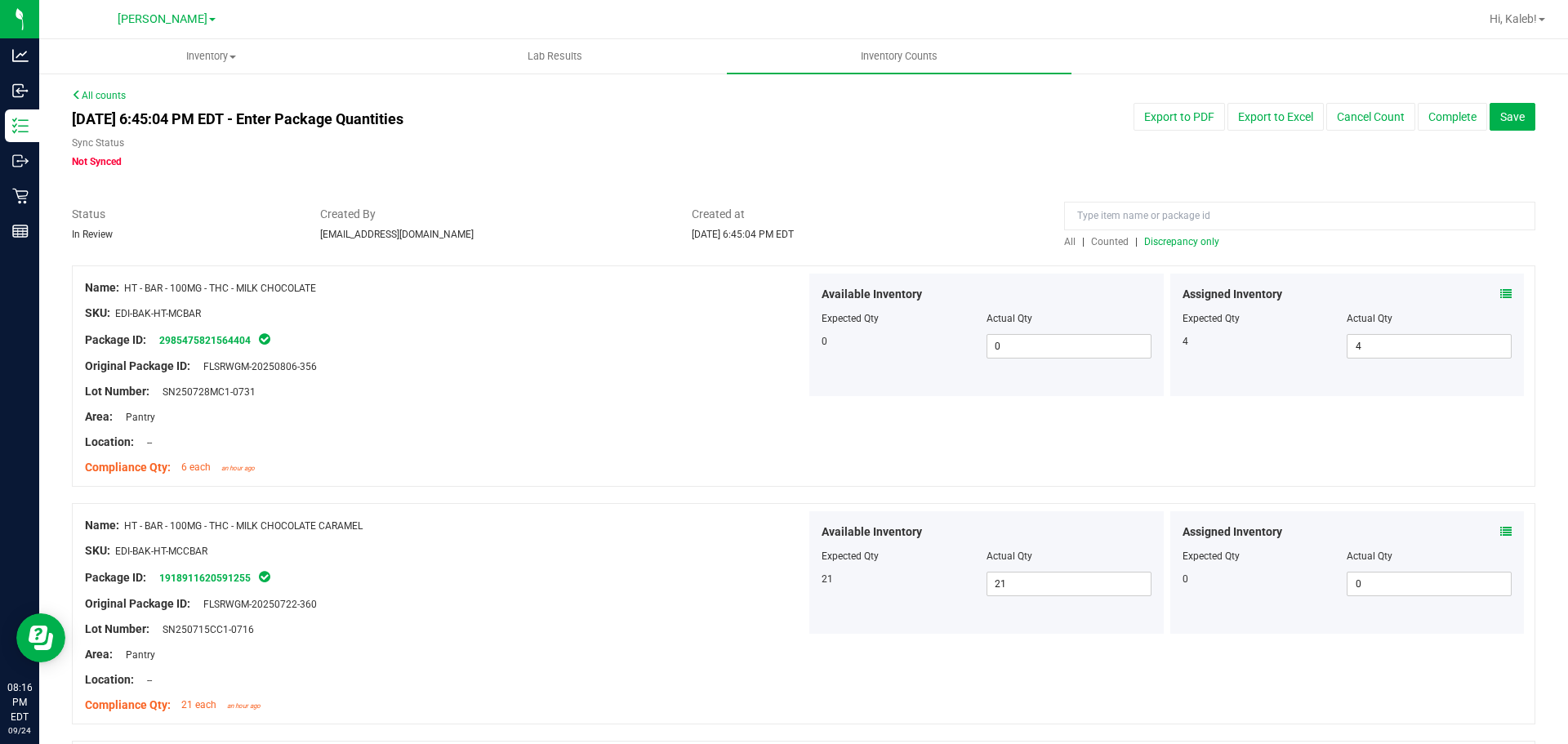
click at [1163, 247] on div "All | Counted | Discrepancy only" at bounding box center [1299, 241] width 472 height 15
click at [1167, 242] on span "Discrepancy only" at bounding box center [1182, 242] width 76 height 12
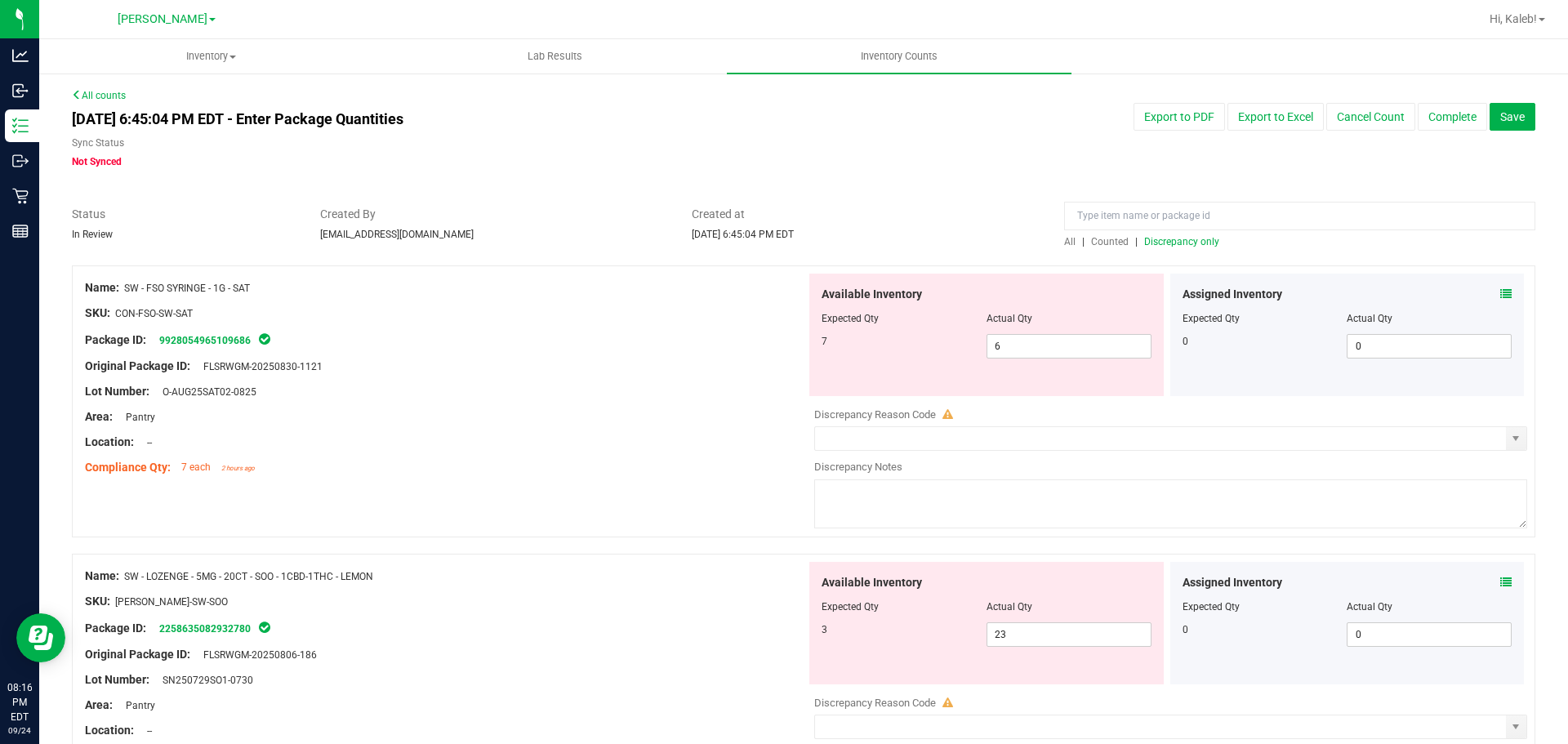
click at [768, 361] on div "Original Package ID: FLSRWGM-20250830-1121" at bounding box center [446, 366] width 722 height 17
click at [1069, 350] on span "6 6" at bounding box center [1069, 346] width 165 height 25
type input "7"
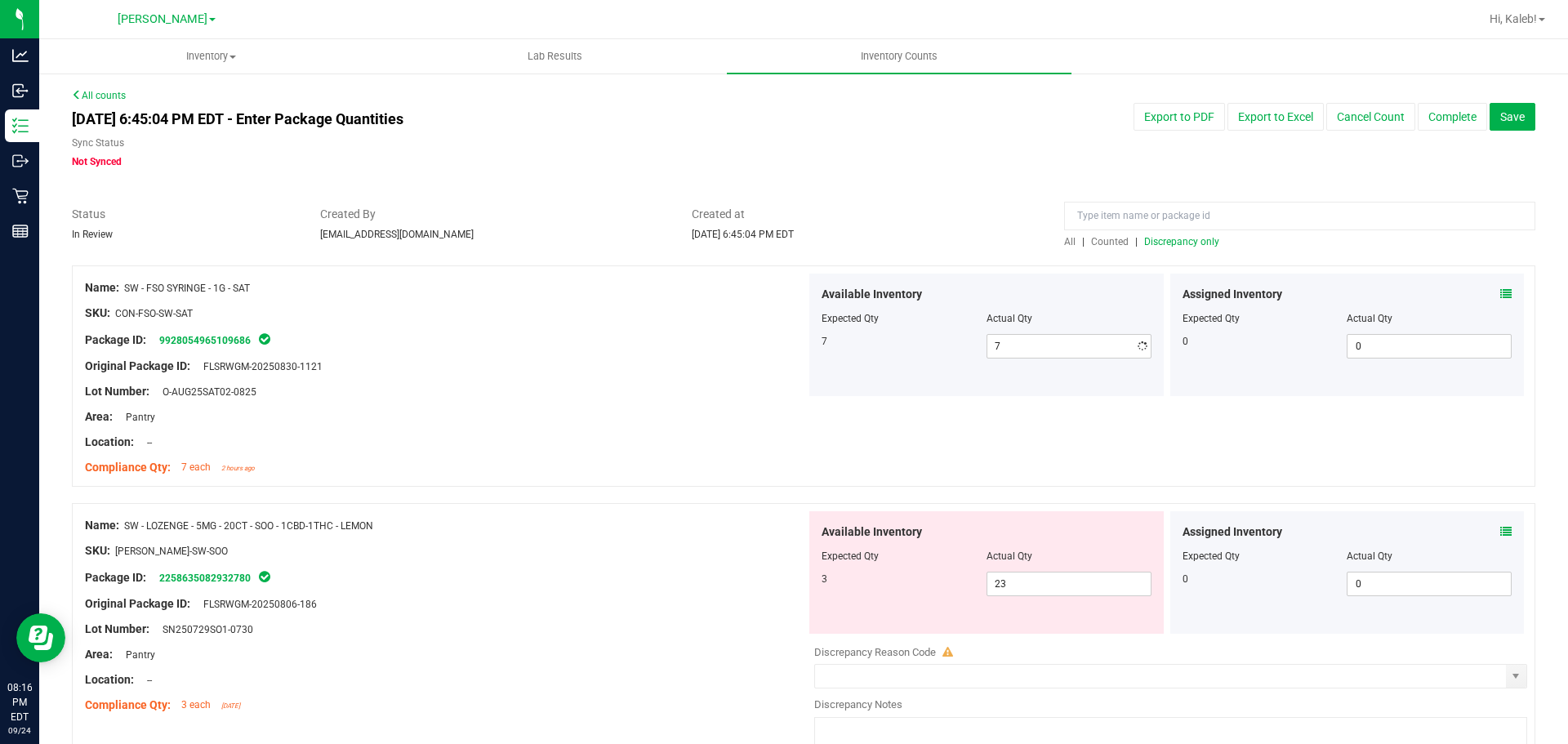
click at [510, 422] on div "Area: Pantry" at bounding box center [446, 417] width 722 height 17
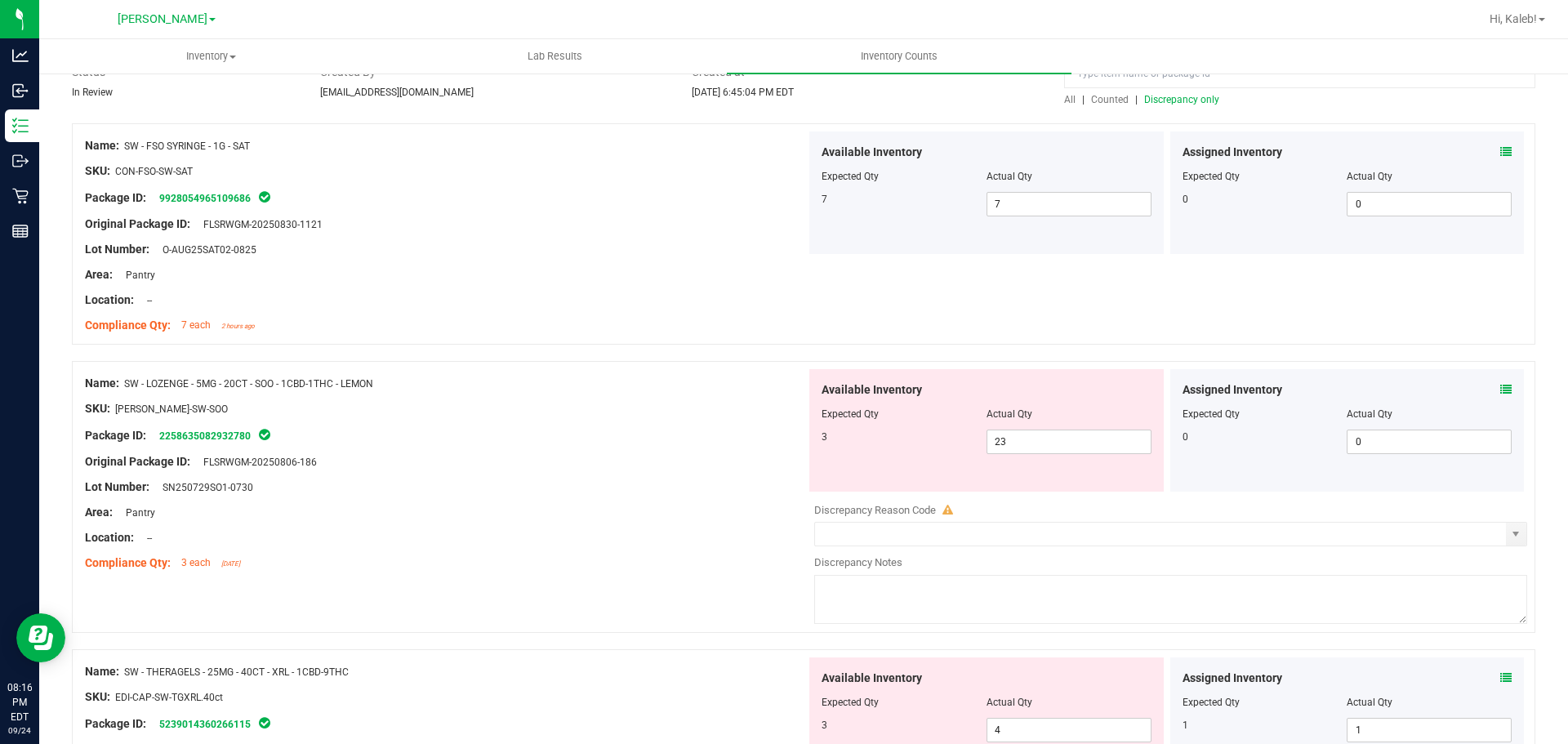
scroll to position [326, 0]
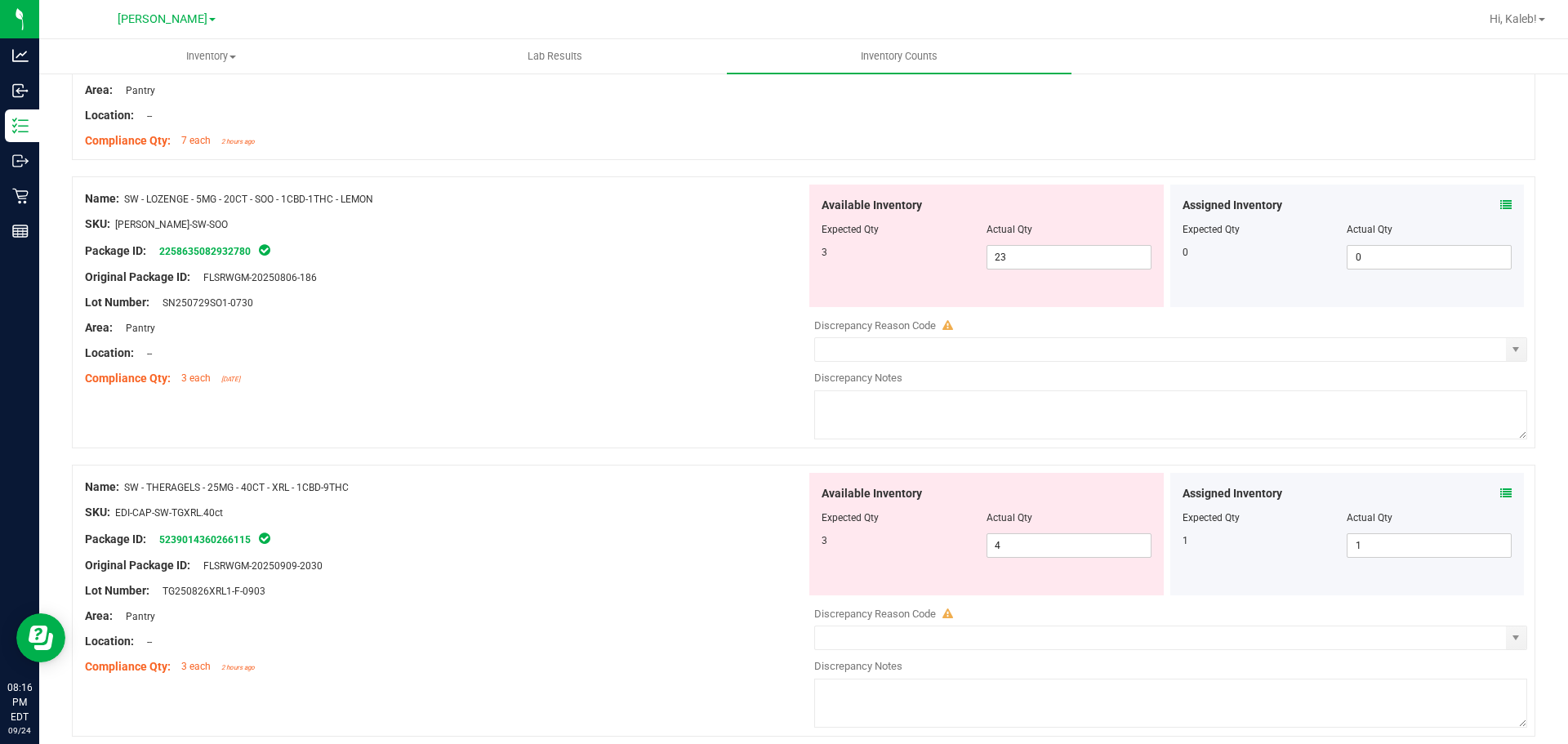
click at [1410, 230] on div "Actual Qty" at bounding box center [1430, 229] width 165 height 15
click at [1003, 269] on span "23 23" at bounding box center [1069, 257] width 165 height 25
drag, startPoint x: 1003, startPoint y: 269, endPoint x: 1010, endPoint y: 262, distance: 9.9
click at [1004, 269] on span "23 23" at bounding box center [1069, 257] width 165 height 25
click at [1010, 262] on span "23 23" at bounding box center [1069, 257] width 165 height 25
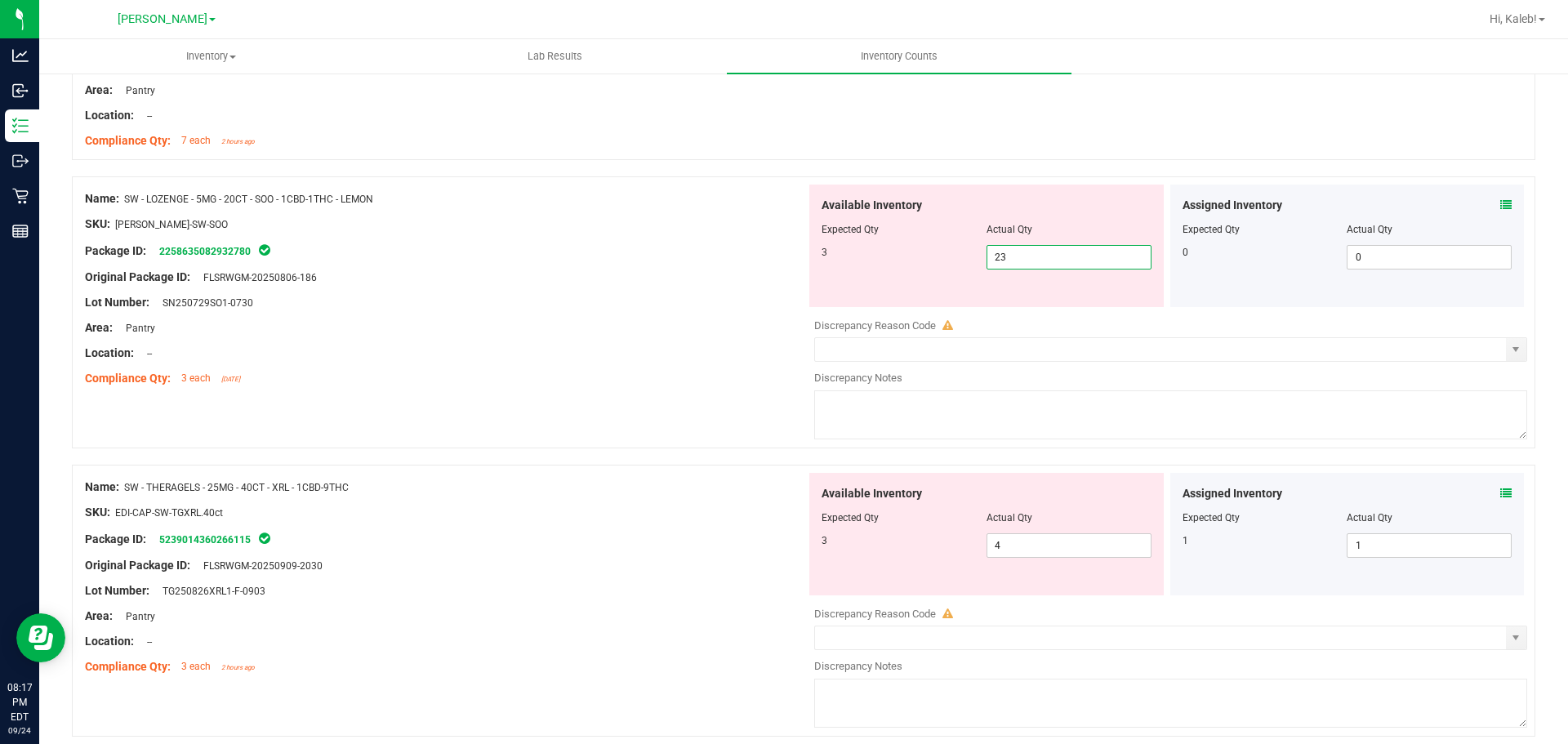
click at [1010, 262] on input "23" at bounding box center [1069, 257] width 164 height 23
type input "3"
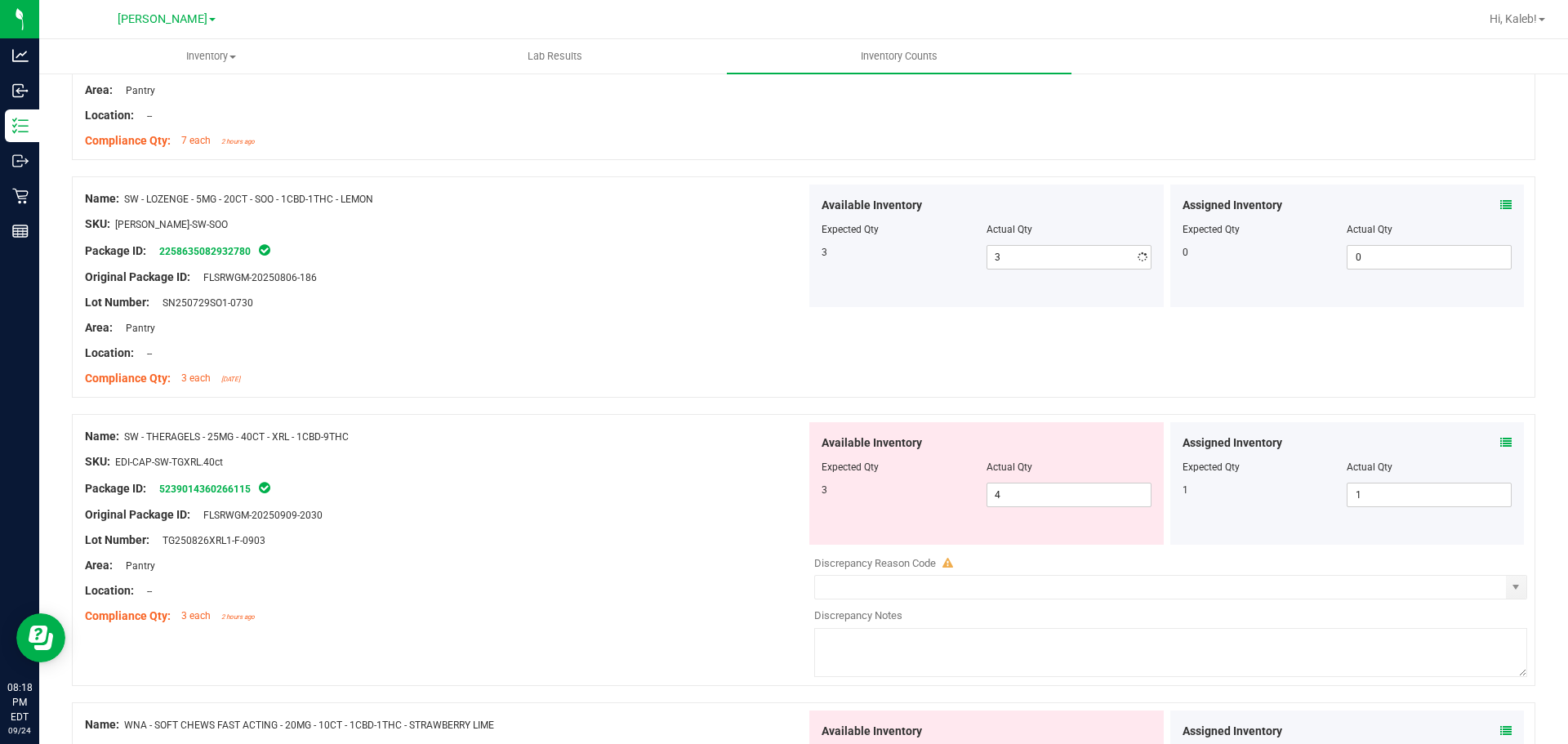
click at [765, 521] on div "Name: SW - THERAGELS - 25MG - 40CT - XRL - 1CBD-9THC SKU: EDI-CAP-SW-TGXRL.40ct…" at bounding box center [446, 526] width 722 height 208
click at [1500, 438] on icon at bounding box center [1506, 443] width 12 height 12
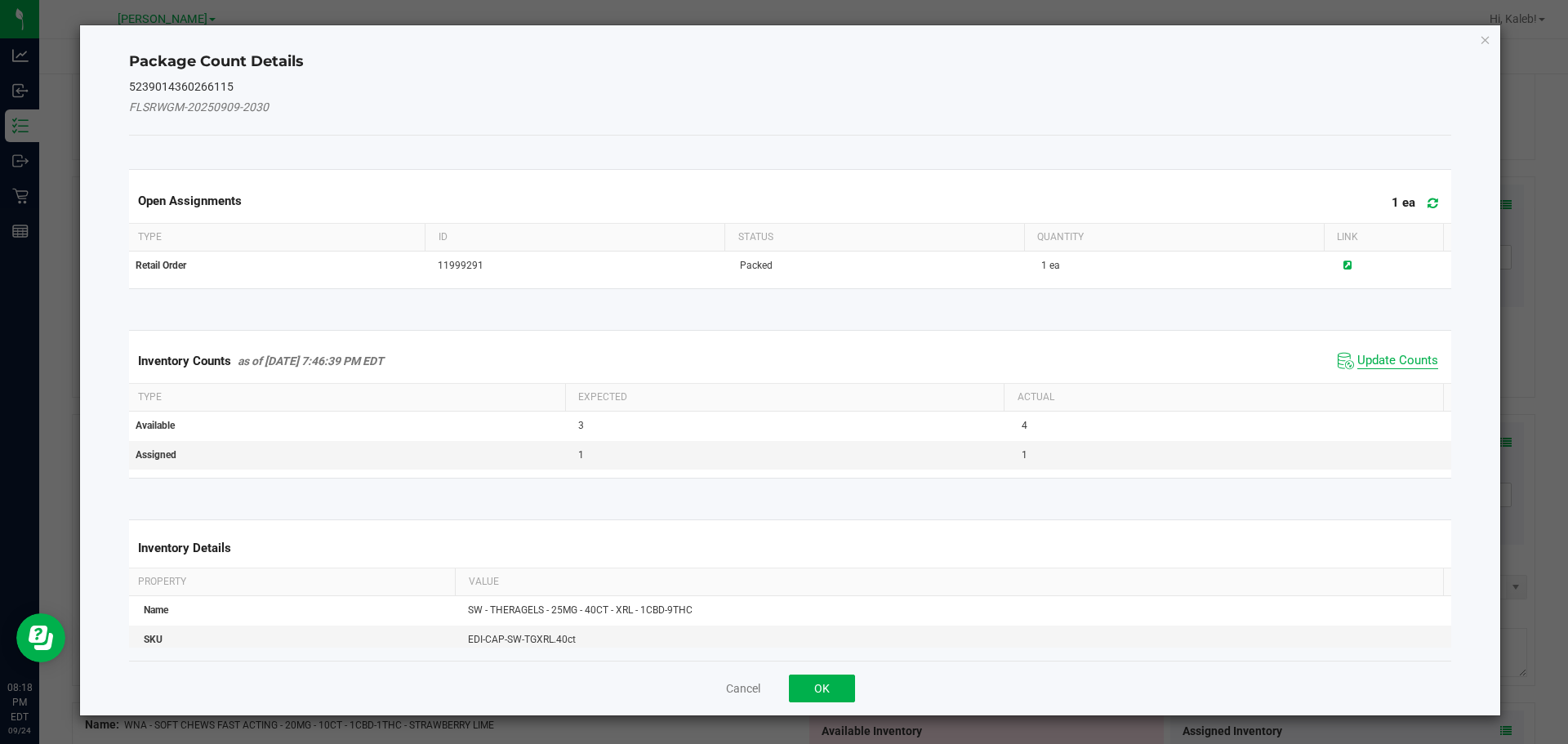
click at [1384, 363] on span "Update Counts" at bounding box center [1398, 361] width 80 height 17
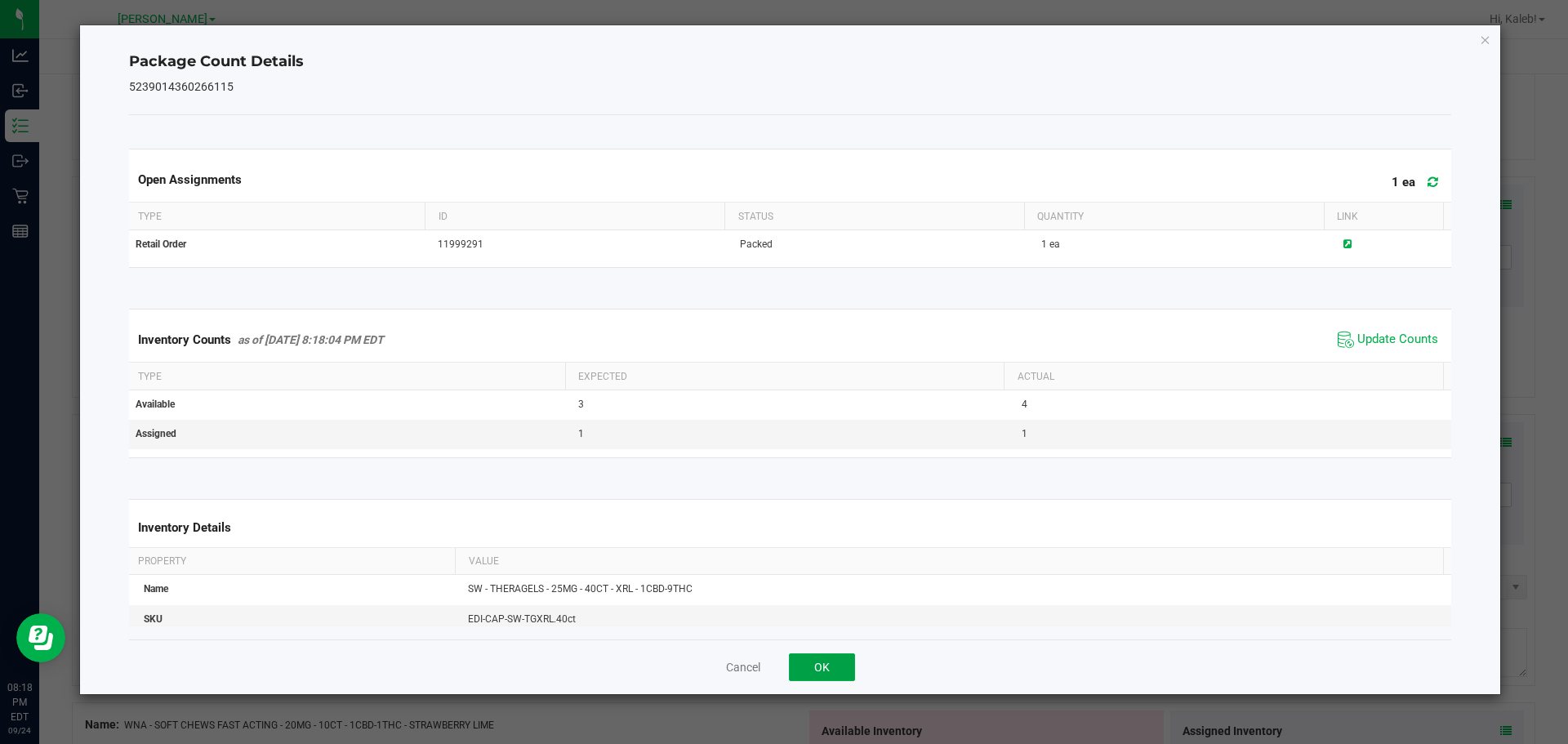
drag, startPoint x: 825, startPoint y: 662, endPoint x: 703, endPoint y: 583, distance: 145.3
click at [824, 664] on button "OK" at bounding box center [822, 667] width 66 height 27
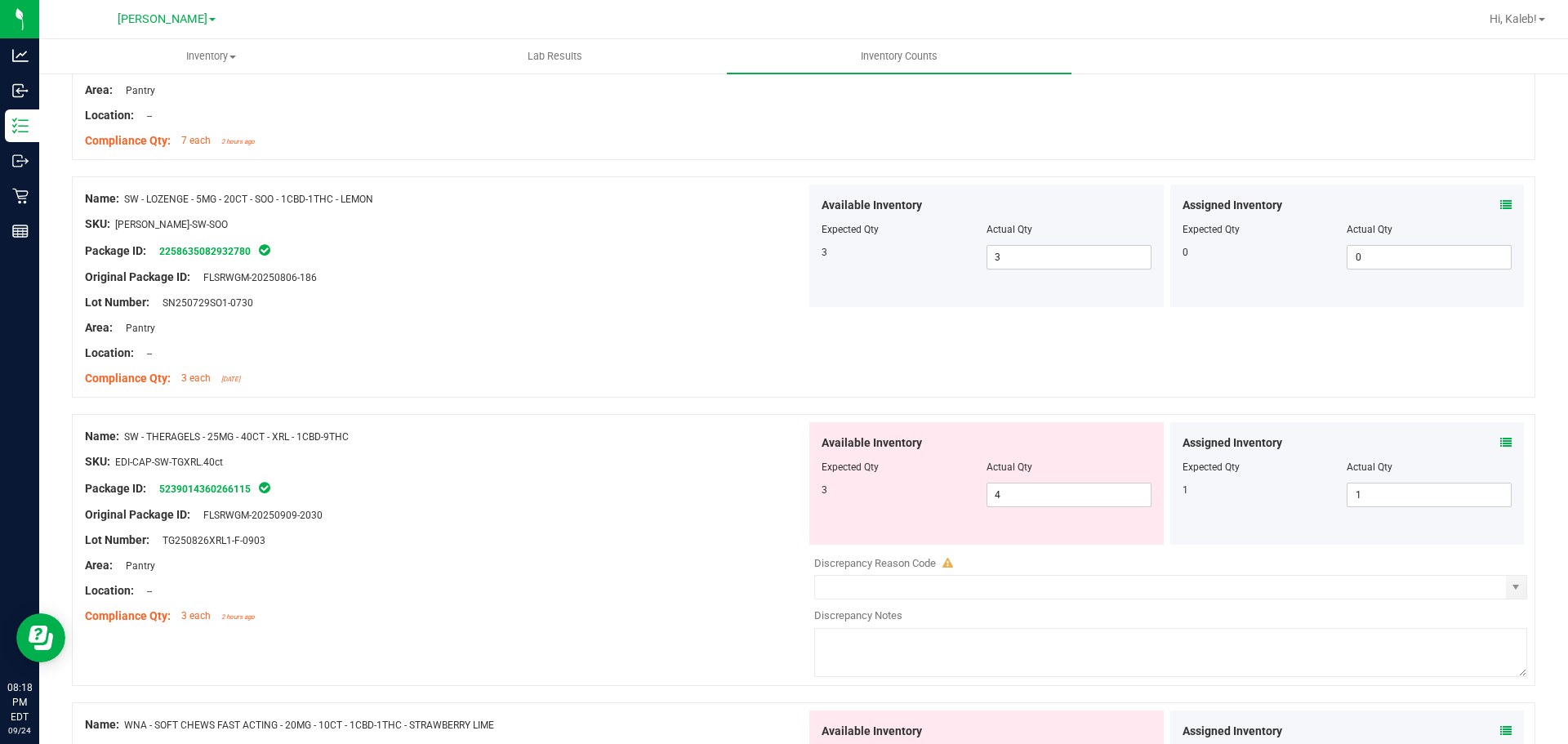
click at [623, 535] on div "Lot Number: TG250826XRL1-F-0903" at bounding box center [446, 539] width 722 height 17
click at [1053, 486] on span "4 4" at bounding box center [1069, 494] width 165 height 25
click at [0, 0] on input "4" at bounding box center [0, 0] width 0 height 0
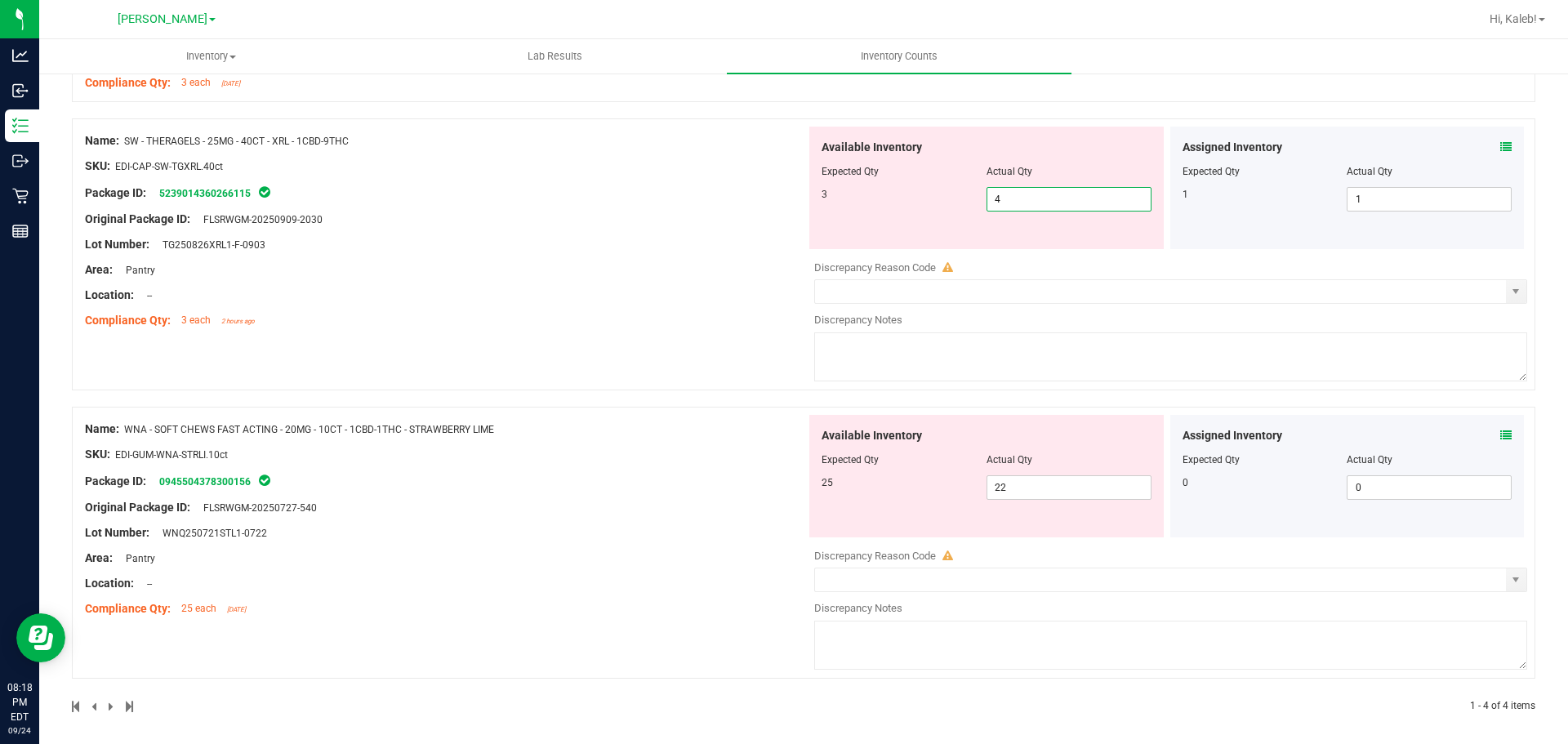
scroll to position [628, 0]
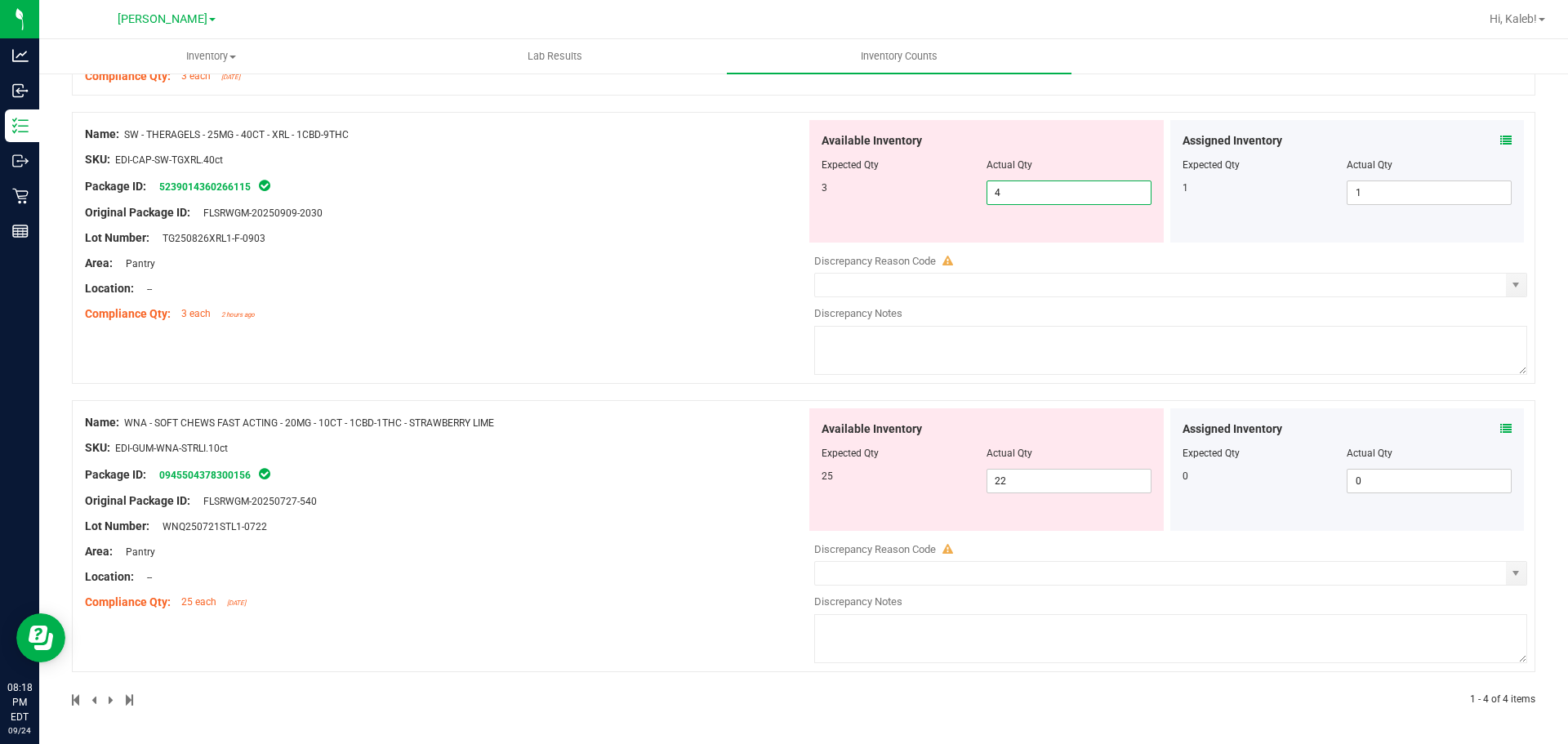
type input "3"
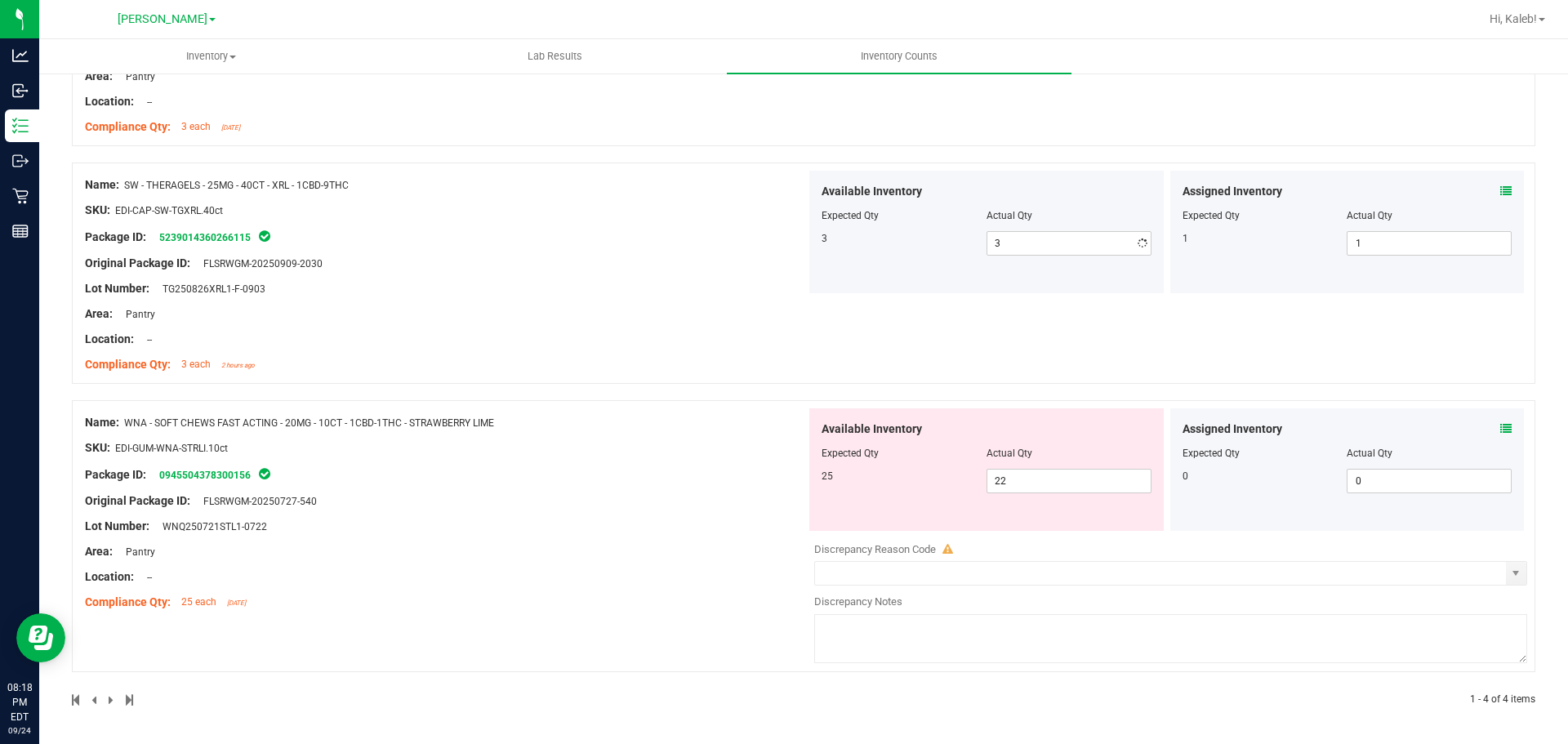
click at [775, 603] on div "Compliance Qty: 25 each [DATE]" at bounding box center [446, 602] width 722 height 17
click at [1500, 430] on icon at bounding box center [1506, 429] width 12 height 12
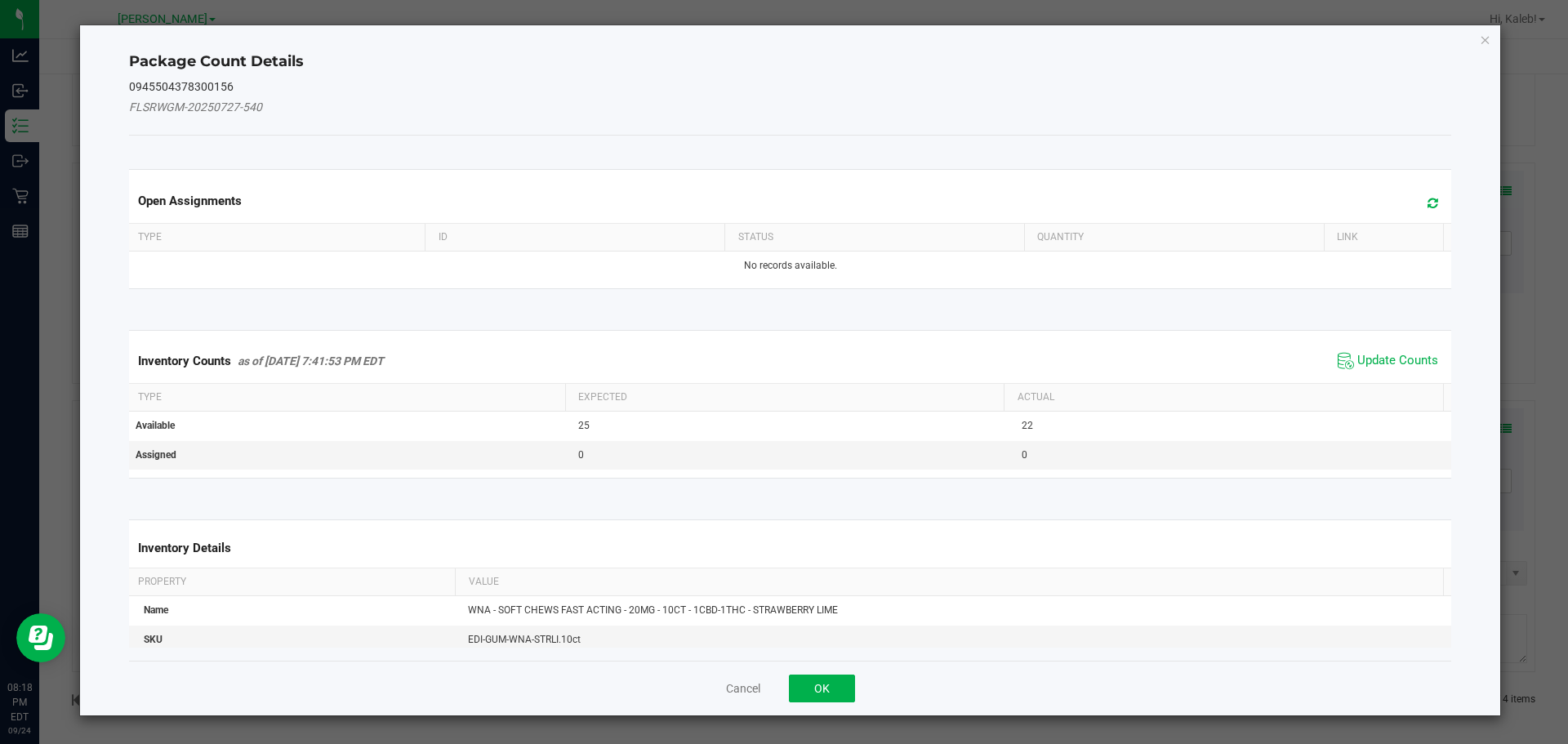
click at [1369, 343] on div "Inventory Counts as of [DATE] 7:41:53 PM EDT Update Counts" at bounding box center [790, 361] width 1330 height 44
click at [1382, 368] on span "Update Counts" at bounding box center [1398, 361] width 80 height 17
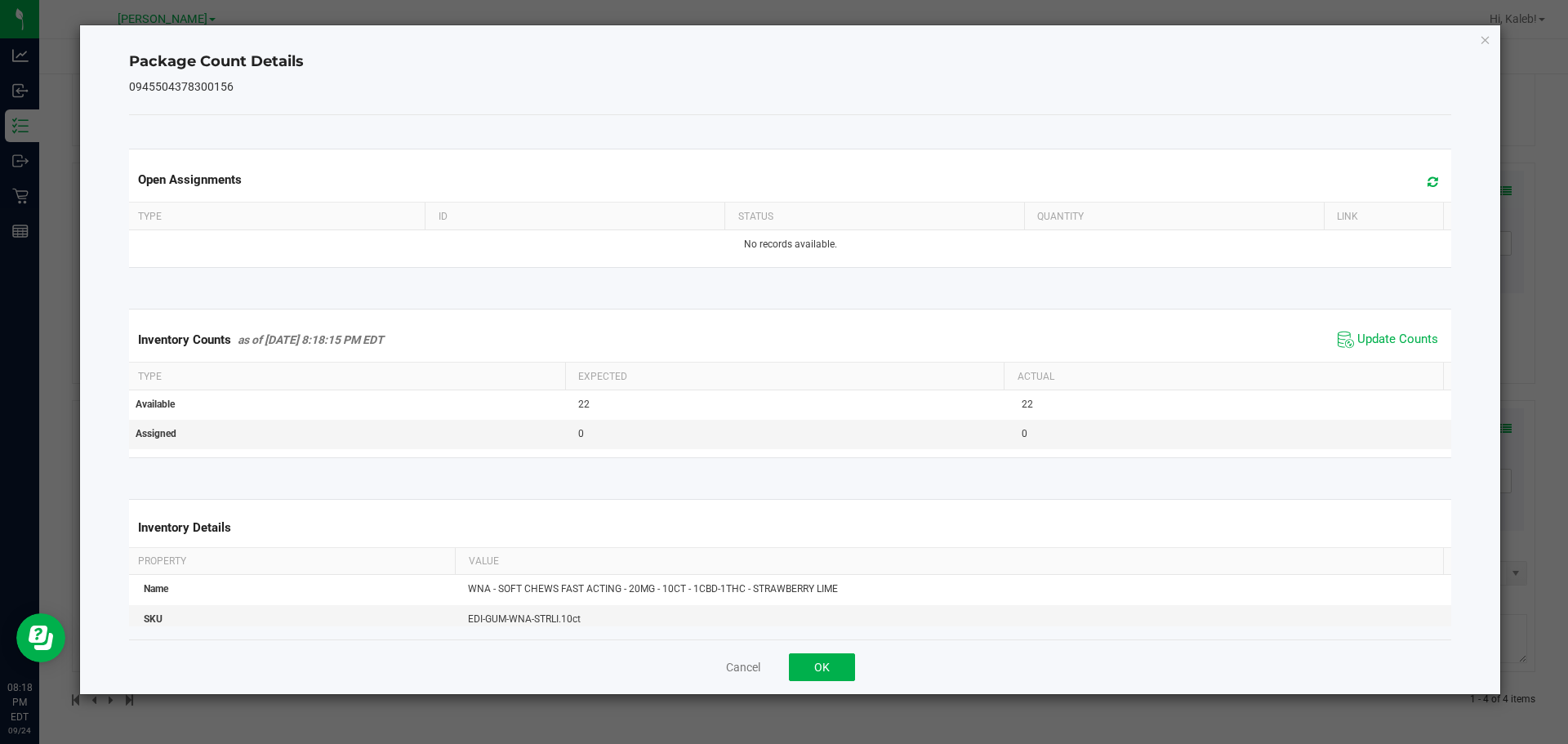
click at [1381, 353] on div "Inventory Counts as of [DATE] 8:18:15 PM EDT Update Counts" at bounding box center [790, 339] width 1330 height 44
click at [780, 677] on div "Cancel OK" at bounding box center [791, 667] width 1324 height 55
click at [822, 674] on button "OK" at bounding box center [822, 667] width 66 height 27
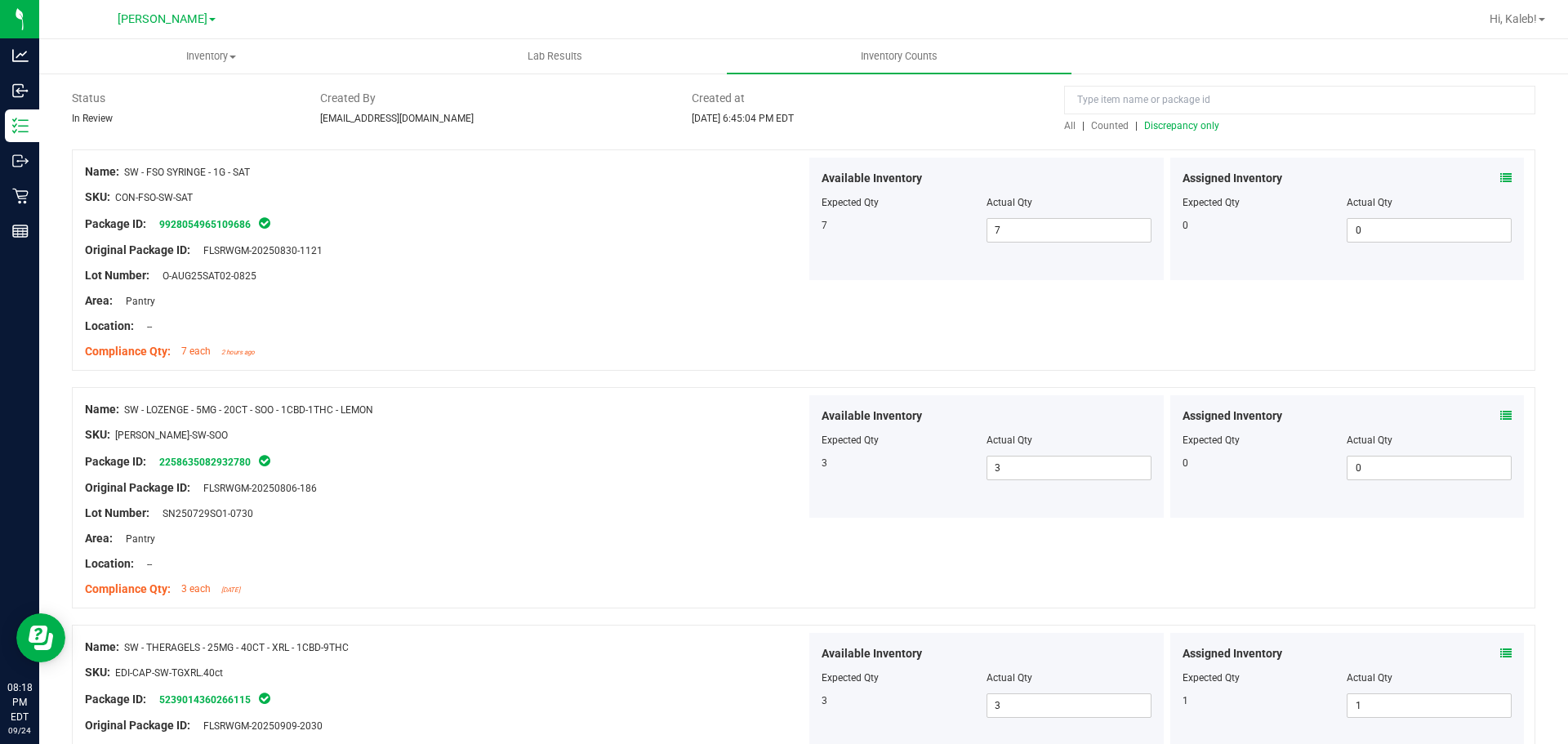
scroll to position [0, 0]
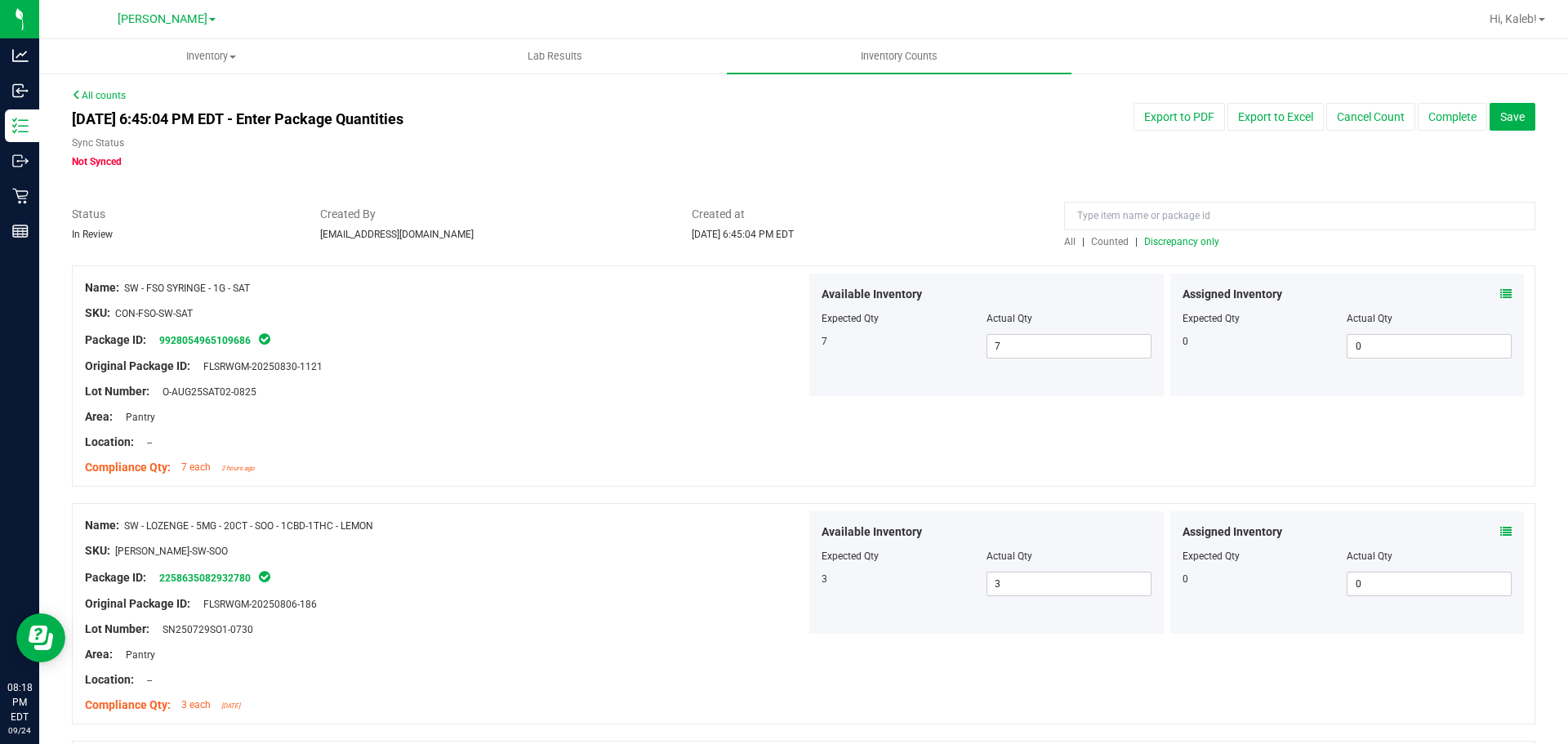
click at [1176, 245] on span "Discrepancy only" at bounding box center [1182, 242] width 76 height 12
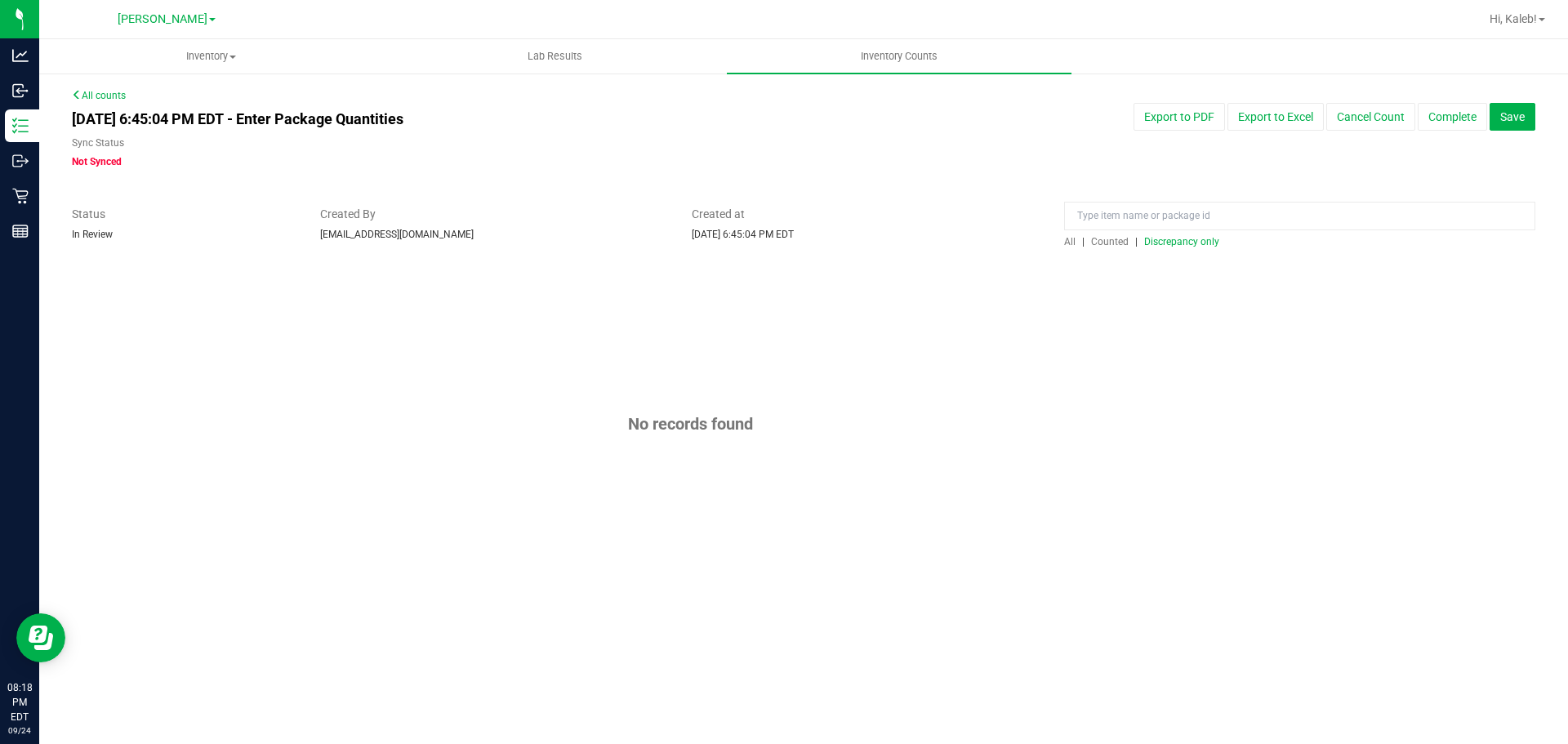
click at [912, 253] on div at bounding box center [803, 257] width 1464 height 17
click at [1431, 122] on button "Complete" at bounding box center [1452, 117] width 70 height 27
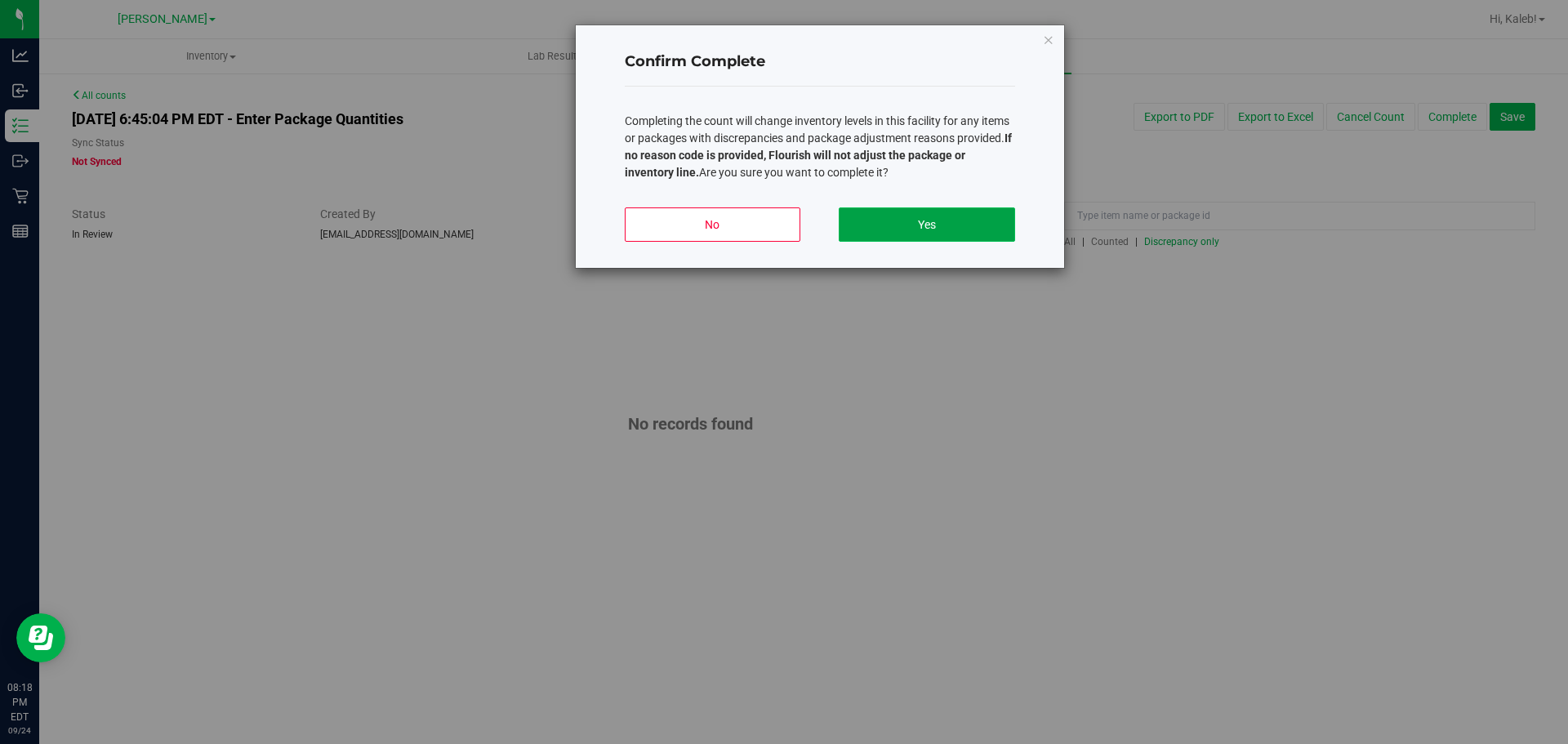
click at [945, 208] on button "Yes" at bounding box center [927, 224] width 176 height 34
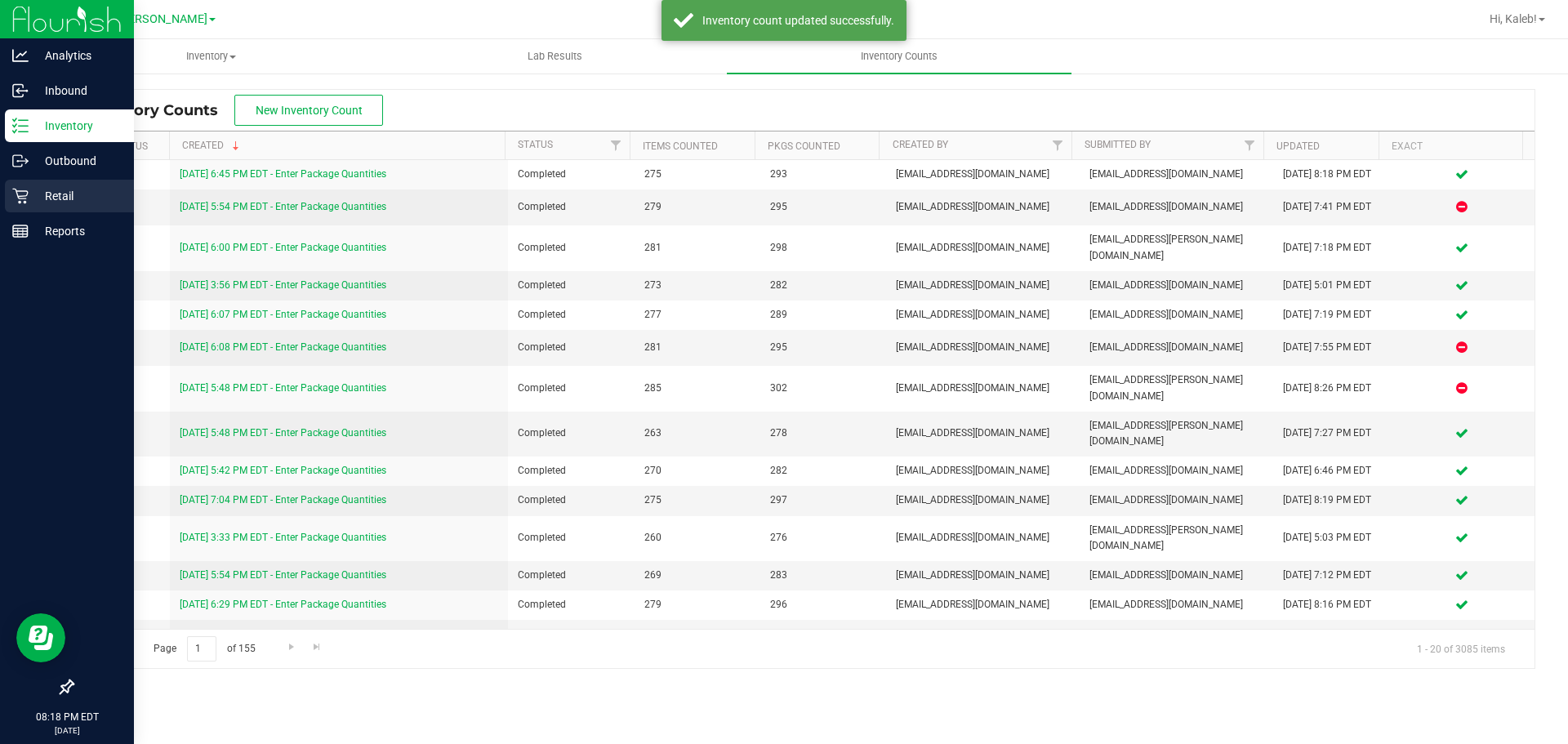
click at [43, 197] on p "Retail" at bounding box center [77, 196] width 98 height 20
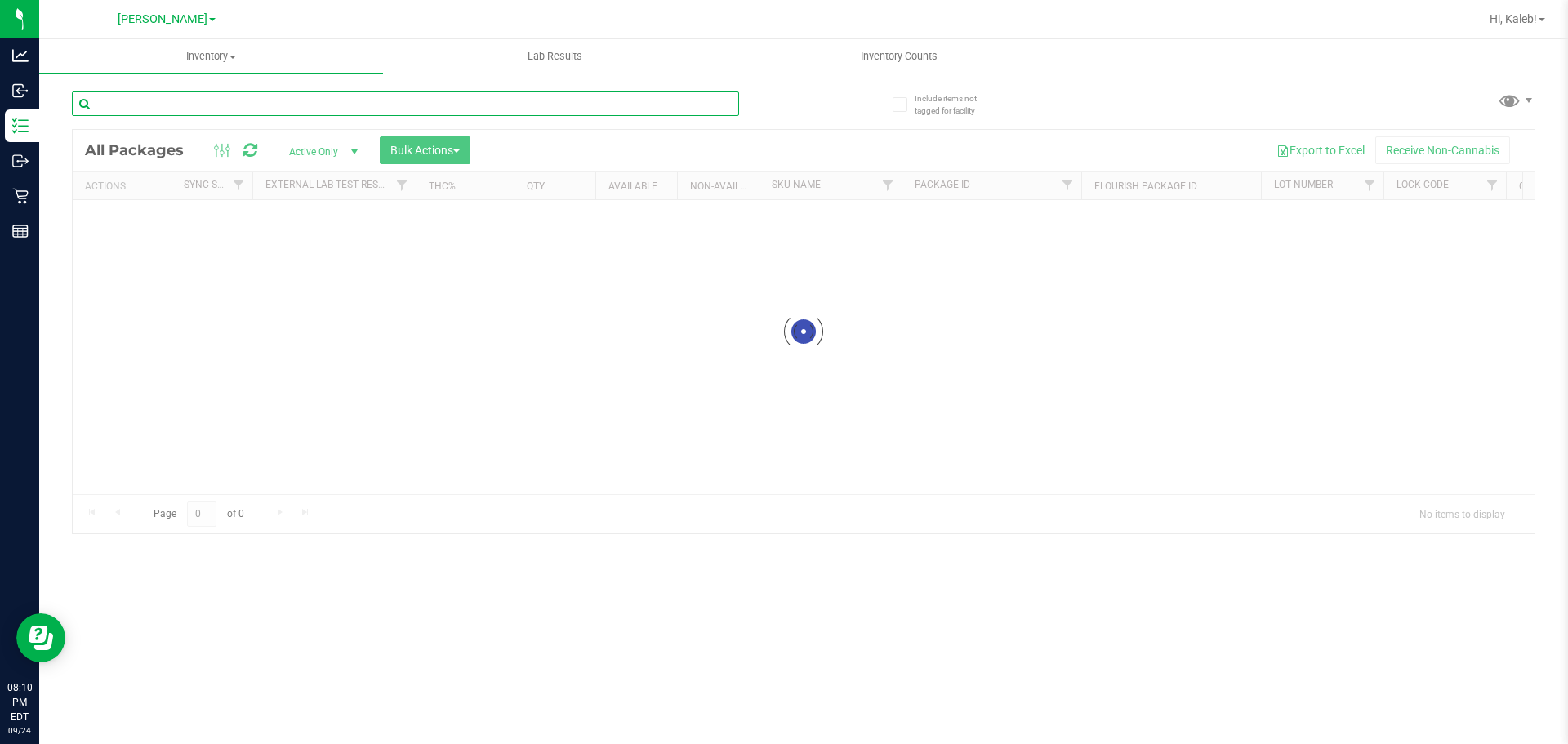
click at [234, 111] on input "text" at bounding box center [405, 103] width 668 height 25
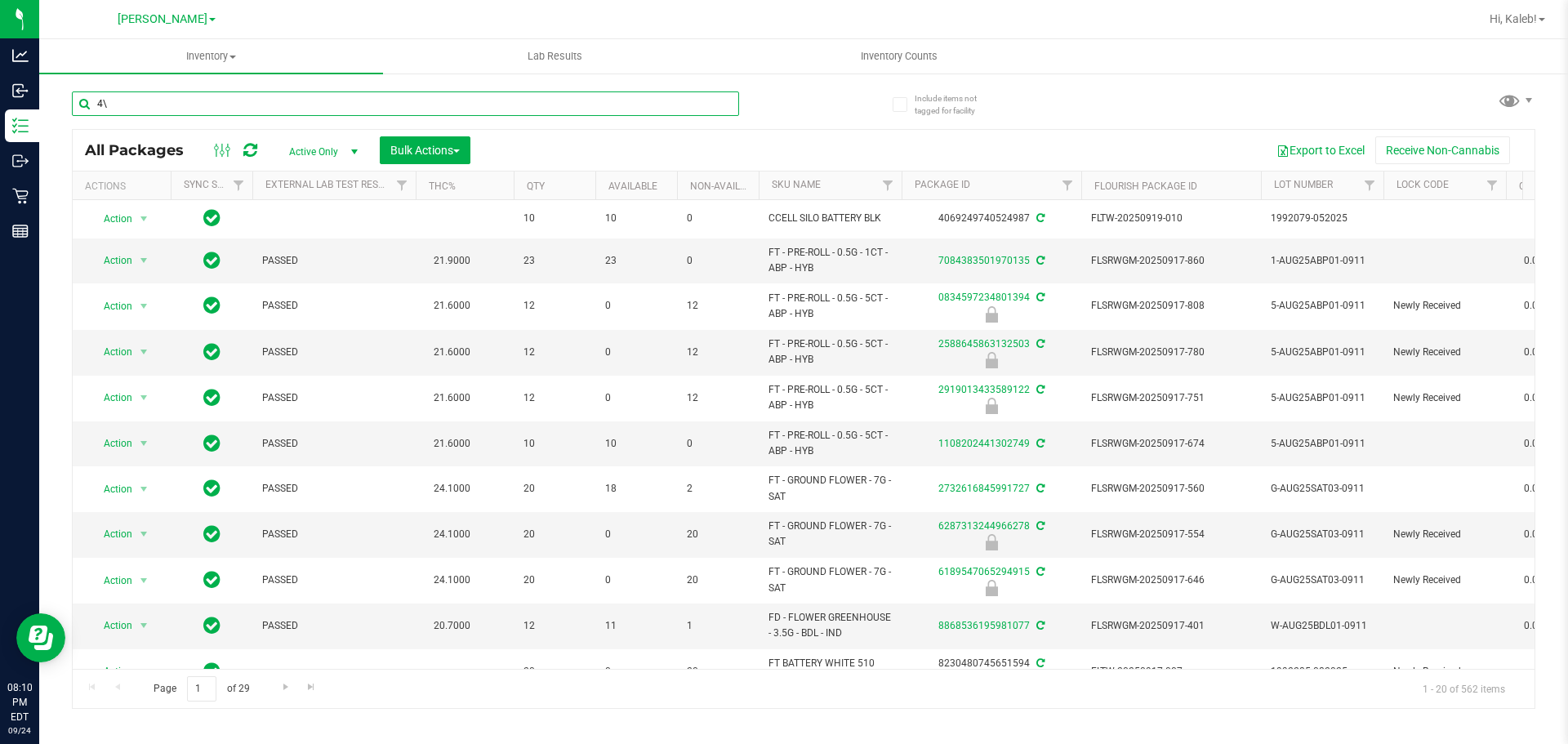
type input "4"
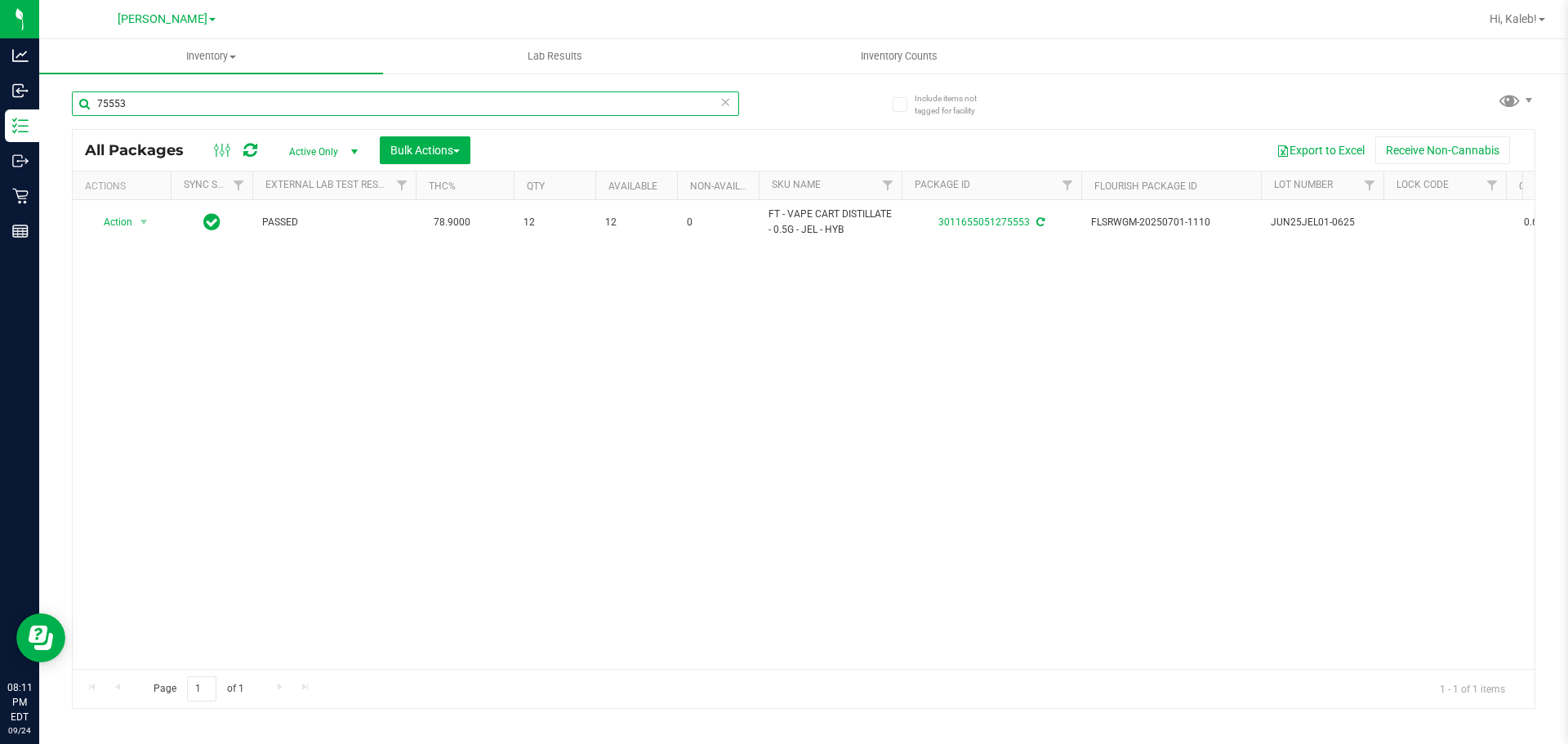
click at [654, 99] on input "75553" at bounding box center [405, 103] width 668 height 25
type input "6931326965252141"
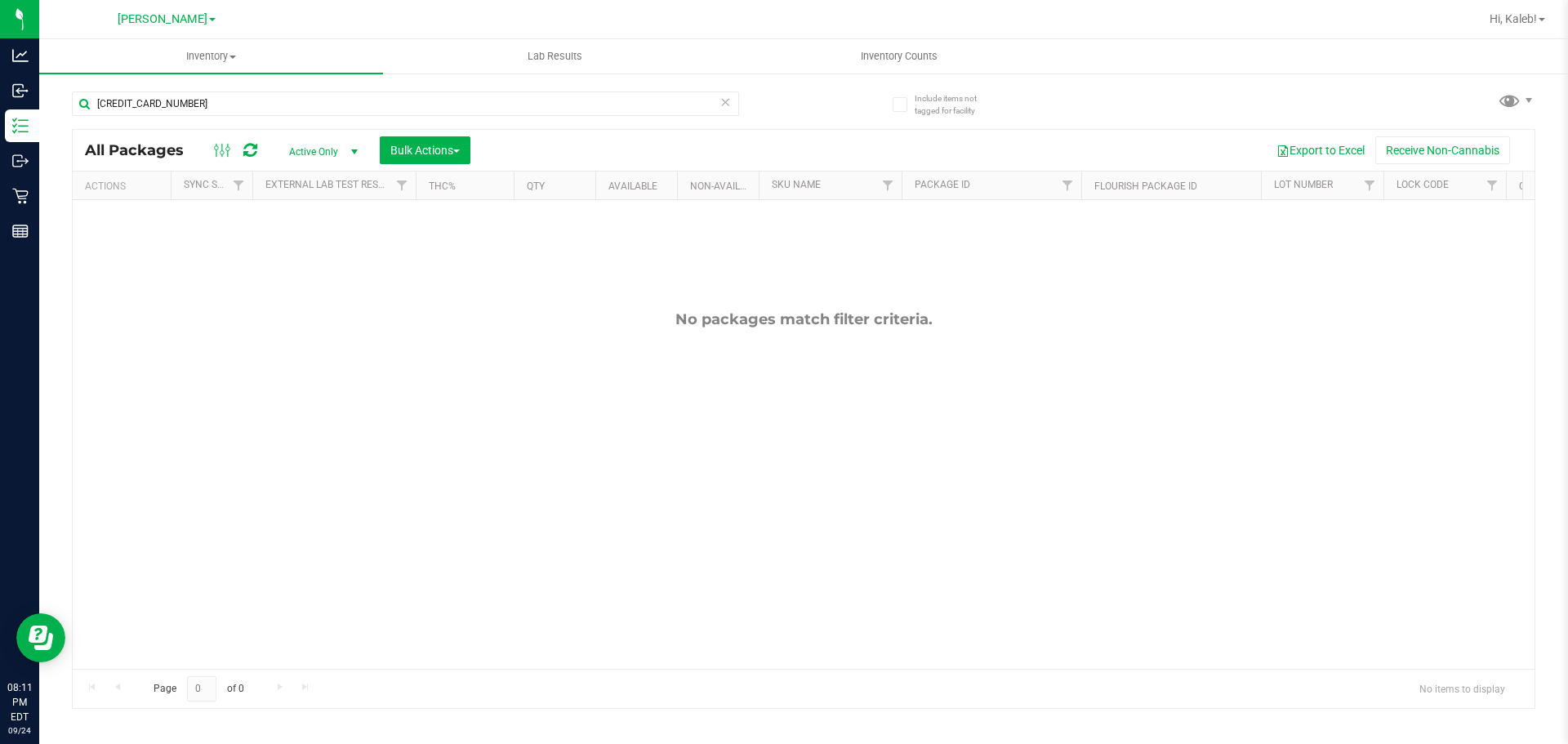
click at [345, 147] on span "select" at bounding box center [354, 151] width 21 height 23
click at [329, 257] on li "All" at bounding box center [320, 250] width 88 height 25
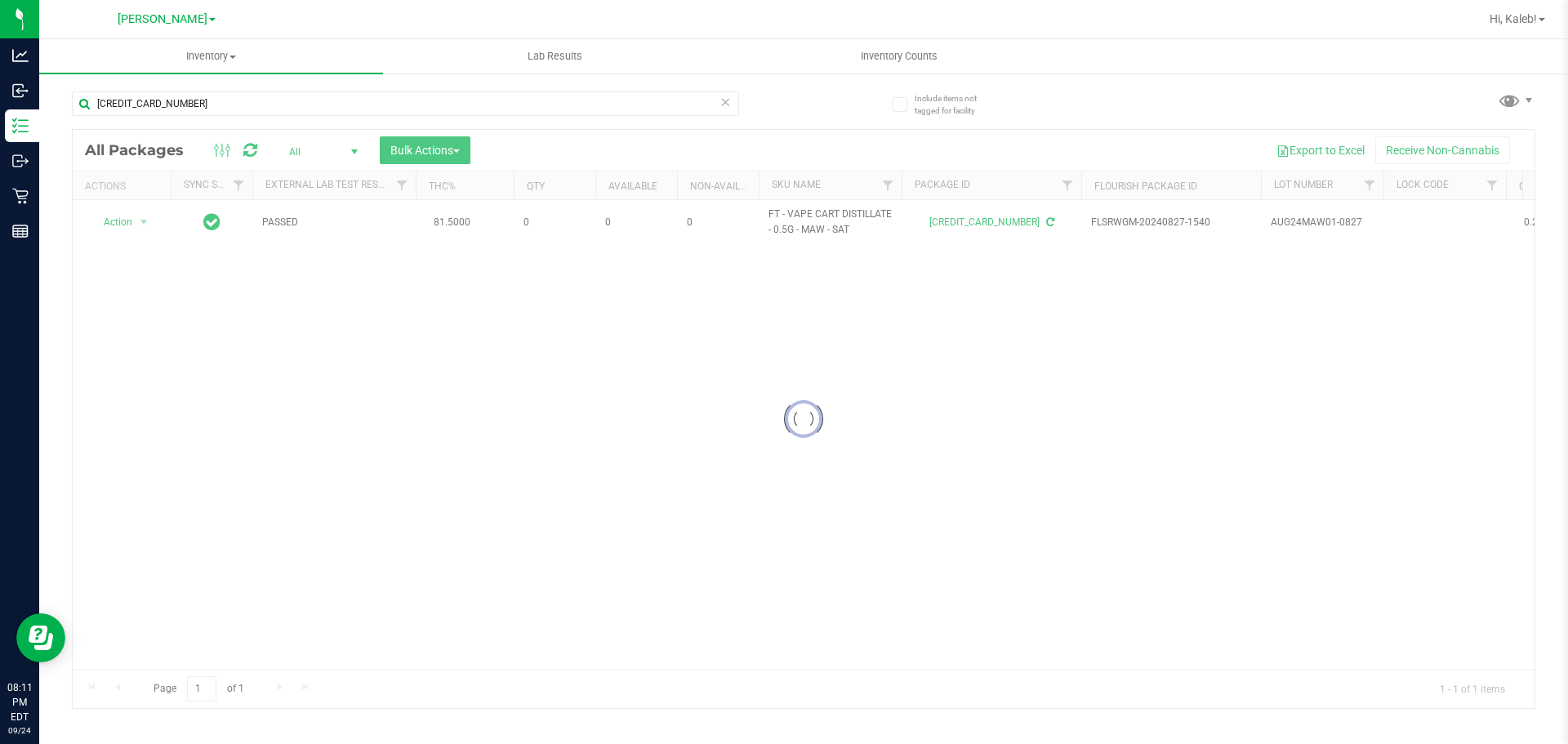
click at [136, 215] on div at bounding box center [803, 419] width 1462 height 578
click at [130, 221] on div at bounding box center [803, 419] width 1462 height 578
click at [130, 221] on span "Action" at bounding box center [111, 222] width 44 height 23
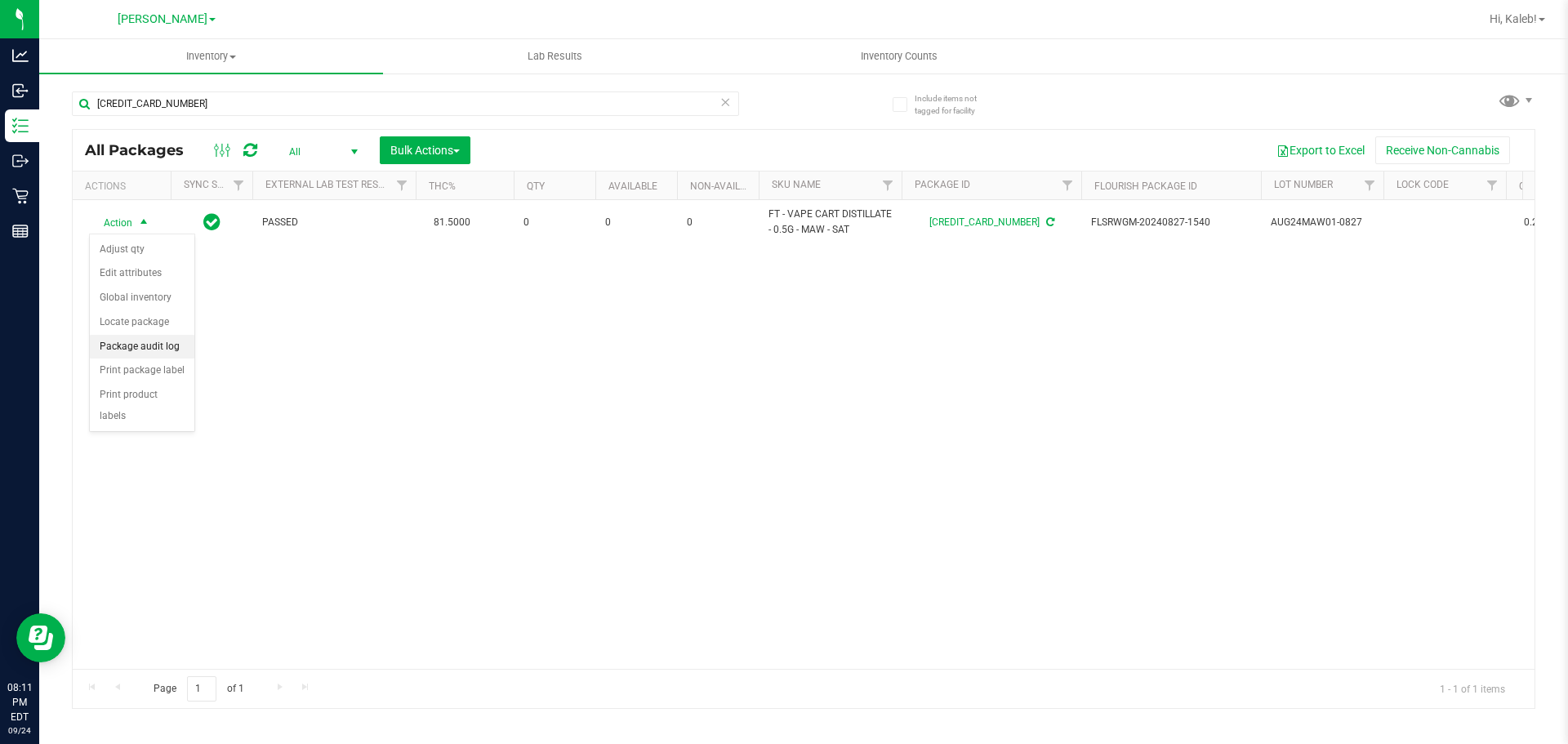
click at [154, 342] on li "Package audit log" at bounding box center [142, 347] width 105 height 25
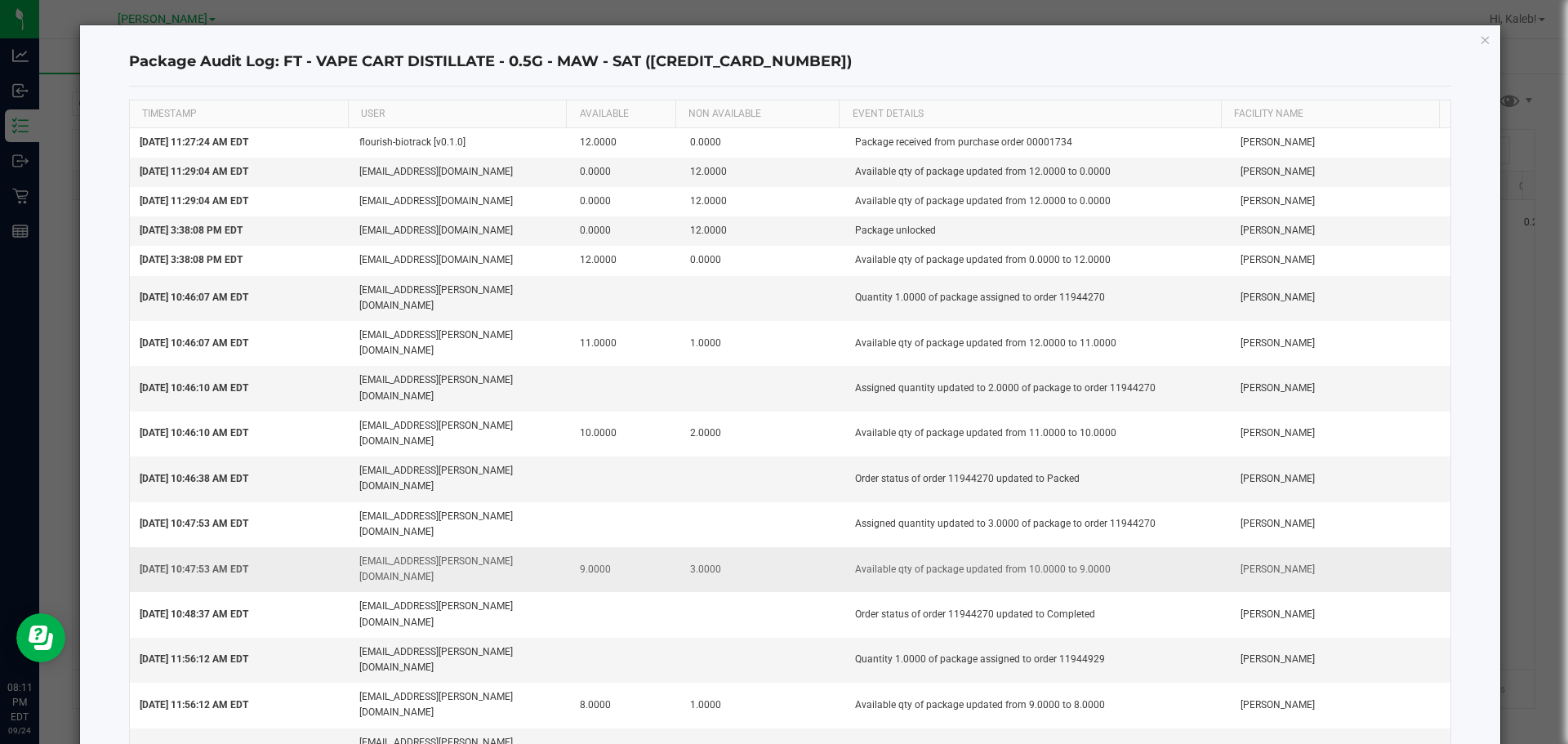
drag, startPoint x: 1180, startPoint y: 443, endPoint x: 1185, endPoint y: 479, distance: 36.3
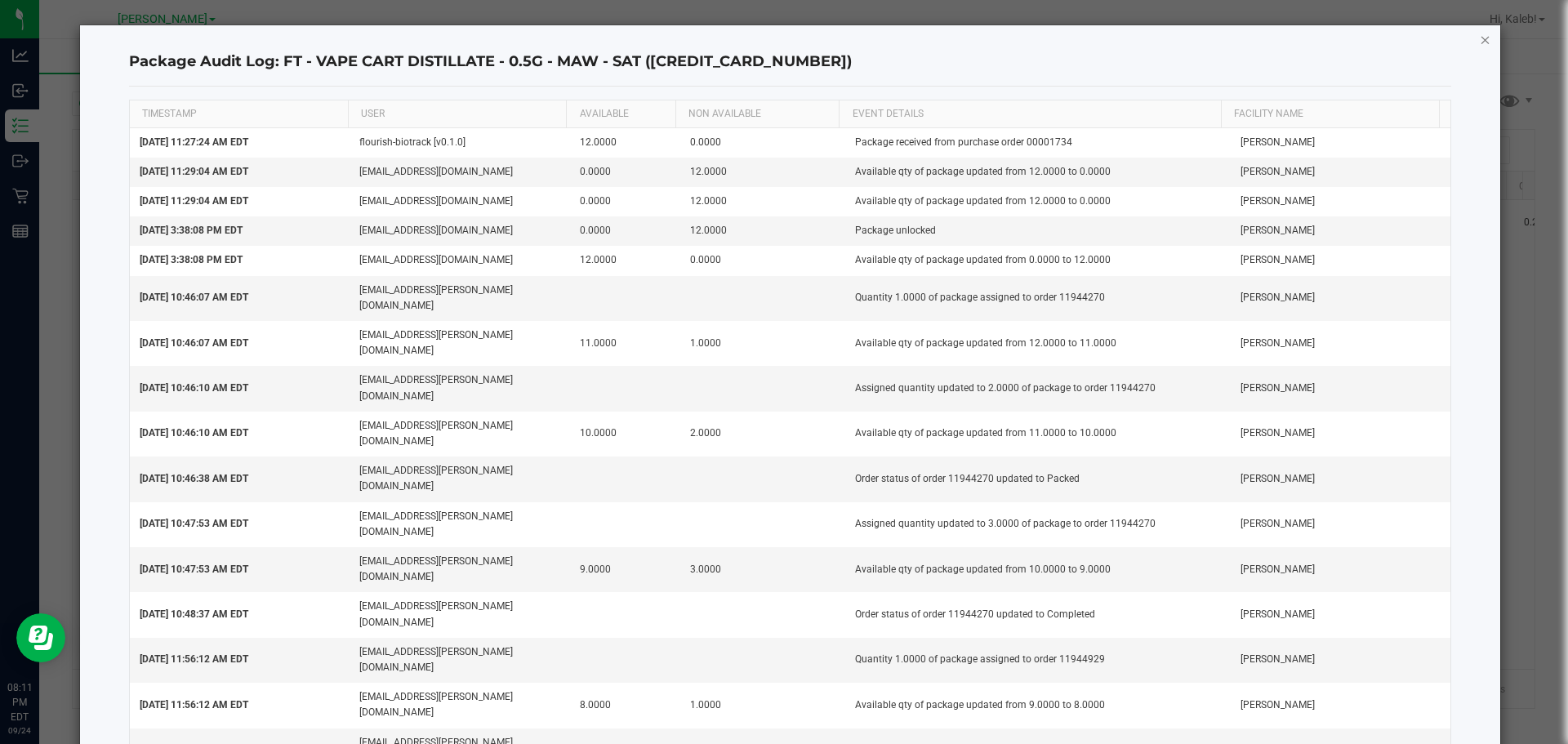
click at [1480, 40] on icon "button" at bounding box center [1486, 39] width 12 height 20
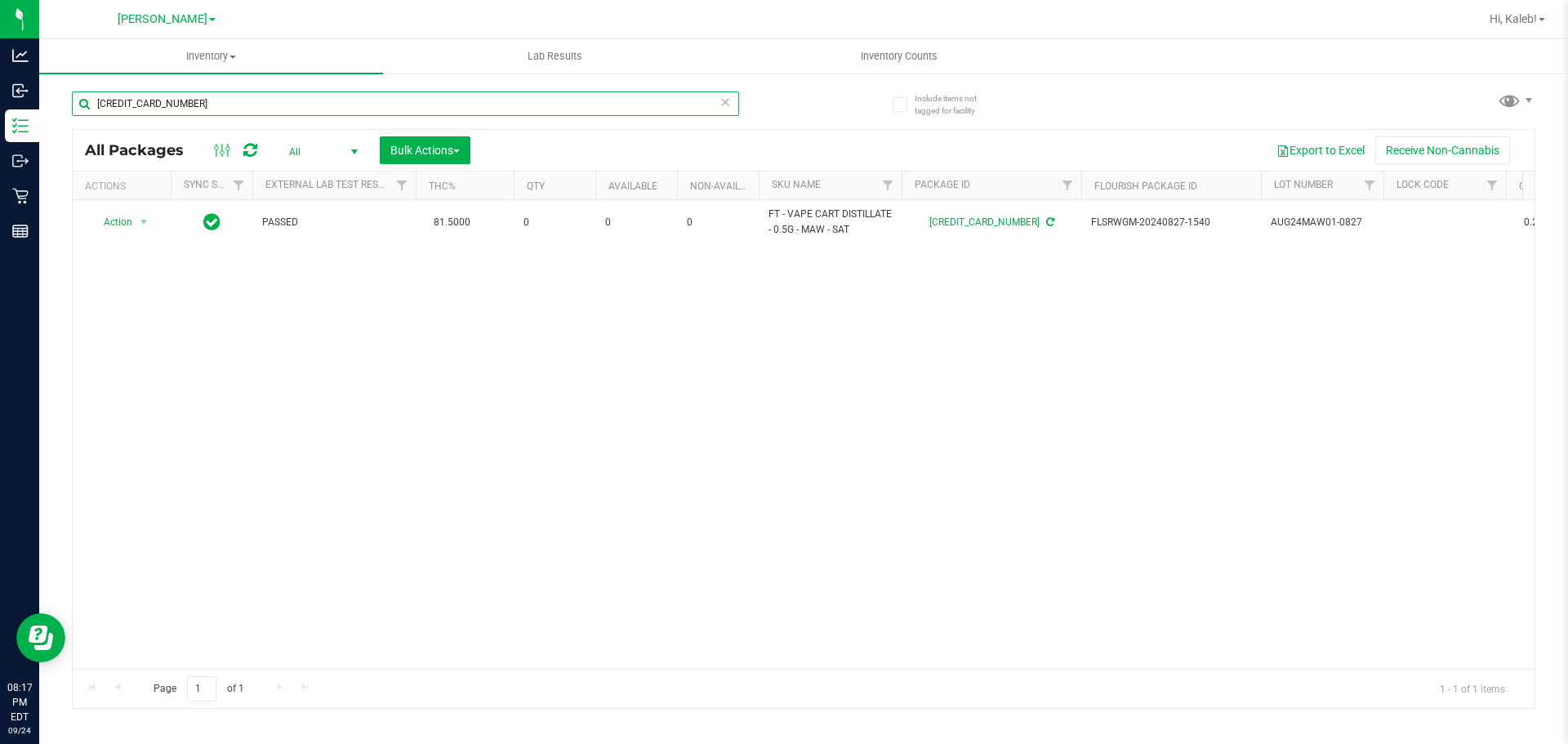
click at [550, 100] on input "6931326965252141" at bounding box center [405, 103] width 668 height 25
type input "084"
